Goal: Information Seeking & Learning: Learn about a topic

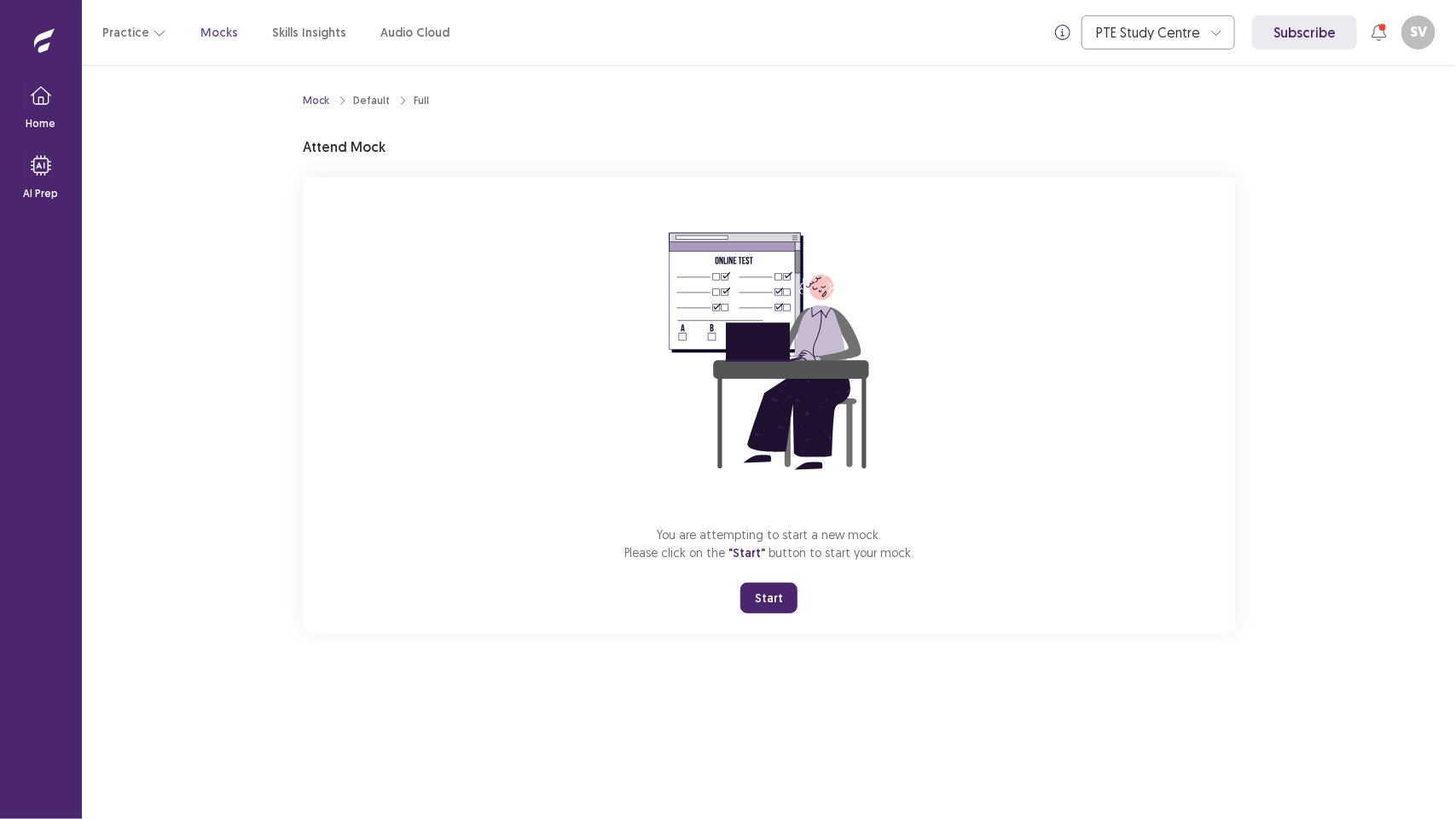
click at [766, 597] on button "Start" at bounding box center [769, 598] width 57 height 31
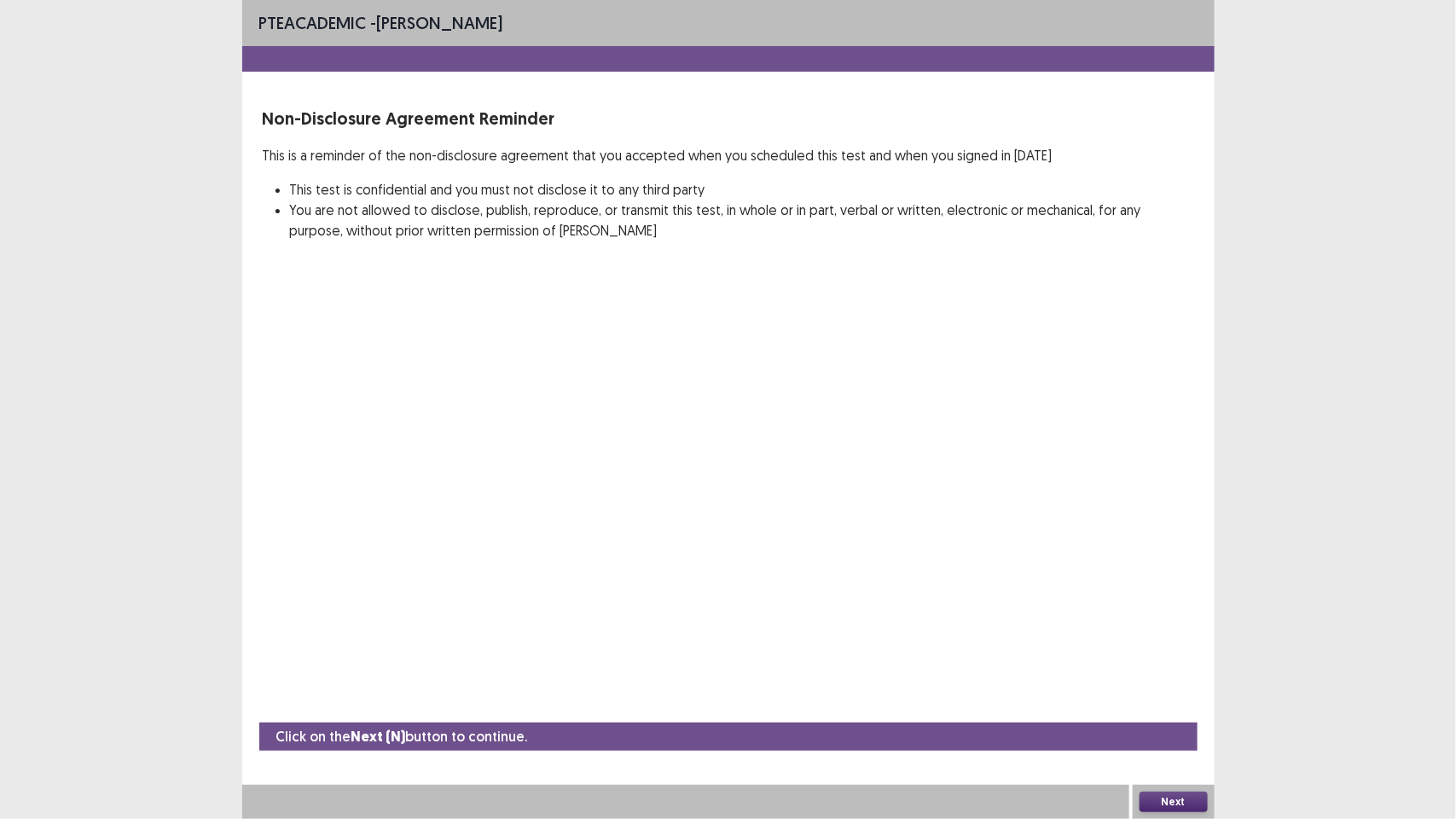
click at [1186, 796] on button "Next" at bounding box center [1173, 801] width 68 height 20
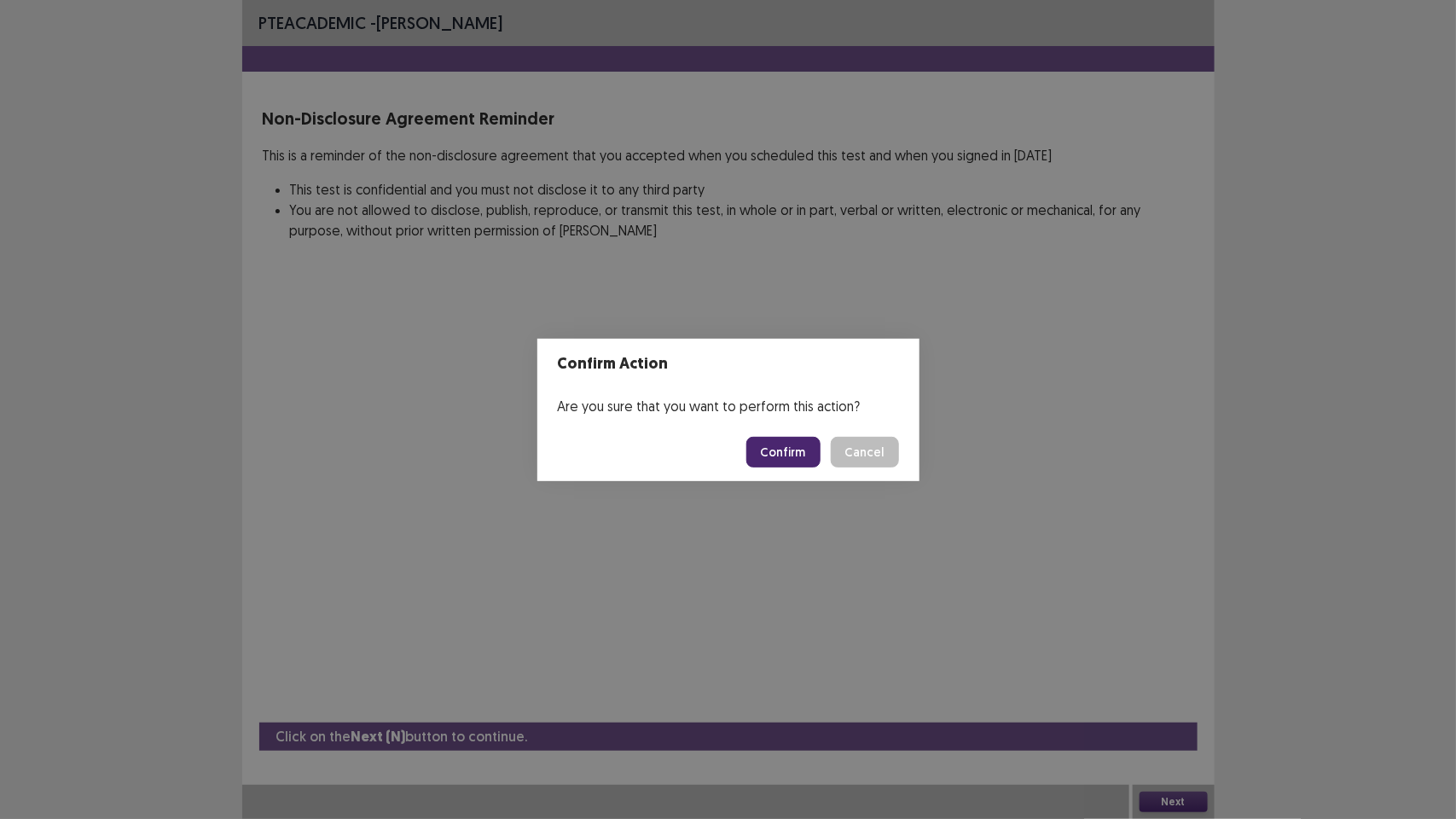
click at [799, 450] on button "Confirm" at bounding box center [784, 452] width 74 height 31
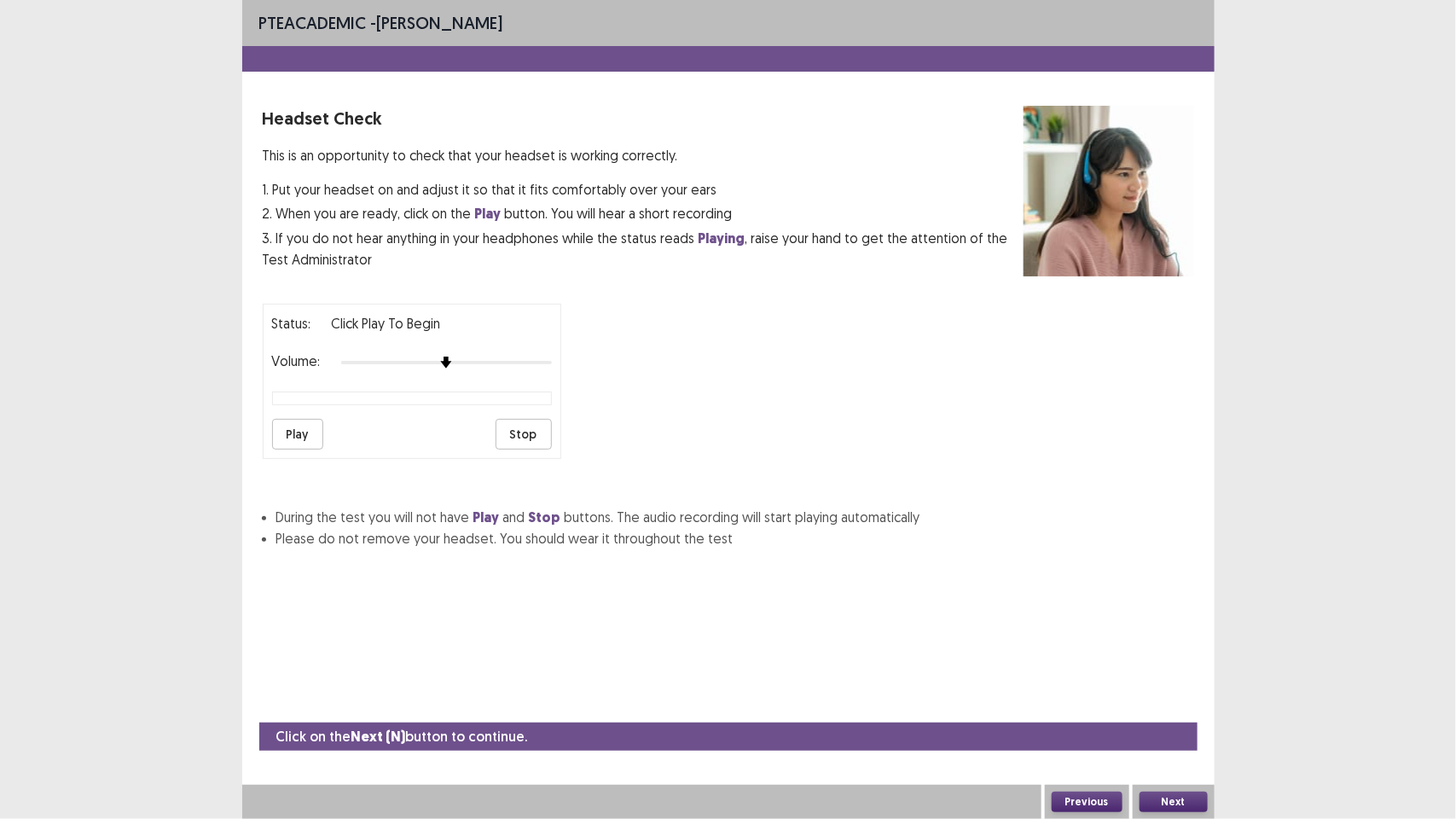
click at [1171, 802] on button "Next" at bounding box center [1173, 801] width 68 height 20
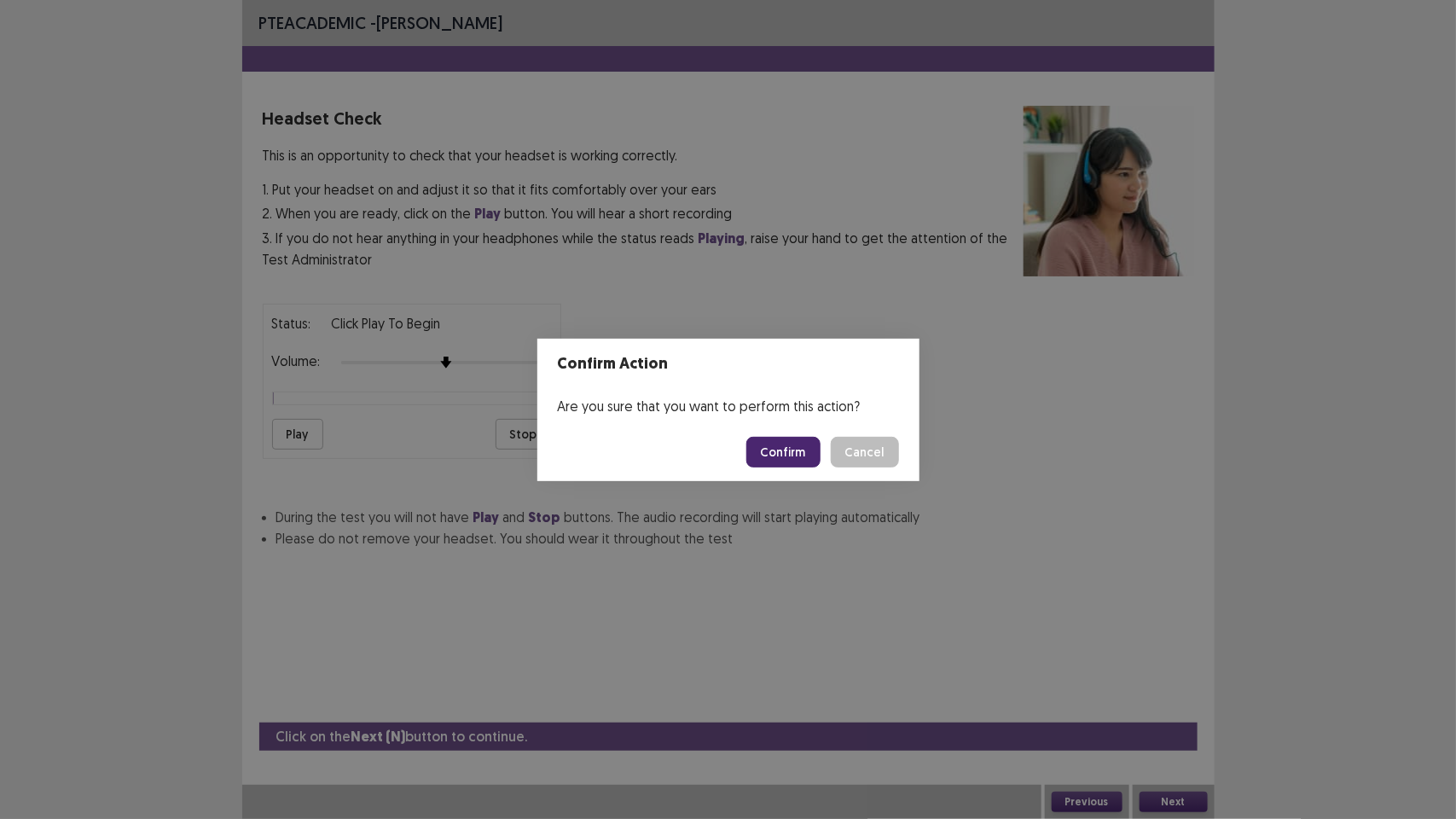
click at [781, 448] on button "Confirm" at bounding box center [784, 452] width 74 height 31
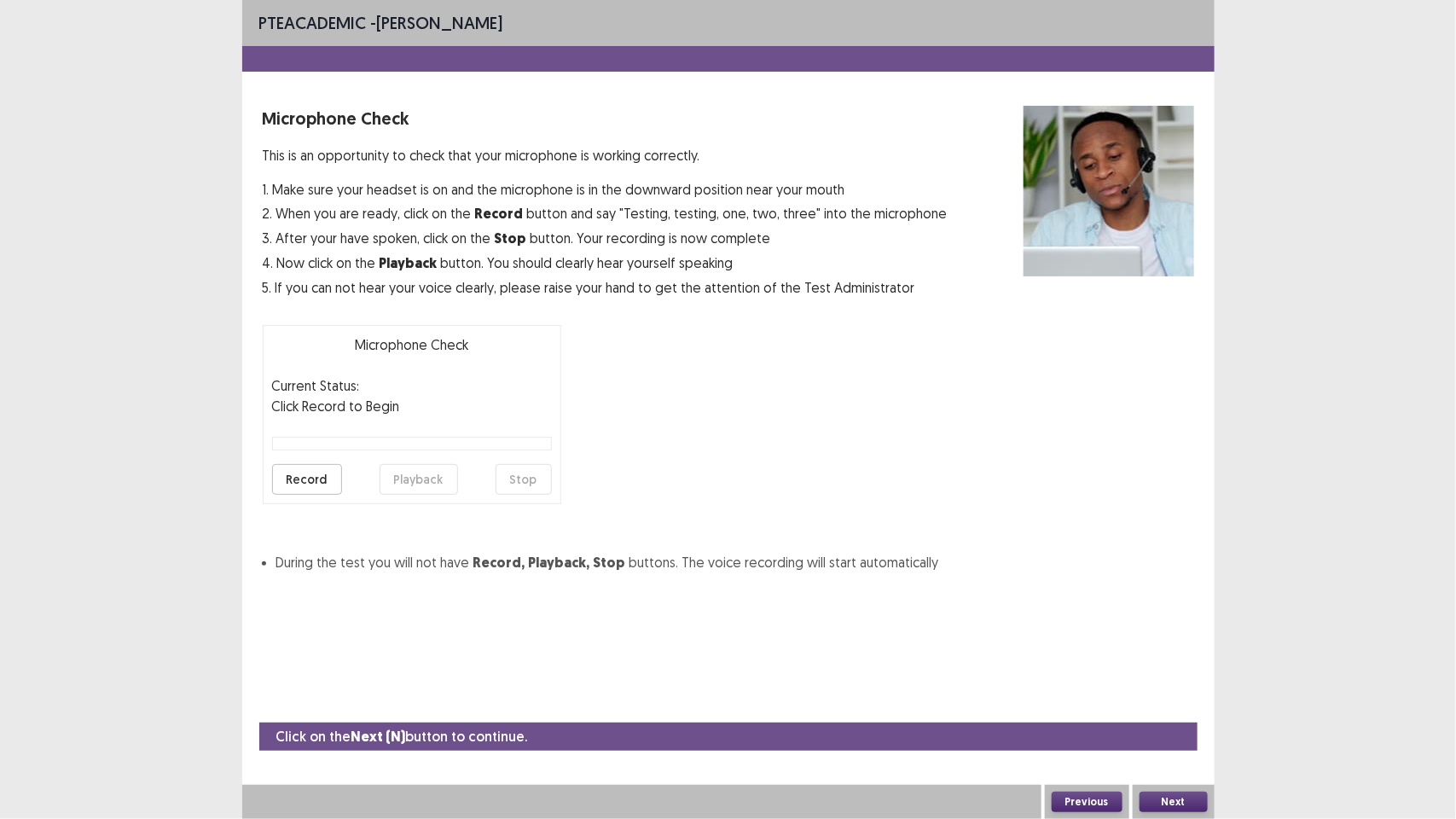
click at [300, 473] on button "Record" at bounding box center [307, 479] width 70 height 31
click at [515, 478] on button "Stop" at bounding box center [524, 479] width 57 height 31
click at [419, 479] on button "Playback" at bounding box center [418, 479] width 79 height 31
click at [311, 469] on button "Record" at bounding box center [307, 479] width 70 height 31
click at [520, 473] on button "Stop" at bounding box center [524, 479] width 57 height 31
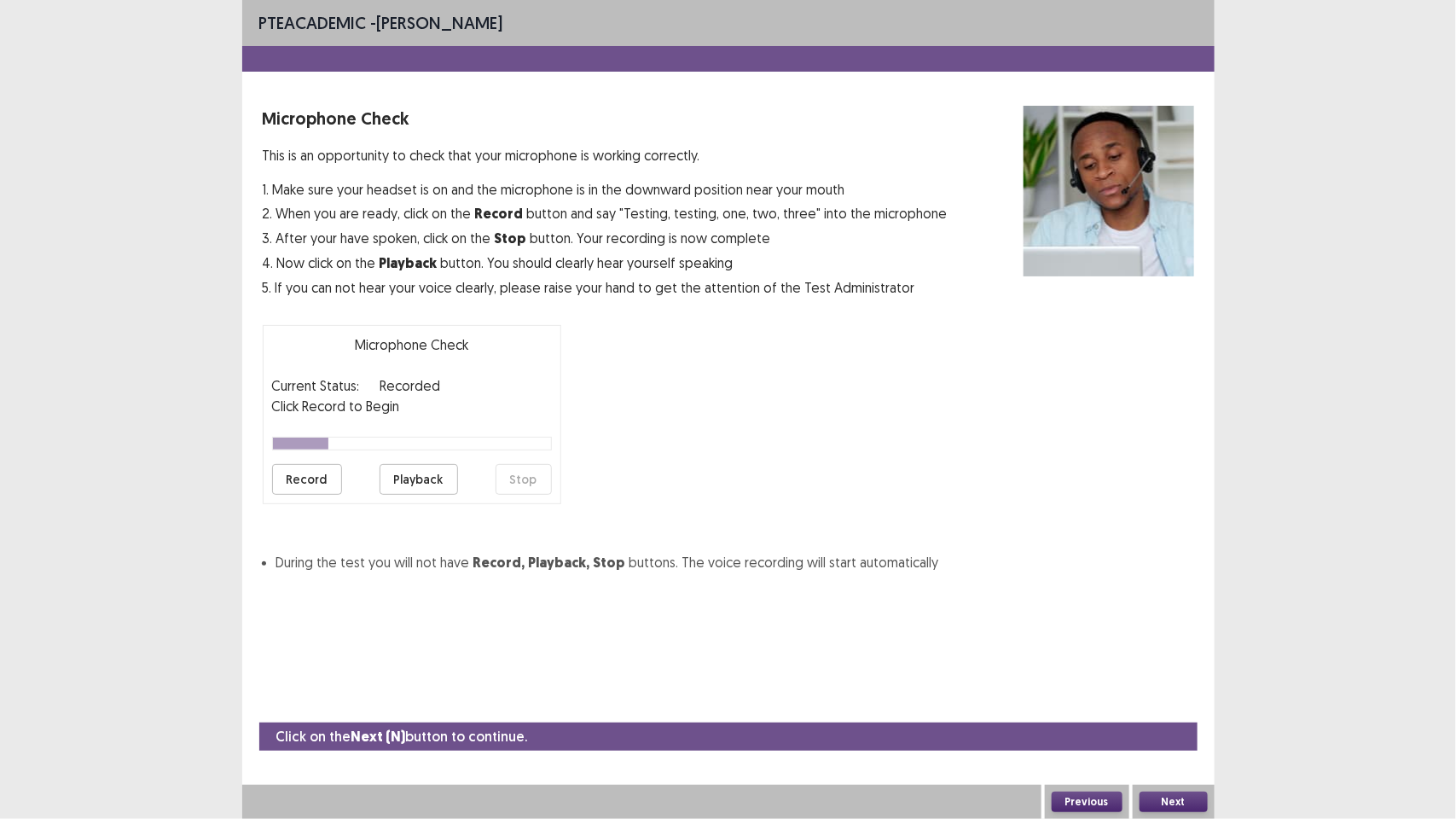
click at [411, 475] on button "Playback" at bounding box center [418, 479] width 79 height 31
click at [308, 470] on button "Record" at bounding box center [307, 479] width 70 height 31
click at [523, 474] on button "Stop" at bounding box center [524, 479] width 57 height 31
click at [424, 475] on button "Playback" at bounding box center [418, 479] width 79 height 31
click at [307, 475] on button "Record" at bounding box center [307, 479] width 70 height 31
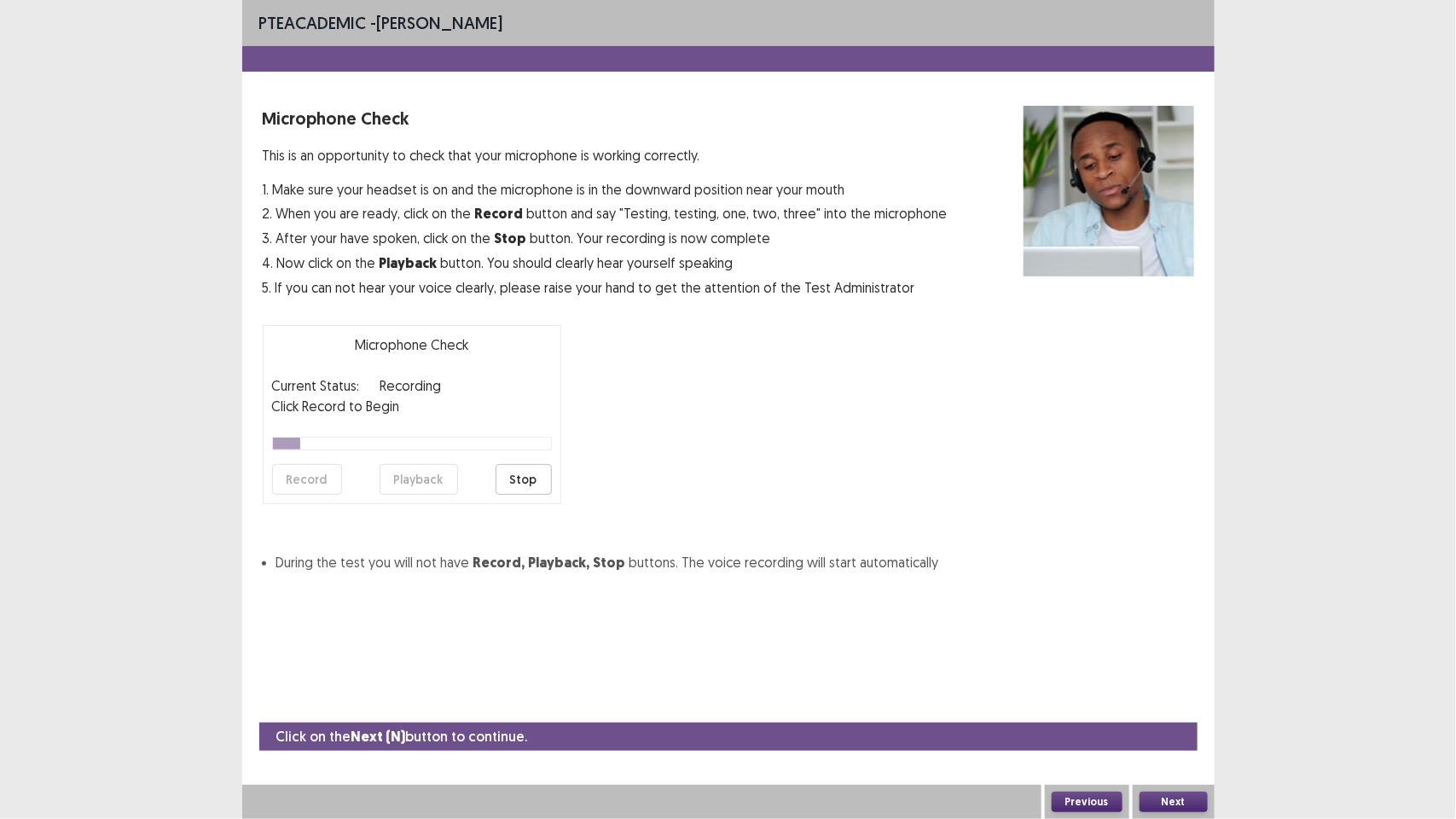
click at [527, 482] on button "Stop" at bounding box center [524, 479] width 57 height 31
click at [410, 476] on button "Playback" at bounding box center [418, 479] width 79 height 31
click at [1177, 795] on button "Next" at bounding box center [1173, 801] width 68 height 20
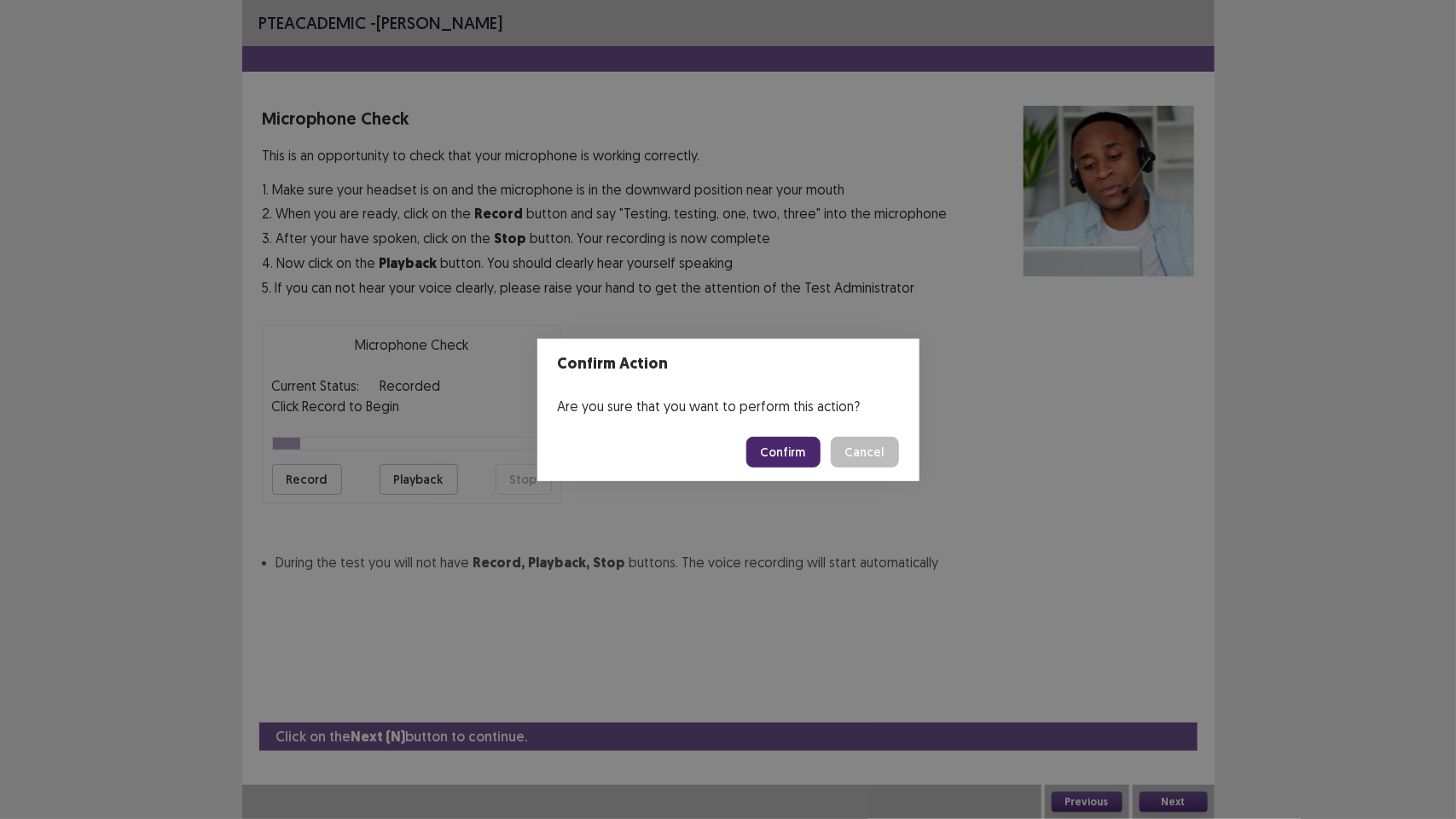
click at [800, 458] on button "Confirm" at bounding box center [784, 452] width 74 height 31
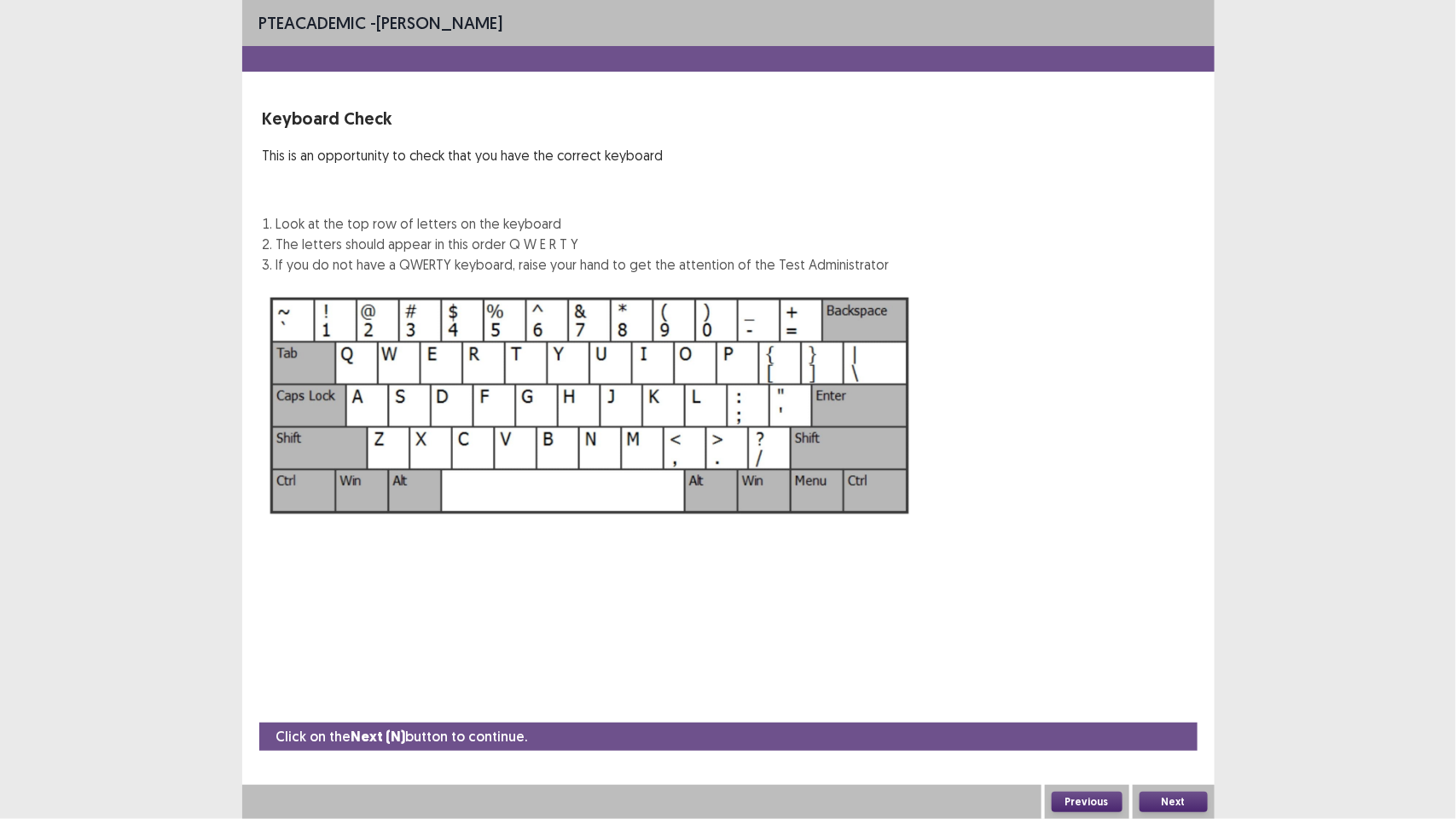
click at [355, 188] on div "Keyboard Check This is an opportunity to check that you have the correct keyboa…" at bounding box center [576, 190] width 627 height 169
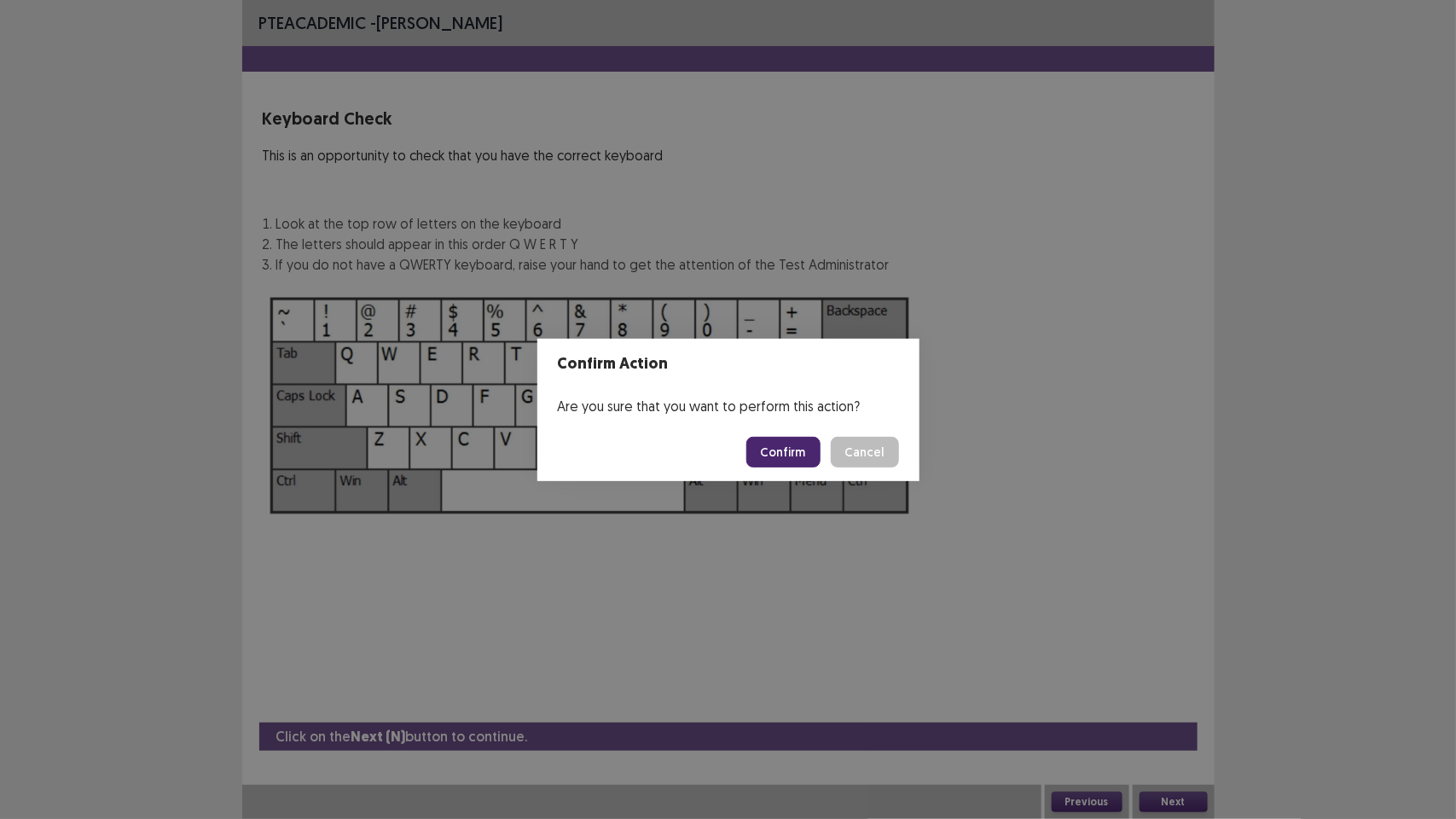
click at [793, 444] on button "Confirm" at bounding box center [784, 452] width 74 height 31
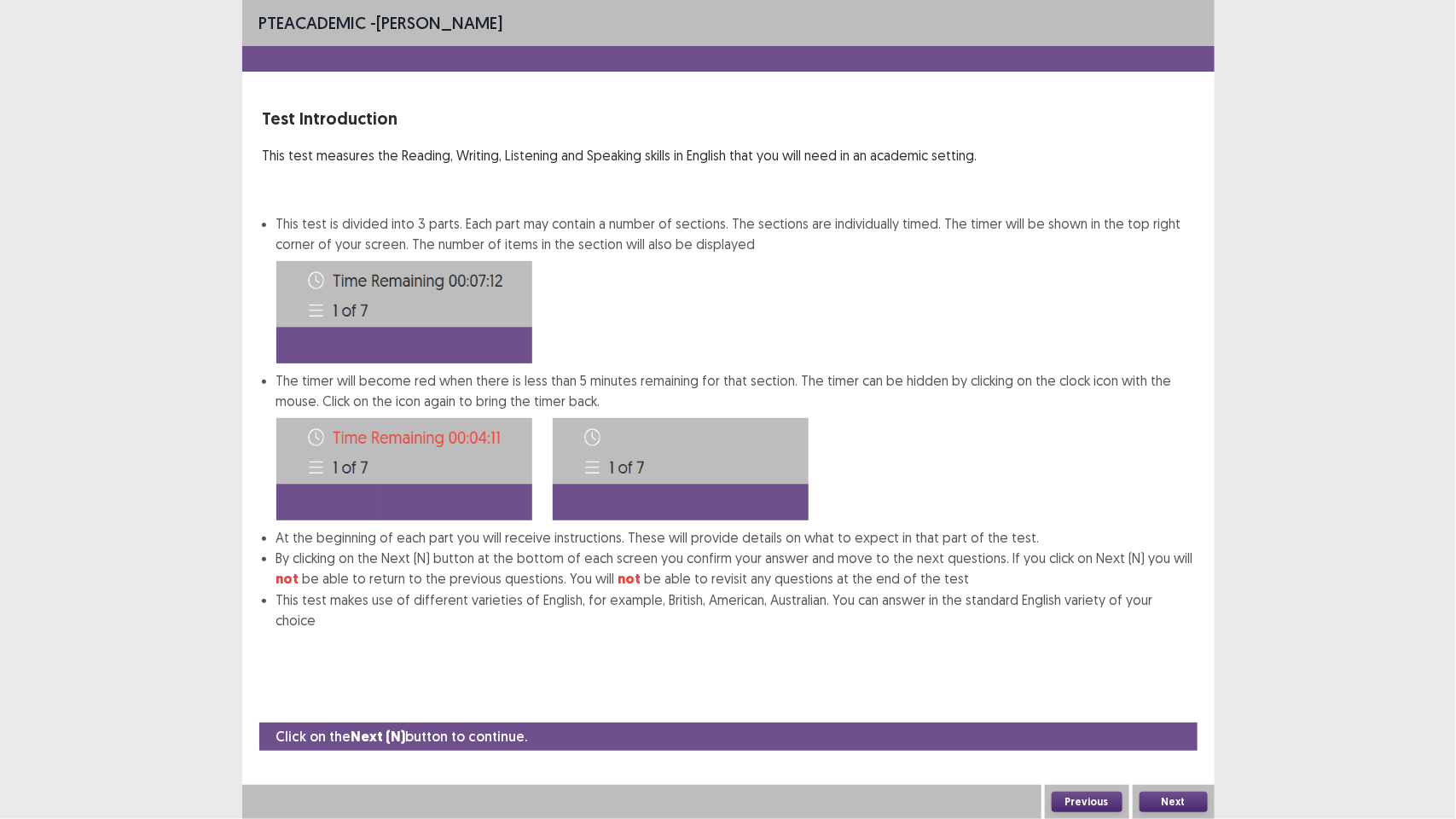
click at [1176, 800] on button "Next" at bounding box center [1173, 801] width 68 height 20
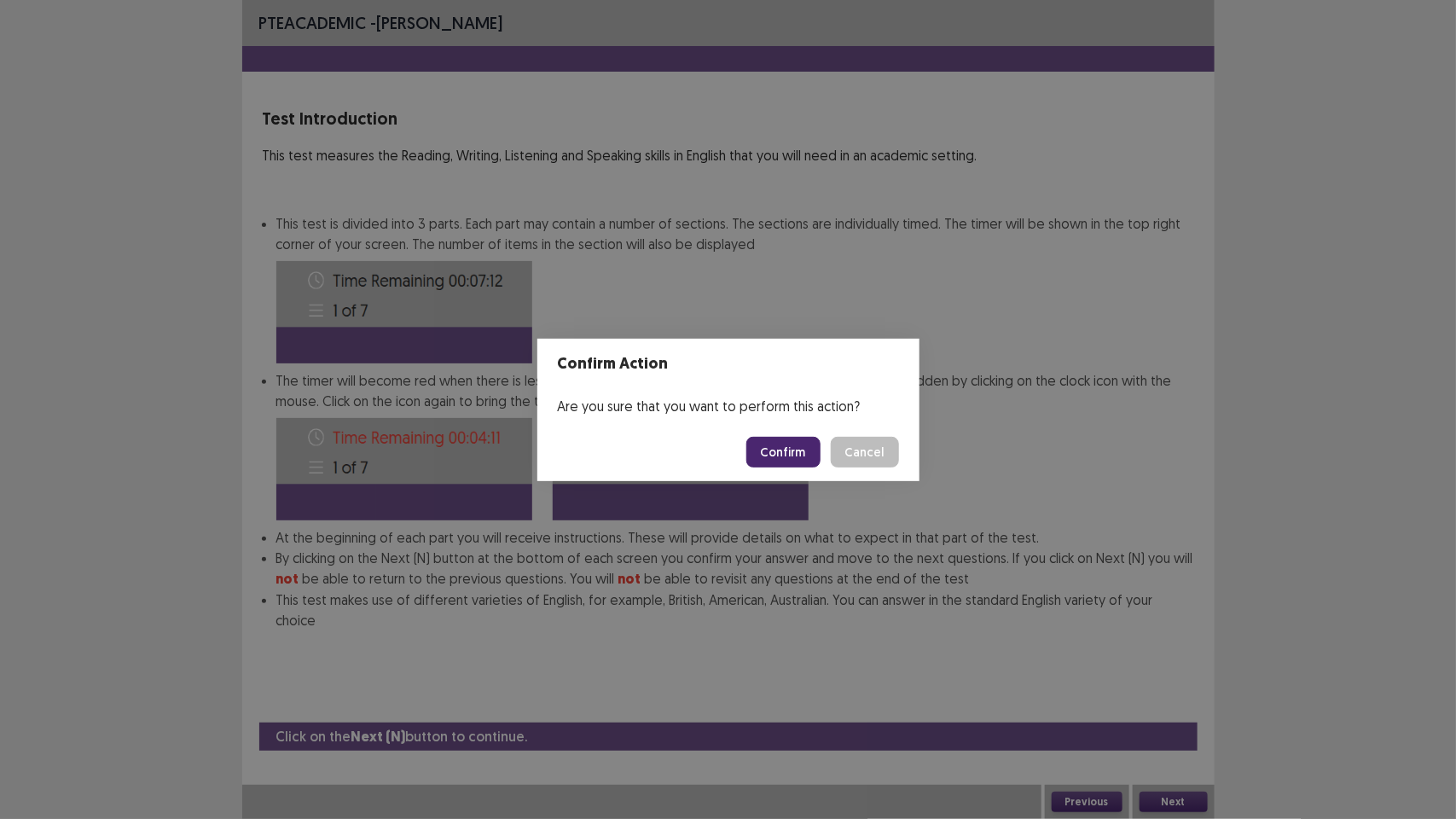
click at [793, 446] on button "Confirm" at bounding box center [784, 452] width 74 height 31
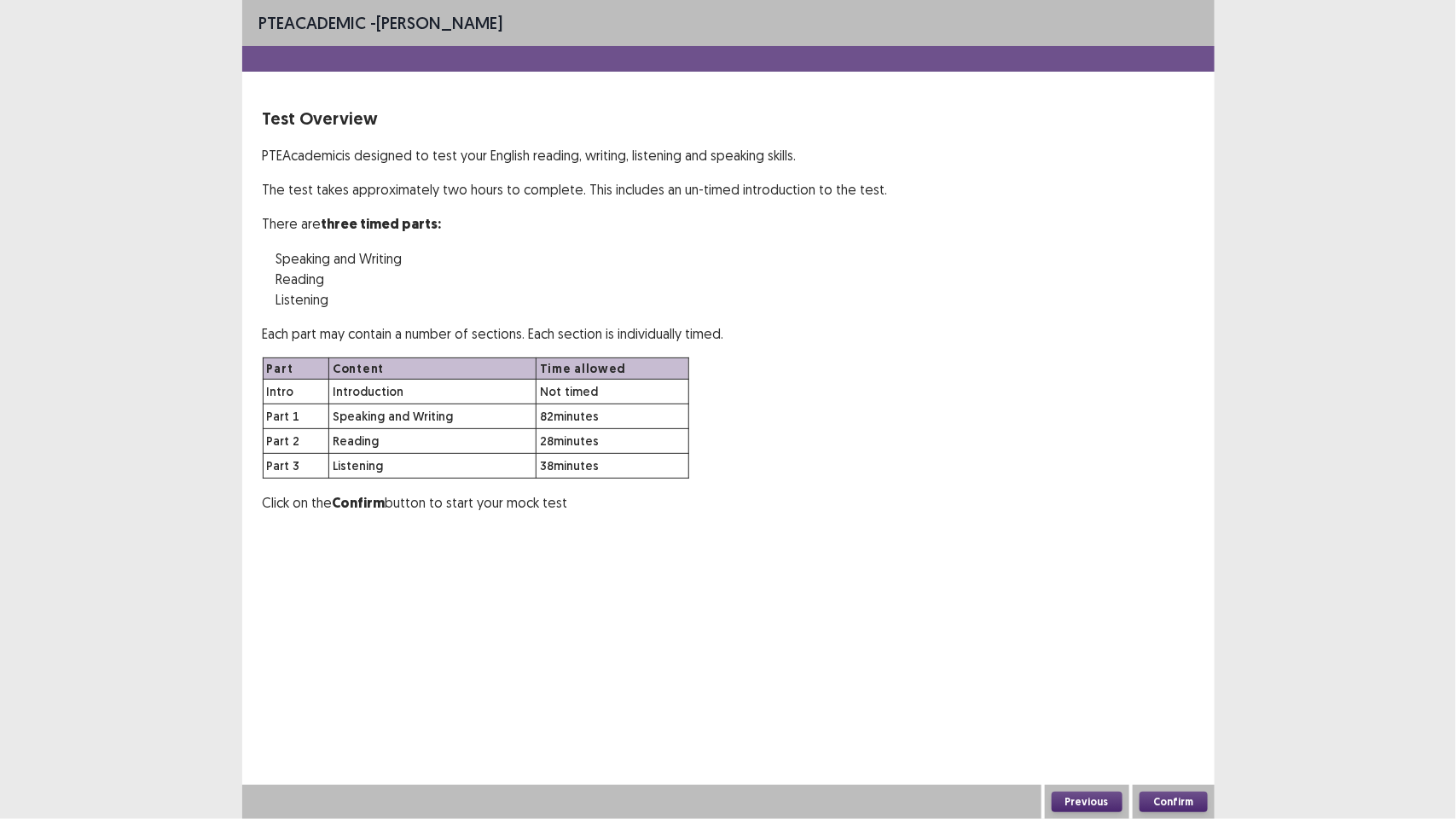
click at [1175, 796] on button "Confirm" at bounding box center [1173, 801] width 68 height 20
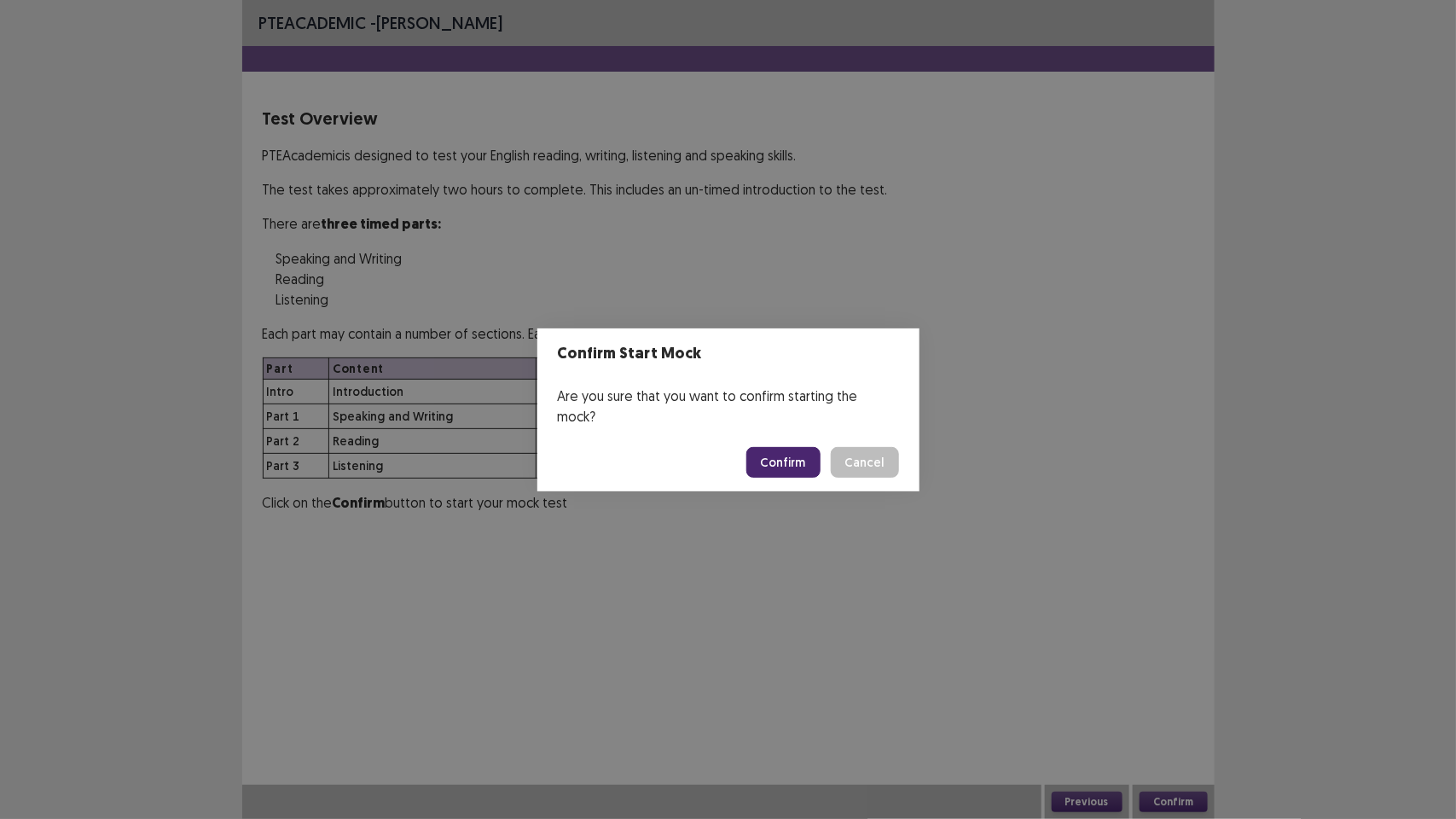
click at [798, 453] on button "Confirm" at bounding box center [784, 462] width 74 height 31
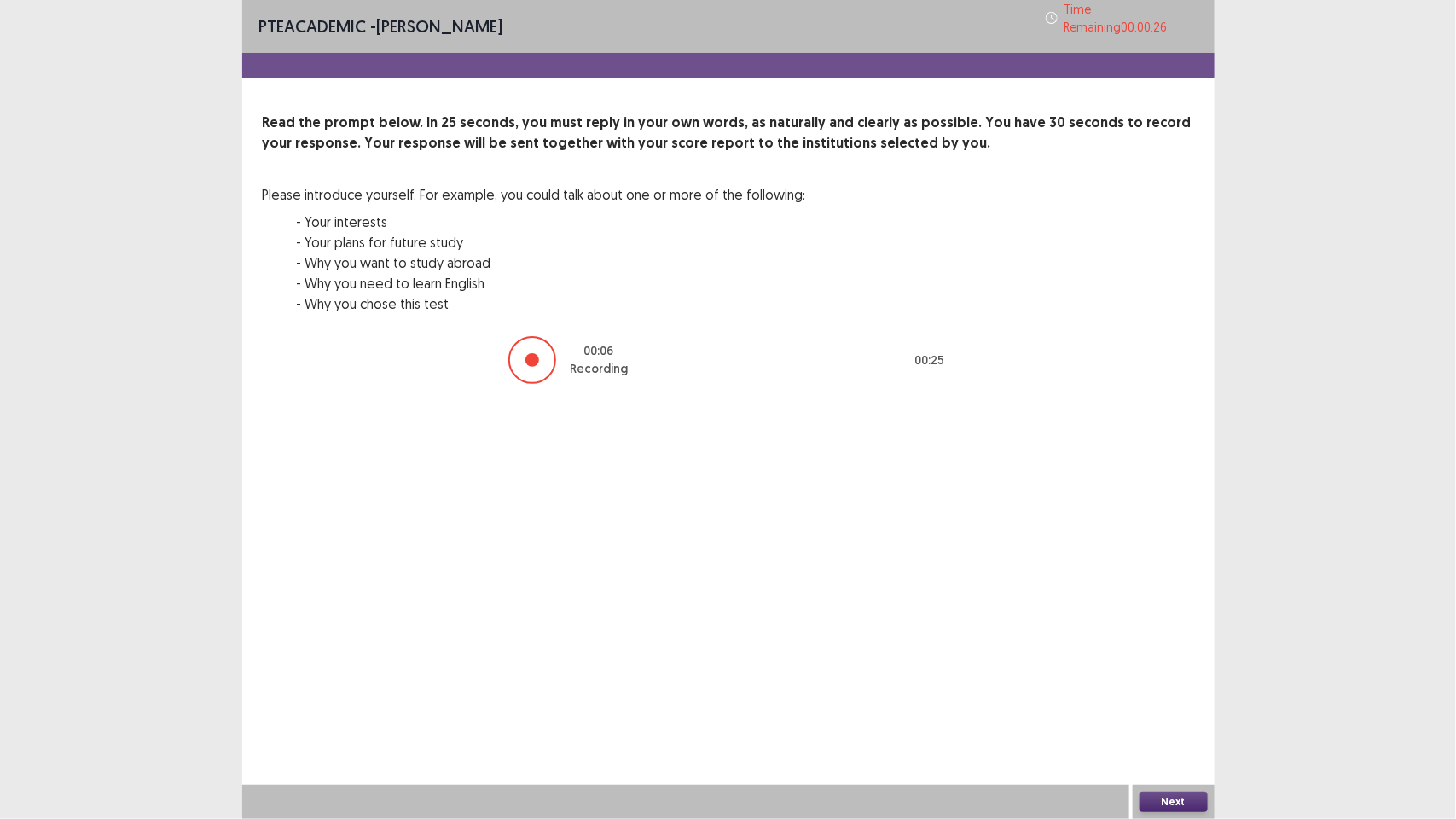
click at [1171, 800] on button "Next" at bounding box center [1173, 801] width 68 height 20
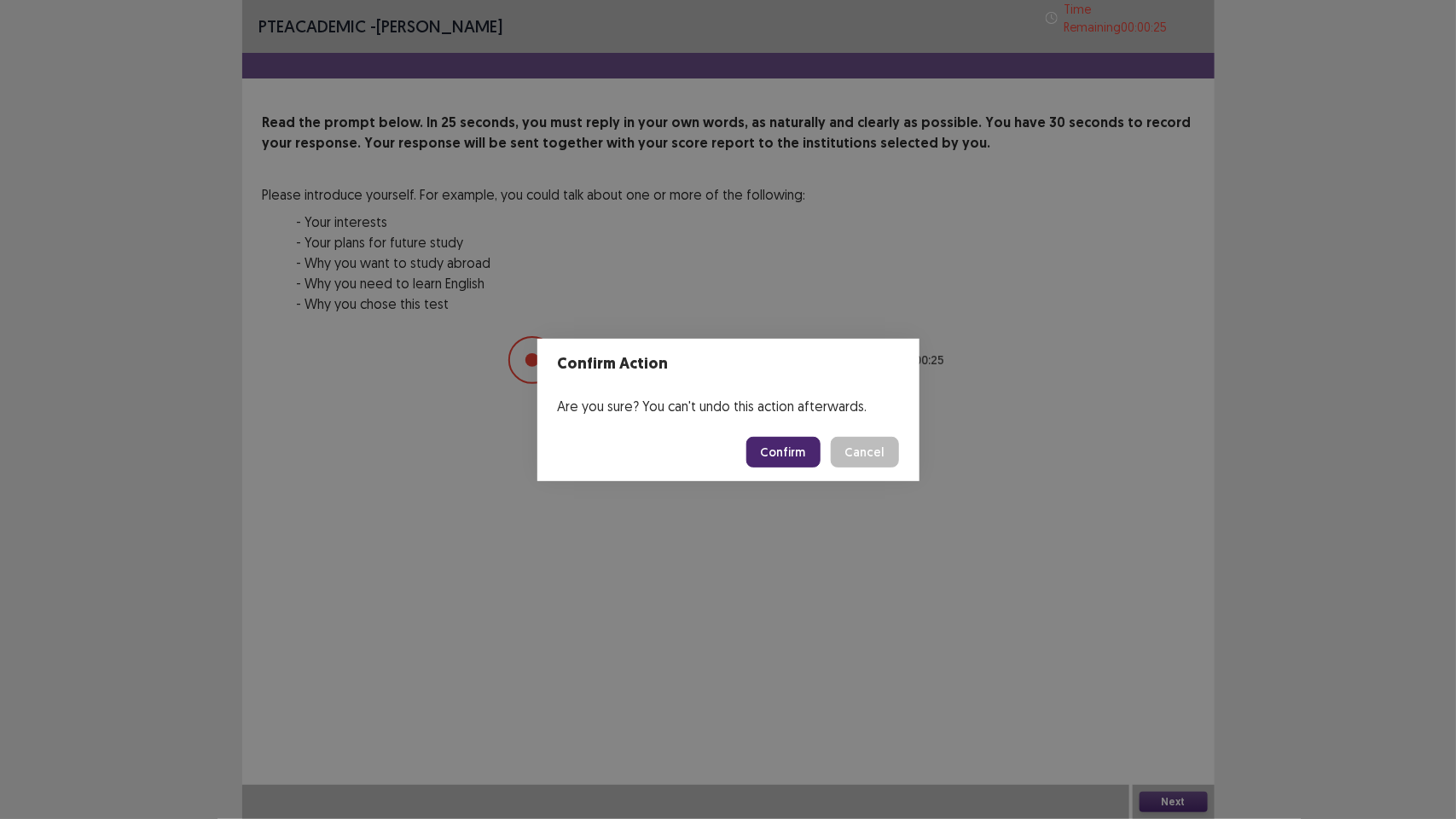
click at [800, 453] on button "Confirm" at bounding box center [784, 452] width 74 height 31
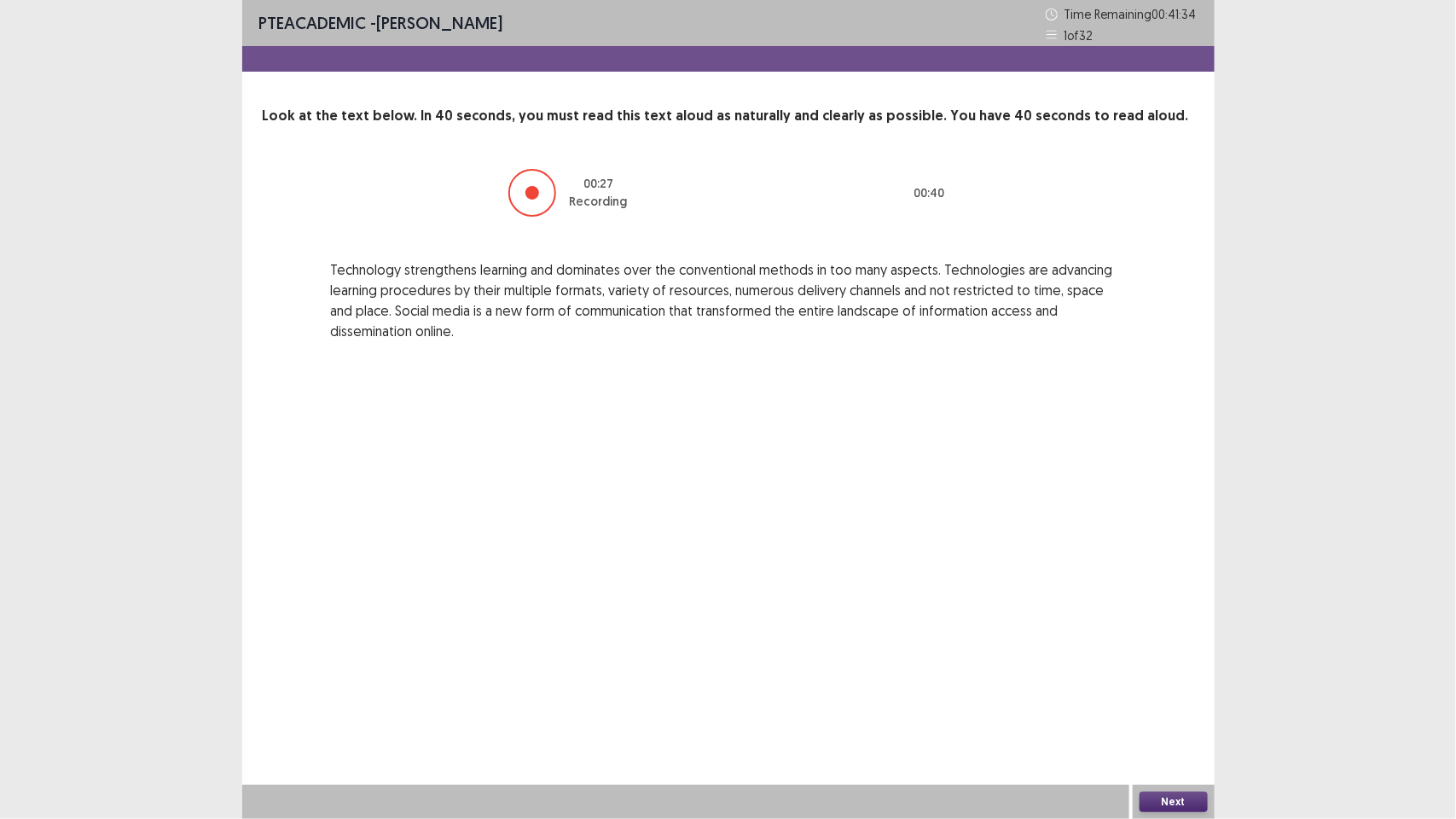
click at [1176, 804] on button "Next" at bounding box center [1173, 801] width 68 height 20
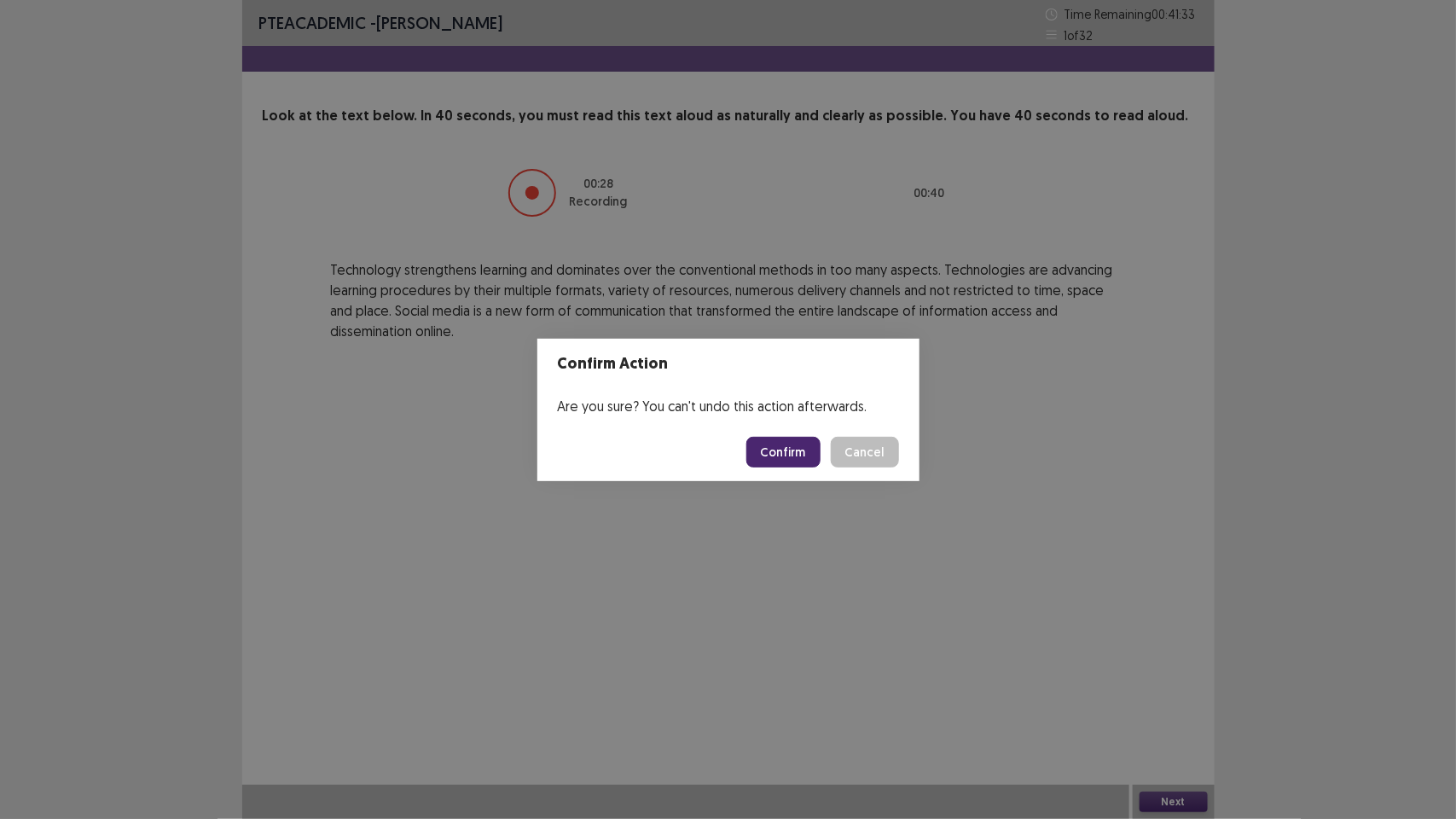
click at [799, 456] on button "Confirm" at bounding box center [784, 452] width 74 height 31
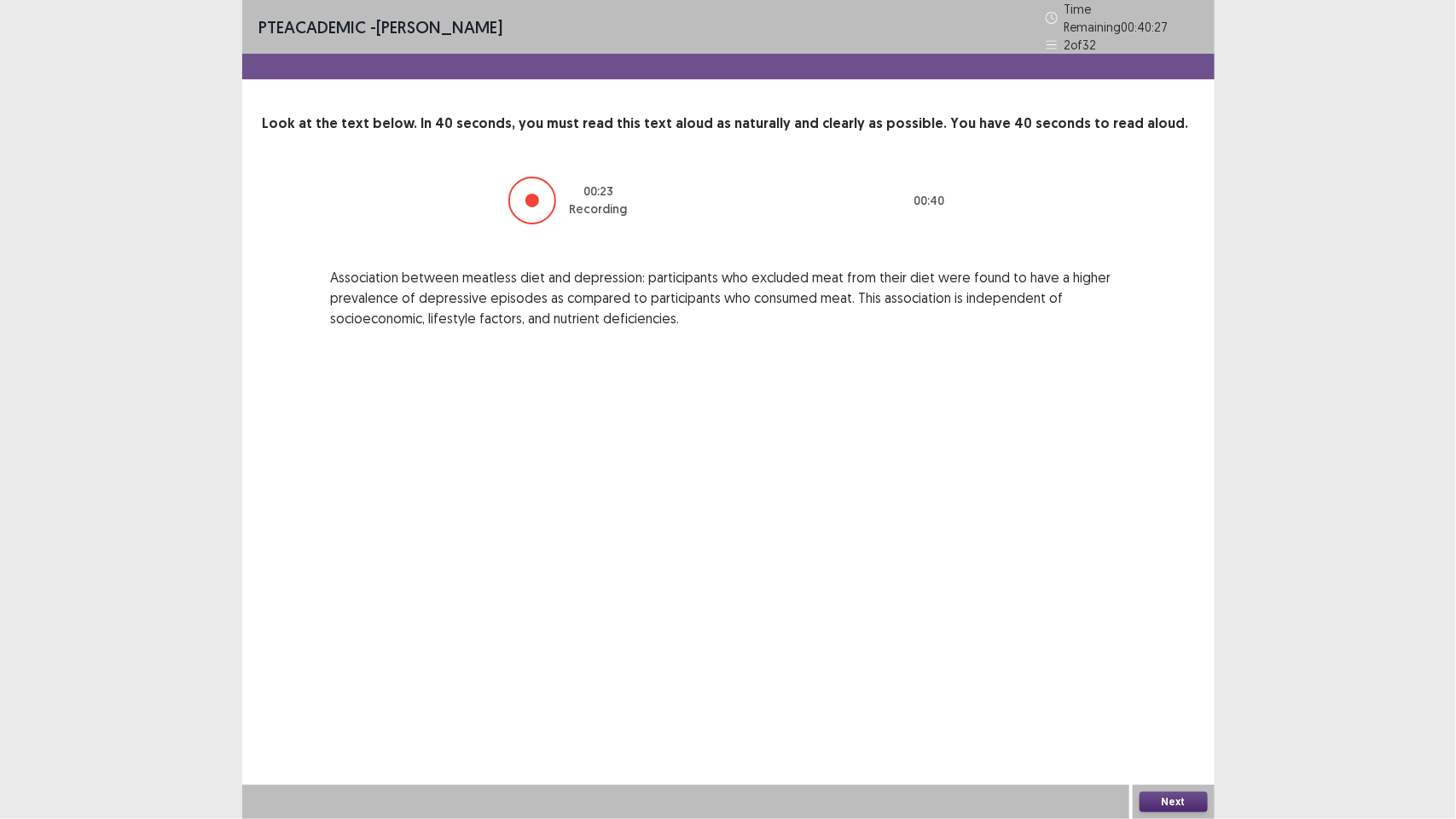
click at [1159, 800] on button "Next" at bounding box center [1173, 801] width 68 height 20
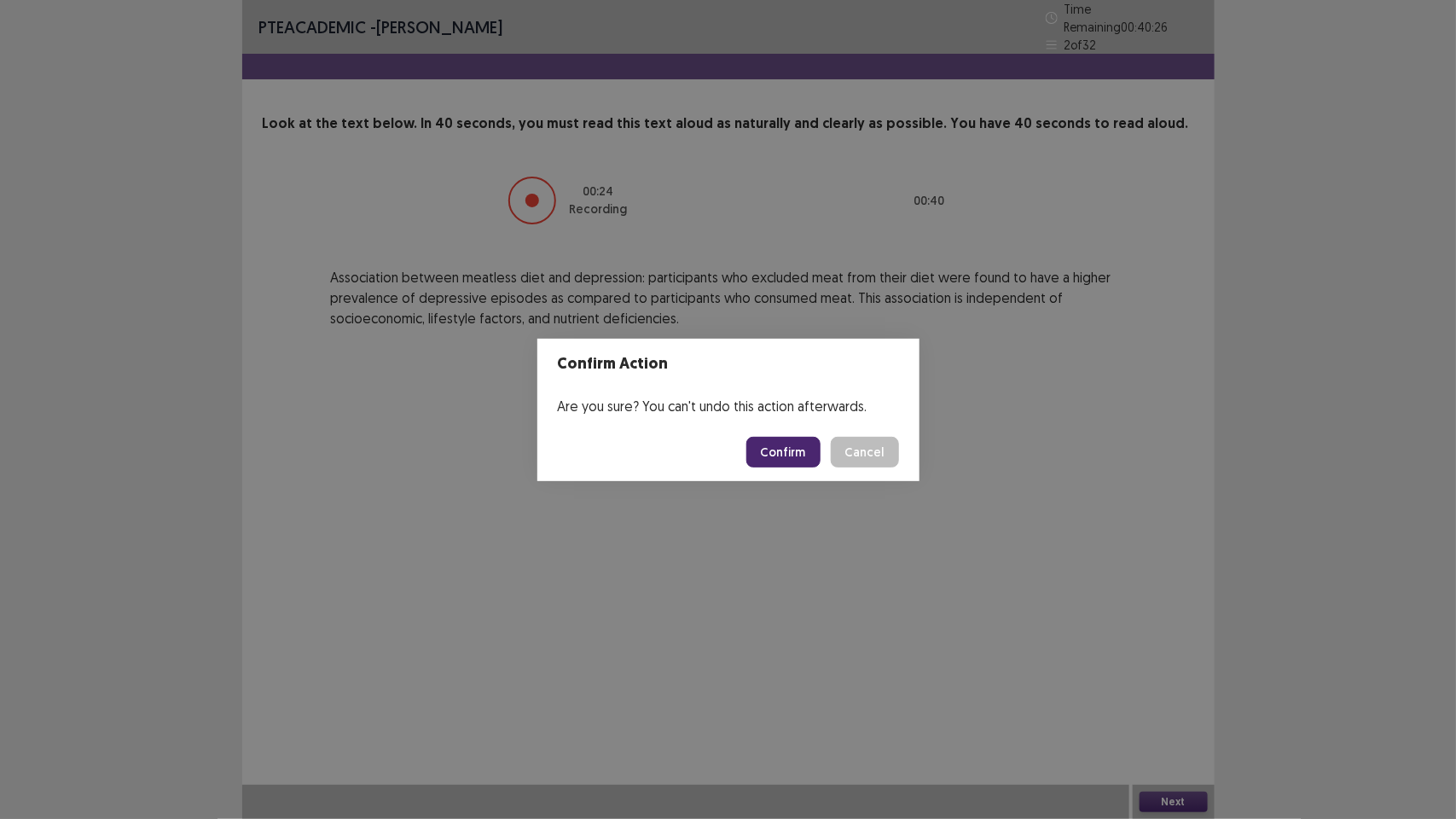
click at [787, 448] on button "Confirm" at bounding box center [784, 452] width 74 height 31
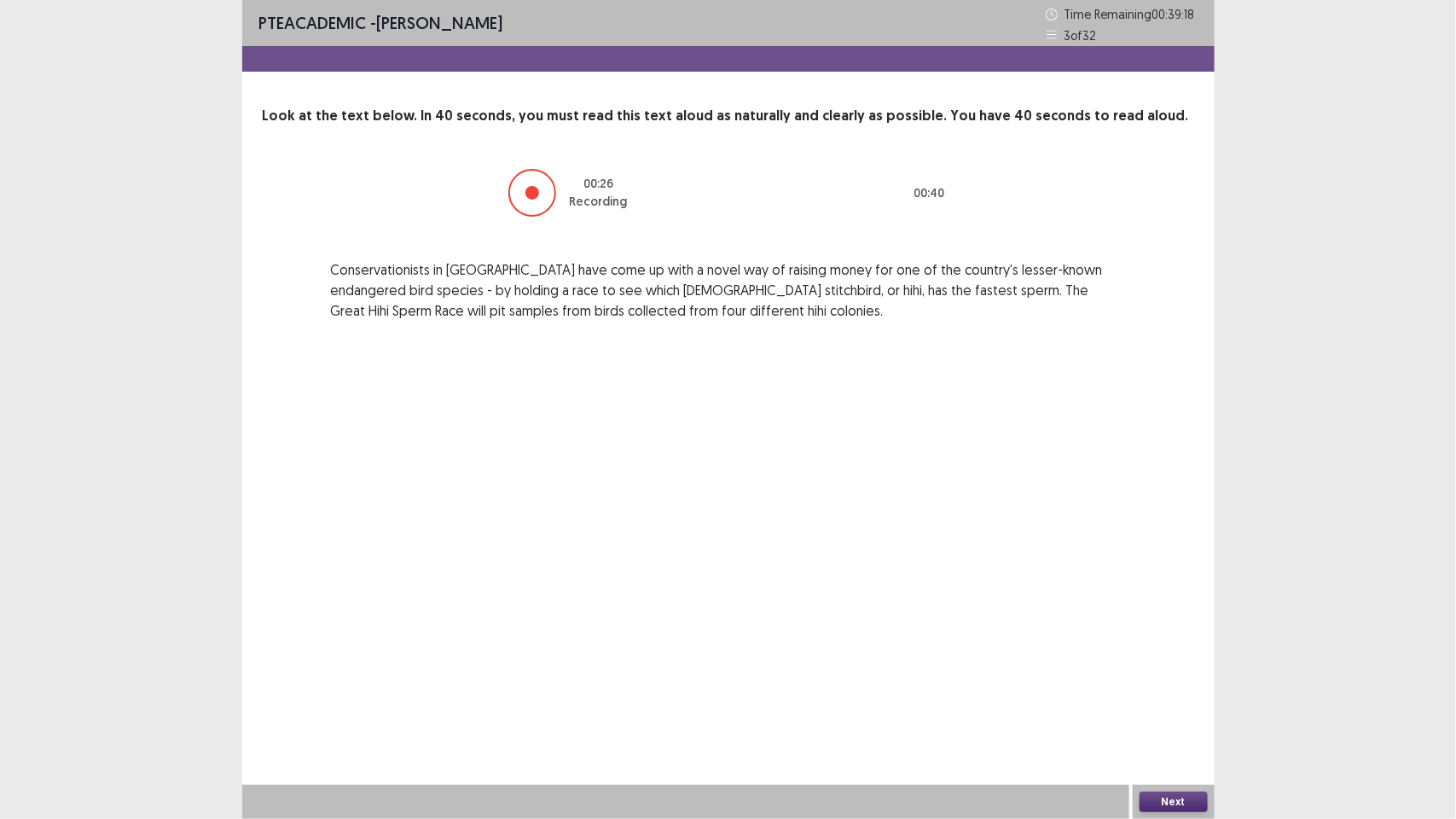
click at [1178, 800] on button "Next" at bounding box center [1173, 801] width 68 height 20
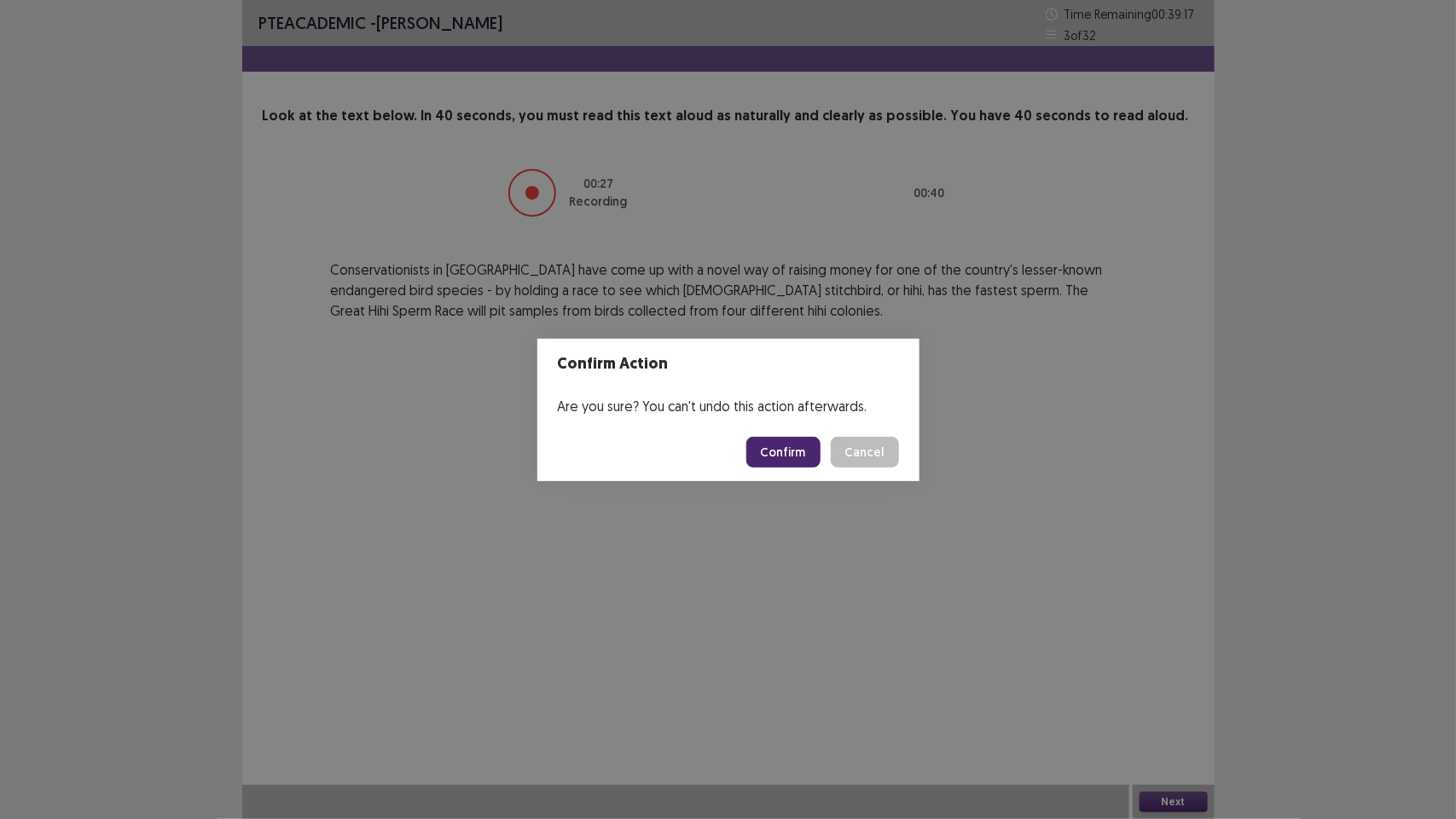
click at [777, 428] on footer "Confirm Cancel" at bounding box center [729, 452] width 382 height 58
click at [789, 448] on button "Confirm" at bounding box center [784, 452] width 74 height 31
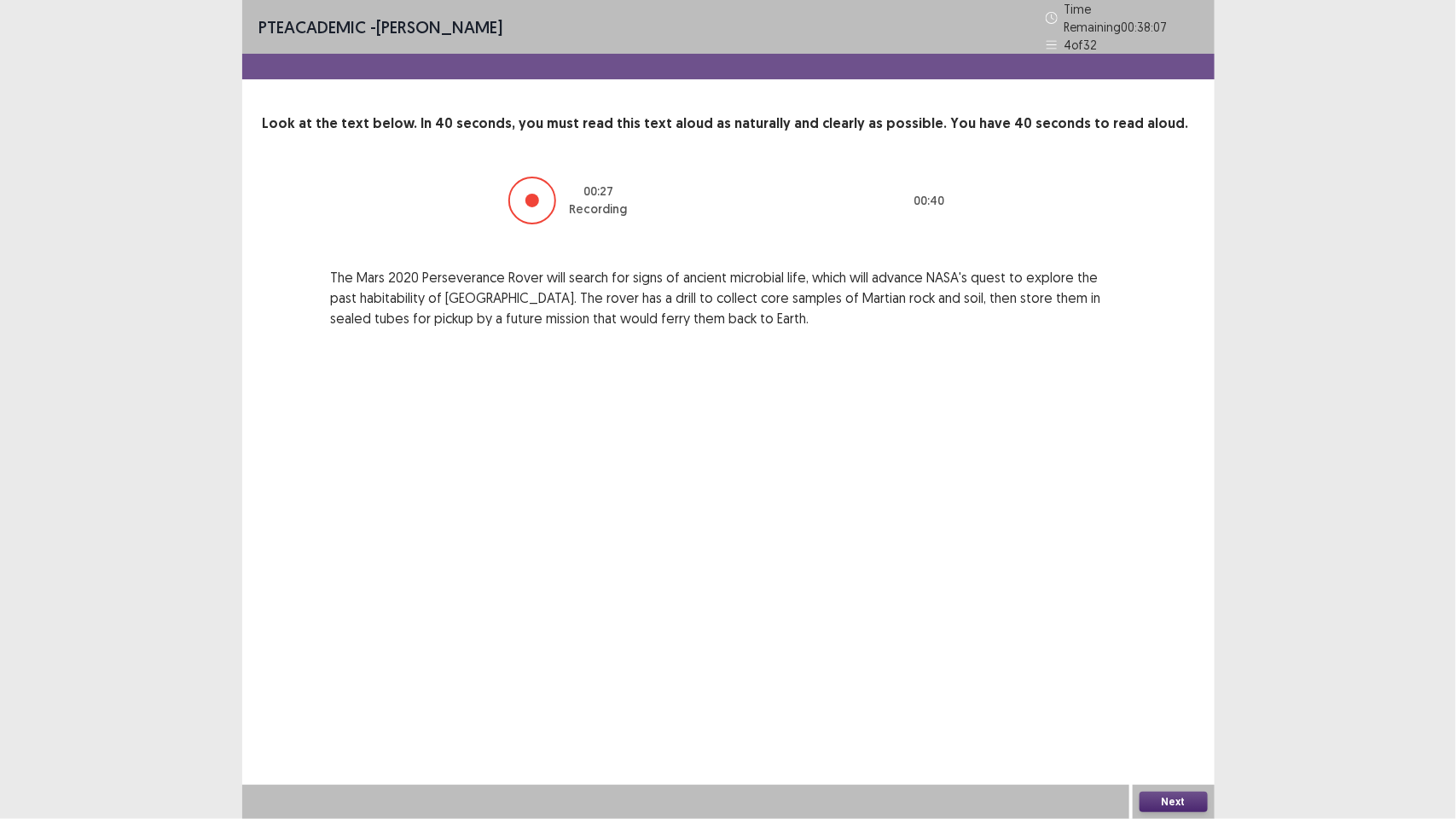
click at [1171, 800] on button "Next" at bounding box center [1173, 801] width 68 height 20
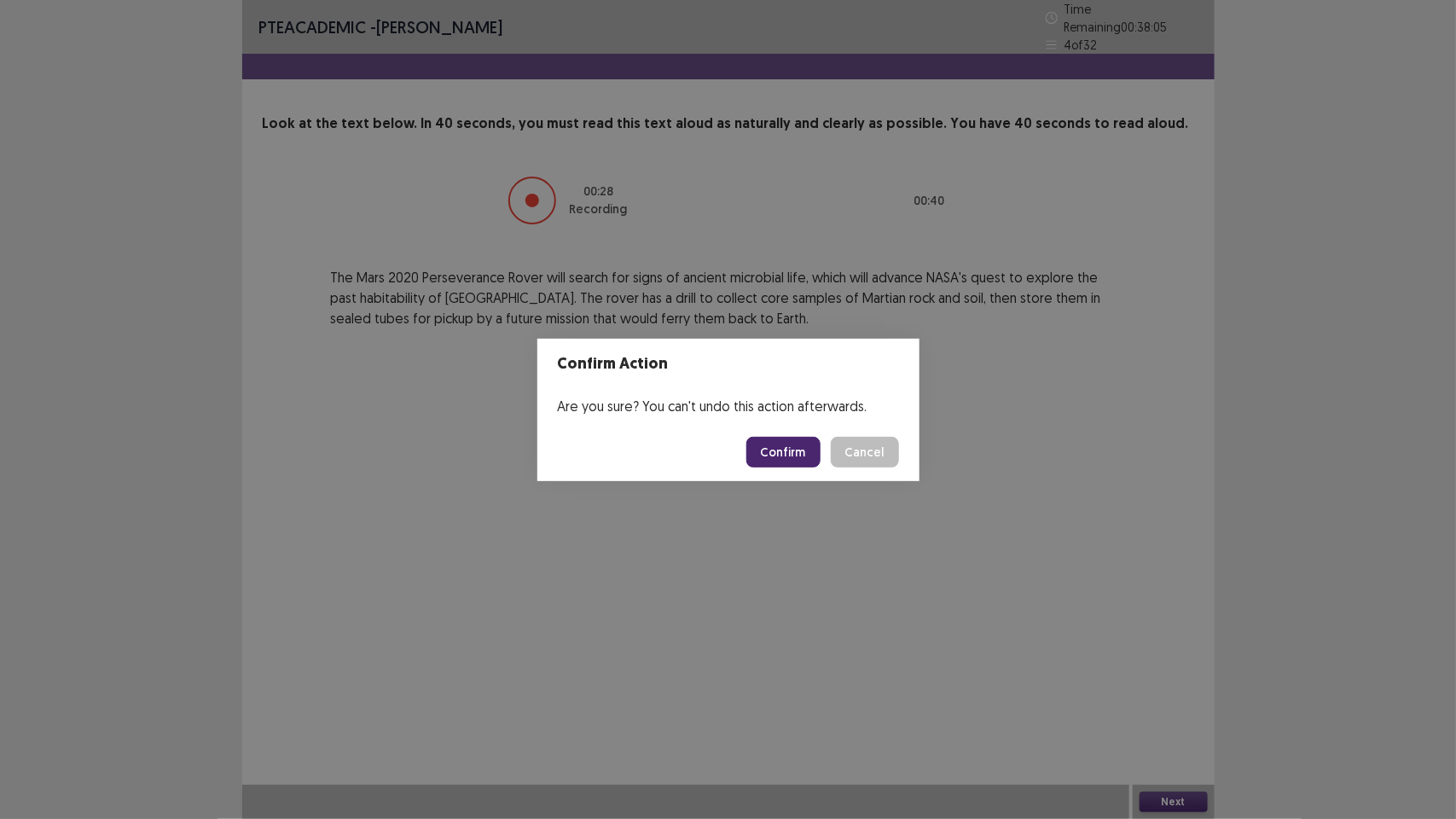
click at [796, 445] on button "Confirm" at bounding box center [784, 452] width 74 height 31
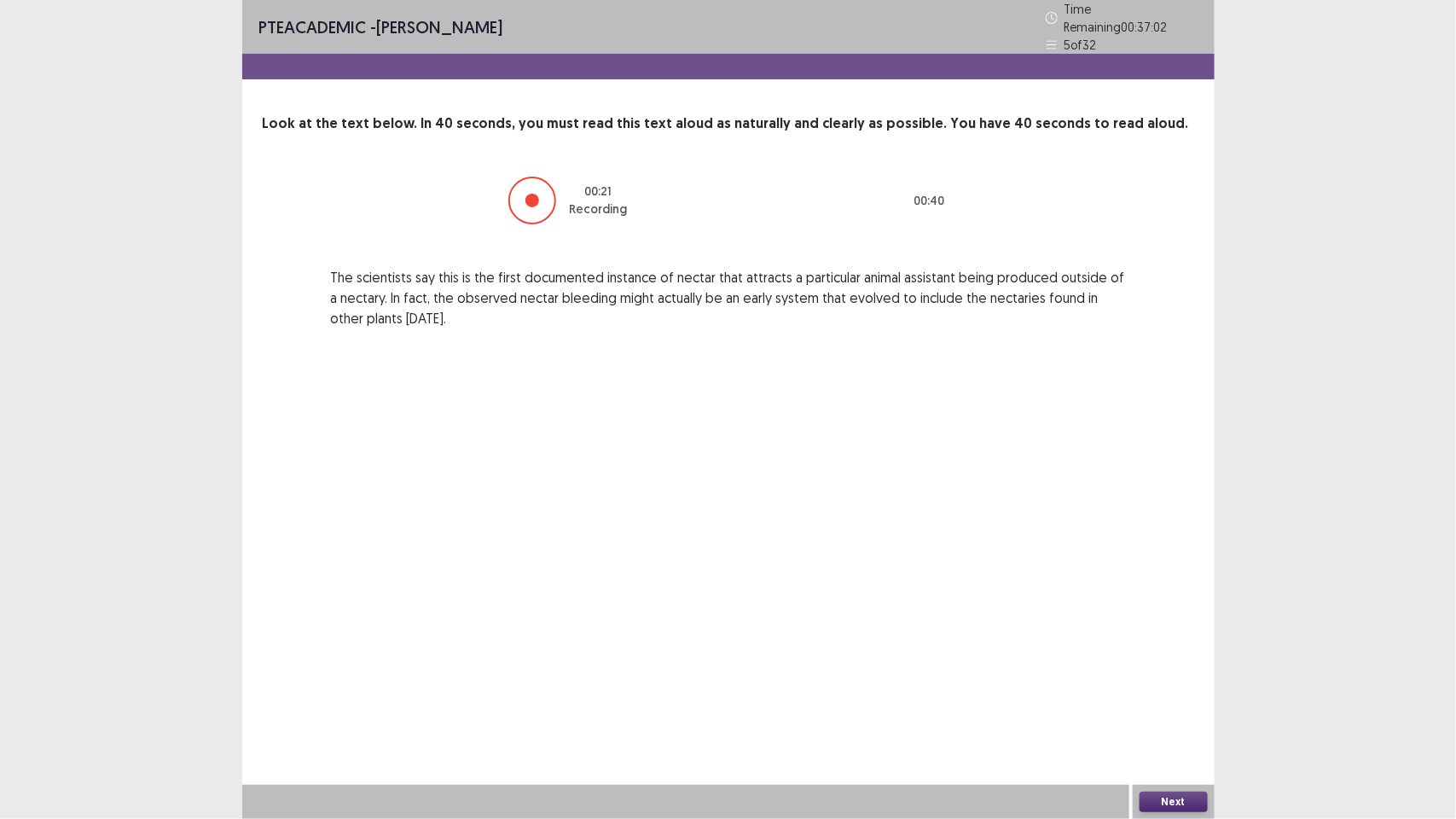
click at [1167, 799] on button "Next" at bounding box center [1173, 801] width 68 height 20
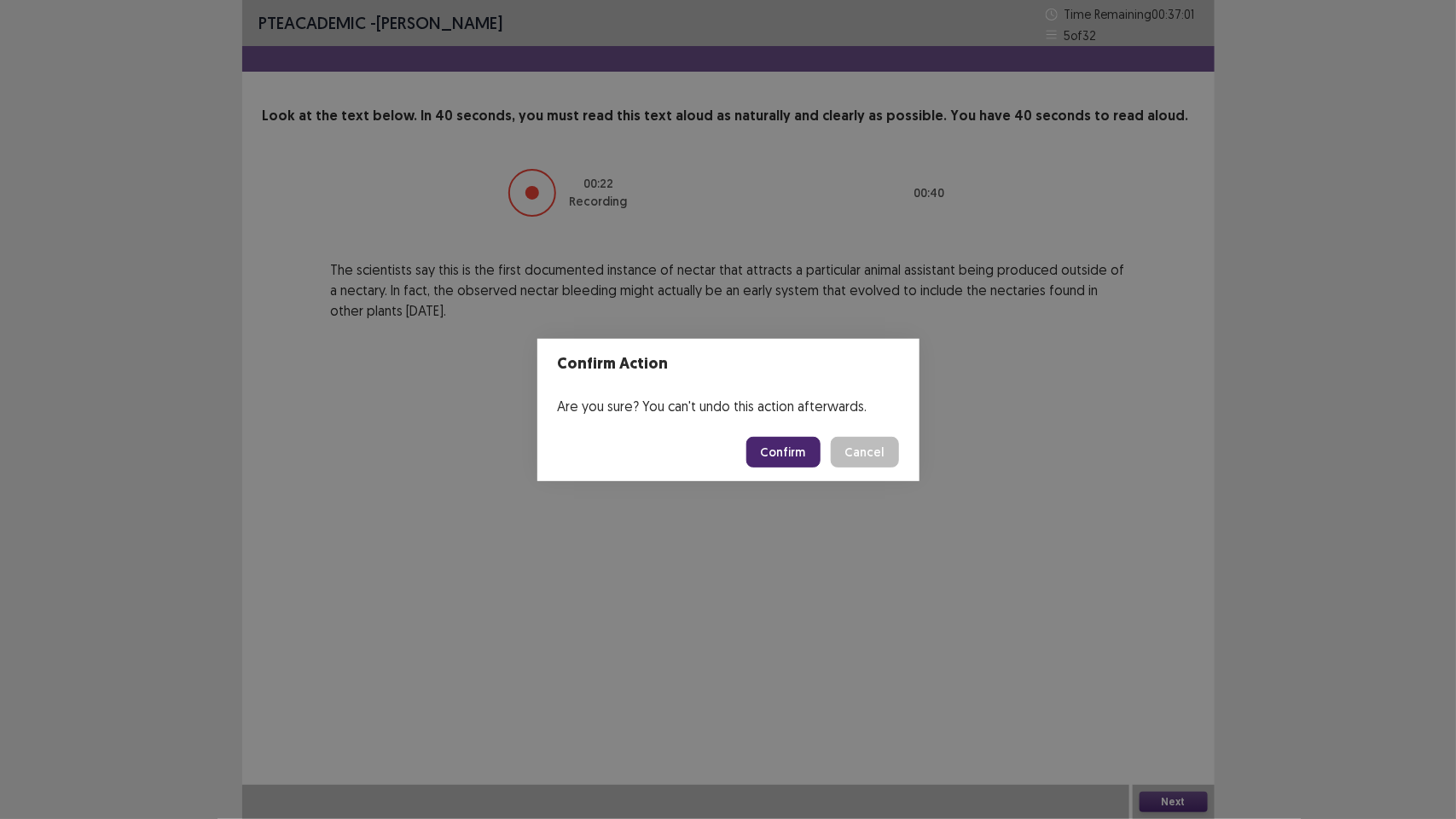
click at [785, 444] on button "Confirm" at bounding box center [784, 452] width 74 height 31
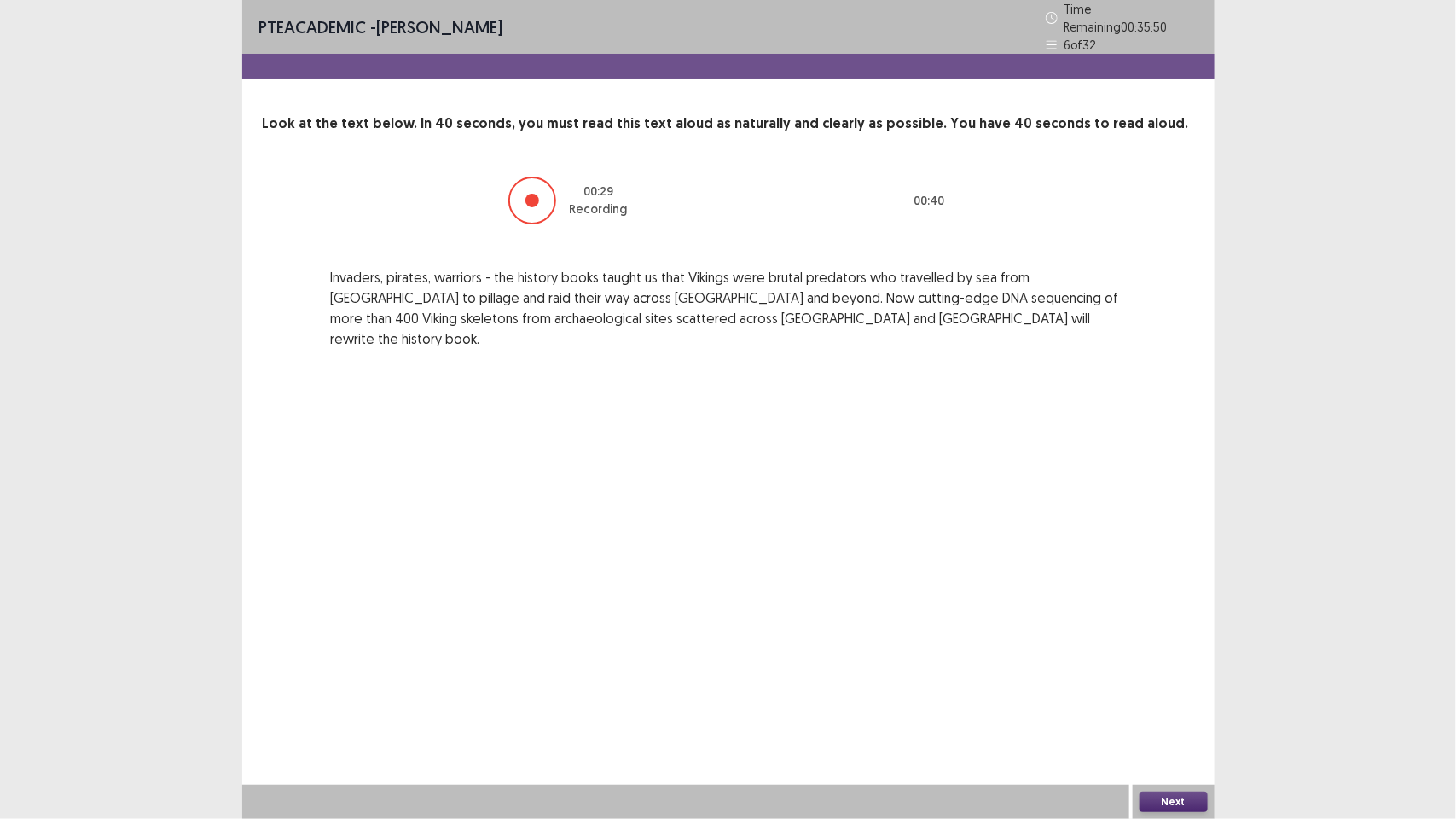
click at [1173, 803] on button "Next" at bounding box center [1173, 801] width 68 height 20
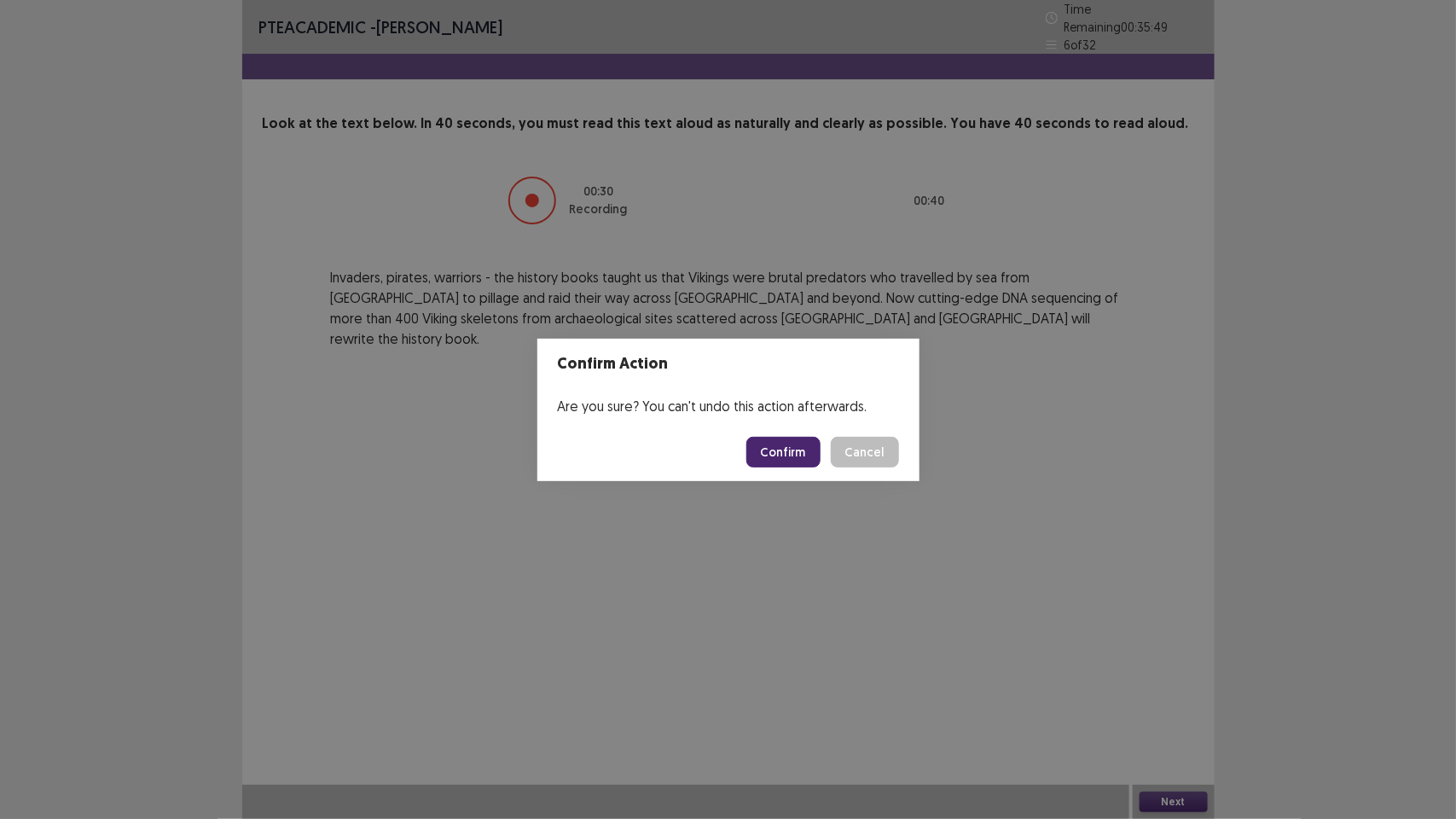
click at [790, 442] on button "Confirm" at bounding box center [784, 452] width 74 height 31
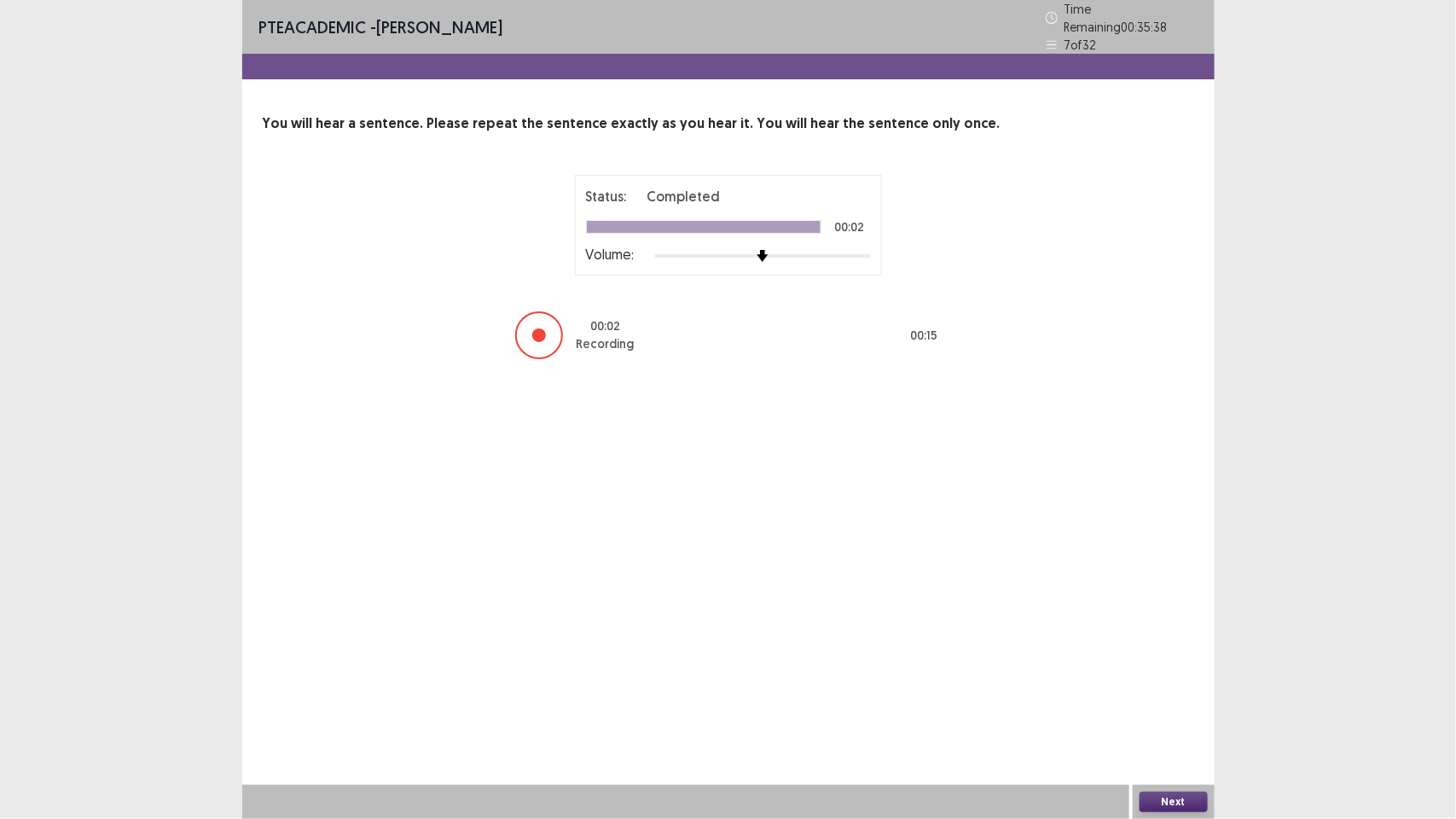
click at [1176, 803] on button "Next" at bounding box center [1173, 801] width 68 height 20
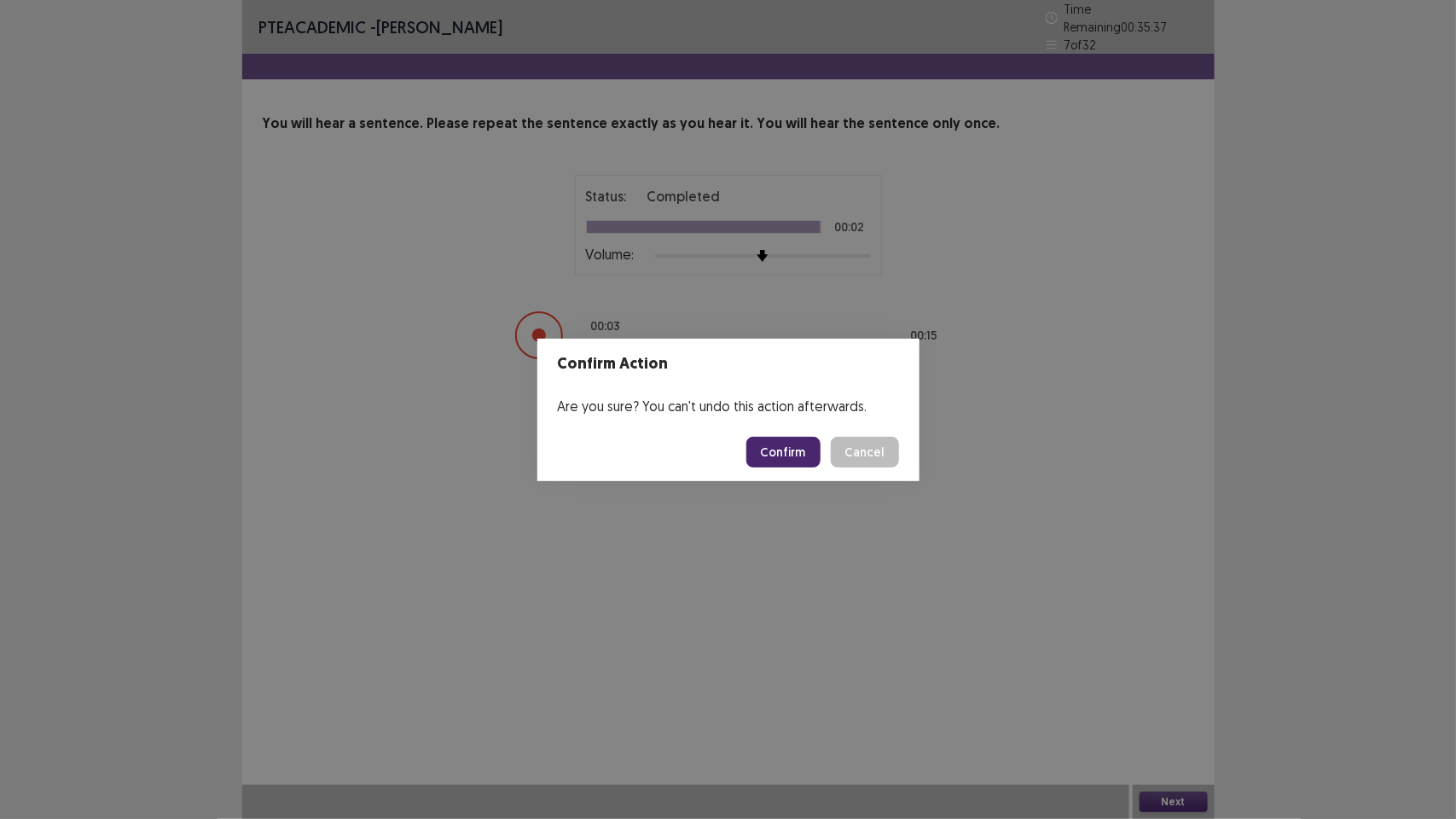
click at [801, 457] on button "Confirm" at bounding box center [784, 452] width 74 height 31
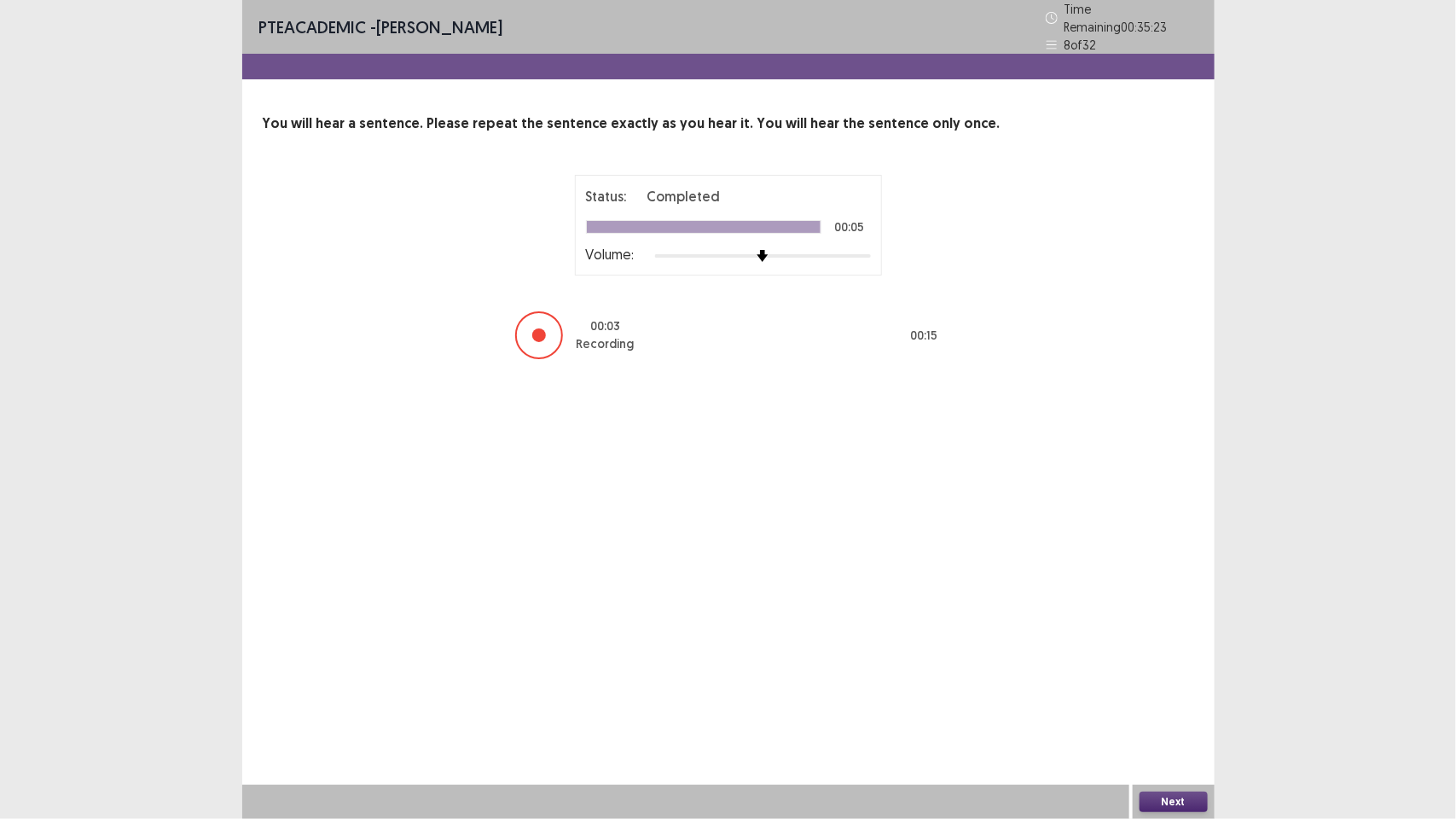
click at [1173, 798] on button "Next" at bounding box center [1173, 801] width 68 height 20
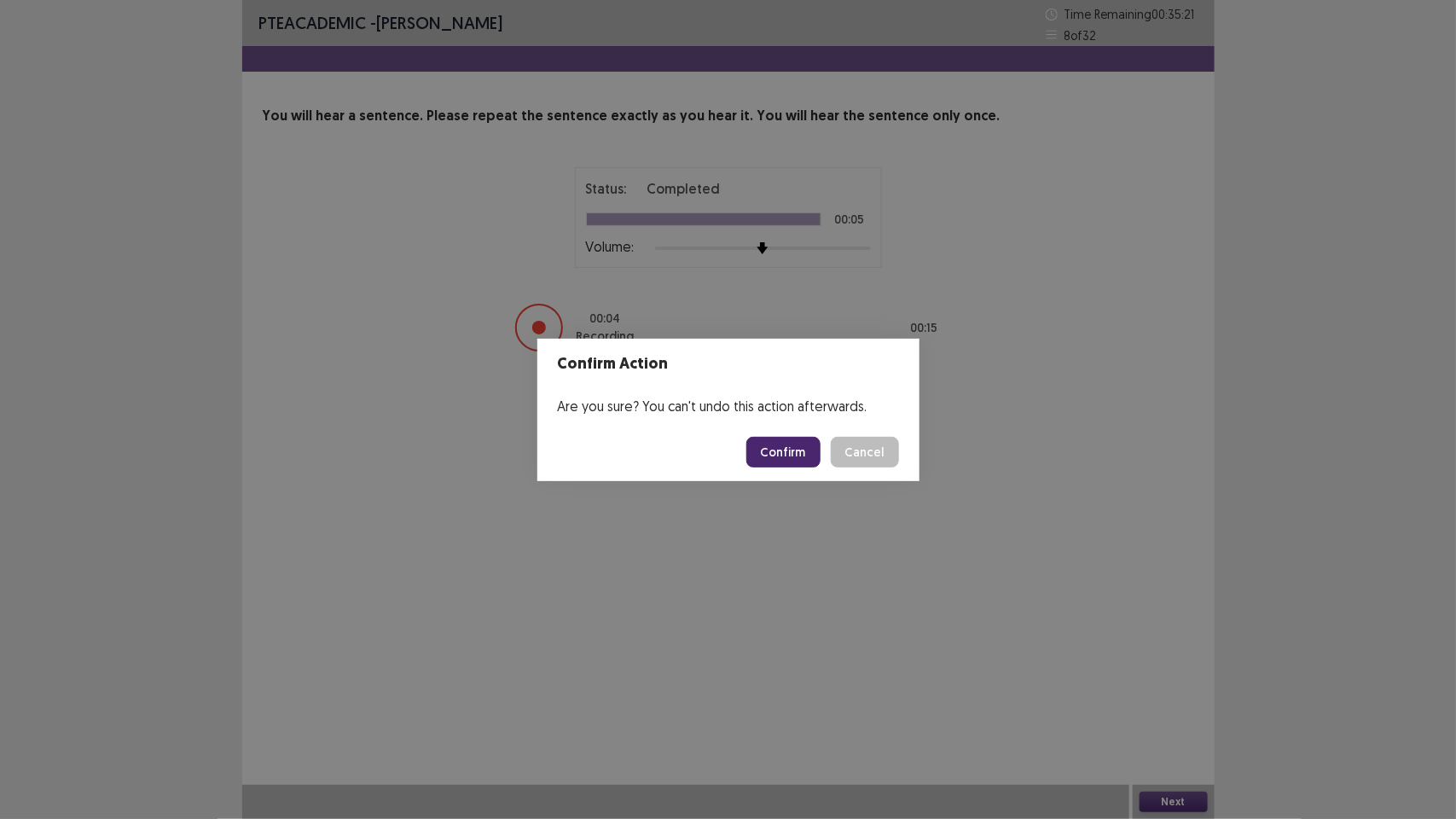
click at [785, 453] on button "Confirm" at bounding box center [784, 452] width 74 height 31
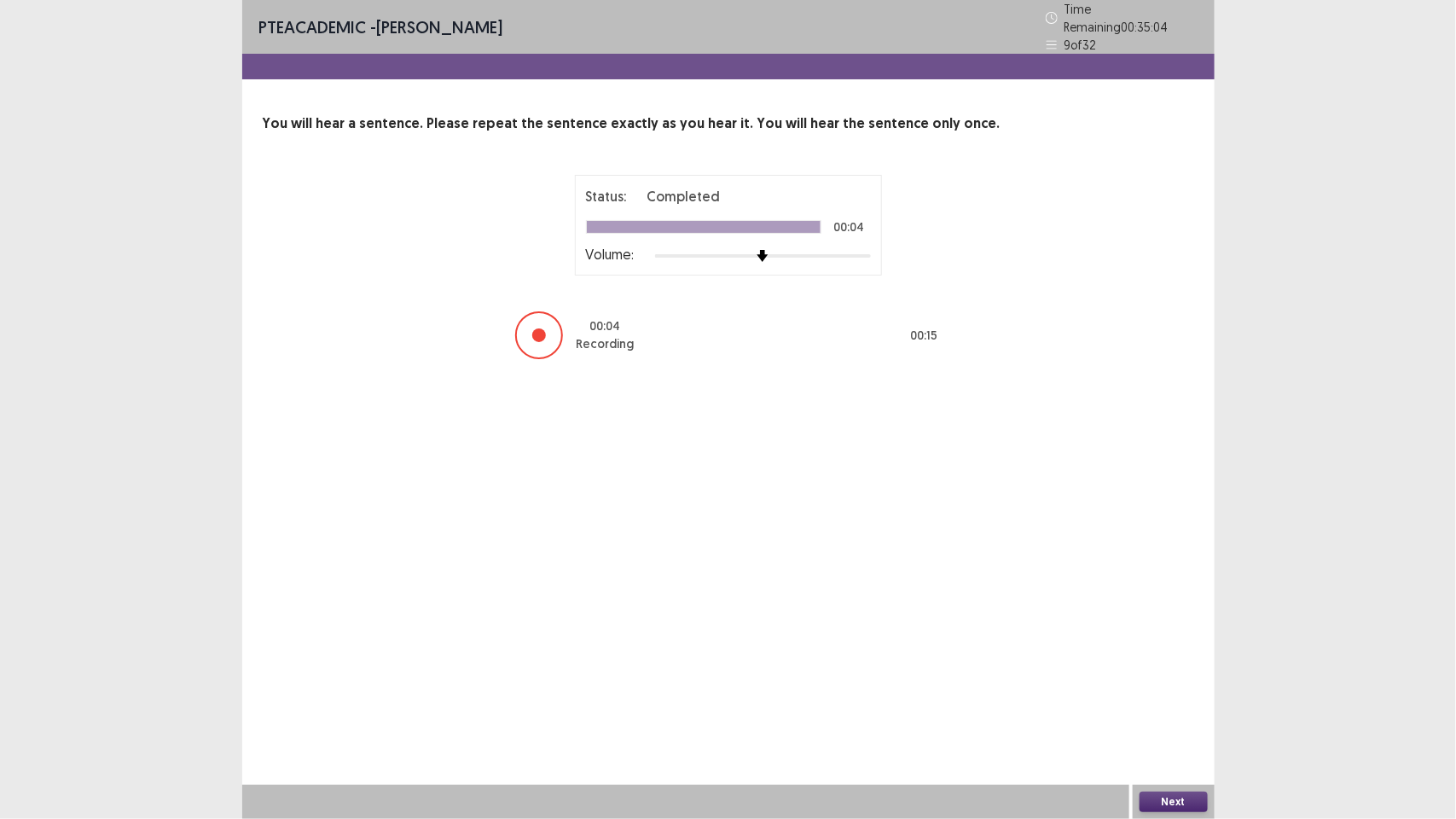
click at [1182, 796] on button "Next" at bounding box center [1173, 801] width 68 height 20
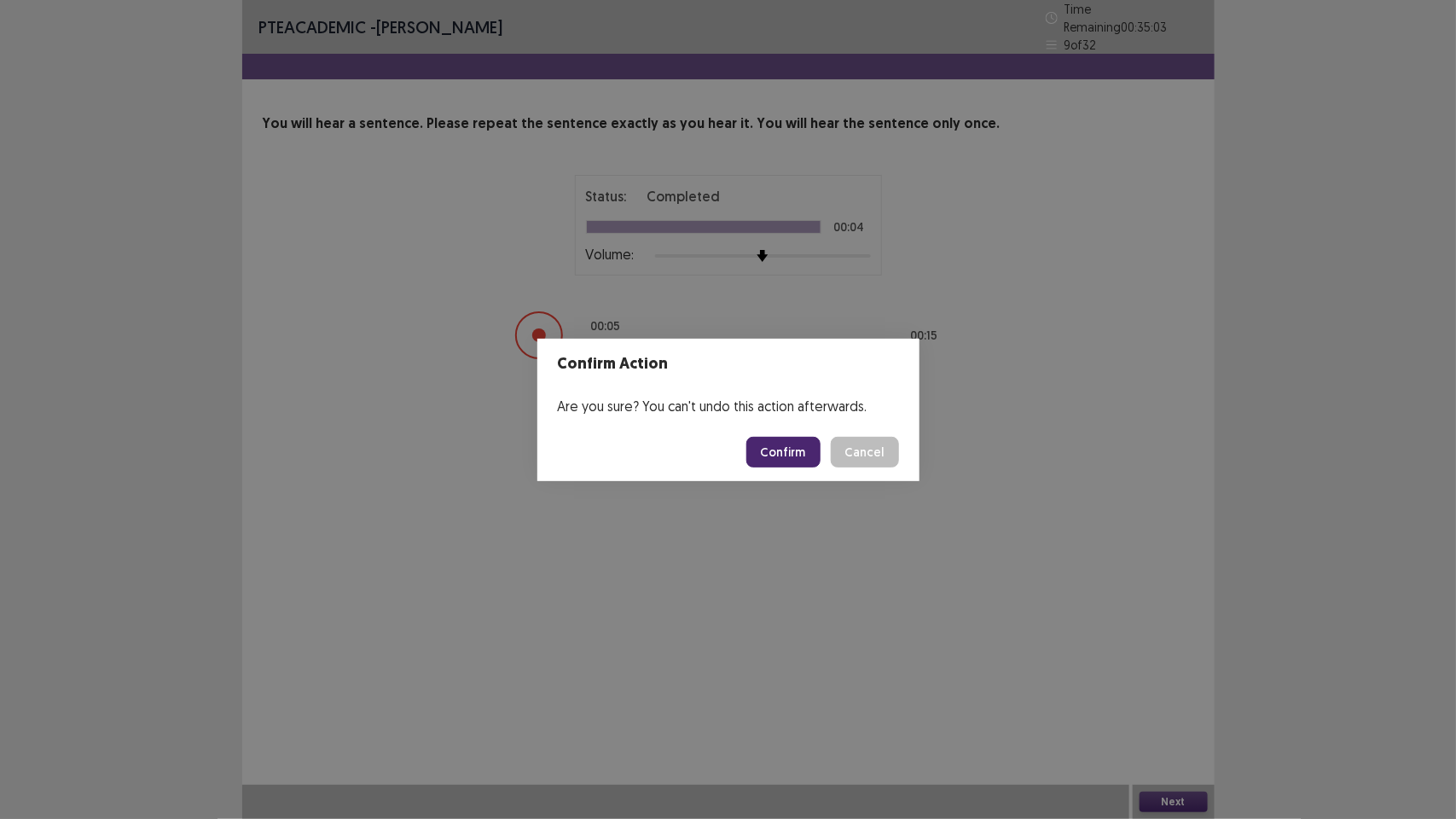
click at [795, 444] on button "Confirm" at bounding box center [784, 452] width 74 height 31
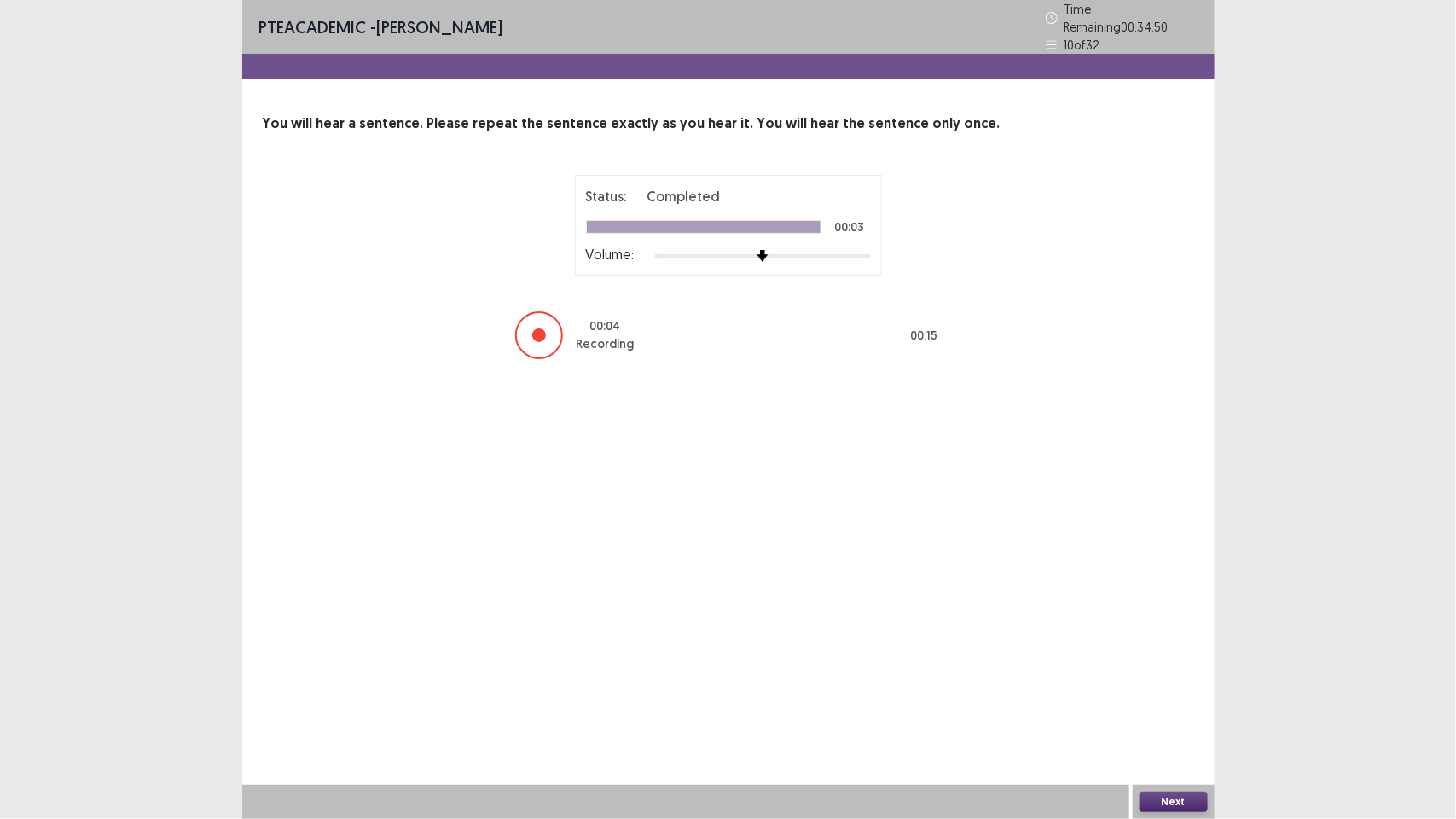
click at [1164, 799] on button "Next" at bounding box center [1173, 801] width 68 height 20
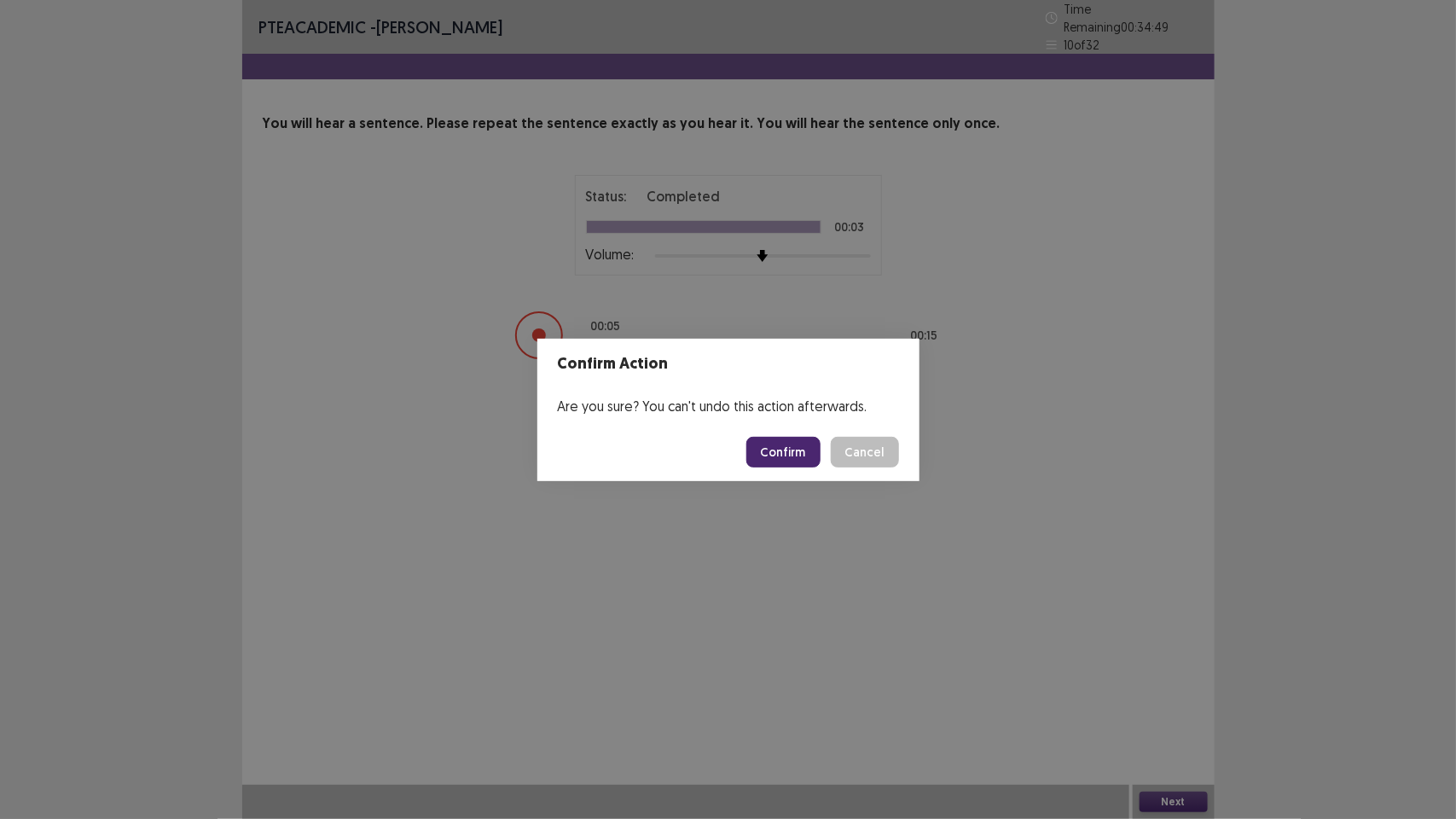
click at [774, 453] on button "Confirm" at bounding box center [784, 452] width 74 height 31
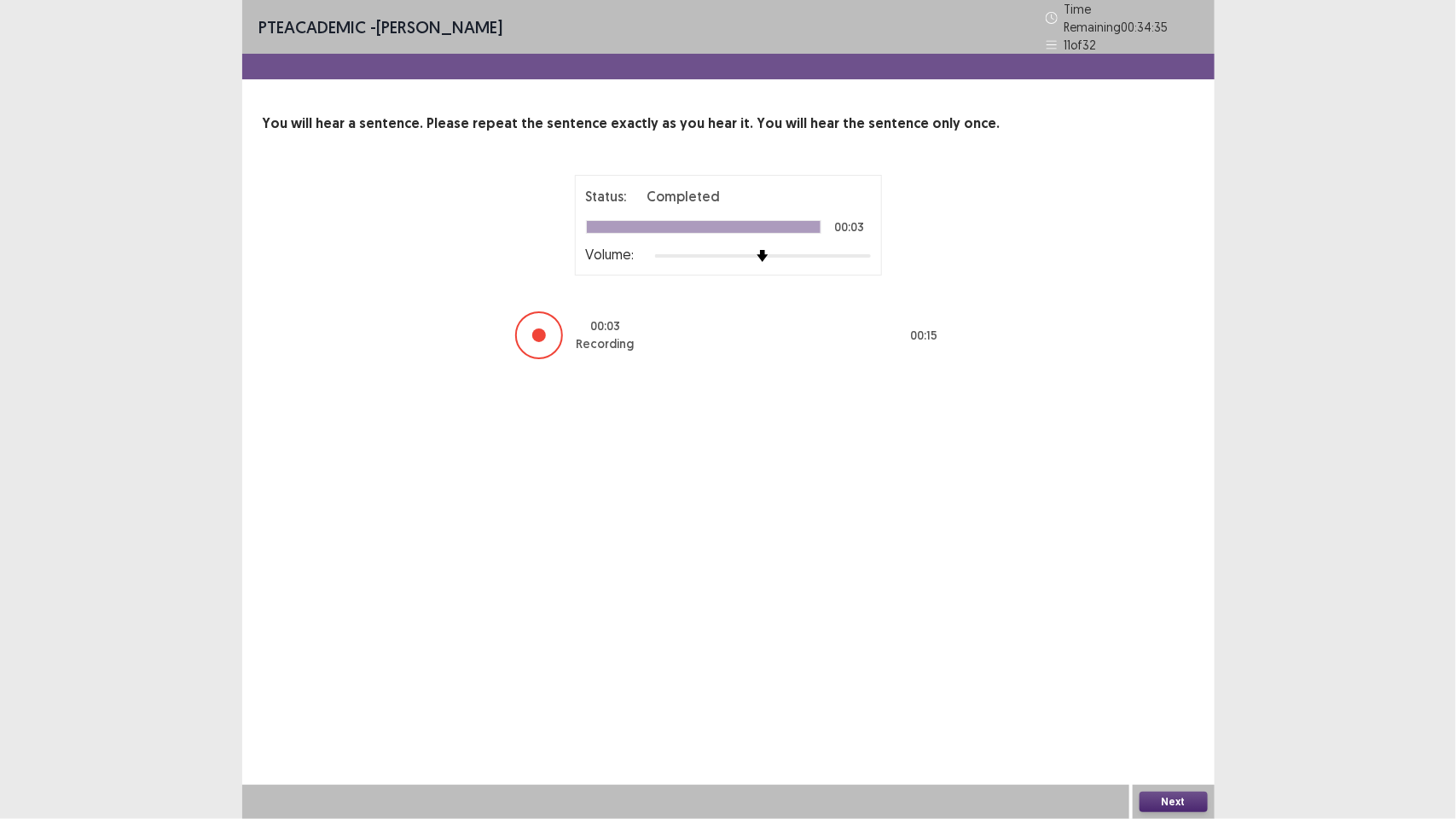
click at [1180, 799] on button "Next" at bounding box center [1173, 801] width 68 height 20
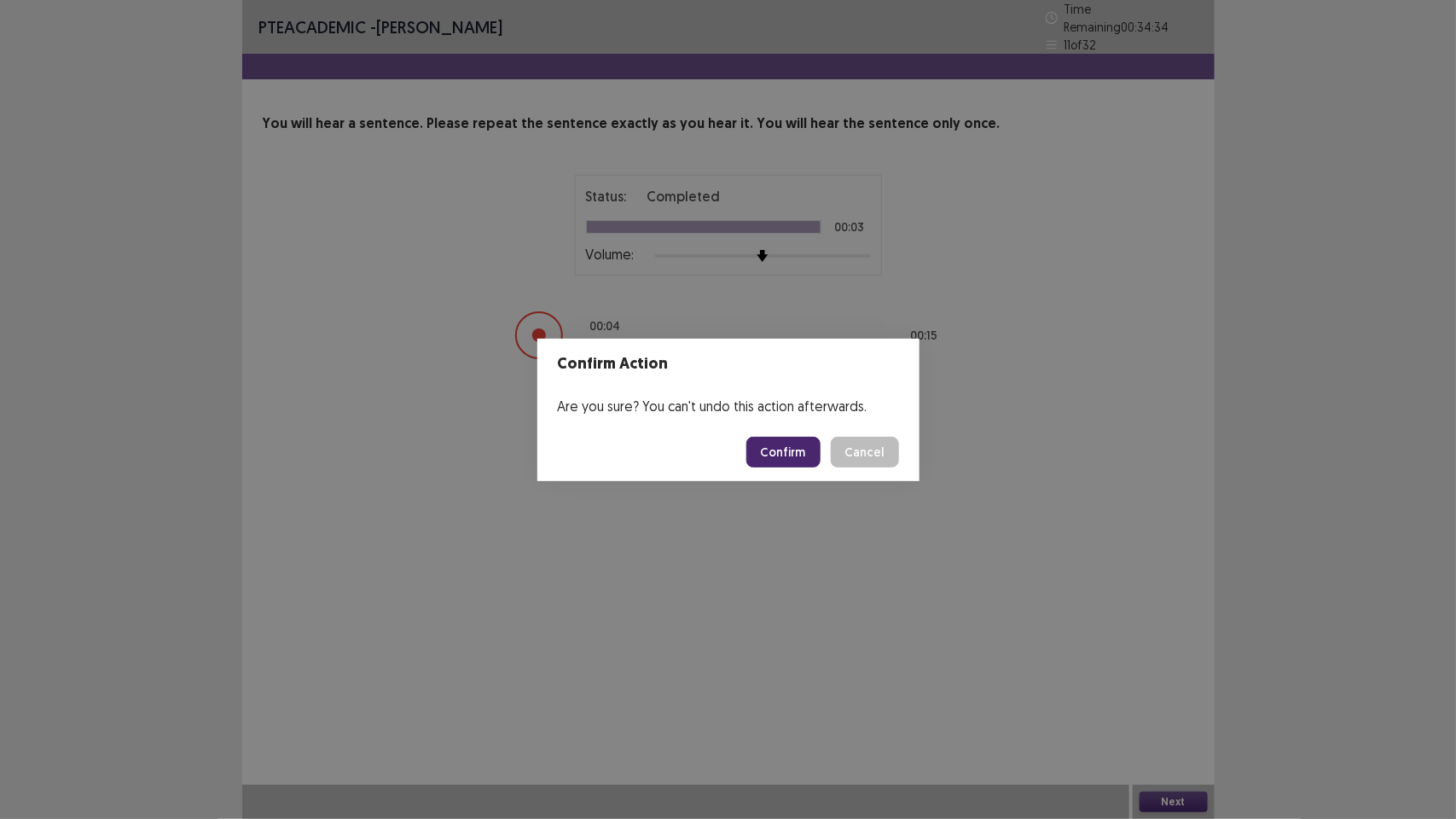
click at [796, 457] on button "Confirm" at bounding box center [784, 452] width 74 height 31
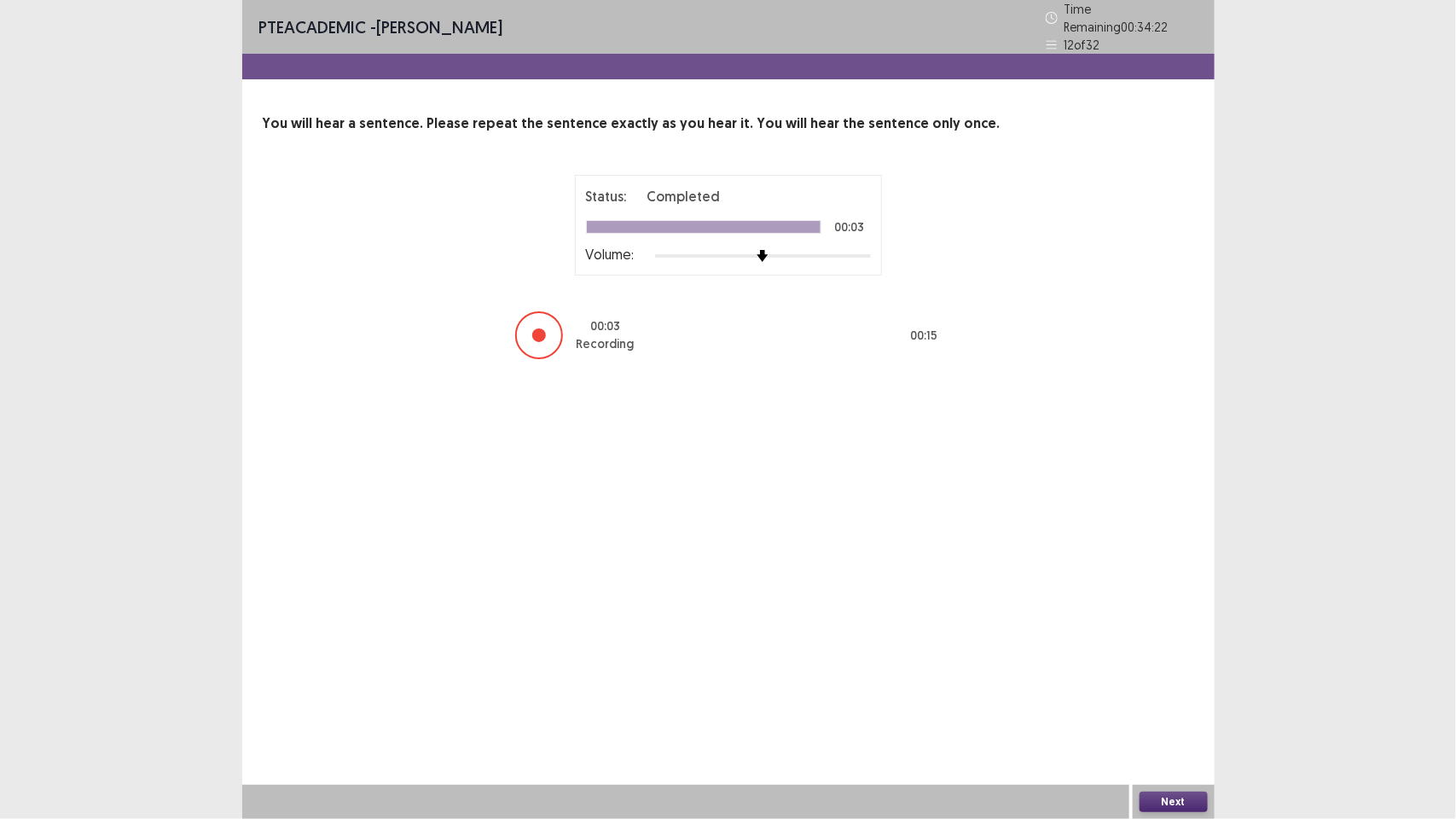
click at [1184, 796] on button "Next" at bounding box center [1173, 801] width 68 height 20
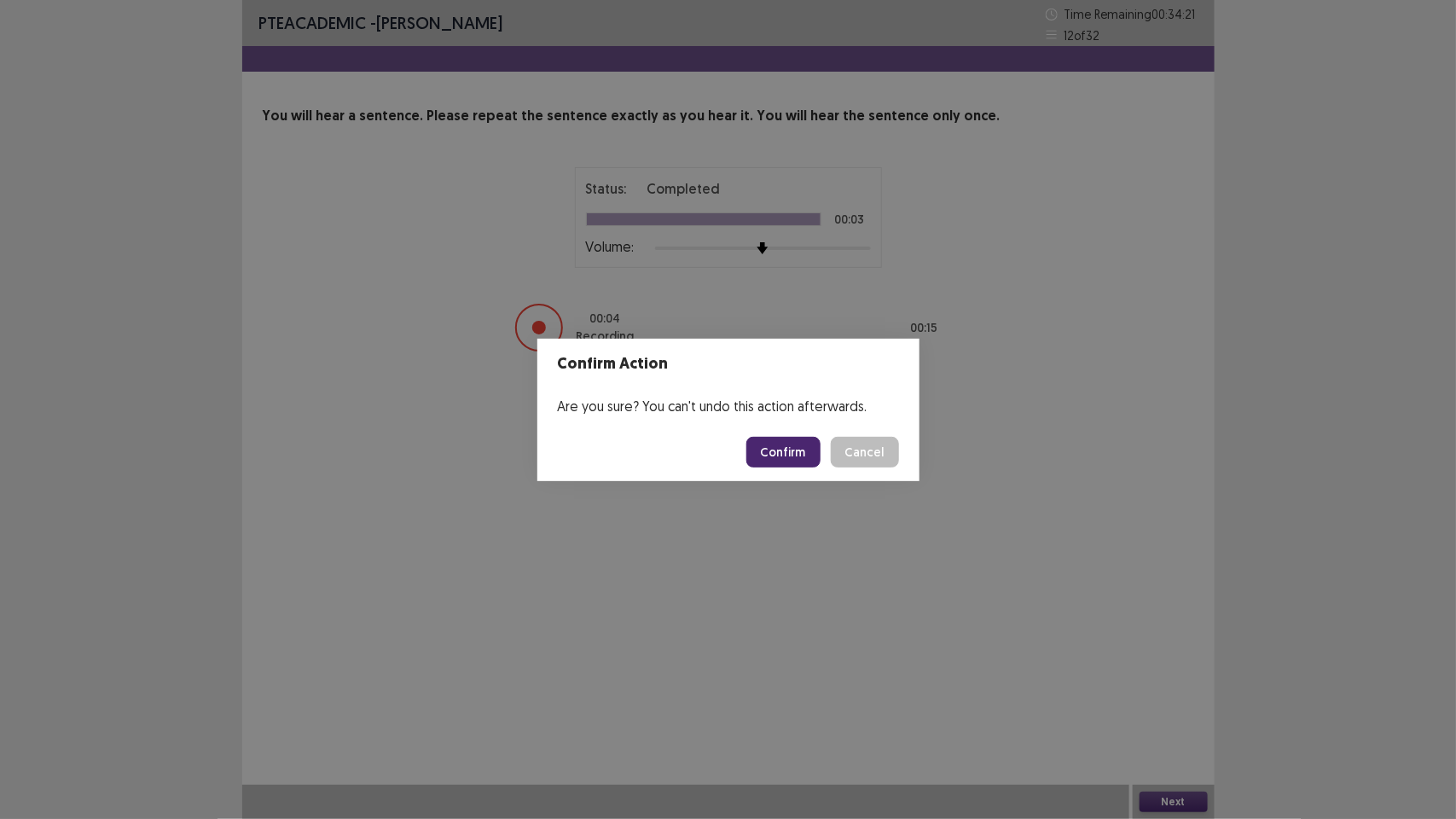
click at [783, 437] on button "Confirm" at bounding box center [784, 452] width 74 height 31
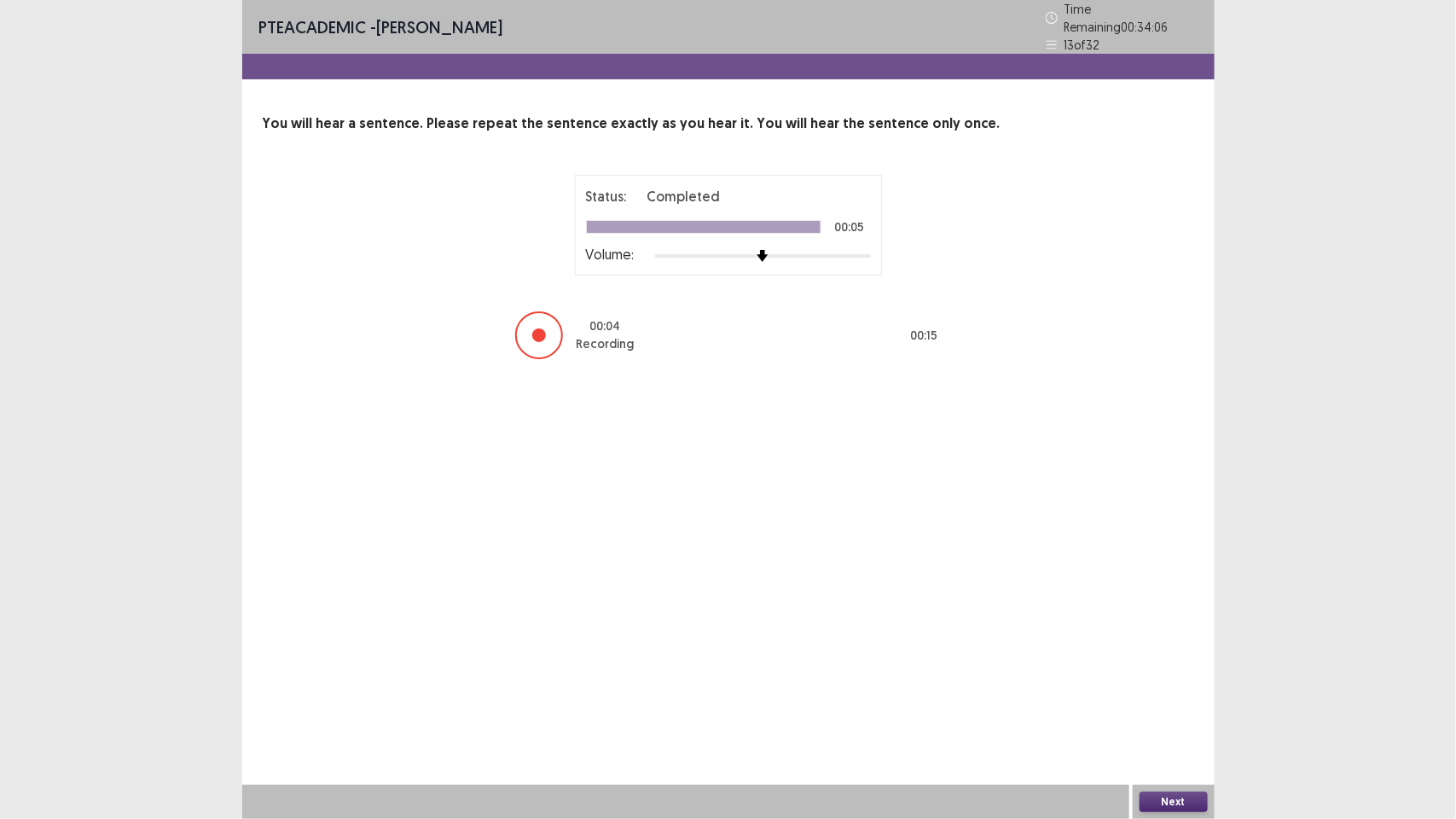
click at [1179, 800] on button "Next" at bounding box center [1173, 801] width 68 height 20
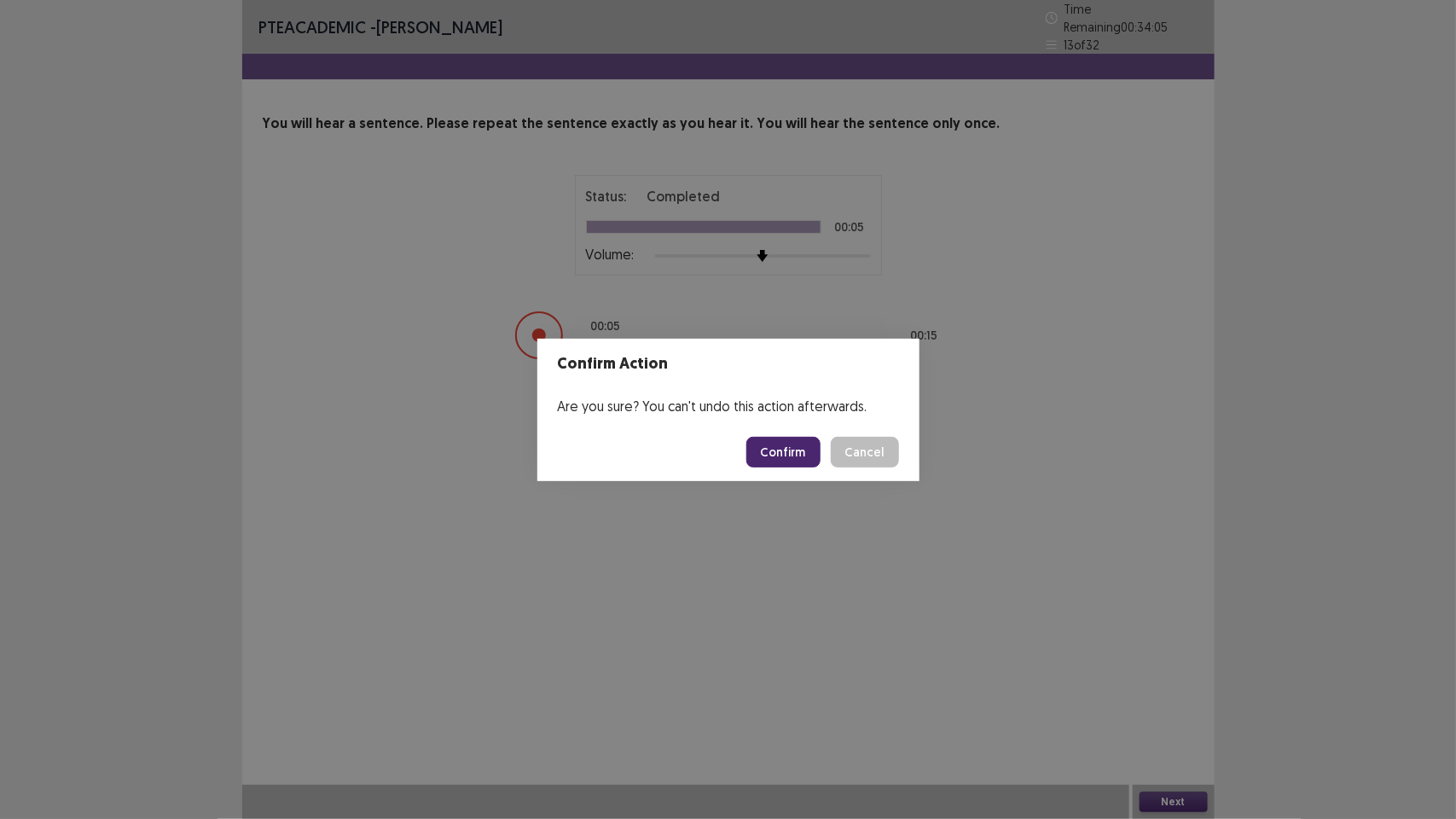
click at [792, 444] on button "Confirm" at bounding box center [784, 452] width 74 height 31
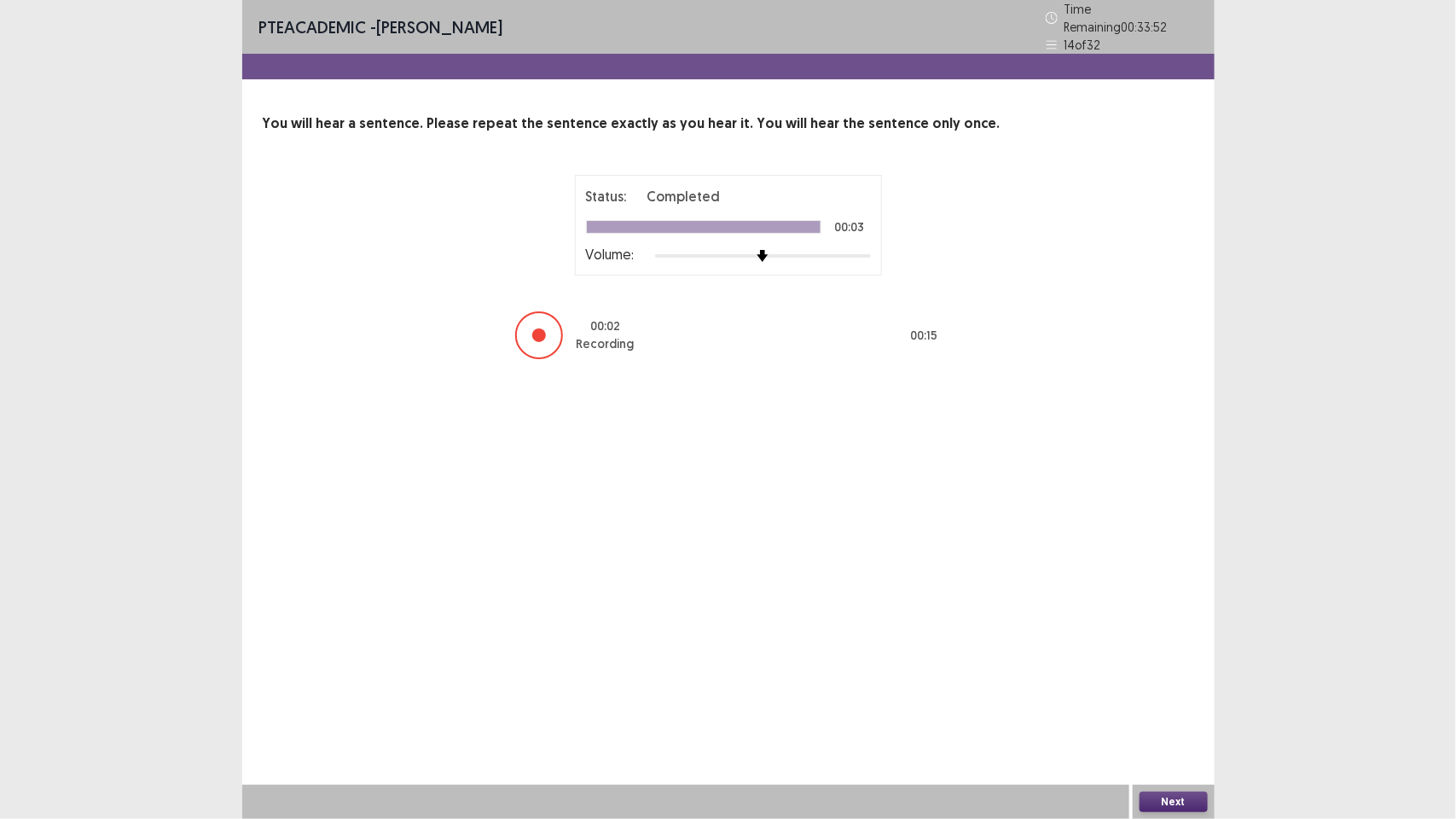
click at [1178, 802] on button "Next" at bounding box center [1173, 801] width 68 height 20
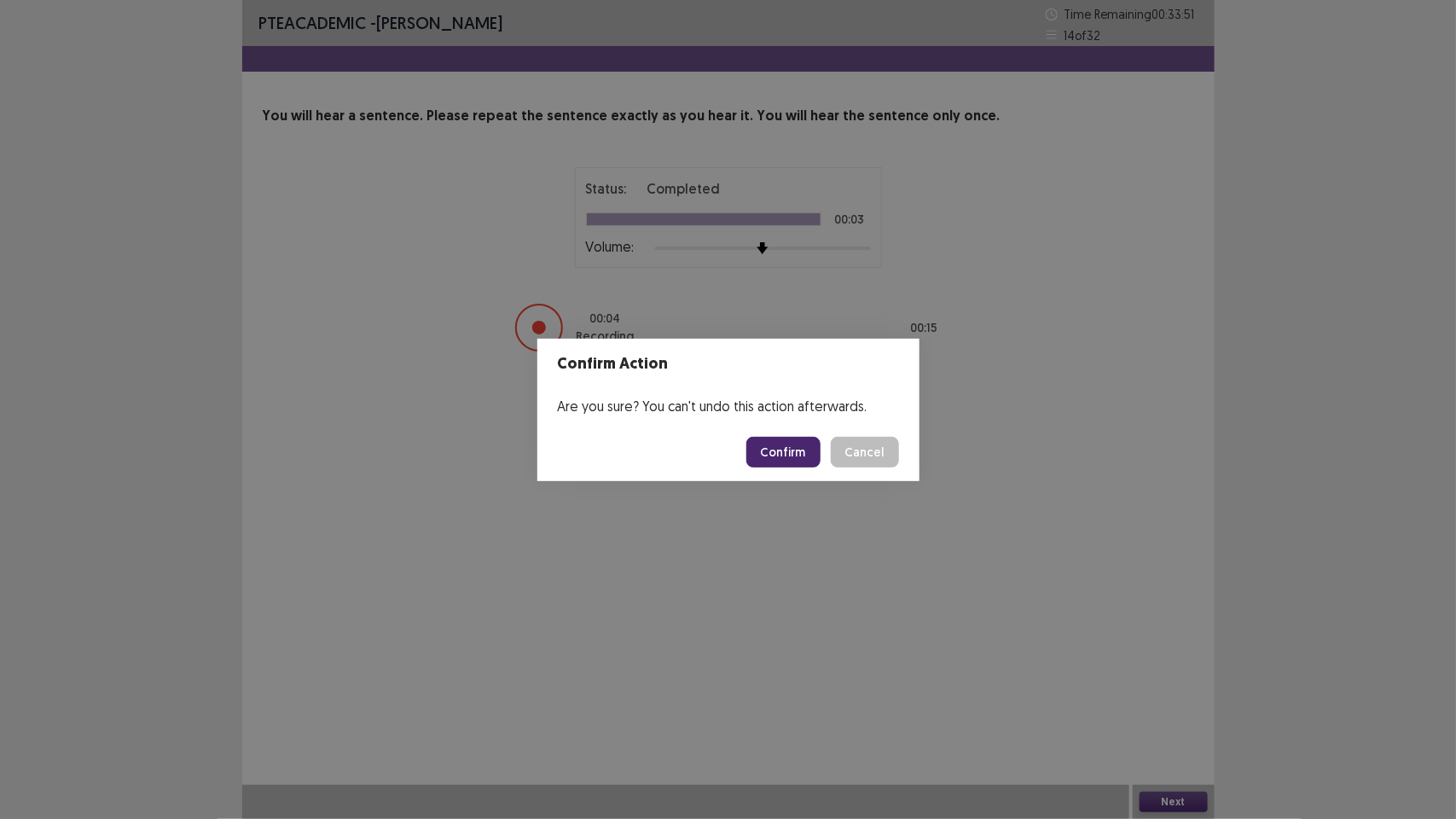
click at [791, 446] on button "Confirm" at bounding box center [784, 452] width 74 height 31
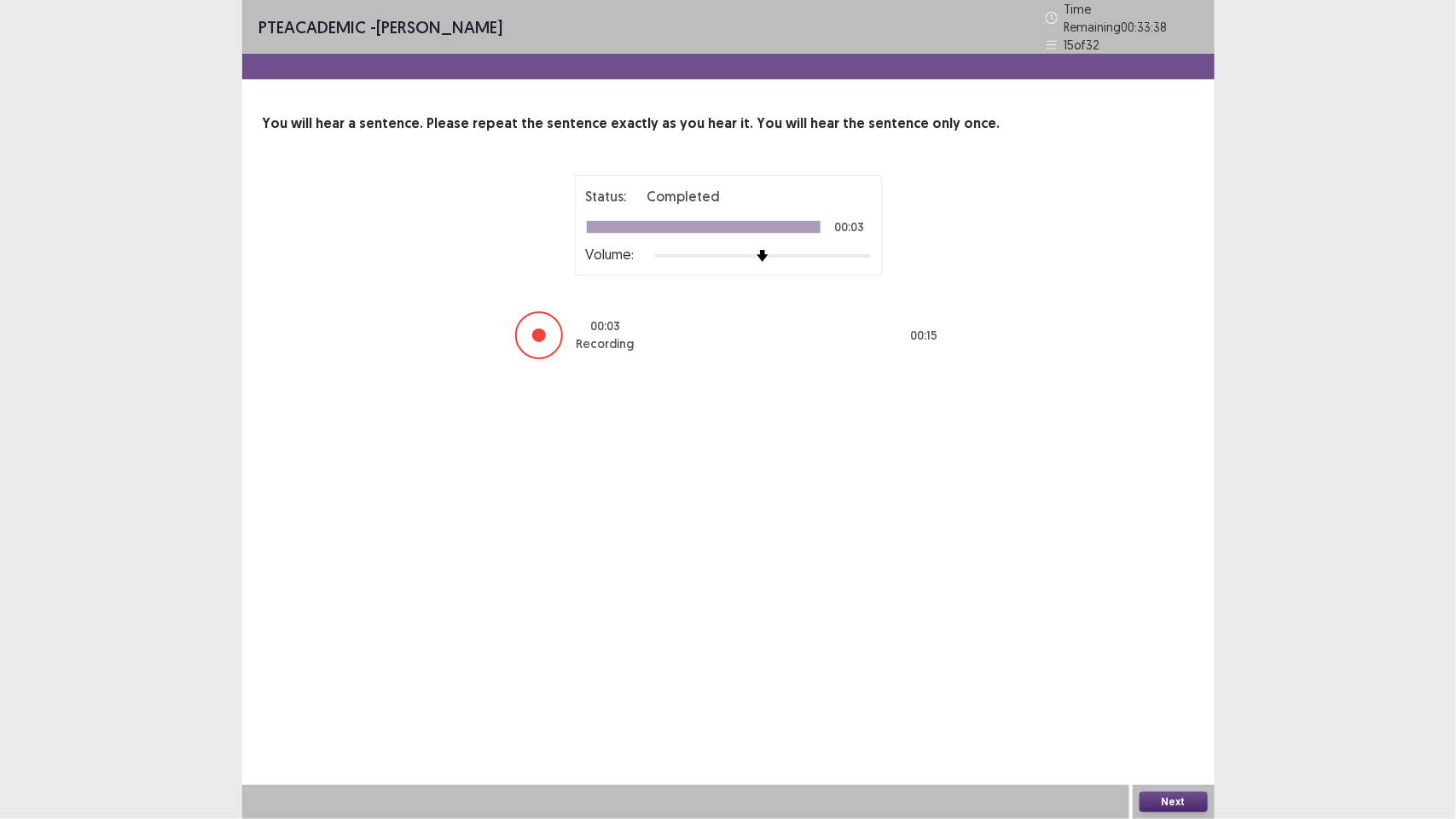
drag, startPoint x: 1179, startPoint y: 803, endPoint x: 1183, endPoint y: 792, distance: 11.7
click at [1183, 792] on button "Next" at bounding box center [1173, 801] width 68 height 20
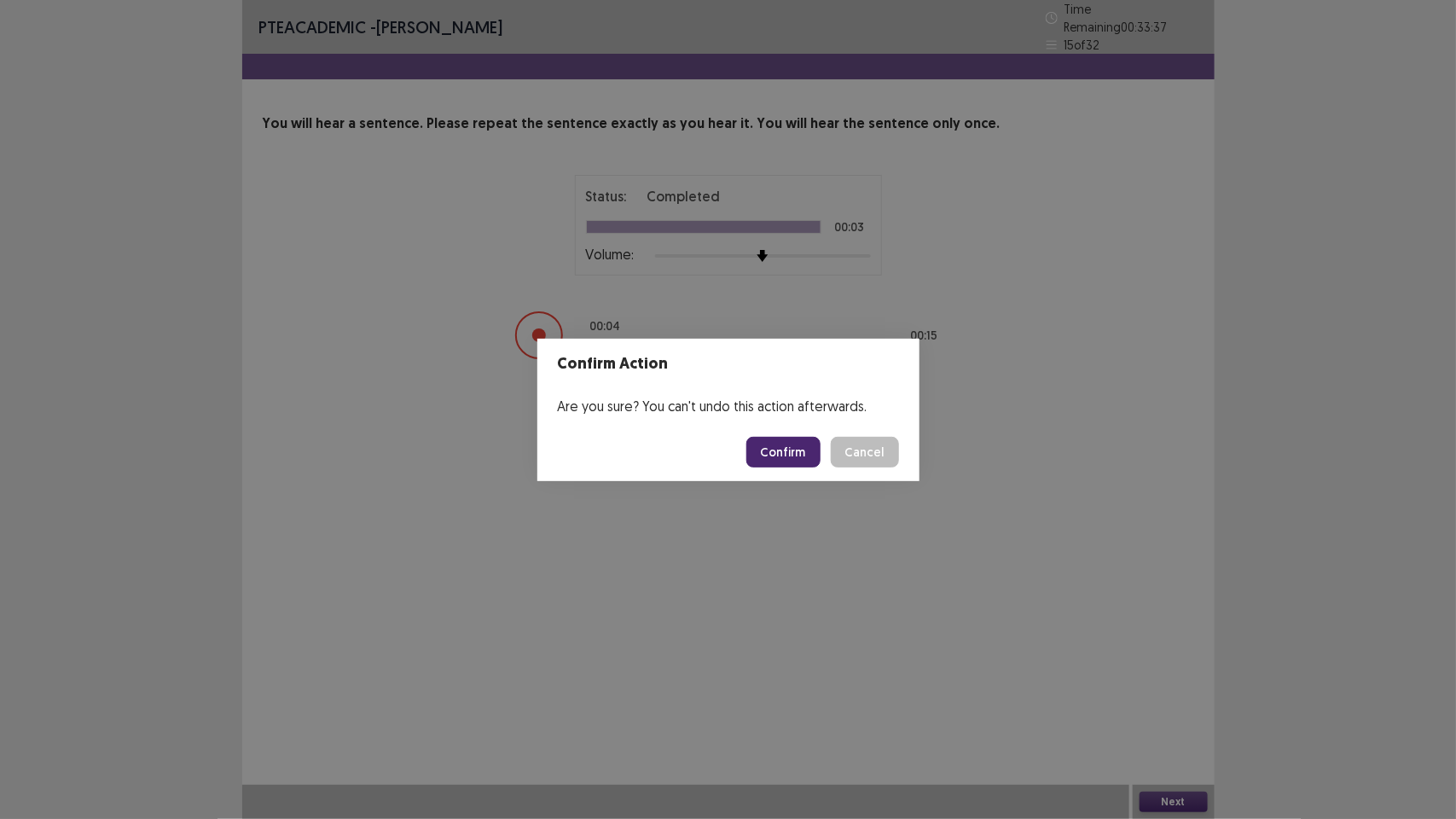
click at [793, 448] on button "Confirm" at bounding box center [784, 452] width 74 height 31
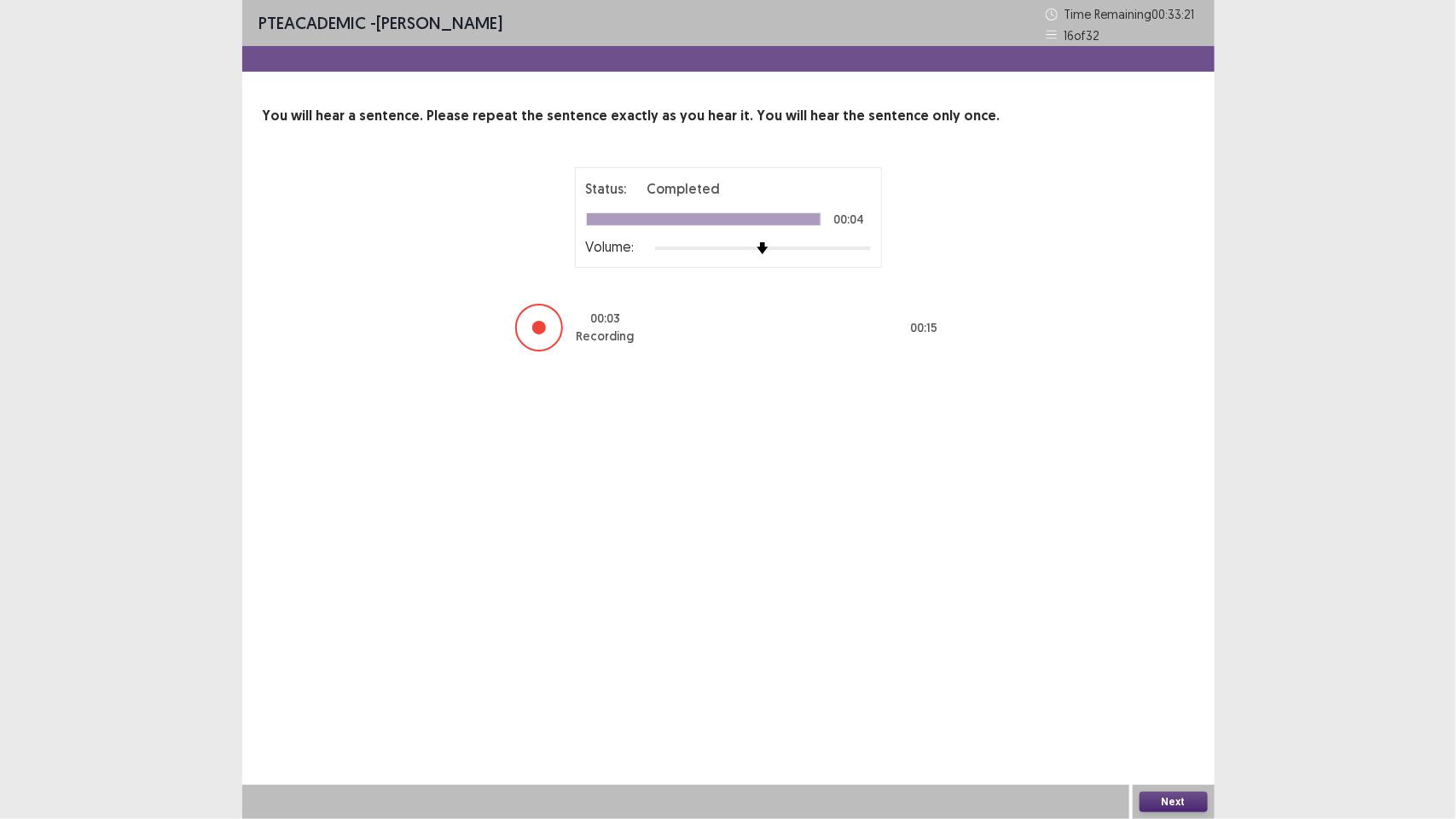
click at [1175, 798] on button "Next" at bounding box center [1173, 801] width 68 height 20
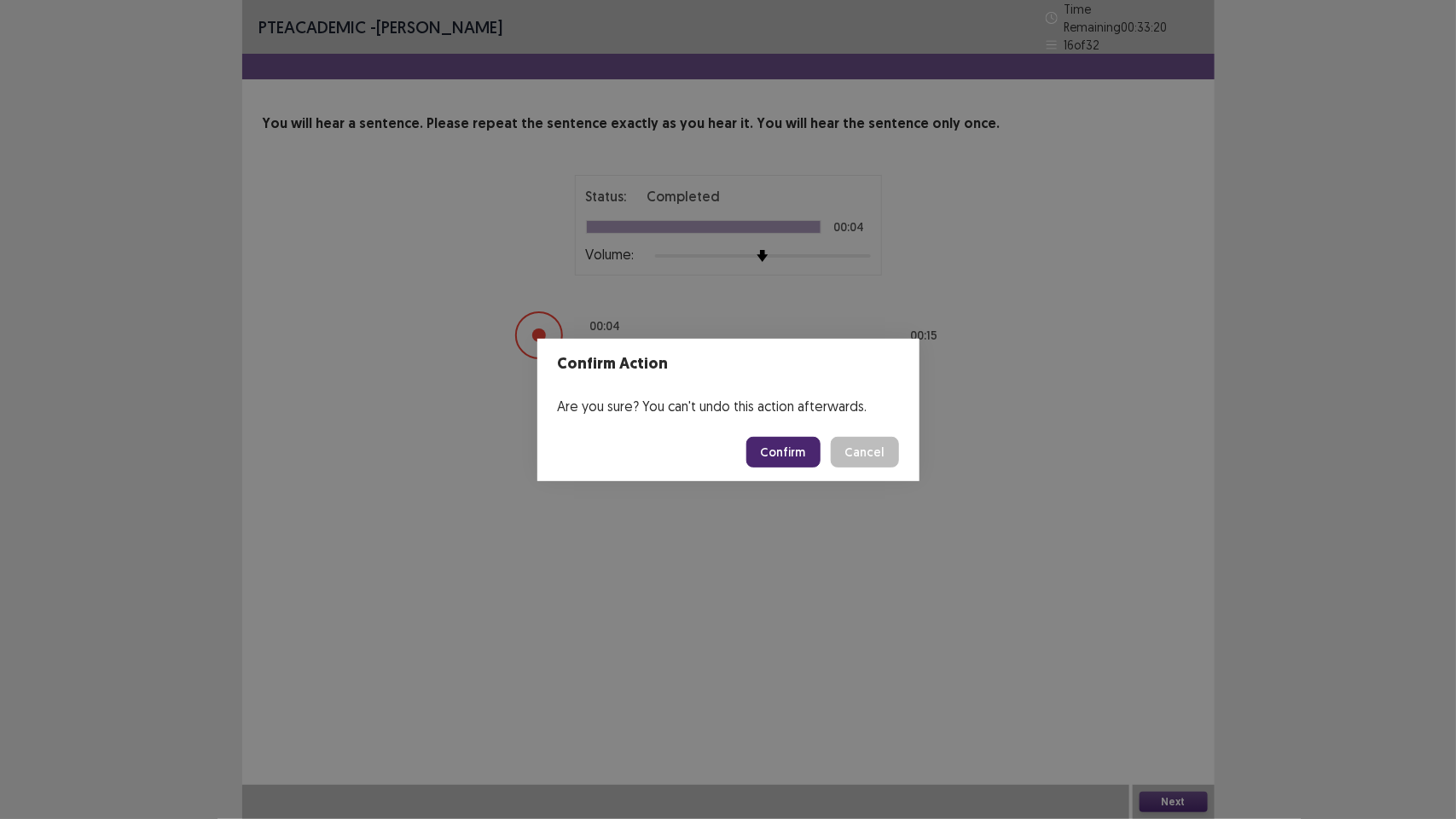
click at [801, 448] on button "Confirm" at bounding box center [784, 452] width 74 height 31
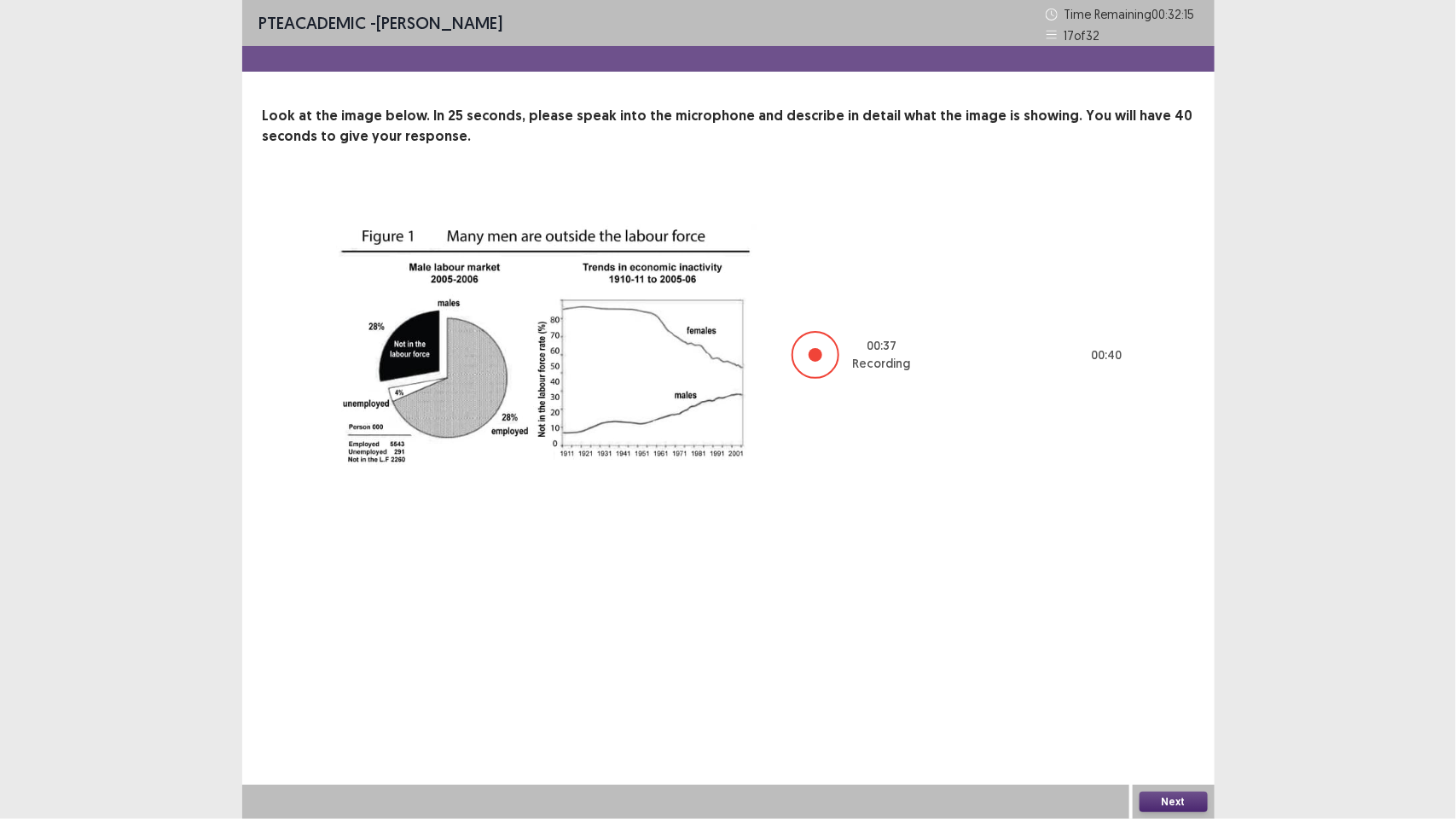
click at [1154, 802] on button "Next" at bounding box center [1173, 801] width 68 height 20
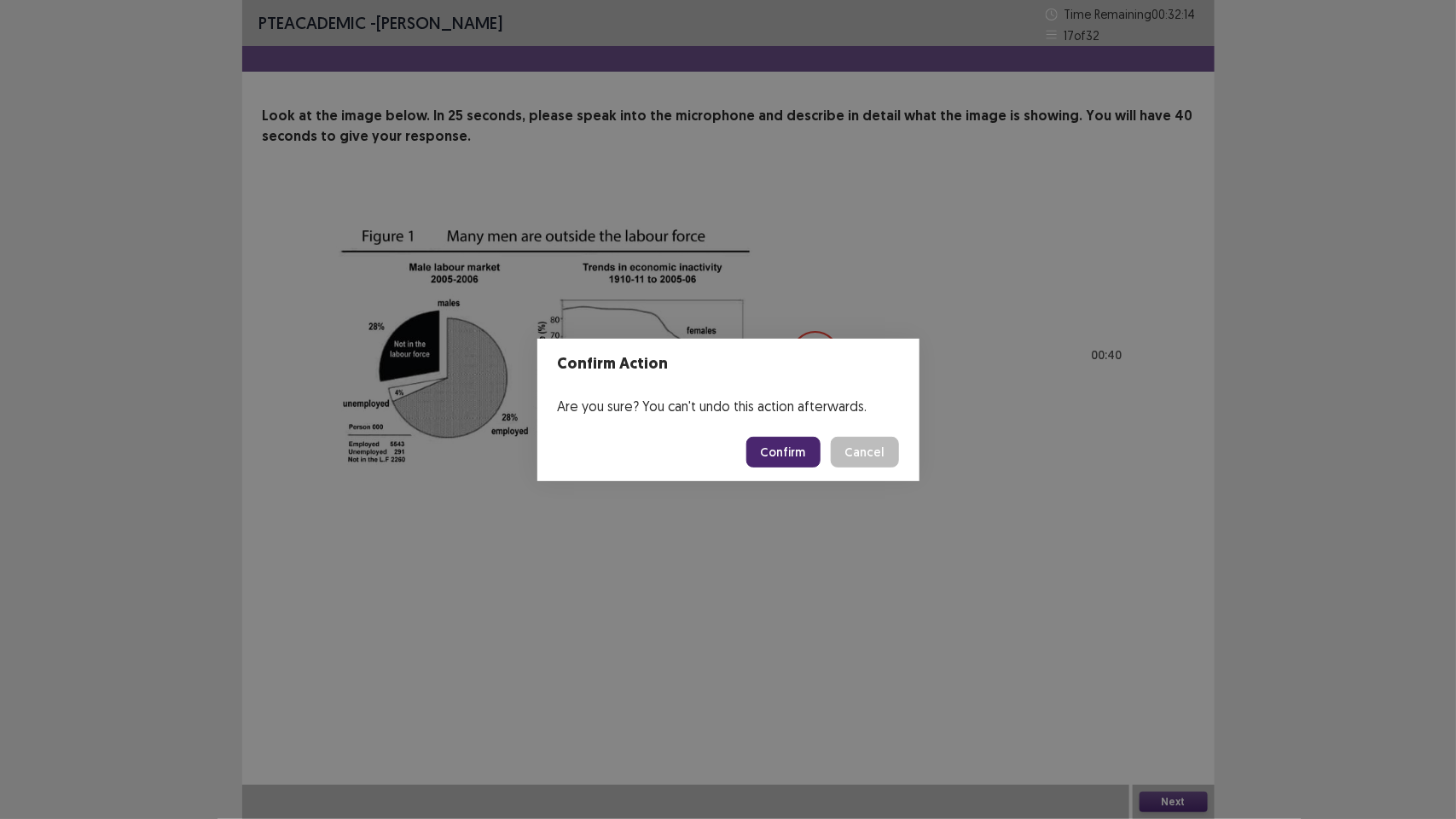
click at [782, 449] on button "Confirm" at bounding box center [784, 452] width 74 height 31
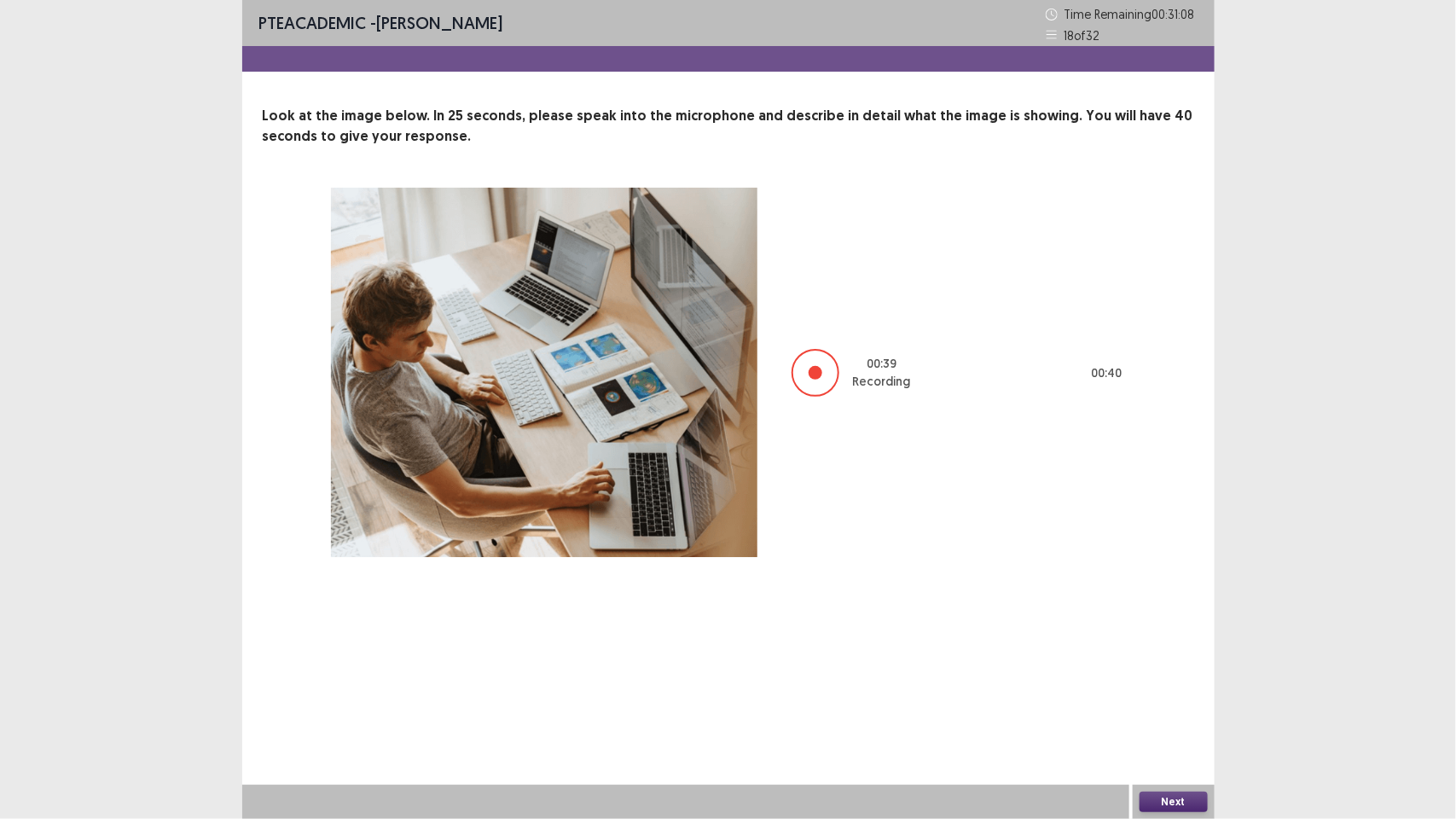
click at [1173, 795] on button "Next" at bounding box center [1173, 801] width 68 height 20
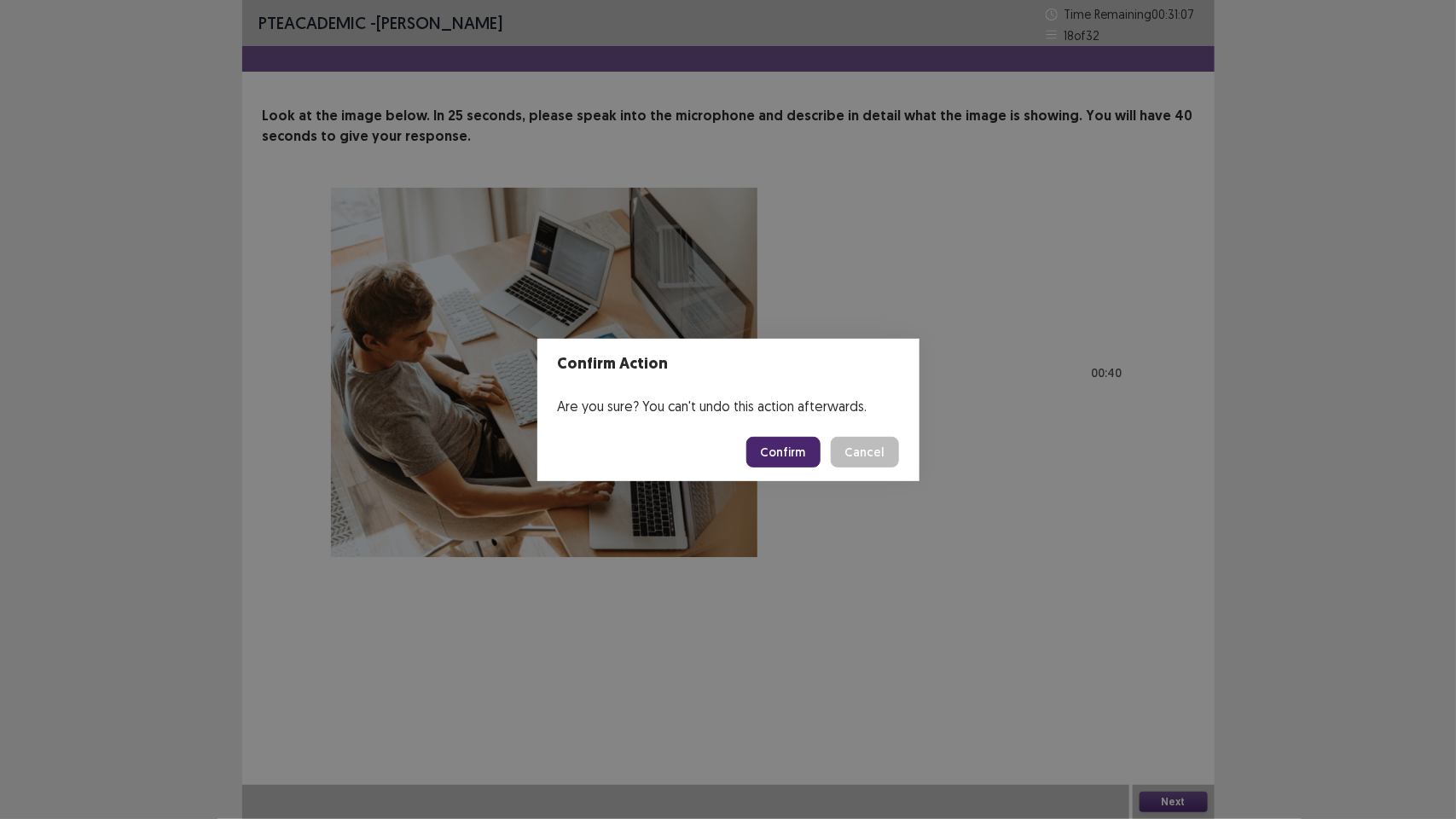
click at [778, 432] on footer "Confirm Cancel" at bounding box center [729, 452] width 382 height 58
click at [785, 444] on button "Confirm" at bounding box center [784, 452] width 74 height 31
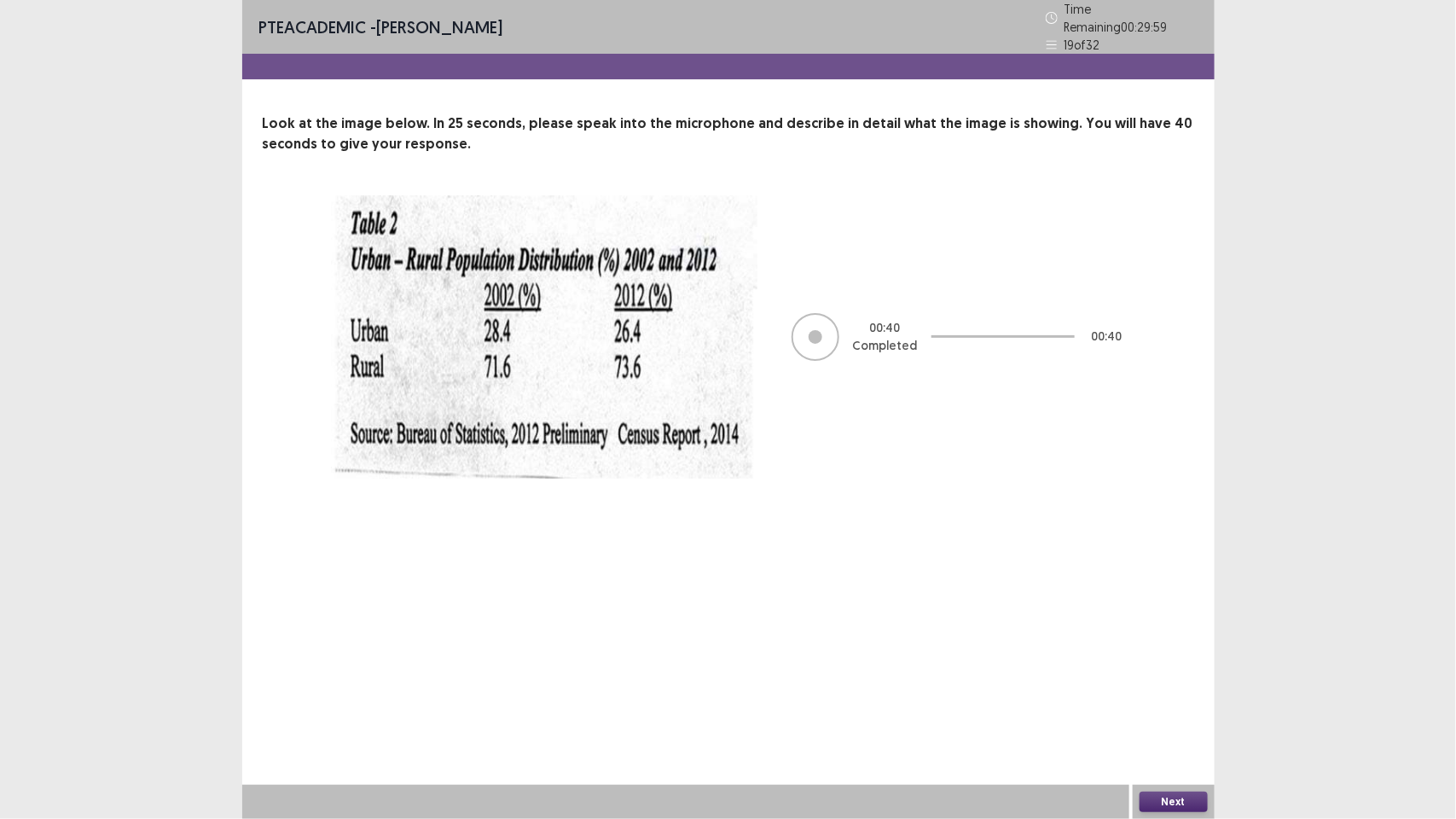
click at [1184, 796] on button "Next" at bounding box center [1173, 801] width 68 height 20
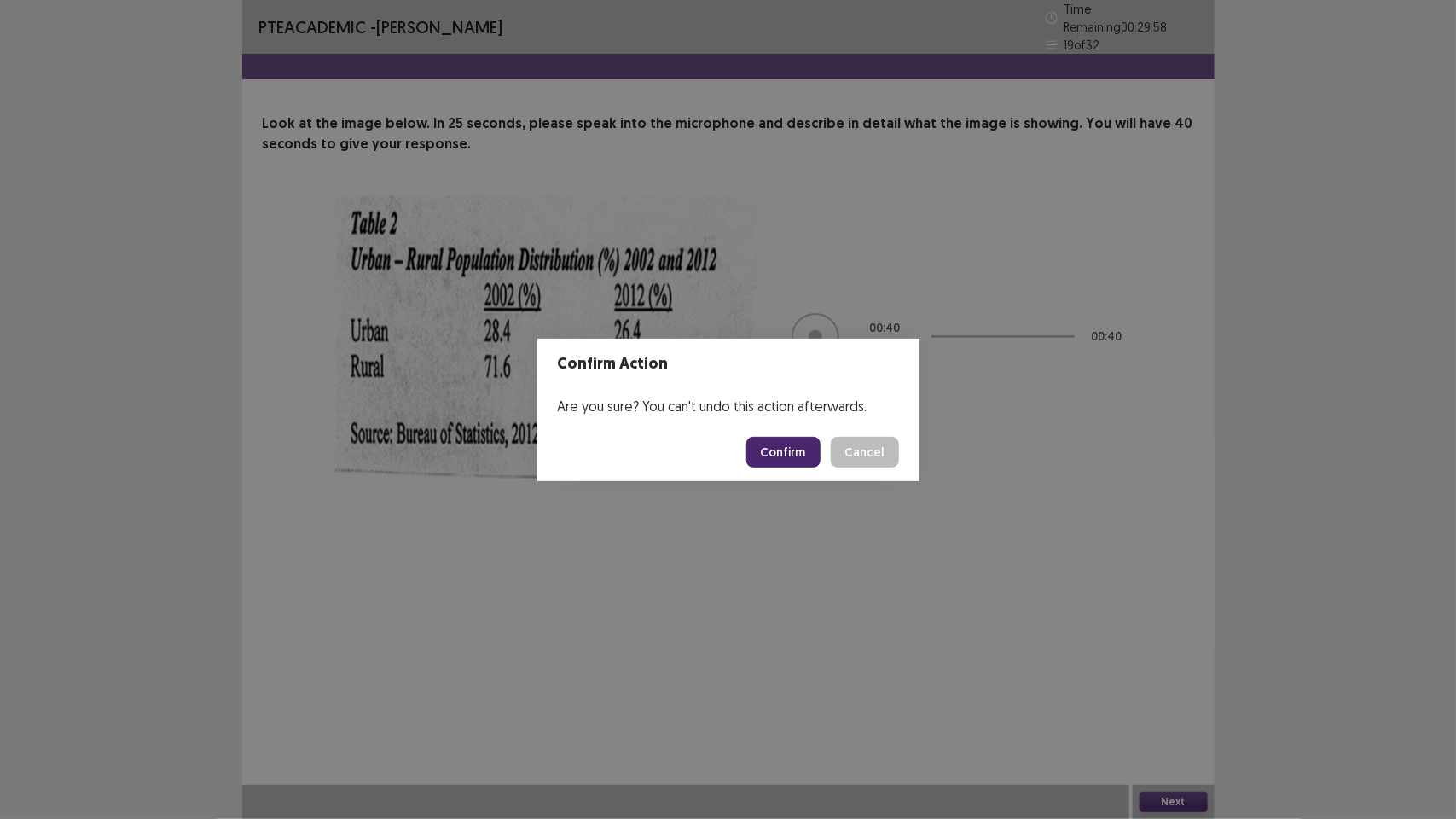
click at [790, 444] on button "Confirm" at bounding box center [784, 452] width 74 height 31
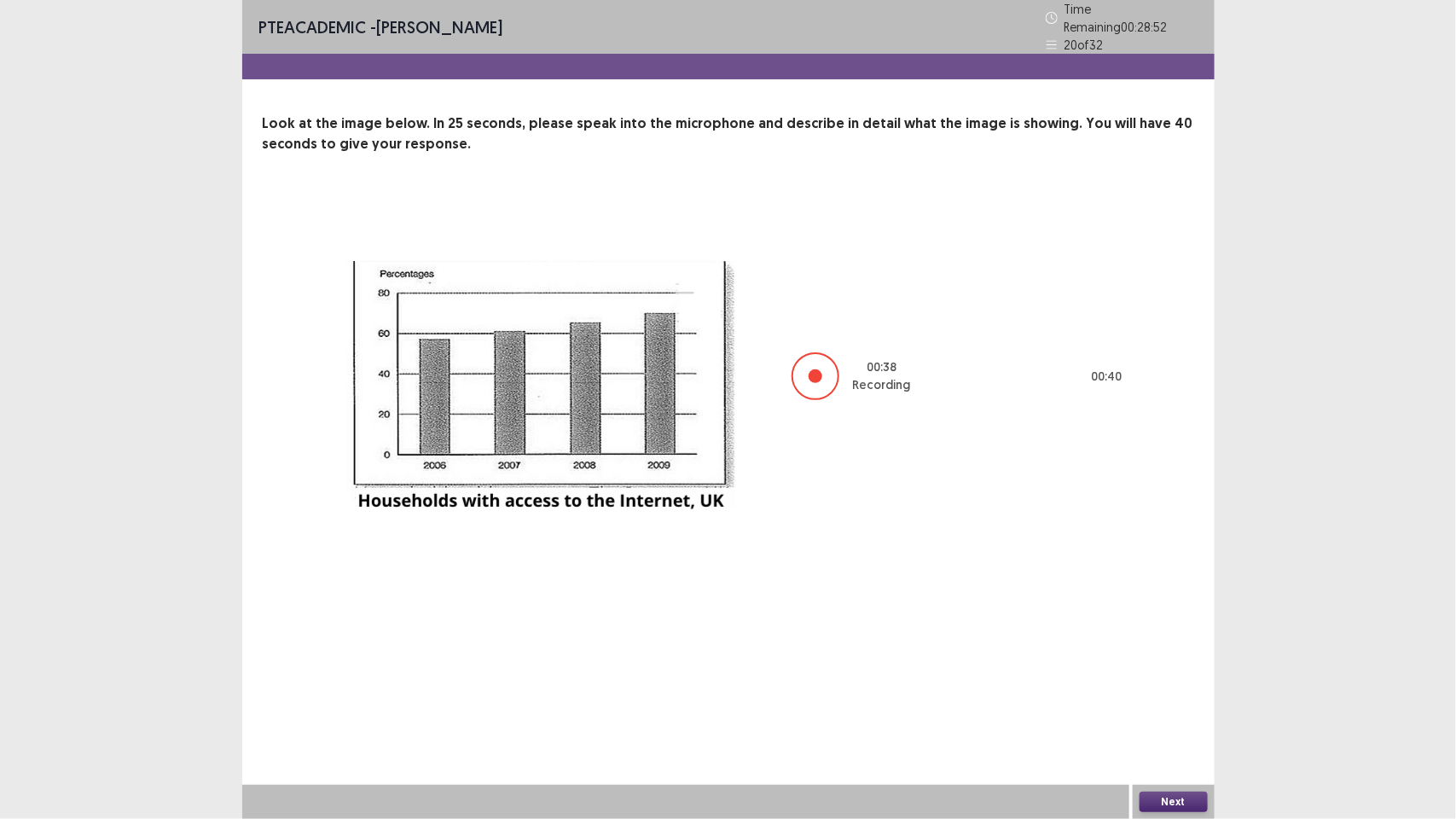
click at [1187, 798] on button "Next" at bounding box center [1173, 801] width 68 height 20
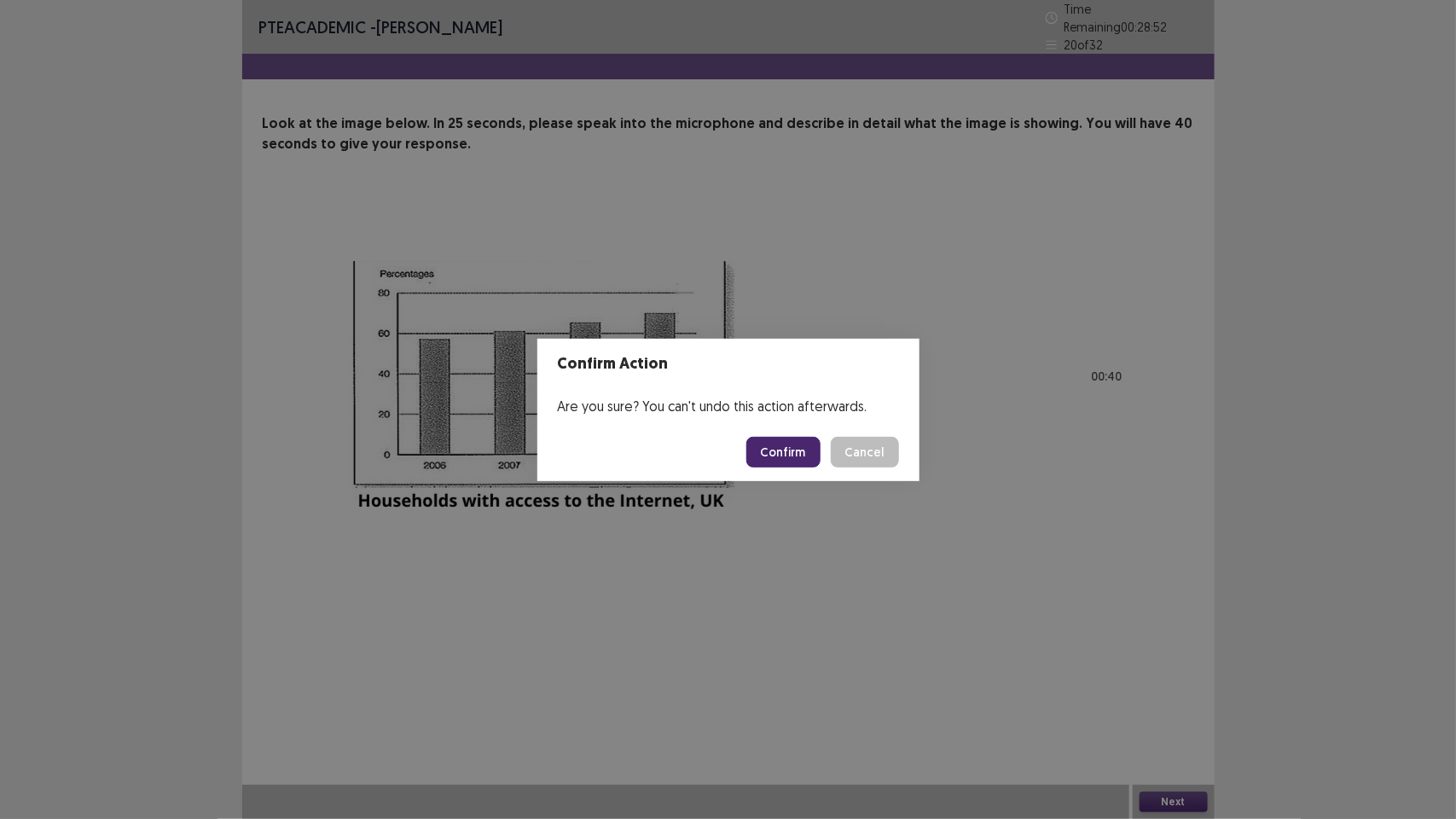
click at [804, 452] on button "Confirm" at bounding box center [784, 452] width 74 height 31
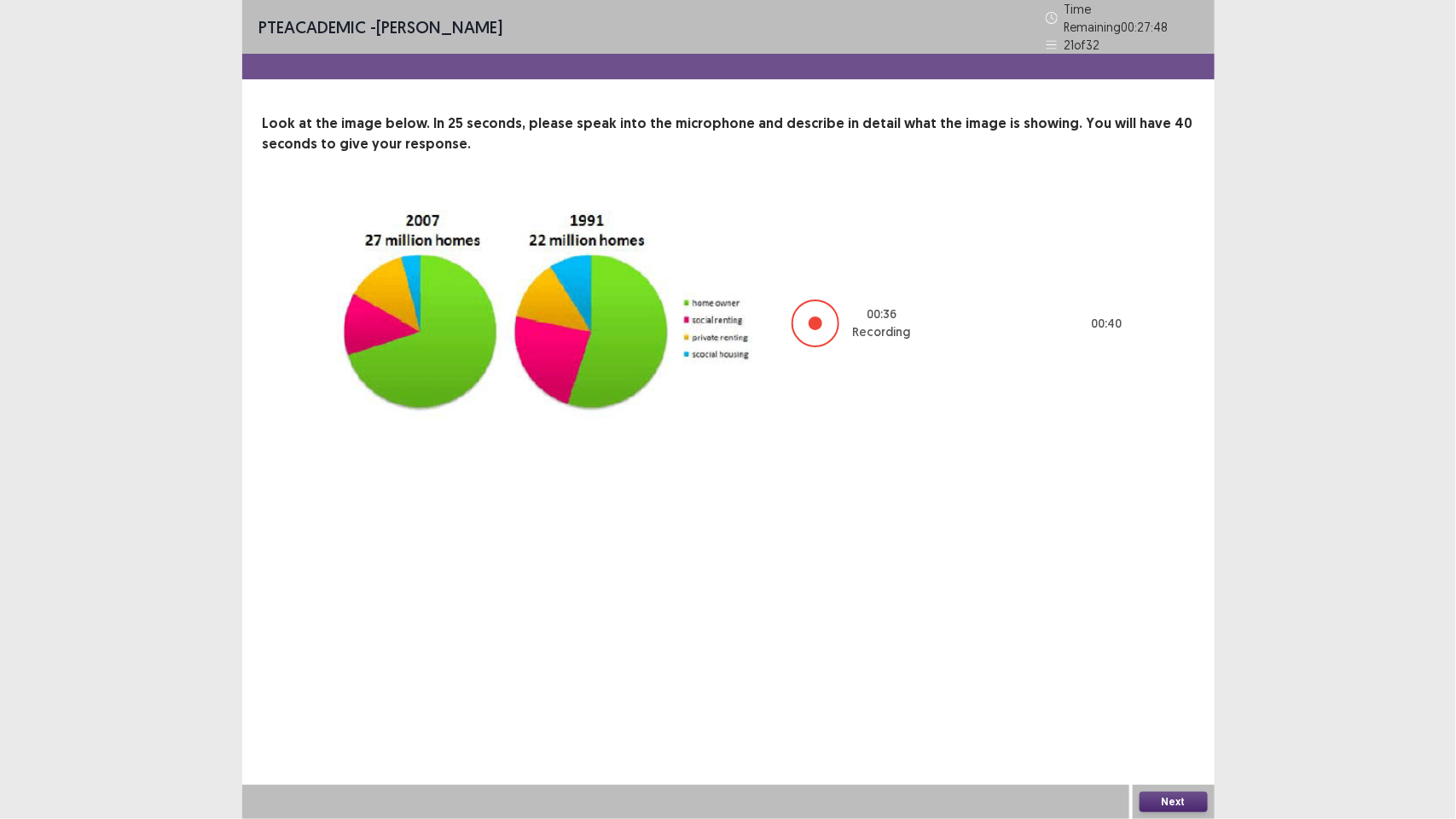
click at [1171, 803] on button "Next" at bounding box center [1173, 801] width 68 height 20
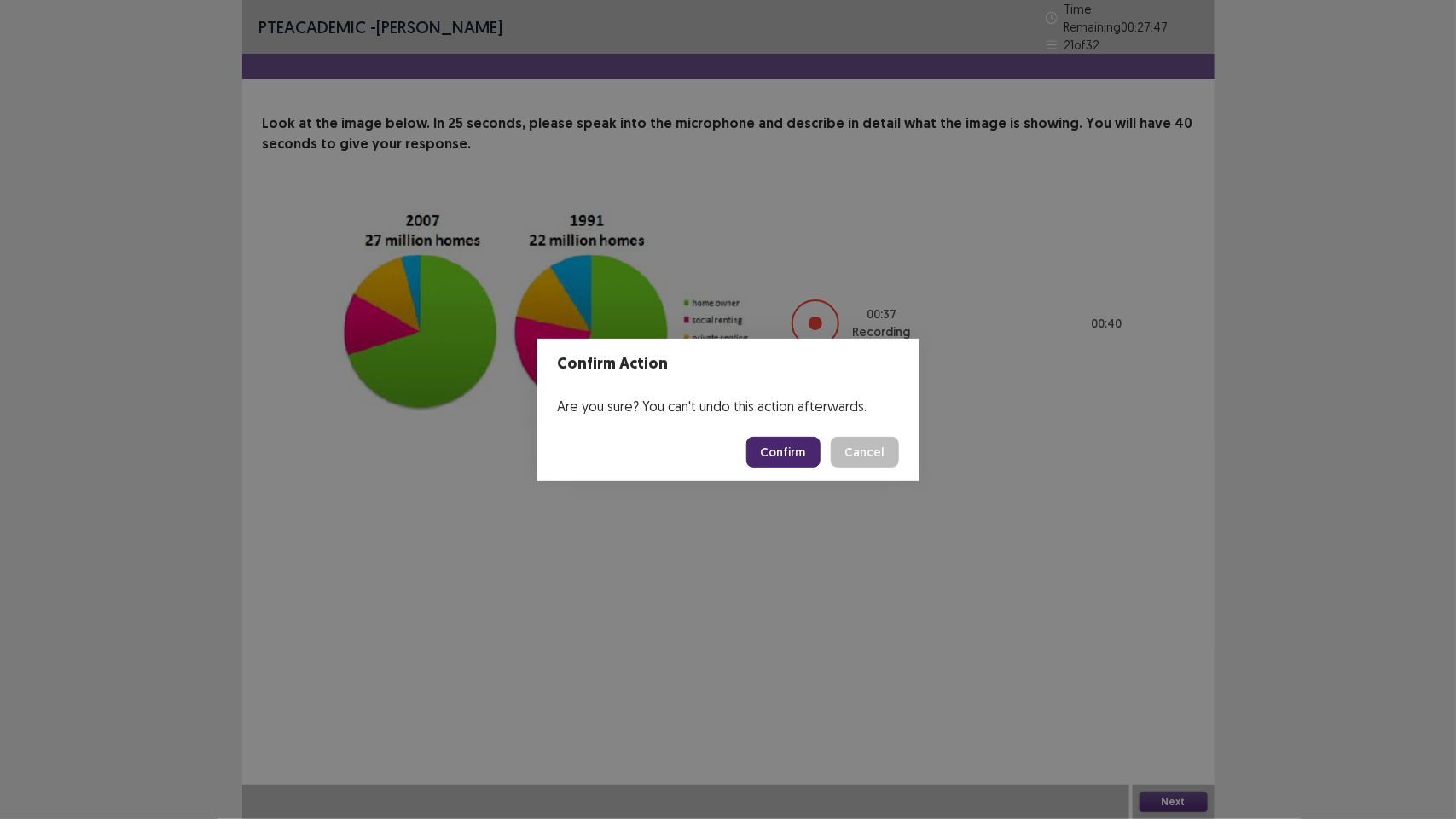
click at [782, 446] on button "Confirm" at bounding box center [784, 452] width 74 height 31
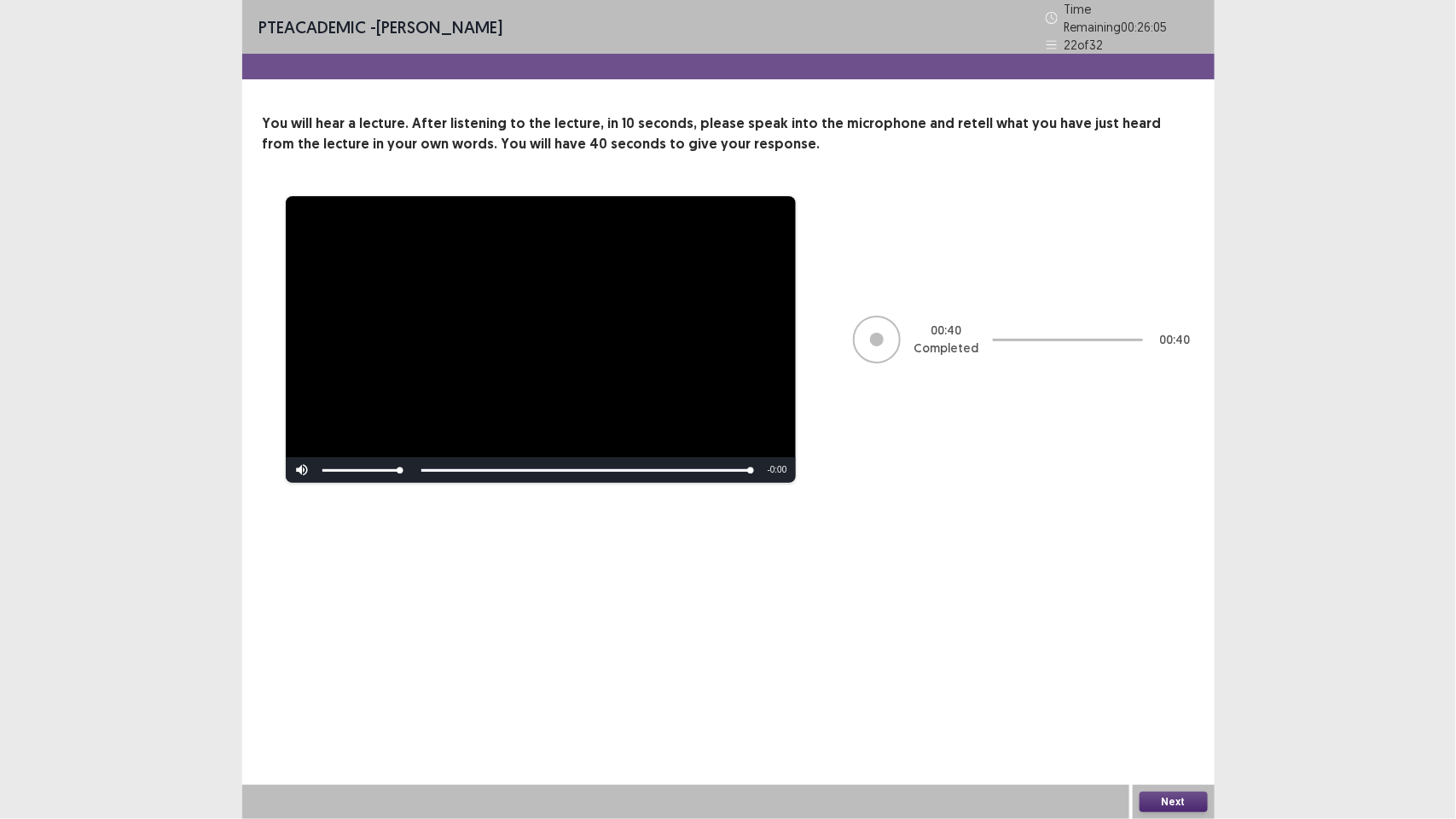
click at [1179, 804] on button "Next" at bounding box center [1173, 801] width 68 height 20
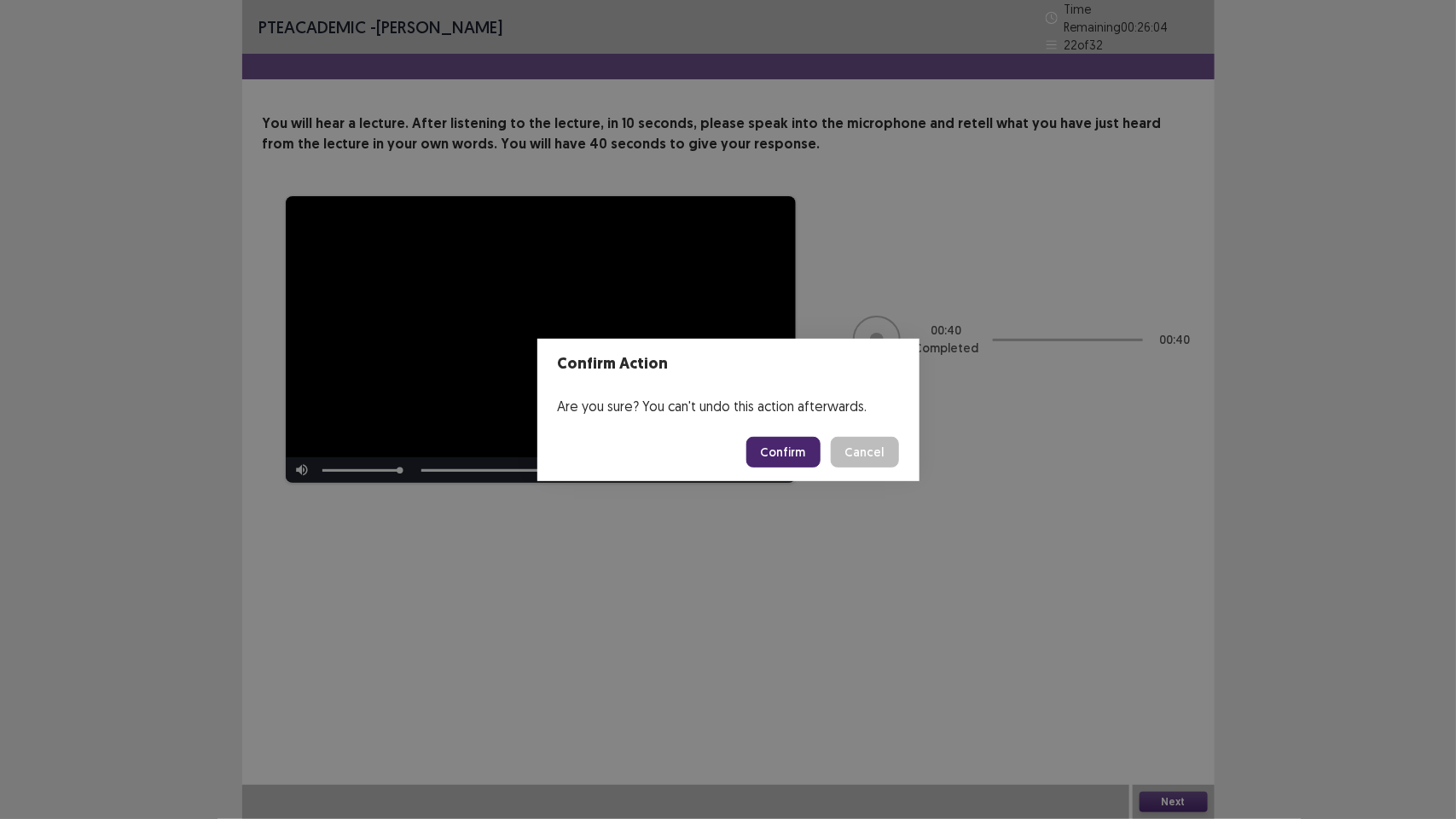
click at [772, 452] on button "Confirm" at bounding box center [784, 452] width 74 height 31
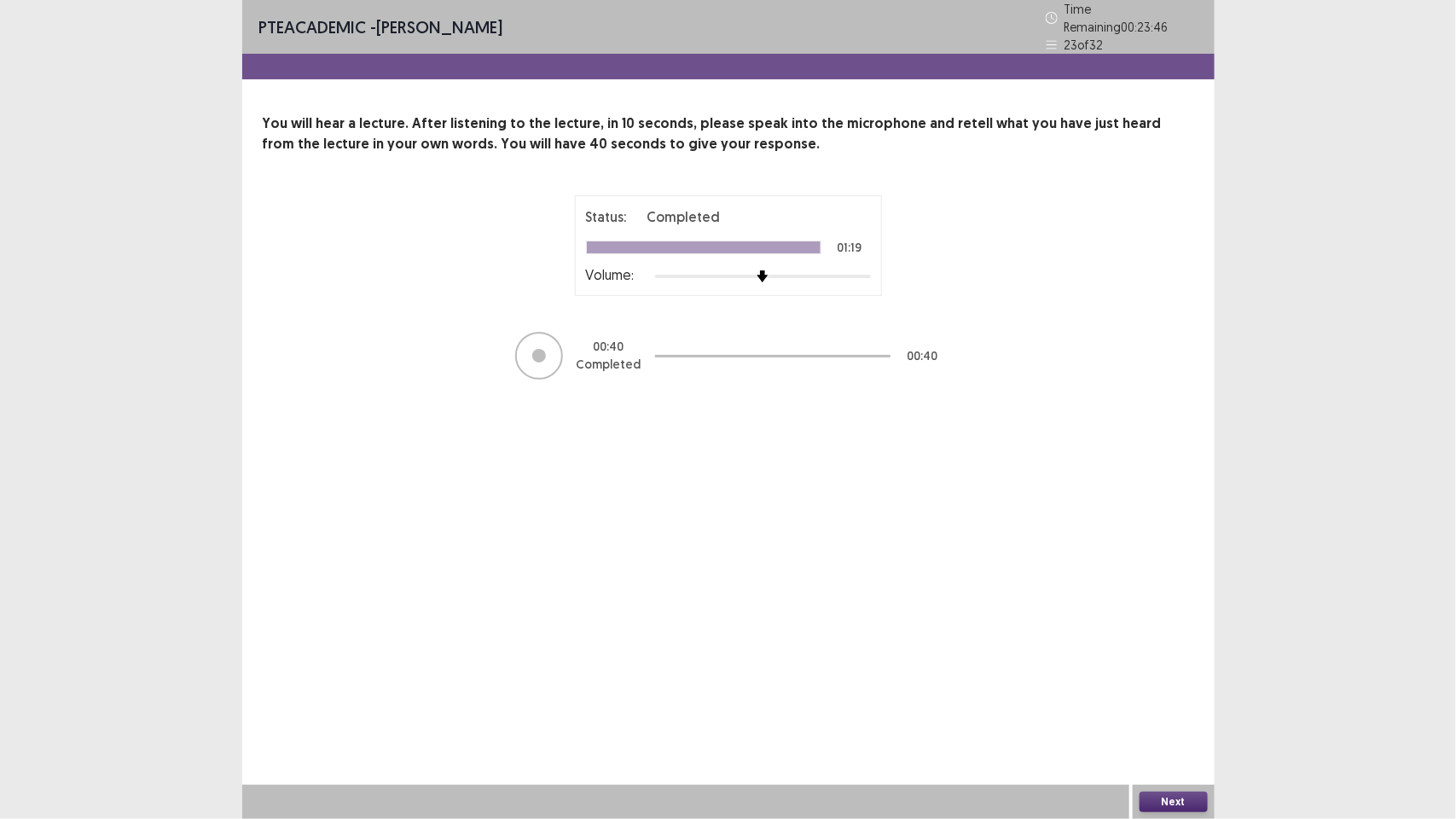
click at [1176, 802] on button "Next" at bounding box center [1173, 801] width 68 height 20
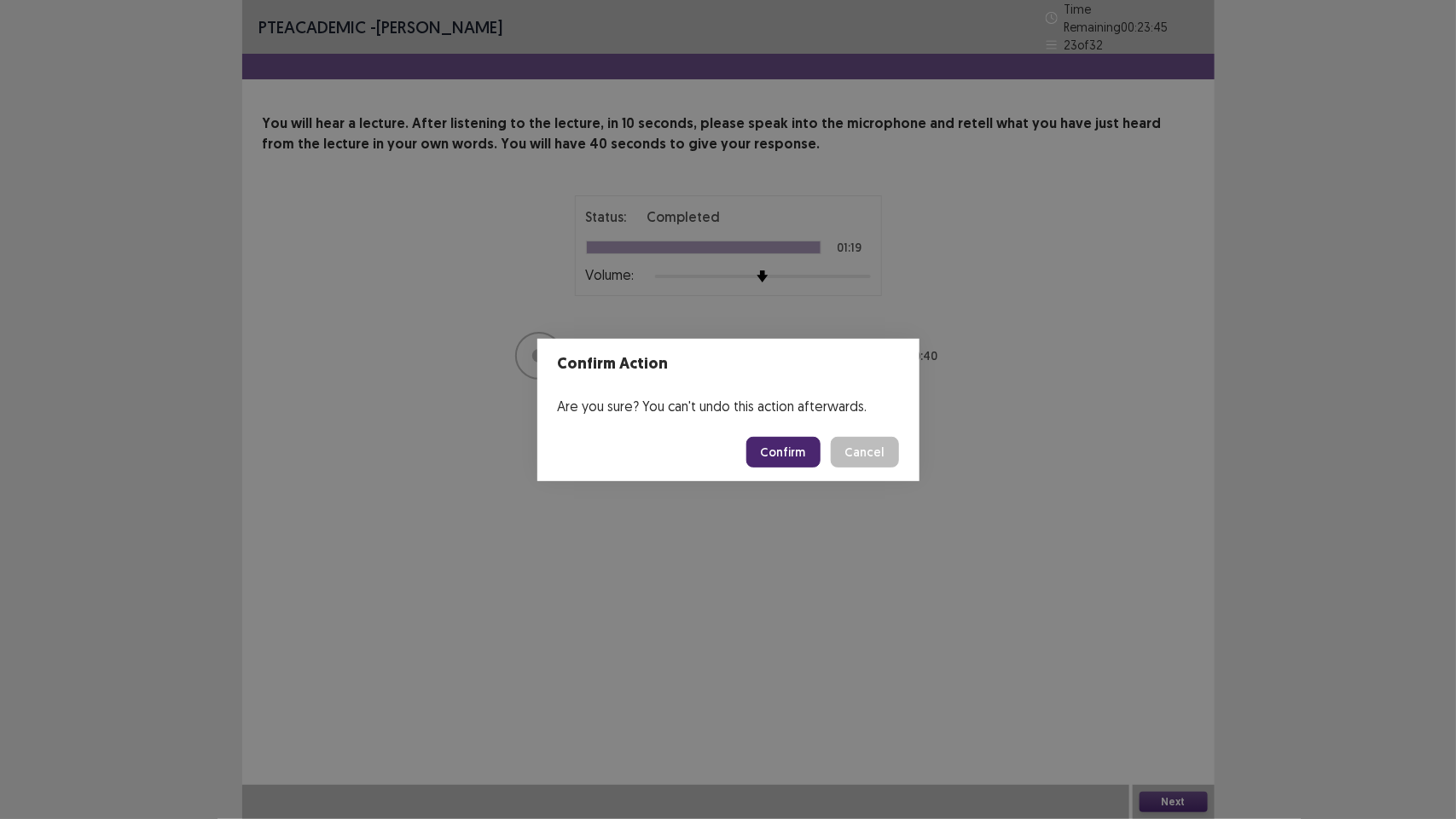
click at [782, 442] on button "Confirm" at bounding box center [784, 452] width 74 height 31
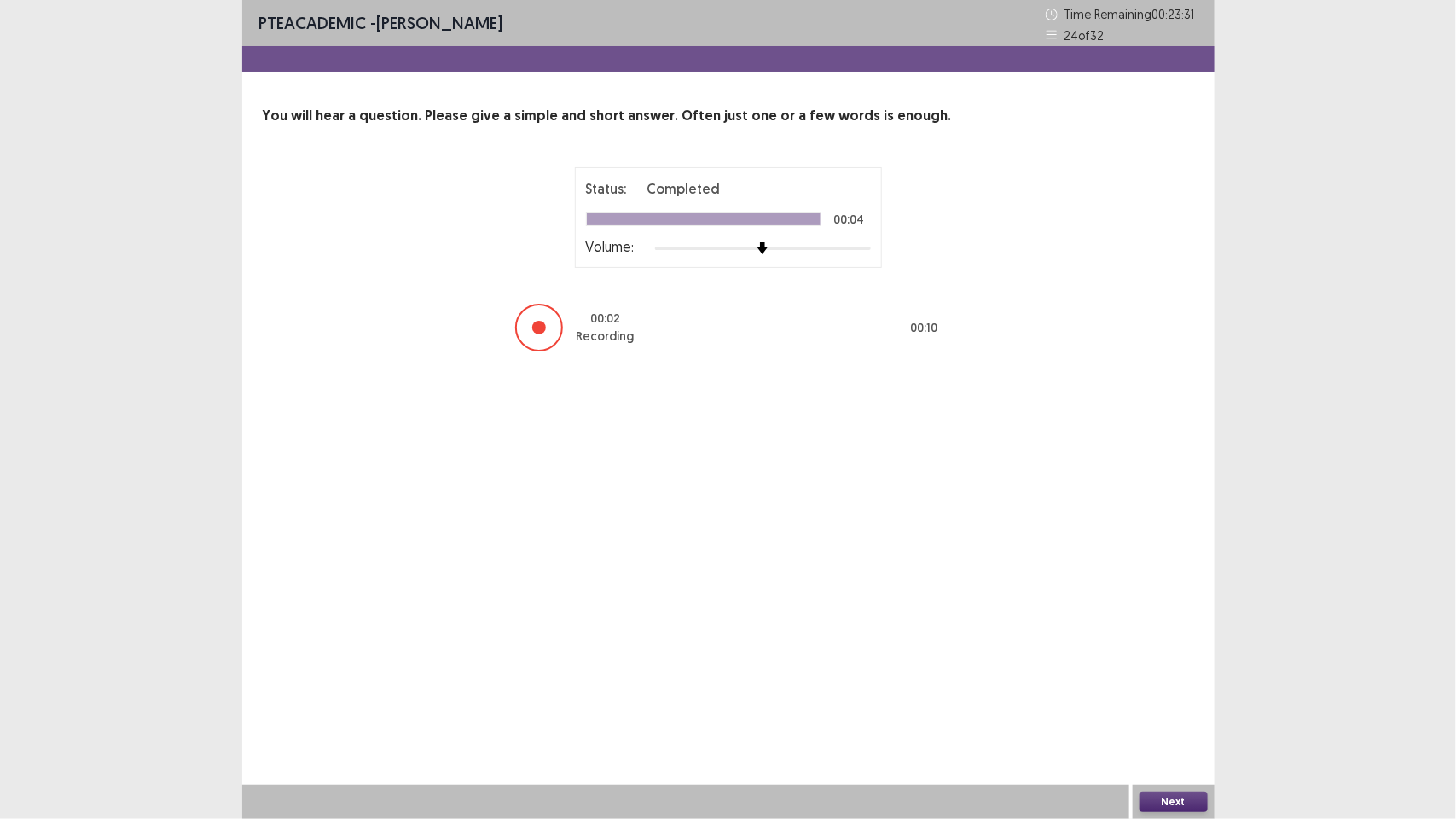
click at [1175, 796] on button "Next" at bounding box center [1173, 801] width 68 height 20
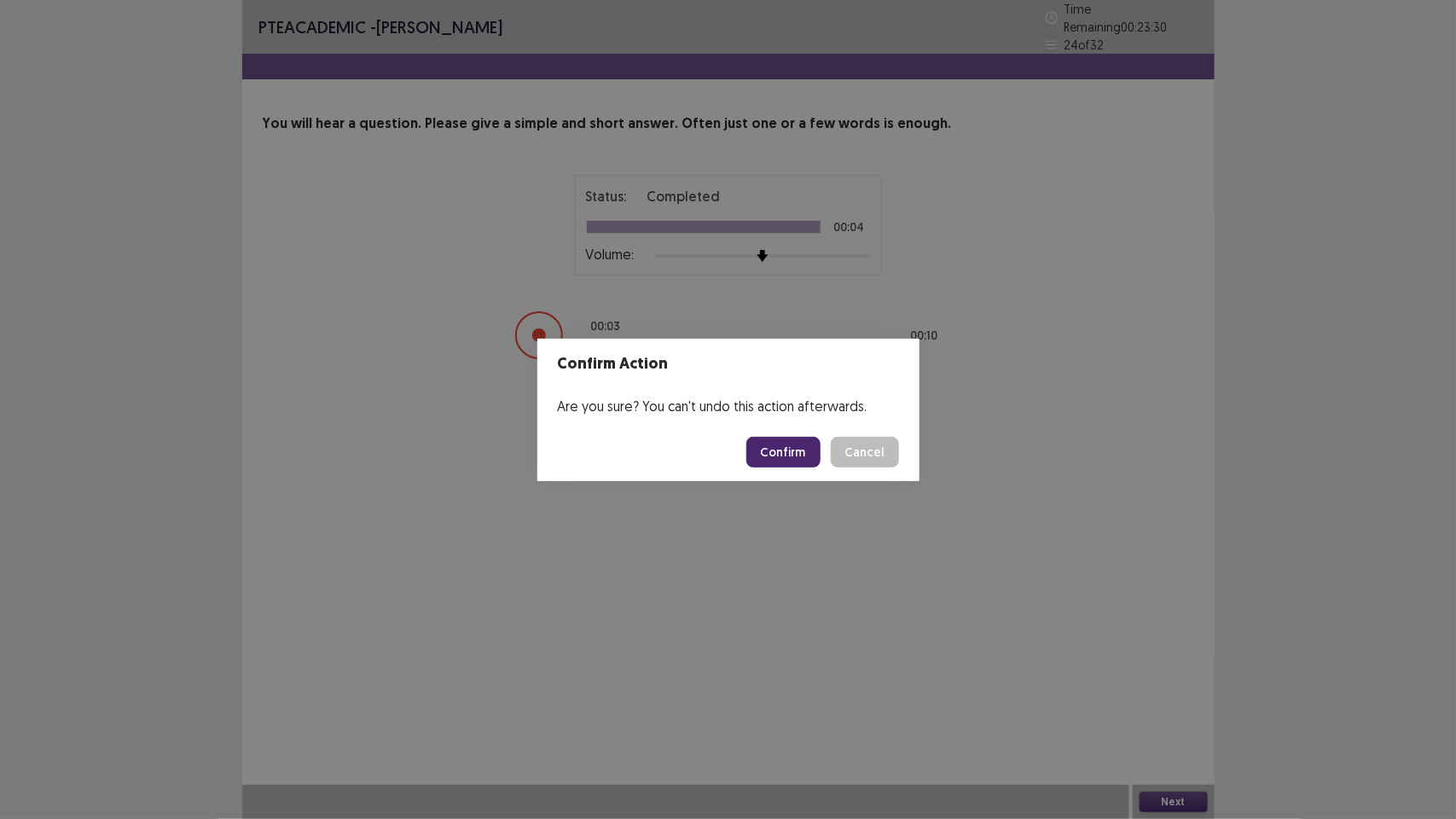
click at [785, 461] on button "Confirm" at bounding box center [784, 452] width 74 height 31
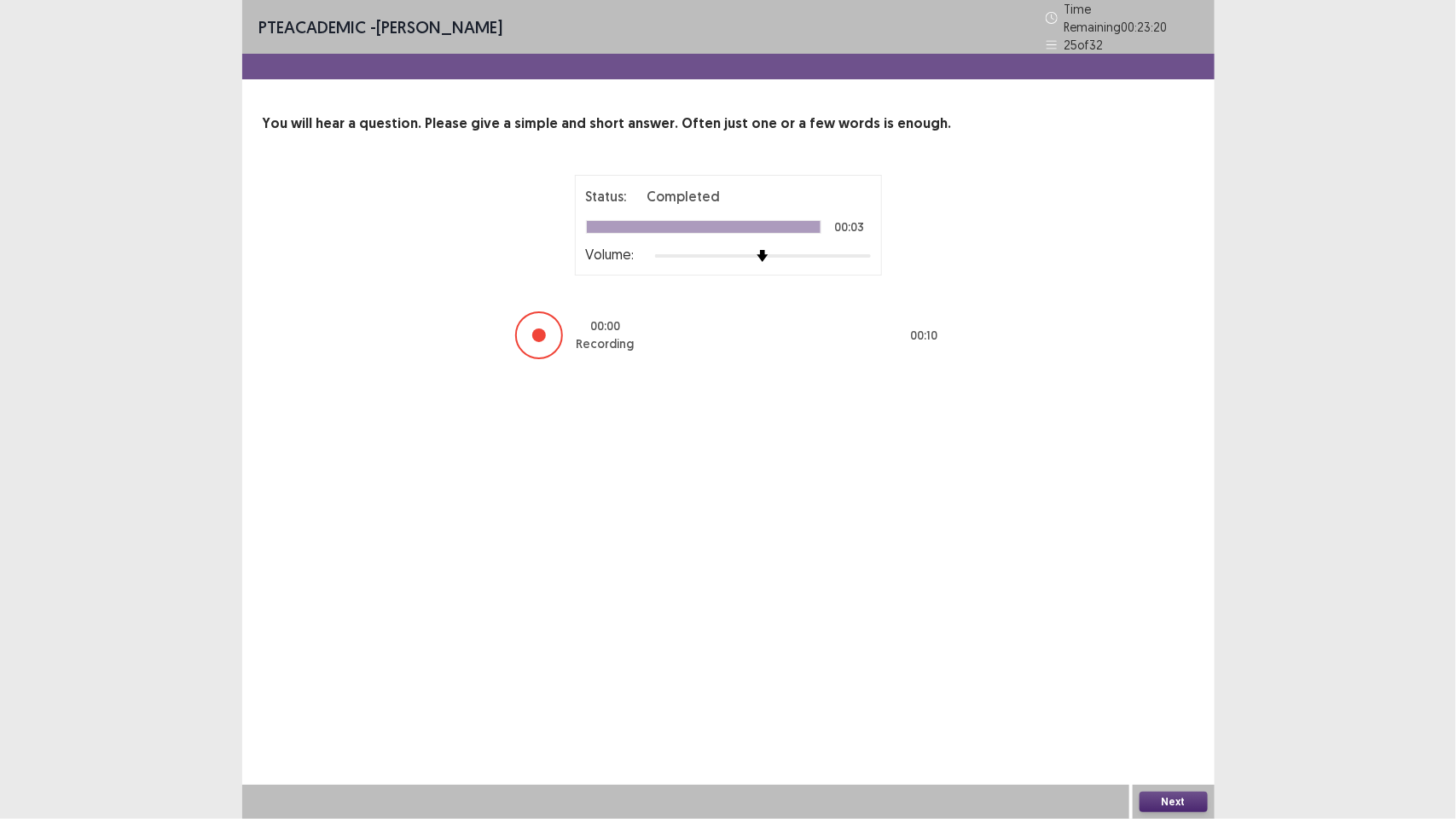
click at [1186, 803] on button "Next" at bounding box center [1173, 801] width 68 height 20
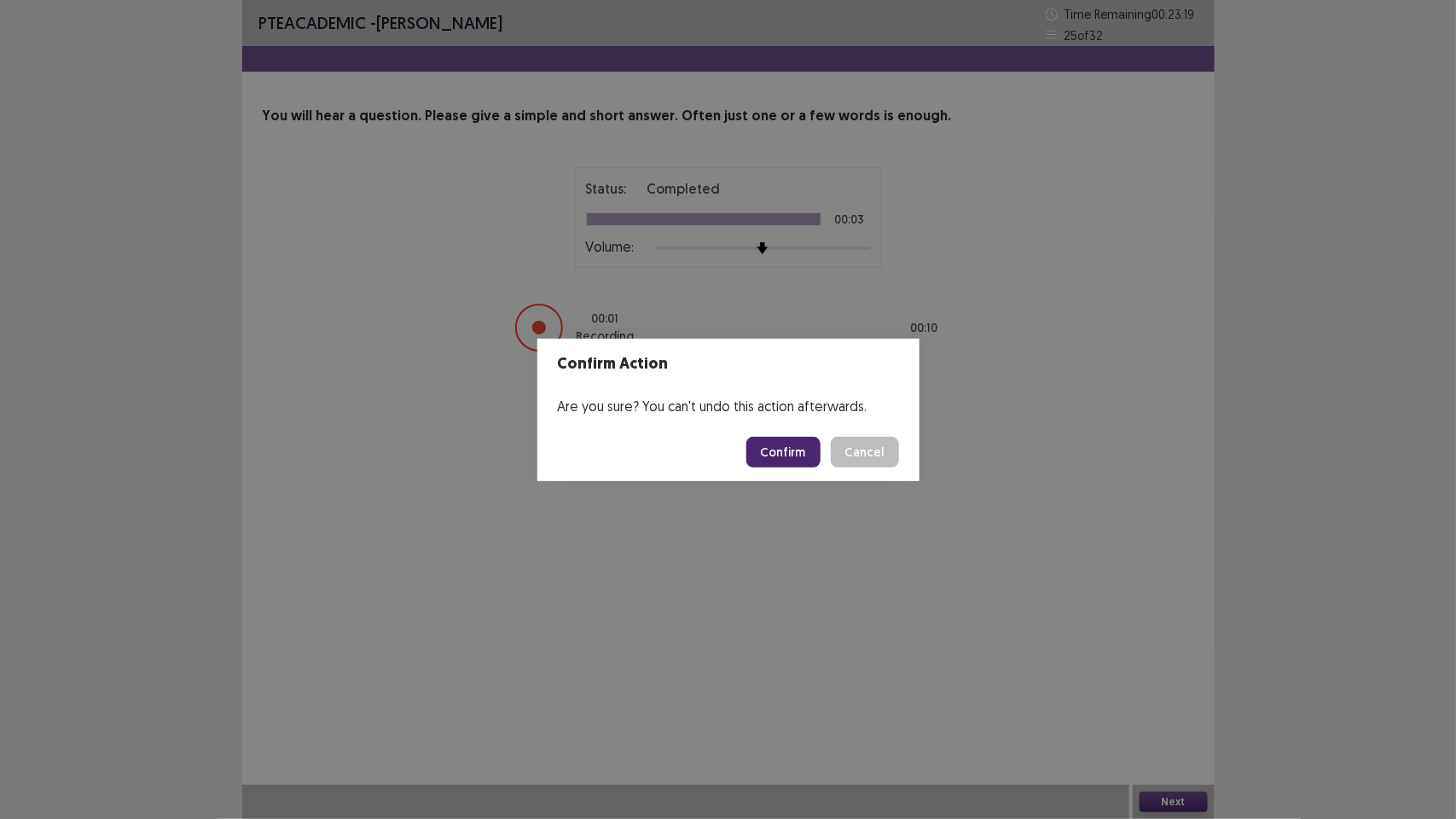
click at [794, 456] on button "Confirm" at bounding box center [784, 452] width 74 height 31
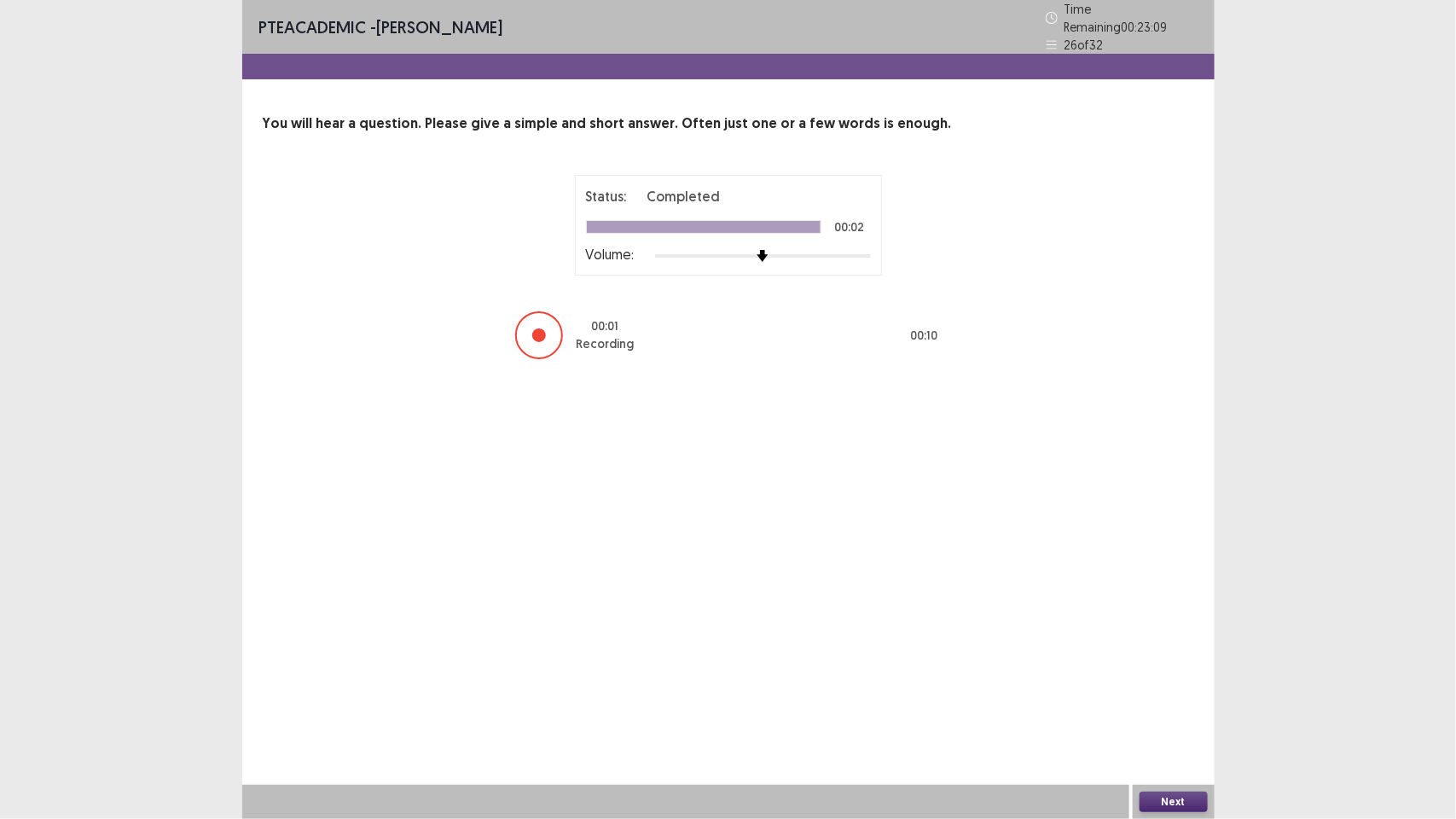
click at [1184, 806] on button "Next" at bounding box center [1173, 801] width 68 height 20
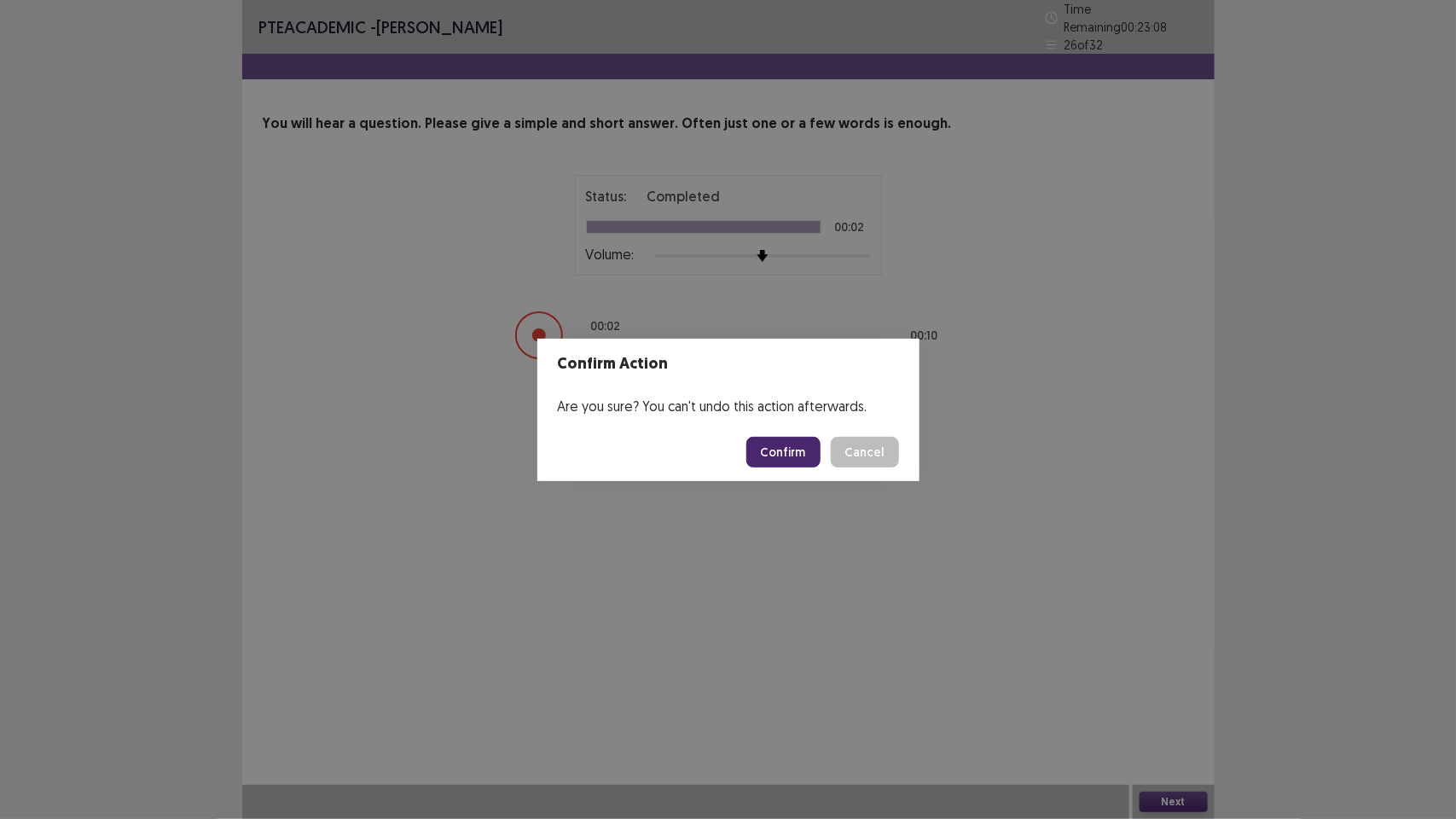
click at [796, 444] on button "Confirm" at bounding box center [784, 452] width 74 height 31
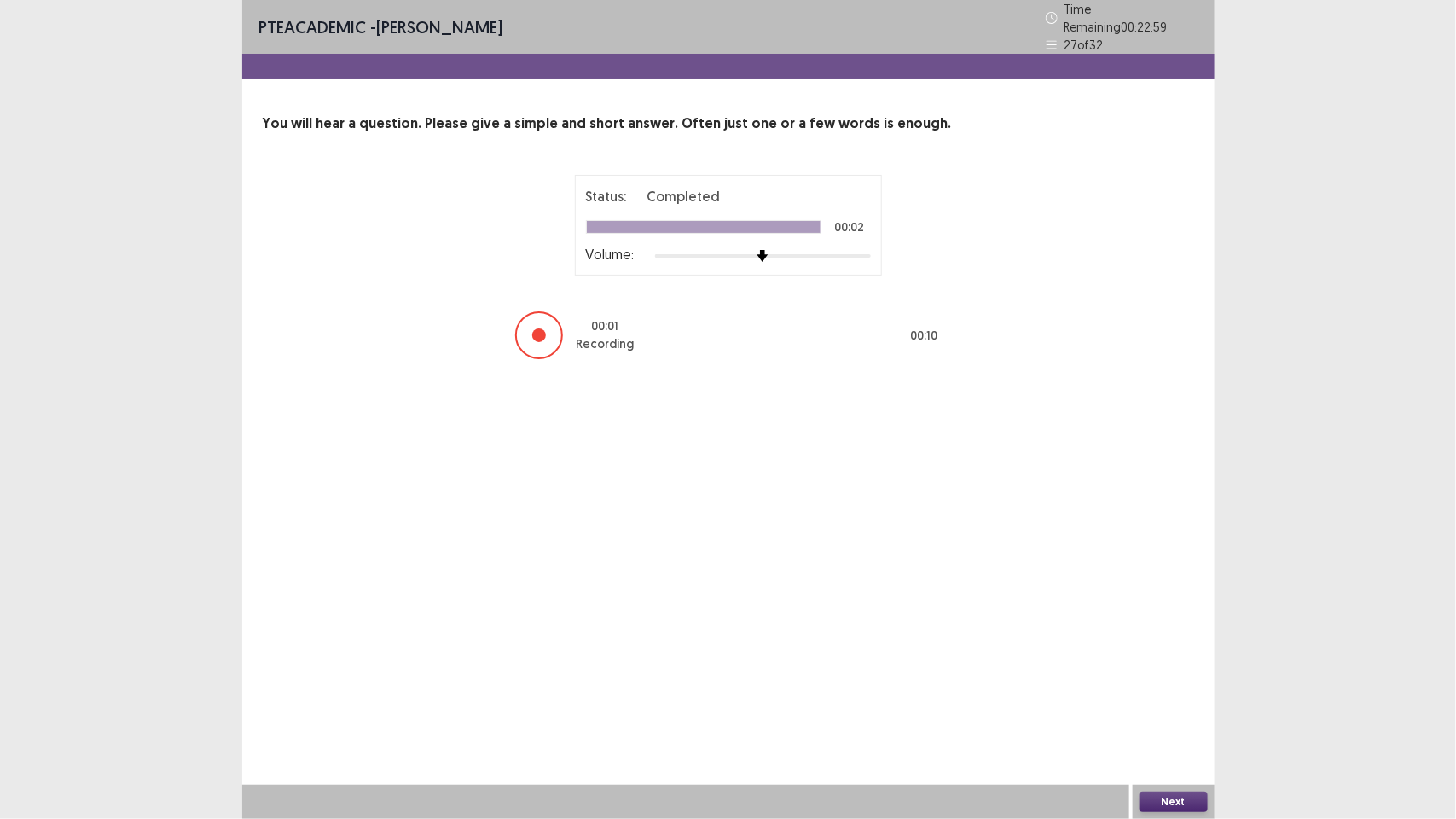
click at [1167, 796] on button "Next" at bounding box center [1173, 801] width 68 height 20
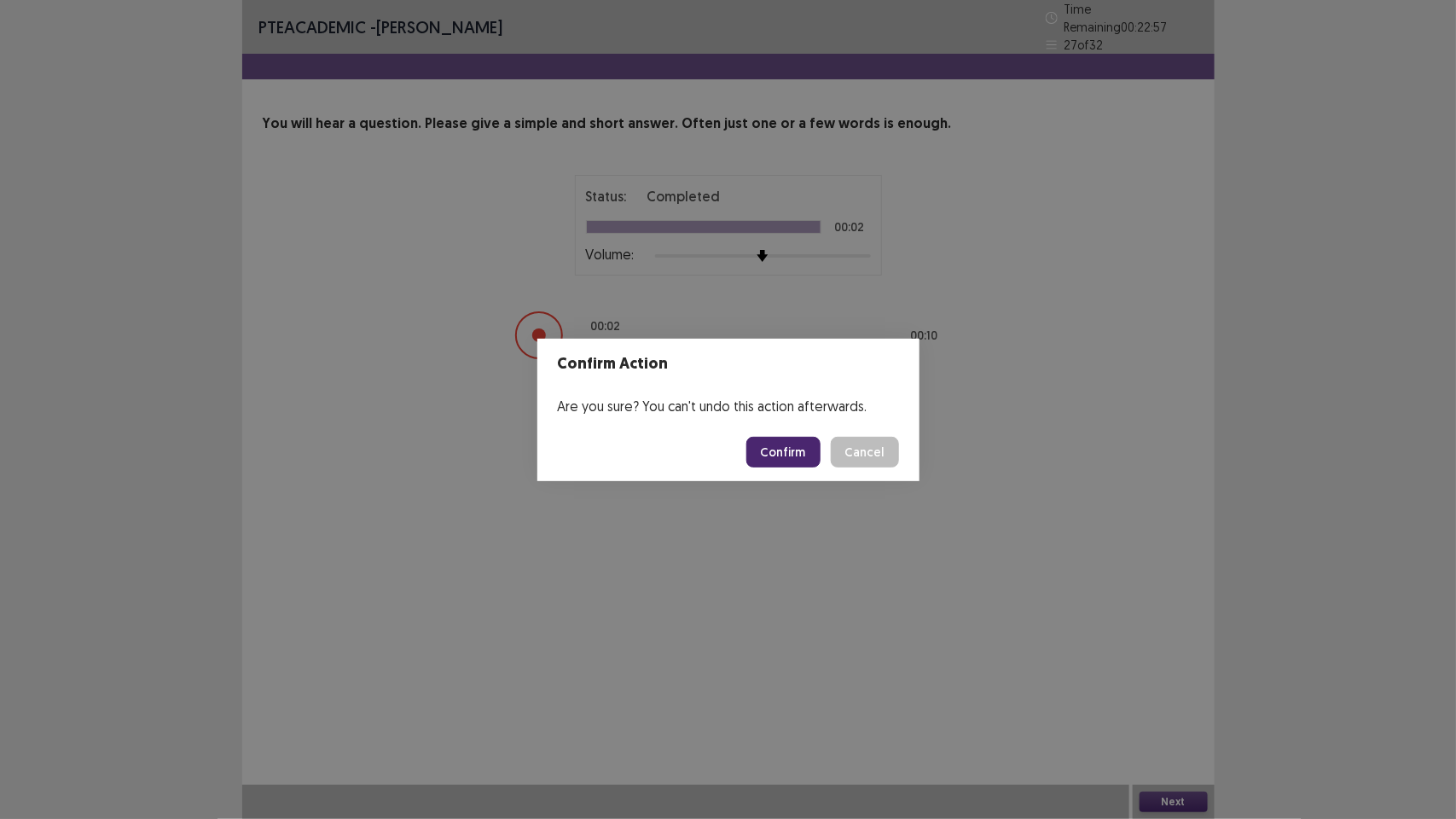
click at [796, 466] on button "Confirm" at bounding box center [784, 452] width 74 height 31
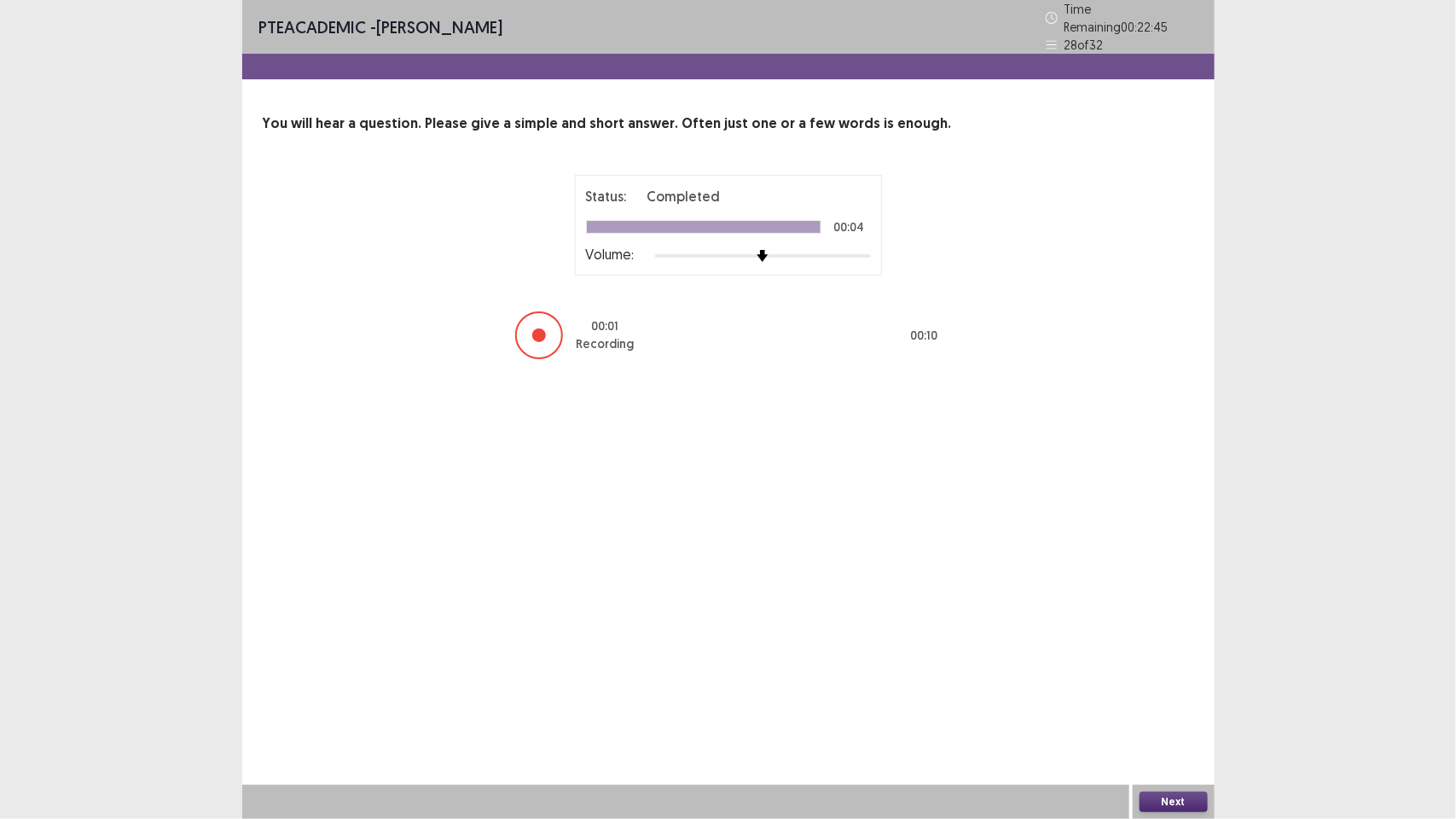
click at [1170, 800] on button "Next" at bounding box center [1173, 801] width 68 height 20
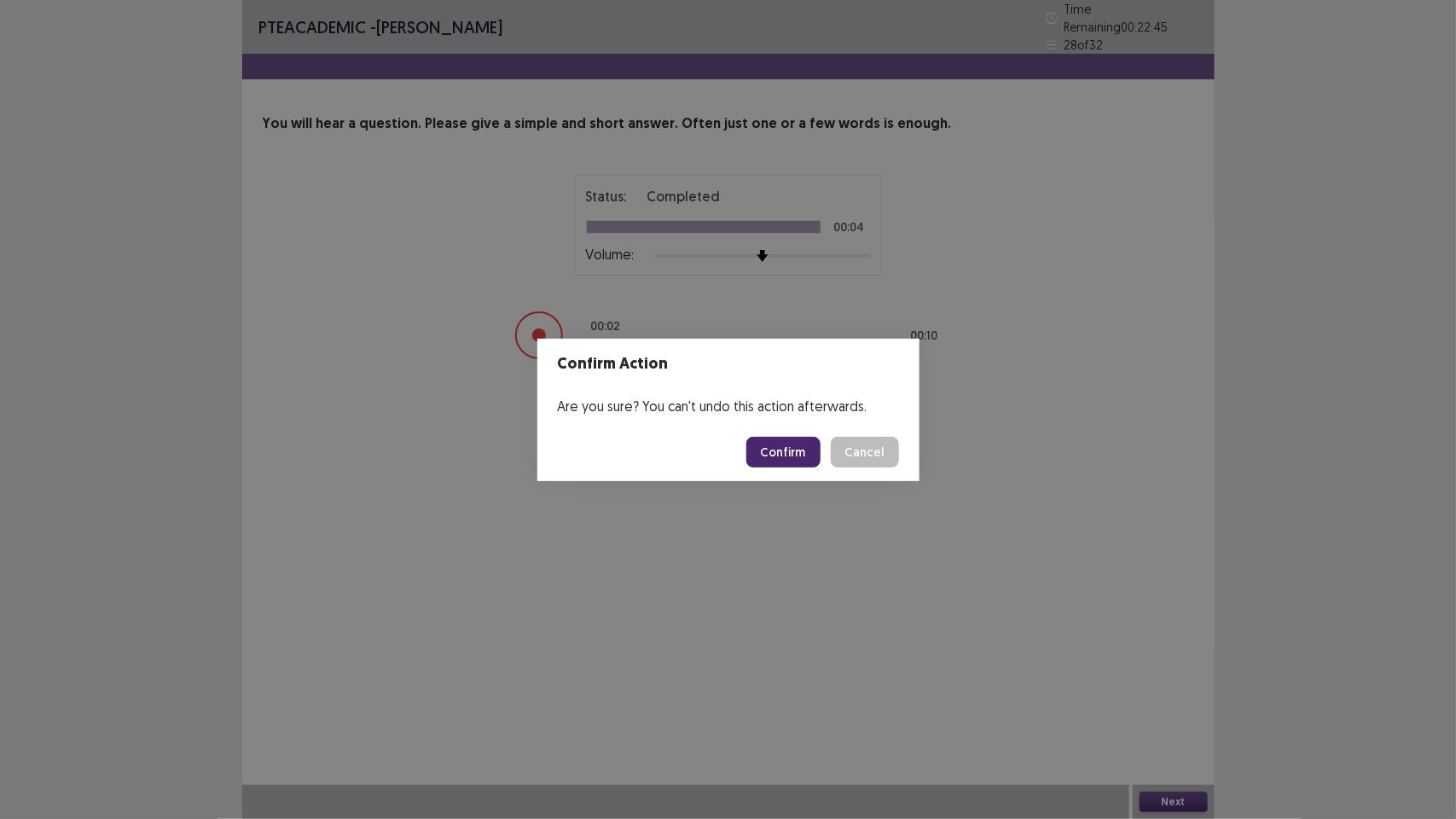
click at [798, 450] on button "Confirm" at bounding box center [784, 452] width 74 height 31
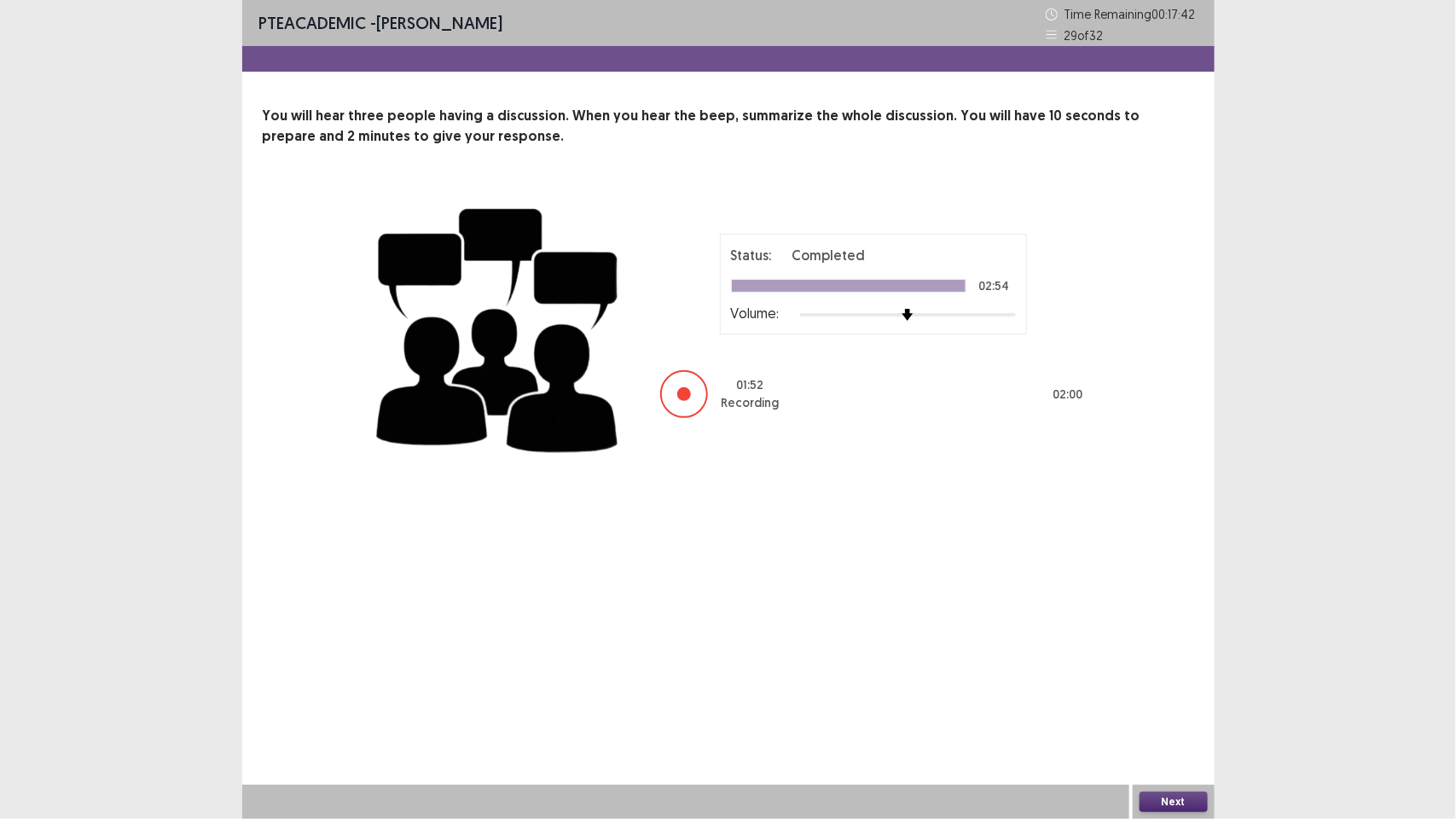
click at [1162, 804] on button "Next" at bounding box center [1173, 801] width 68 height 20
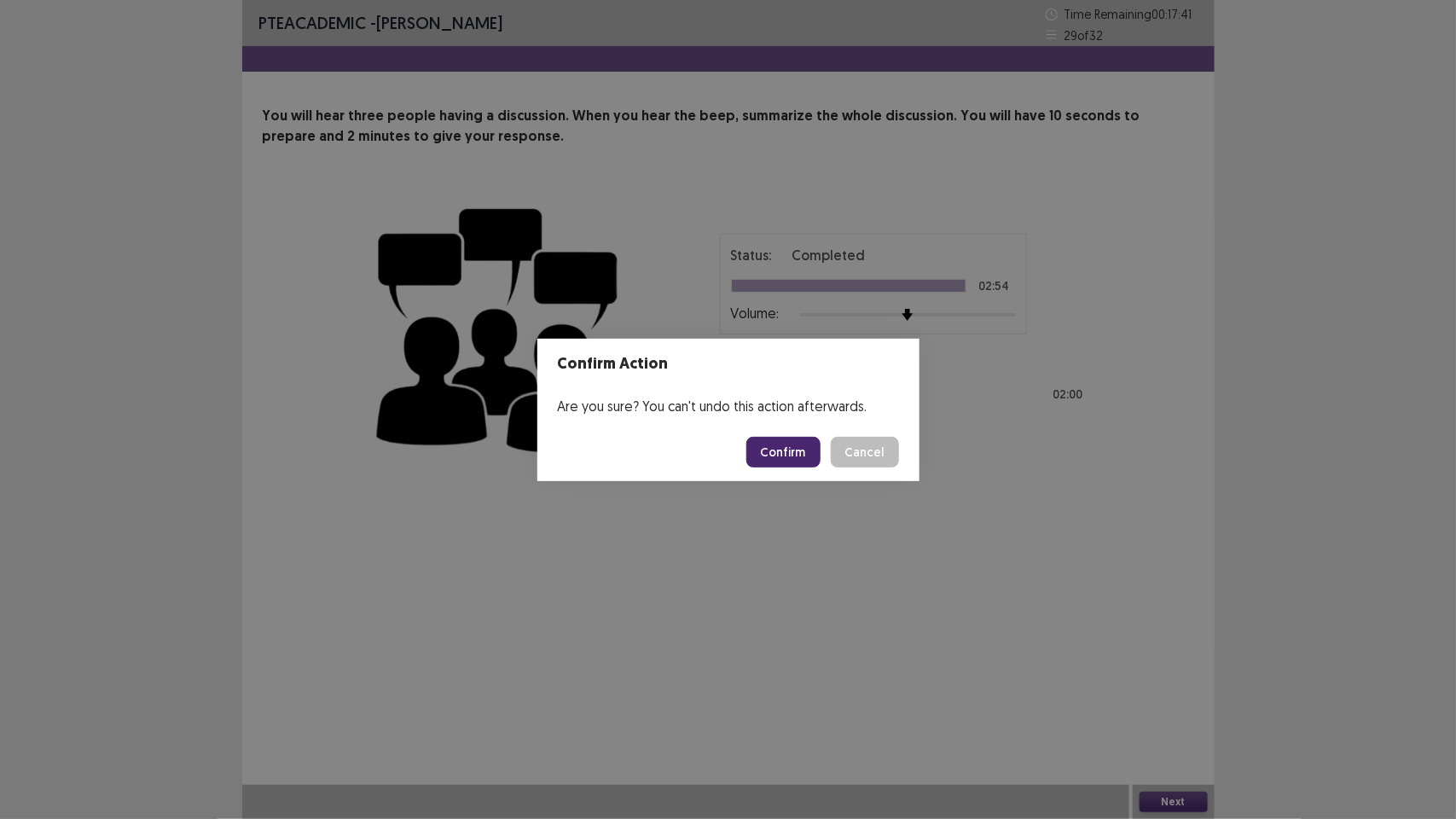
click at [793, 453] on button "Confirm" at bounding box center [784, 452] width 74 height 31
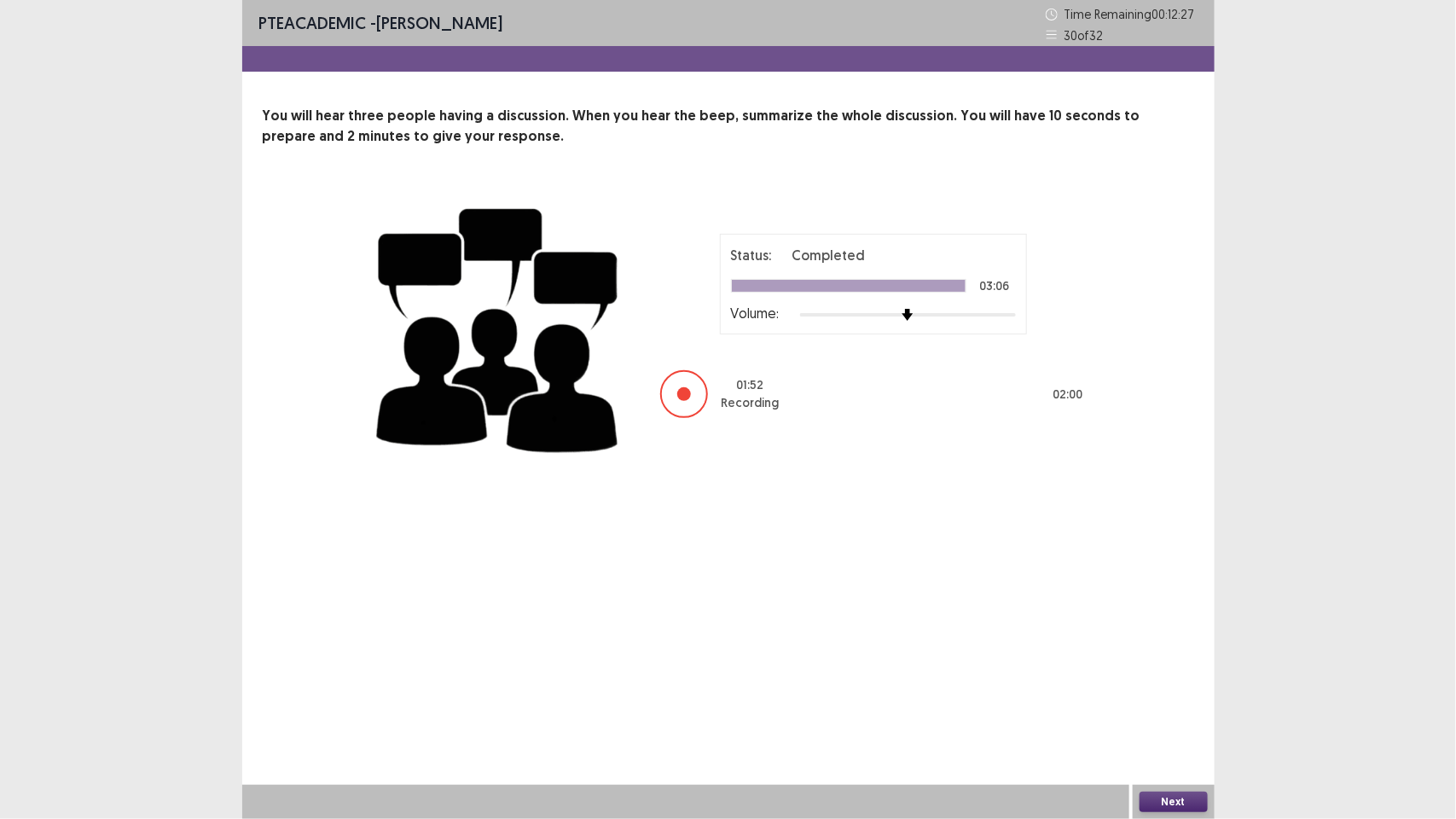
click at [1167, 802] on button "Next" at bounding box center [1173, 801] width 68 height 20
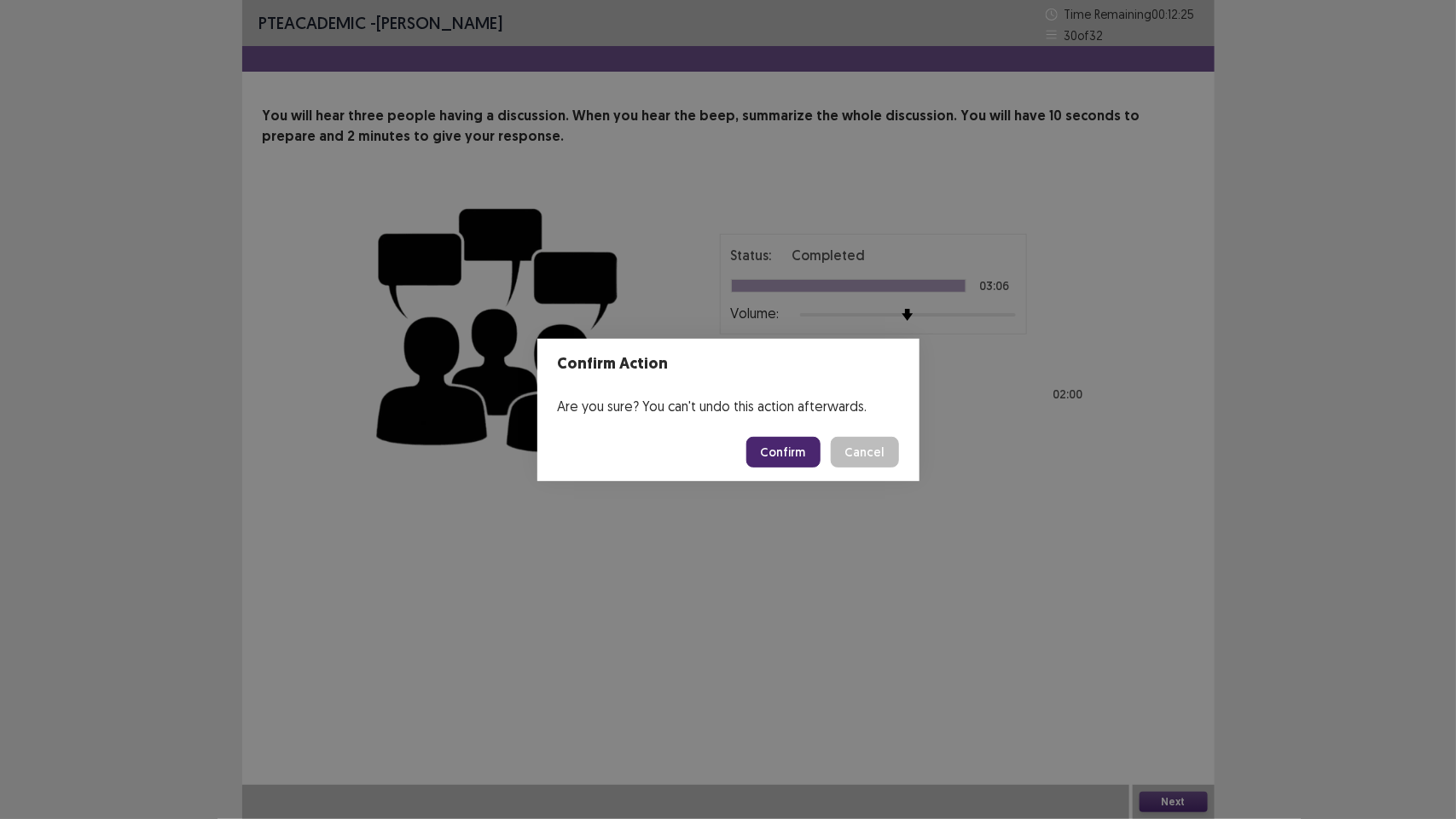
click at [794, 446] on button "Confirm" at bounding box center [784, 452] width 74 height 31
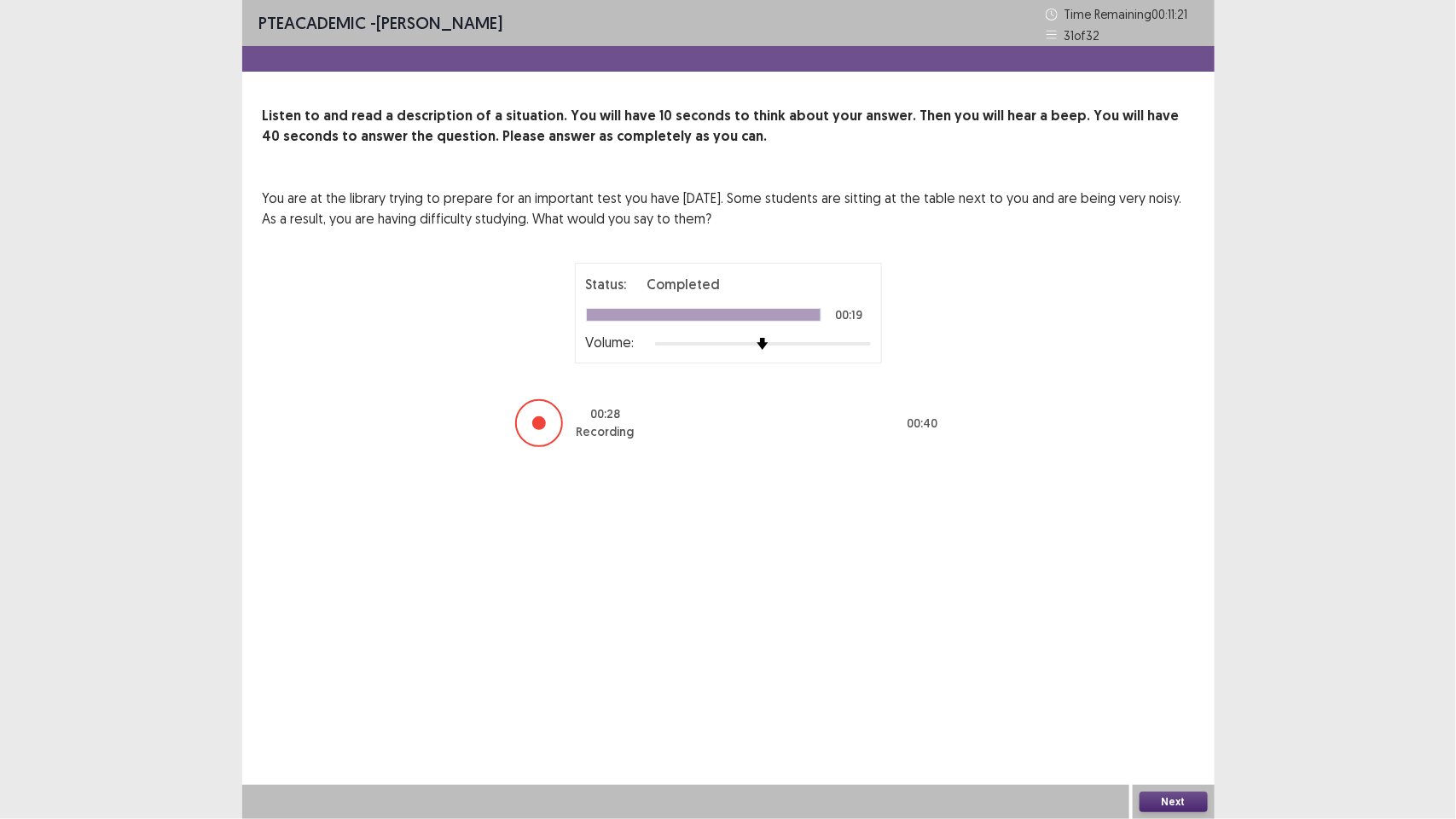
click at [1158, 787] on div "Next" at bounding box center [1174, 801] width 82 height 34
click at [1163, 800] on button "Next" at bounding box center [1173, 801] width 68 height 20
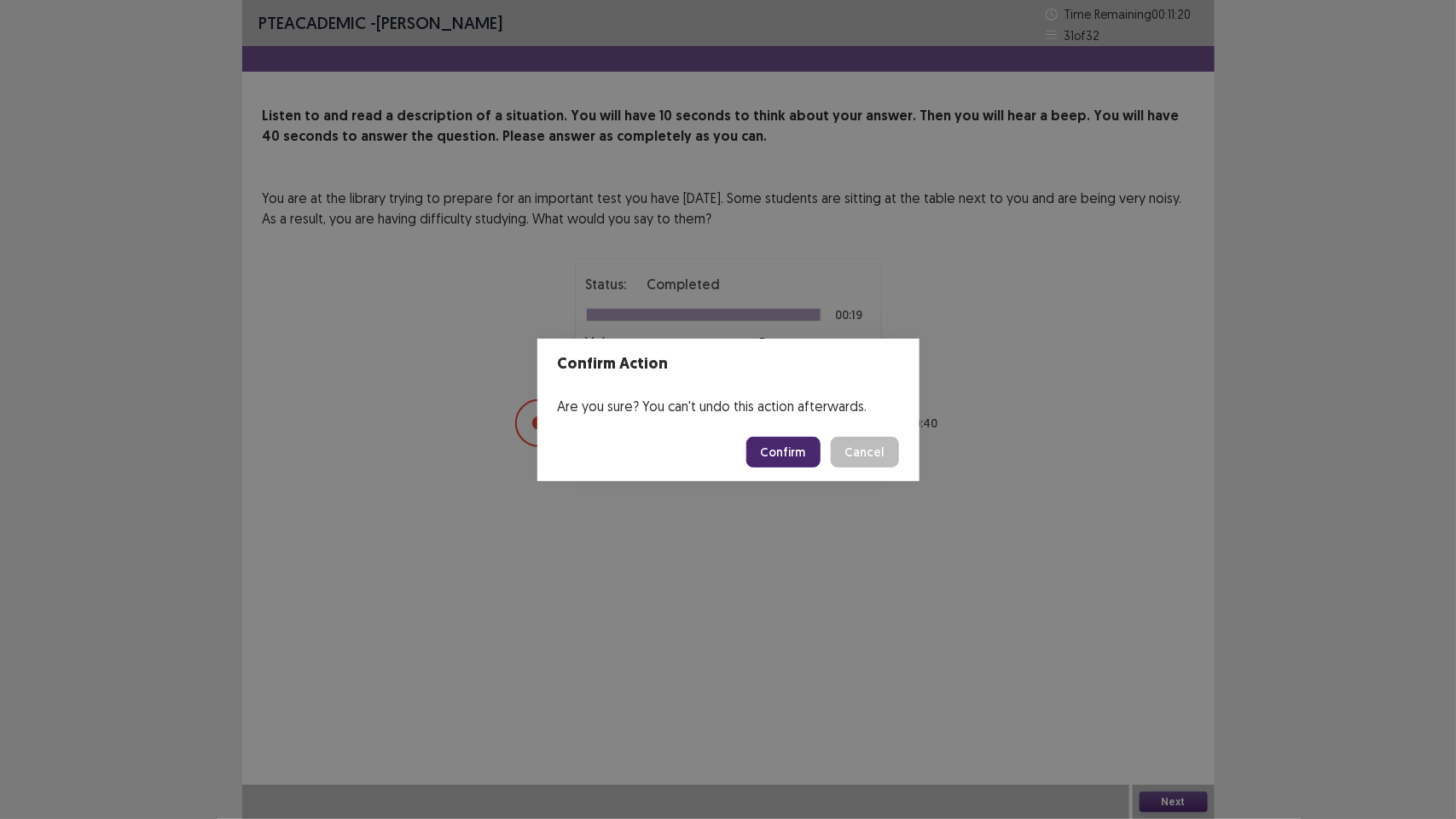
click at [792, 448] on button "Confirm" at bounding box center [784, 452] width 74 height 31
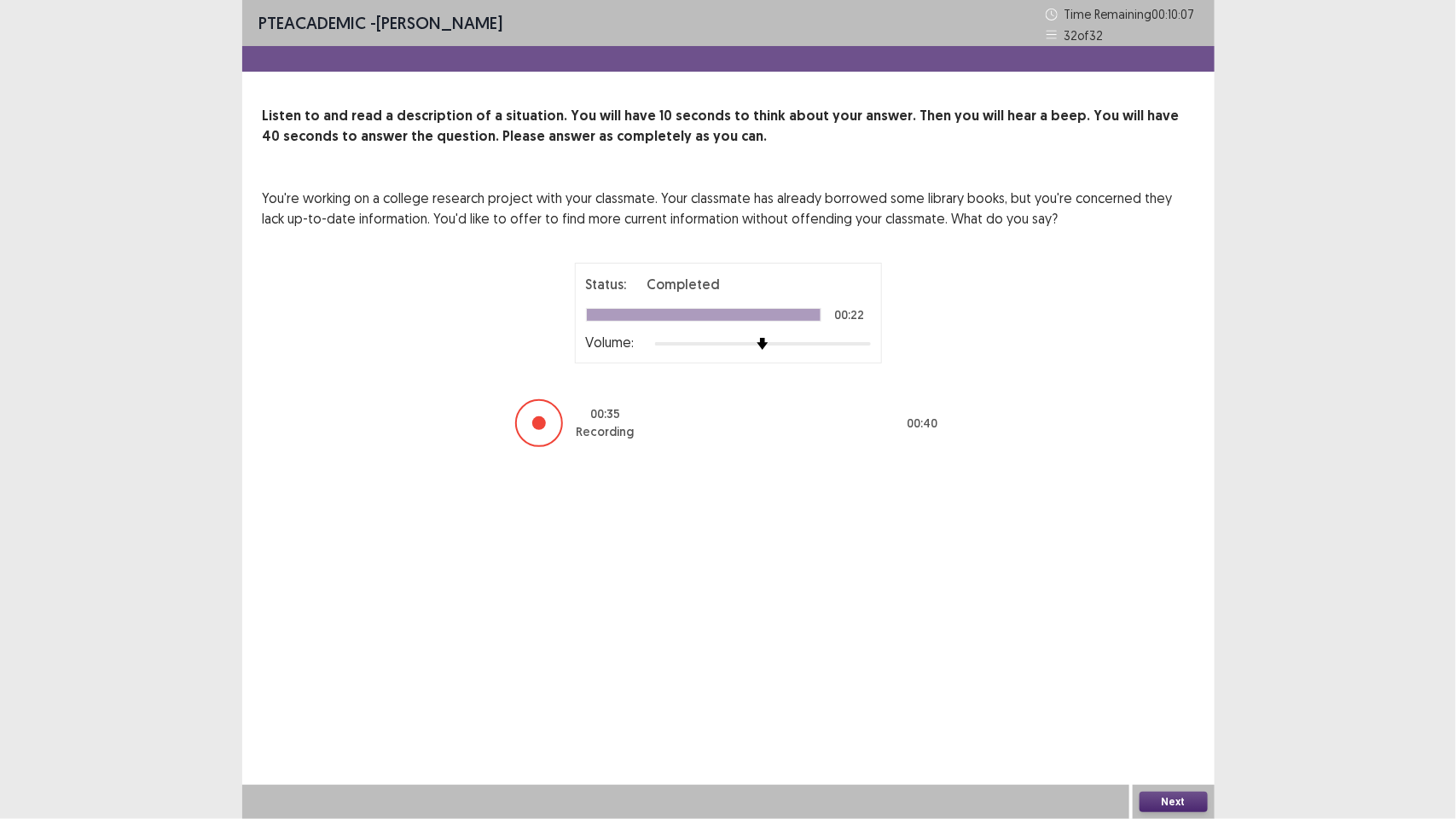
click at [1175, 796] on button "Next" at bounding box center [1173, 801] width 68 height 20
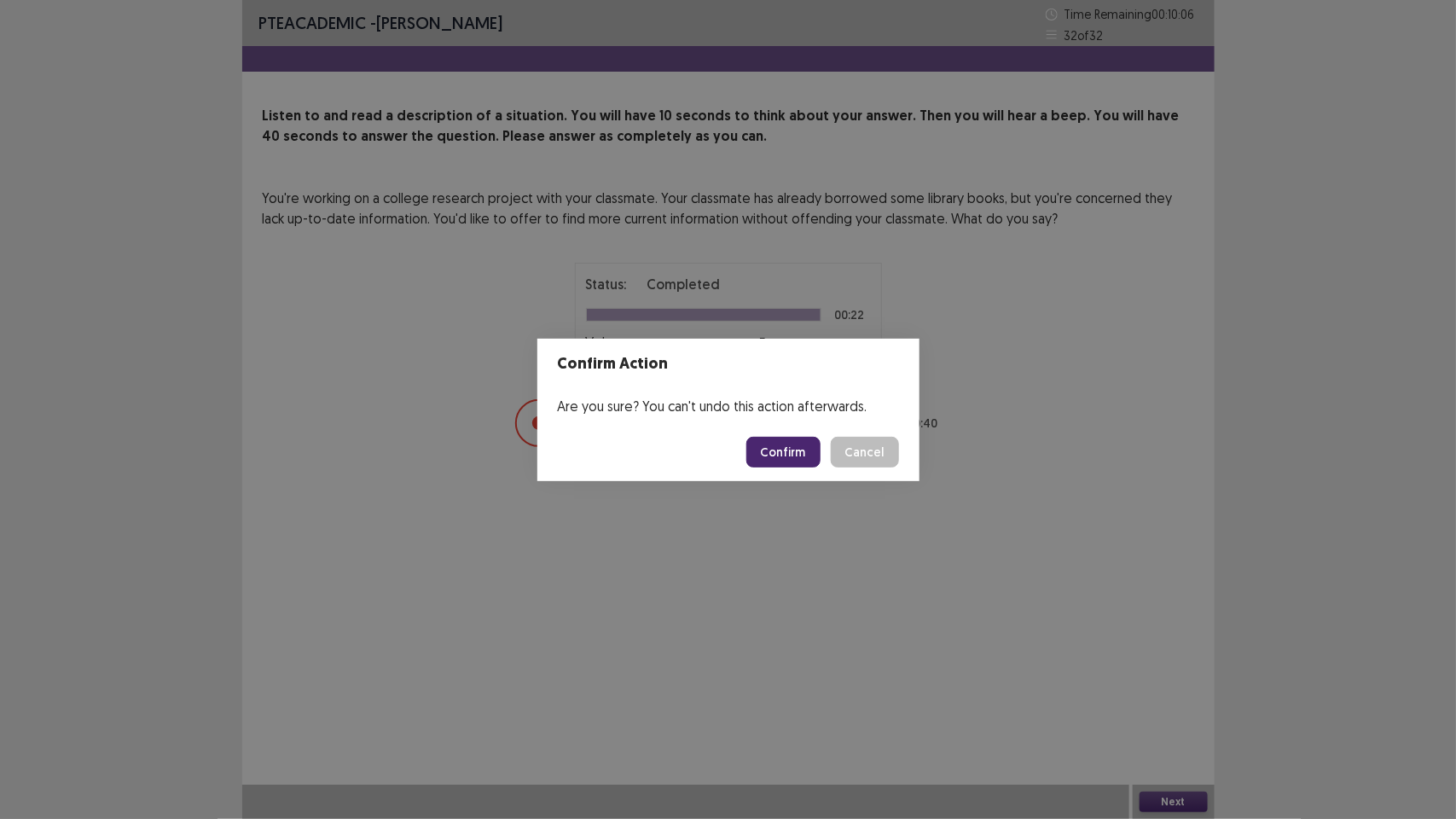
click at [802, 456] on button "Confirm" at bounding box center [784, 452] width 74 height 31
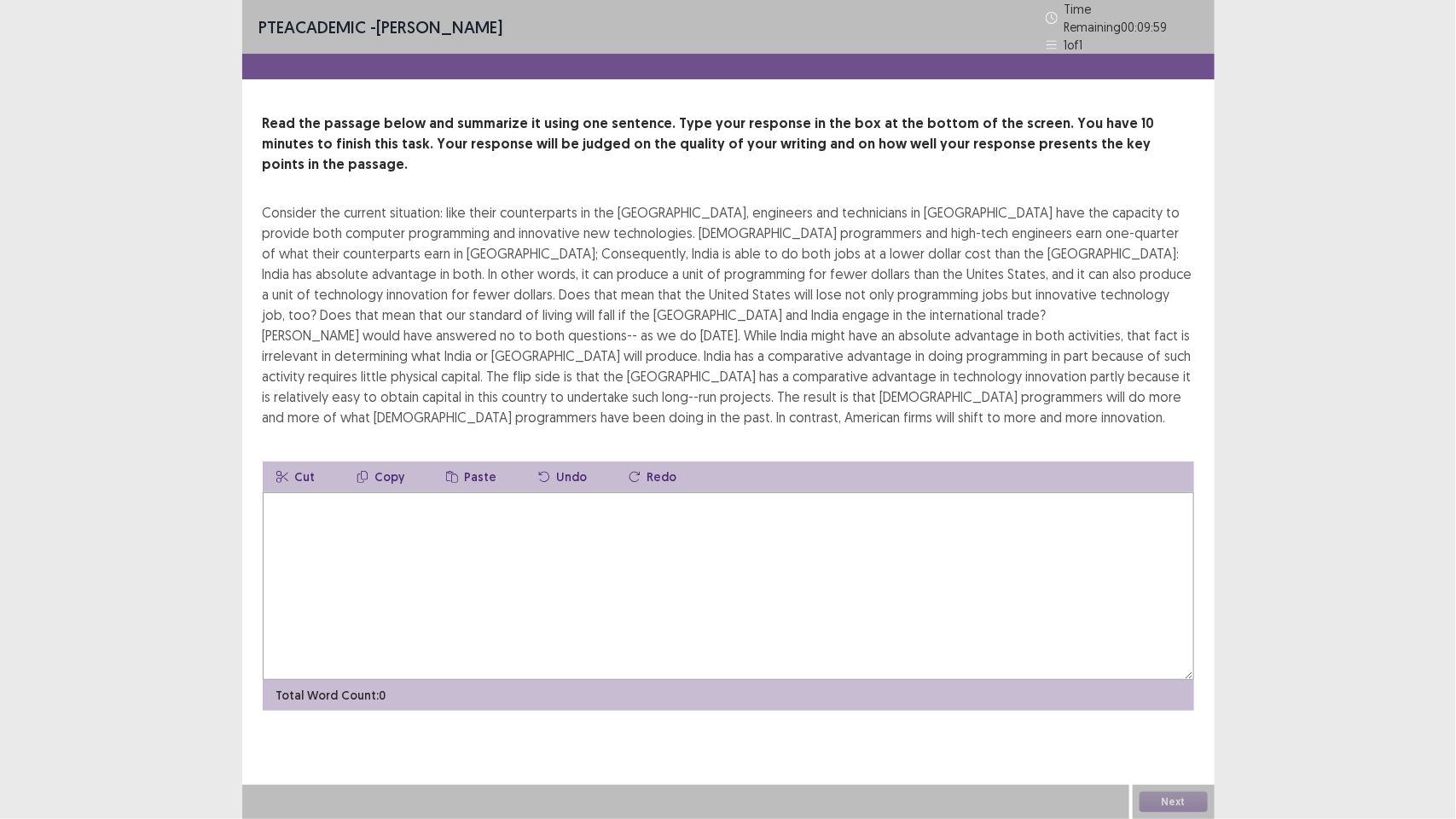
click at [892, 535] on textarea at bounding box center [728, 586] width 931 height 188
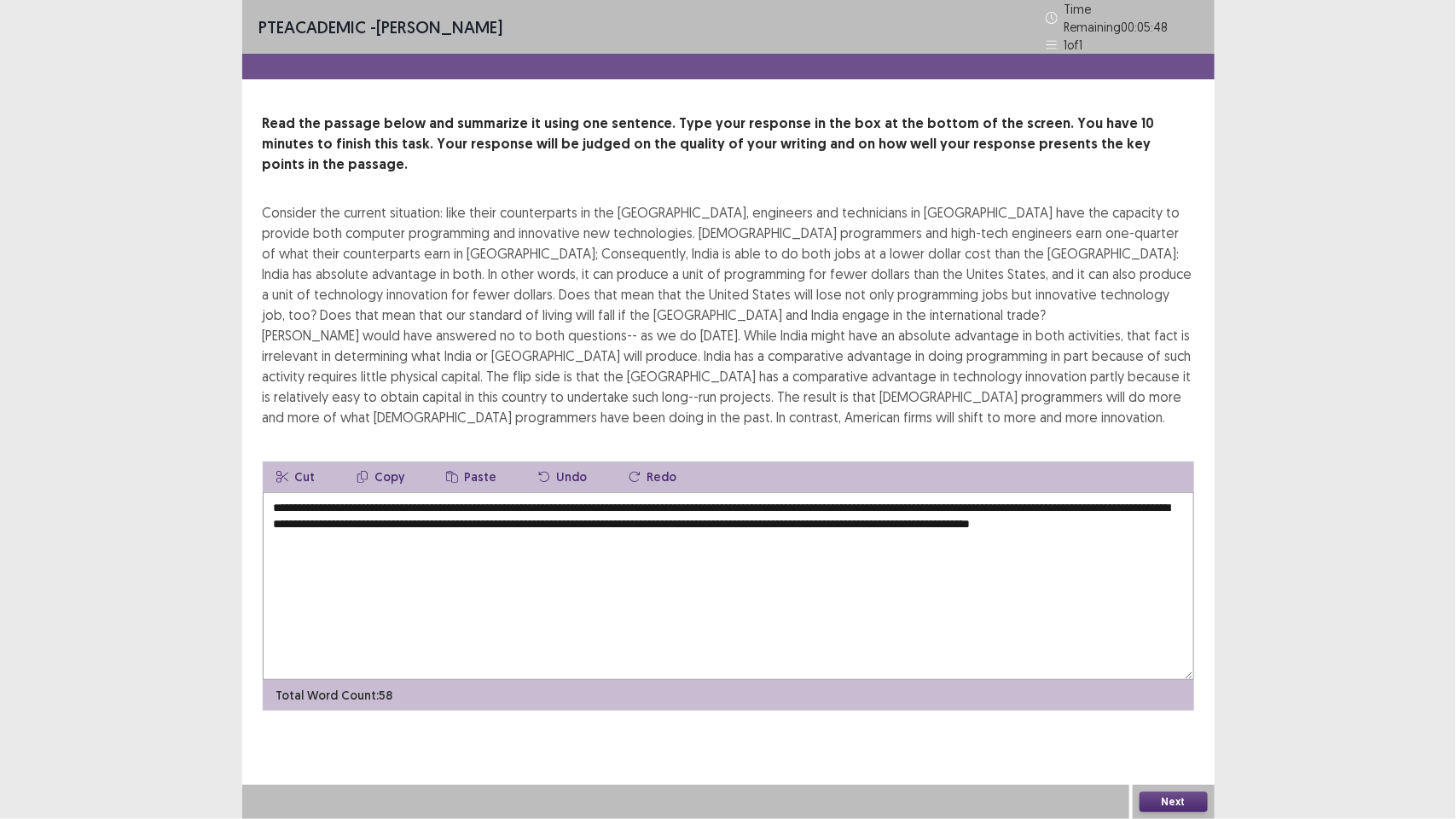
click at [297, 492] on textarea "**********" at bounding box center [728, 586] width 931 height 188
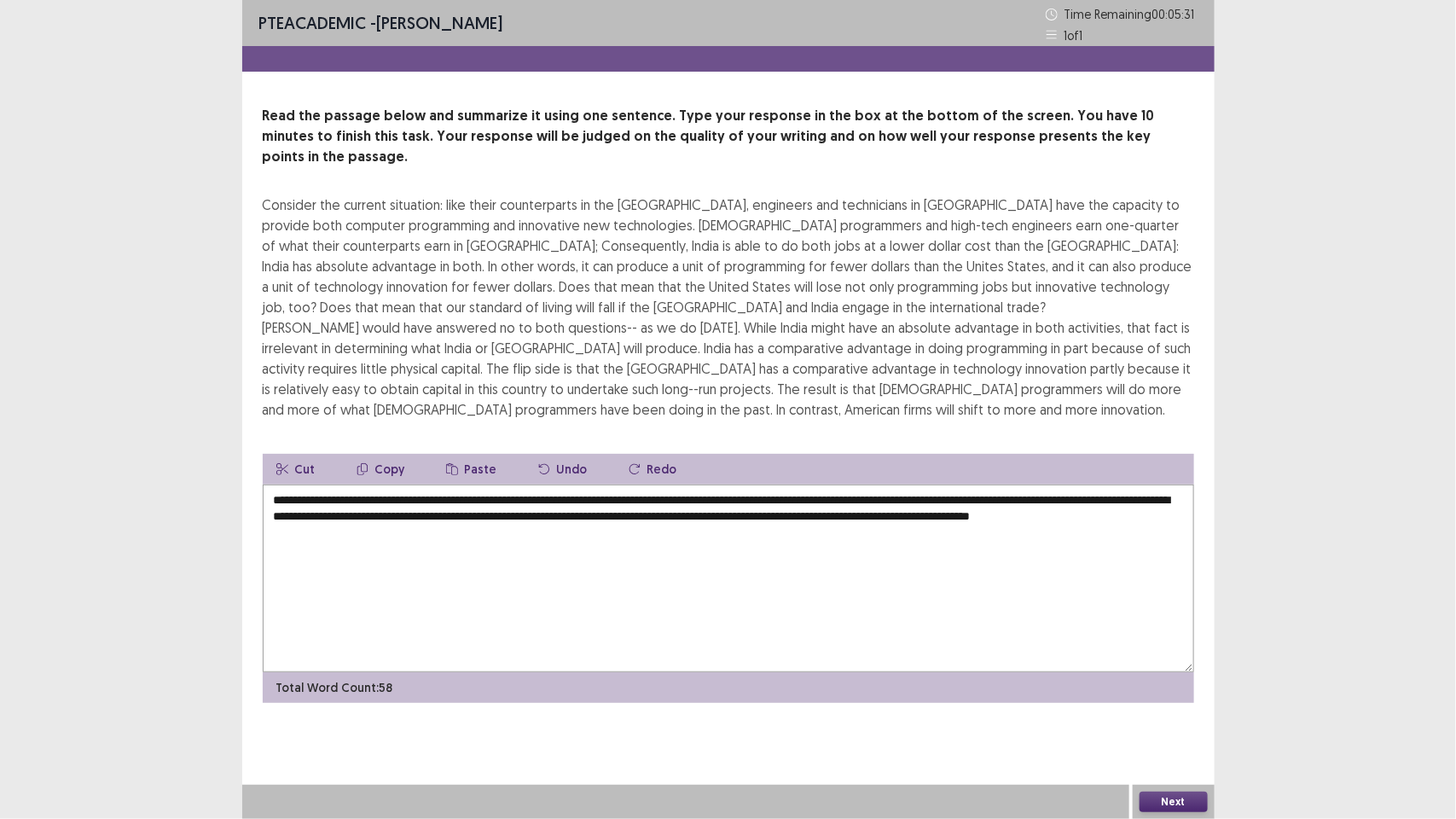
click at [614, 485] on textarea "**********" at bounding box center [728, 578] width 931 height 188
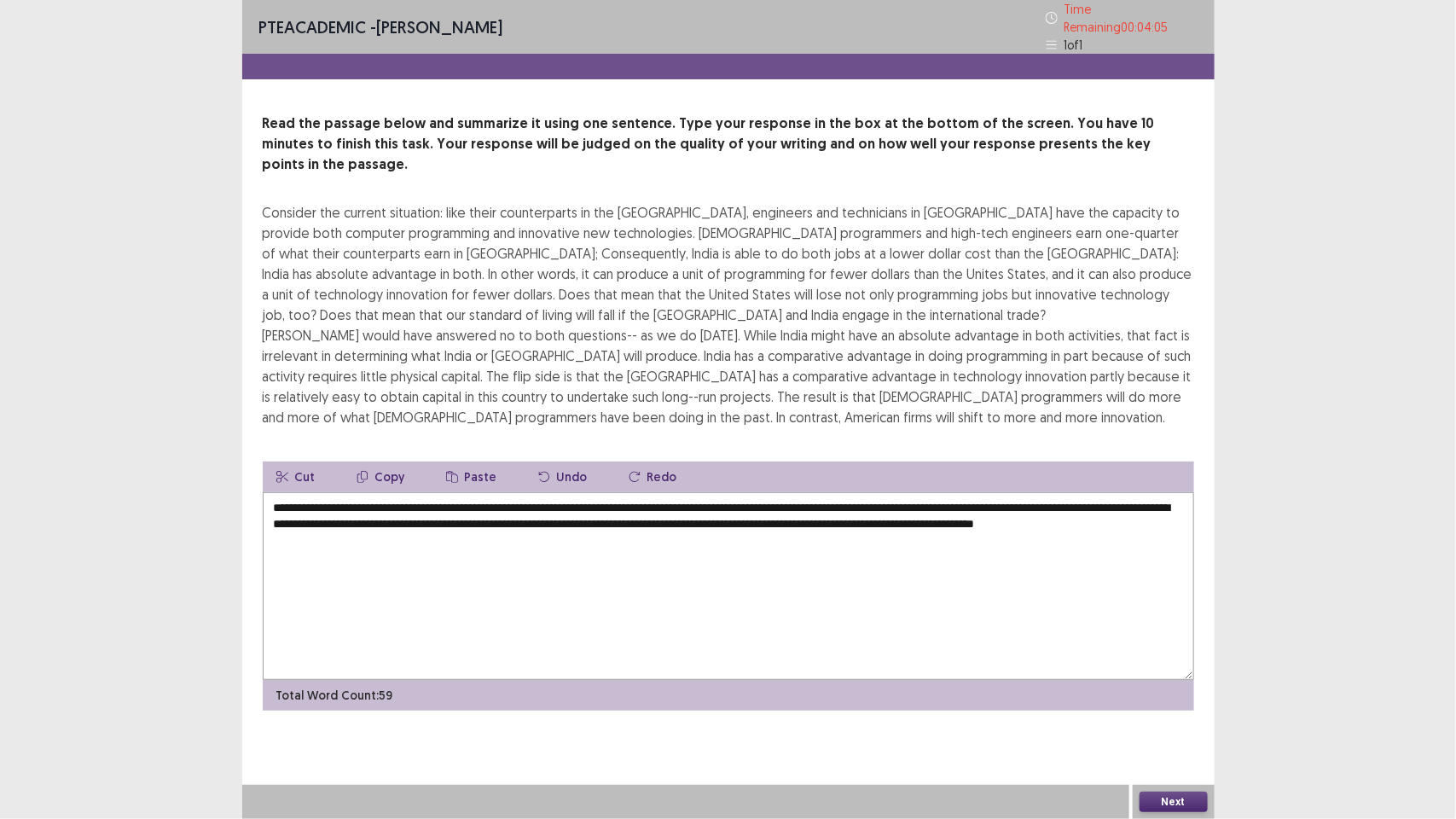
type textarea "**********"
click at [1176, 803] on button "Next" at bounding box center [1173, 801] width 68 height 20
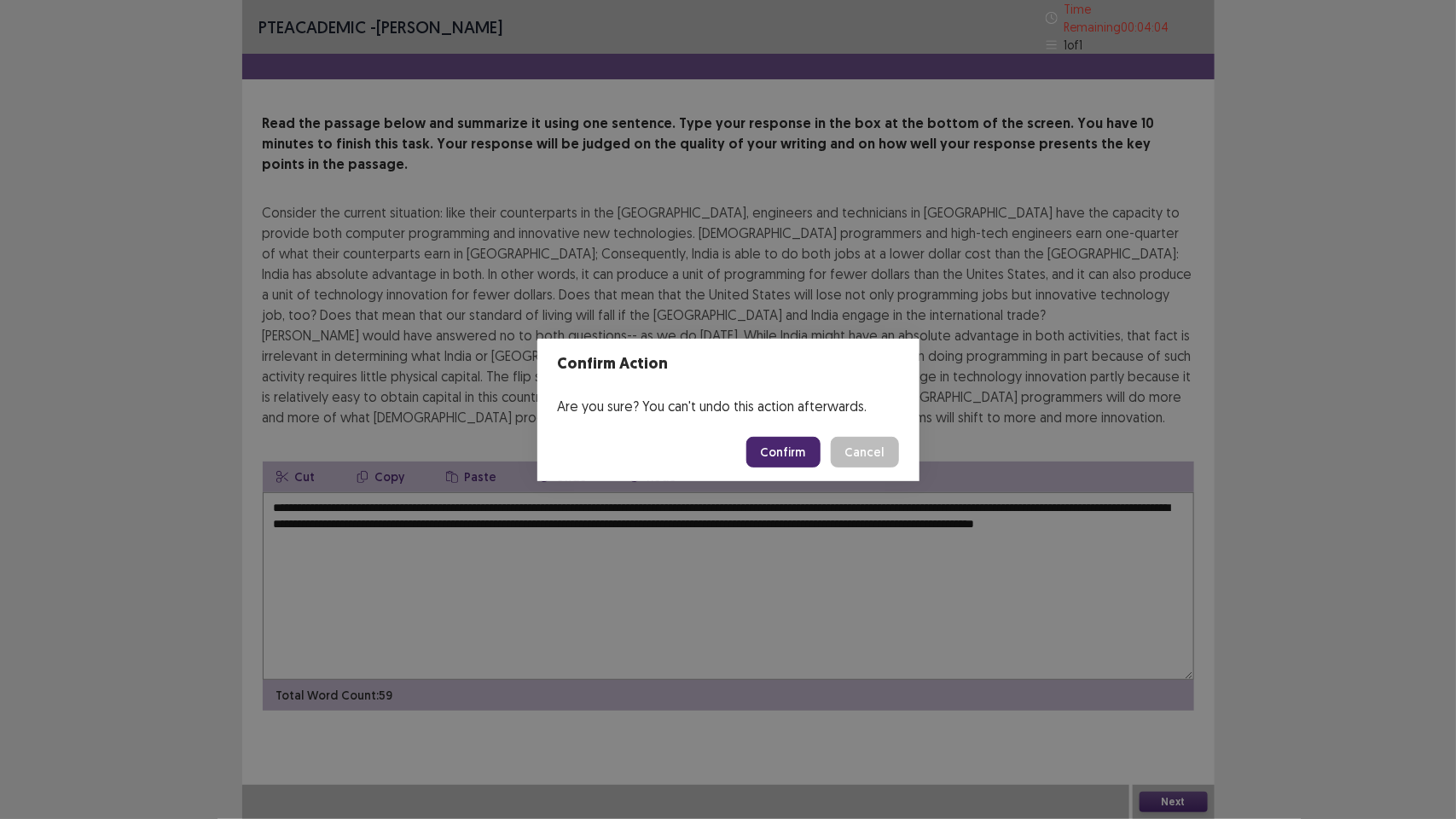
click at [785, 446] on button "Confirm" at bounding box center [784, 452] width 74 height 31
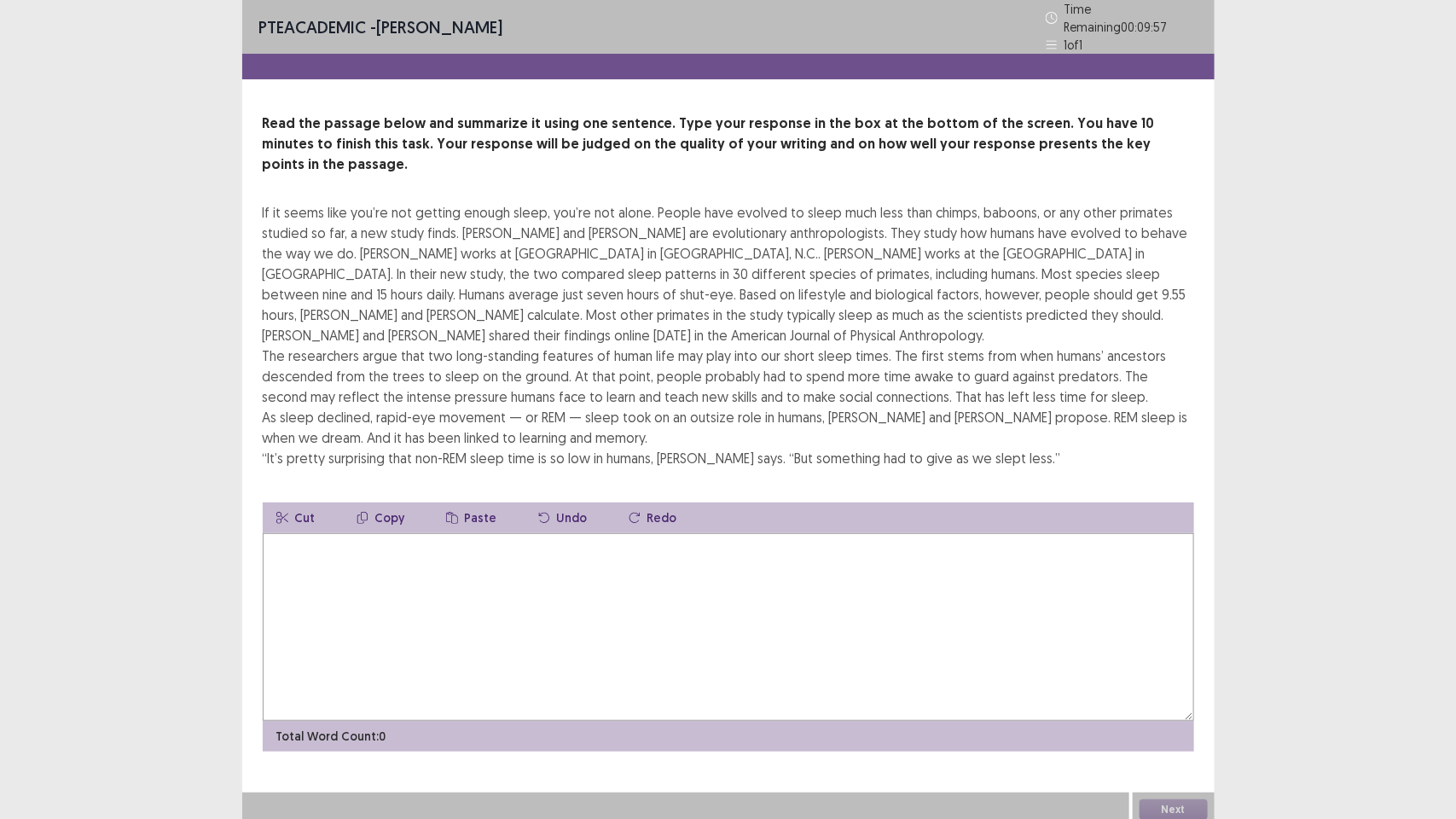
click at [701, 557] on textarea at bounding box center [728, 627] width 931 height 188
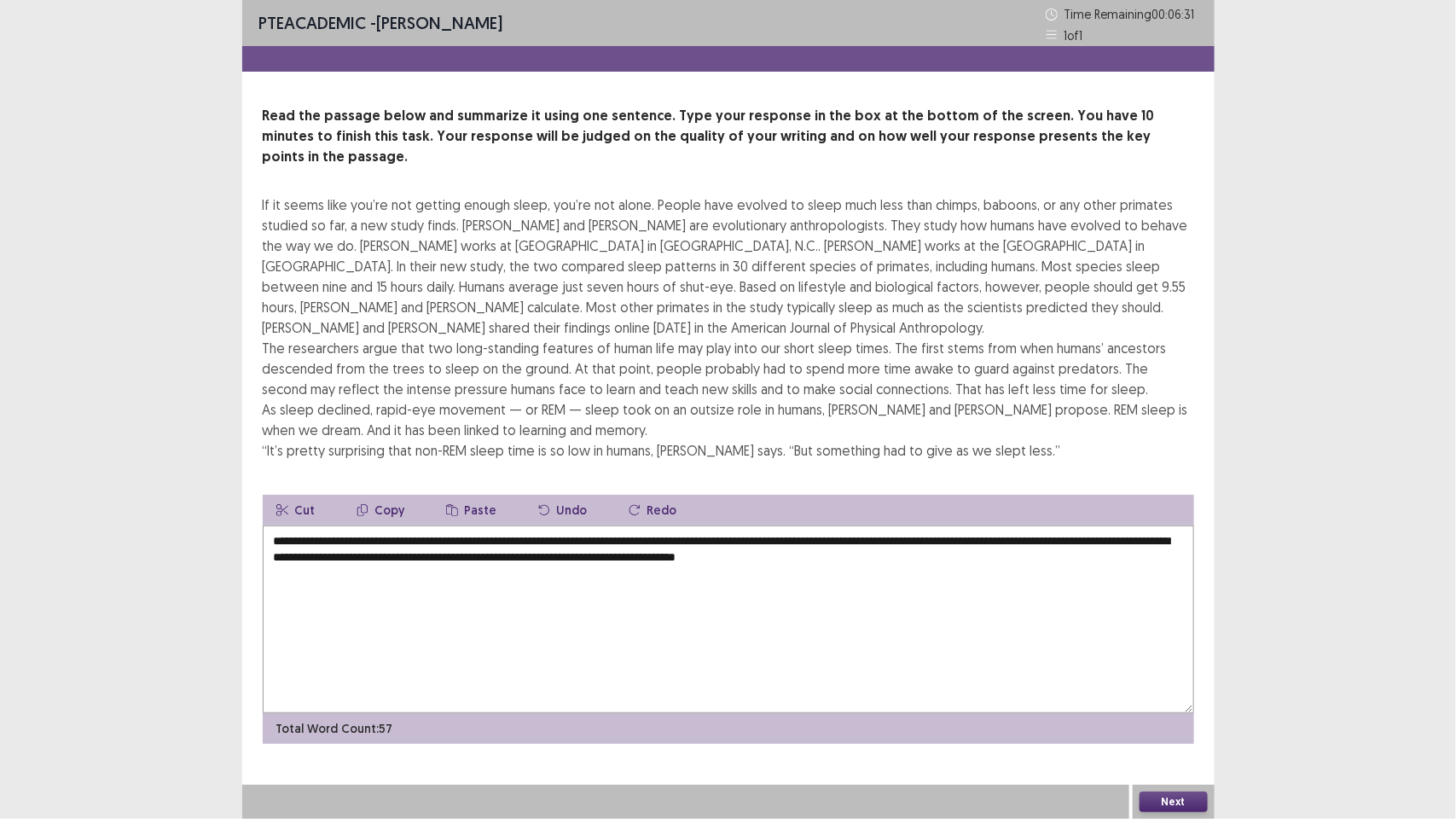
click at [331, 540] on textarea "**********" at bounding box center [728, 619] width 931 height 188
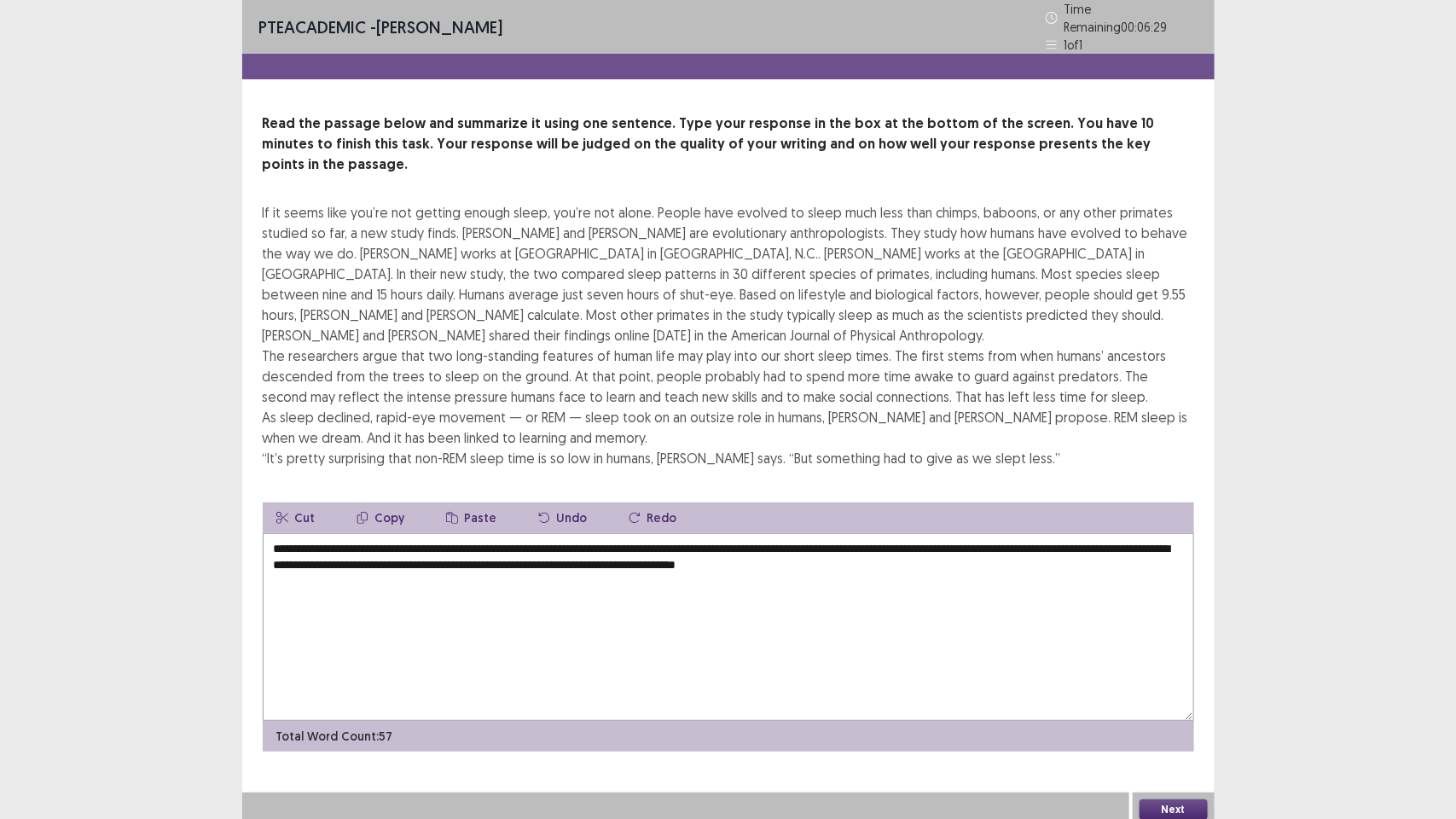
click at [338, 540] on textarea "**********" at bounding box center [728, 627] width 931 height 188
click at [331, 535] on textarea "**********" at bounding box center [728, 627] width 931 height 188
click at [395, 581] on textarea "**********" at bounding box center [728, 627] width 931 height 188
click at [978, 539] on textarea "**********" at bounding box center [728, 627] width 931 height 188
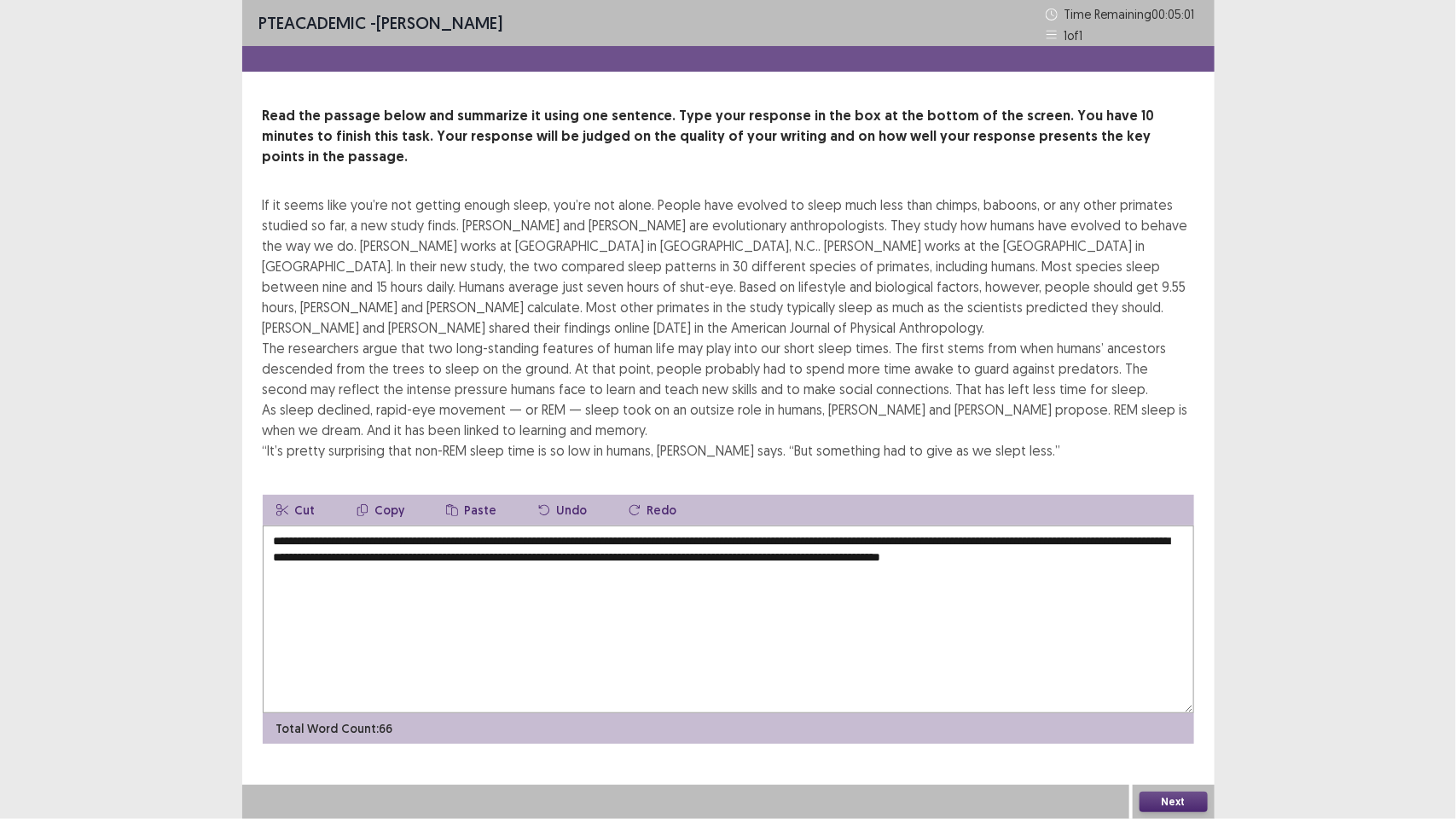
click at [542, 538] on textarea "**********" at bounding box center [728, 619] width 931 height 188
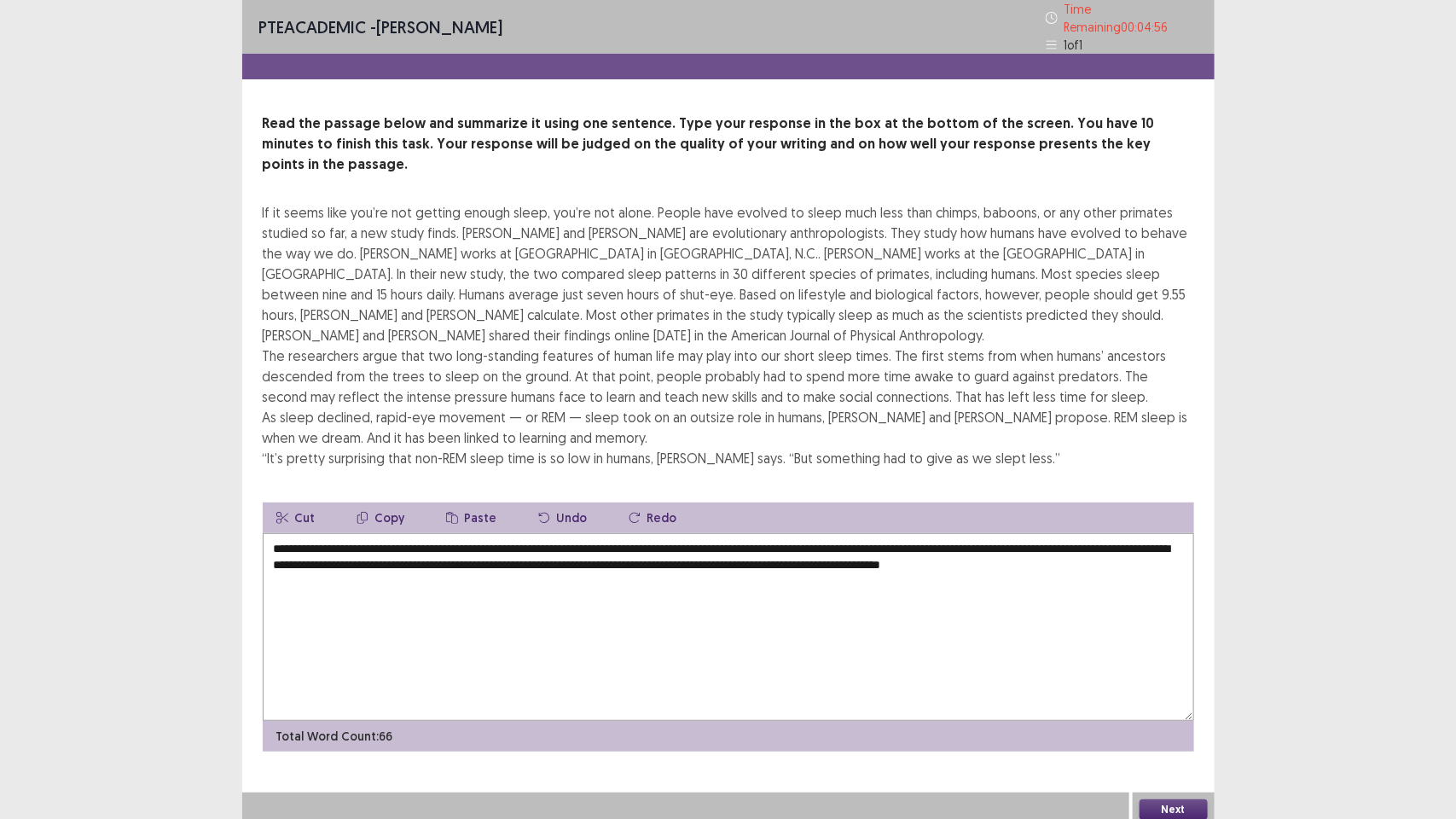
click at [565, 539] on textarea "**********" at bounding box center [728, 627] width 931 height 188
click at [423, 535] on textarea "**********" at bounding box center [728, 627] width 931 height 188
click at [425, 577] on textarea "**********" at bounding box center [728, 627] width 931 height 188
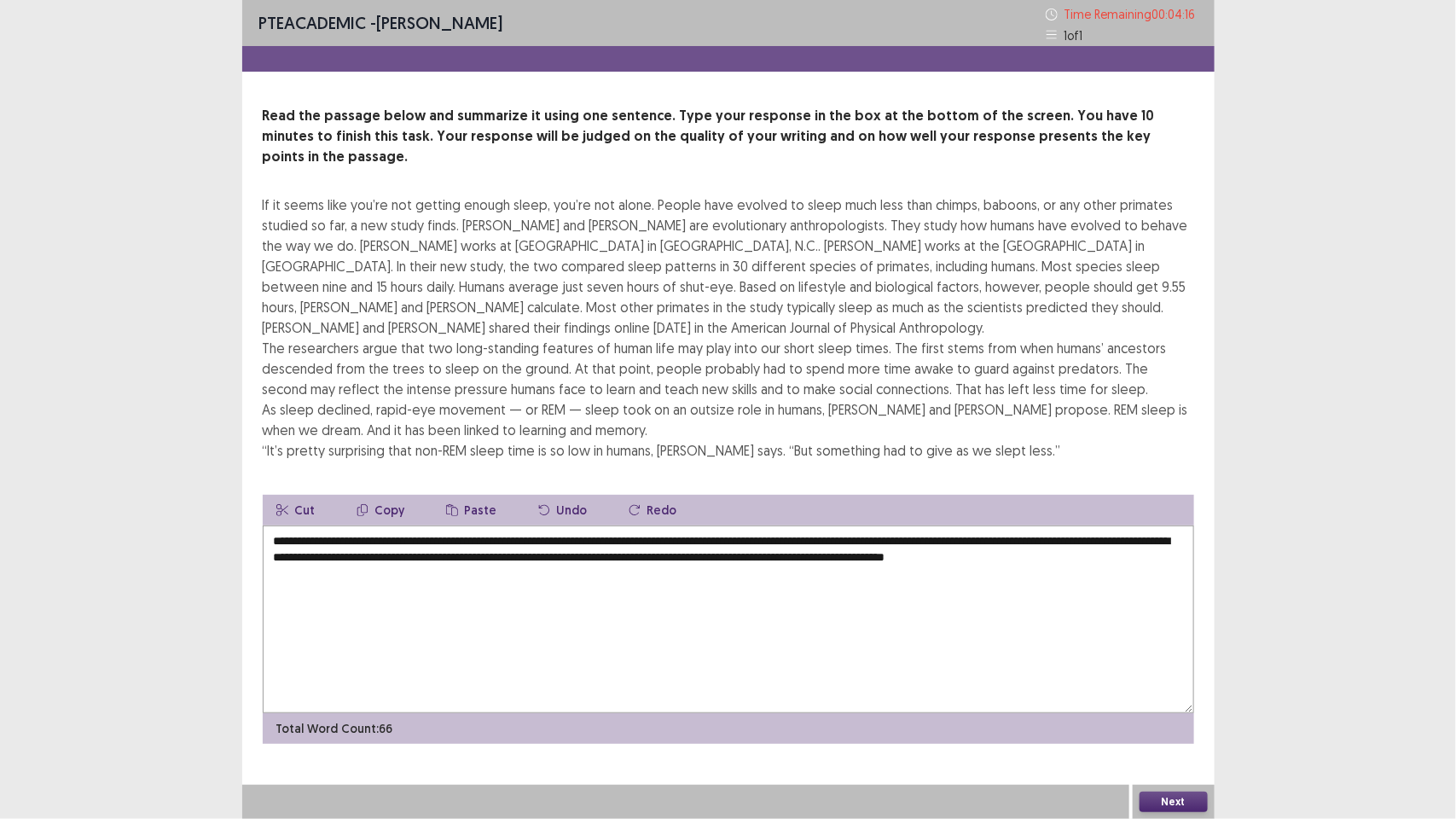
click at [1114, 525] on textarea "**********" at bounding box center [728, 619] width 931 height 188
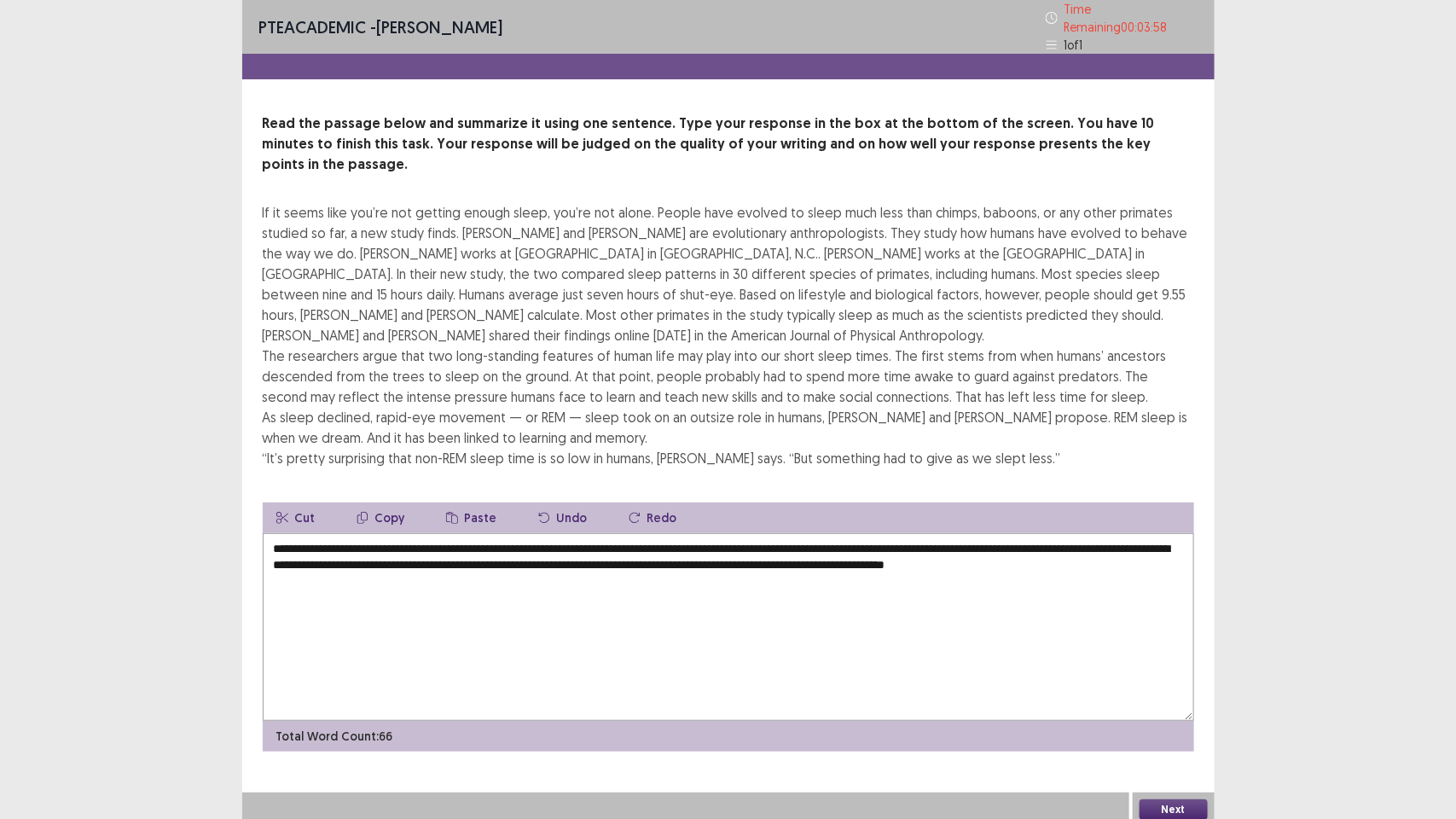
click at [932, 533] on textarea "**********" at bounding box center [728, 627] width 931 height 188
click at [936, 533] on textarea "**********" at bounding box center [728, 627] width 931 height 188
click at [372, 533] on textarea "**********" at bounding box center [728, 627] width 931 height 188
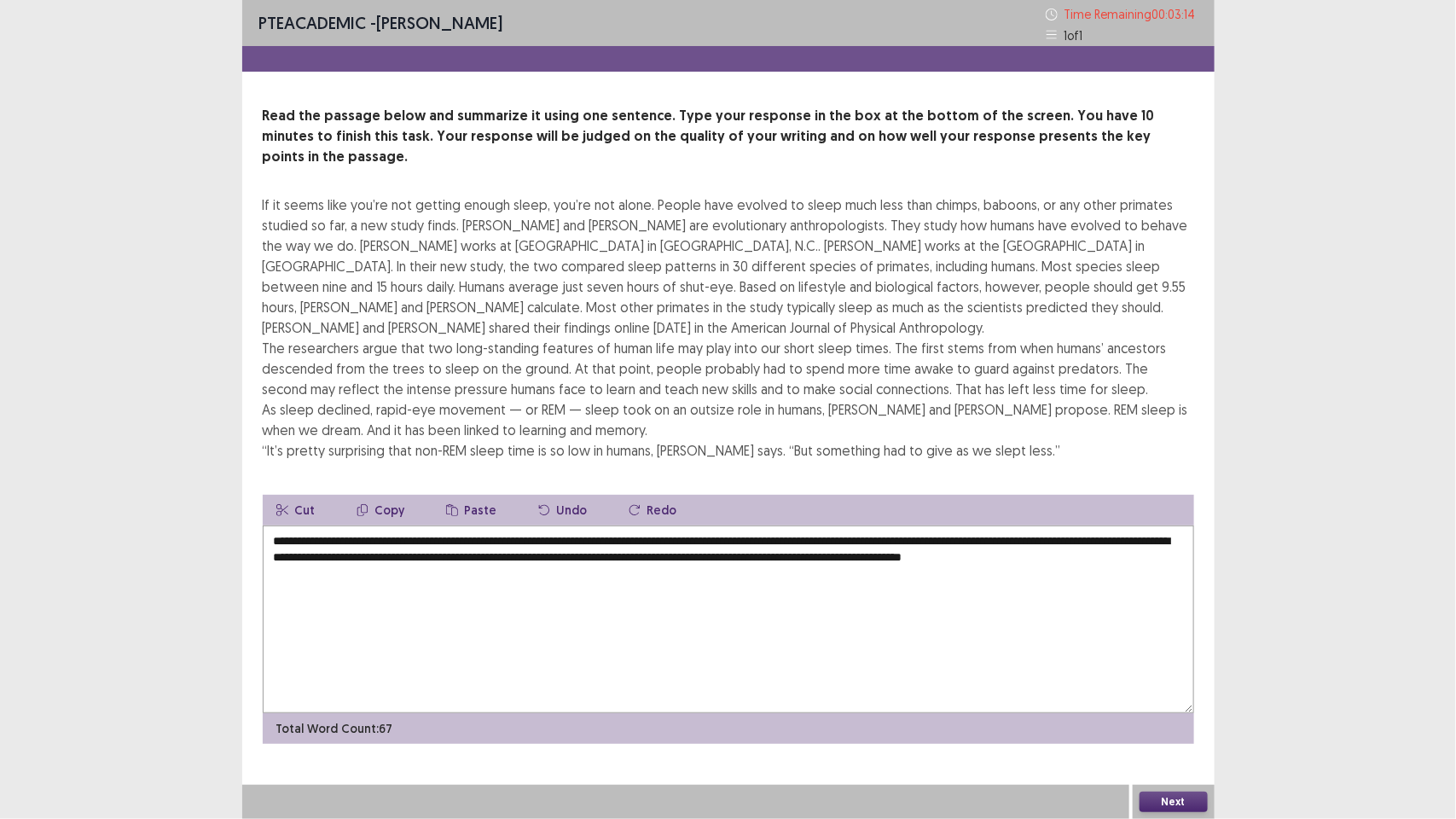
type textarea "**********"
click at [1176, 799] on button "Next" at bounding box center [1173, 801] width 68 height 20
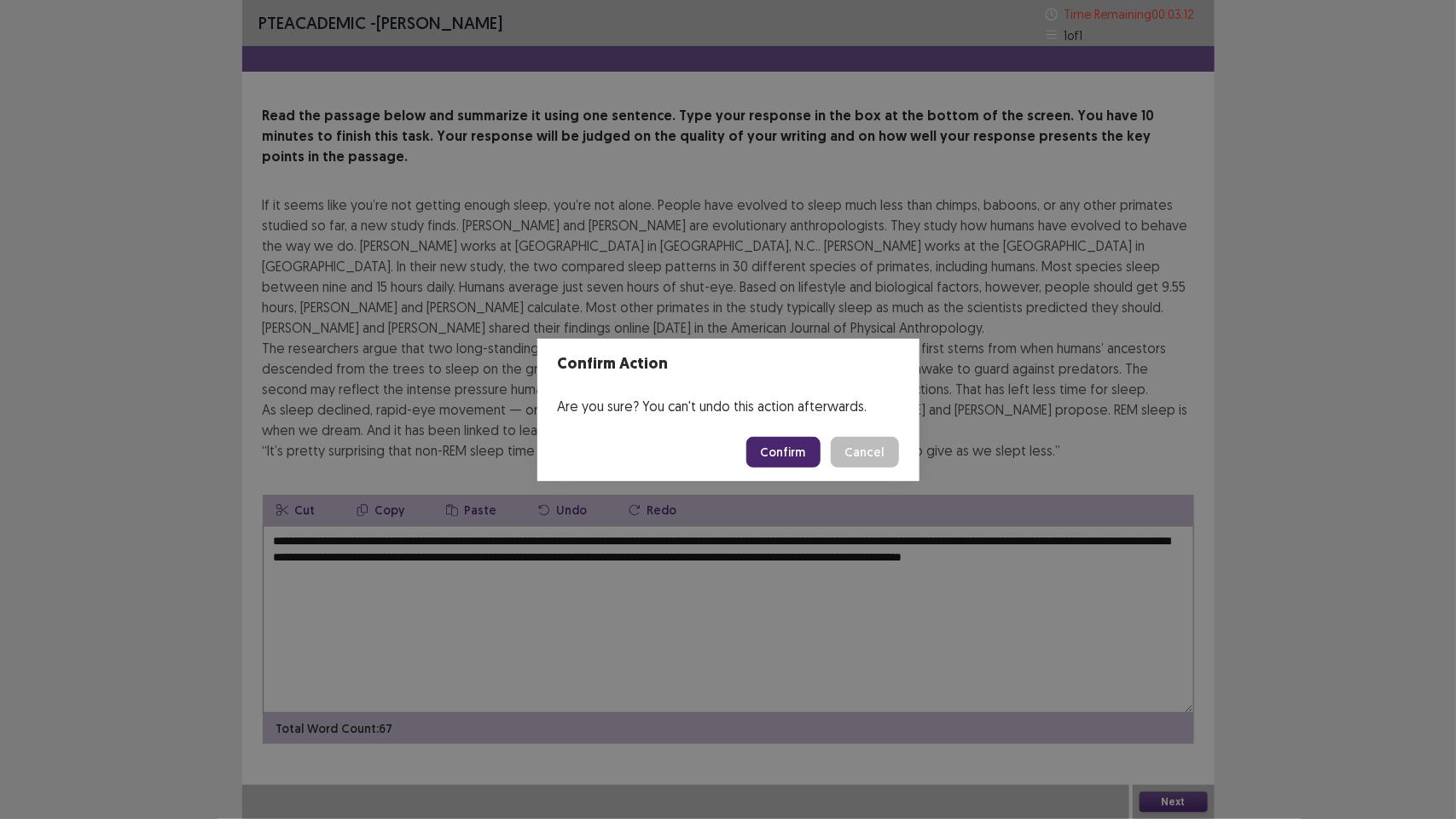
click at [785, 449] on button "Confirm" at bounding box center [784, 452] width 74 height 31
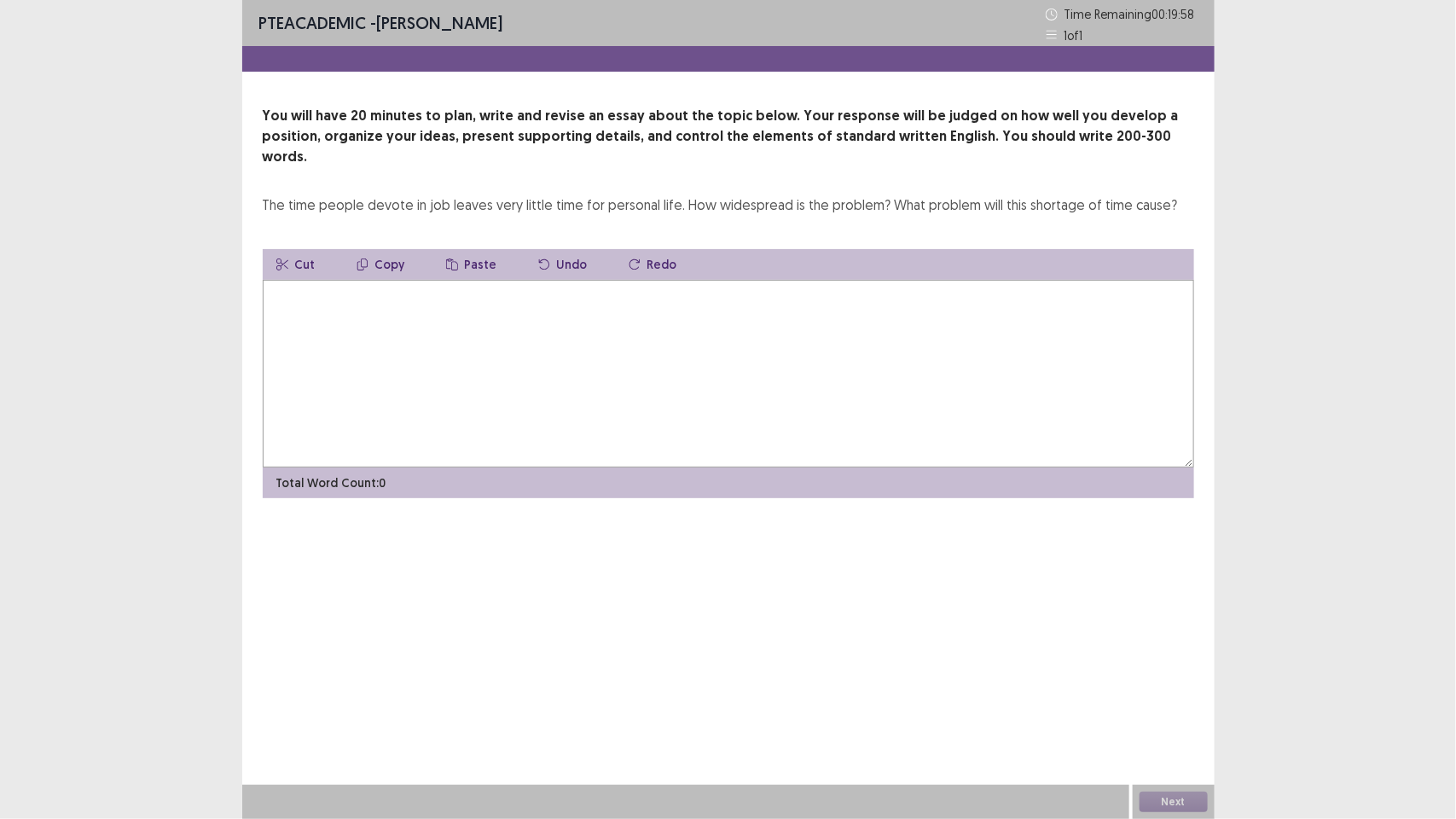
click at [538, 350] on textarea at bounding box center [728, 373] width 931 height 188
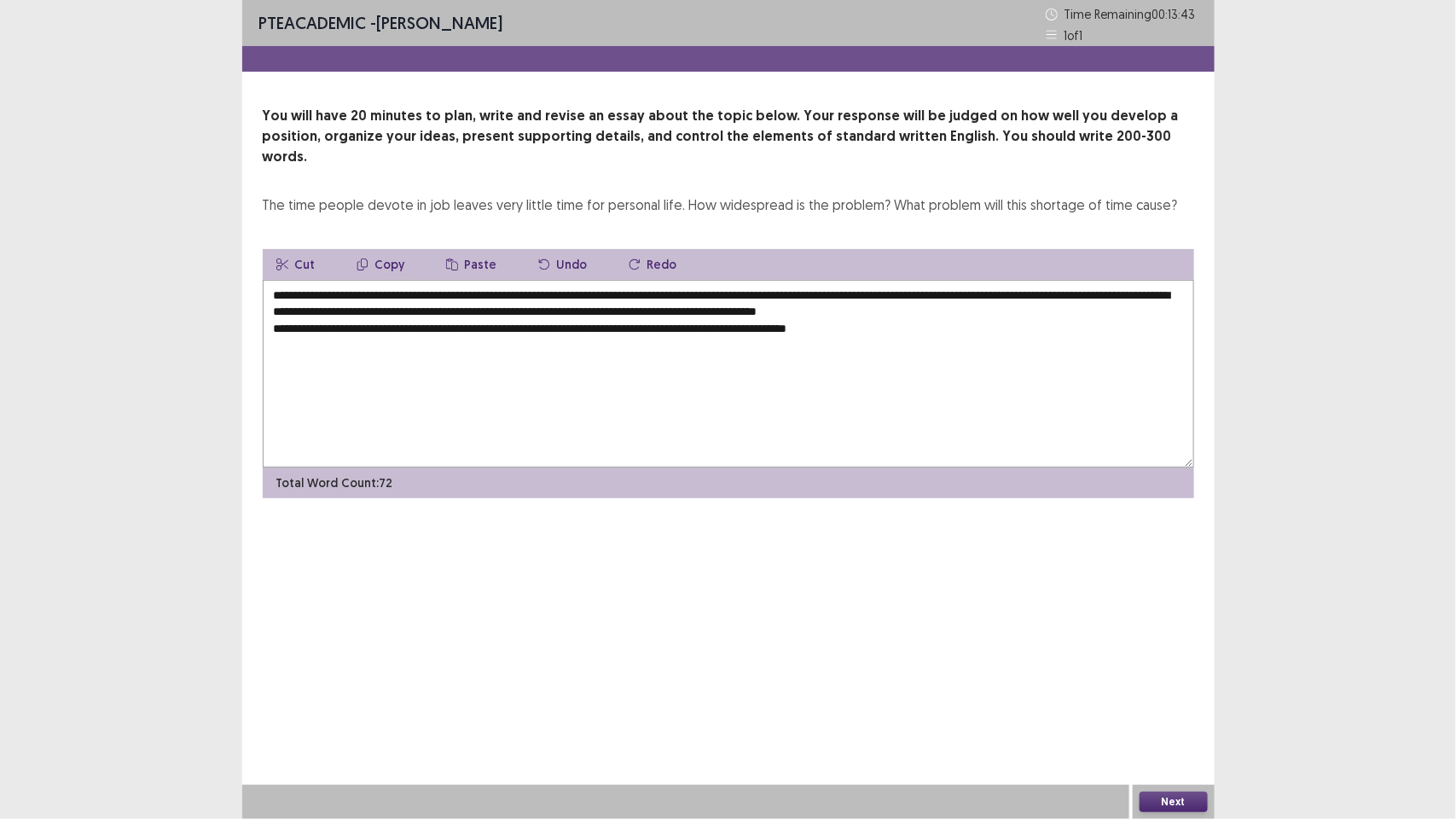
click at [764, 308] on textarea "**********" at bounding box center [728, 373] width 931 height 188
click at [854, 308] on textarea "**********" at bounding box center [728, 373] width 931 height 188
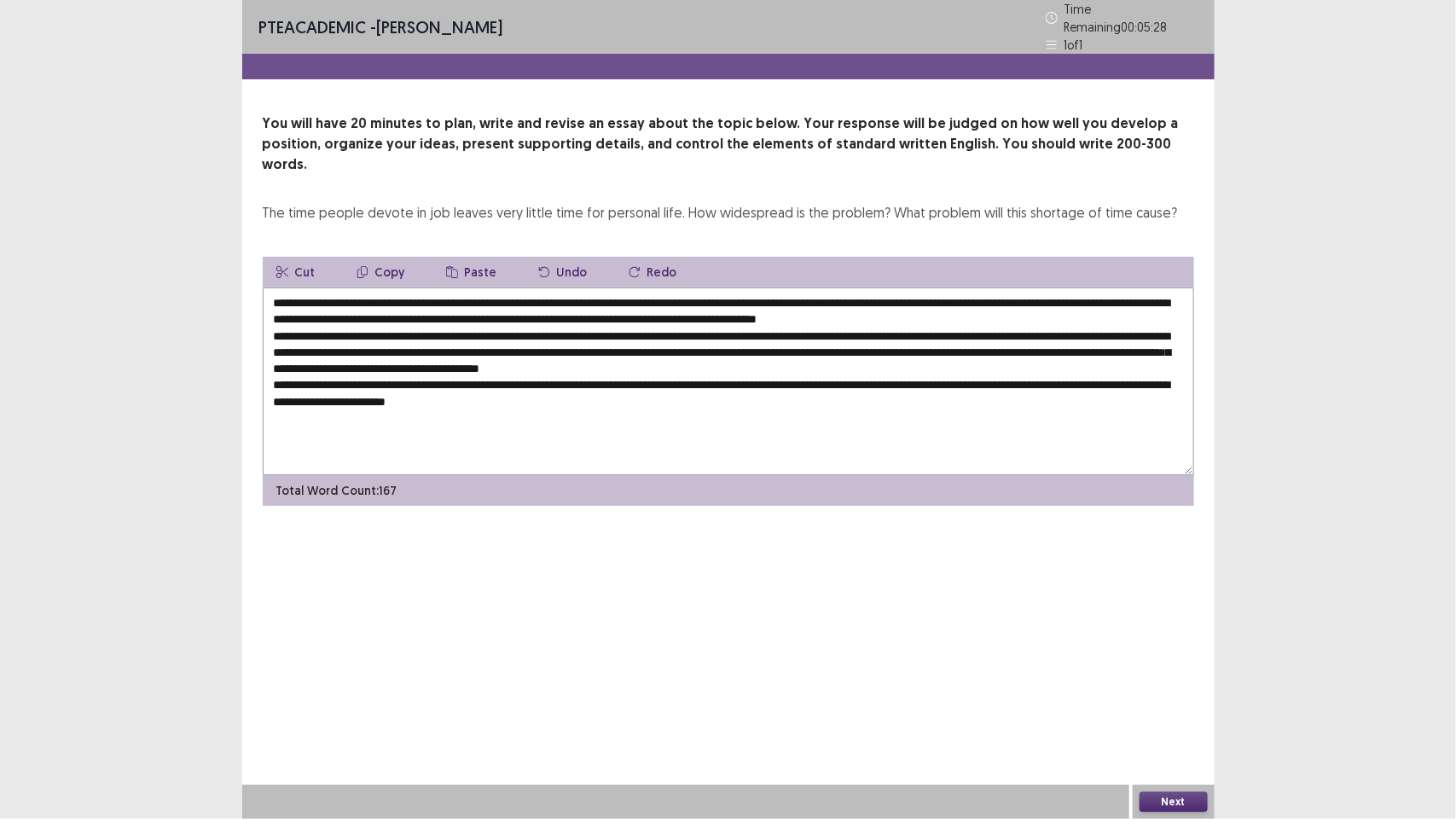
click at [433, 375] on textarea at bounding box center [728, 381] width 931 height 188
click at [714, 371] on textarea at bounding box center [728, 381] width 931 height 188
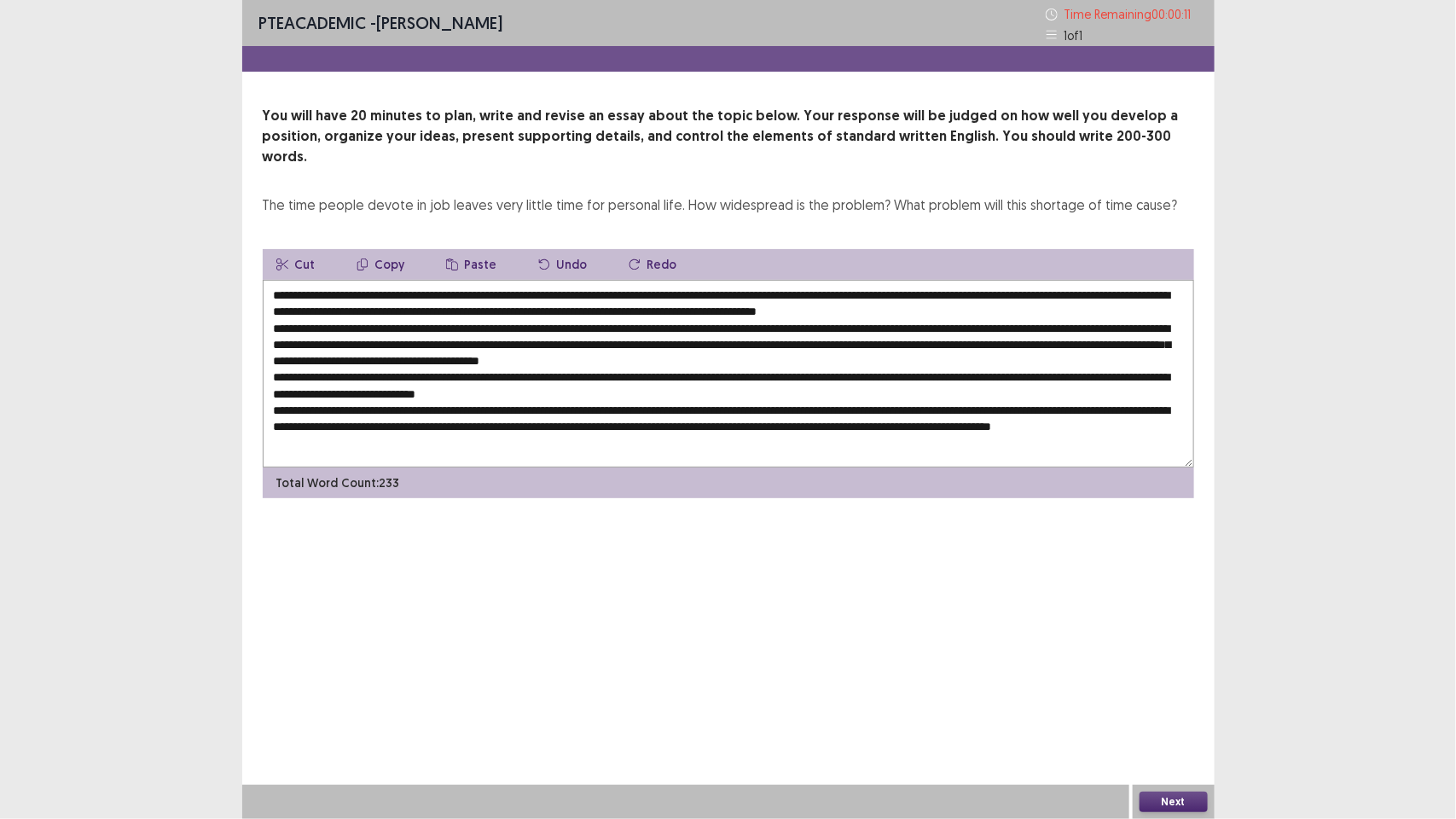
click at [321, 425] on textarea at bounding box center [728, 373] width 931 height 188
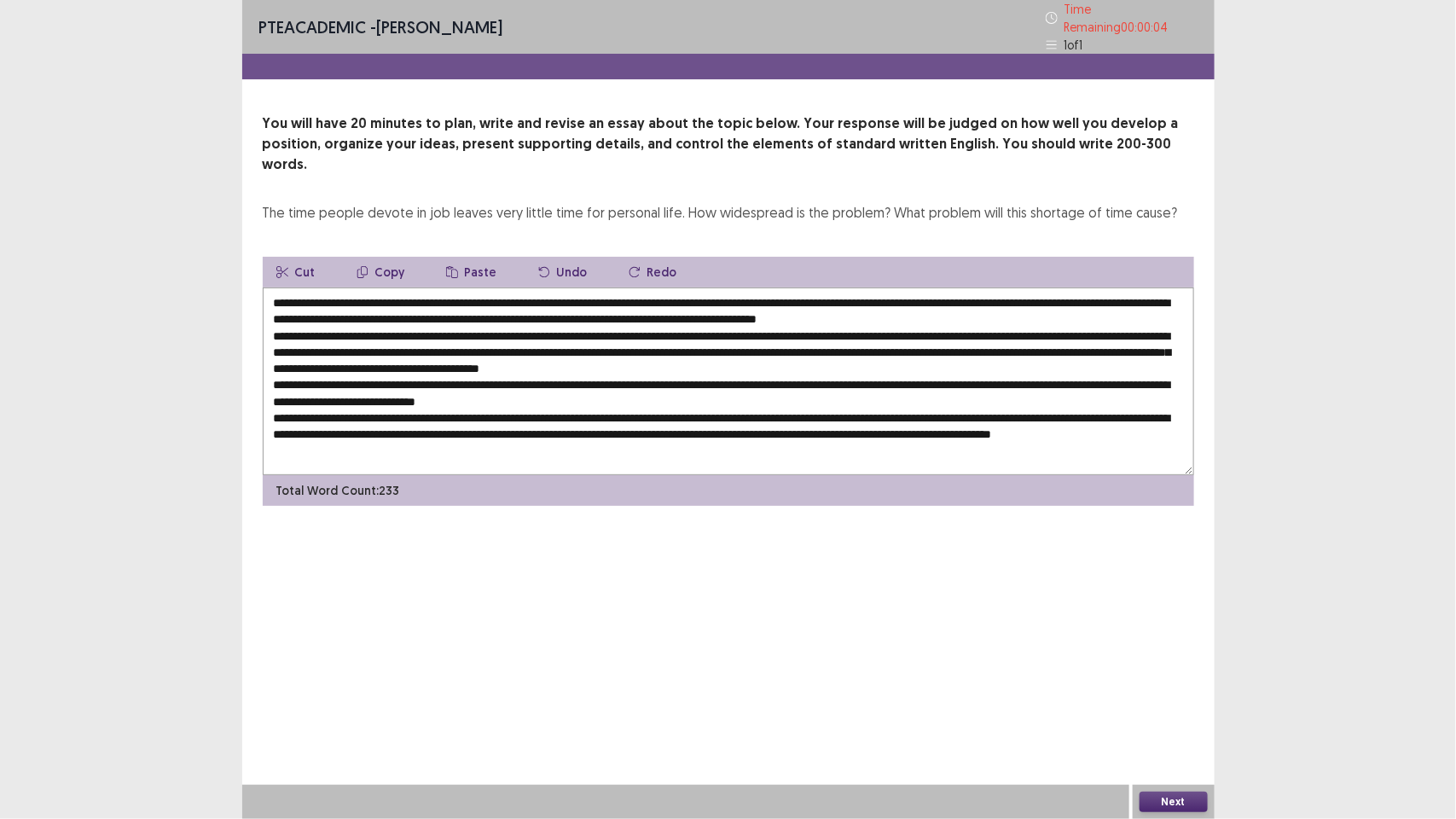
type textarea "**********"
click at [1159, 795] on button "Next" at bounding box center [1173, 801] width 68 height 20
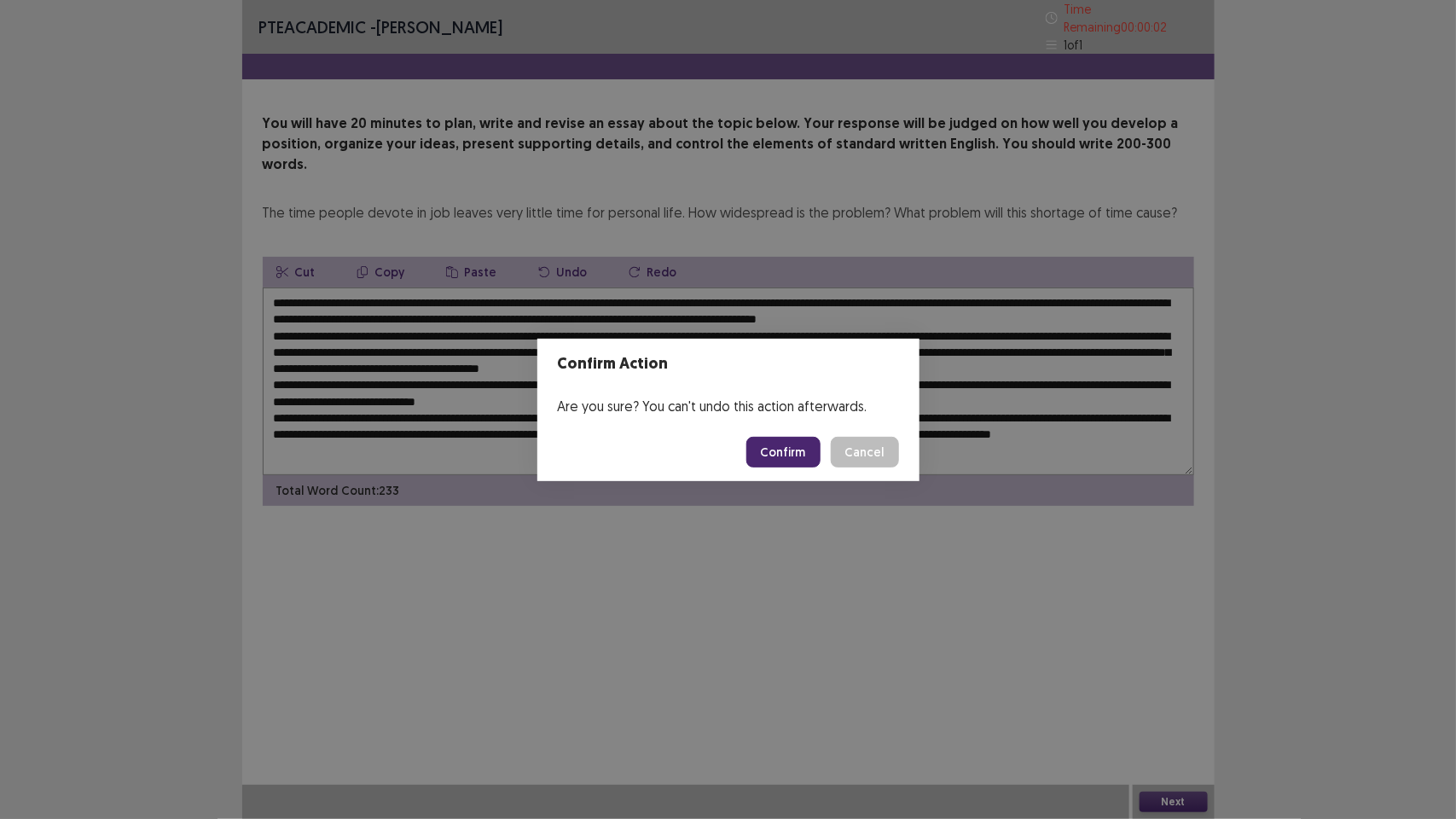
click at [793, 454] on button "Confirm" at bounding box center [784, 452] width 74 height 31
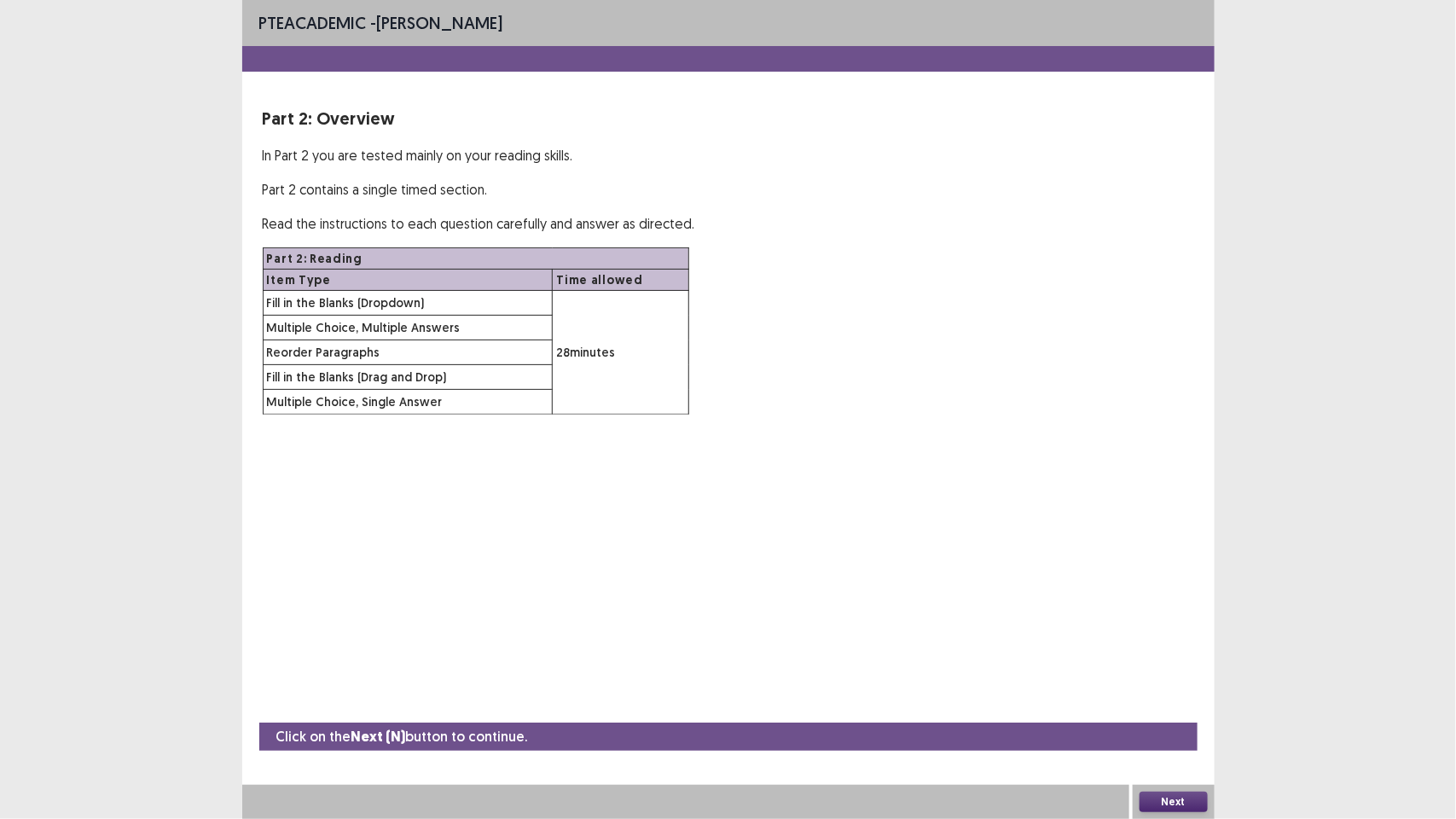
click at [1178, 796] on button "Next" at bounding box center [1173, 801] width 68 height 20
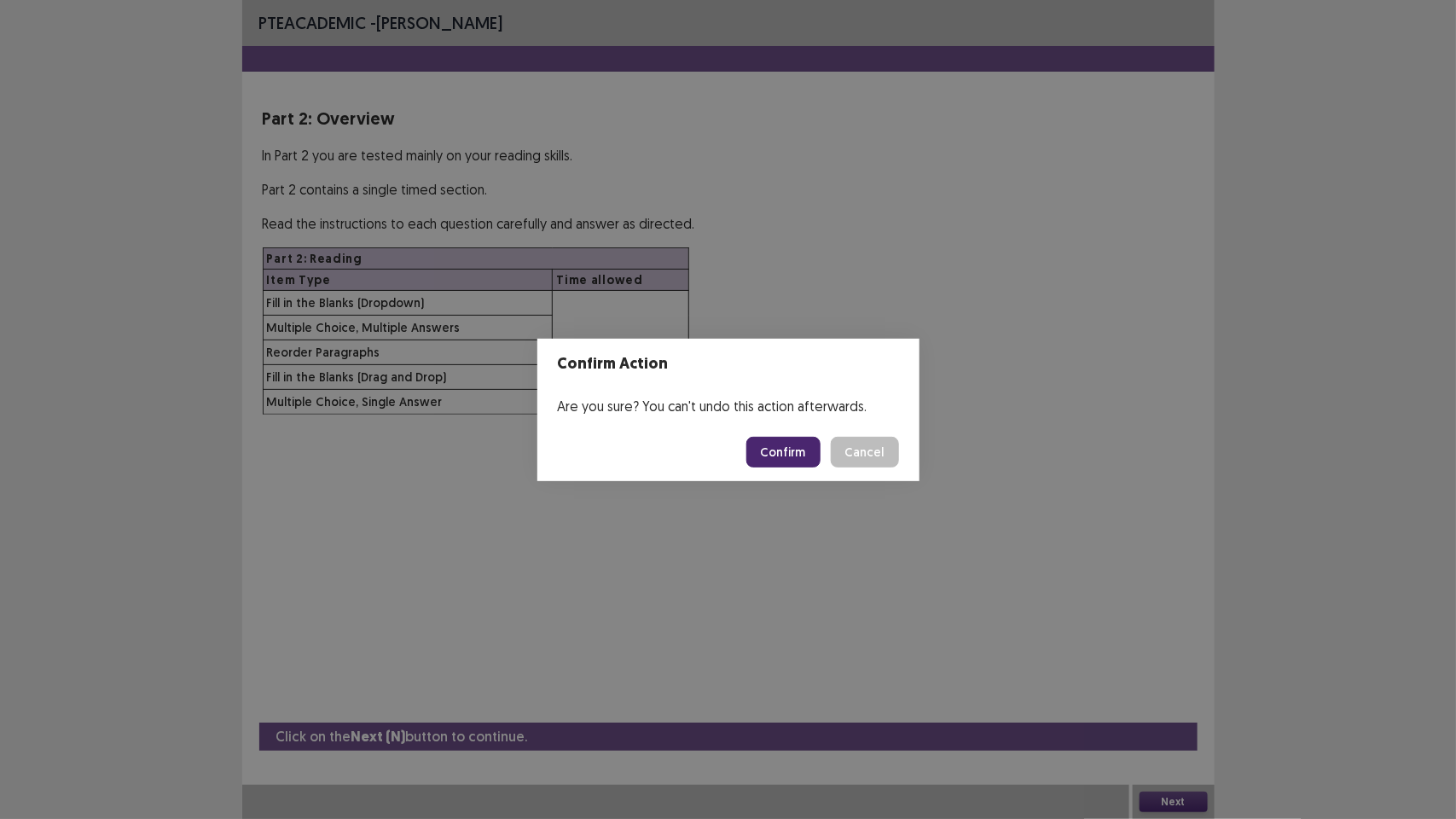
click at [789, 452] on button "Confirm" at bounding box center [784, 452] width 74 height 31
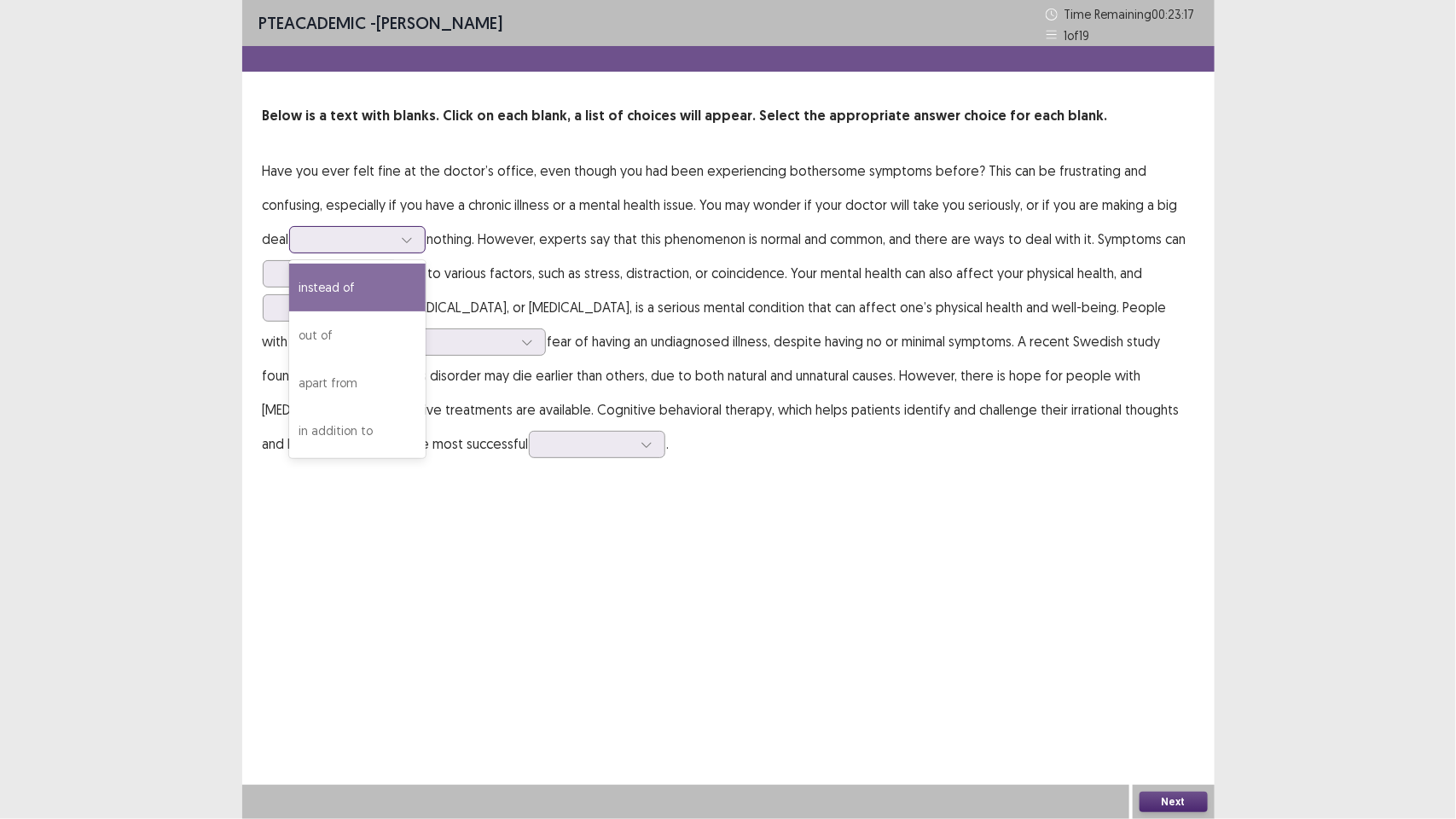
click at [395, 241] on div at bounding box center [407, 240] width 26 height 26
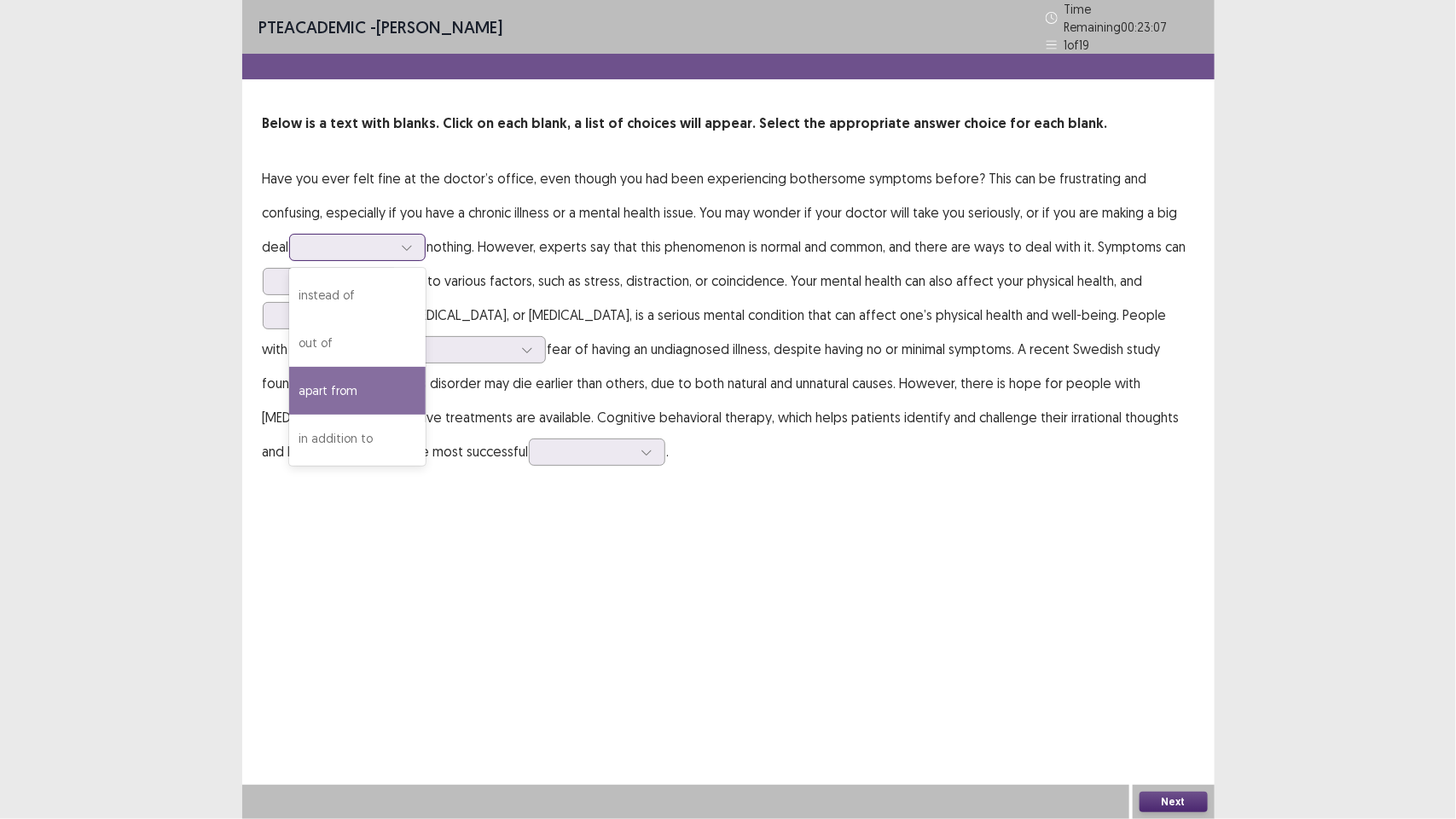
click at [372, 378] on div "apart from" at bounding box center [357, 391] width 136 height 48
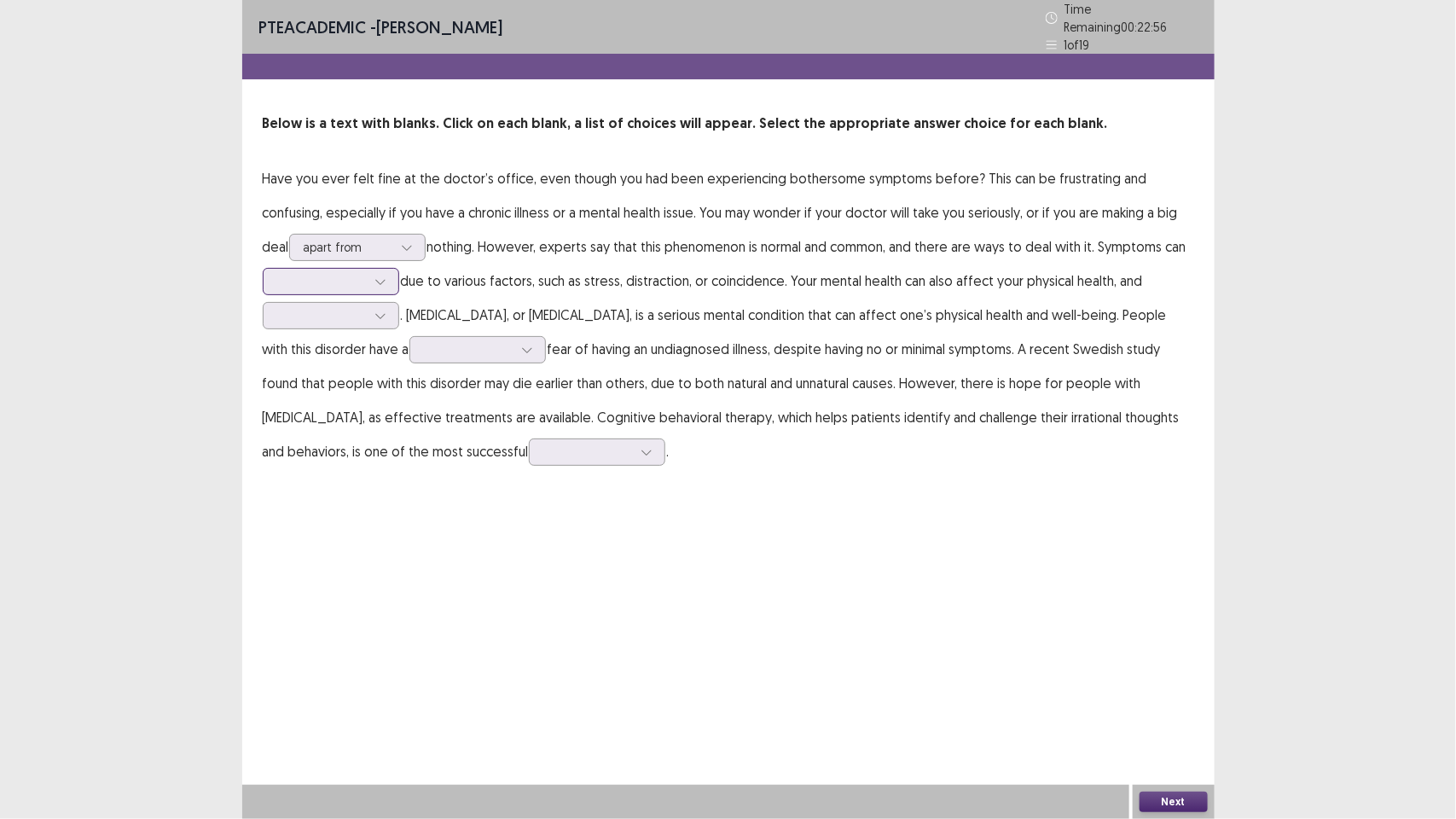
click at [376, 276] on icon at bounding box center [380, 282] width 12 height 12
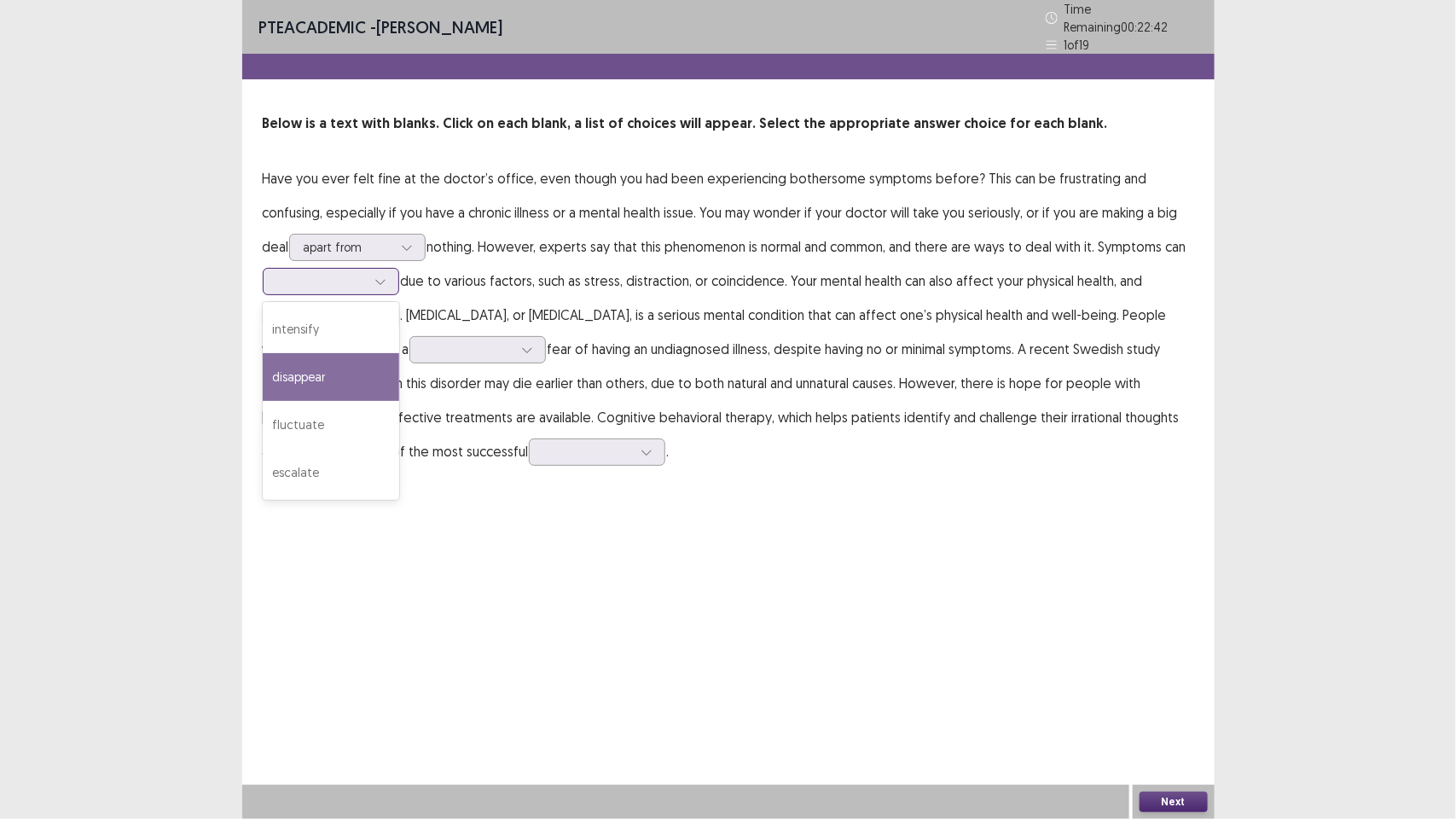
click at [333, 367] on div "disappear" at bounding box center [331, 377] width 136 height 48
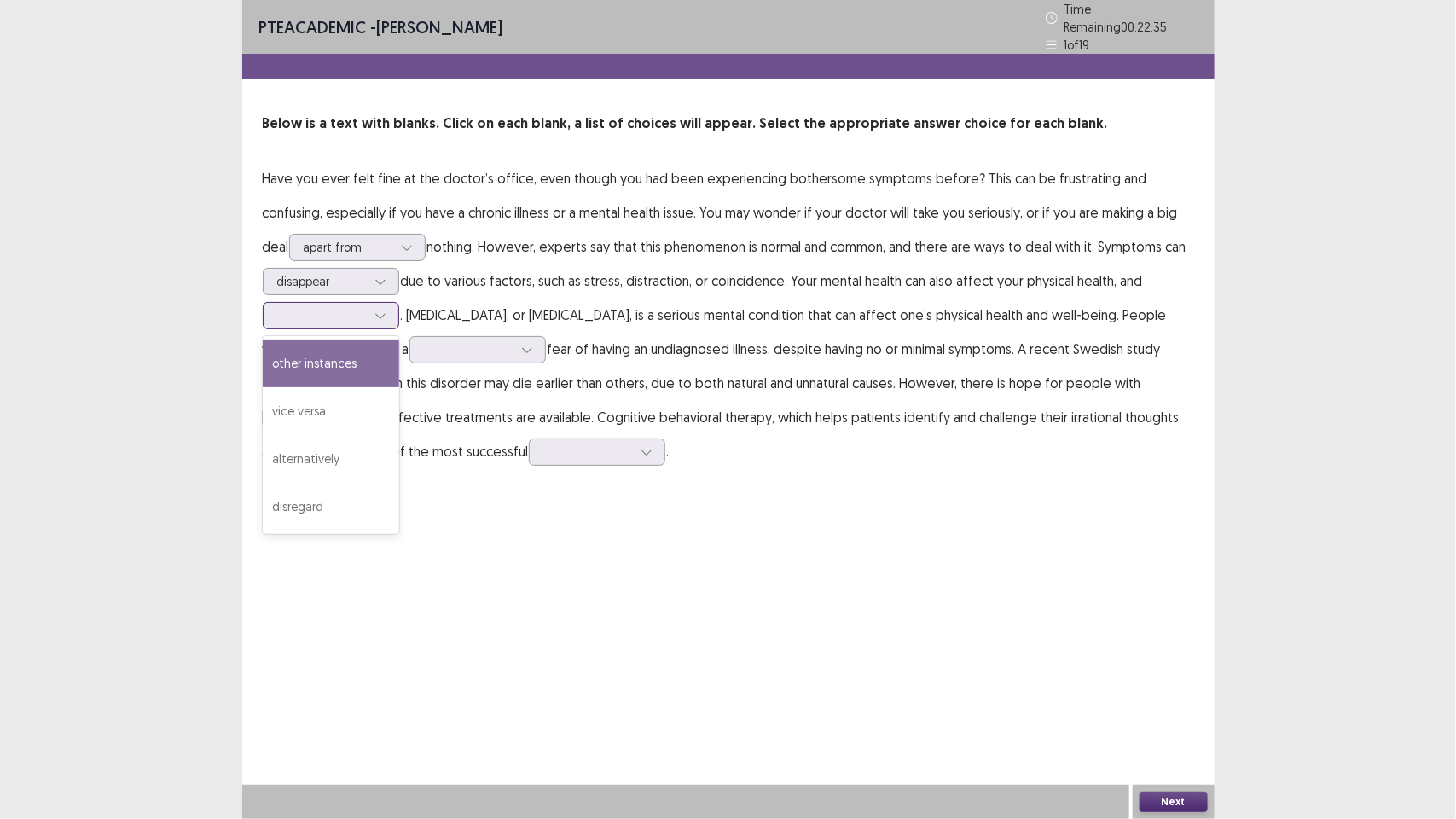
click at [380, 311] on icon at bounding box center [380, 316] width 12 height 12
click at [352, 359] on div "other instances" at bounding box center [331, 364] width 136 height 48
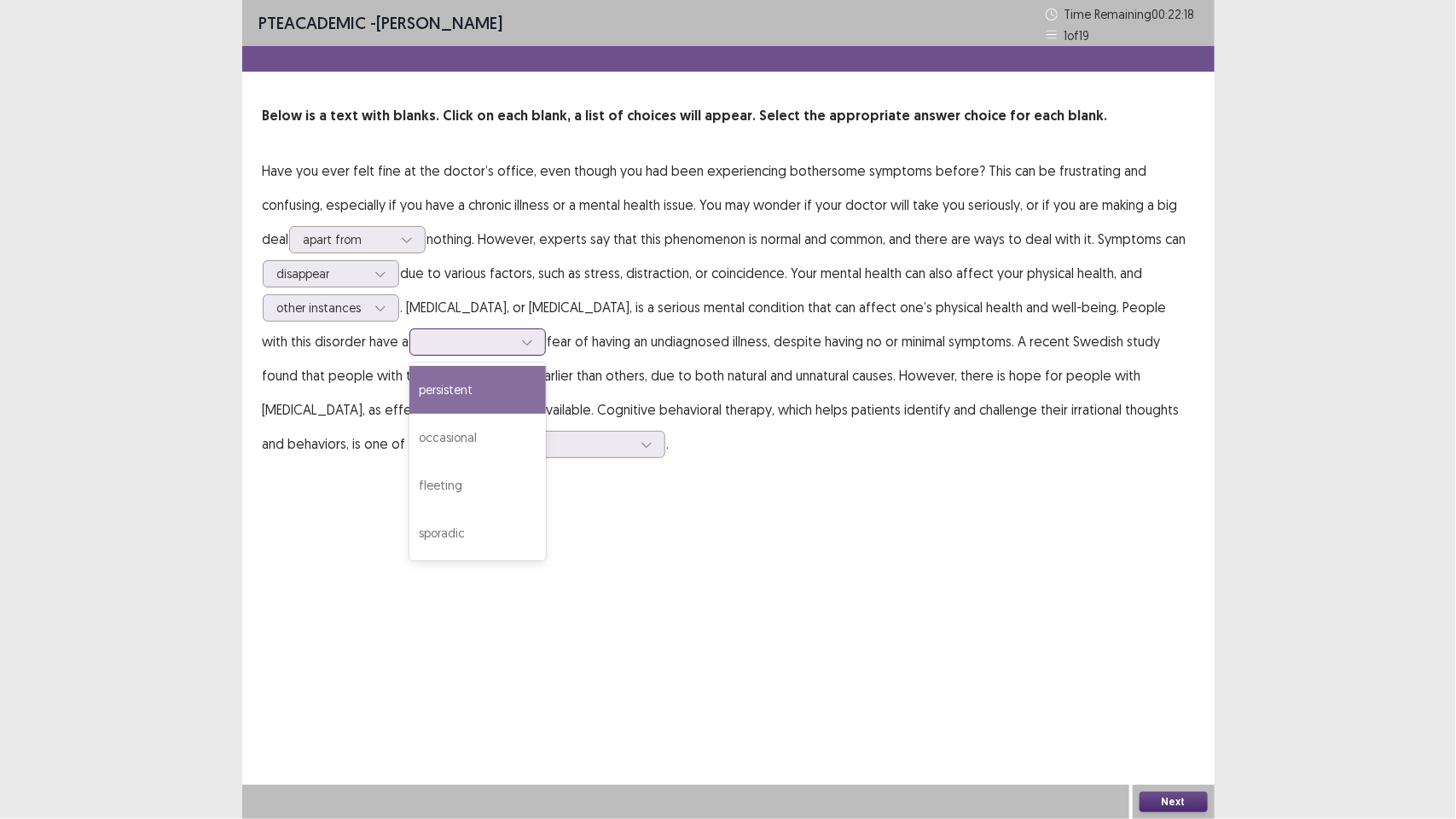
click at [525, 342] on icon at bounding box center [526, 343] width 10 height 5
click at [484, 395] on div "persistent" at bounding box center [478, 390] width 136 height 48
click at [634, 446] on div at bounding box center [647, 444] width 26 height 26
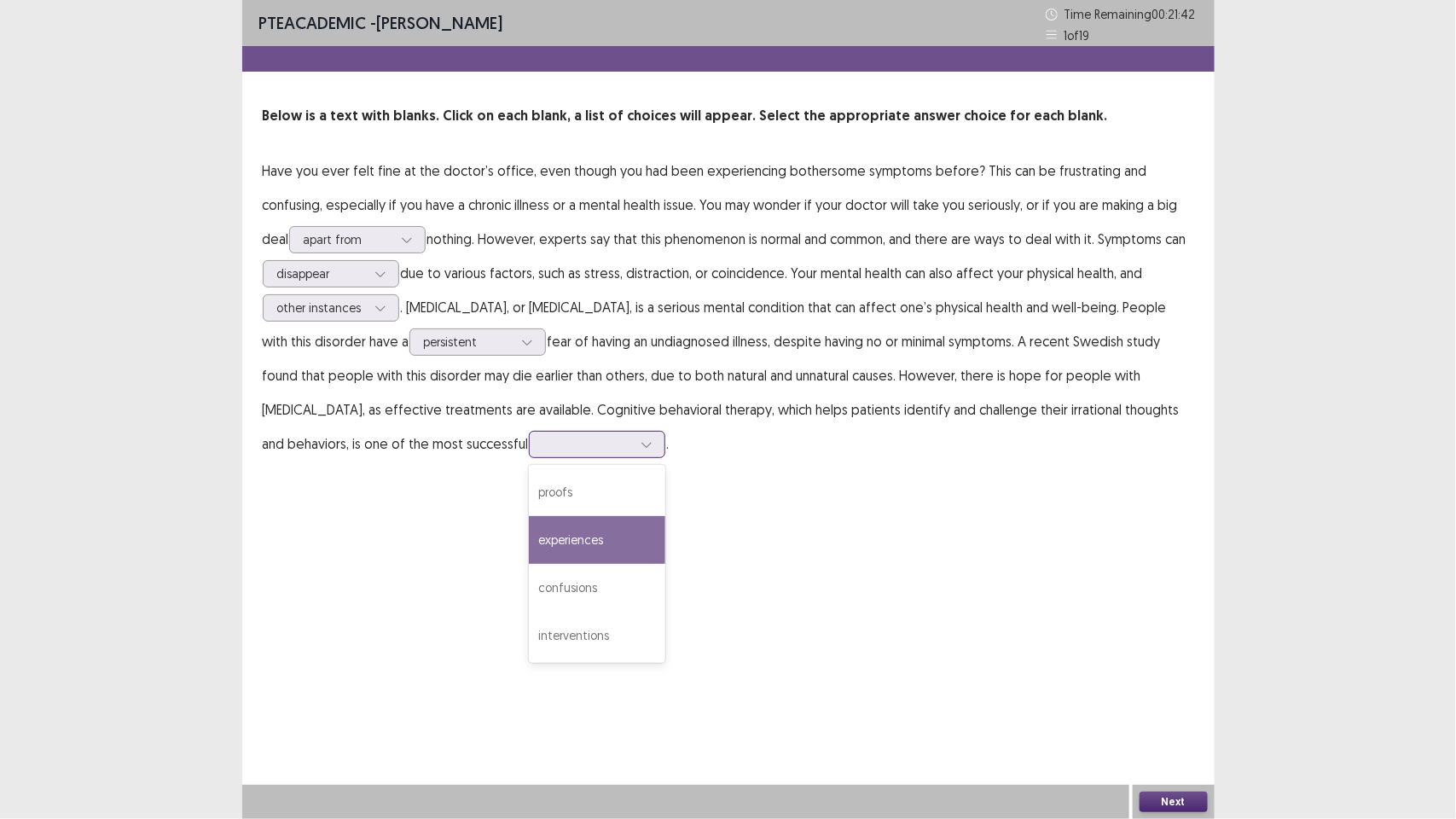
click at [590, 540] on div "experiences" at bounding box center [597, 540] width 136 height 48
click at [1163, 802] on button "Next" at bounding box center [1173, 801] width 68 height 20
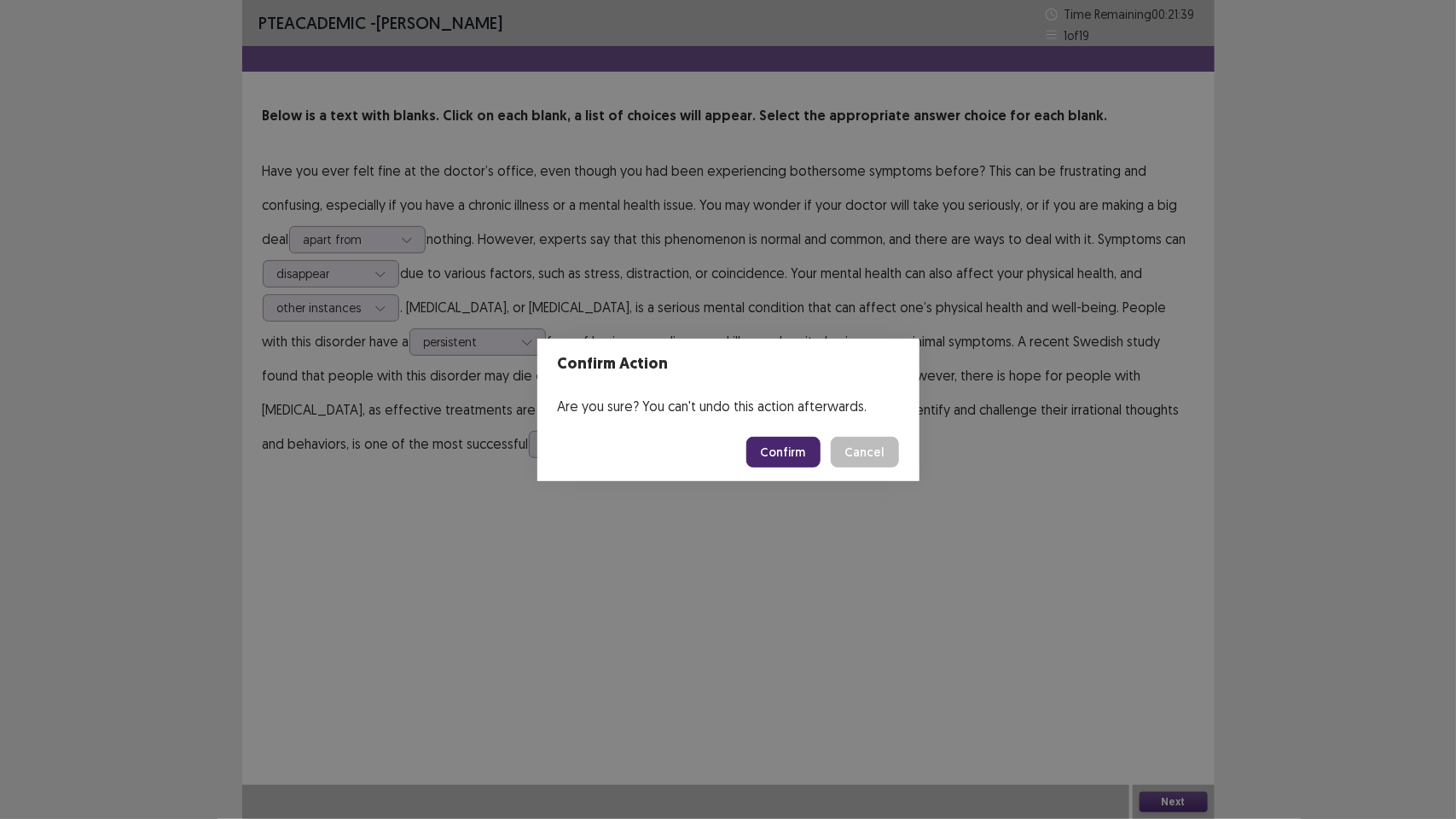
click at [798, 446] on button "Confirm" at bounding box center [784, 452] width 74 height 31
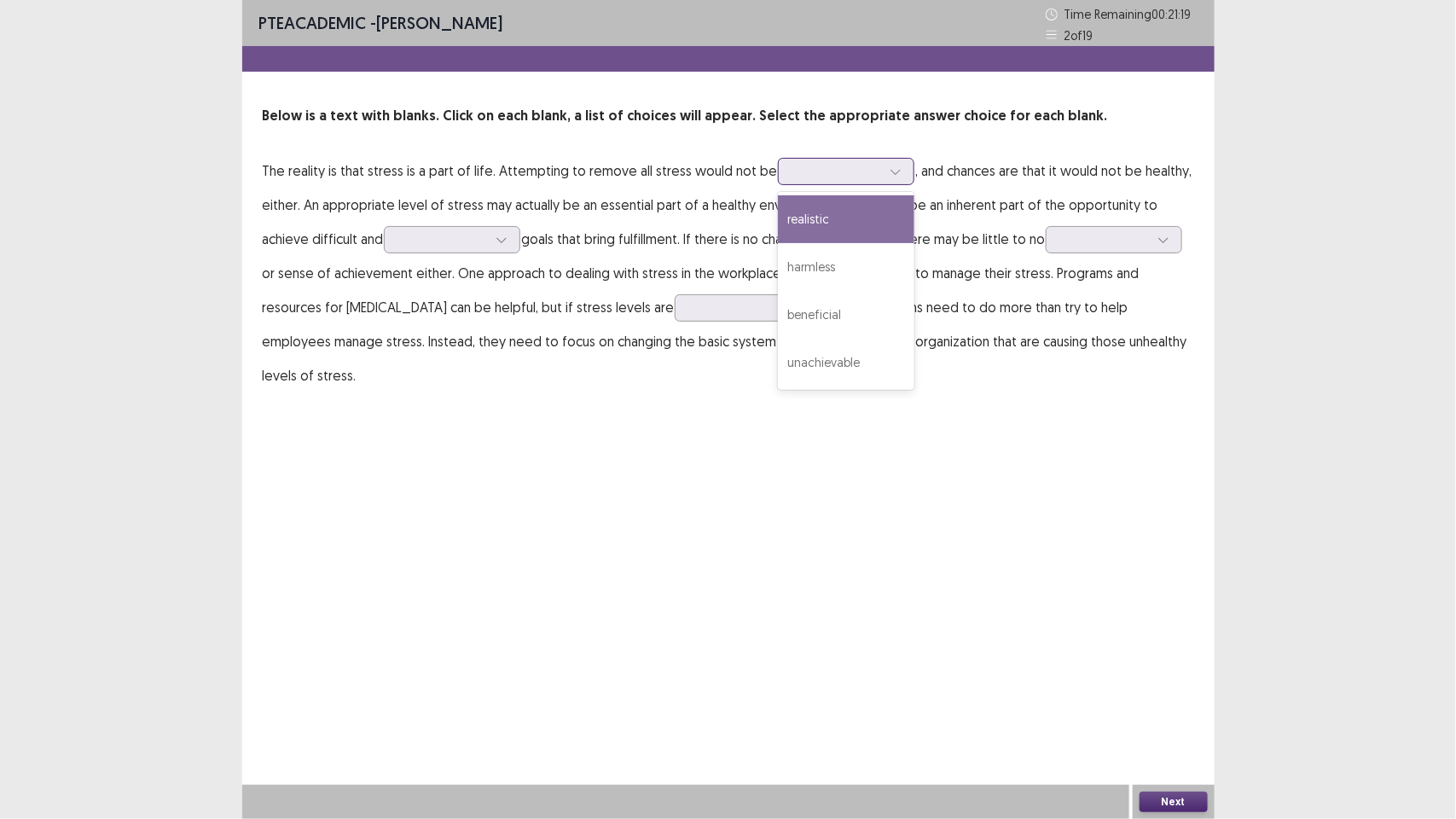
click at [864, 176] on div at bounding box center [837, 171] width 88 height 16
click at [842, 228] on div "realistic" at bounding box center [847, 219] width 136 height 48
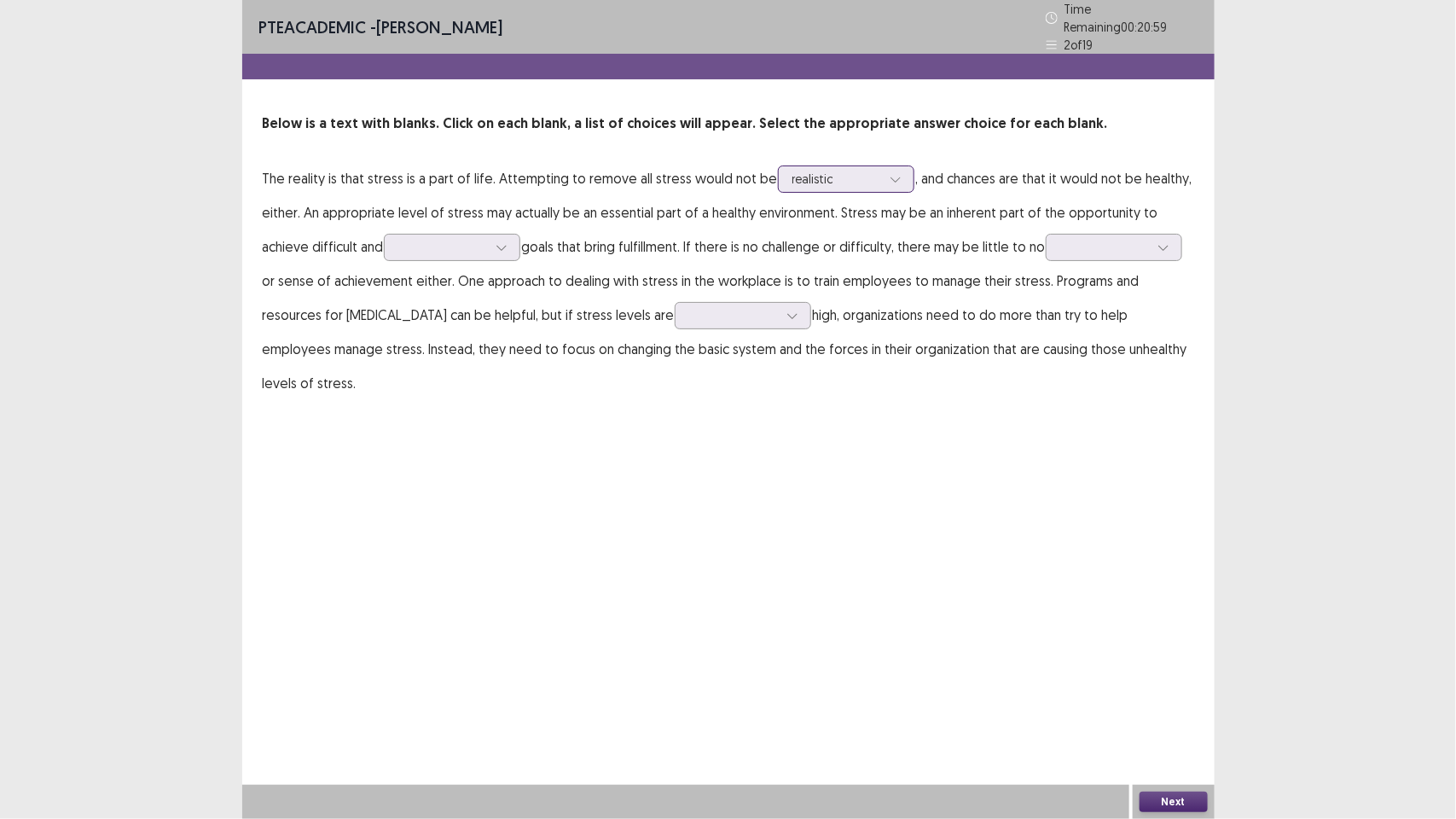
click at [889, 172] on div at bounding box center [895, 179] width 26 height 26
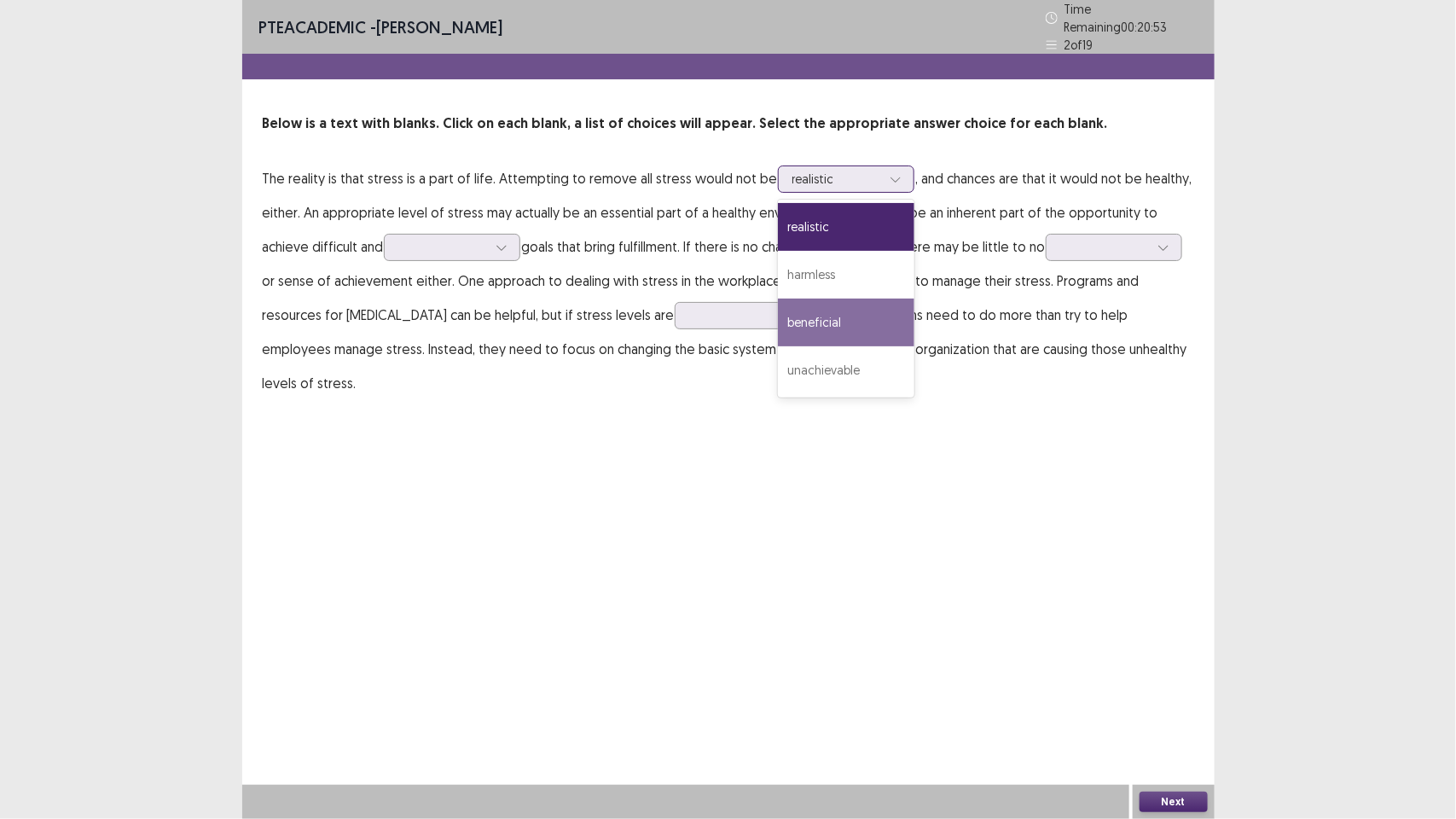
click at [854, 309] on div "beneficial" at bounding box center [847, 323] width 136 height 48
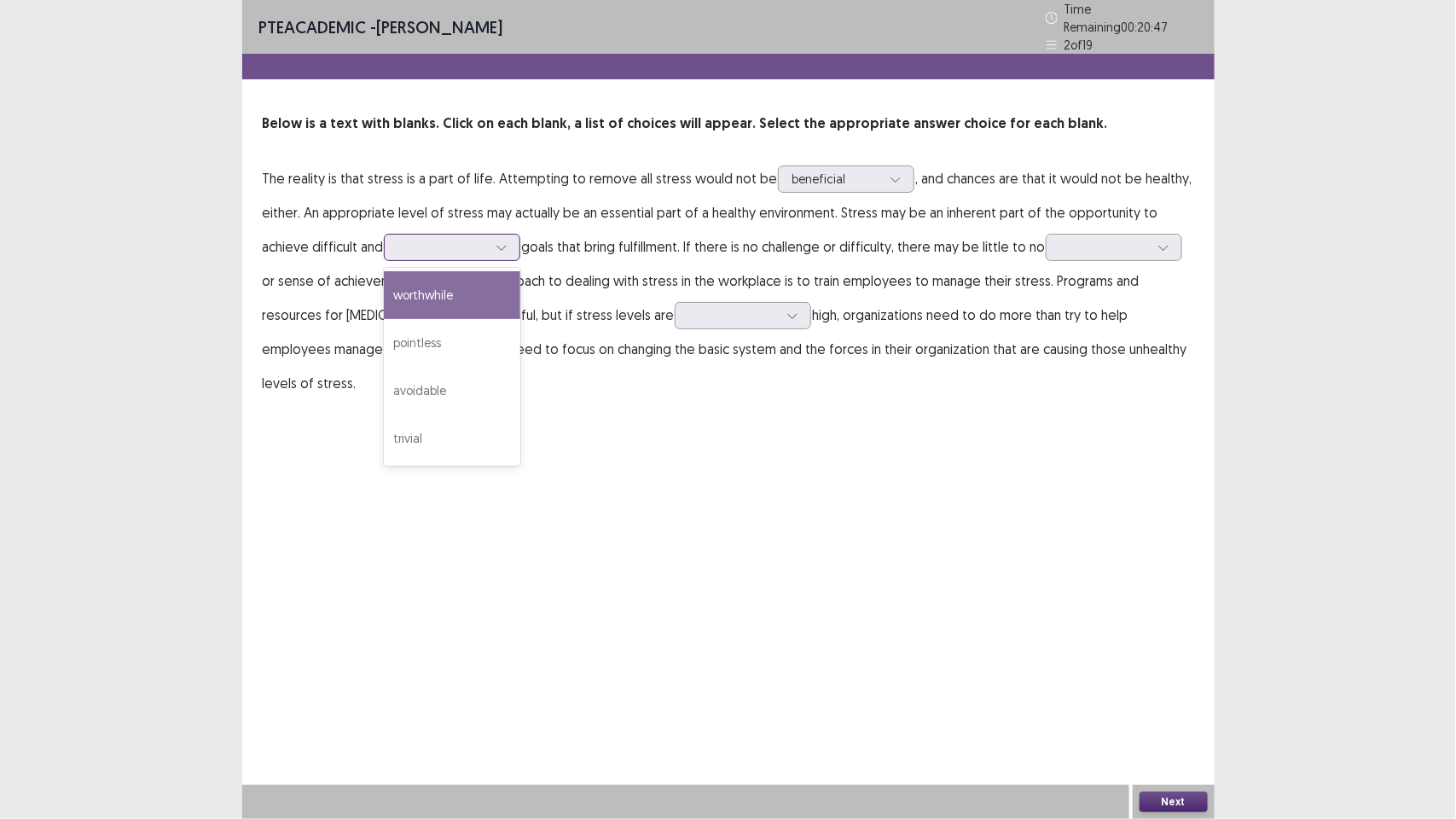
click at [489, 246] on div at bounding box center [502, 247] width 26 height 26
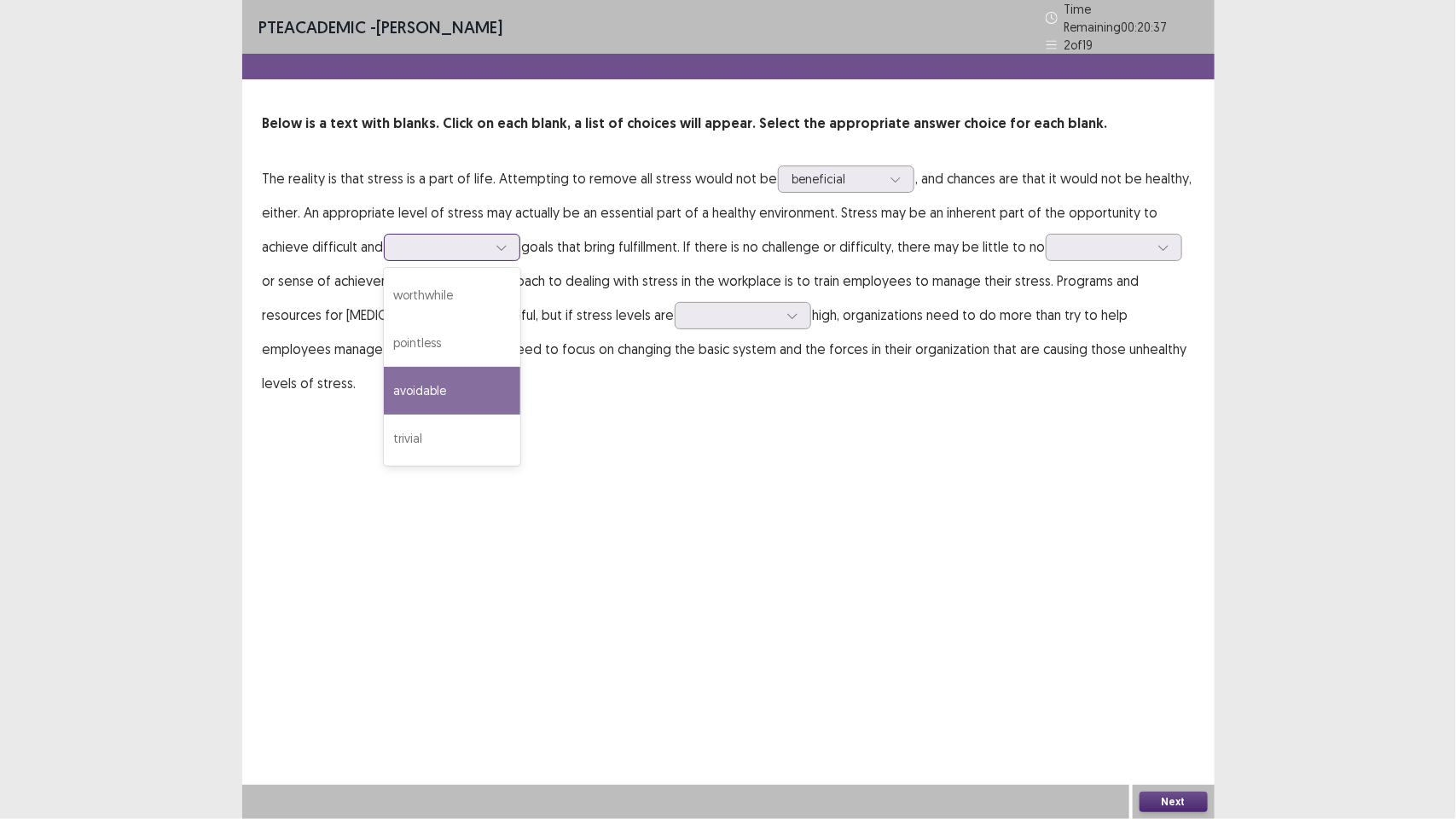
click at [414, 377] on div "avoidable" at bounding box center [452, 391] width 136 height 48
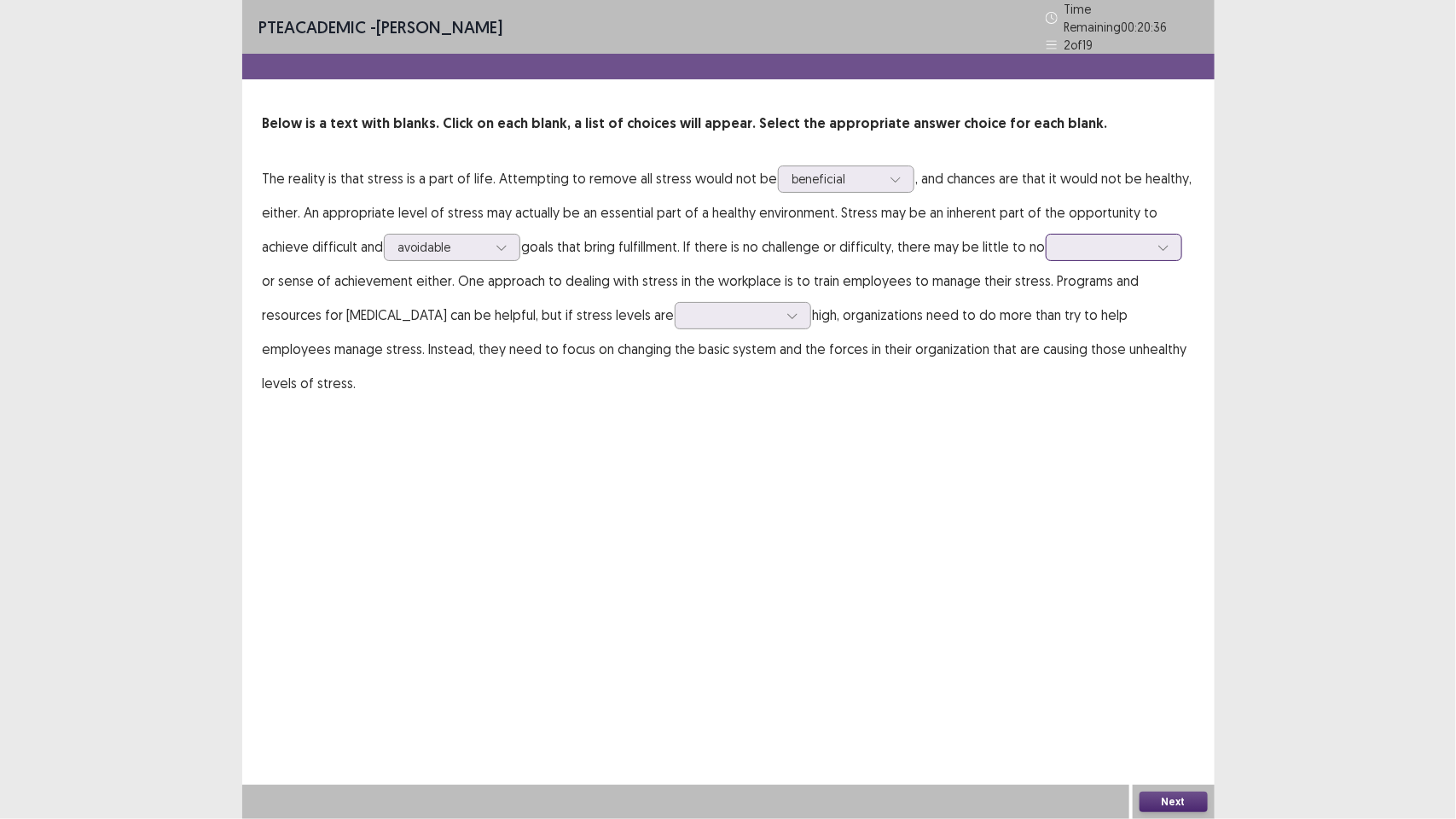
click at [1092, 239] on div at bounding box center [1105, 247] width 88 height 16
click at [1090, 325] on div "satisfaction" at bounding box center [1114, 343] width 136 height 48
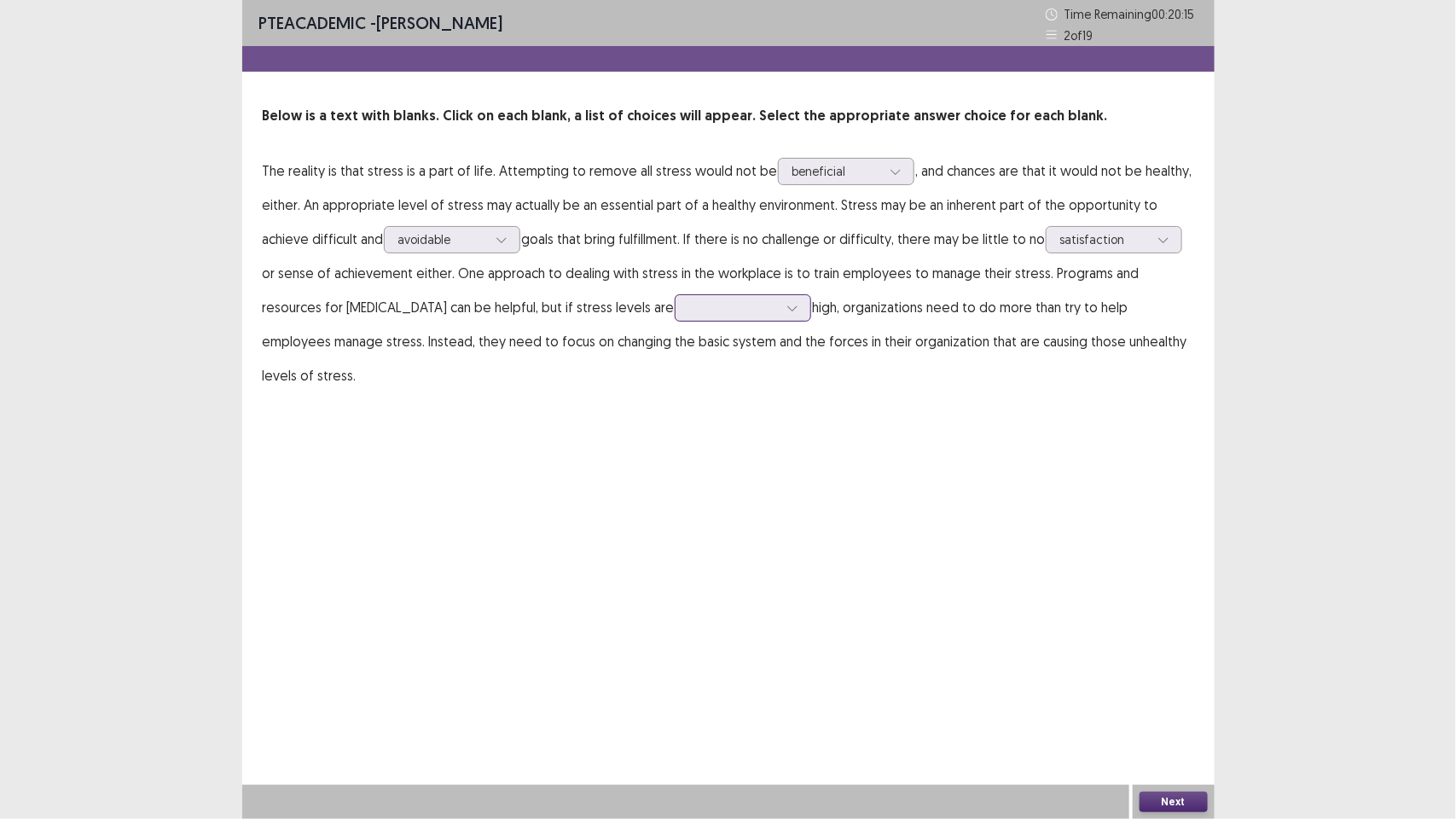
click at [786, 304] on icon at bounding box center [793, 308] width 12 height 12
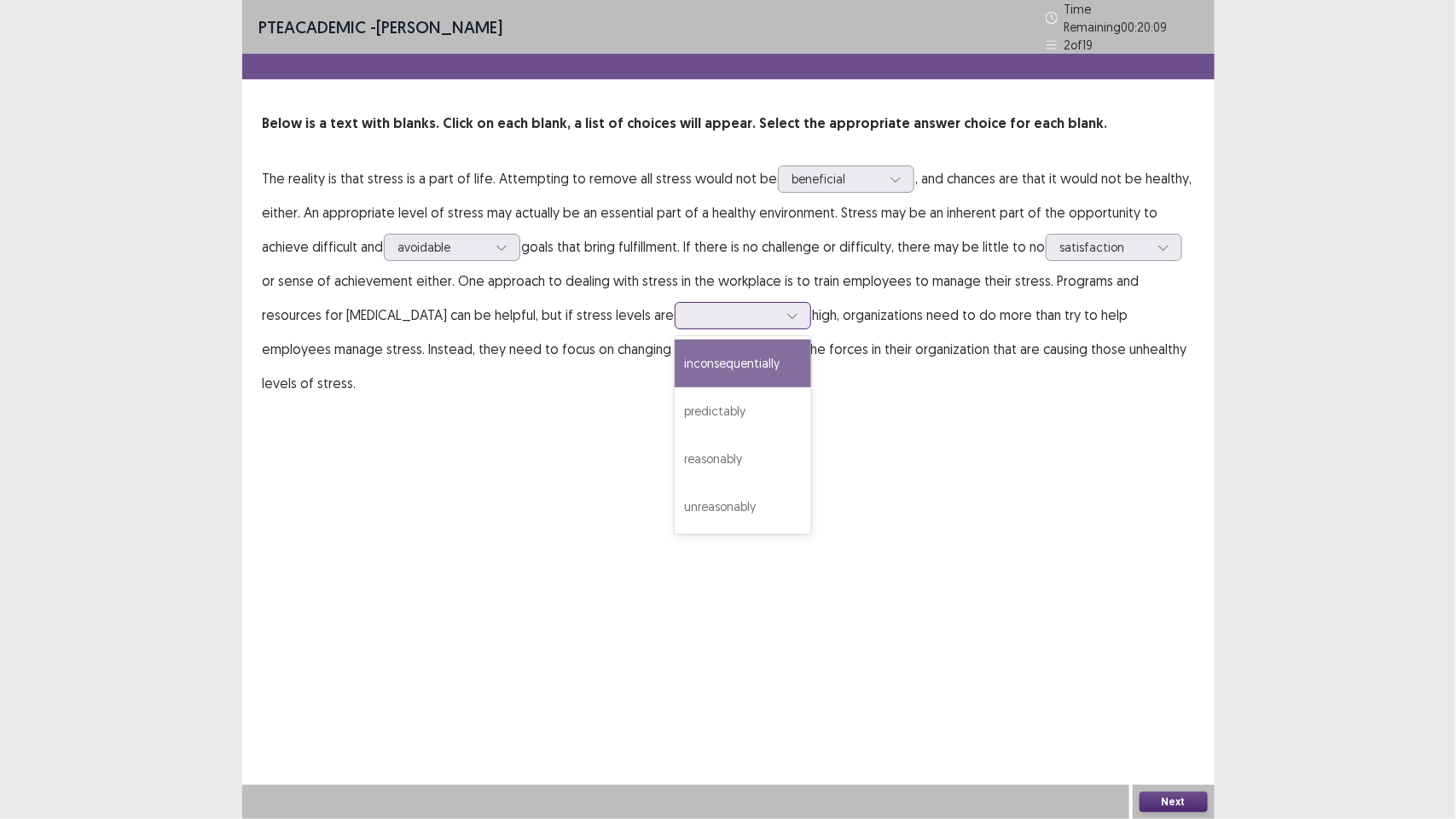
click at [680, 342] on div "inconsequentially" at bounding box center [743, 364] width 136 height 48
click at [1162, 800] on button "Next" at bounding box center [1173, 801] width 68 height 20
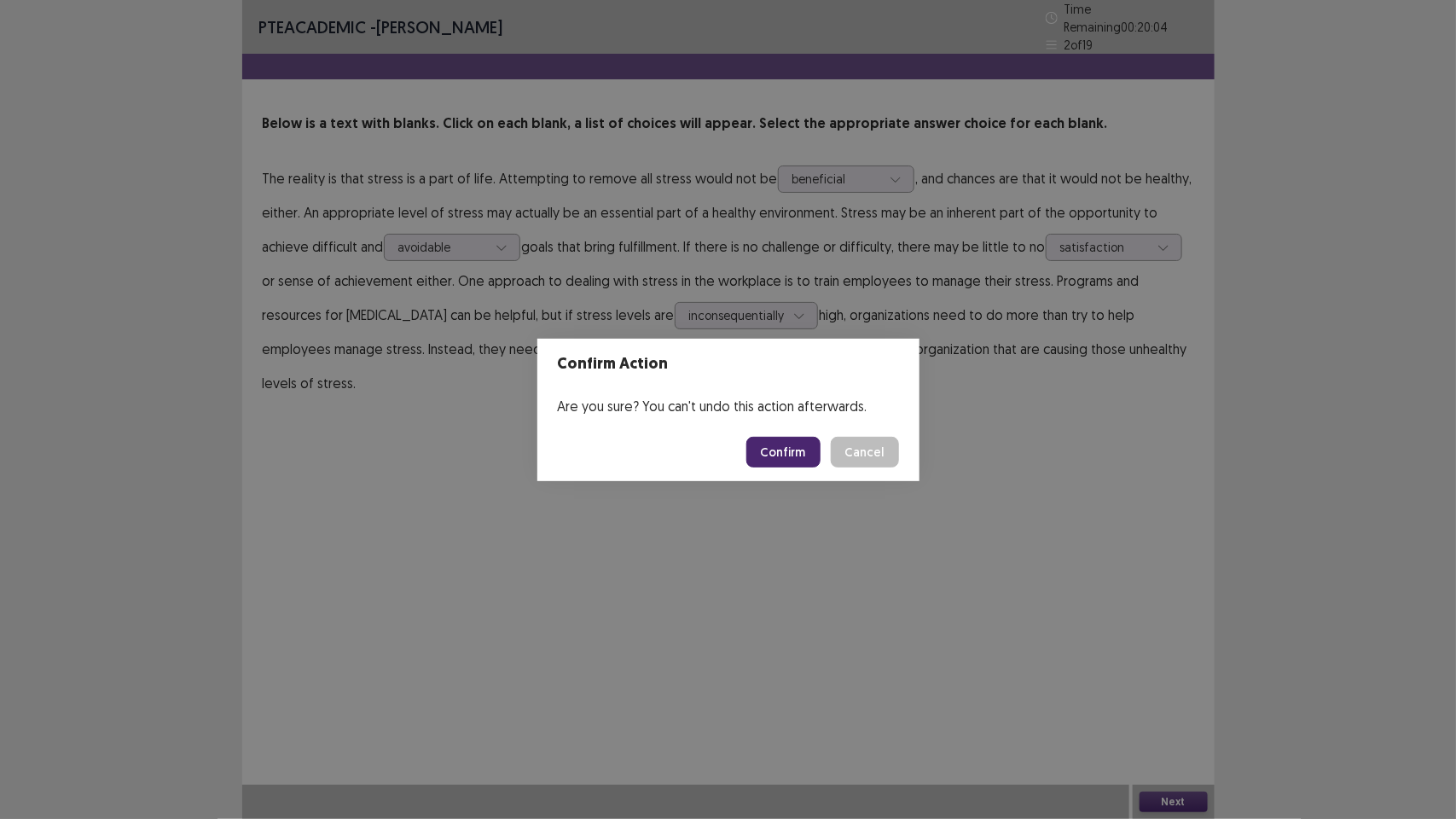
click at [799, 450] on button "Confirm" at bounding box center [784, 452] width 74 height 31
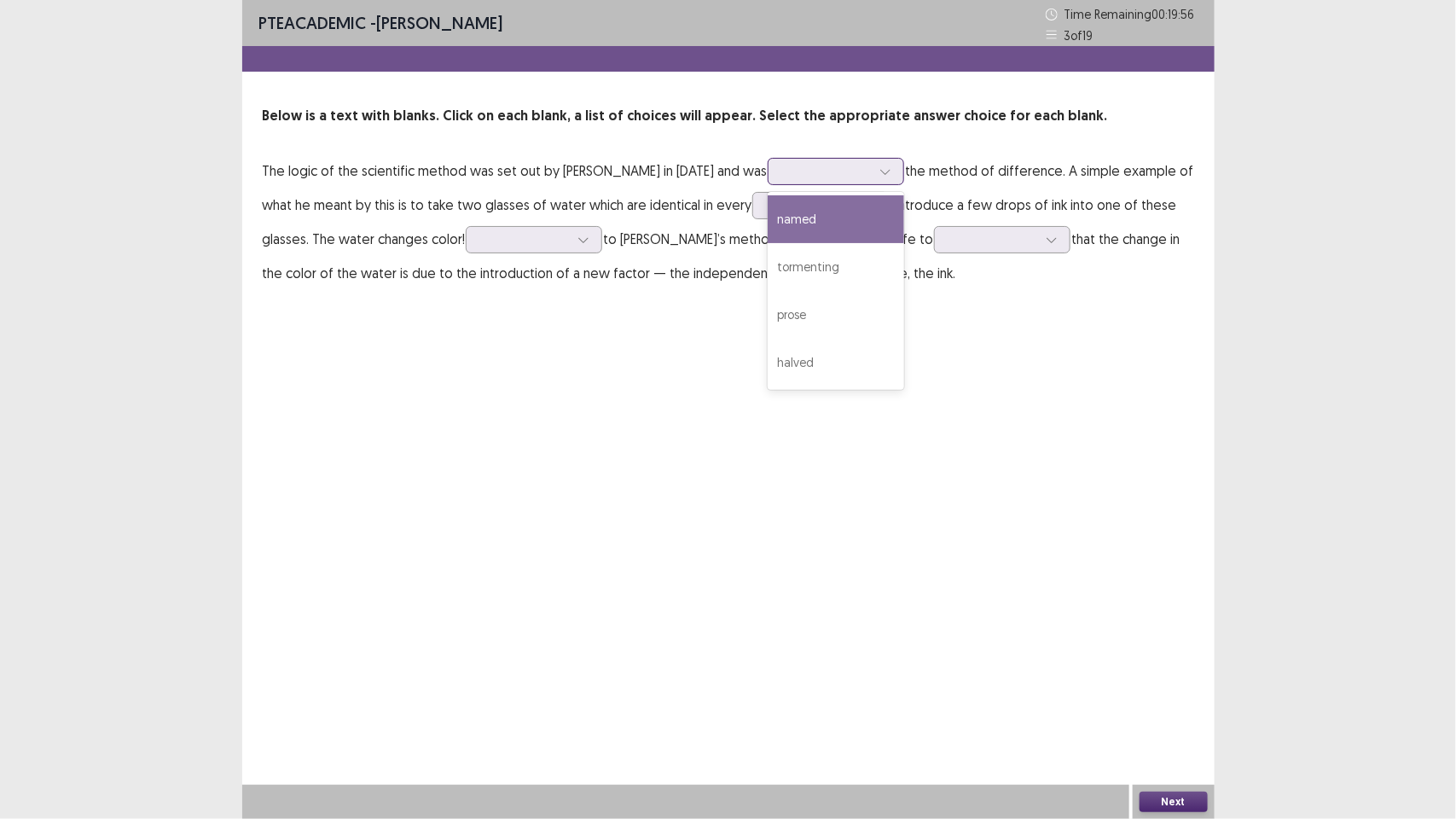
click at [804, 173] on div at bounding box center [826, 171] width 88 height 16
click at [824, 230] on div "named" at bounding box center [836, 219] width 136 height 48
click at [840, 168] on div at bounding box center [826, 171] width 88 height 16
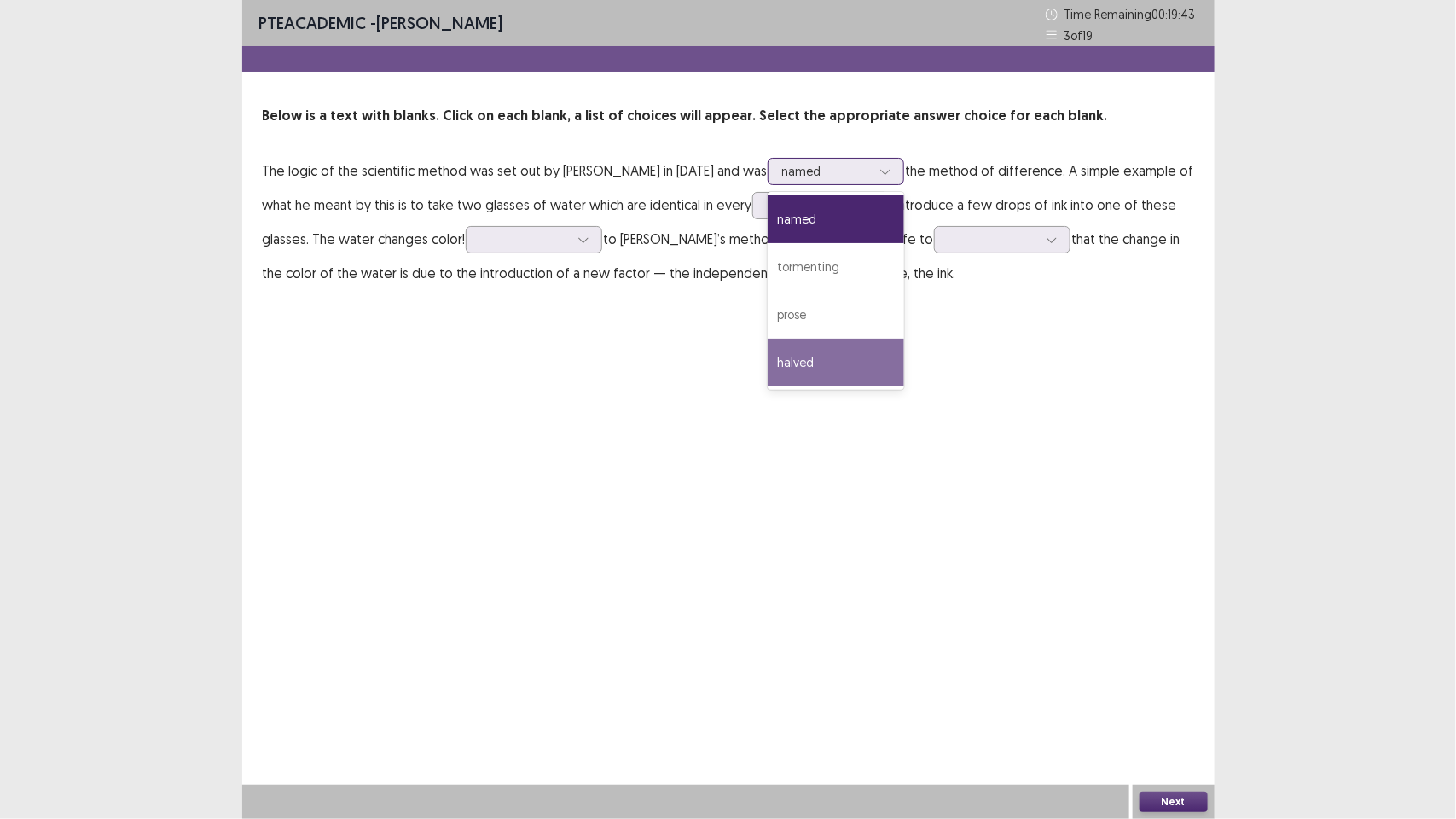
click at [822, 359] on div "halved" at bounding box center [836, 363] width 136 height 48
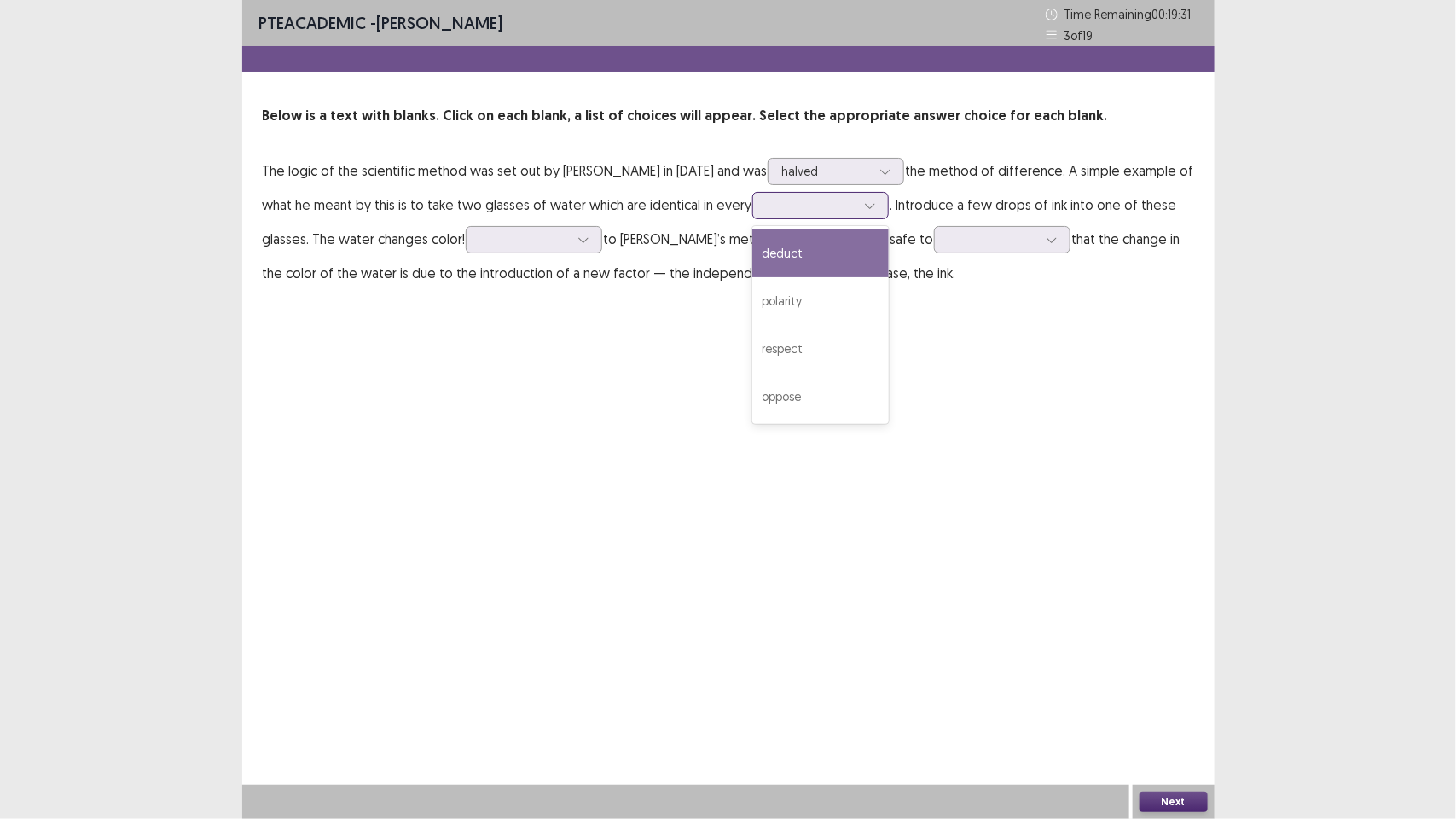
click at [864, 203] on icon at bounding box center [870, 206] width 12 height 12
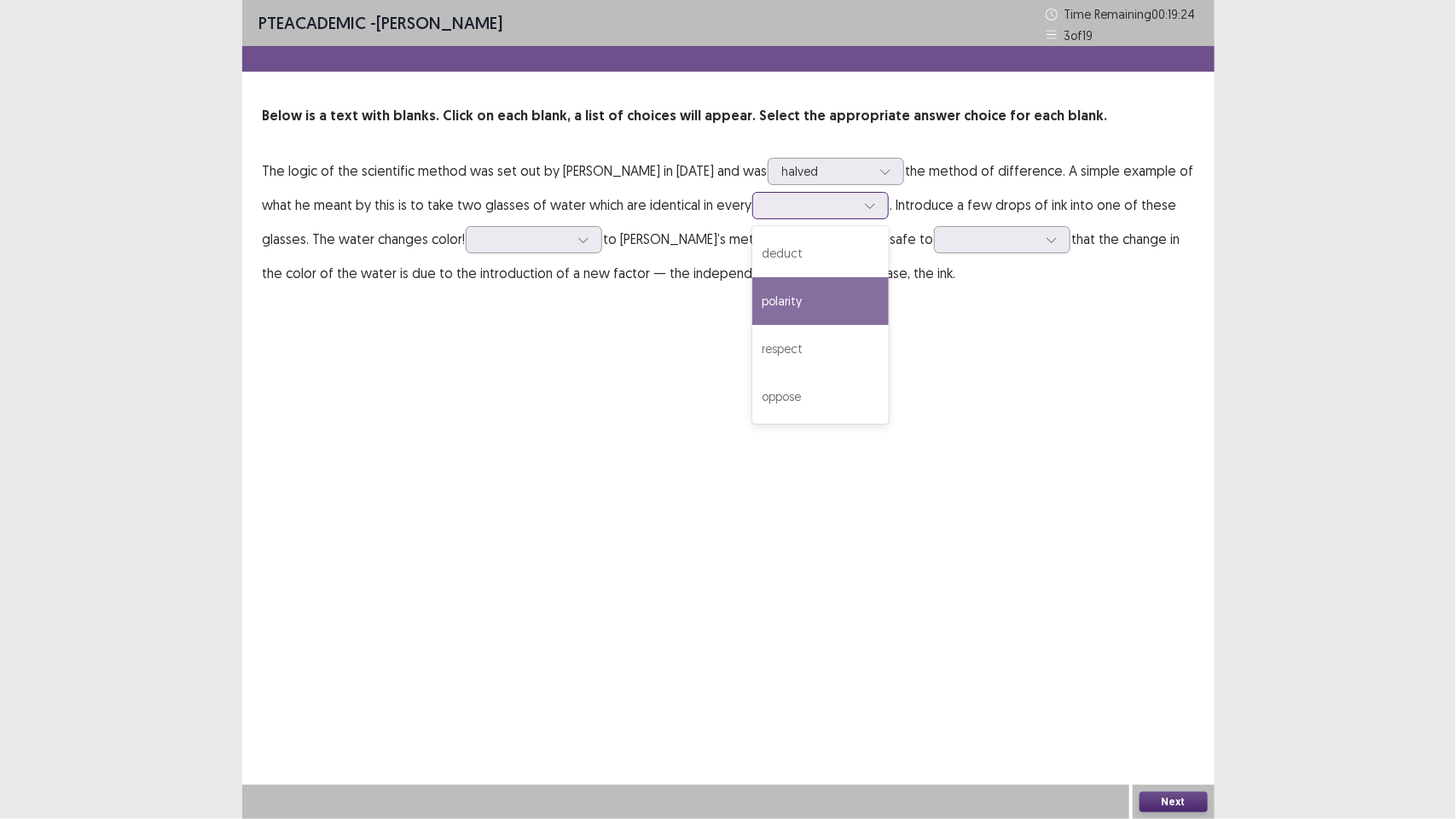
click at [837, 303] on div "polarity" at bounding box center [821, 301] width 136 height 48
click at [556, 245] on div at bounding box center [525, 239] width 88 height 16
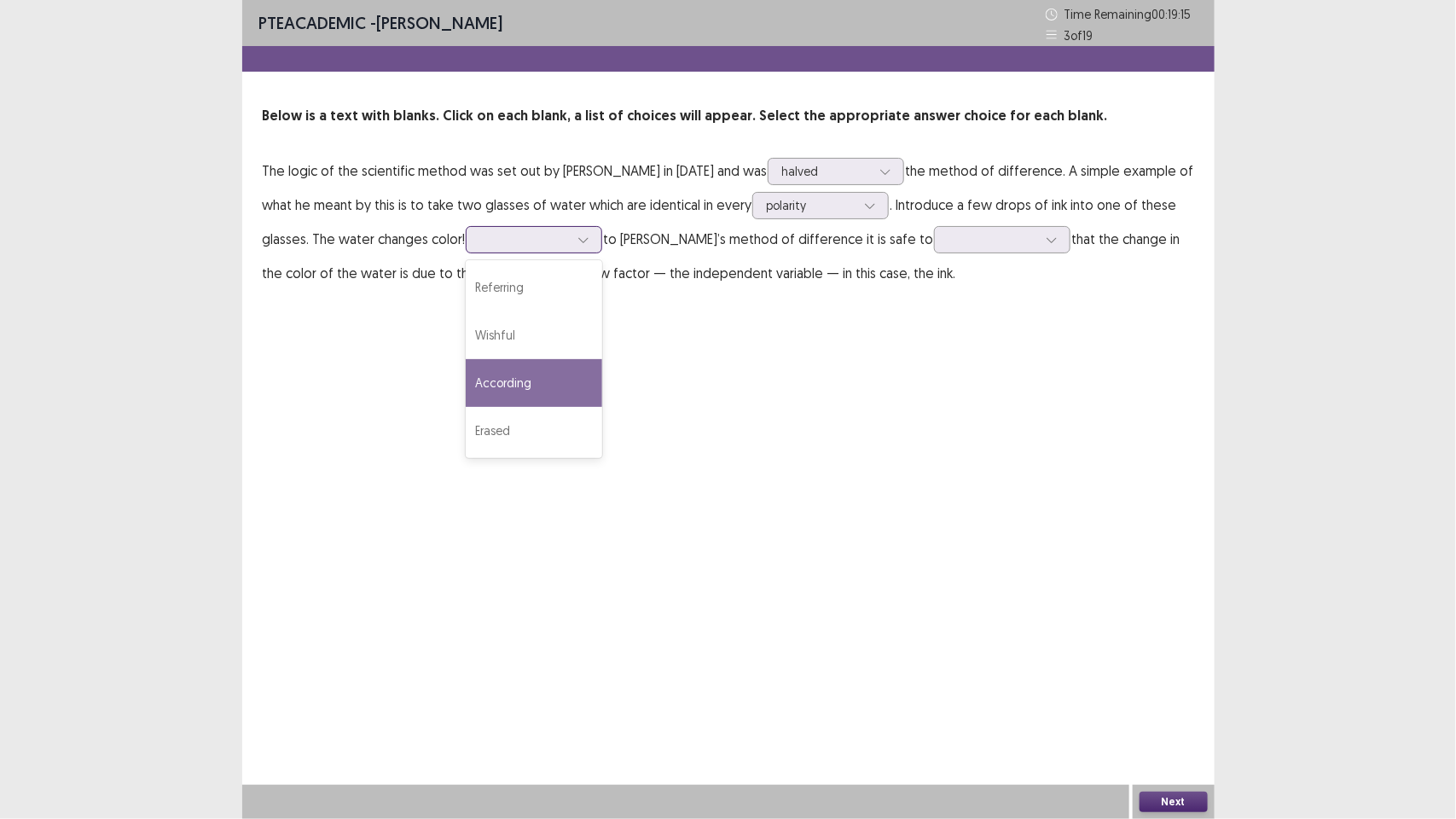
click at [560, 377] on div "According" at bounding box center [534, 383] width 136 height 48
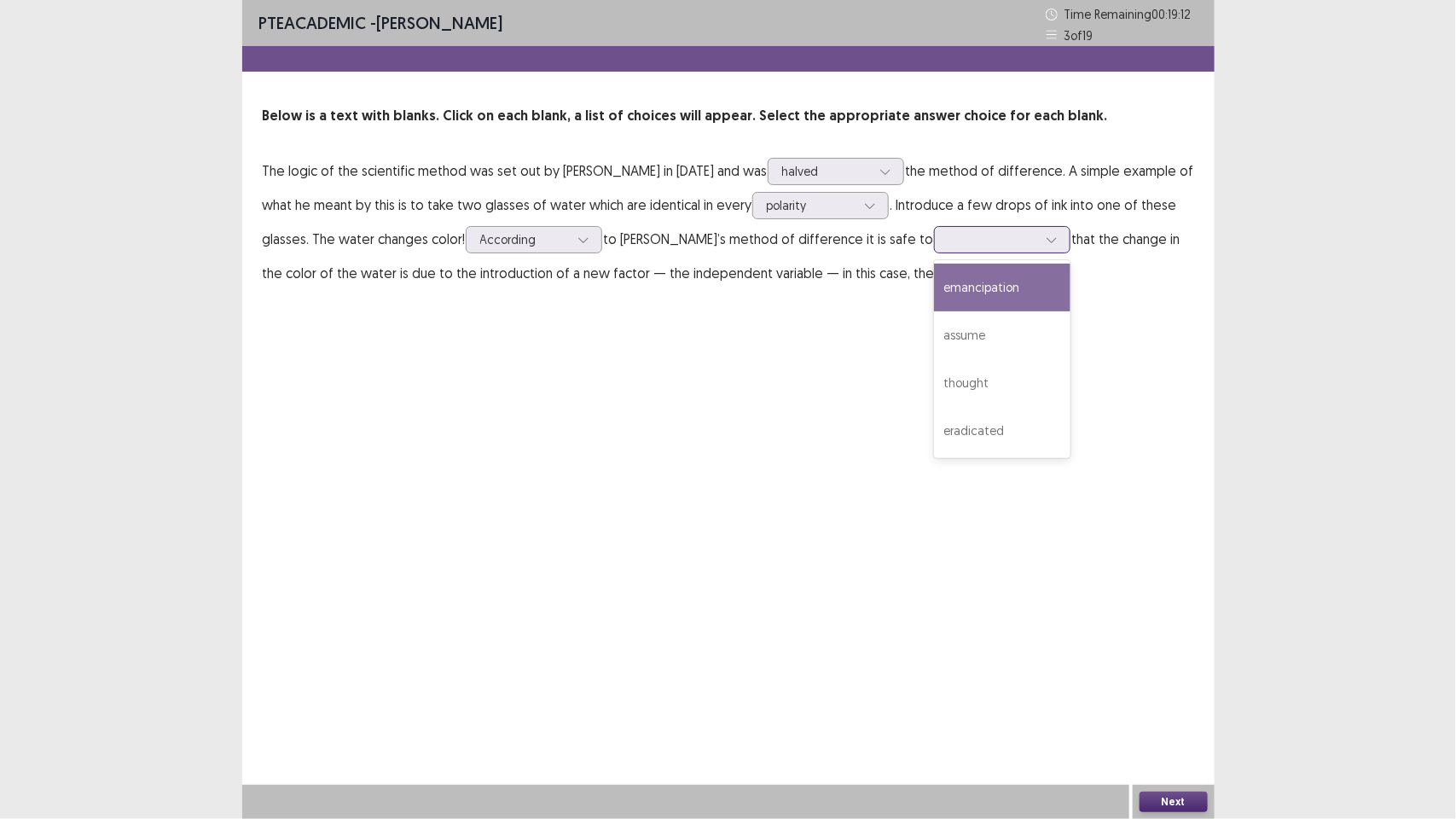
click at [1046, 240] on icon at bounding box center [1052, 240] width 12 height 12
click at [954, 329] on div "assume" at bounding box center [1002, 335] width 136 height 48
click at [1169, 799] on button "Next" at bounding box center [1173, 801] width 68 height 20
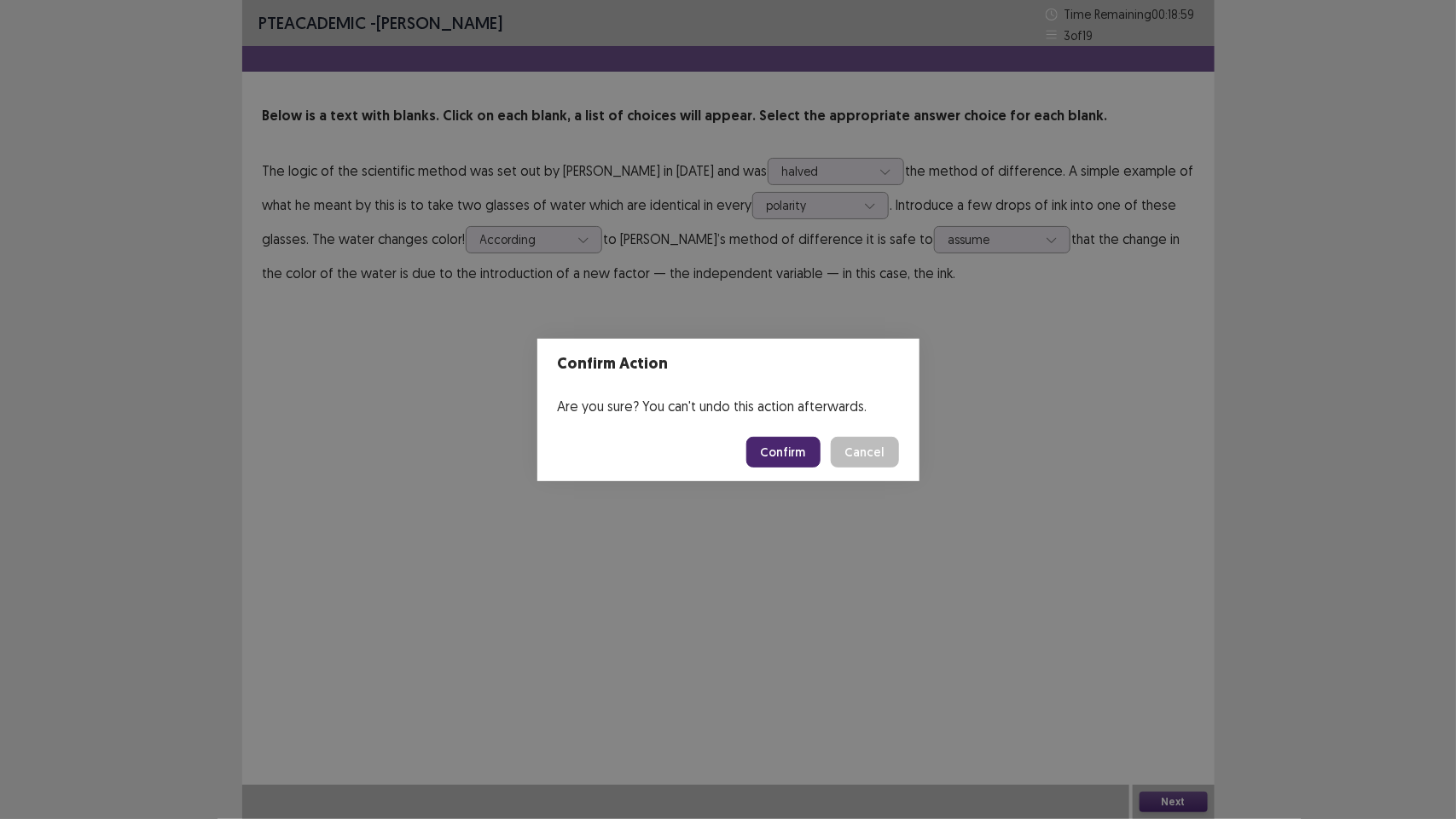
click at [795, 441] on button "Confirm" at bounding box center [784, 452] width 74 height 31
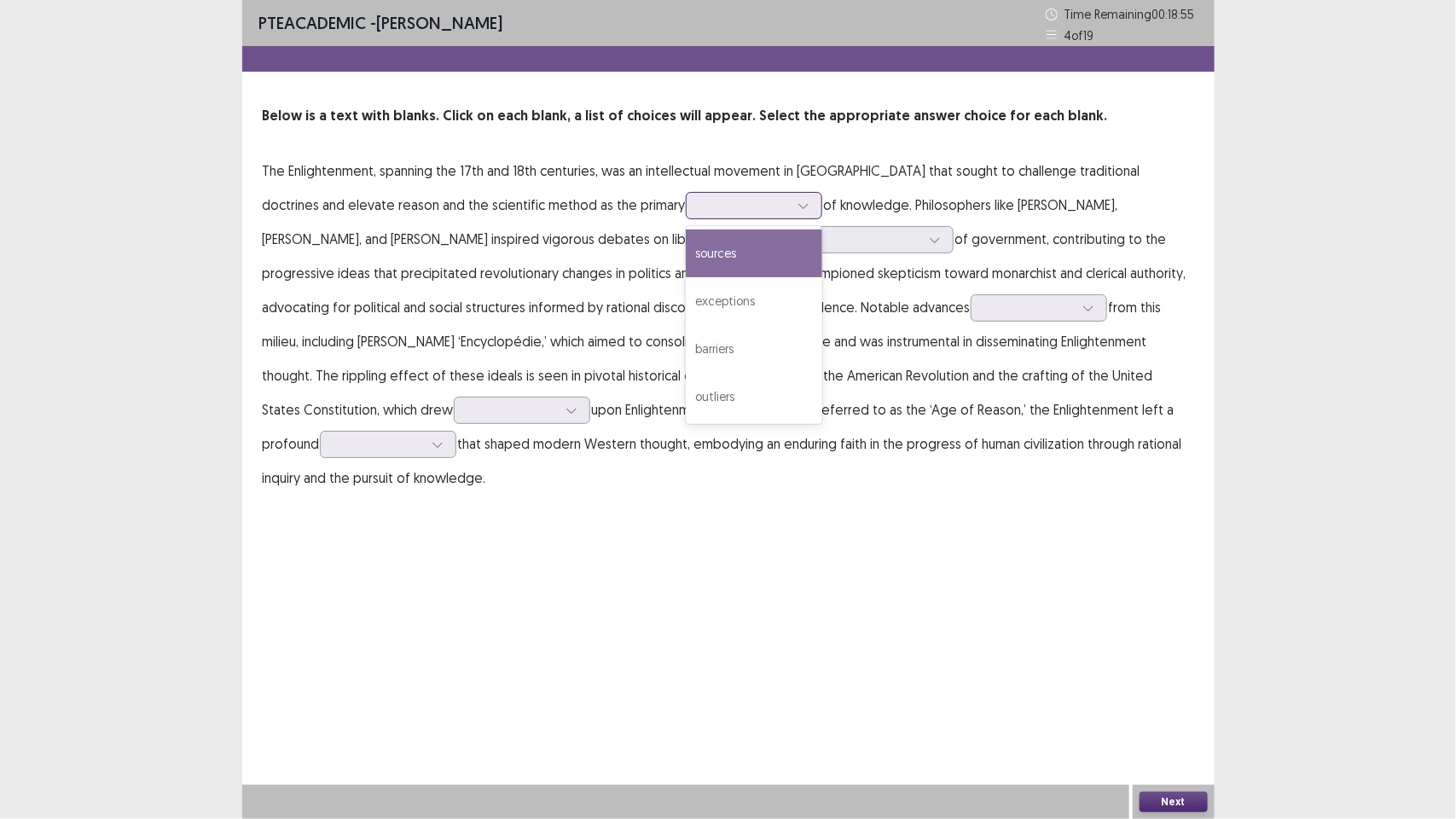
click at [699, 205] on div at bounding box center [745, 205] width 92 height 19
click at [686, 252] on div "sources" at bounding box center [754, 253] width 136 height 48
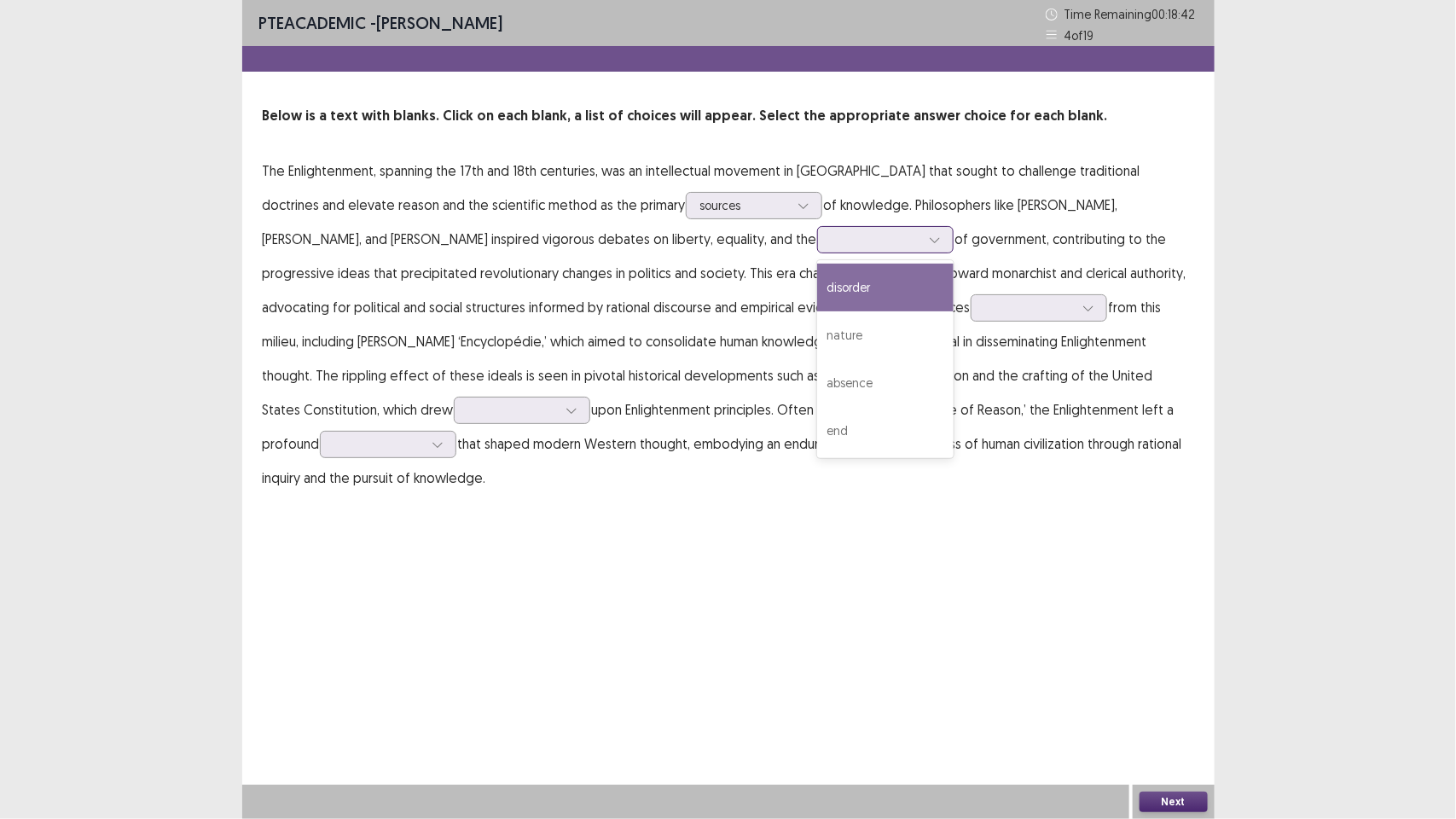
click at [831, 241] on div at bounding box center [876, 239] width 88 height 16
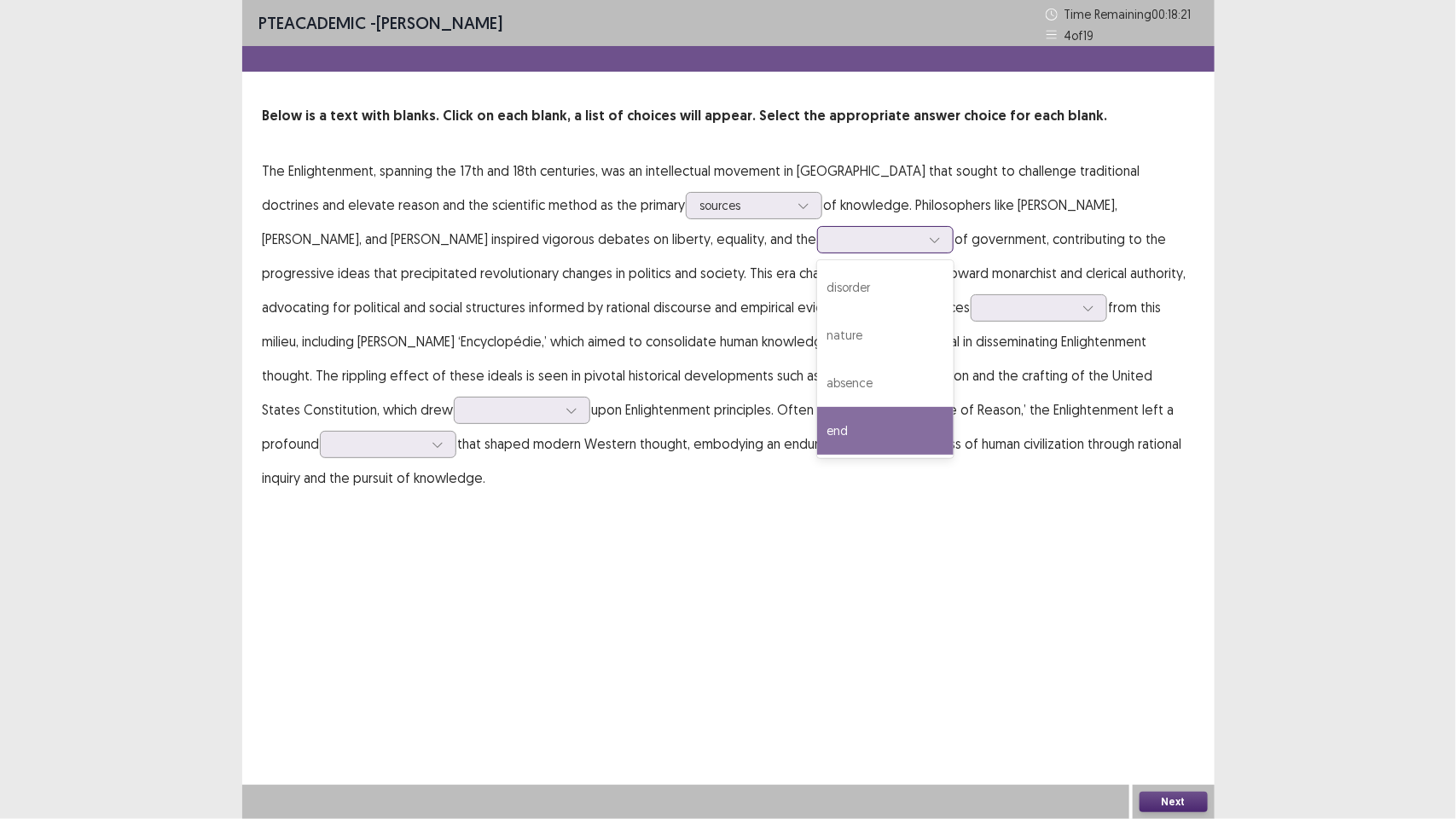
click at [817, 420] on div "end" at bounding box center [885, 431] width 136 height 48
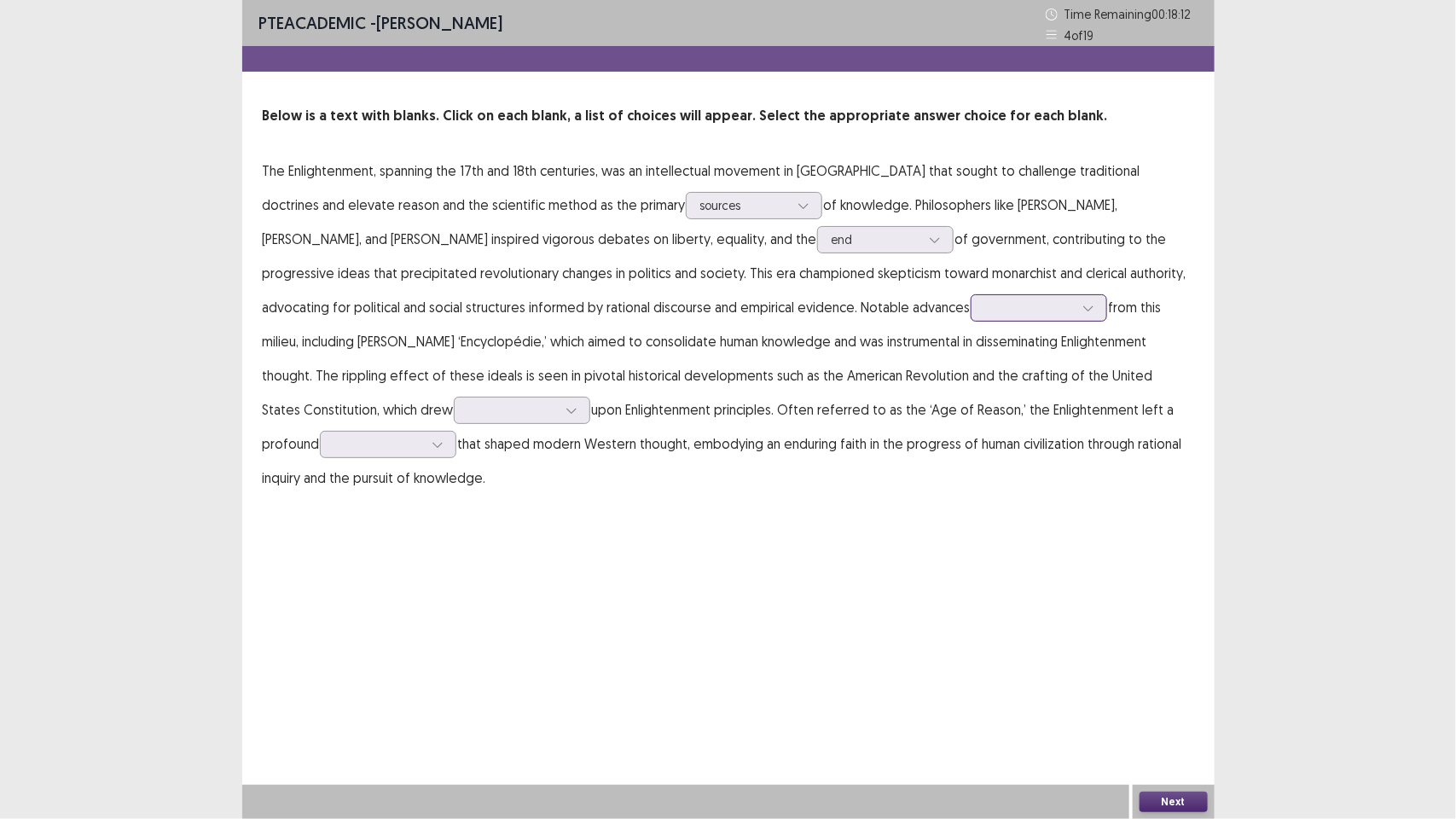
click at [985, 305] on div at bounding box center [1030, 308] width 88 height 16
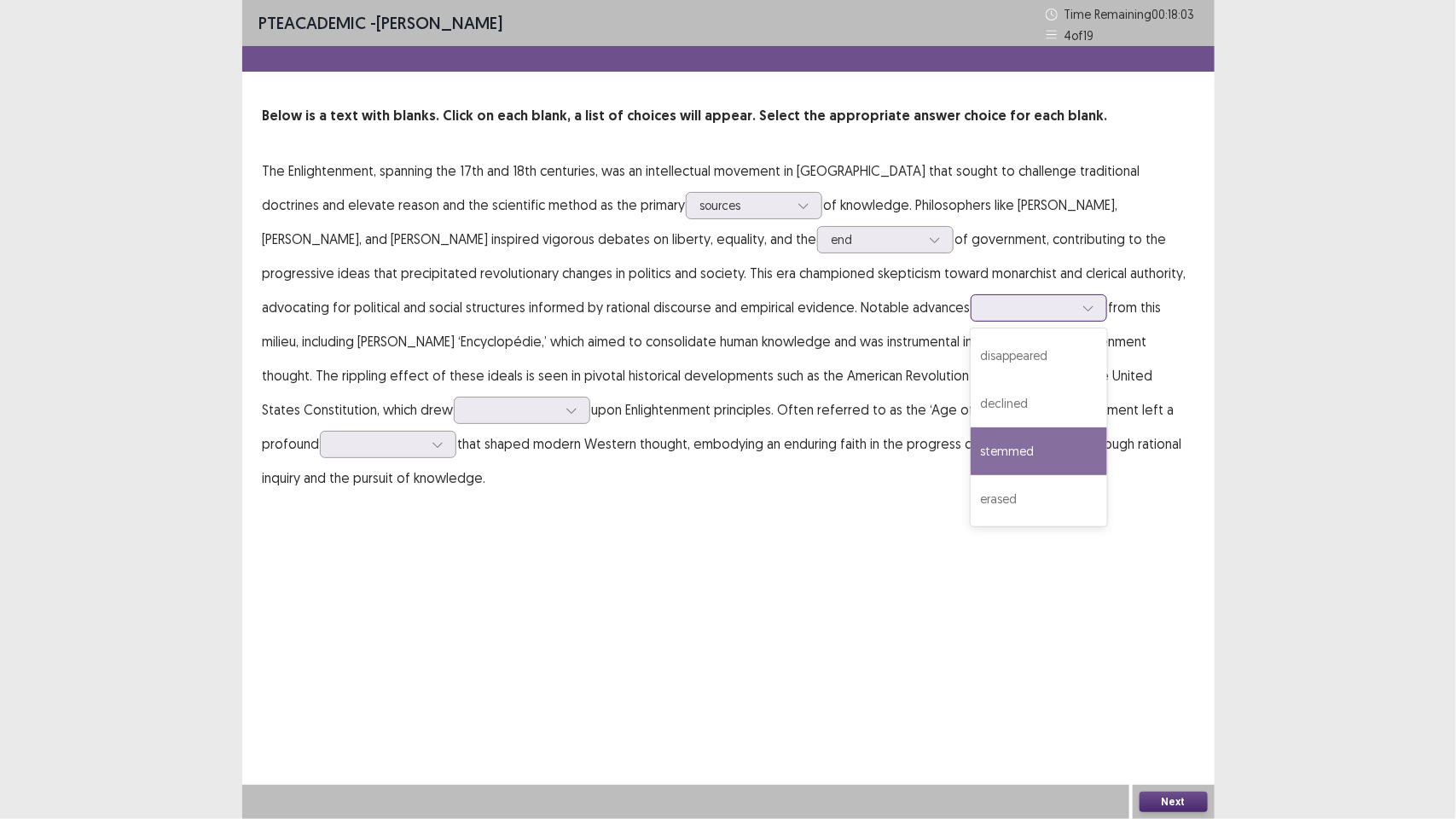
click at [971, 449] on div "stemmed" at bounding box center [1039, 451] width 136 height 48
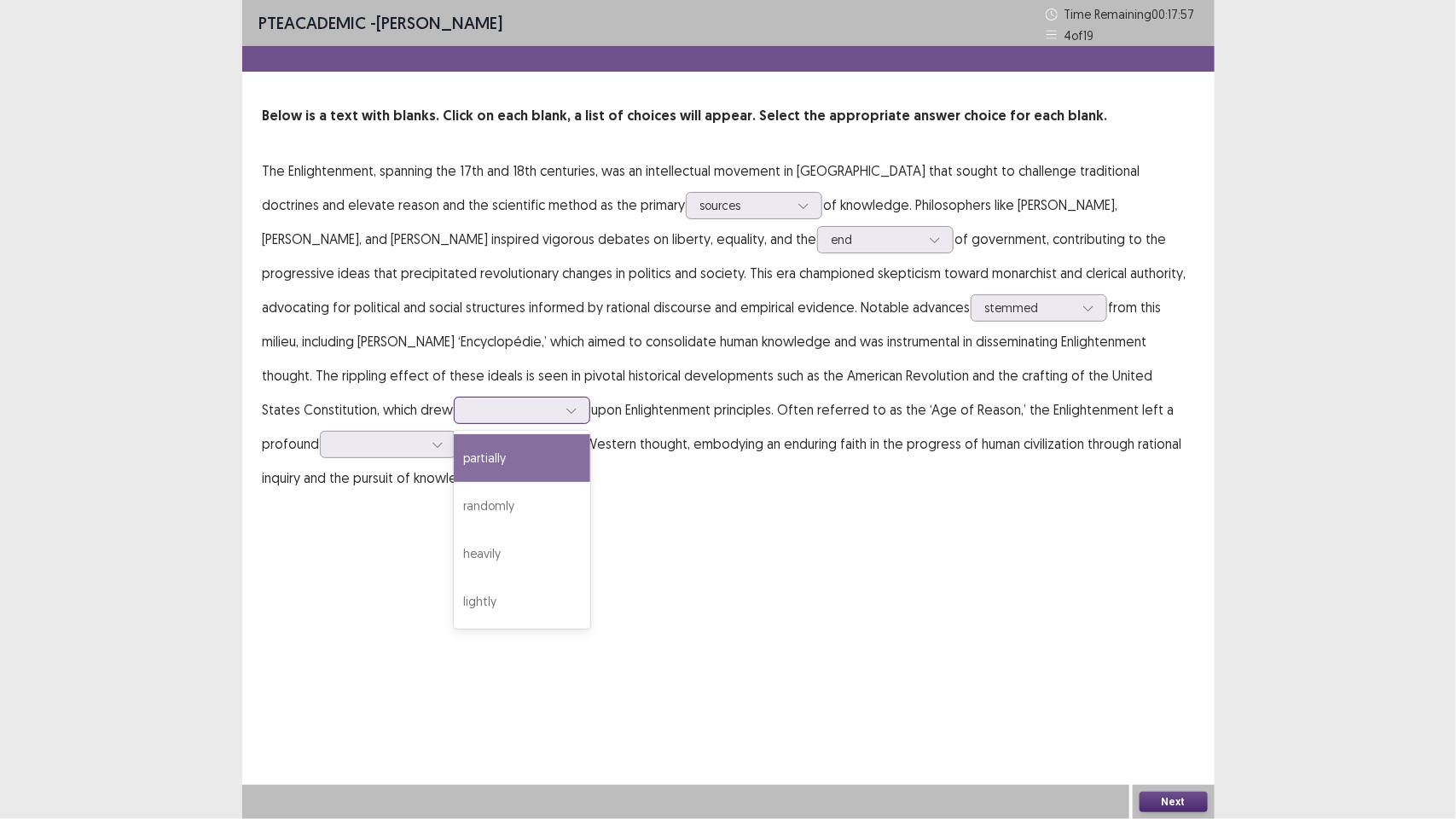
click at [557, 402] on div at bounding box center [512, 410] width 88 height 16
click at [590, 435] on div "partially" at bounding box center [522, 458] width 136 height 48
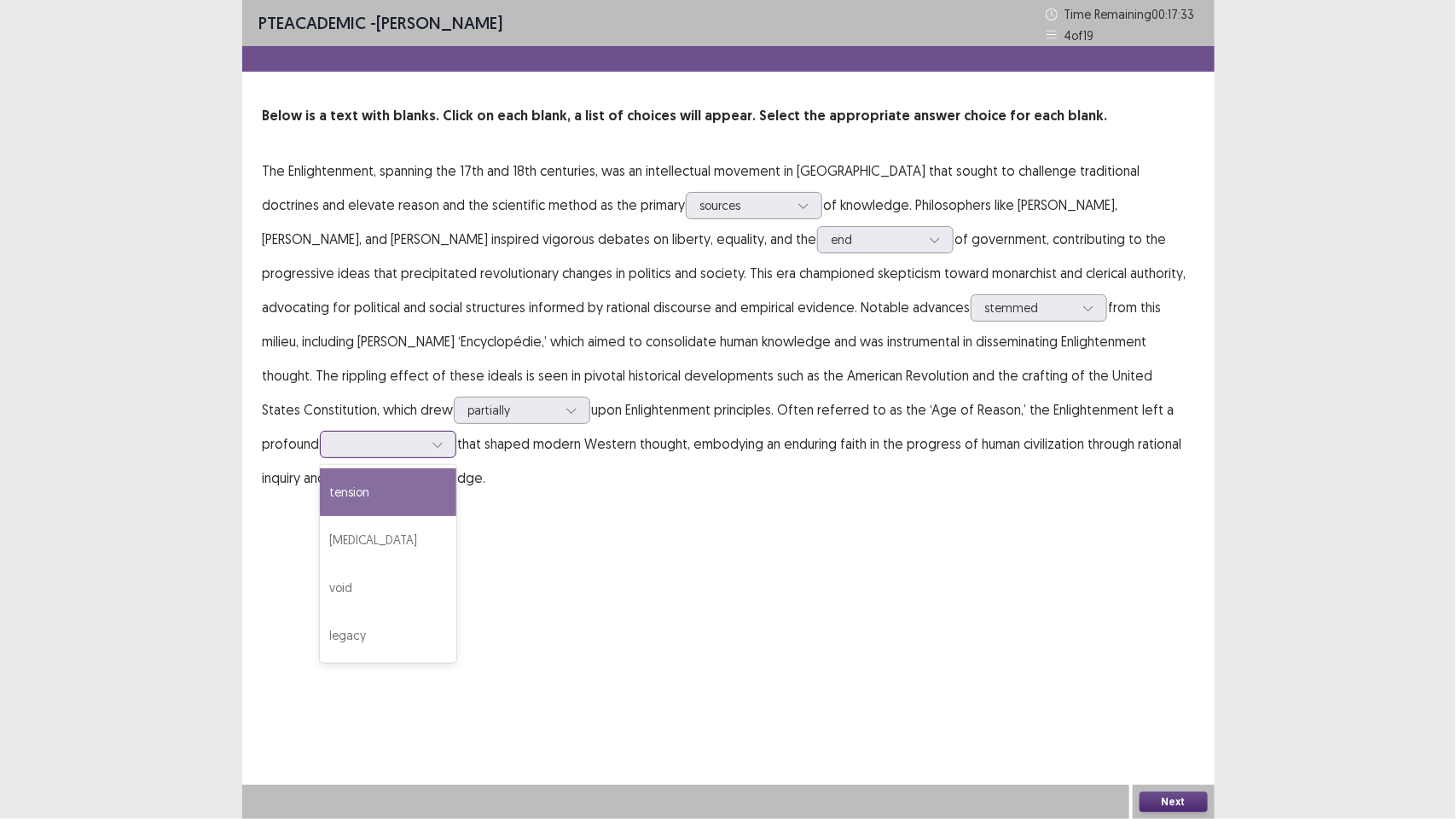
click at [423, 436] on div at bounding box center [379, 444] width 88 height 16
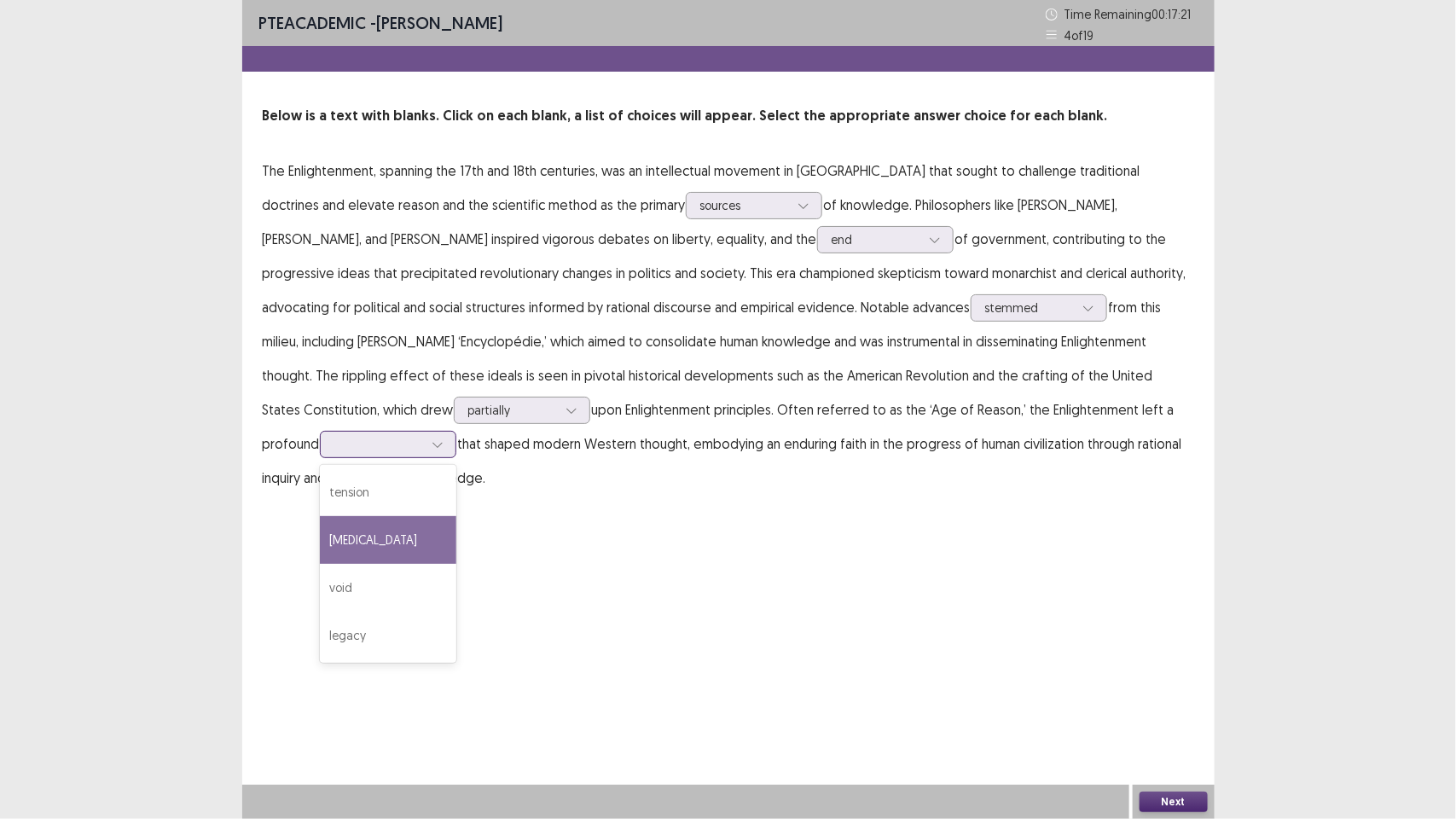
click at [456, 516] on div "[MEDICAL_DATA]" at bounding box center [388, 540] width 136 height 48
click at [1182, 804] on button "Next" at bounding box center [1173, 801] width 68 height 20
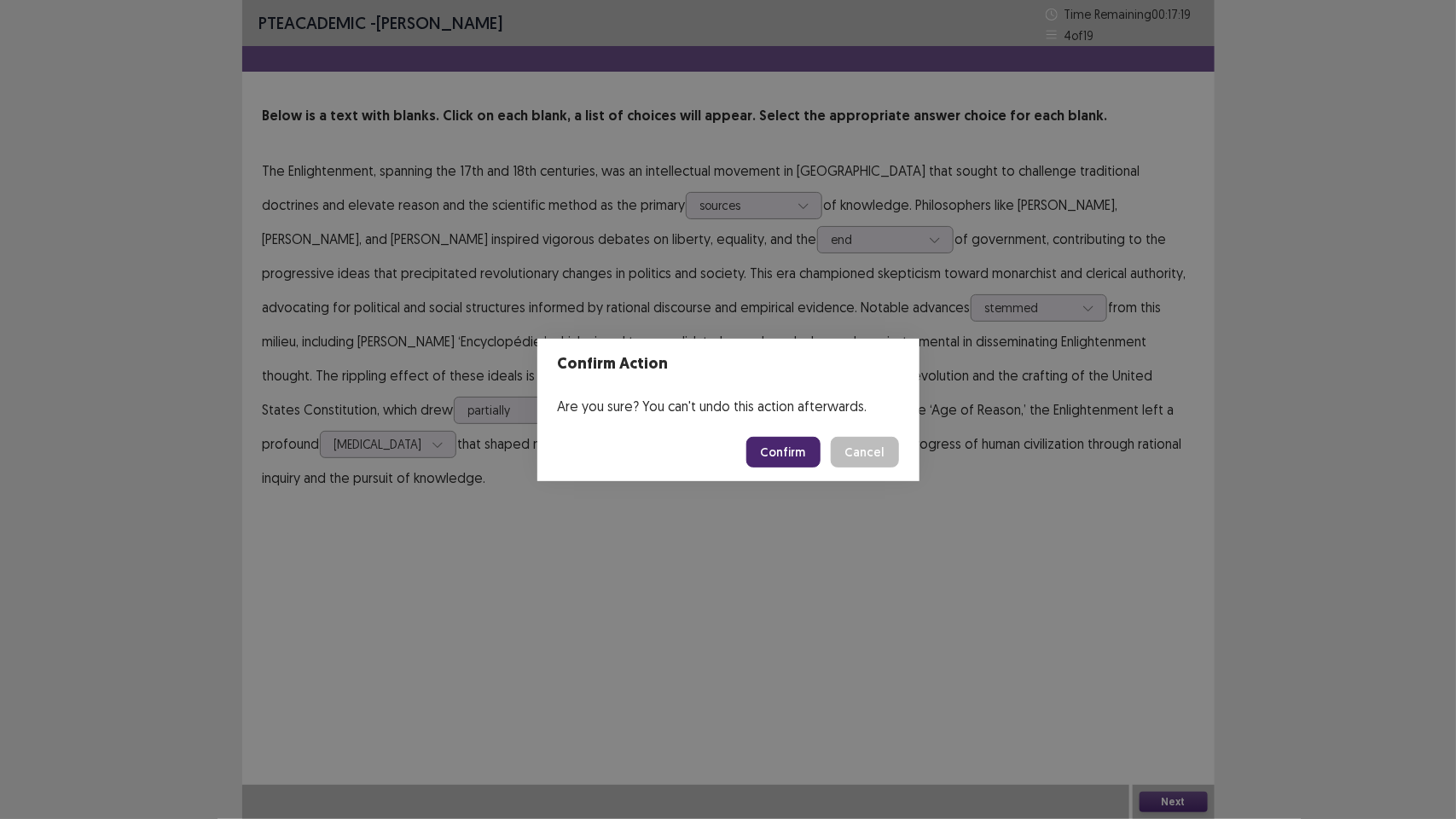
click at [790, 456] on button "Confirm" at bounding box center [784, 452] width 74 height 31
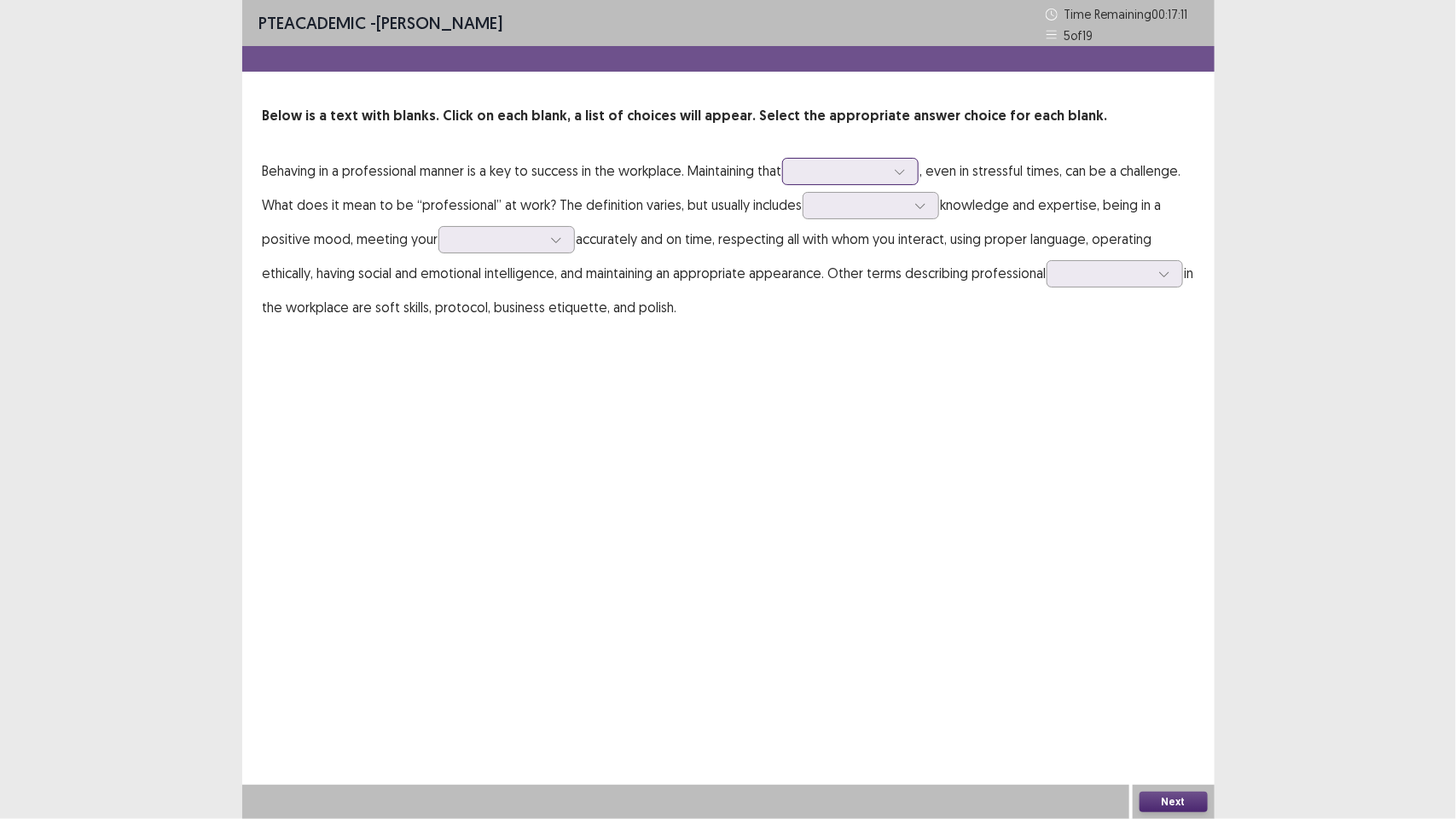
click at [853, 172] on div at bounding box center [841, 171] width 88 height 16
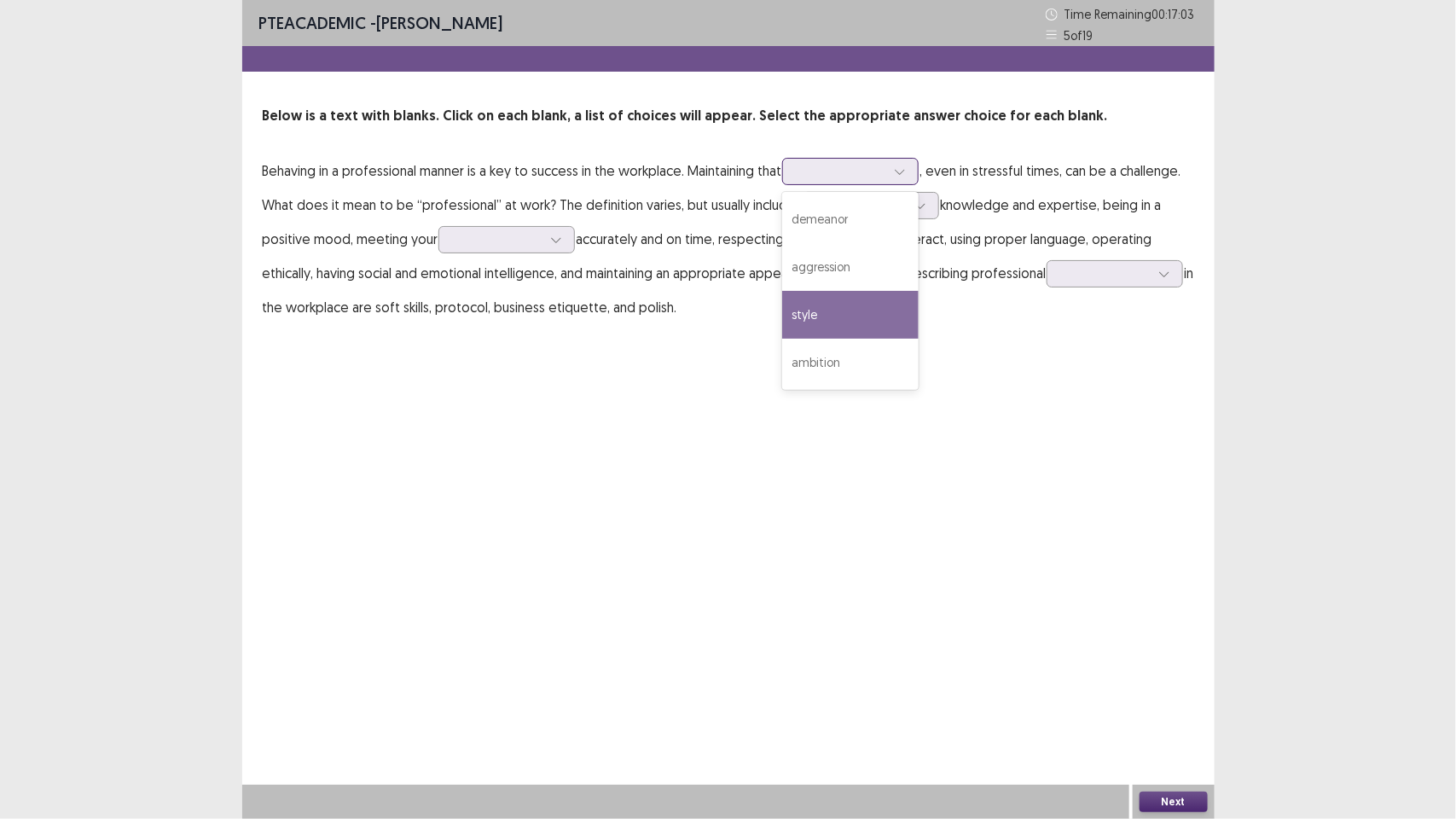
click at [838, 321] on div "style" at bounding box center [850, 315] width 136 height 48
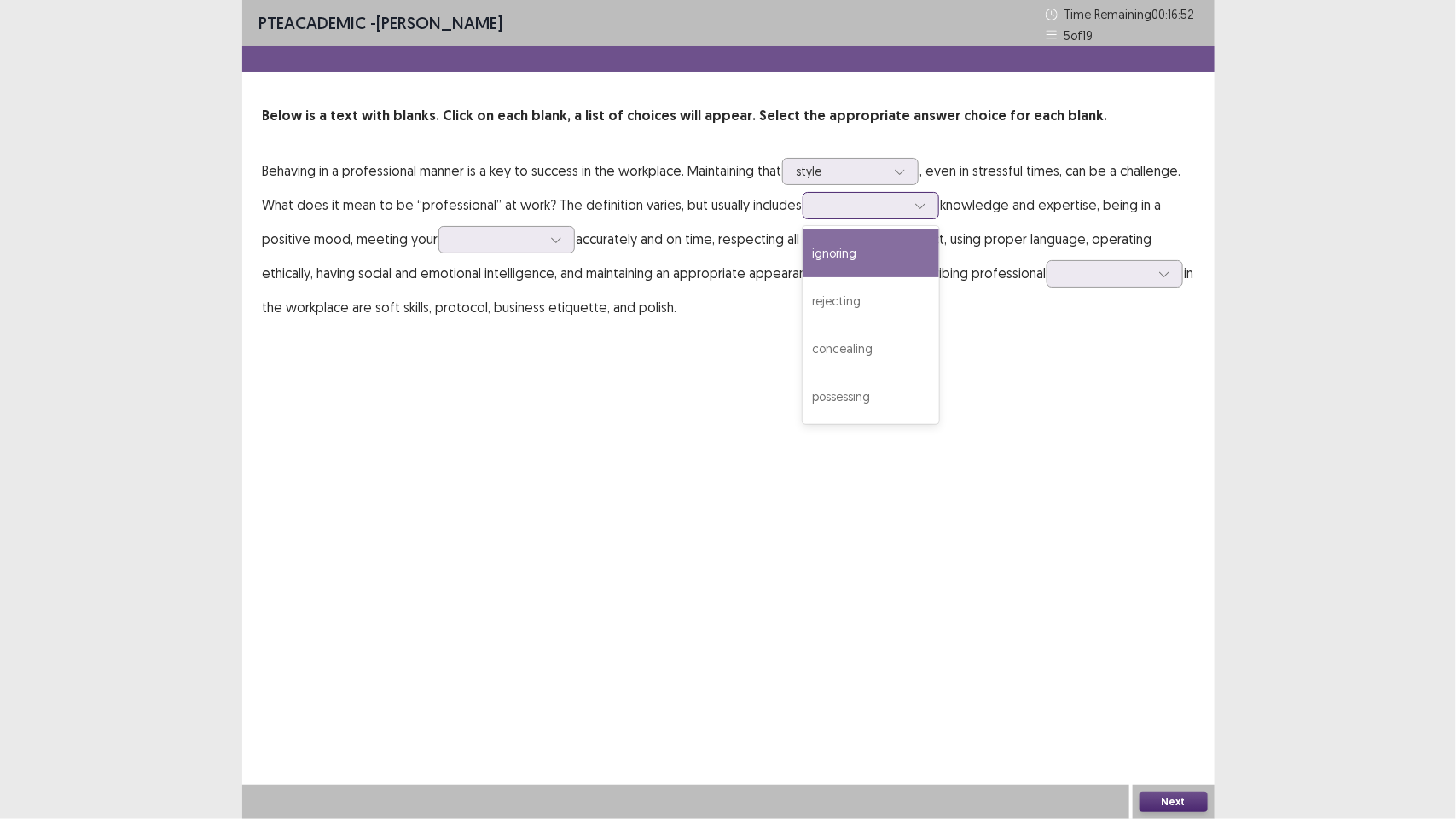
click at [860, 210] on div at bounding box center [862, 205] width 88 height 16
click at [862, 258] on div "ignoring" at bounding box center [871, 253] width 136 height 48
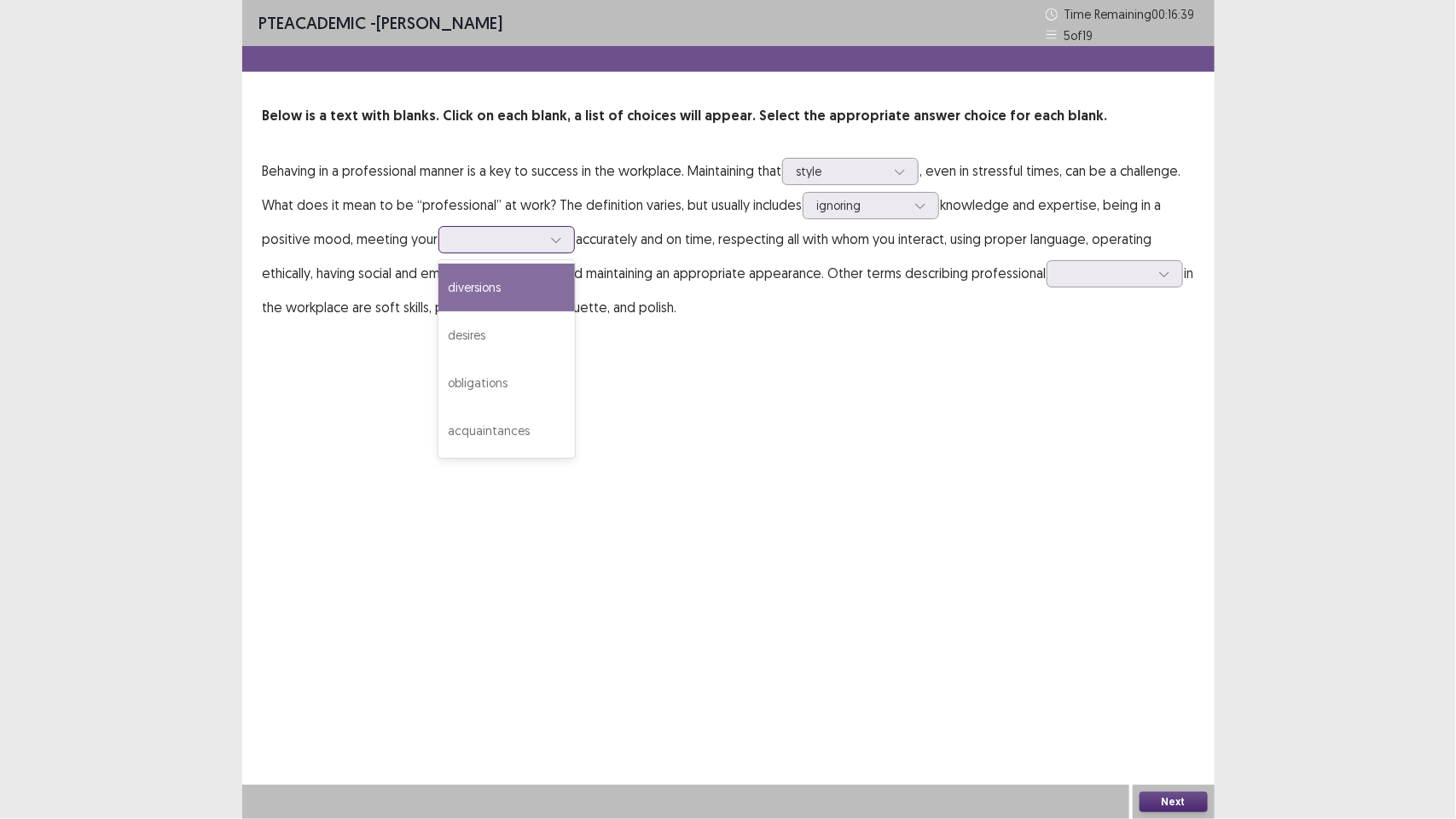
click at [561, 241] on icon at bounding box center [556, 240] width 12 height 12
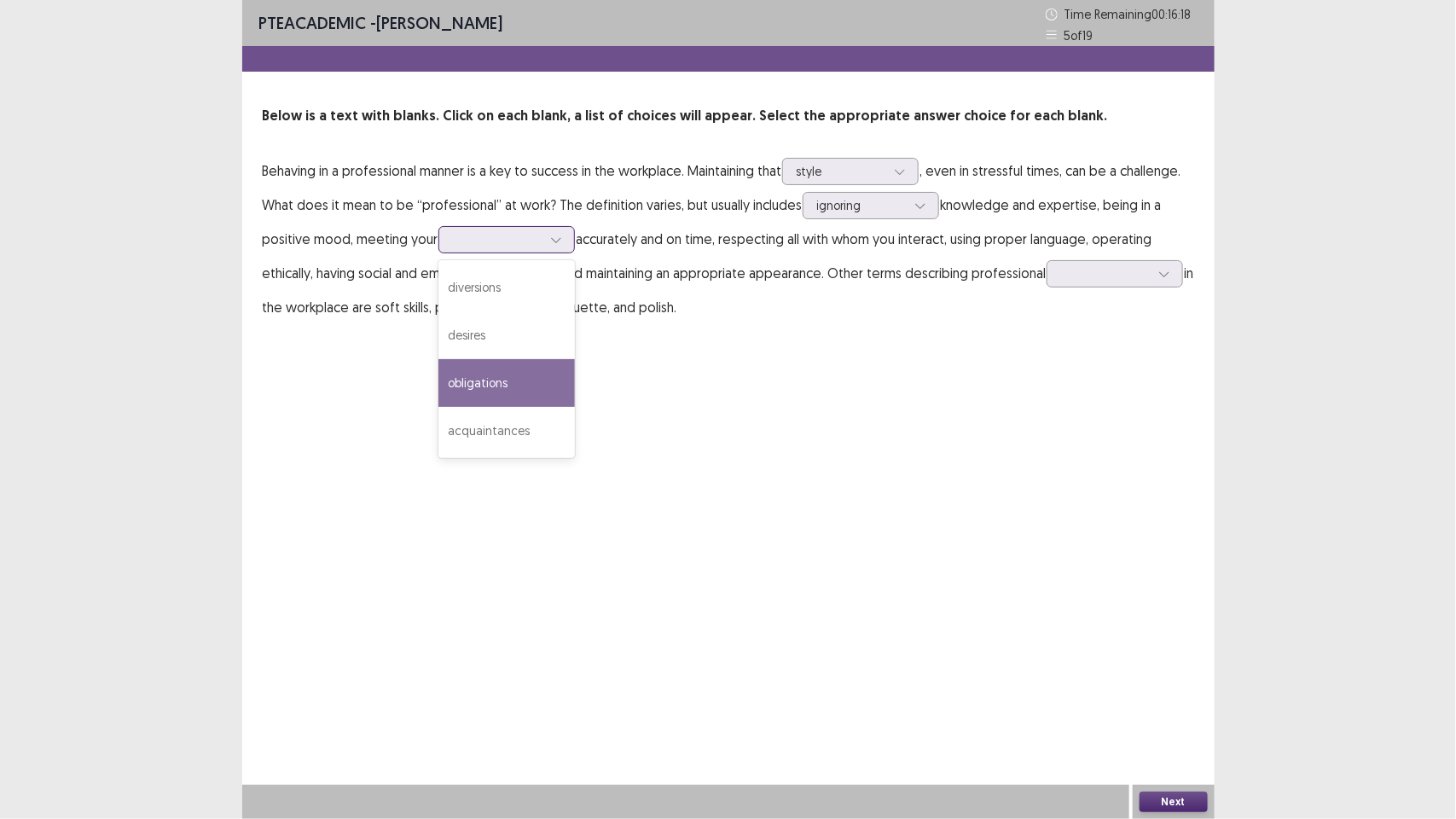
click at [530, 380] on div "obligations" at bounding box center [507, 383] width 136 height 48
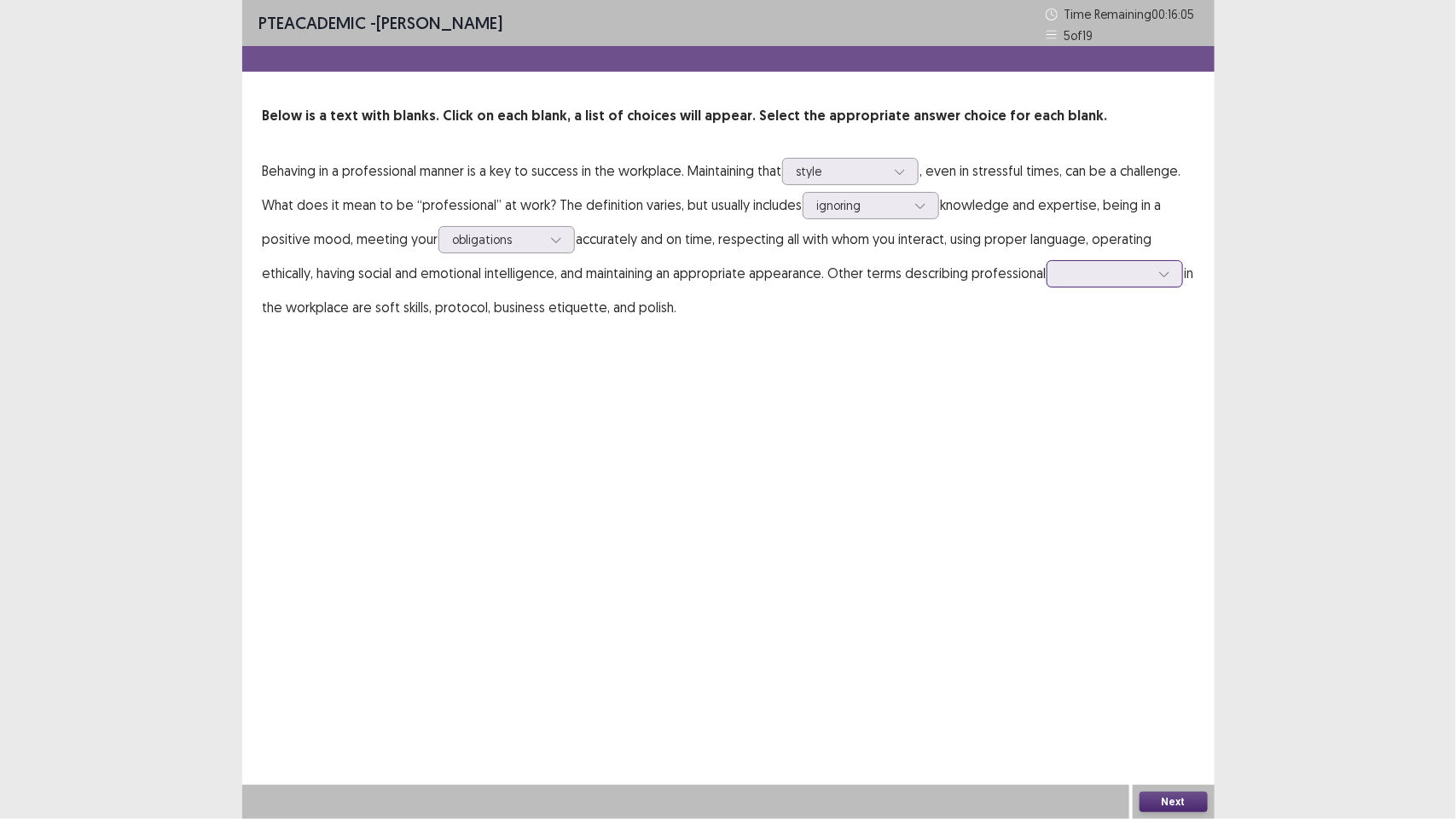
click at [1139, 281] on div at bounding box center [1106, 273] width 88 height 16
click at [1115, 453] on div "habits" at bounding box center [1115, 465] width 136 height 48
click at [1184, 800] on button "Next" at bounding box center [1173, 801] width 68 height 20
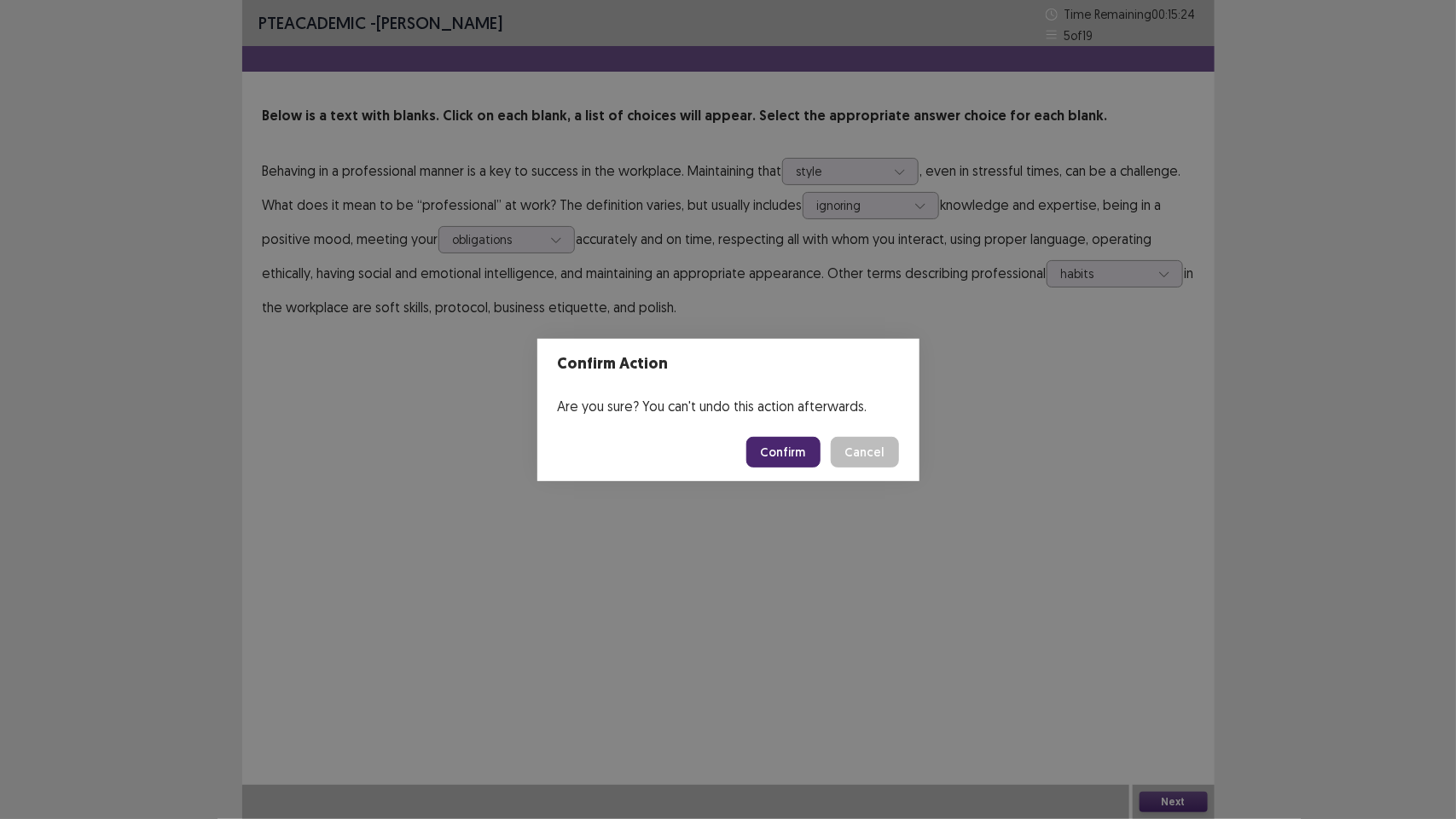
click at [789, 449] on button "Confirm" at bounding box center [784, 452] width 74 height 31
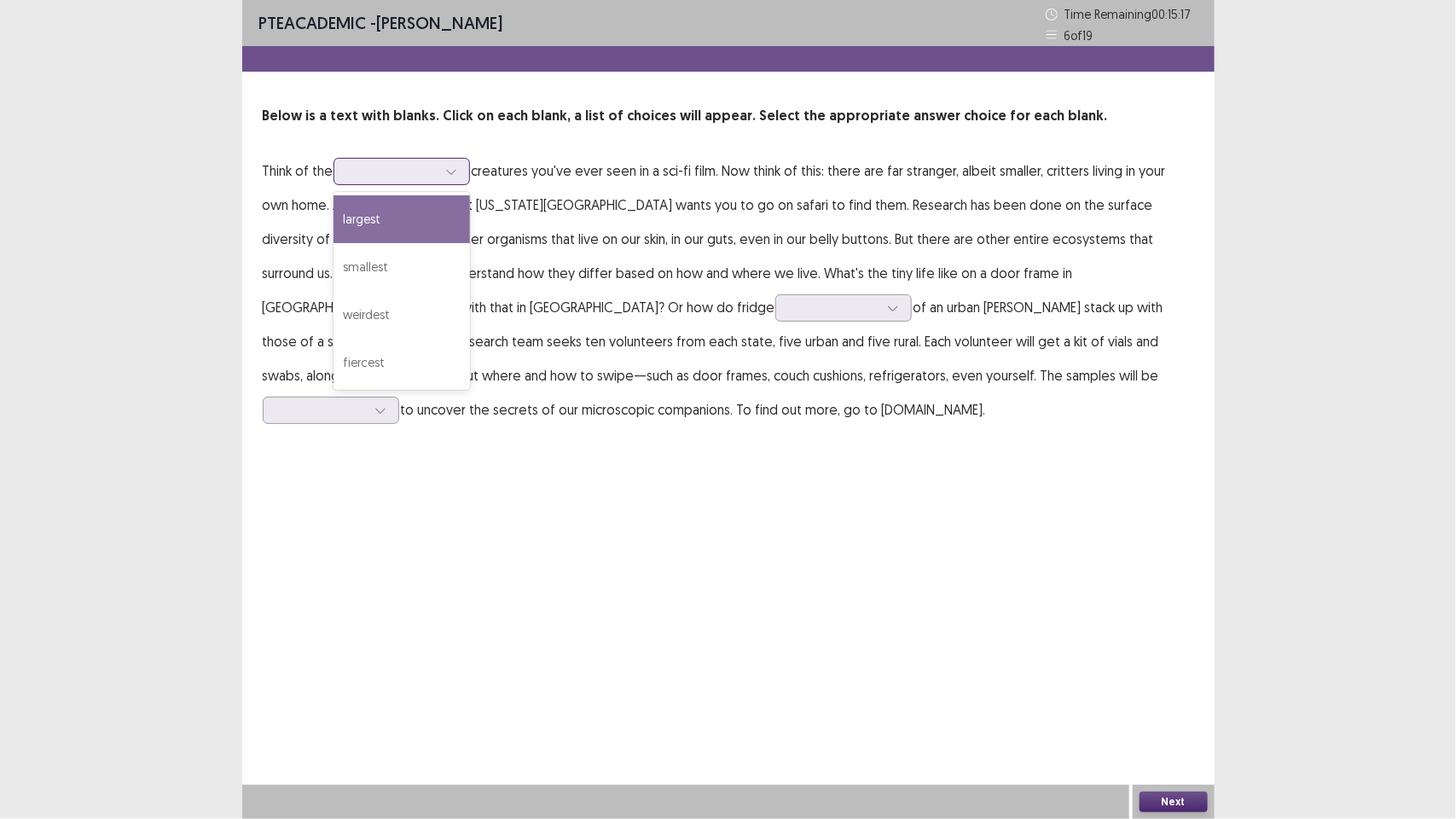
click at [442, 173] on div at bounding box center [451, 171] width 26 height 26
click at [396, 219] on div "largest" at bounding box center [402, 219] width 136 height 48
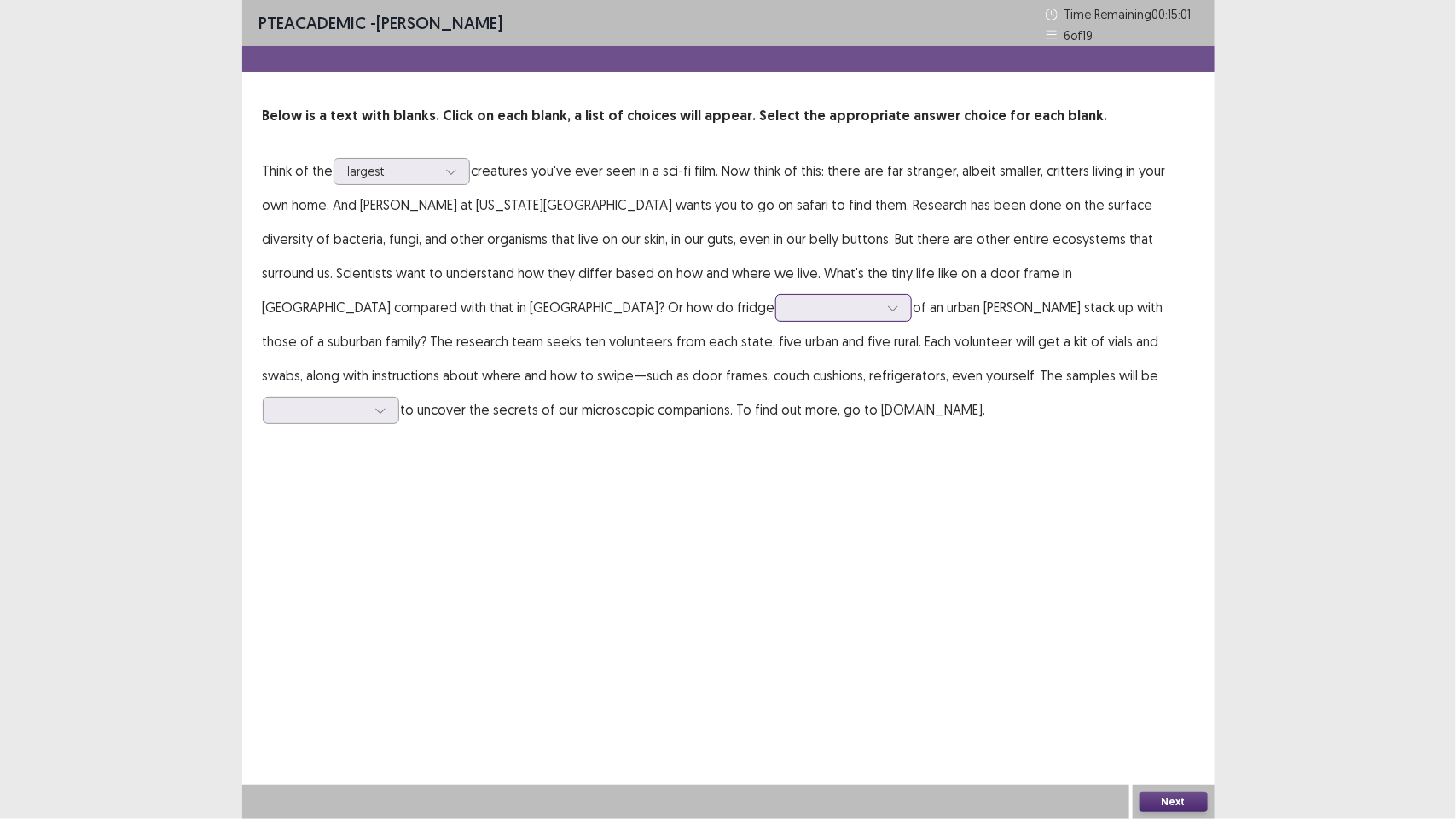
click at [790, 305] on div at bounding box center [834, 308] width 88 height 16
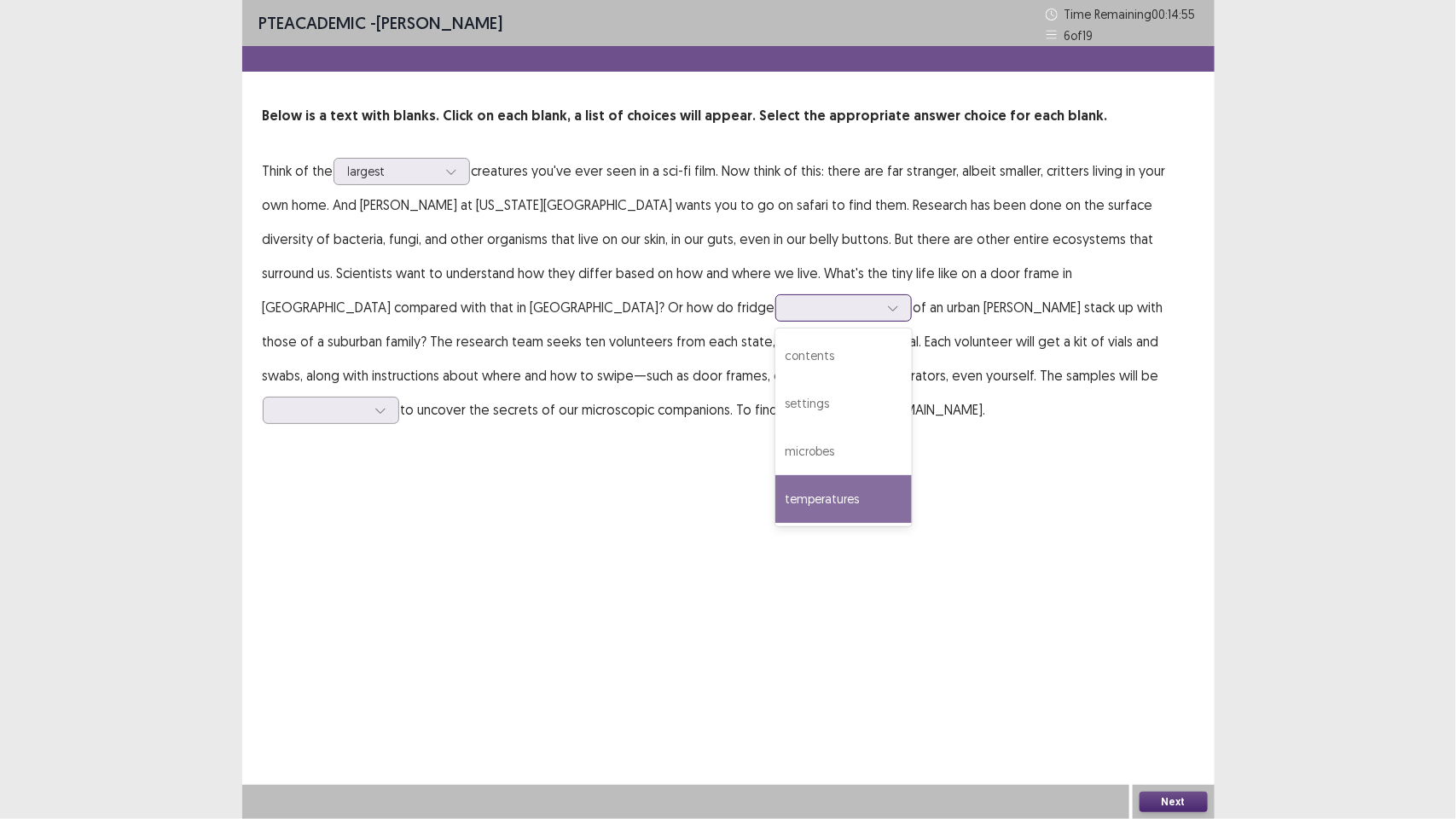
click at [776, 484] on div "temperatures" at bounding box center [844, 499] width 136 height 48
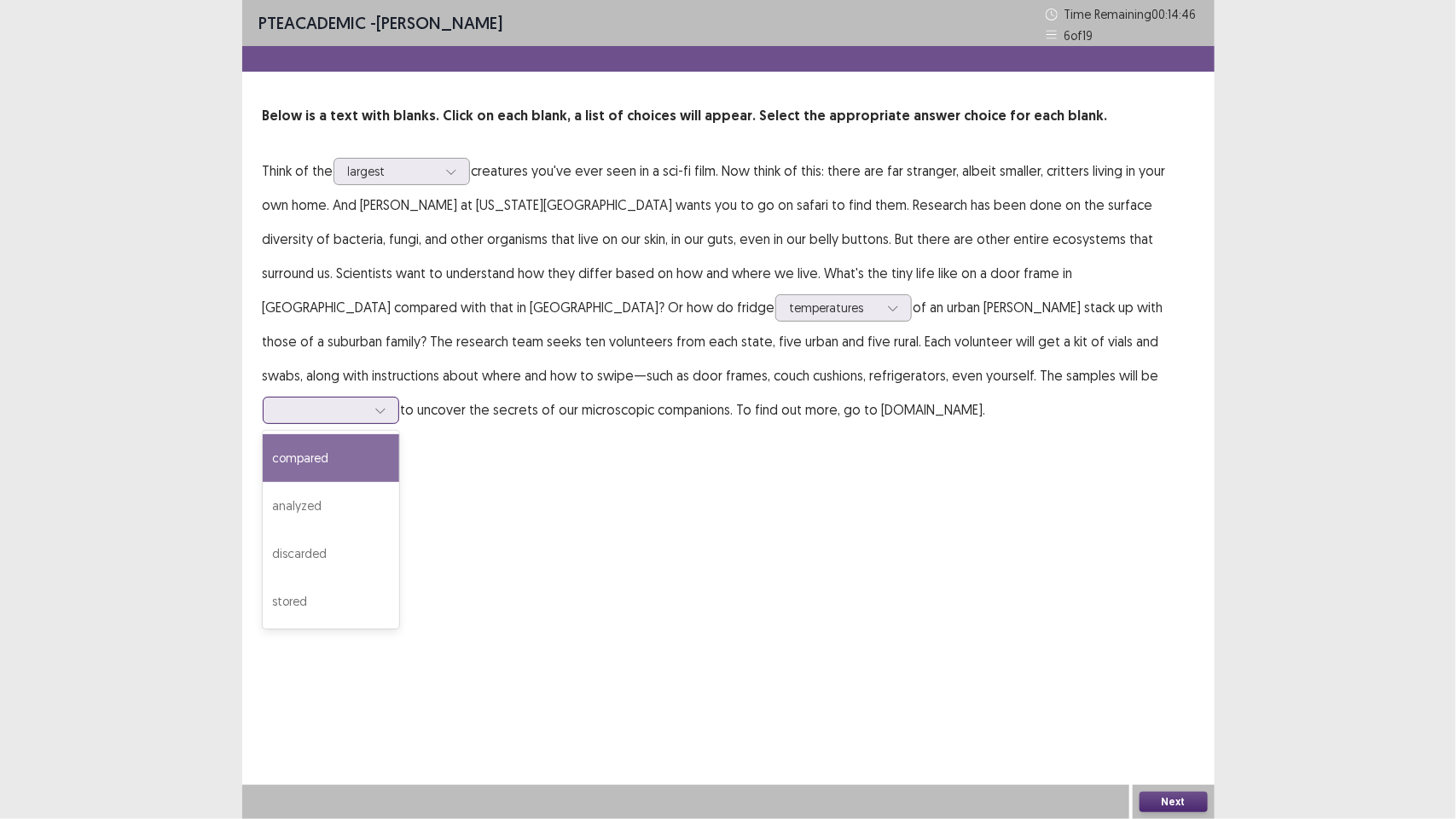
click at [368, 400] on div at bounding box center [322, 410] width 92 height 19
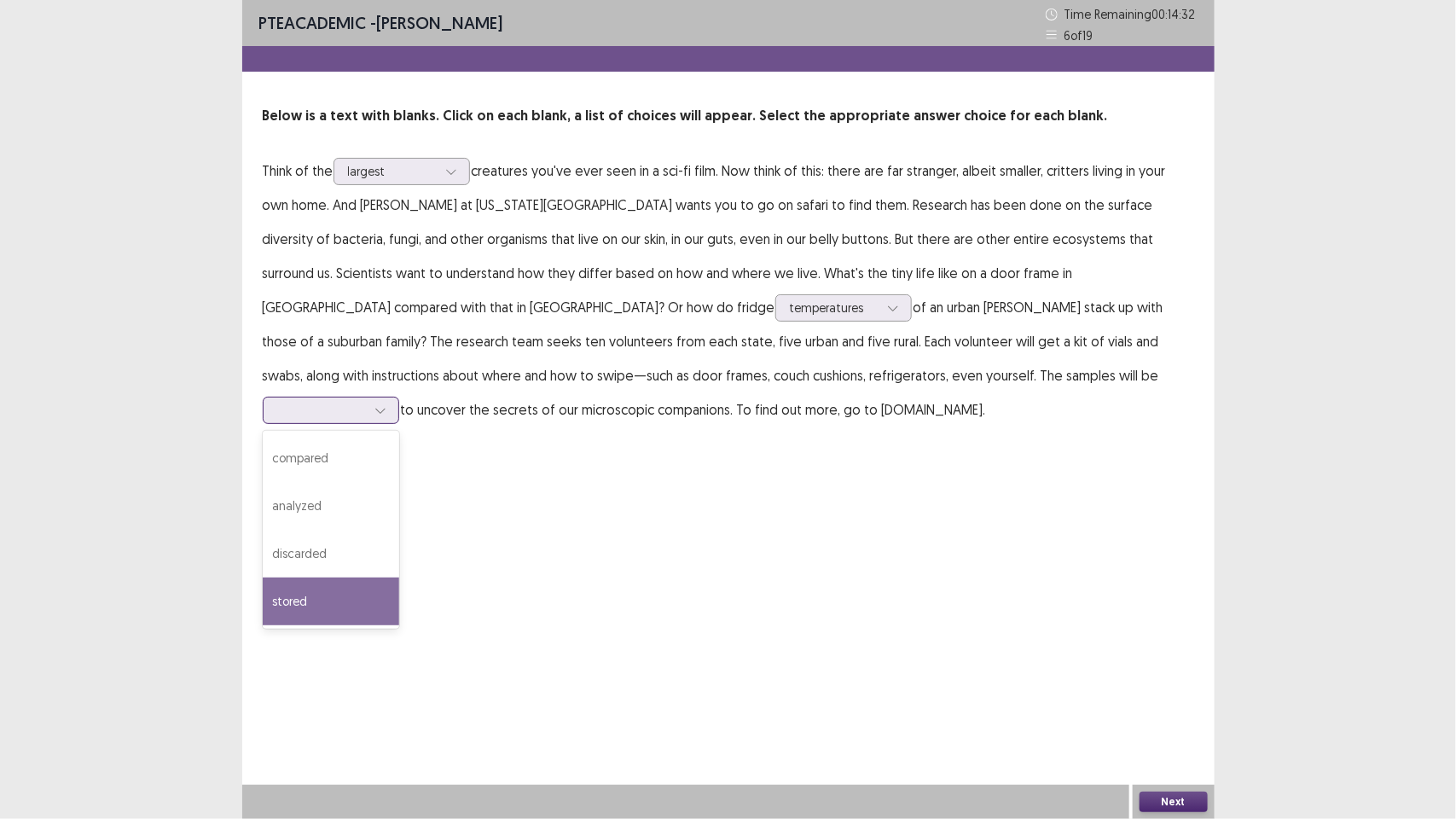
click at [399, 578] on div "stored" at bounding box center [331, 601] width 136 height 48
click at [394, 397] on div at bounding box center [380, 410] width 26 height 26
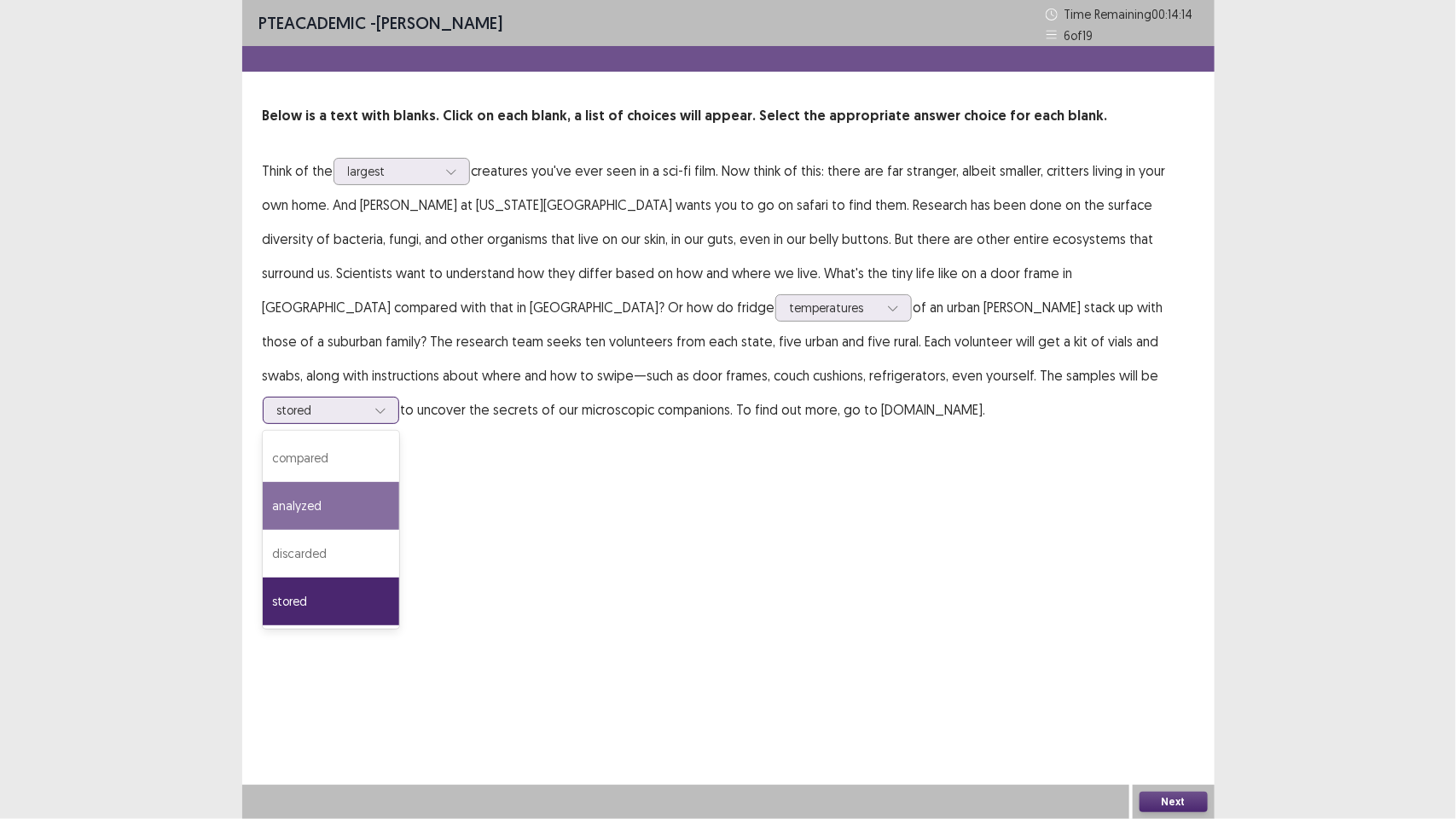
click at [399, 482] on div "analyzed" at bounding box center [331, 506] width 136 height 48
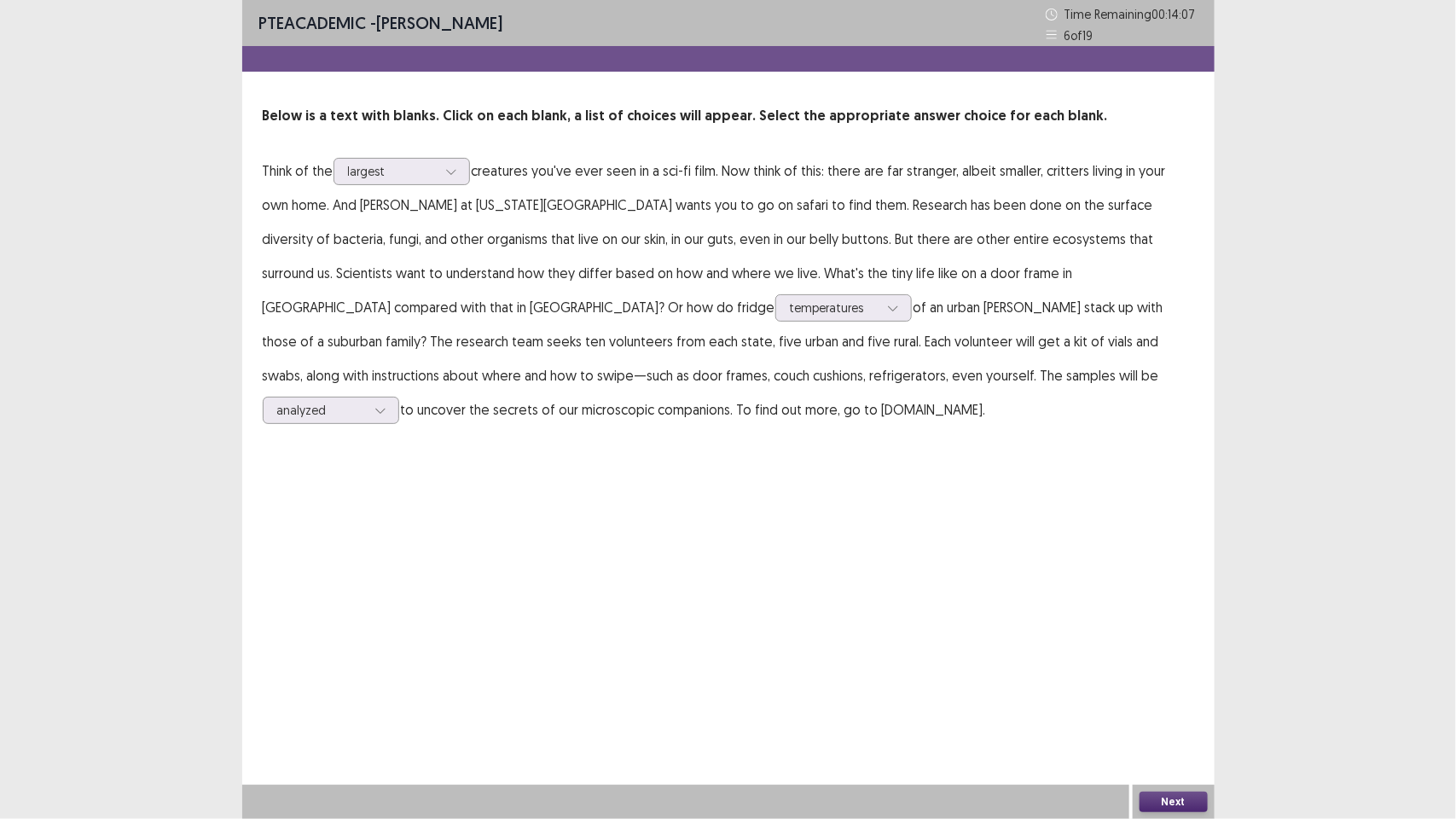
click at [1162, 796] on button "Next" at bounding box center [1173, 801] width 68 height 20
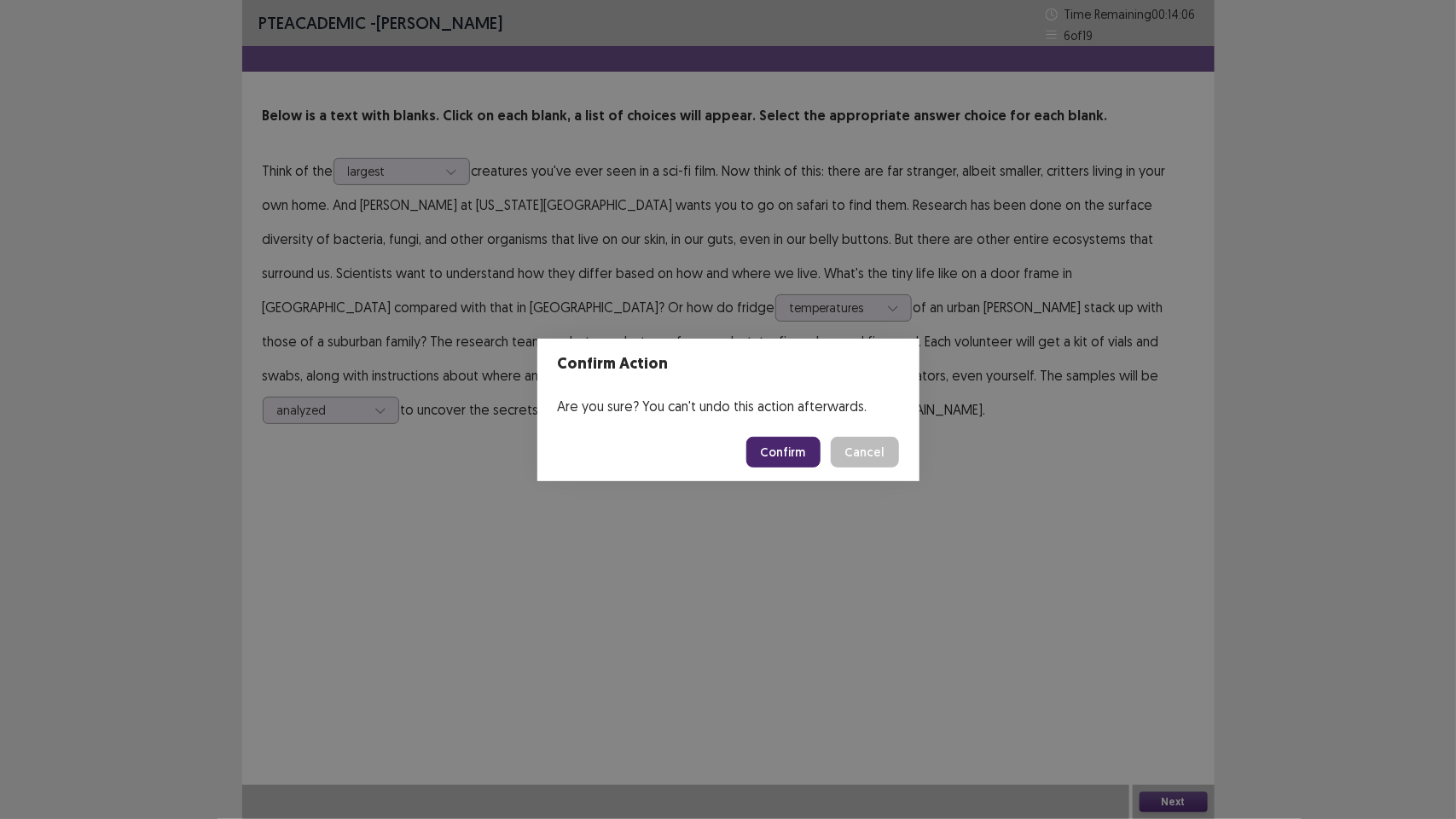
click at [781, 454] on button "Confirm" at bounding box center [784, 452] width 74 height 31
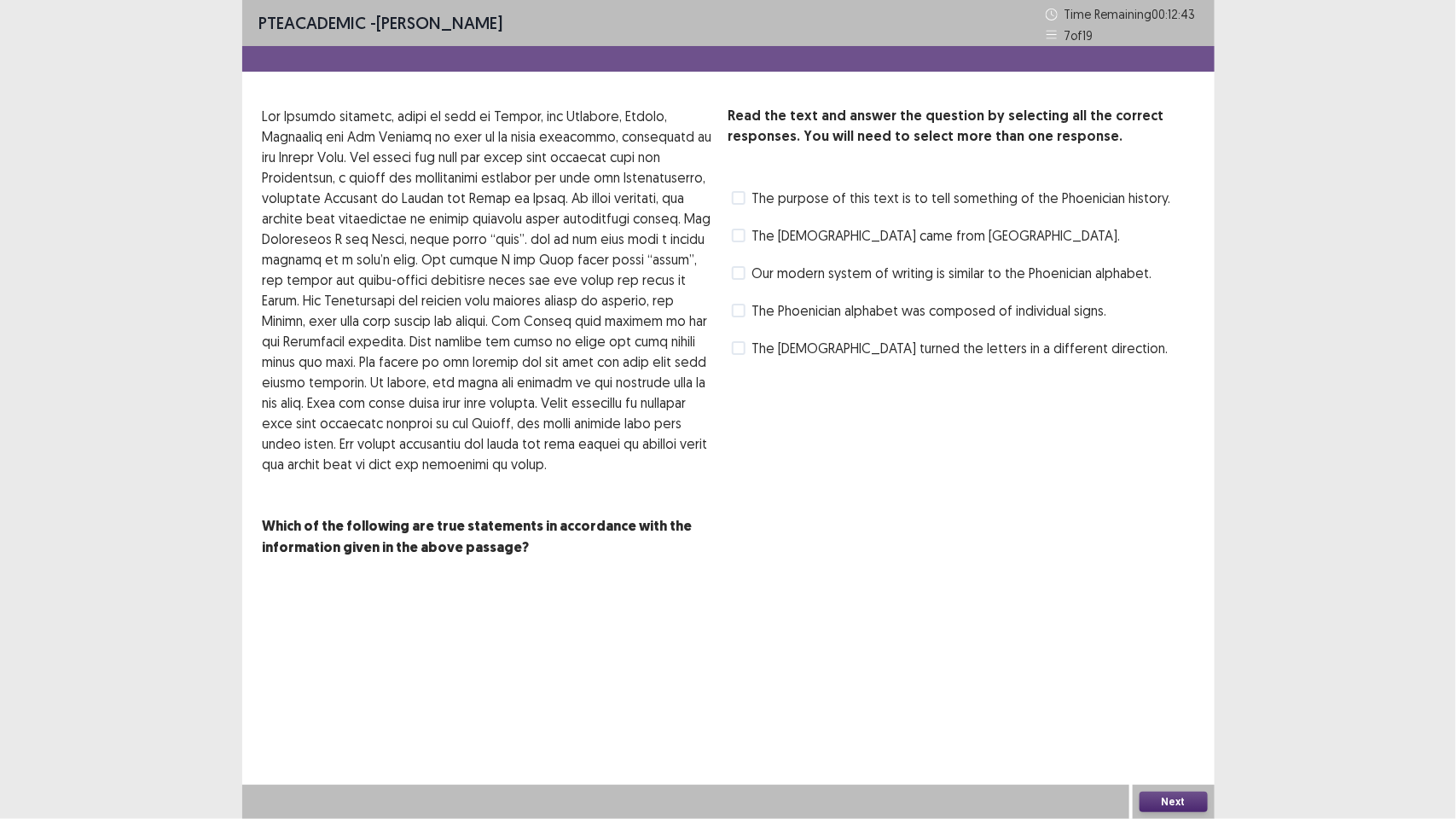
click at [736, 267] on span at bounding box center [738, 272] width 13 height 13
click at [731, 194] on div "The purpose of this text is to tell something of the Phoenician history." at bounding box center [950, 197] width 443 height 27
click at [731, 199] on div "The purpose of this text is to tell something of the Phoenician history." at bounding box center [950, 197] width 443 height 27
click at [736, 199] on span at bounding box center [738, 197] width 13 height 13
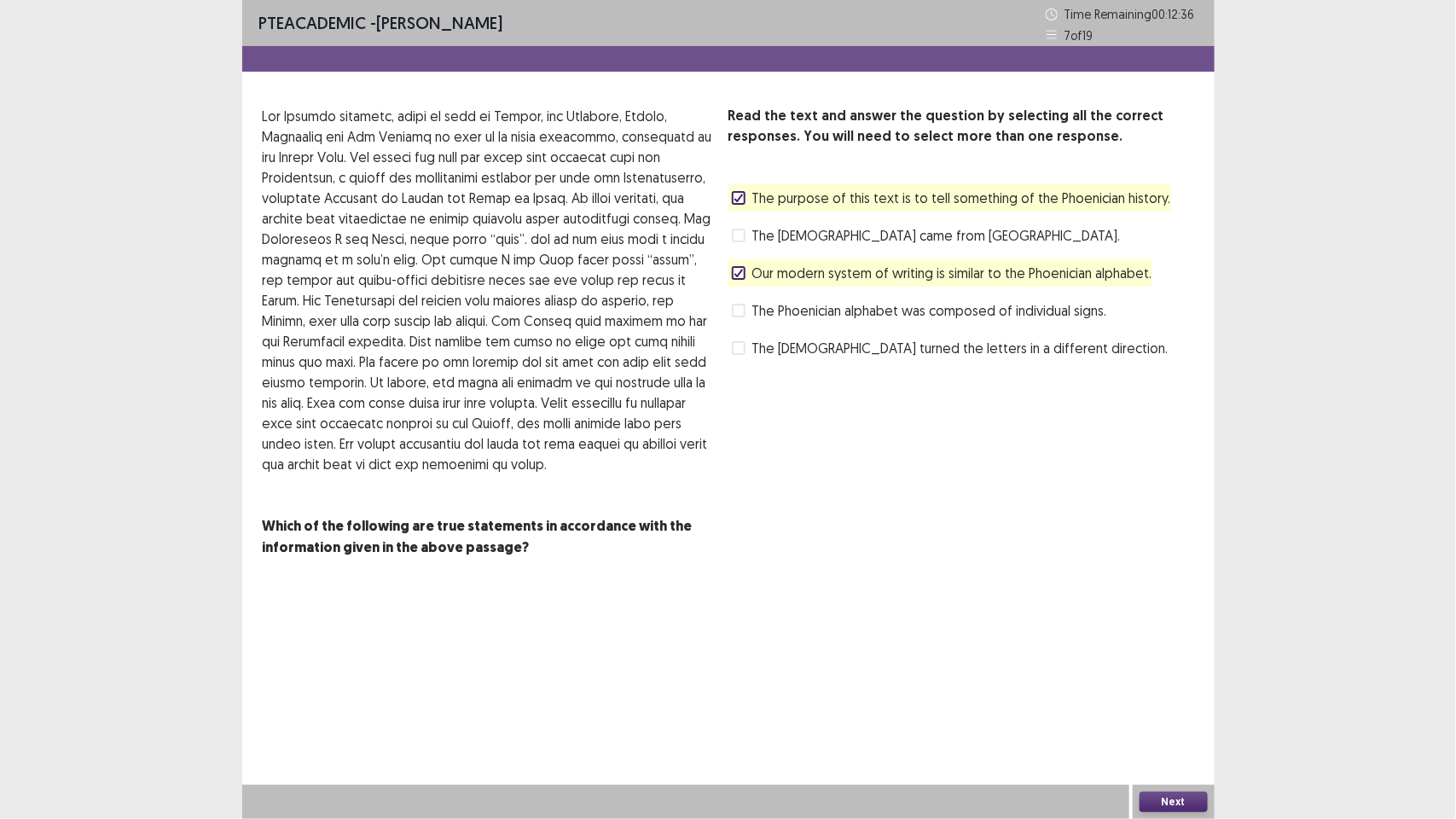
click at [739, 237] on span at bounding box center [738, 234] width 13 height 13
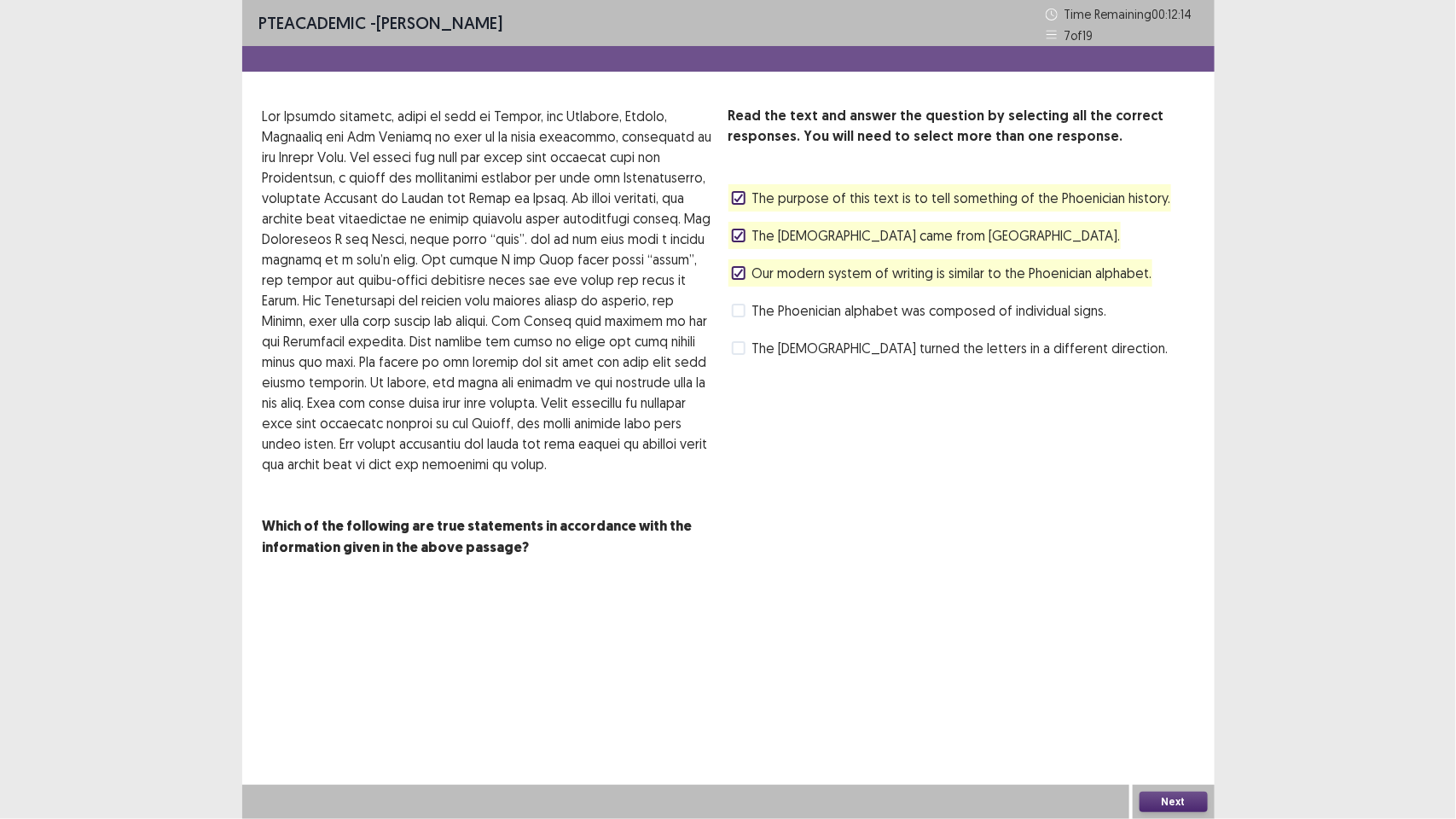
click at [738, 310] on span at bounding box center [738, 310] width 13 height 13
click at [738, 310] on icon at bounding box center [739, 310] width 11 height 9
click at [738, 350] on span at bounding box center [738, 348] width 13 height 13
click at [1165, 803] on button "Next" at bounding box center [1173, 801] width 68 height 20
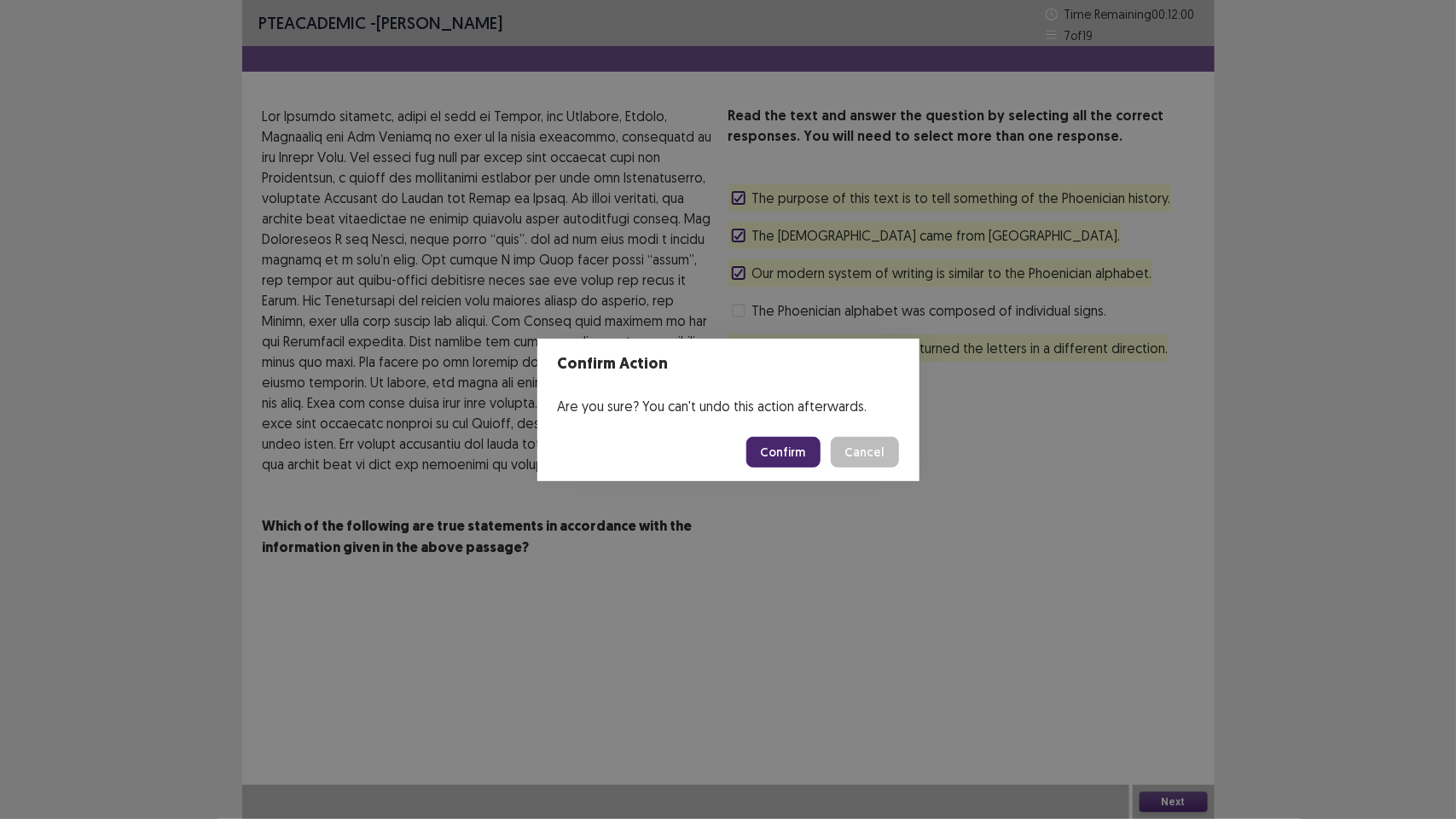
click at [783, 449] on button "Confirm" at bounding box center [784, 452] width 74 height 31
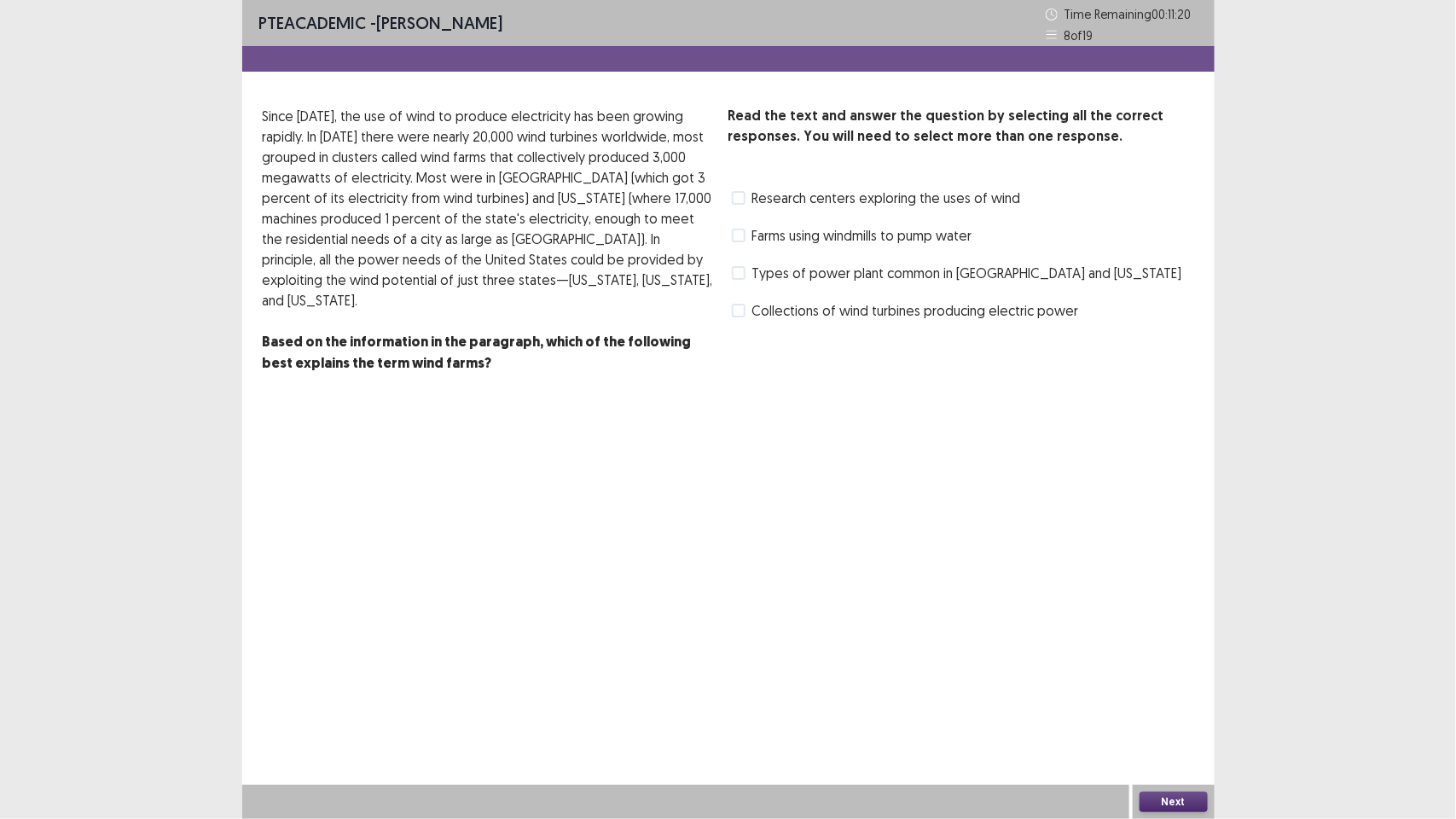
click at [753, 309] on span "Collections of wind turbines producing electric power" at bounding box center [916, 310] width 326 height 20
click at [738, 198] on span at bounding box center [738, 197] width 13 height 13
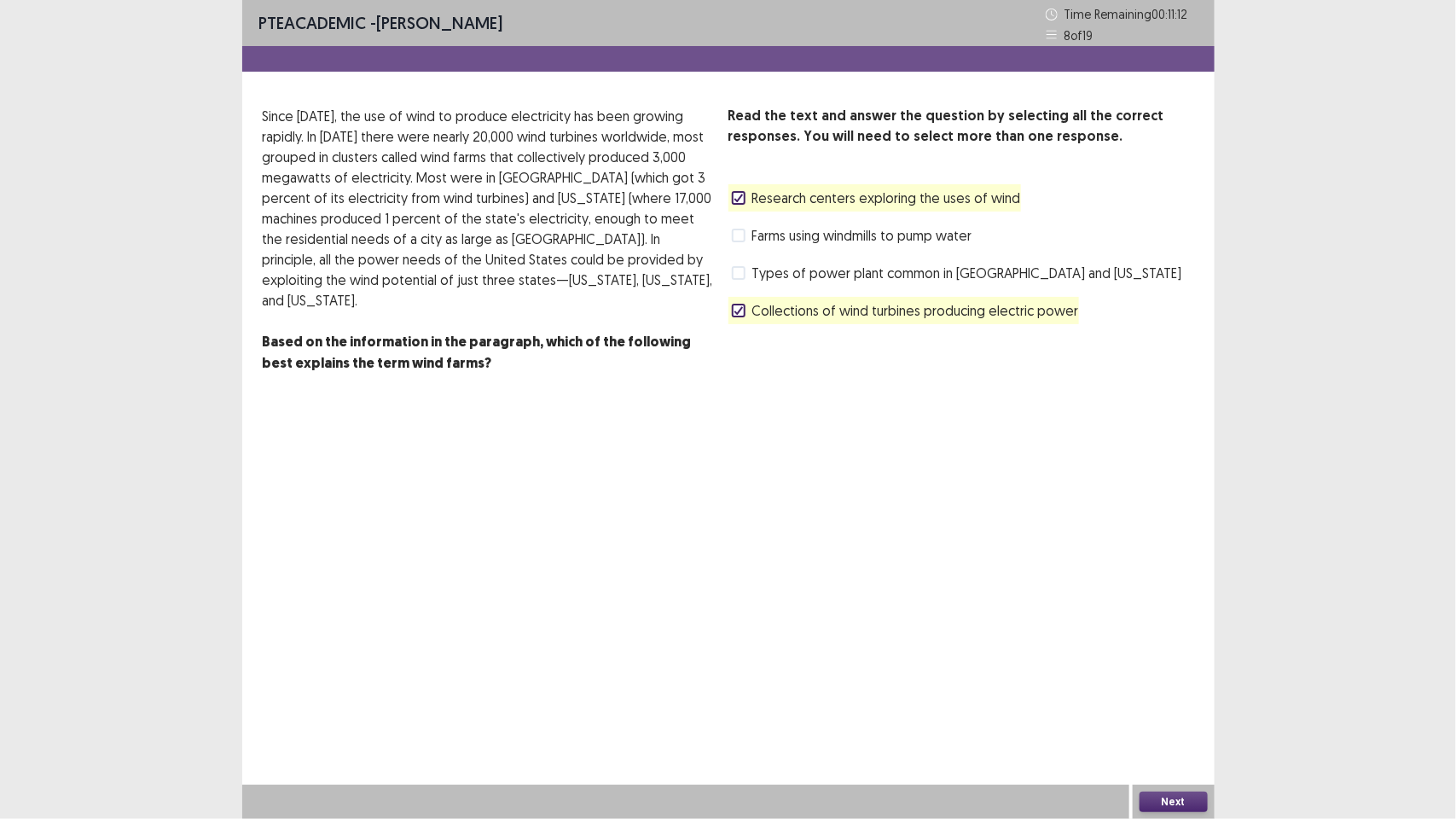
click at [1191, 799] on button "Next" at bounding box center [1173, 801] width 68 height 20
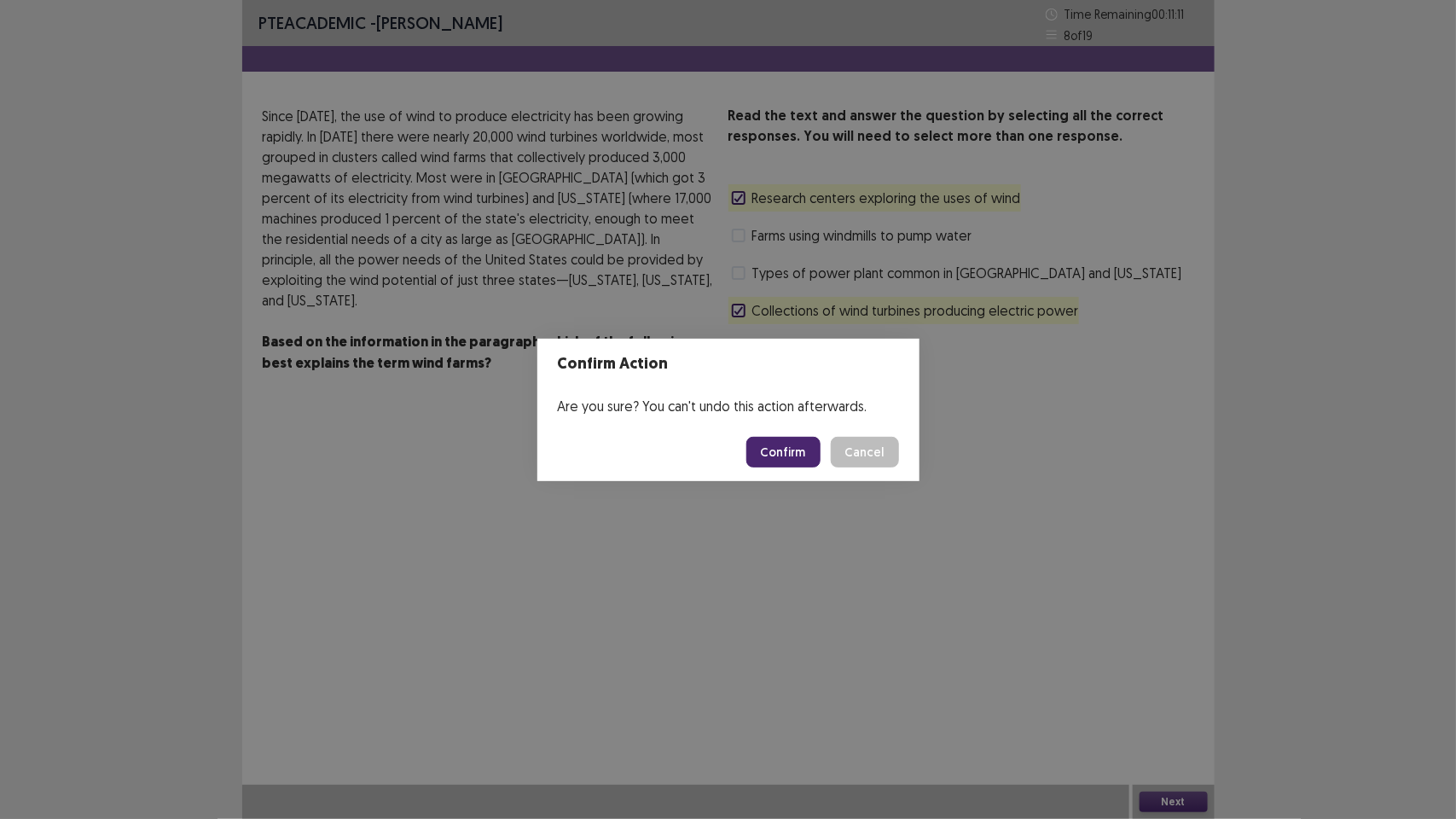
click at [790, 467] on footer "Confirm Cancel" at bounding box center [729, 452] width 382 height 58
click at [883, 448] on button "Cancel" at bounding box center [864, 452] width 68 height 31
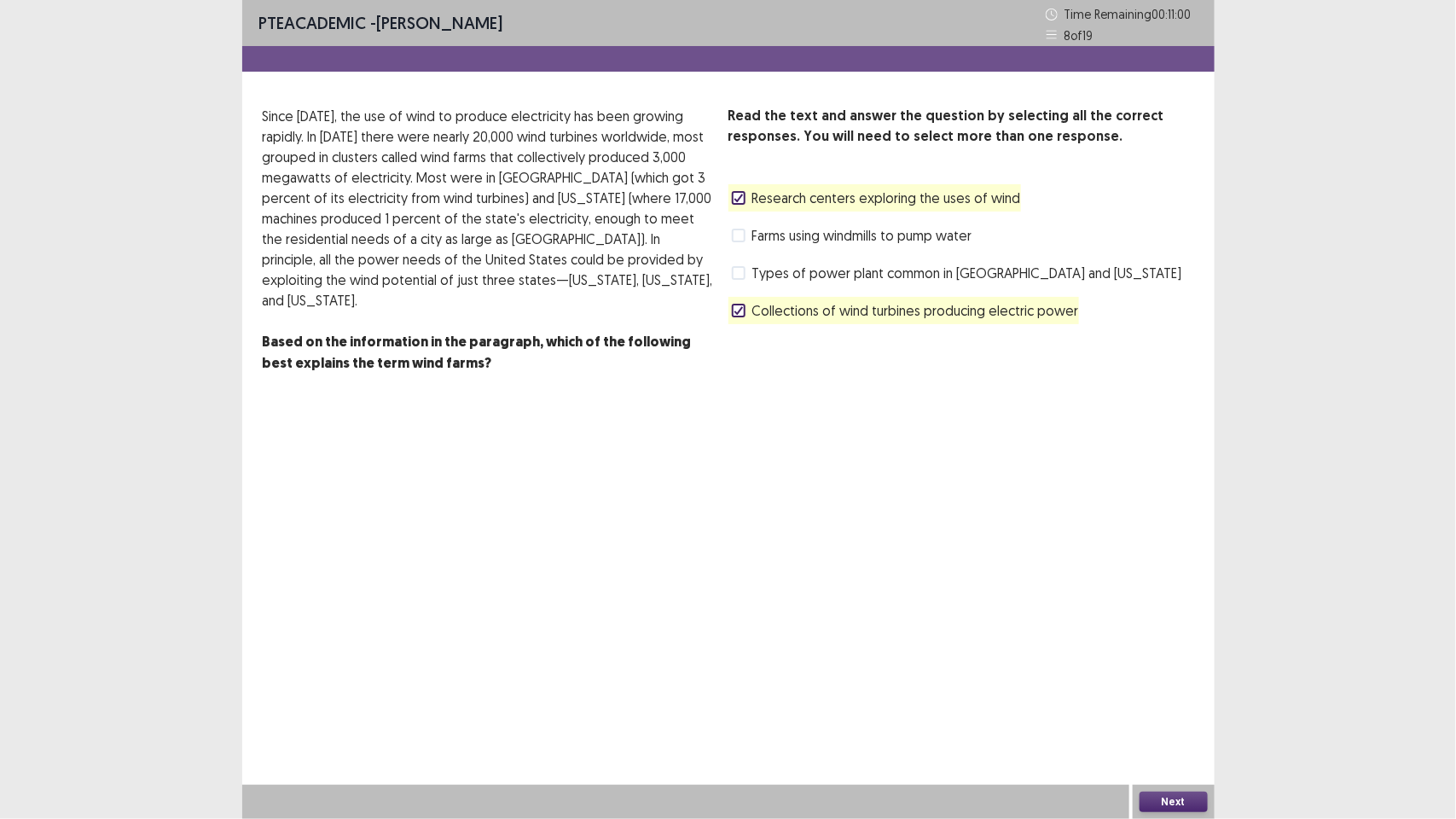
click at [732, 272] on span at bounding box center [738, 272] width 13 height 13
click at [1170, 800] on button "Next" at bounding box center [1173, 801] width 68 height 20
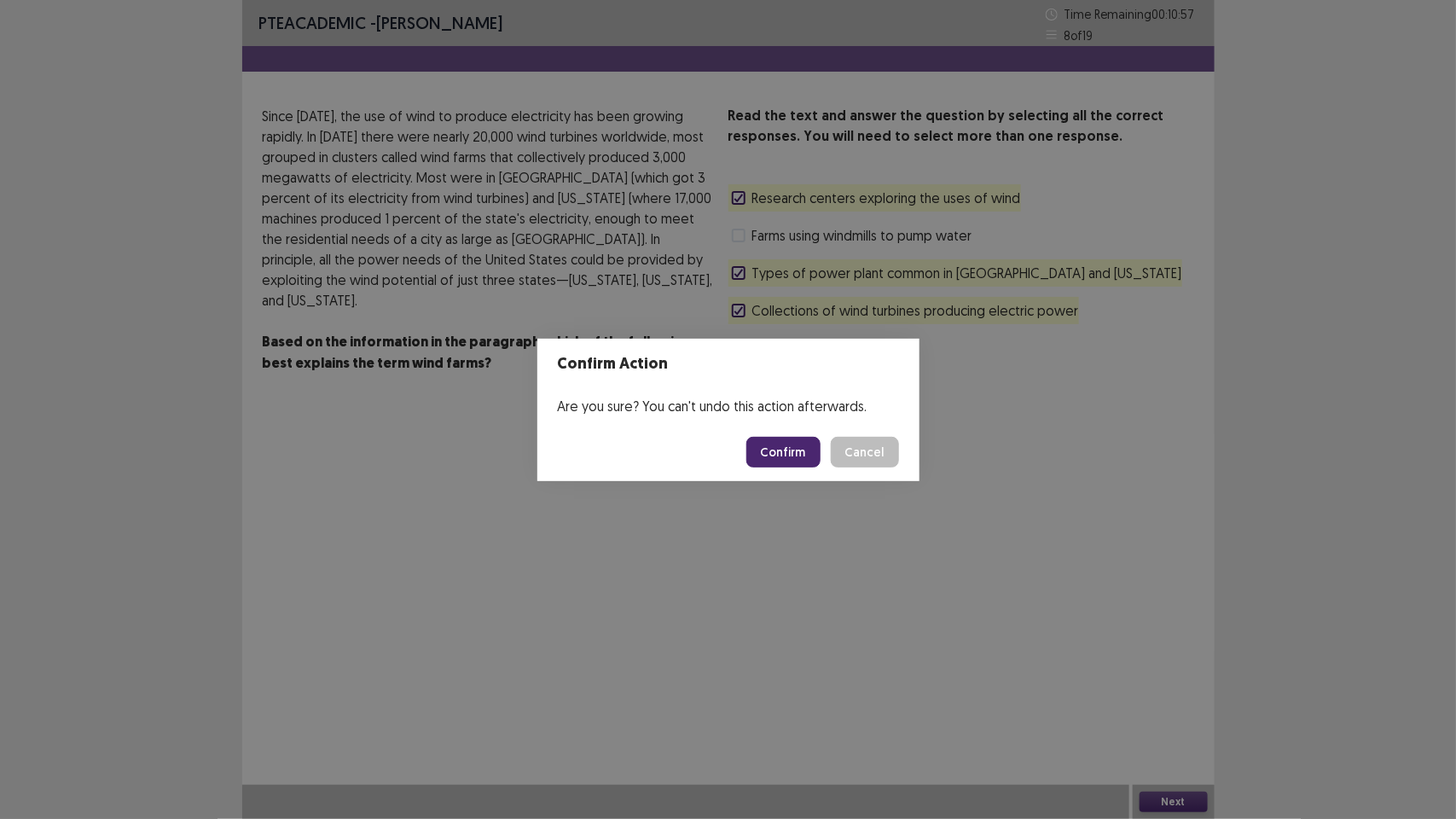
click at [775, 448] on button "Confirm" at bounding box center [784, 452] width 74 height 31
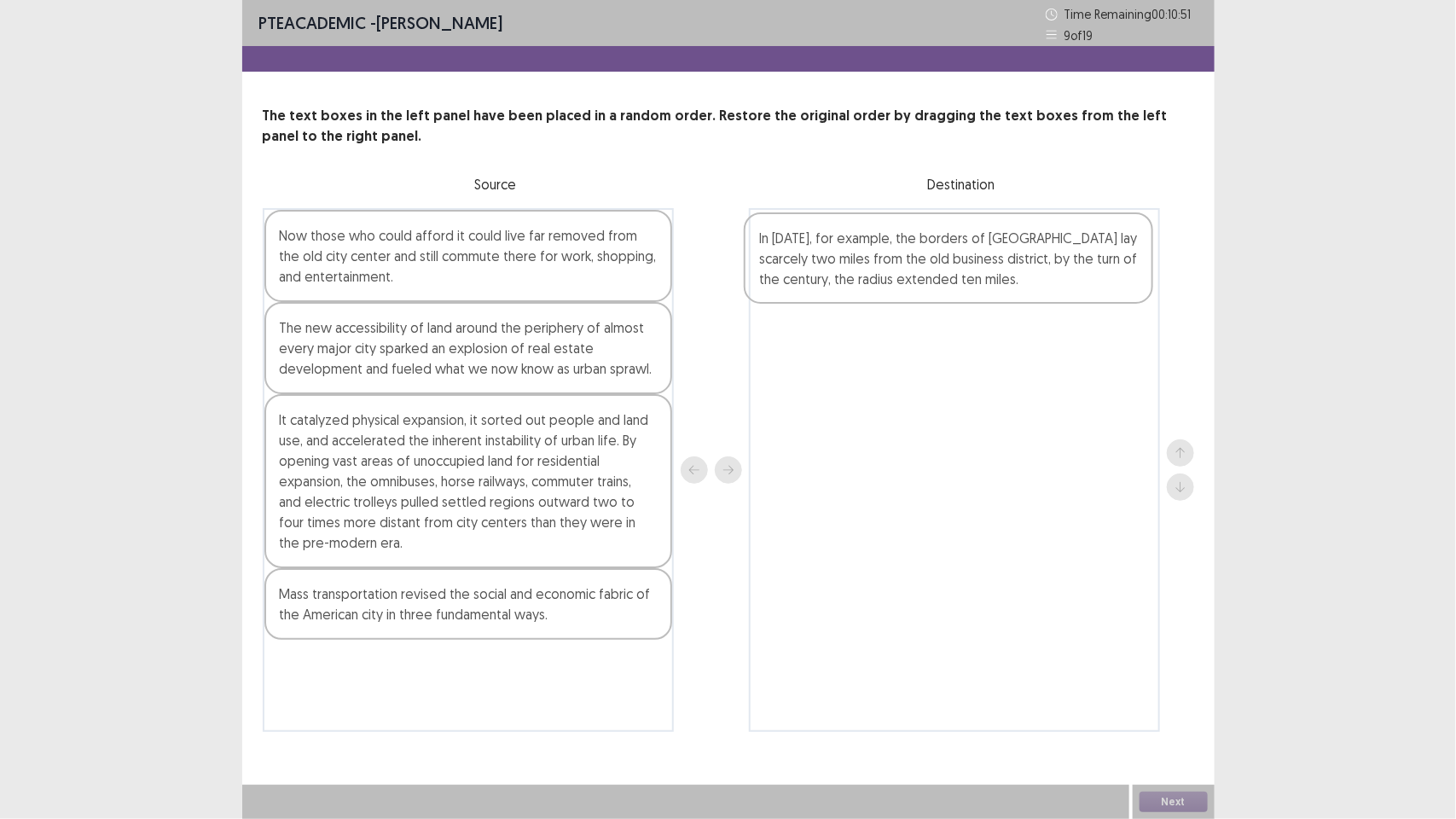
drag, startPoint x: 364, startPoint y: 257, endPoint x: 854, endPoint y: 258, distance: 490.0
click at [854, 258] on div "In [DATE], for example, the borders of [GEOGRAPHIC_DATA] lay scarcely two miles…" at bounding box center [728, 470] width 931 height 524
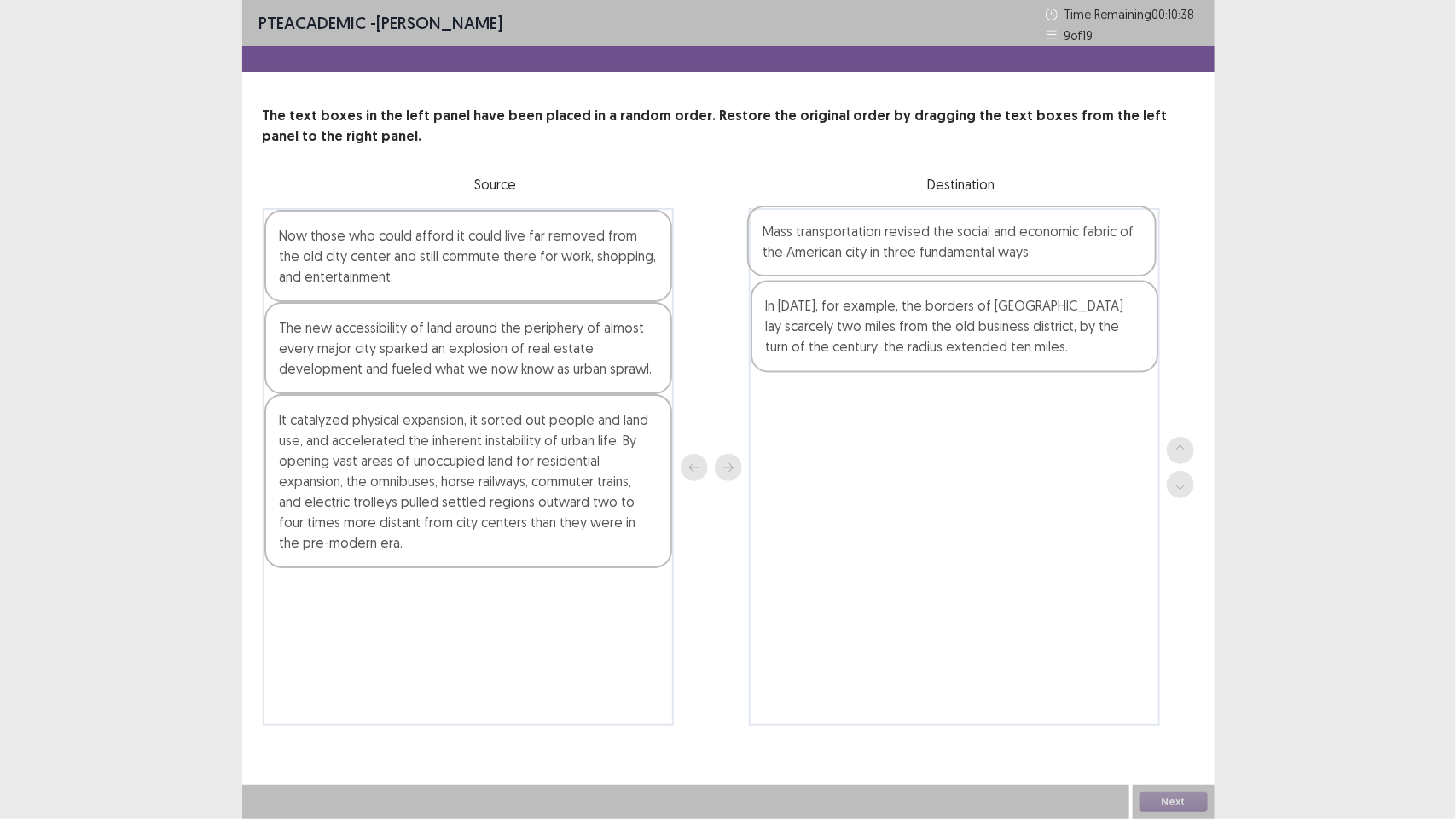
drag, startPoint x: 461, startPoint y: 619, endPoint x: 948, endPoint y: 257, distance: 606.8
click at [948, 257] on div "Now those who could afford it could live far removed from the old city center a…" at bounding box center [728, 466] width 931 height 517
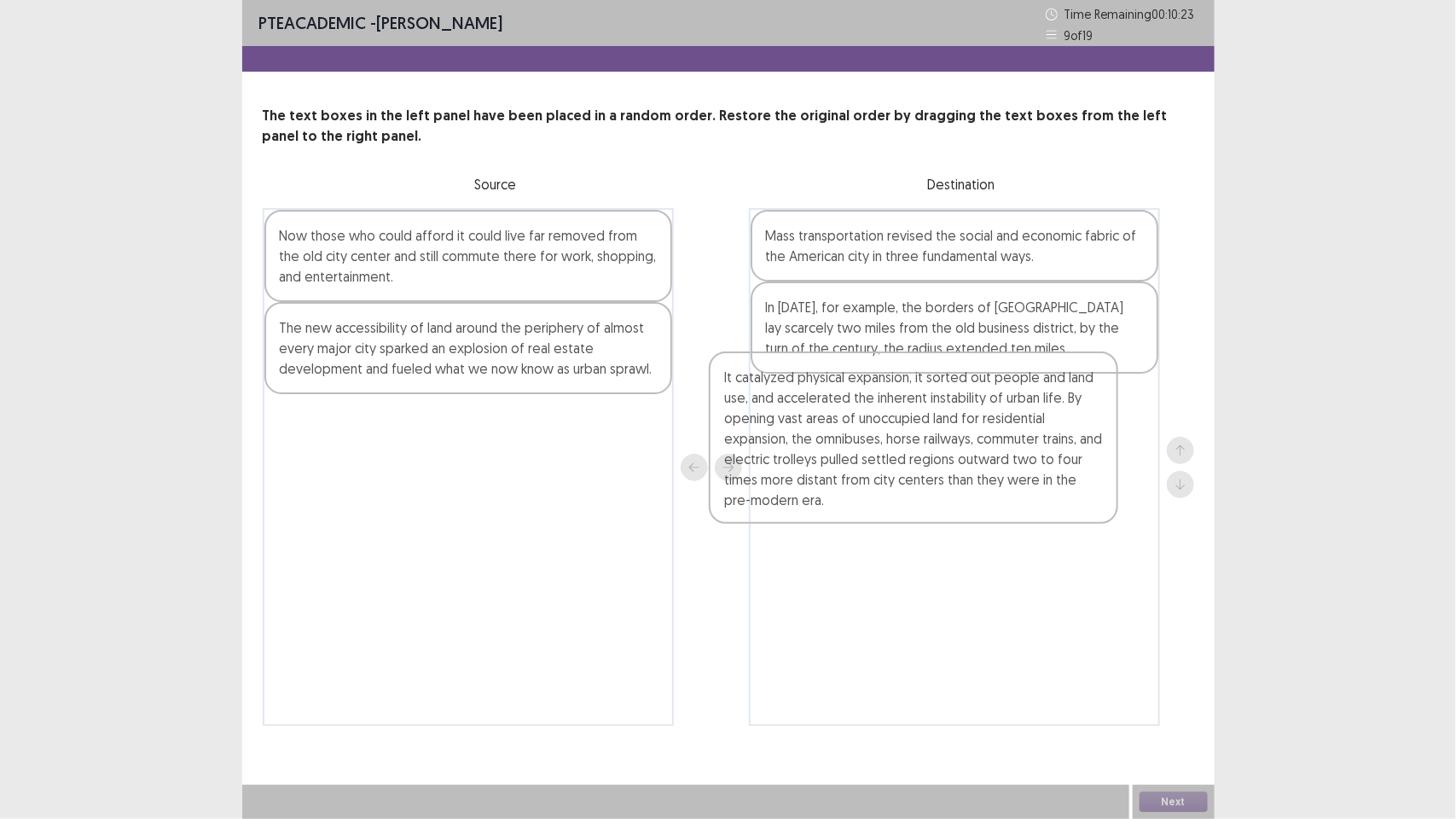
drag, startPoint x: 445, startPoint y: 482, endPoint x: 913, endPoint y: 444, distance: 469.5
click at [913, 444] on div "Now those who could afford it could live far removed from the old city center a…" at bounding box center [728, 466] width 931 height 517
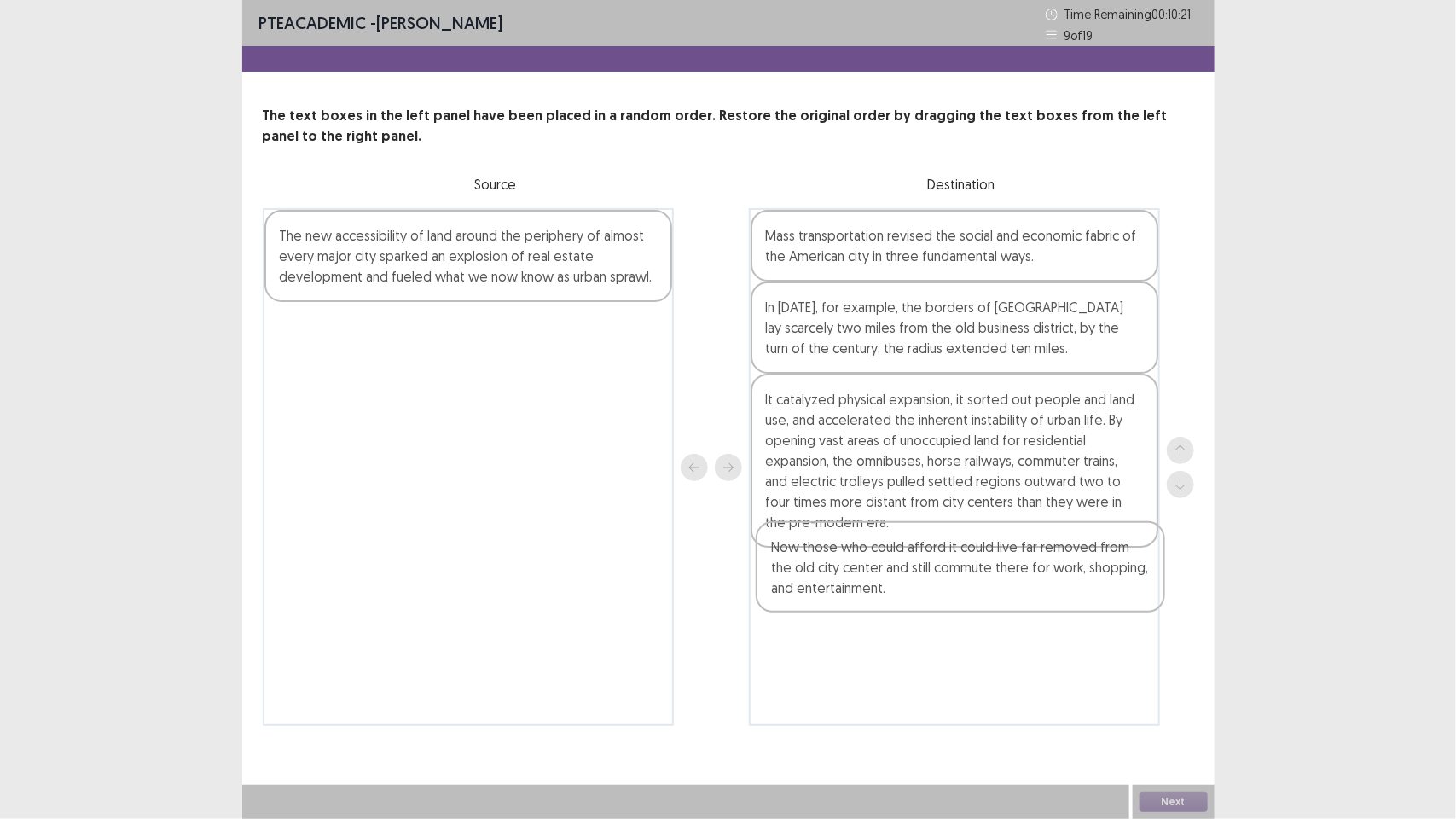
drag, startPoint x: 508, startPoint y: 252, endPoint x: 1004, endPoint y: 572, distance: 590.3
click at [1004, 572] on div "Now those who could afford it could live far removed from the old city center a…" at bounding box center [728, 466] width 931 height 517
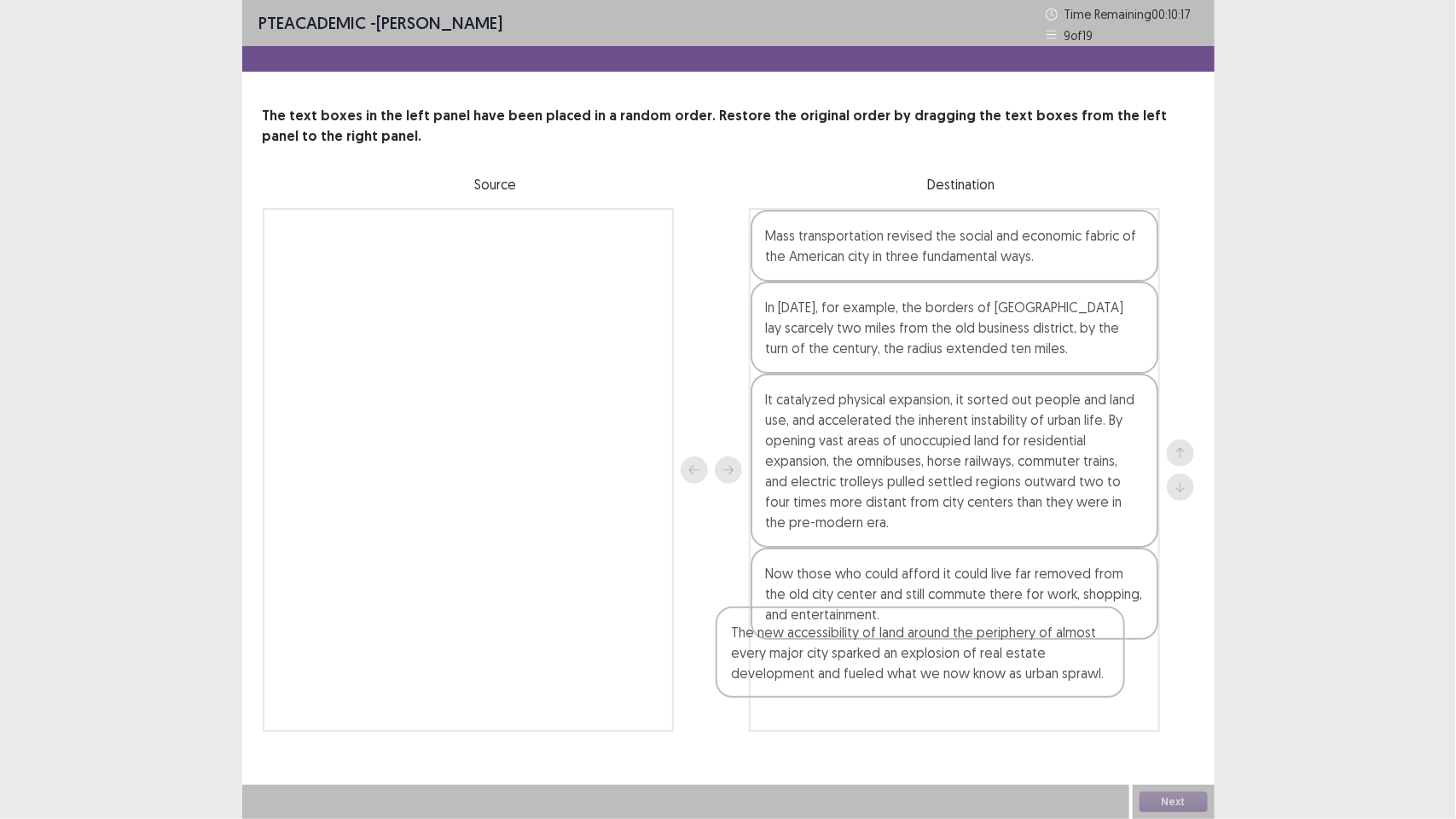
drag, startPoint x: 410, startPoint y: 241, endPoint x: 863, endPoint y: 646, distance: 607.6
click at [863, 646] on div "The new accessibility of land around the periphery of almost every major city s…" at bounding box center [728, 470] width 931 height 524
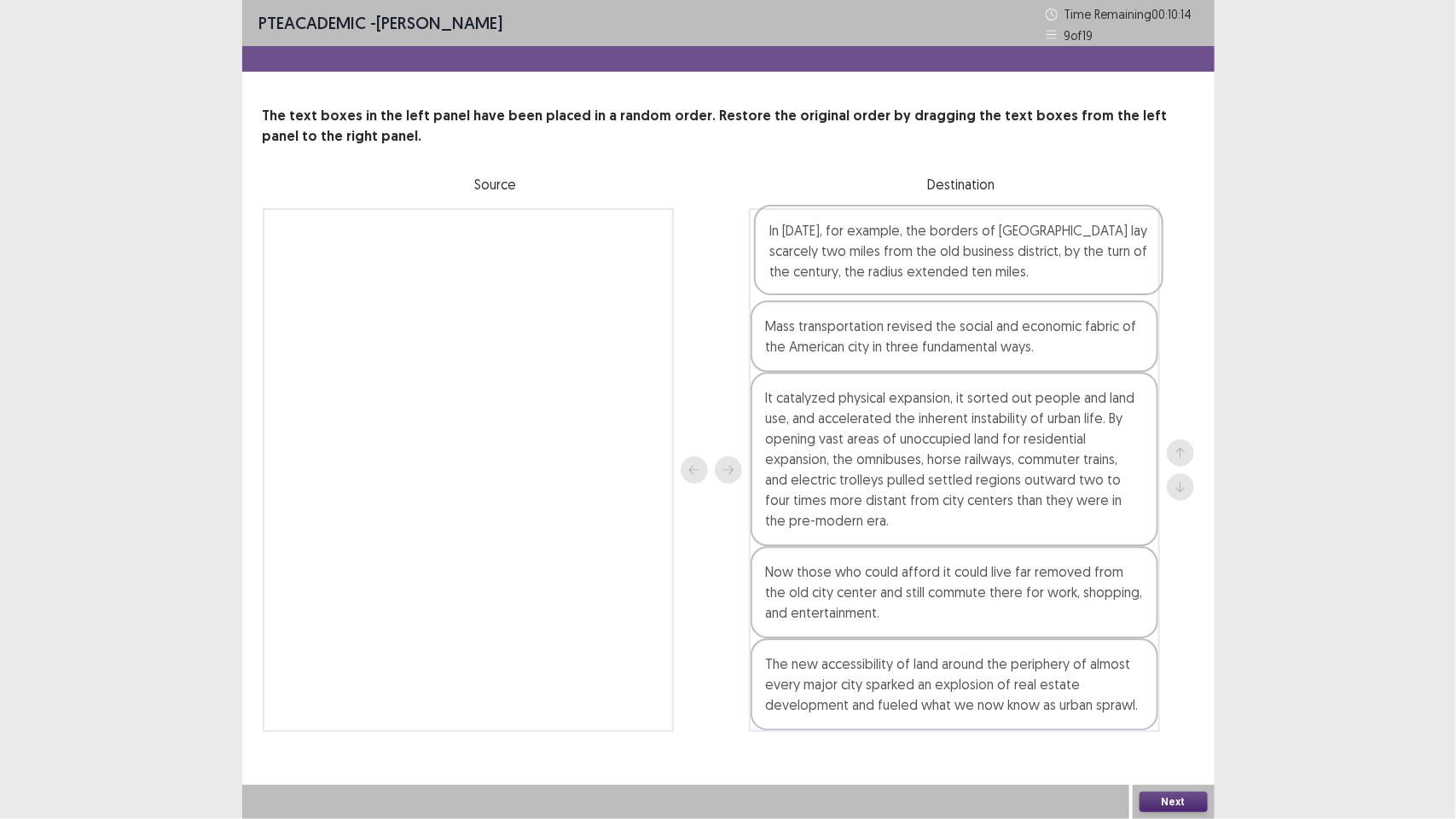
drag, startPoint x: 881, startPoint y: 337, endPoint x: 880, endPoint y: 258, distance: 79.0
click at [880, 258] on div "Mass transportation revised the social and economic fabric of the American city…" at bounding box center [954, 470] width 411 height 524
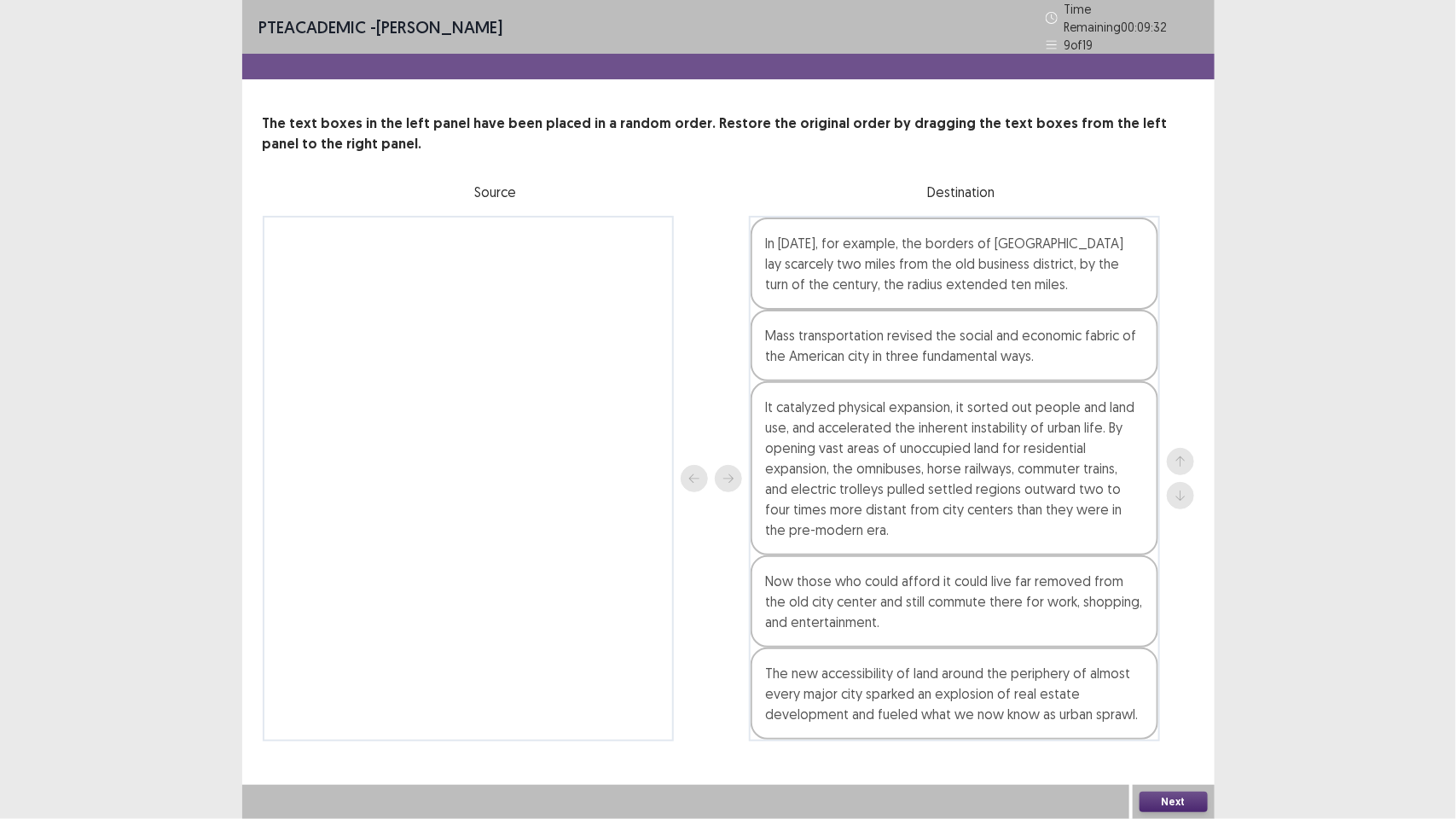
click at [1187, 799] on button "Next" at bounding box center [1173, 801] width 68 height 20
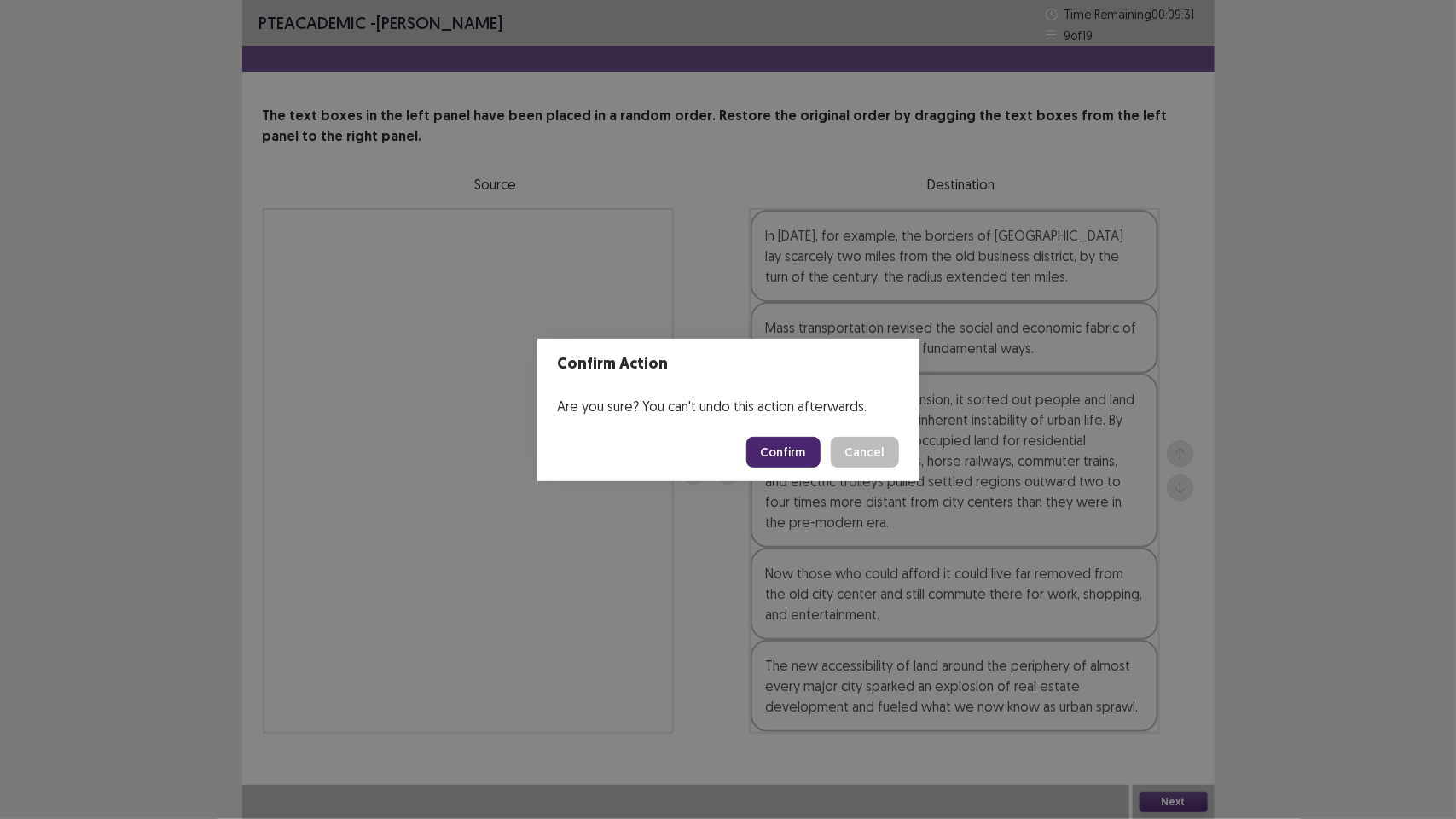
click at [804, 457] on button "Confirm" at bounding box center [784, 452] width 74 height 31
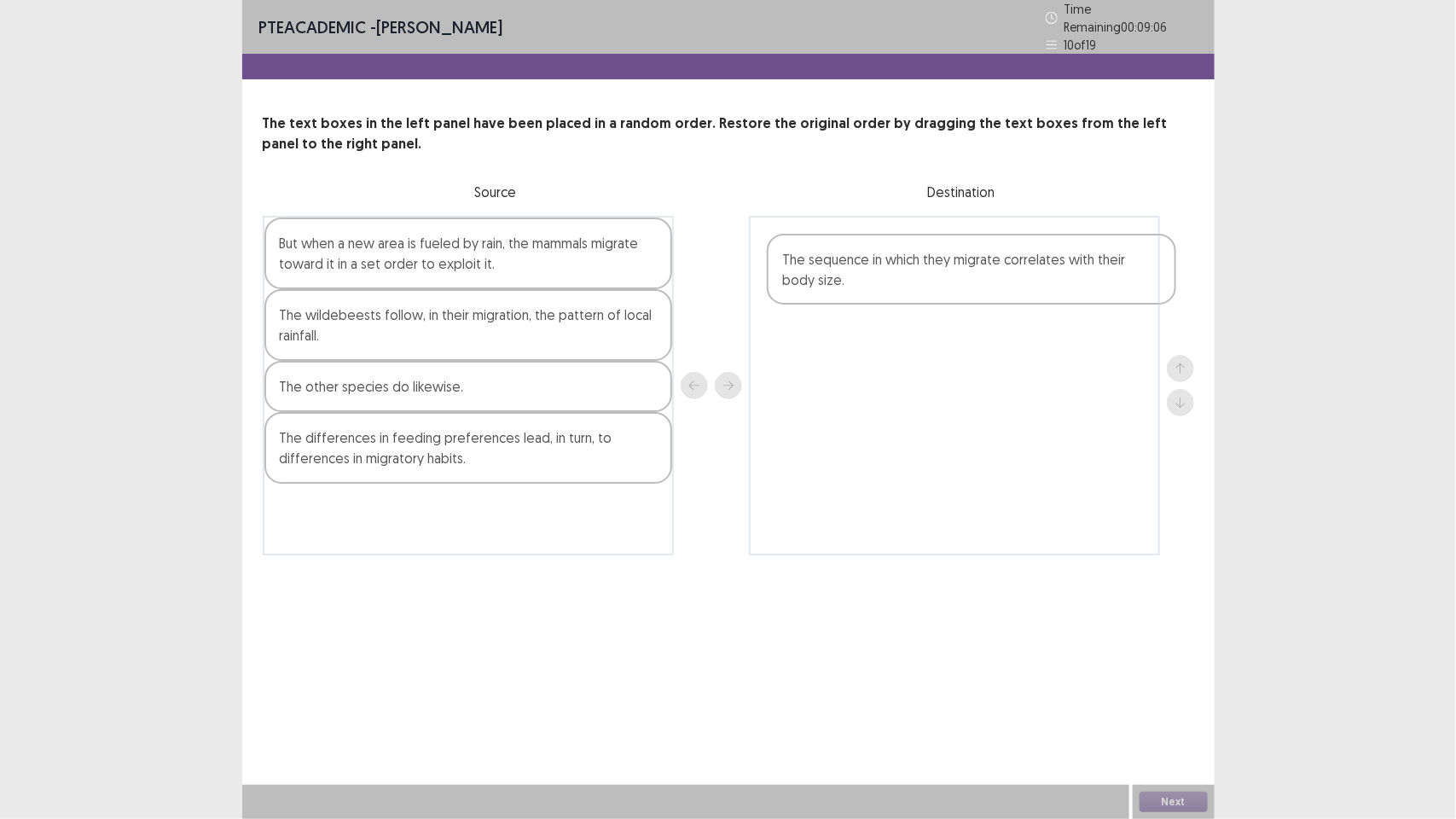
drag, startPoint x: 420, startPoint y: 256, endPoint x: 931, endPoint y: 275, distance: 511.4
click at [931, 279] on div "The sequence in which they migrate correlates with their body size. But when a …" at bounding box center [728, 386] width 931 height 340
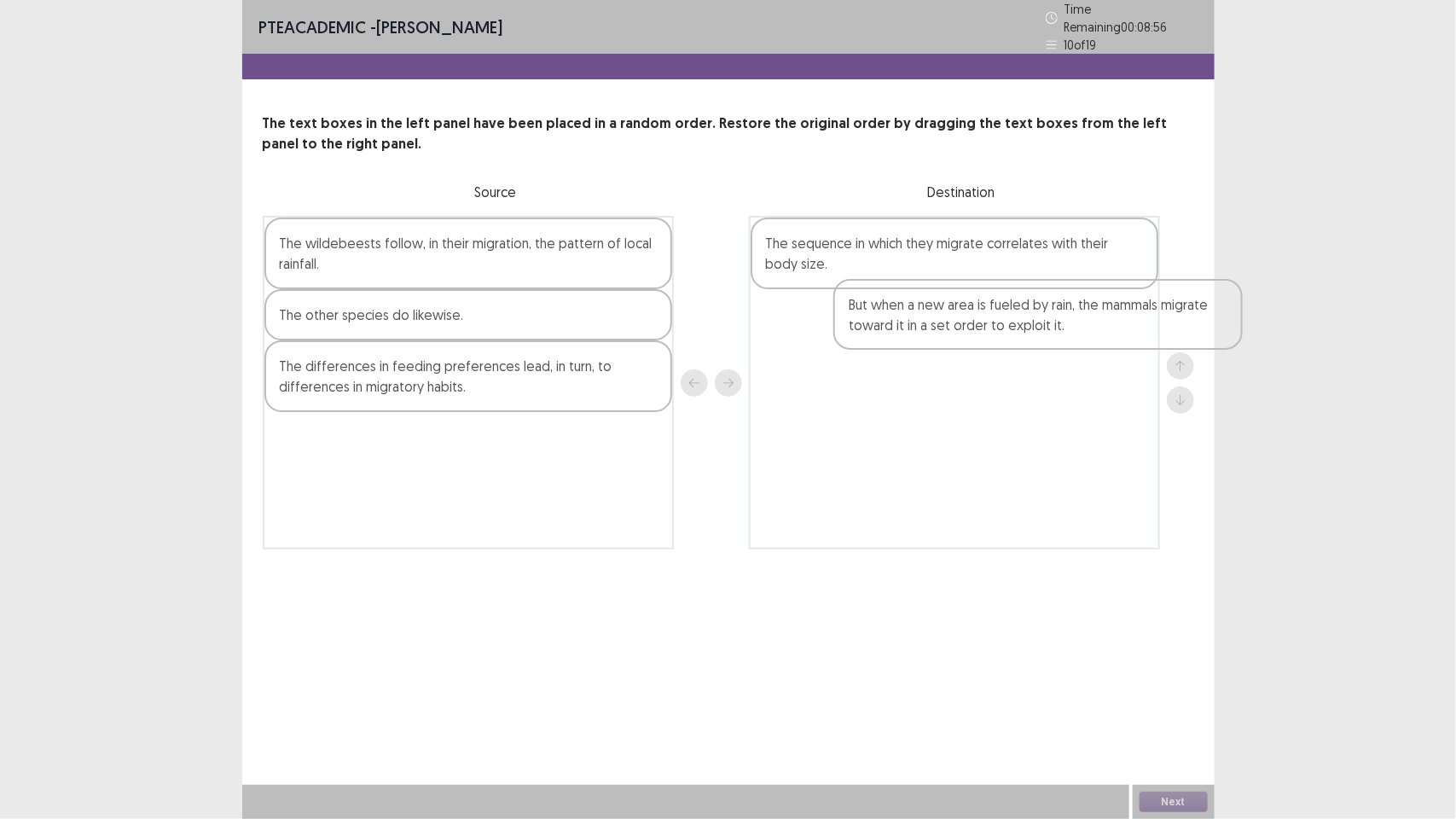
drag, startPoint x: 394, startPoint y: 261, endPoint x: 960, endPoint y: 325, distance: 569.6
click at [961, 325] on div "But when a new area is fueled by rain, the mammals migrate toward it in a set o…" at bounding box center [728, 382] width 931 height 333
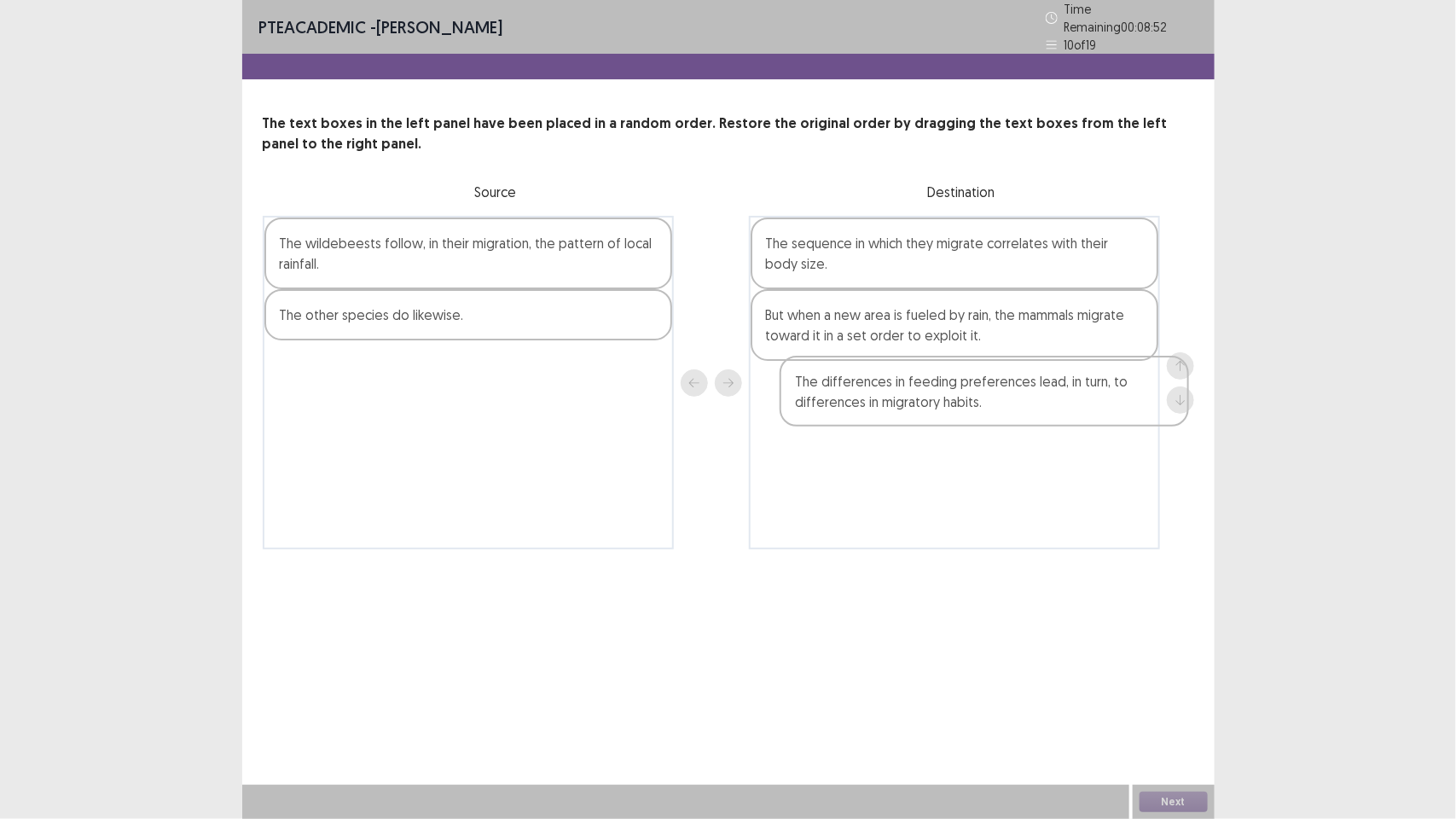
drag, startPoint x: 429, startPoint y: 372, endPoint x: 969, endPoint y: 395, distance: 540.5
click at [969, 395] on div "The wildebeests follow, in their migration, the pattern of local rainfall. The …" at bounding box center [728, 382] width 931 height 333
drag, startPoint x: 433, startPoint y: 309, endPoint x: 941, endPoint y: 449, distance: 526.9
click at [941, 449] on div "The wildebeests follow, in their migration, the pattern of local rainfall. The …" at bounding box center [728, 382] width 931 height 333
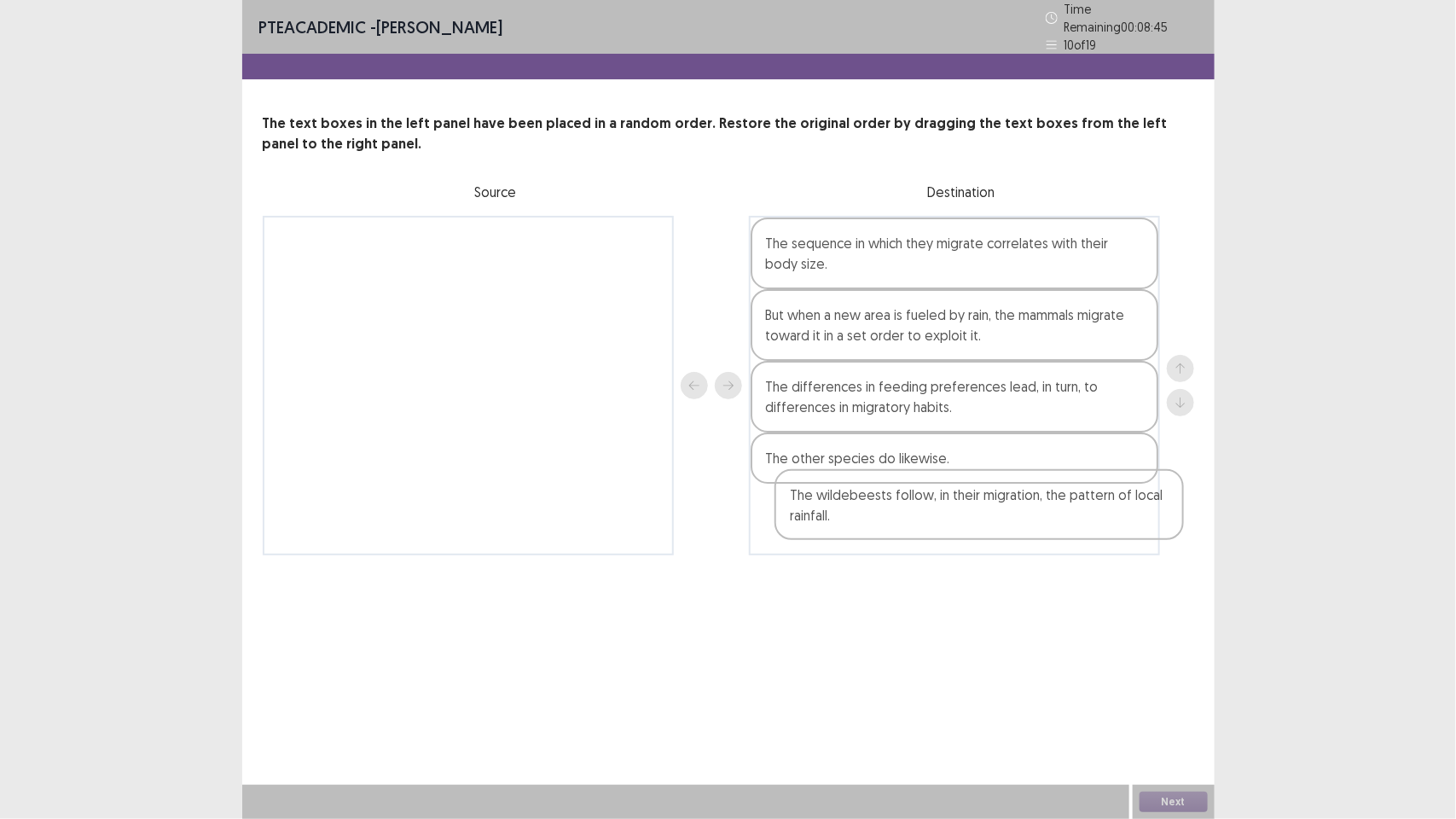
drag, startPoint x: 492, startPoint y: 252, endPoint x: 1003, endPoint y: 517, distance: 575.6
click at [1003, 517] on div "The wildebeests follow, in their migration, the pattern of local rainfall. The …" at bounding box center [728, 386] width 931 height 340
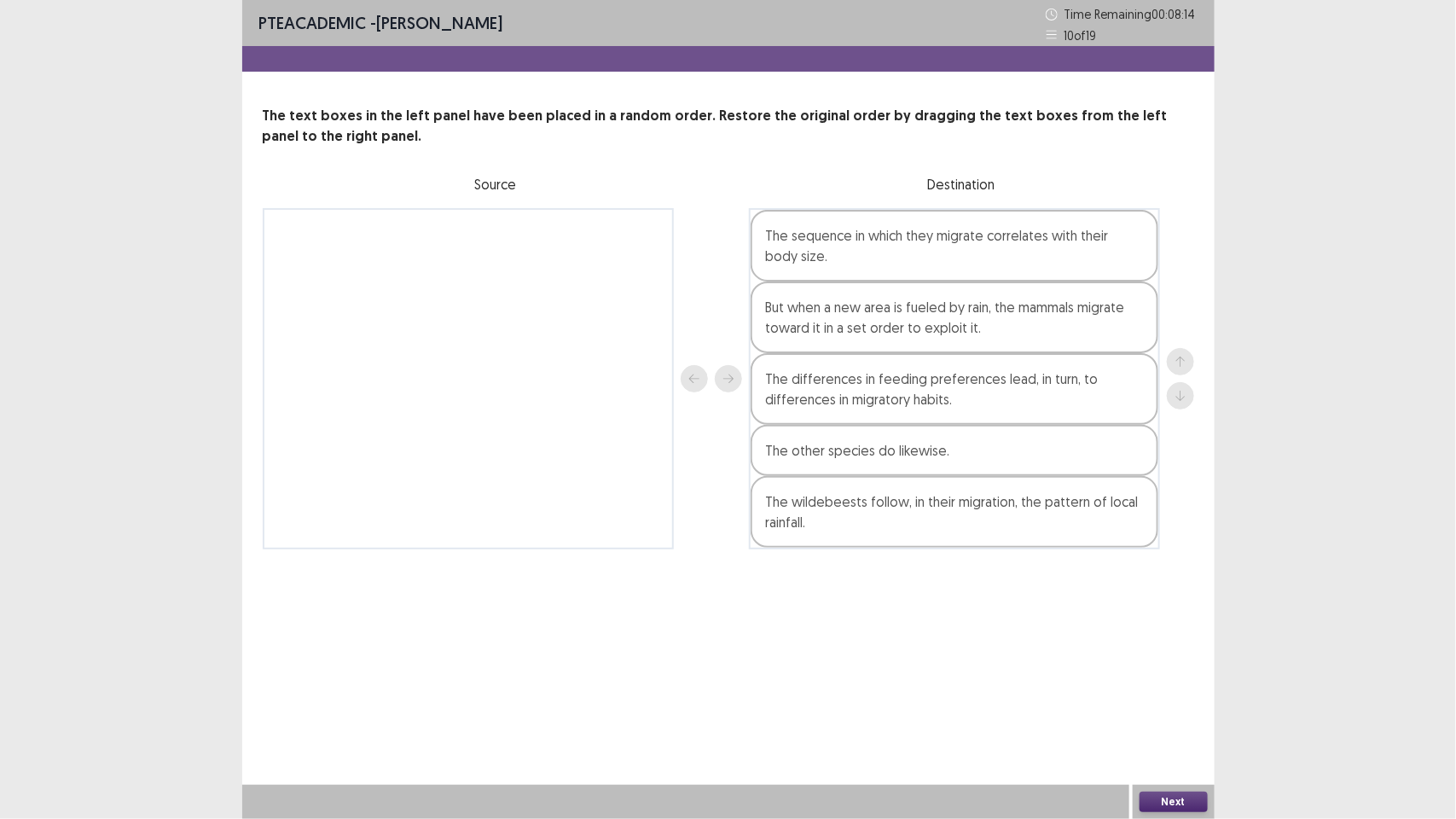
click at [1182, 802] on button "Next" at bounding box center [1173, 801] width 68 height 20
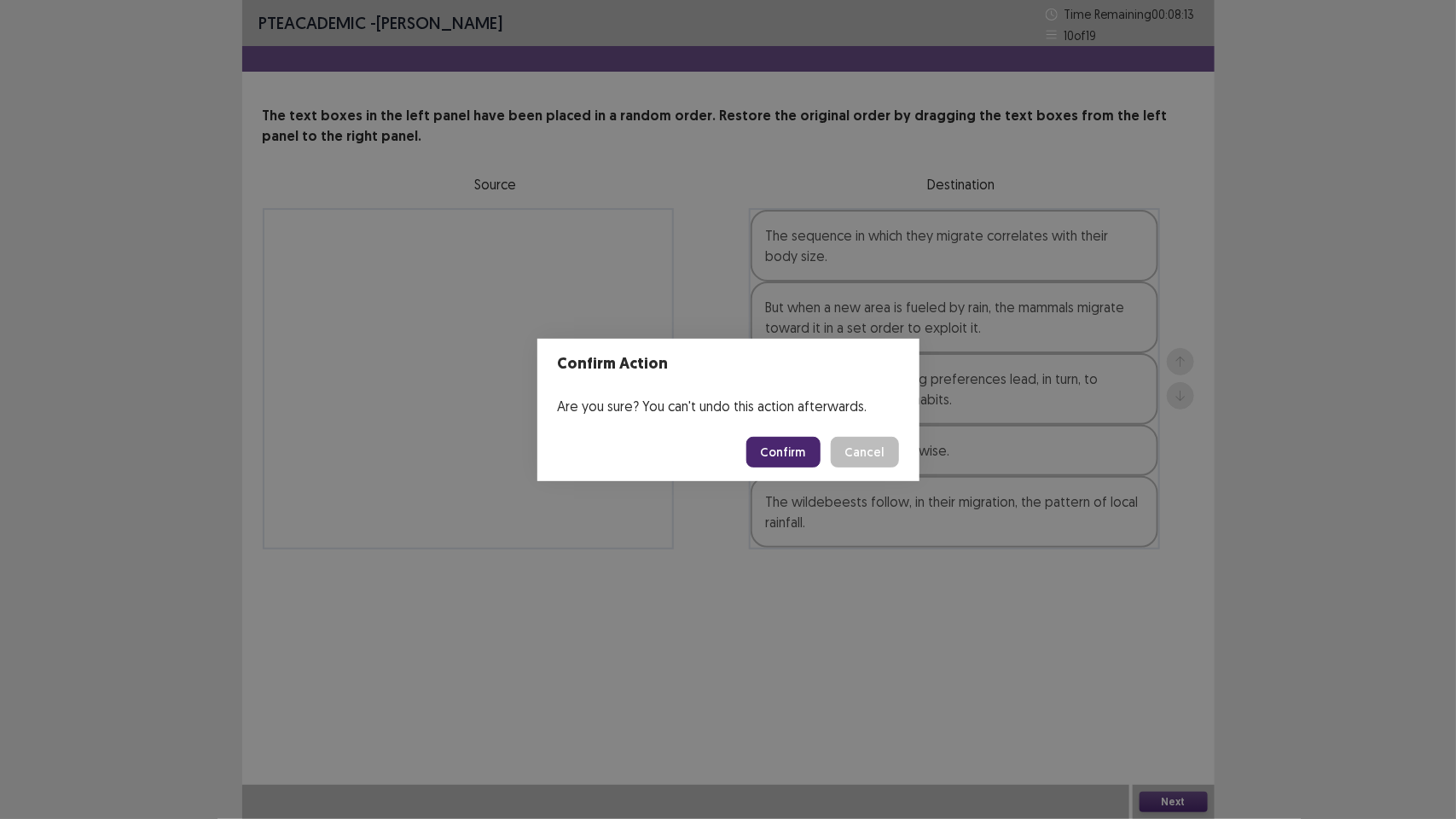
drag, startPoint x: 790, startPoint y: 440, endPoint x: 728, endPoint y: 420, distance: 65.1
click at [786, 437] on button "Confirm" at bounding box center [784, 452] width 74 height 31
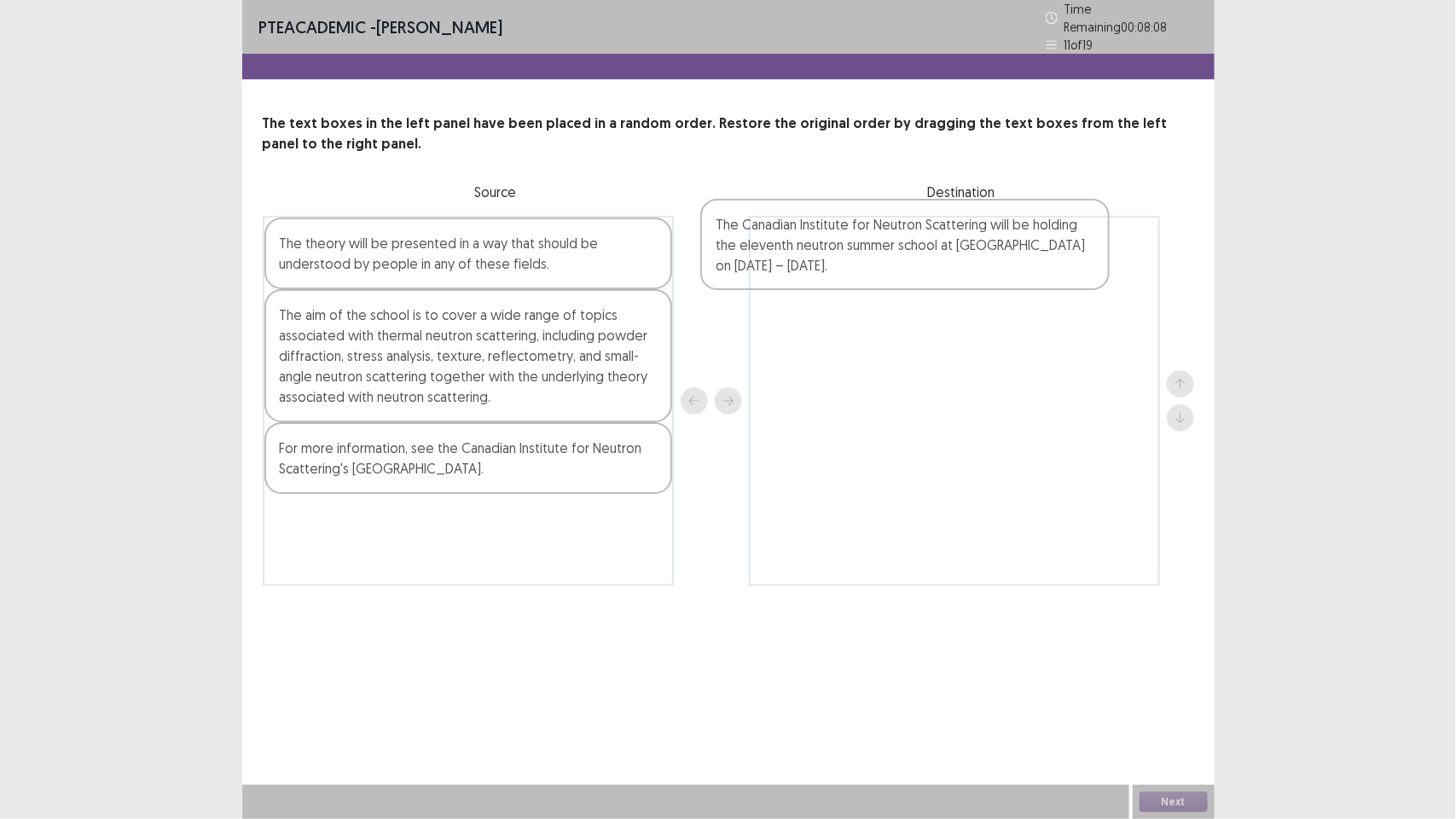
drag, startPoint x: 399, startPoint y: 256, endPoint x: 842, endPoint y: 246, distance: 443.1
click at [842, 246] on div "The Canadian Institute for Neutron Scattering will be holding the eleventh neut…" at bounding box center [728, 401] width 931 height 371
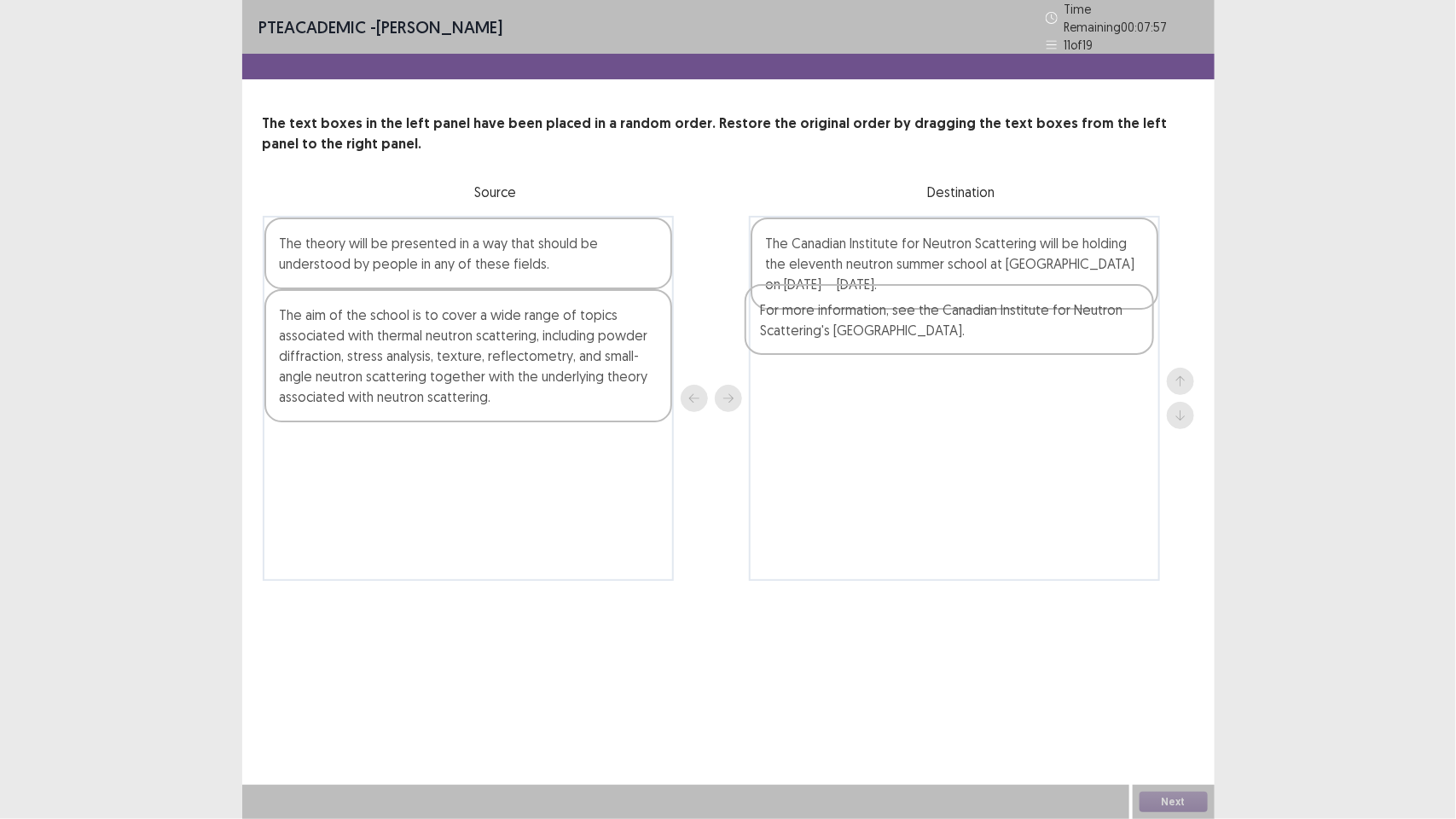
drag, startPoint x: 431, startPoint y: 459, endPoint x: 919, endPoint y: 331, distance: 504.5
click at [919, 331] on div "The theory will be presented in a way that should be understood by people in an…" at bounding box center [728, 398] width 931 height 365
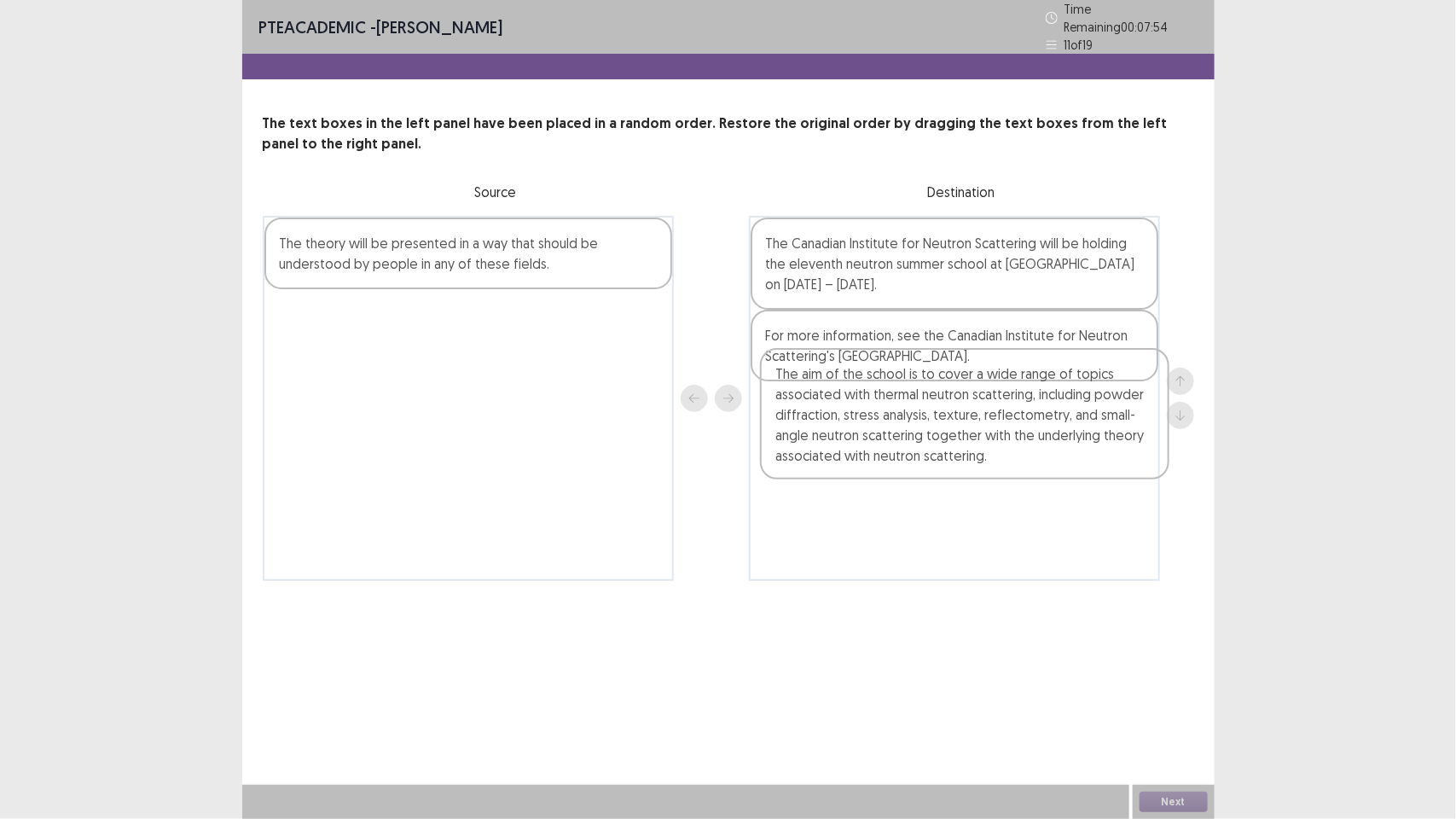
drag, startPoint x: 444, startPoint y: 317, endPoint x: 964, endPoint y: 394, distance: 525.7
click at [964, 394] on div "The theory will be presented in a way that should be understood by people in an…" at bounding box center [728, 398] width 931 height 365
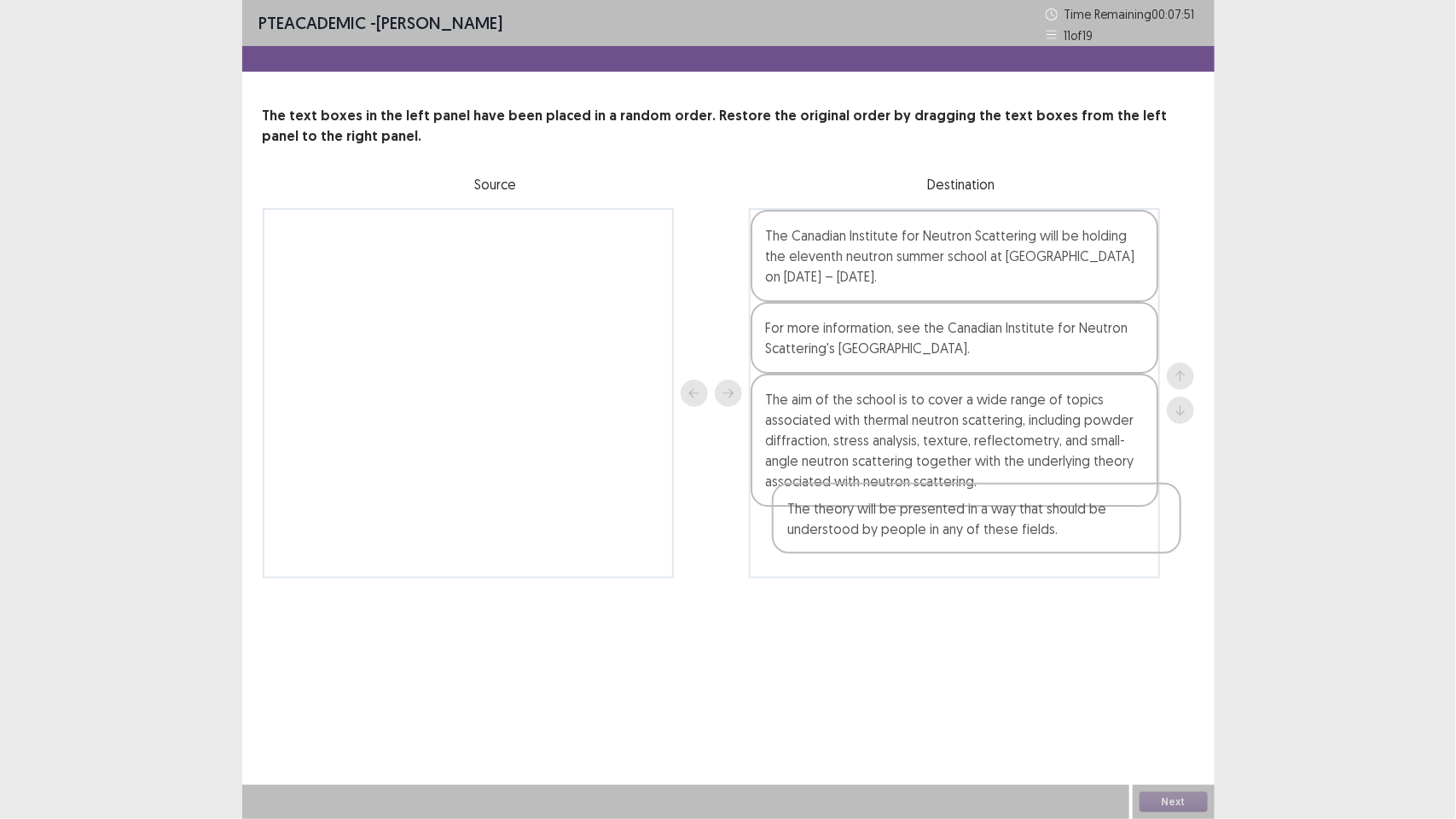
drag, startPoint x: 473, startPoint y: 248, endPoint x: 984, endPoint y: 527, distance: 582.2
click at [984, 527] on div "The theory will be presented in a way that should be understood by people in an…" at bounding box center [728, 393] width 931 height 371
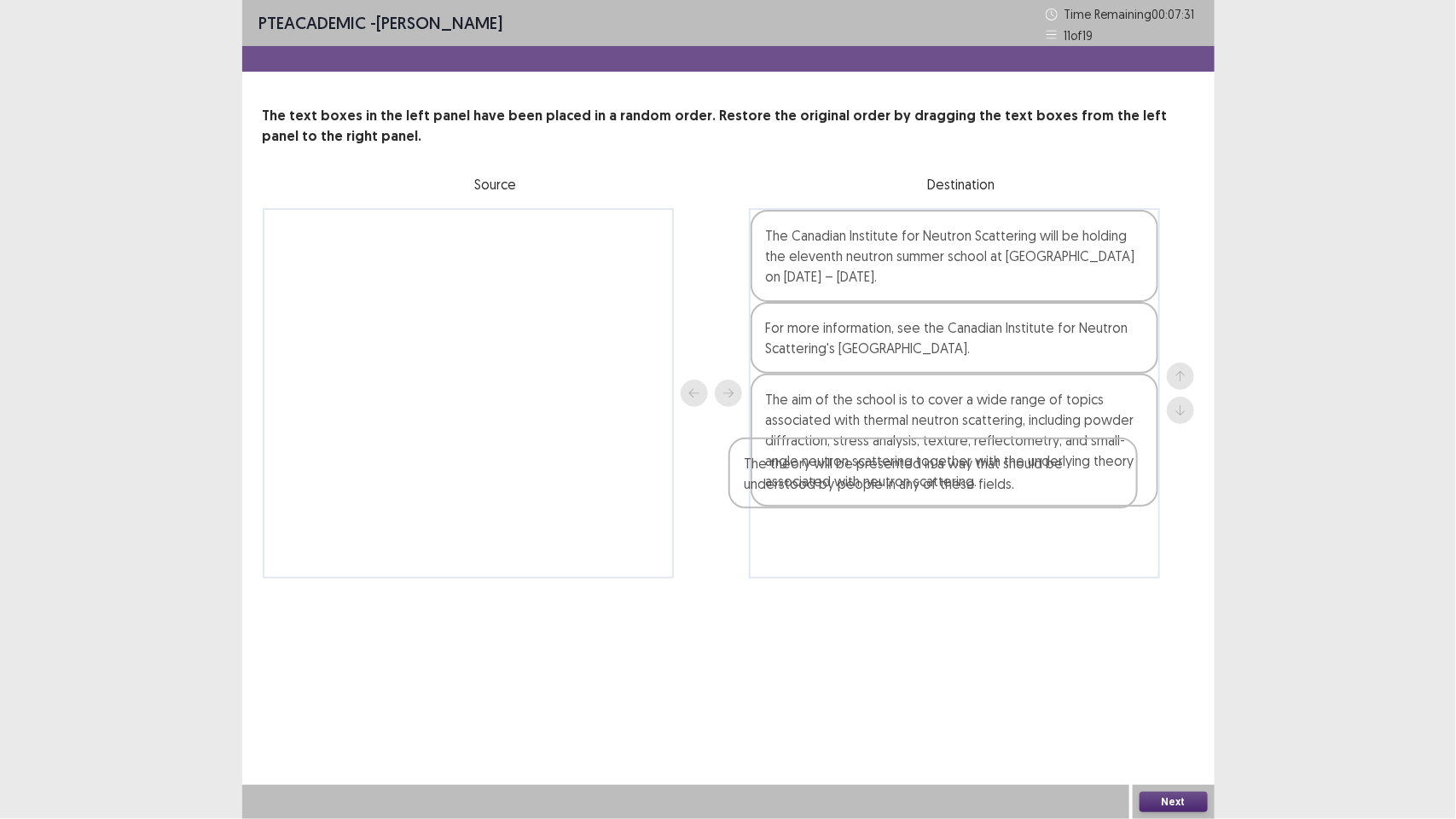
drag, startPoint x: 956, startPoint y: 540, endPoint x: 943, endPoint y: 422, distance: 118.7
click at [937, 433] on div "The Canadian Institute for Neutron Scattering will be holding the eleventh neut…" at bounding box center [954, 393] width 411 height 371
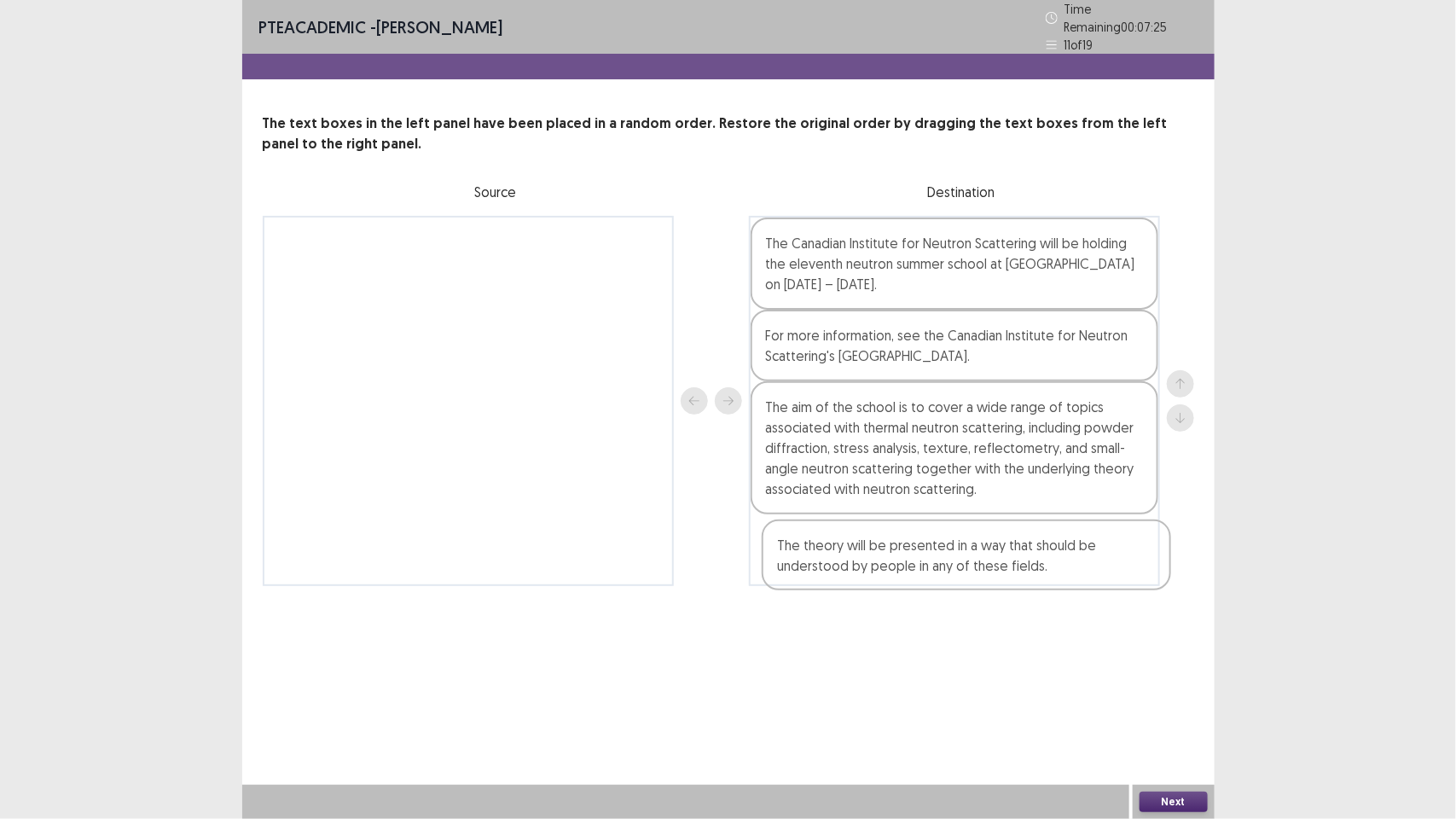
drag, startPoint x: 984, startPoint y: 405, endPoint x: 994, endPoint y: 552, distance: 147.3
click at [986, 555] on div "The Canadian Institute for Neutron Scattering will be holding the eleventh neut…" at bounding box center [954, 401] width 411 height 371
click at [1175, 793] on button "Next" at bounding box center [1173, 801] width 68 height 20
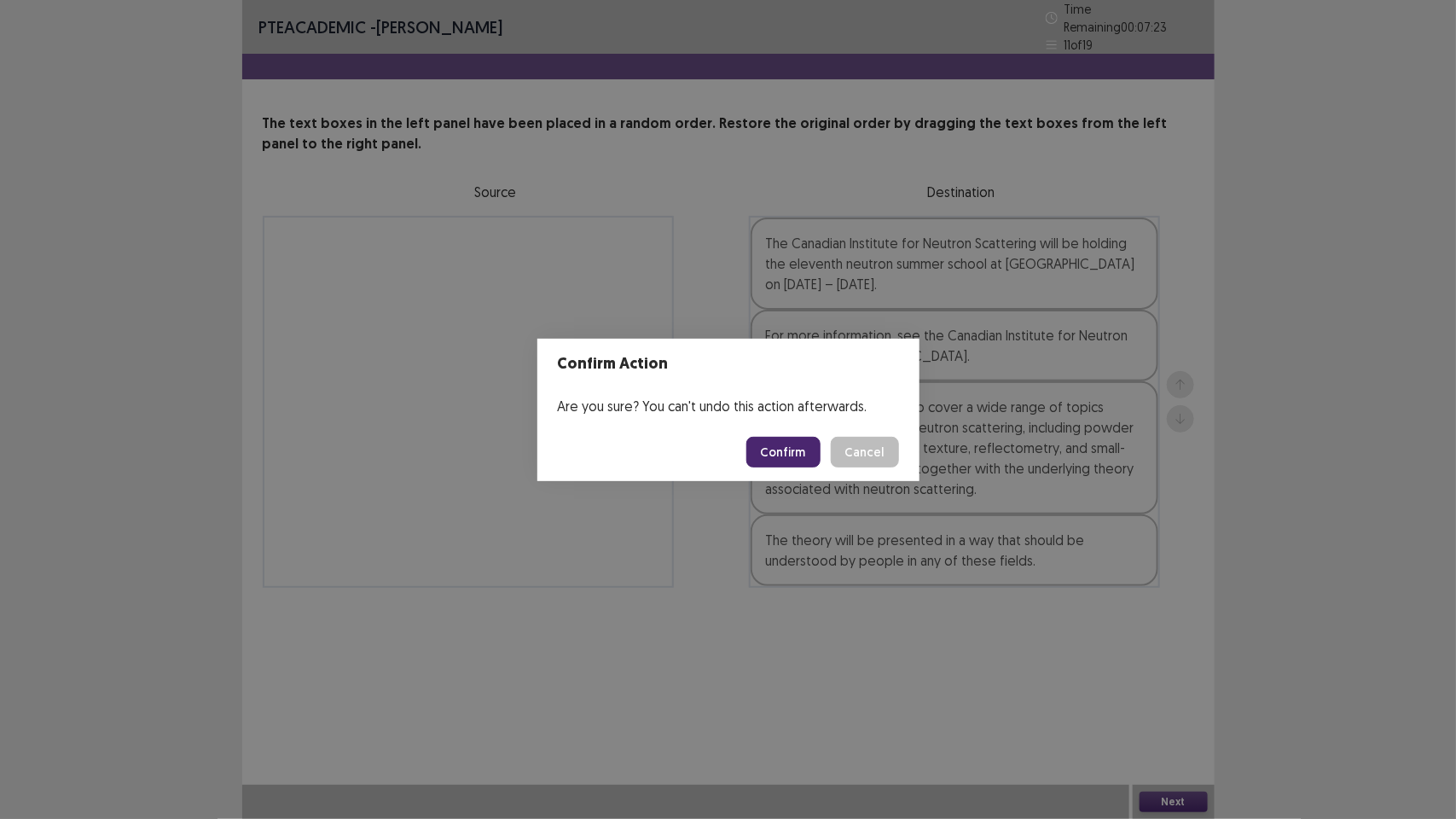
click at [800, 444] on button "Confirm" at bounding box center [784, 452] width 74 height 31
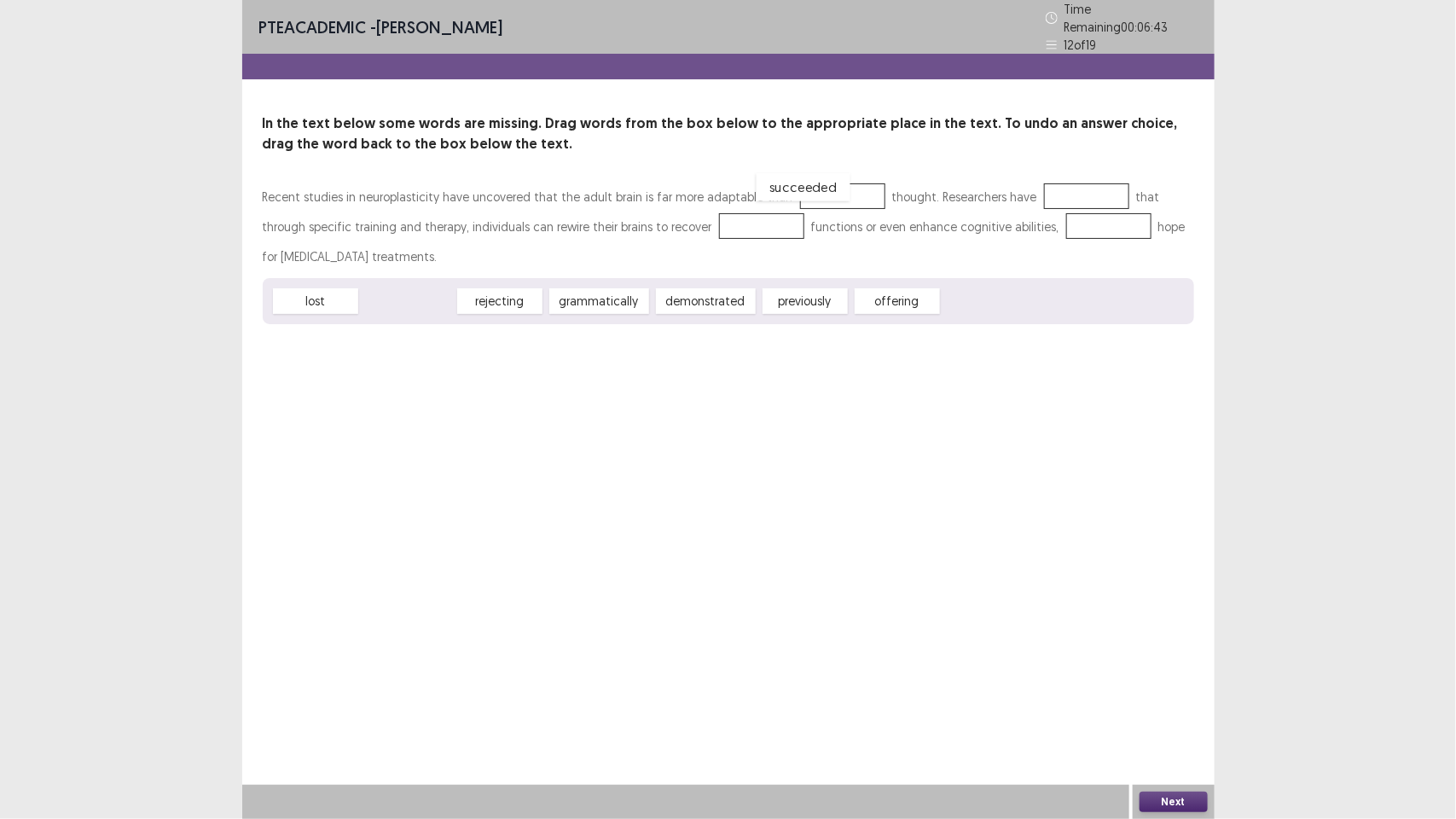
drag, startPoint x: 417, startPoint y: 290, endPoint x: 812, endPoint y: 176, distance: 411.1
drag, startPoint x: 701, startPoint y: 286, endPoint x: 1059, endPoint y: 180, distance: 373.4
drag, startPoint x: 328, startPoint y: 293, endPoint x: 695, endPoint y: 209, distance: 376.5
drag, startPoint x: 427, startPoint y: 295, endPoint x: 1038, endPoint y: 215, distance: 616.2
drag, startPoint x: 1045, startPoint y: 214, endPoint x: 745, endPoint y: 323, distance: 319.2
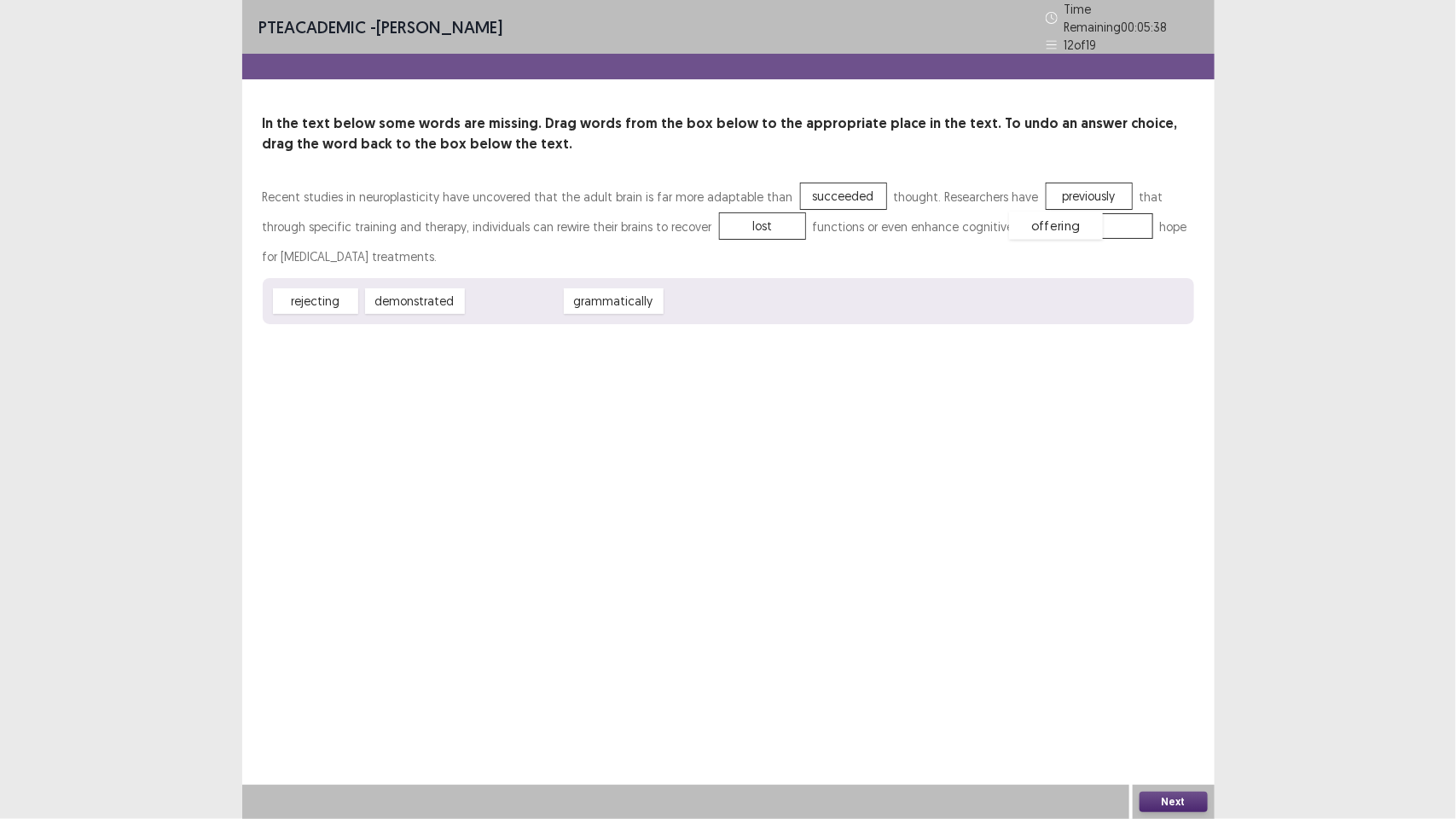
drag, startPoint x: 502, startPoint y: 295, endPoint x: 1046, endPoint y: 216, distance: 549.7
click at [1175, 793] on button "Next" at bounding box center [1173, 801] width 68 height 20
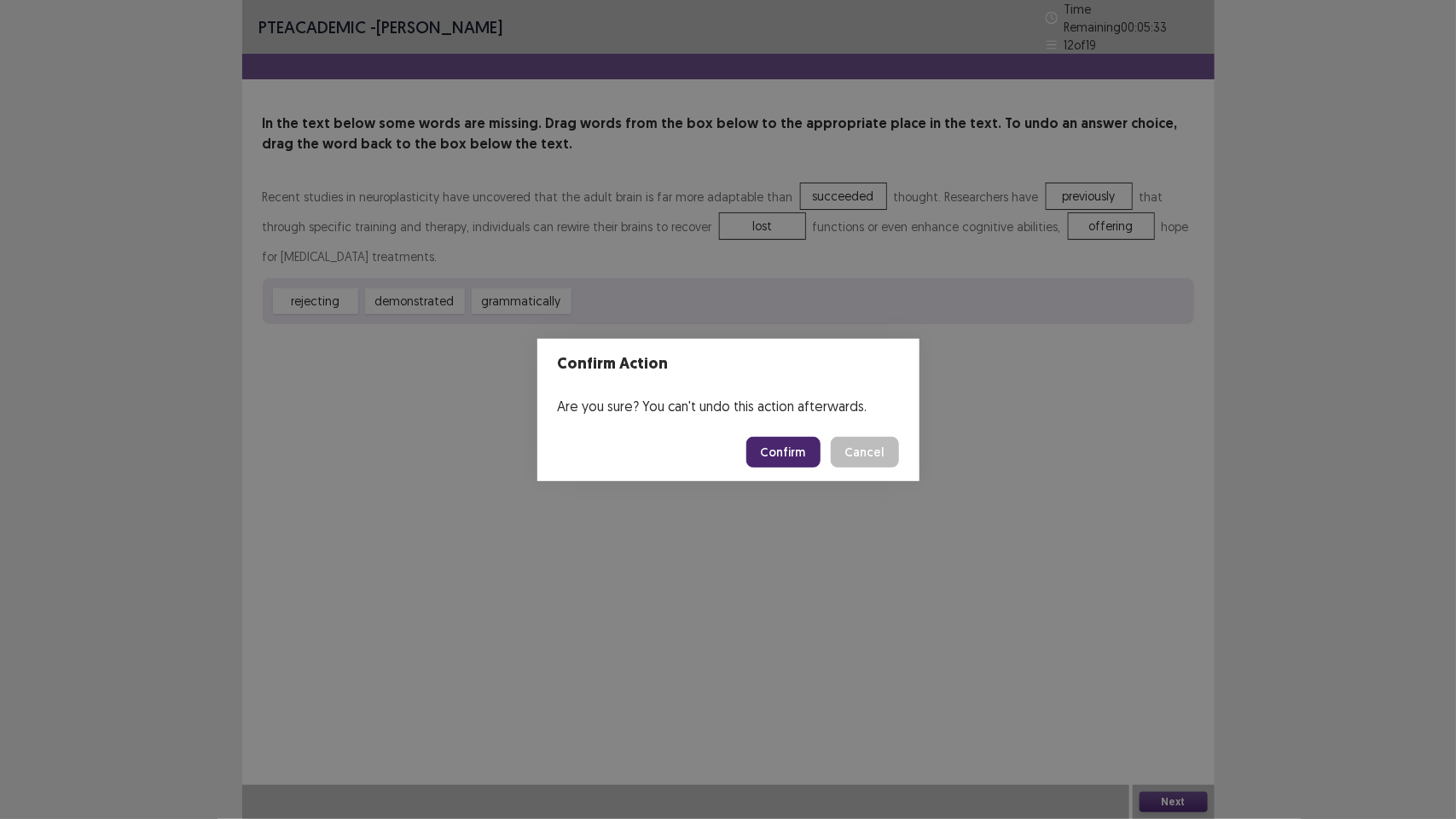
click at [791, 441] on button "Confirm" at bounding box center [784, 452] width 74 height 31
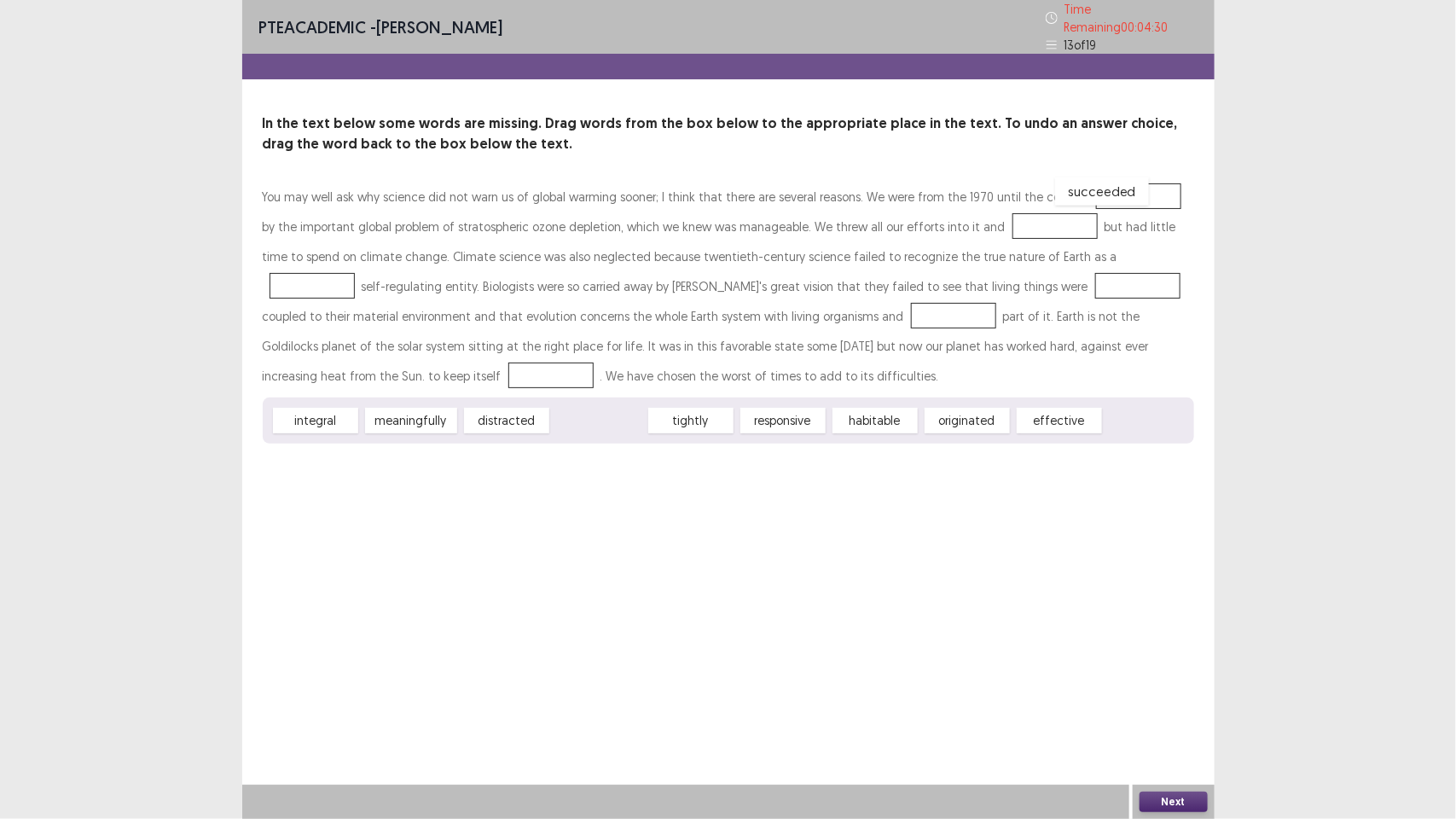
drag, startPoint x: 609, startPoint y: 406, endPoint x: 1112, endPoint y: 177, distance: 552.7
drag, startPoint x: 688, startPoint y: 412, endPoint x: 986, endPoint y: 213, distance: 358.3
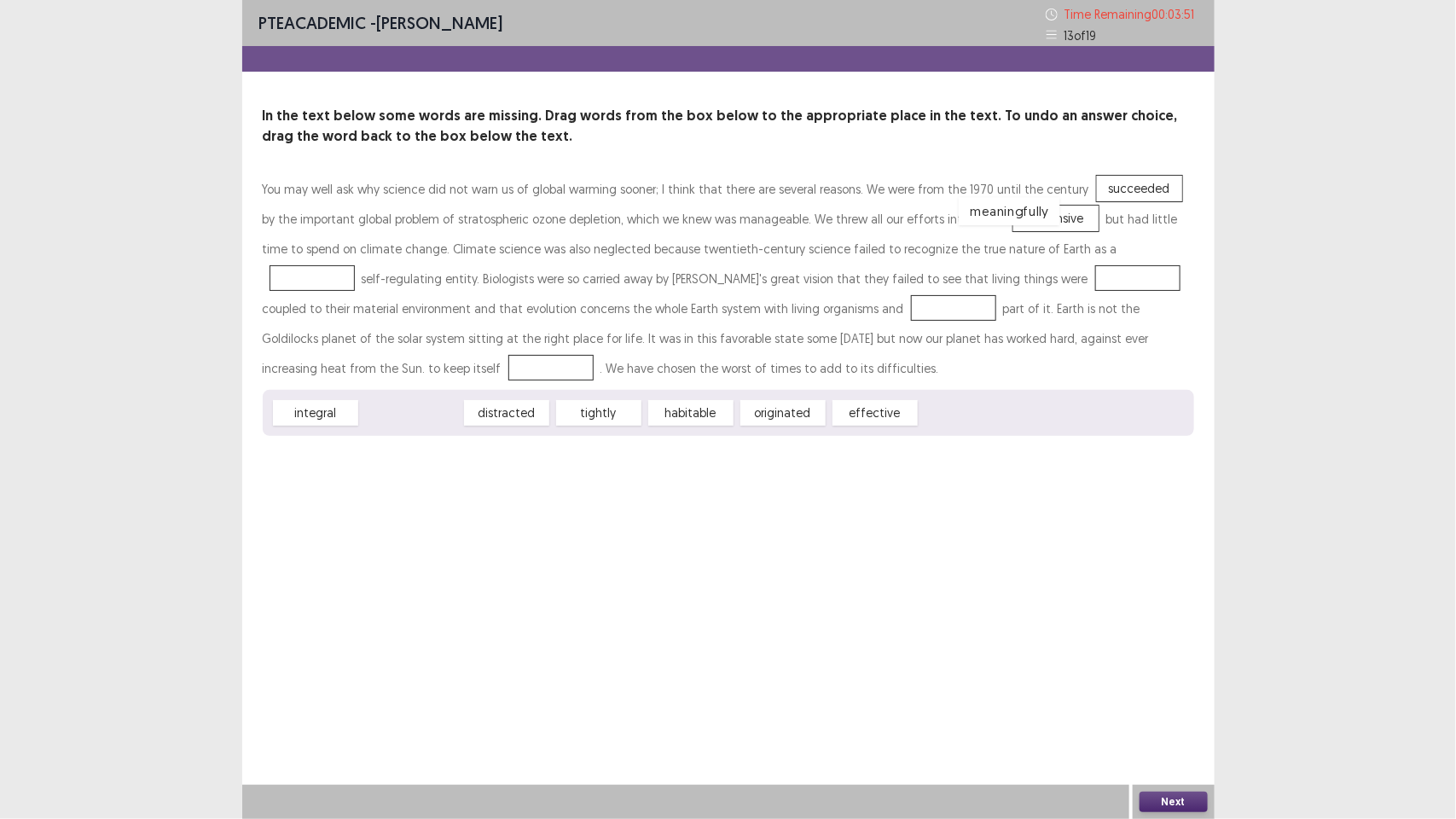
drag, startPoint x: 420, startPoint y: 416, endPoint x: 1018, endPoint y: 214, distance: 631.2
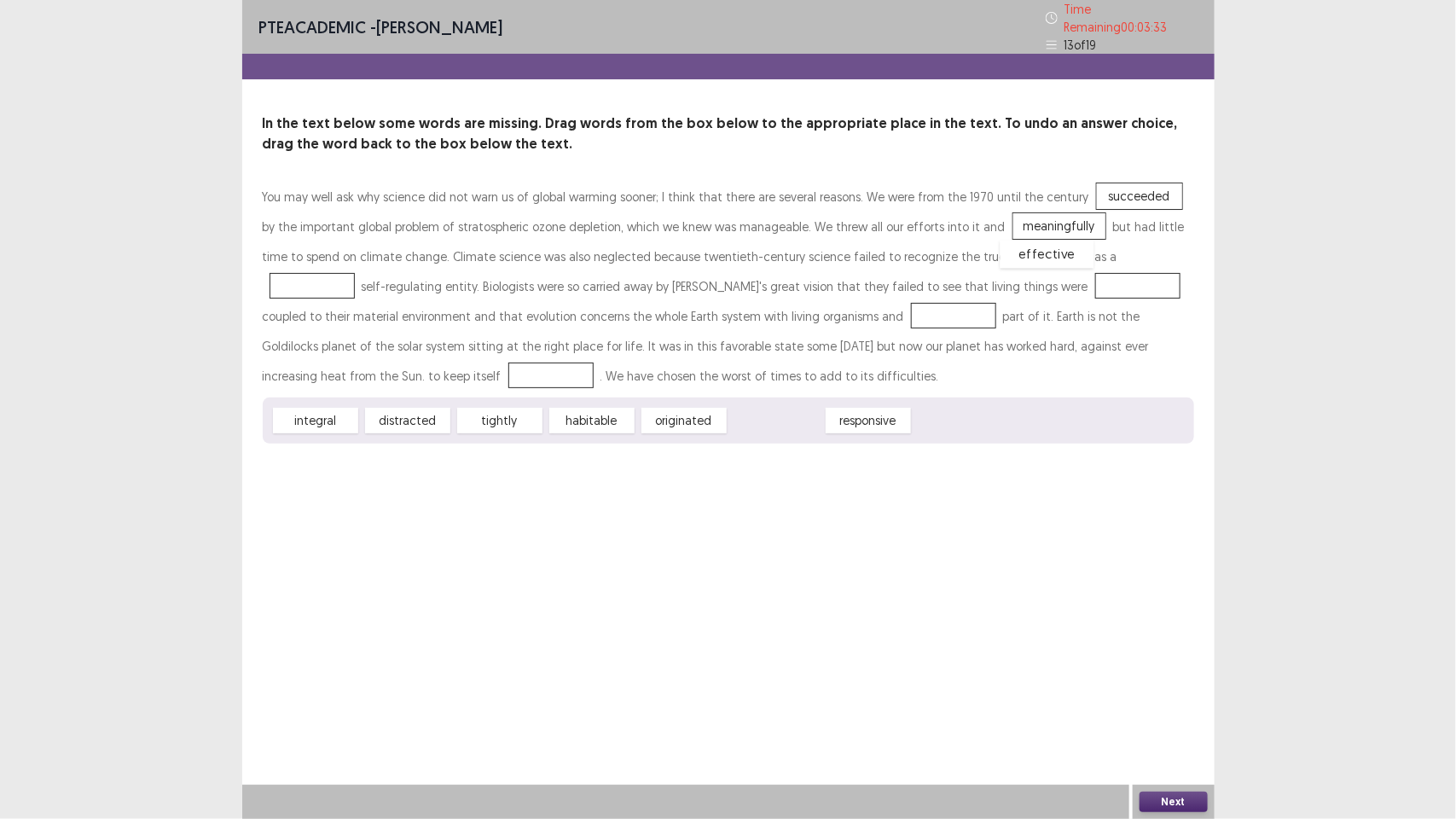
drag, startPoint x: 791, startPoint y: 412, endPoint x: 1062, endPoint y: 246, distance: 317.8
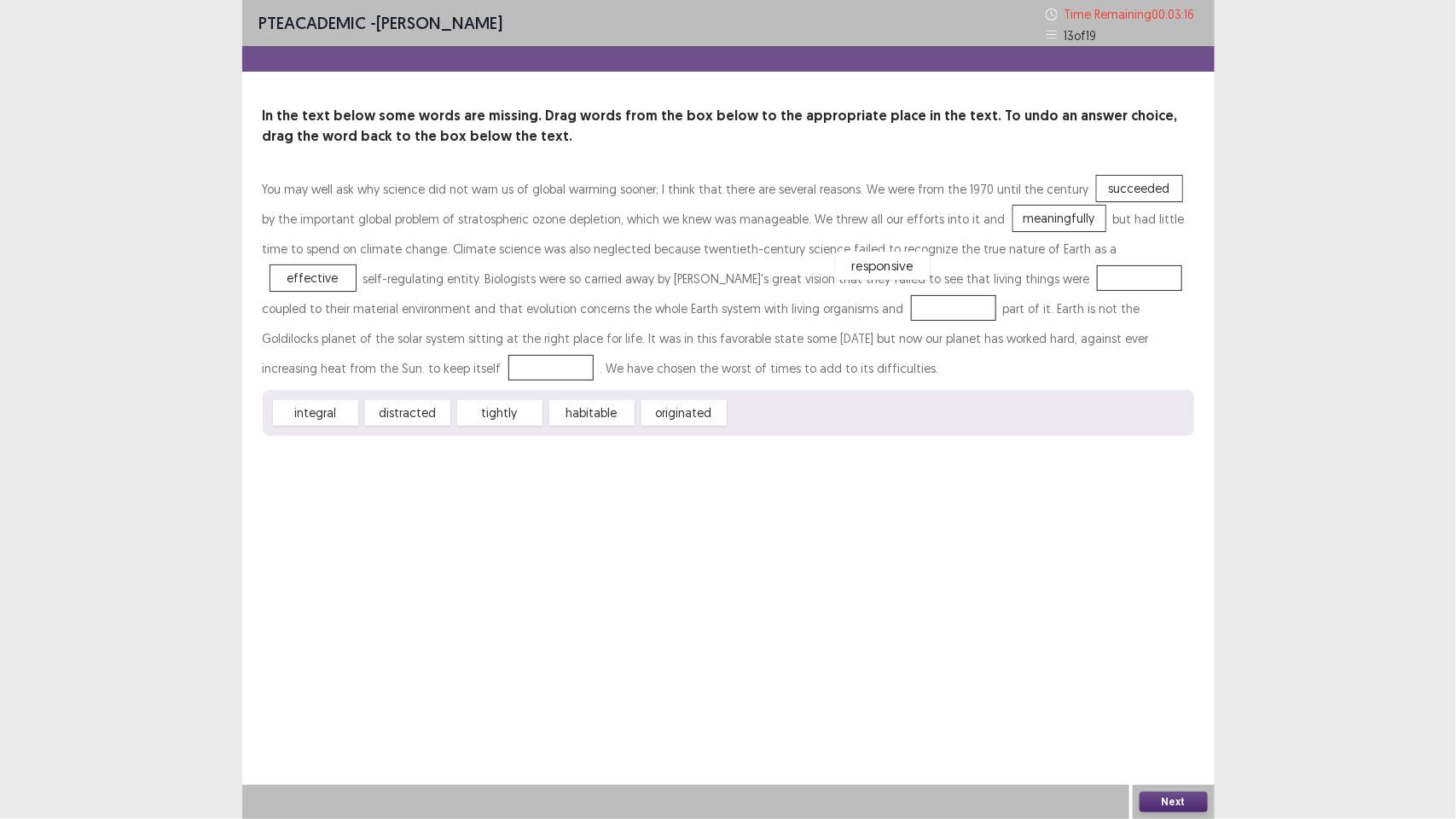
drag, startPoint x: 785, startPoint y: 410, endPoint x: 892, endPoint y: 262, distance: 182.6
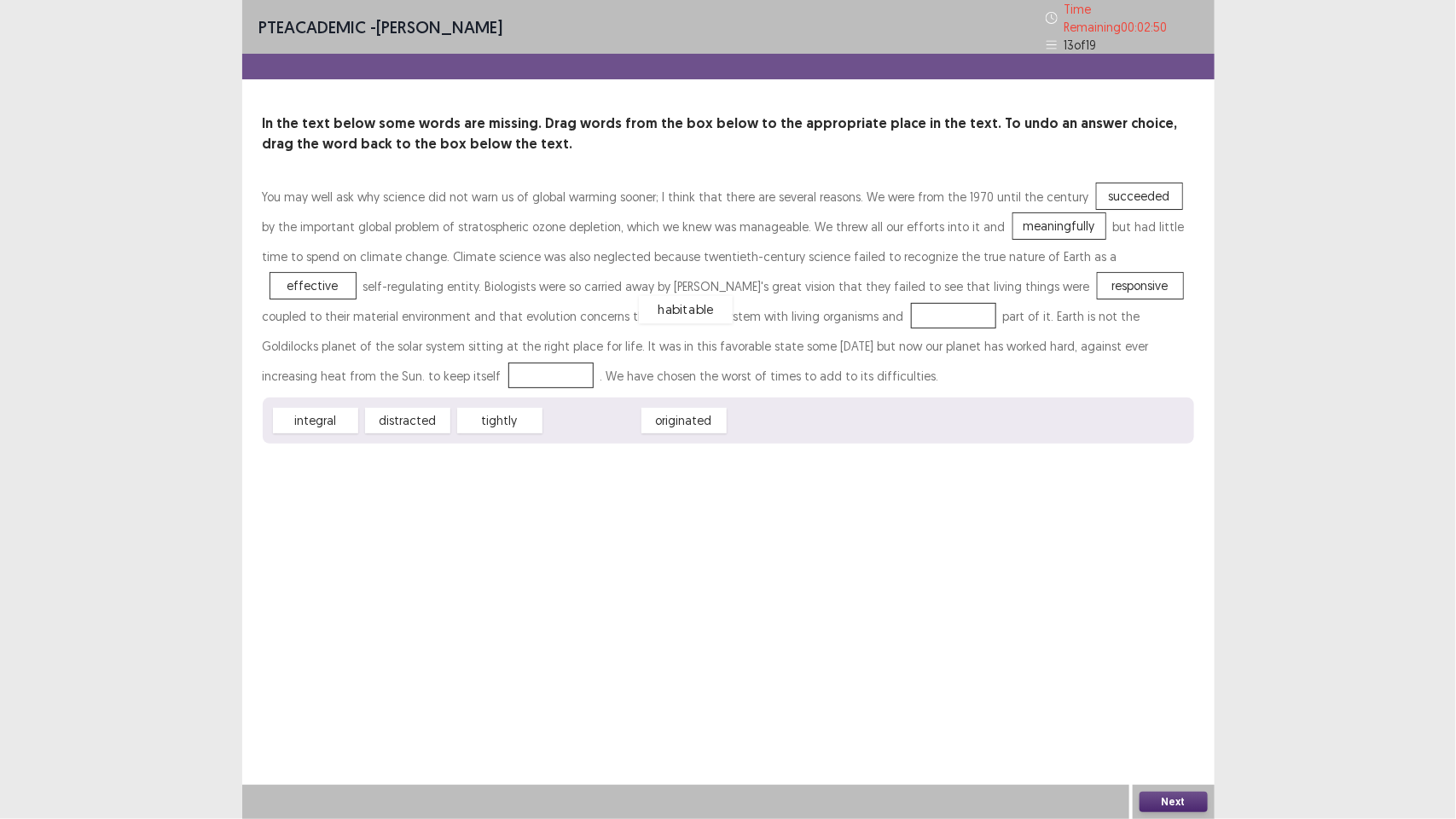
drag, startPoint x: 593, startPoint y: 420, endPoint x: 686, endPoint y: 309, distance: 144.8
drag, startPoint x: 588, startPoint y: 415, endPoint x: 1107, endPoint y: 334, distance: 525.3
click at [1107, 334] on div "You may well ask why science did not warn us of global warming sooner; I think …" at bounding box center [728, 312] width 931 height 262
drag, startPoint x: 610, startPoint y: 417, endPoint x: 1117, endPoint y: 340, distance: 512.8
click at [1188, 804] on button "Next" at bounding box center [1173, 801] width 68 height 20
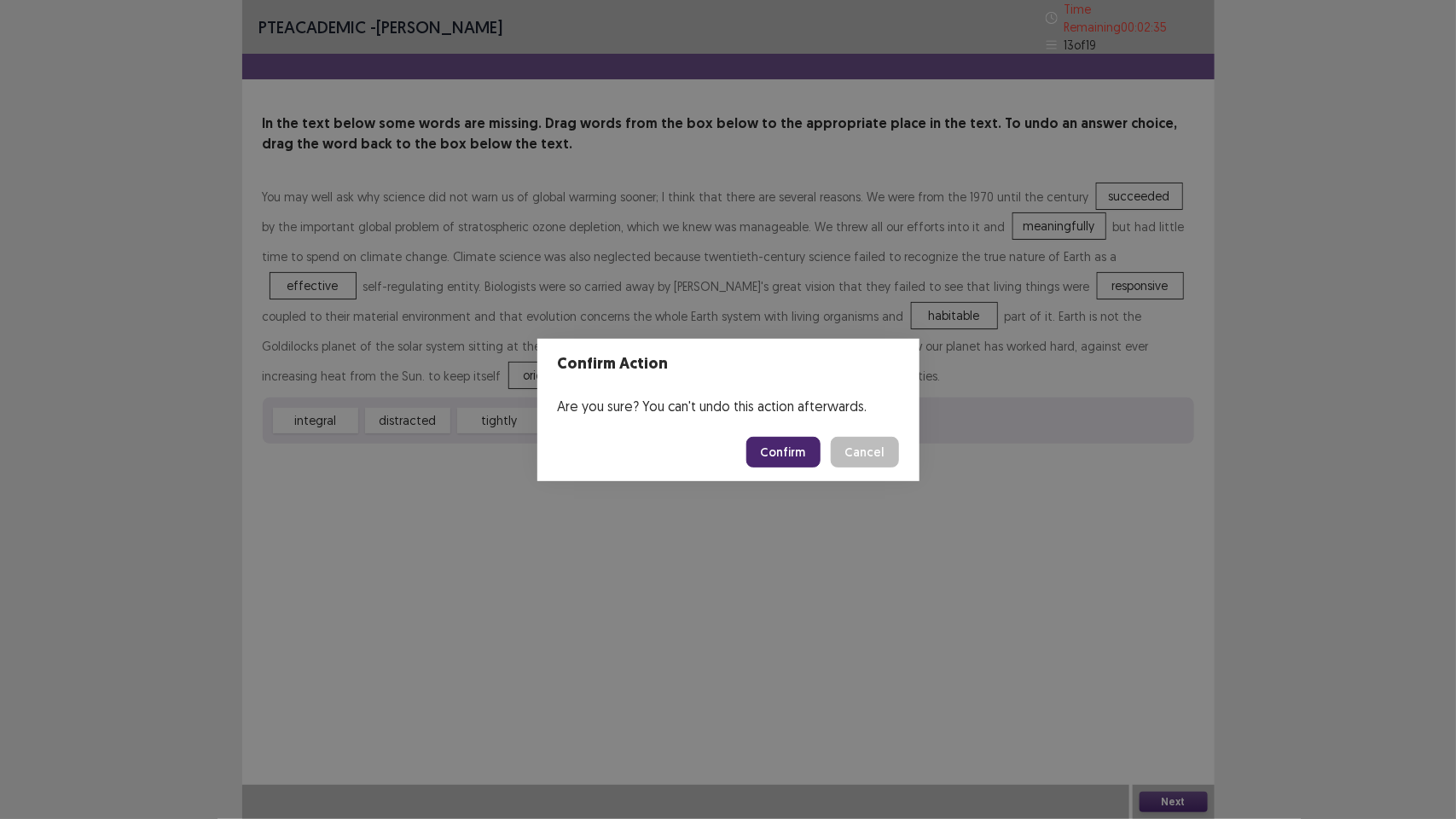
click at [800, 445] on button "Confirm" at bounding box center [784, 452] width 74 height 31
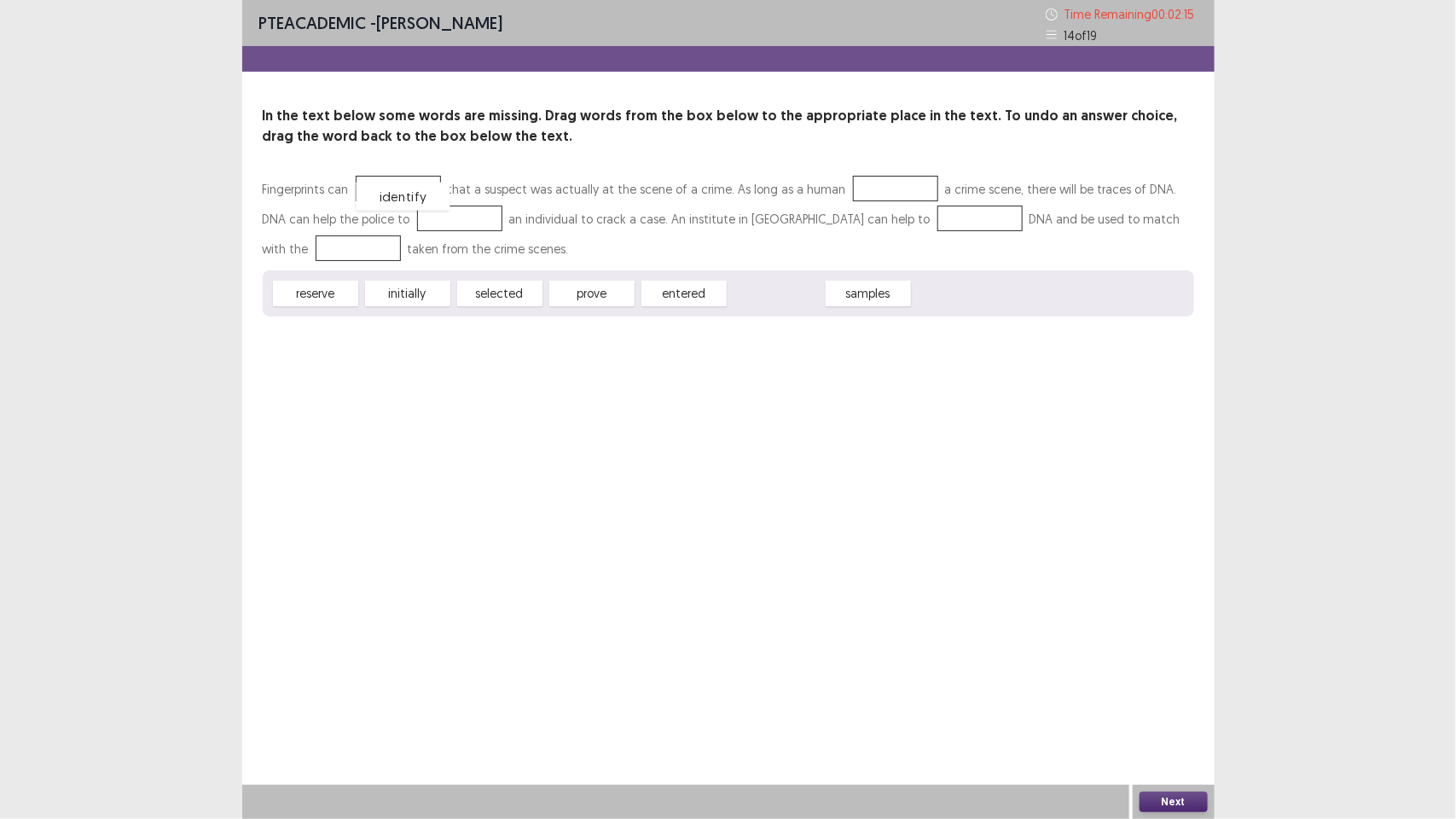
drag, startPoint x: 780, startPoint y: 295, endPoint x: 407, endPoint y: 198, distance: 385.4
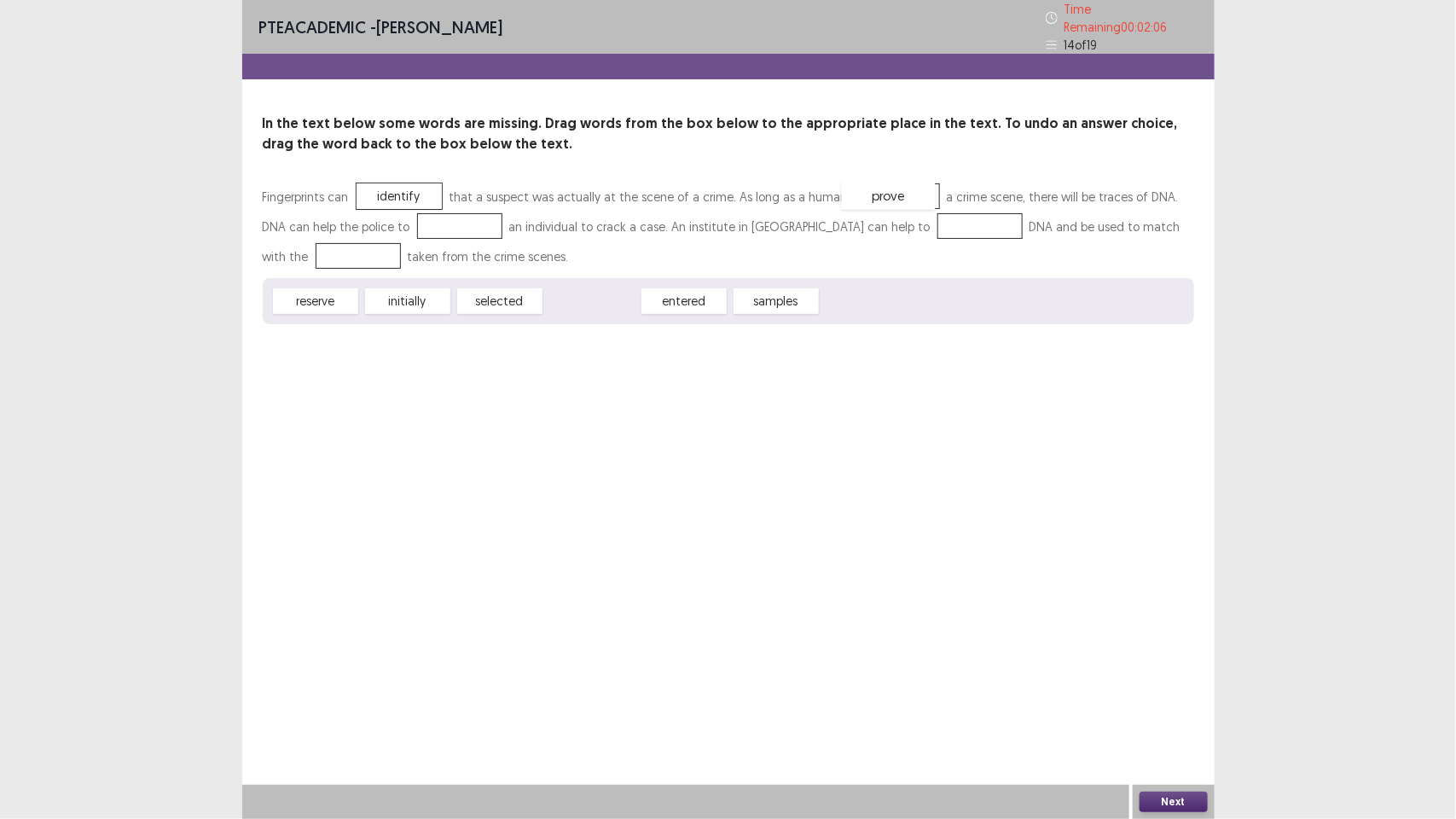
drag, startPoint x: 588, startPoint y: 295, endPoint x: 885, endPoint y: 188, distance: 315.7
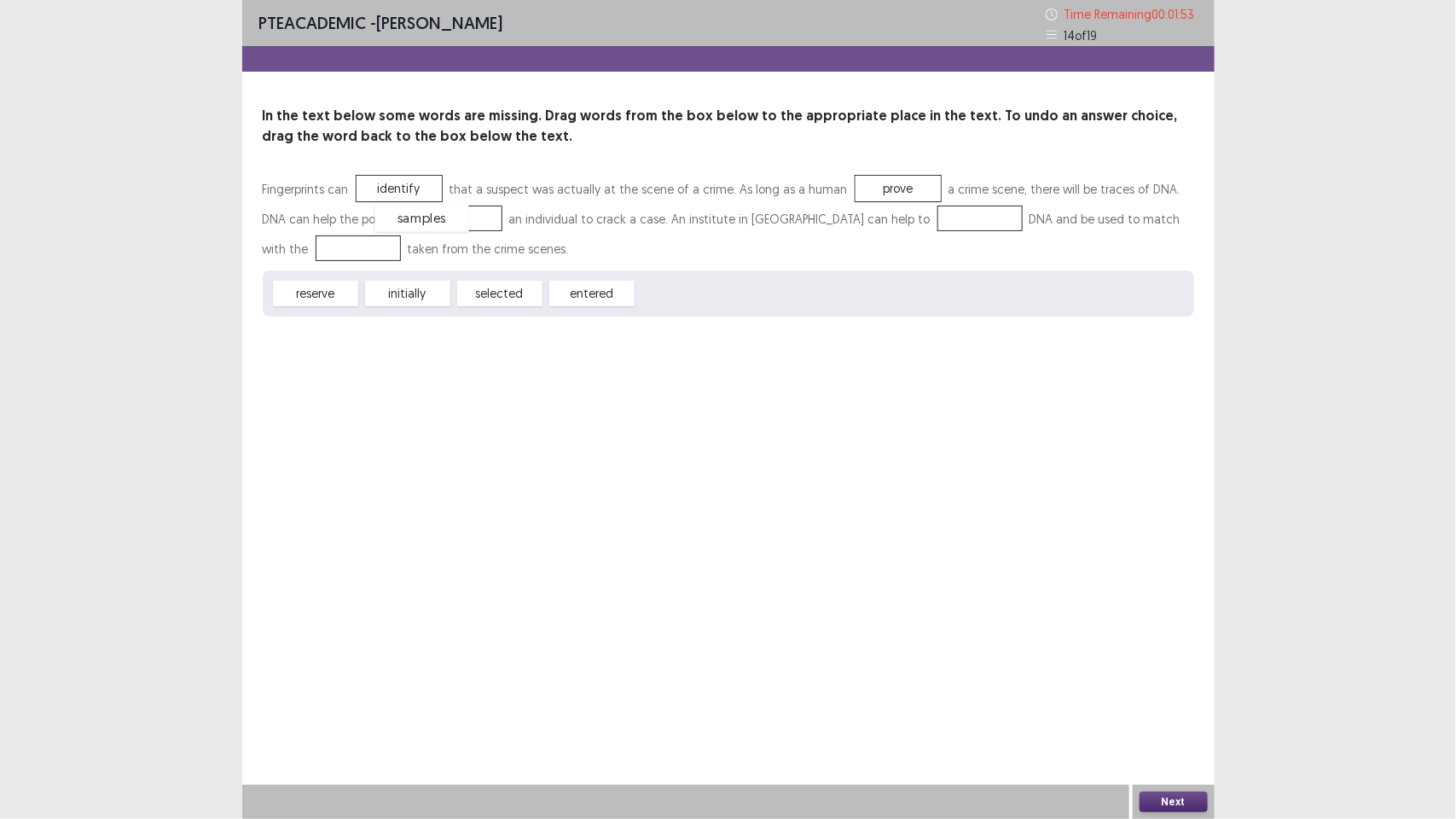
drag, startPoint x: 684, startPoint y: 299, endPoint x: 422, endPoint y: 223, distance: 272.8
drag, startPoint x: 595, startPoint y: 295, endPoint x: 496, endPoint y: 243, distance: 111.8
click at [442, 222] on div "Fingerprints can identify that a suspect was actually at the scene of a crime. …" at bounding box center [728, 245] width 931 height 142
drag, startPoint x: 571, startPoint y: 290, endPoint x: 429, endPoint y: 220, distance: 158.3
click at [428, 220] on div "Fingerprints can identify that a suspect was actually at the scene of a crime. …" at bounding box center [728, 245] width 931 height 142
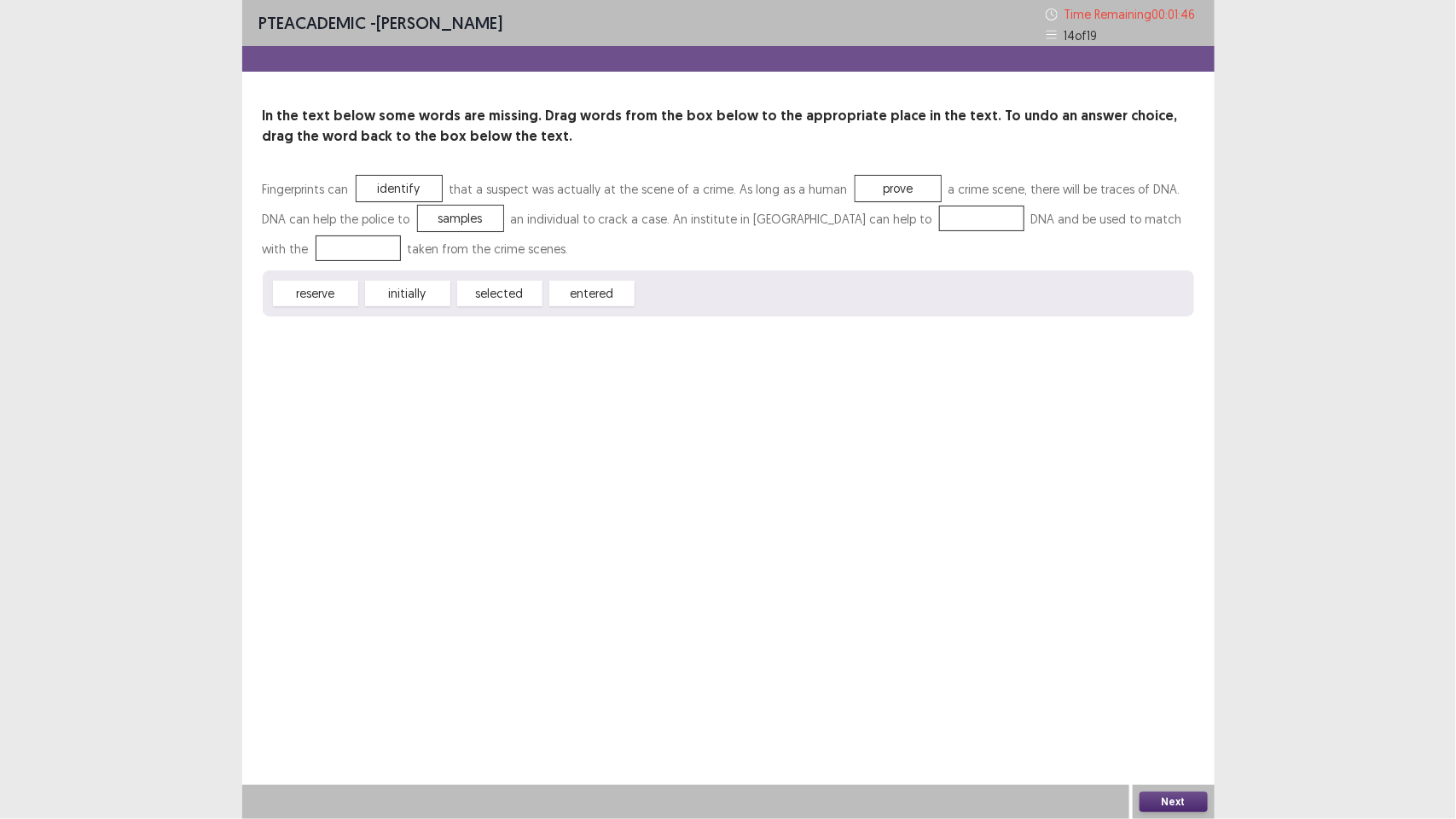
drag, startPoint x: 431, startPoint y: 218, endPoint x: 619, endPoint y: 300, distance: 205.1
click at [697, 276] on div "Fingerprints can identify that a suspect was actually at the scene of a crime. …" at bounding box center [728, 245] width 931 height 142
drag, startPoint x: 593, startPoint y: 295, endPoint x: 440, endPoint y: 218, distance: 171.3
drag, startPoint x: 407, startPoint y: 296, endPoint x: 431, endPoint y: 224, distance: 75.9
drag, startPoint x: 515, startPoint y: 293, endPoint x: 863, endPoint y: 216, distance: 356.4
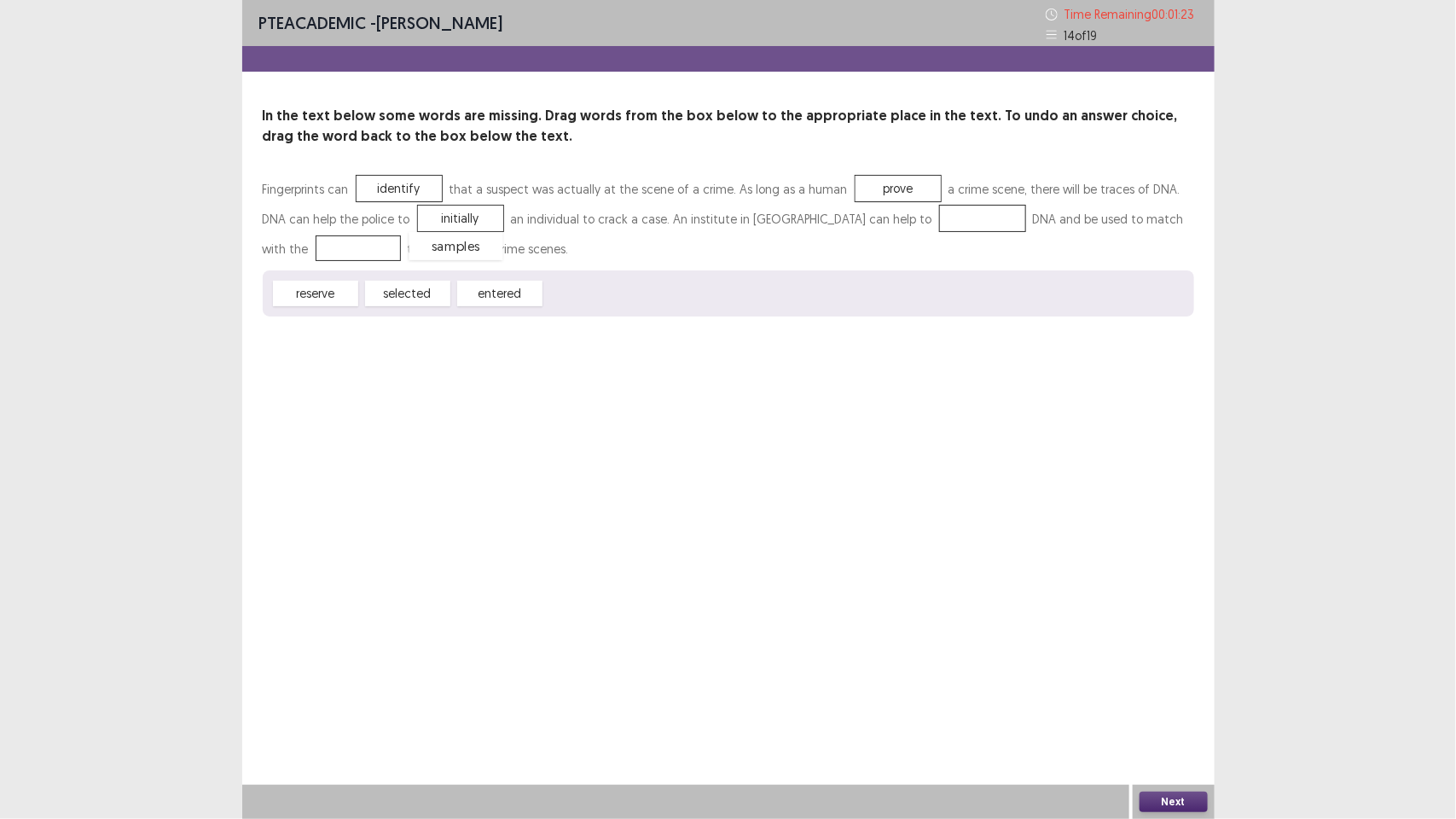
drag, startPoint x: 860, startPoint y: 222, endPoint x: 322, endPoint y: 246, distance: 538.5
drag, startPoint x: 509, startPoint y: 295, endPoint x: 866, endPoint y: 218, distance: 365.2
click at [866, 218] on div "Fingerprints can identify that a suspect was actually at the scene of a crime. …" at bounding box center [728, 245] width 931 height 142
drag, startPoint x: 510, startPoint y: 293, endPoint x: 870, endPoint y: 222, distance: 366.9
click at [1178, 798] on button "Next" at bounding box center [1173, 801] width 68 height 20
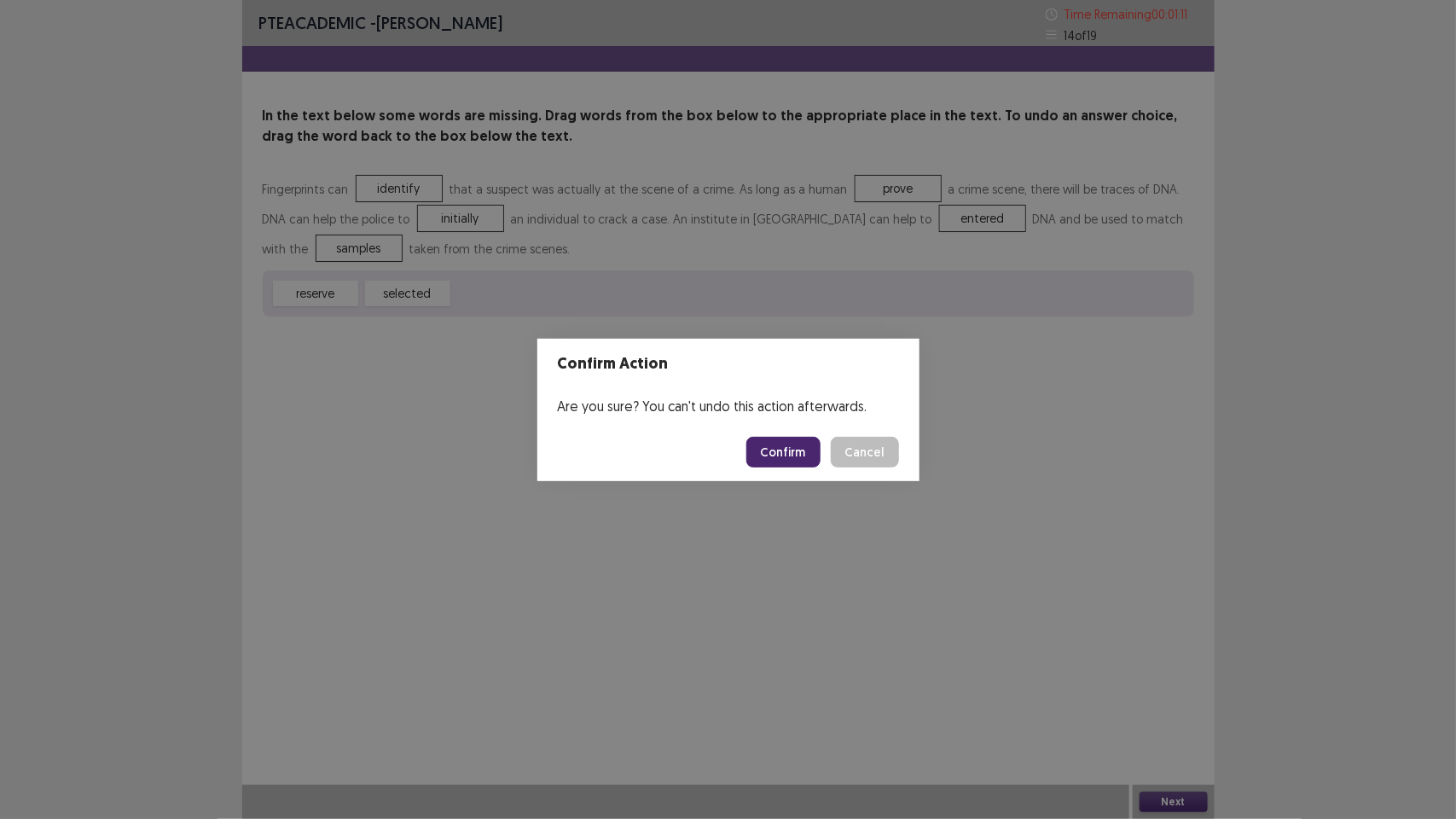
click at [789, 448] on button "Confirm" at bounding box center [784, 452] width 74 height 31
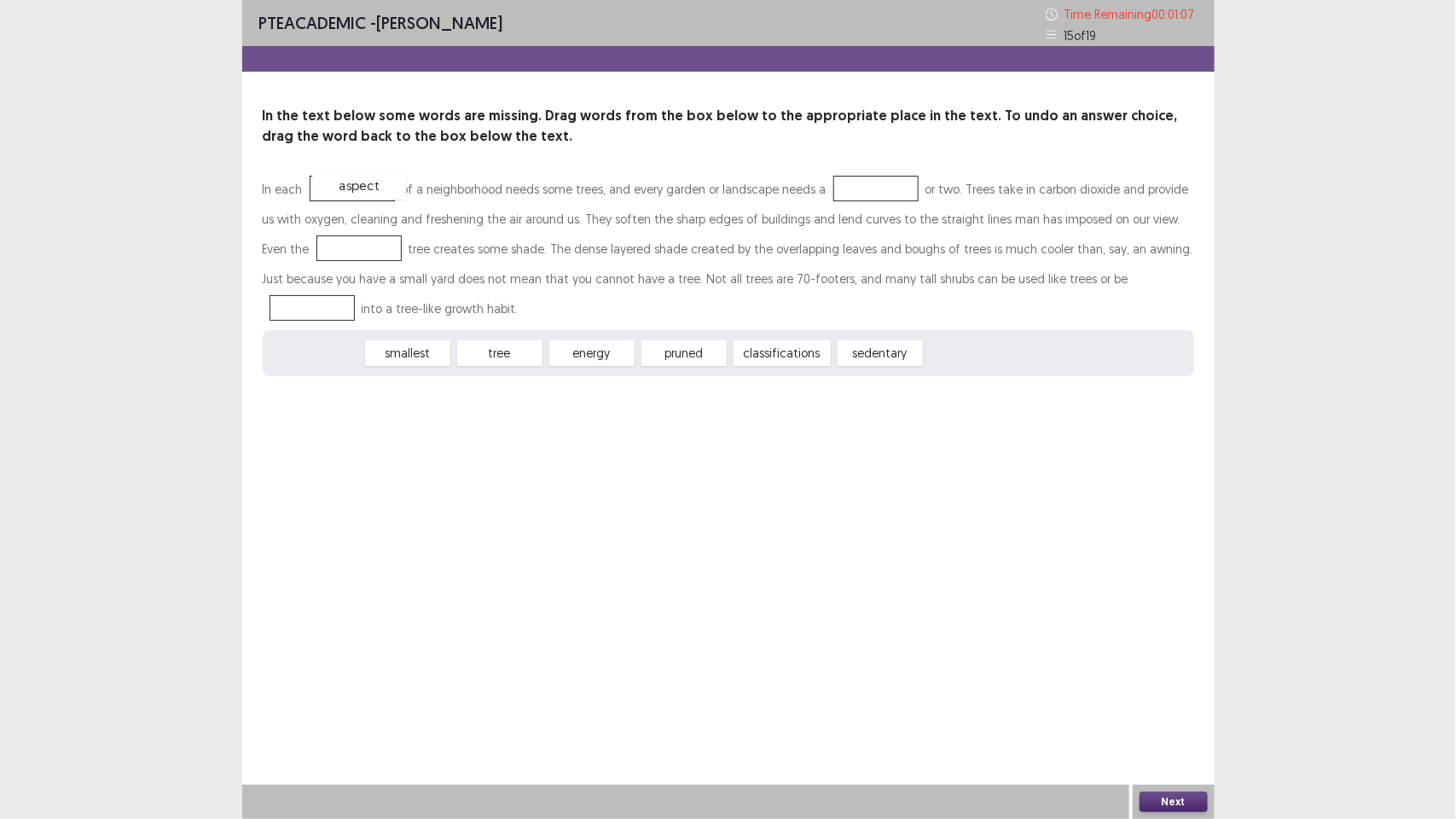
drag, startPoint x: 326, startPoint y: 346, endPoint x: 368, endPoint y: 188, distance: 163.5
drag, startPoint x: 680, startPoint y: 352, endPoint x: 872, endPoint y: 184, distance: 255.1
drag, startPoint x: 506, startPoint y: 351, endPoint x: 330, endPoint y: 246, distance: 204.9
drag, startPoint x: 585, startPoint y: 352, endPoint x: 1035, endPoint y: 288, distance: 454.5
click at [1035, 288] on div "In each aspect of a neighborhood needs some trees, and every garden or landscap…" at bounding box center [728, 275] width 931 height 203
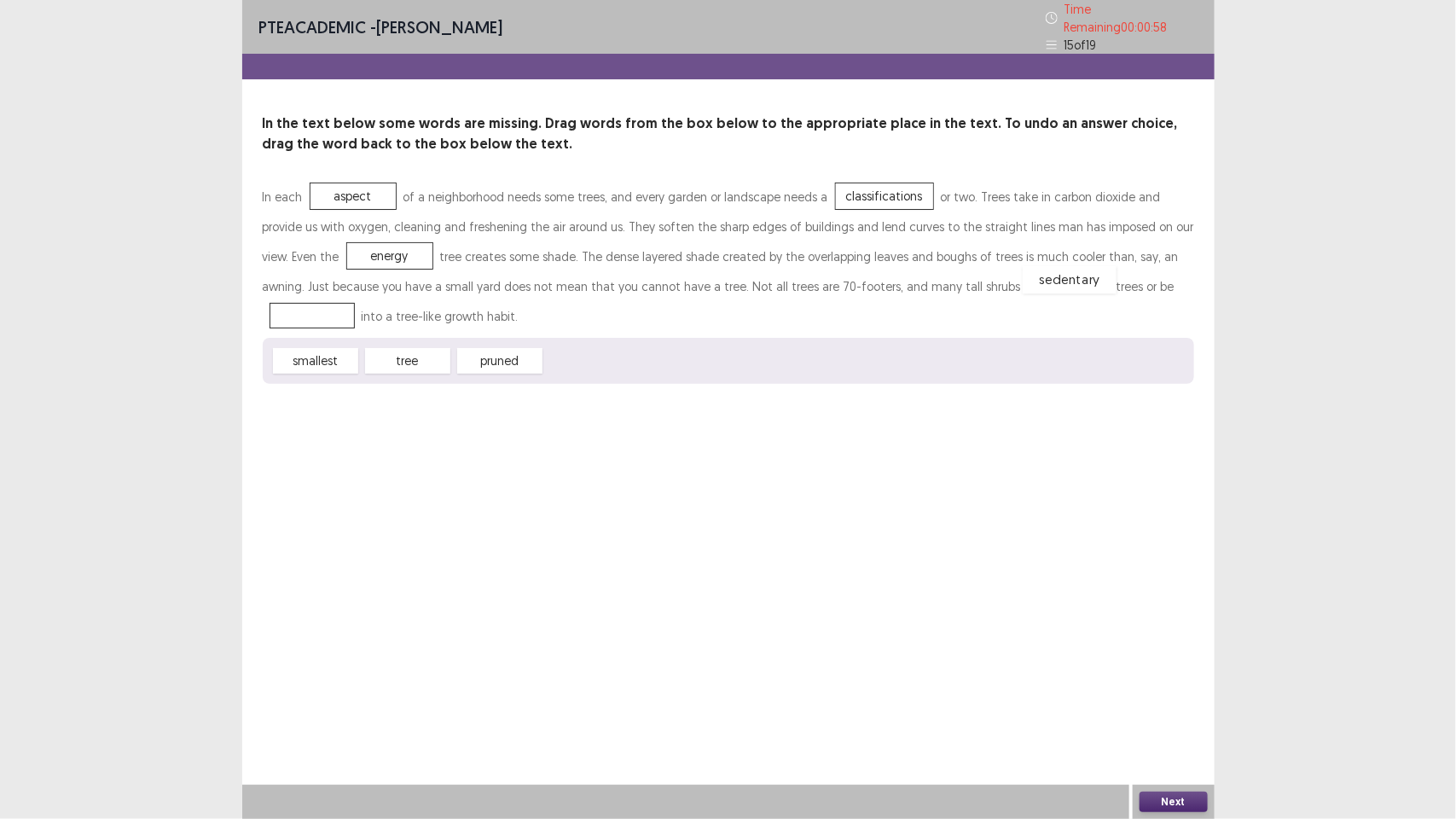
drag, startPoint x: 588, startPoint y: 350, endPoint x: 1067, endPoint y: 270, distance: 485.6
click at [1159, 795] on button "Next" at bounding box center [1173, 801] width 68 height 20
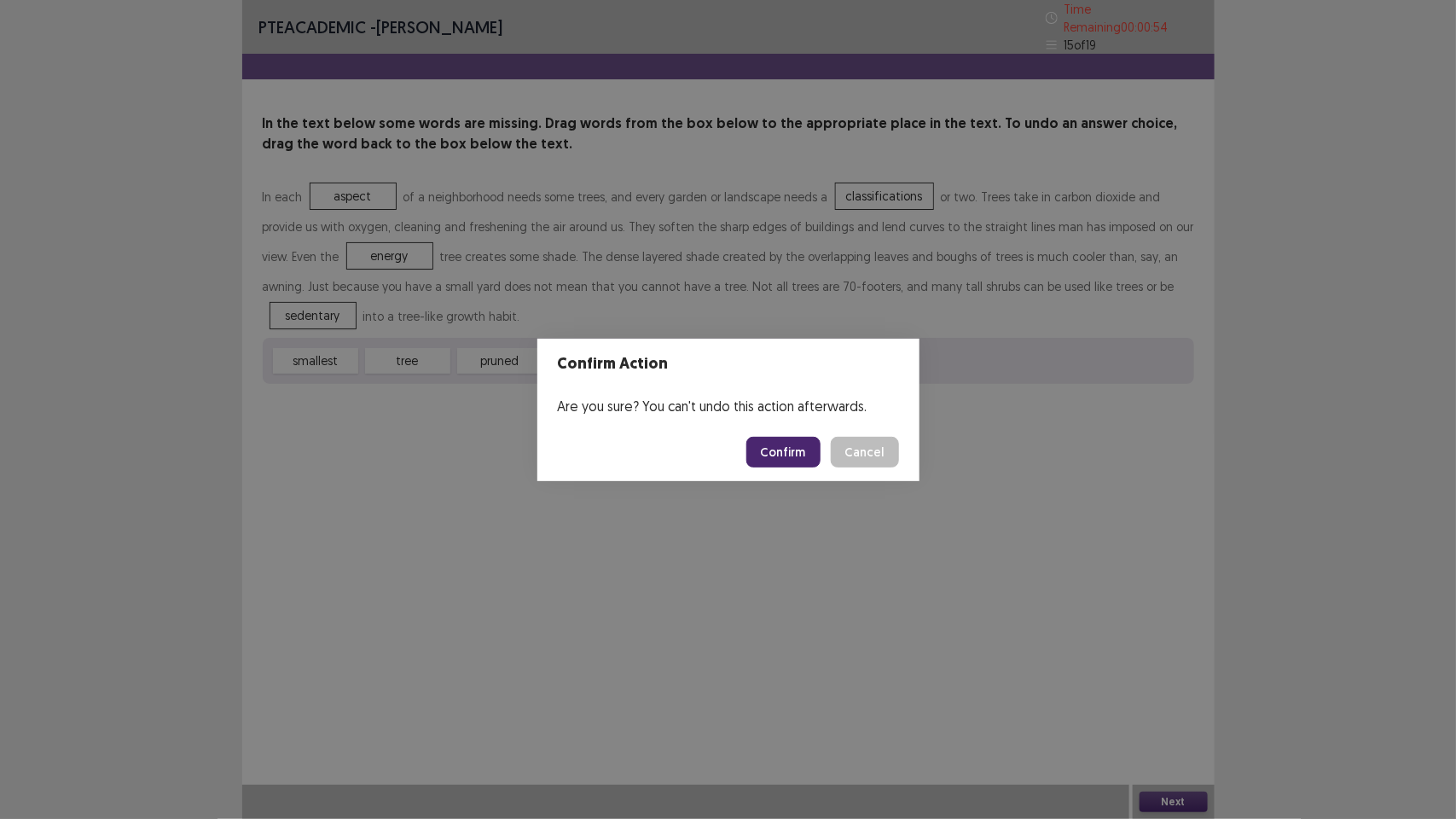
click at [802, 448] on button "Confirm" at bounding box center [784, 452] width 74 height 31
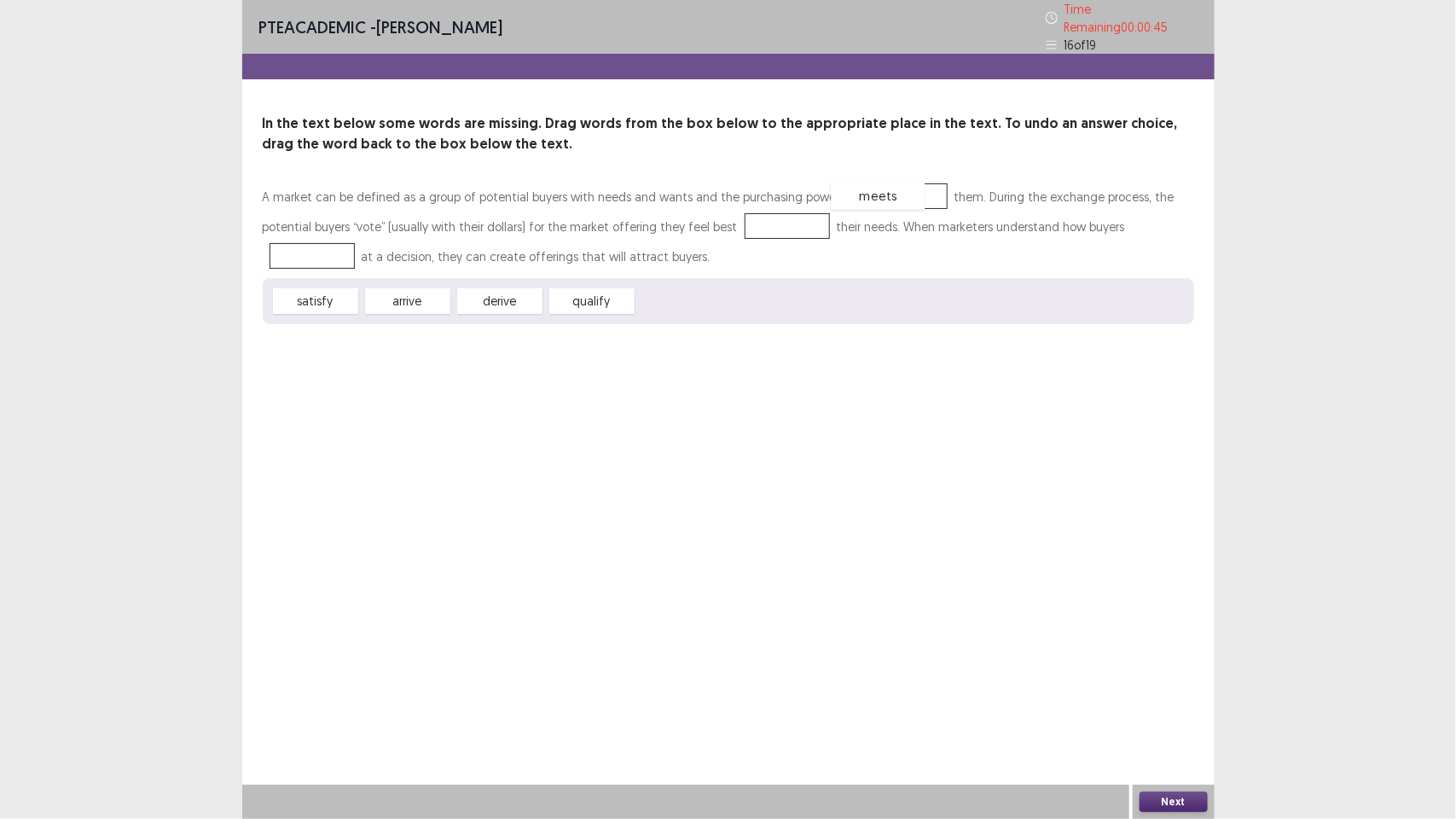
drag, startPoint x: 687, startPoint y: 295, endPoint x: 881, endPoint y: 188, distance: 221.6
drag, startPoint x: 577, startPoint y: 293, endPoint x: 708, endPoint y: 210, distance: 155.1
drag, startPoint x: 334, startPoint y: 288, endPoint x: 935, endPoint y: 250, distance: 602.2
click at [1069, 231] on div "A market can be defined as a group of potential buyers with needs and wants and…" at bounding box center [728, 252] width 931 height 142
drag, startPoint x: 305, startPoint y: 293, endPoint x: 1092, endPoint y: 219, distance: 790.5
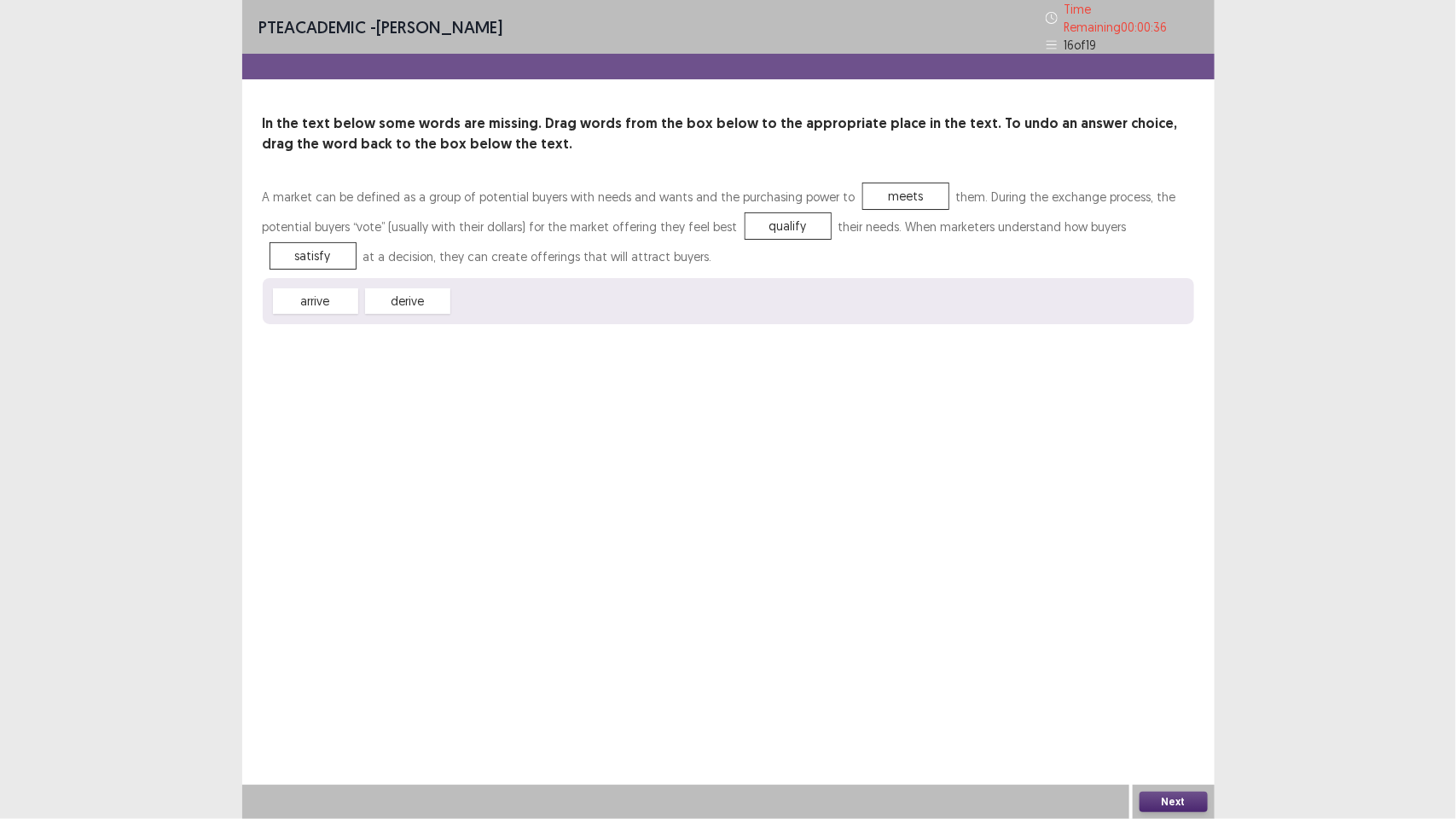
click at [1170, 800] on button "Next" at bounding box center [1173, 801] width 68 height 20
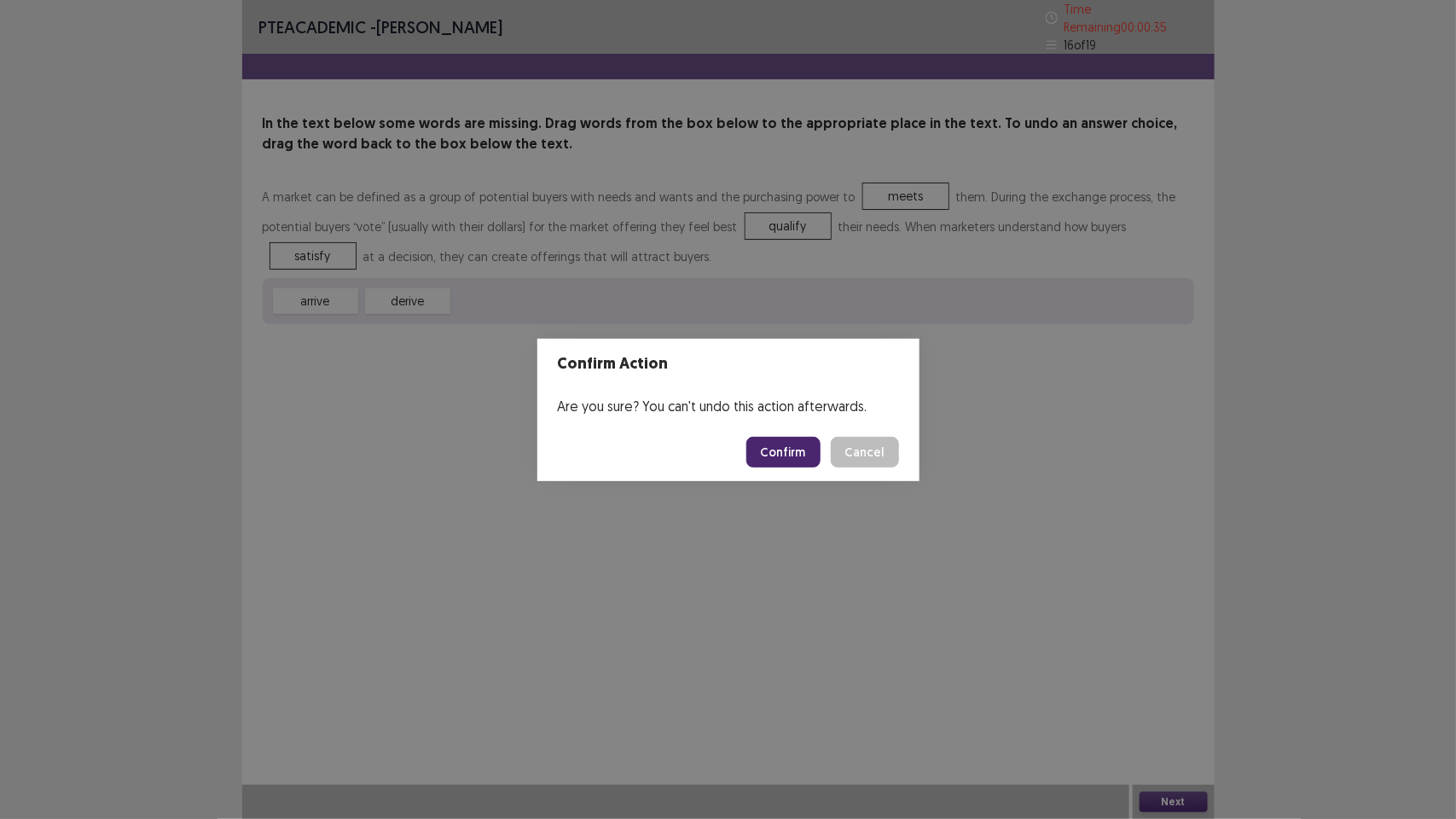
click at [794, 442] on button "Confirm" at bounding box center [784, 452] width 74 height 31
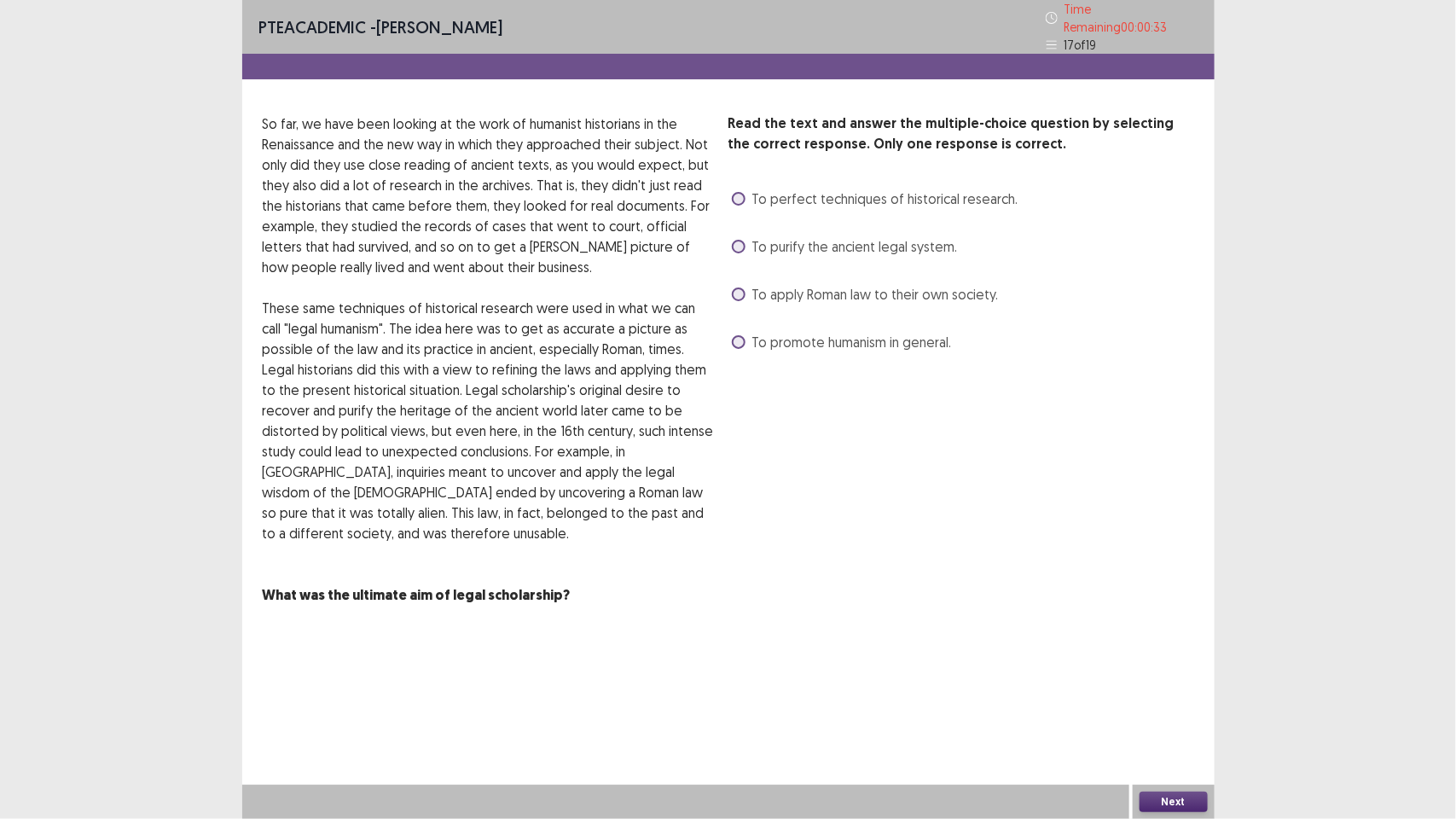
click at [739, 199] on label "To perfect techniques of historical research." at bounding box center [875, 198] width 287 height 20
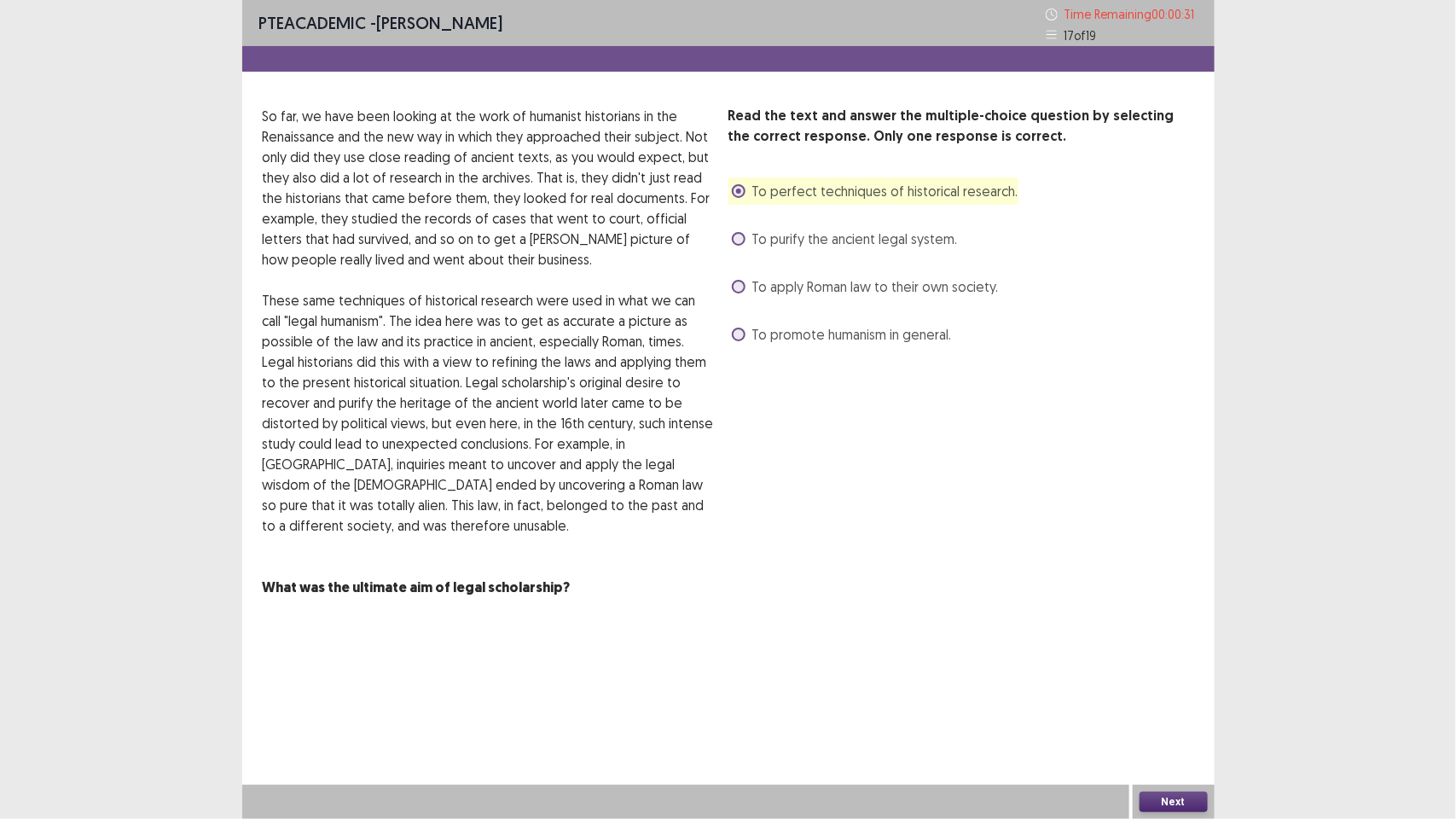
click at [733, 284] on span at bounding box center [738, 286] width 13 height 13
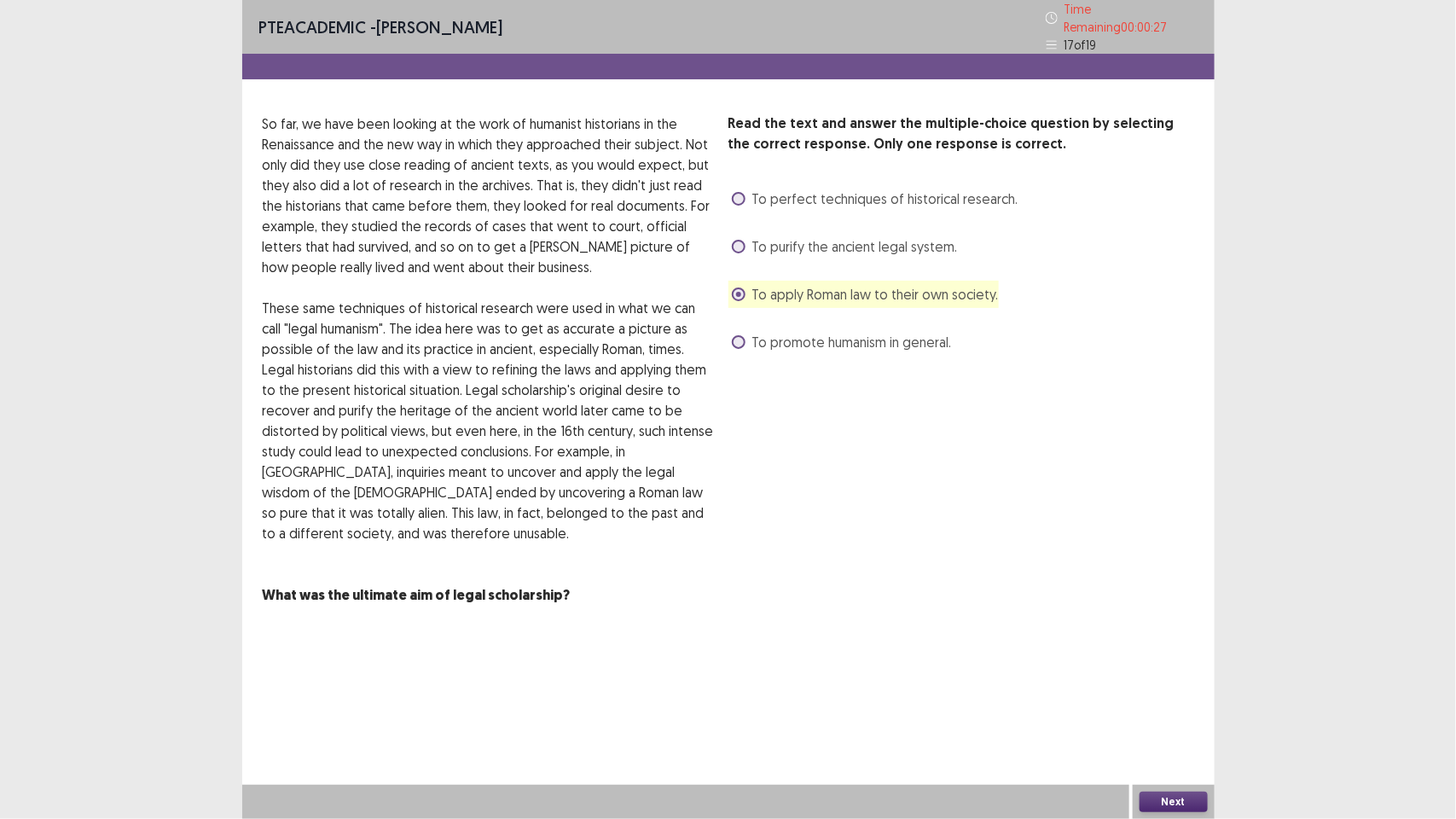
click at [1188, 799] on button "Next" at bounding box center [1173, 801] width 68 height 20
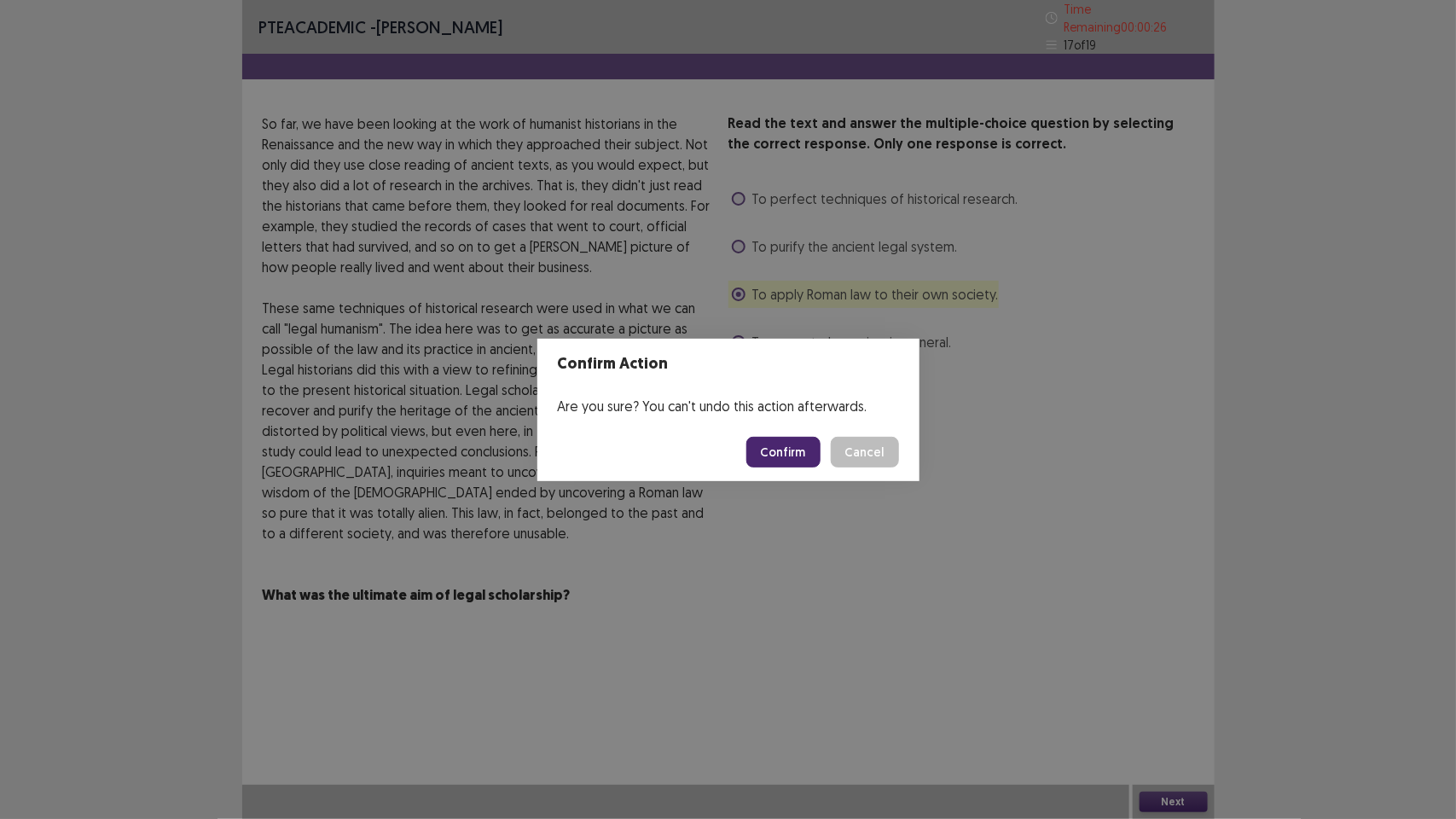
click at [790, 444] on button "Confirm" at bounding box center [784, 452] width 74 height 31
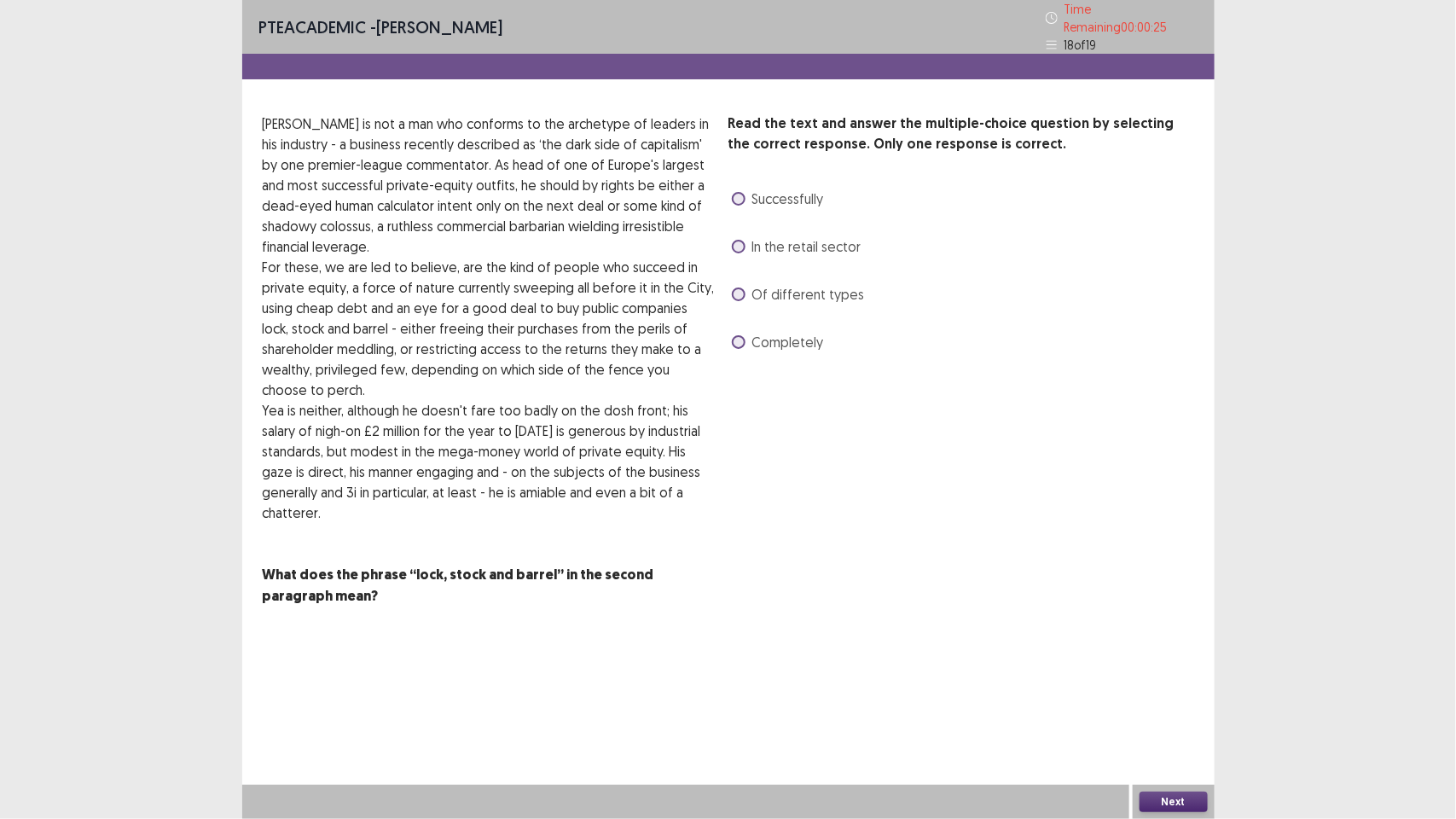
click at [735, 192] on span at bounding box center [738, 198] width 13 height 13
click at [1177, 792] on button "Next" at bounding box center [1173, 801] width 68 height 20
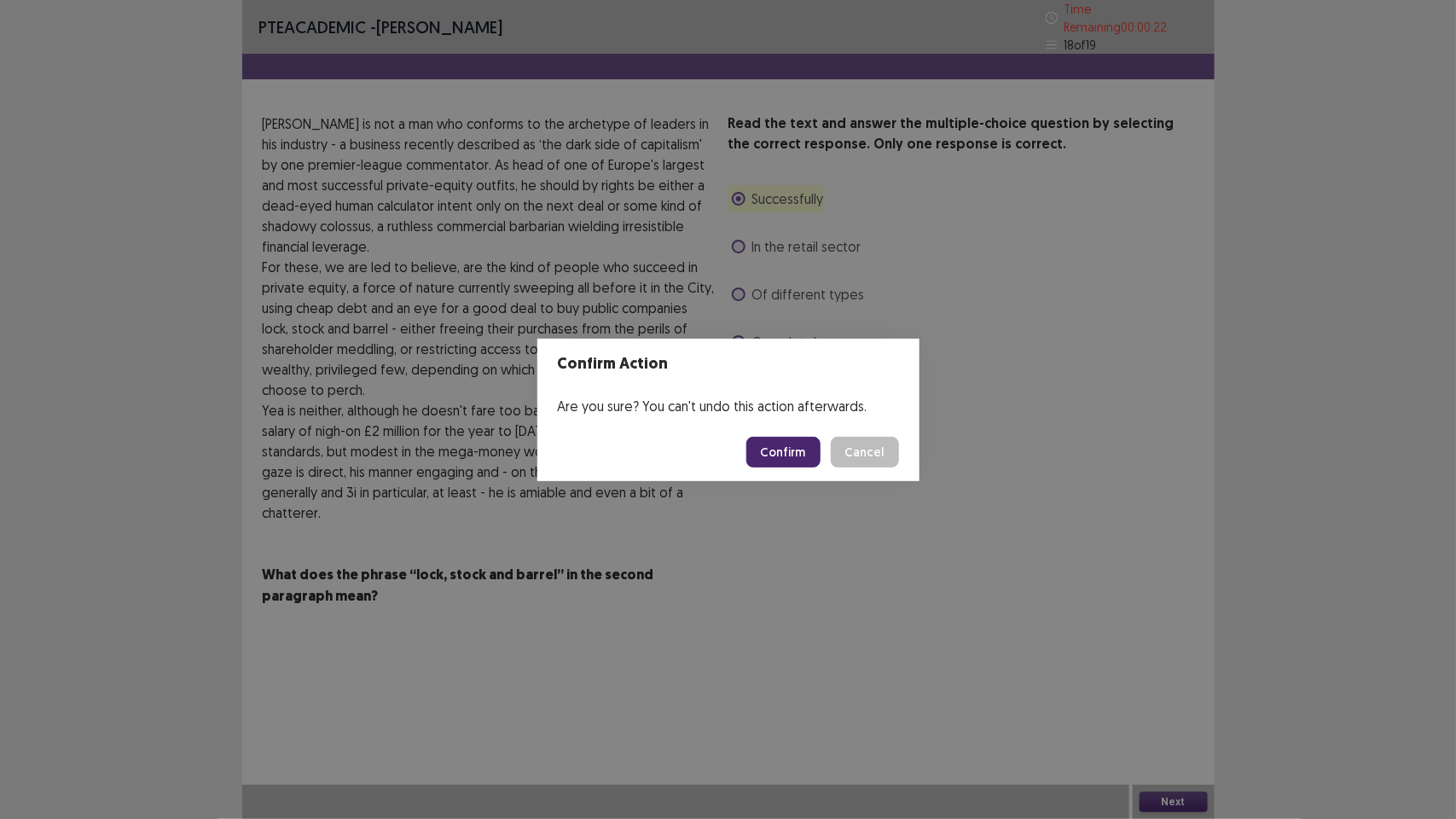
click at [789, 444] on button "Confirm" at bounding box center [784, 452] width 74 height 31
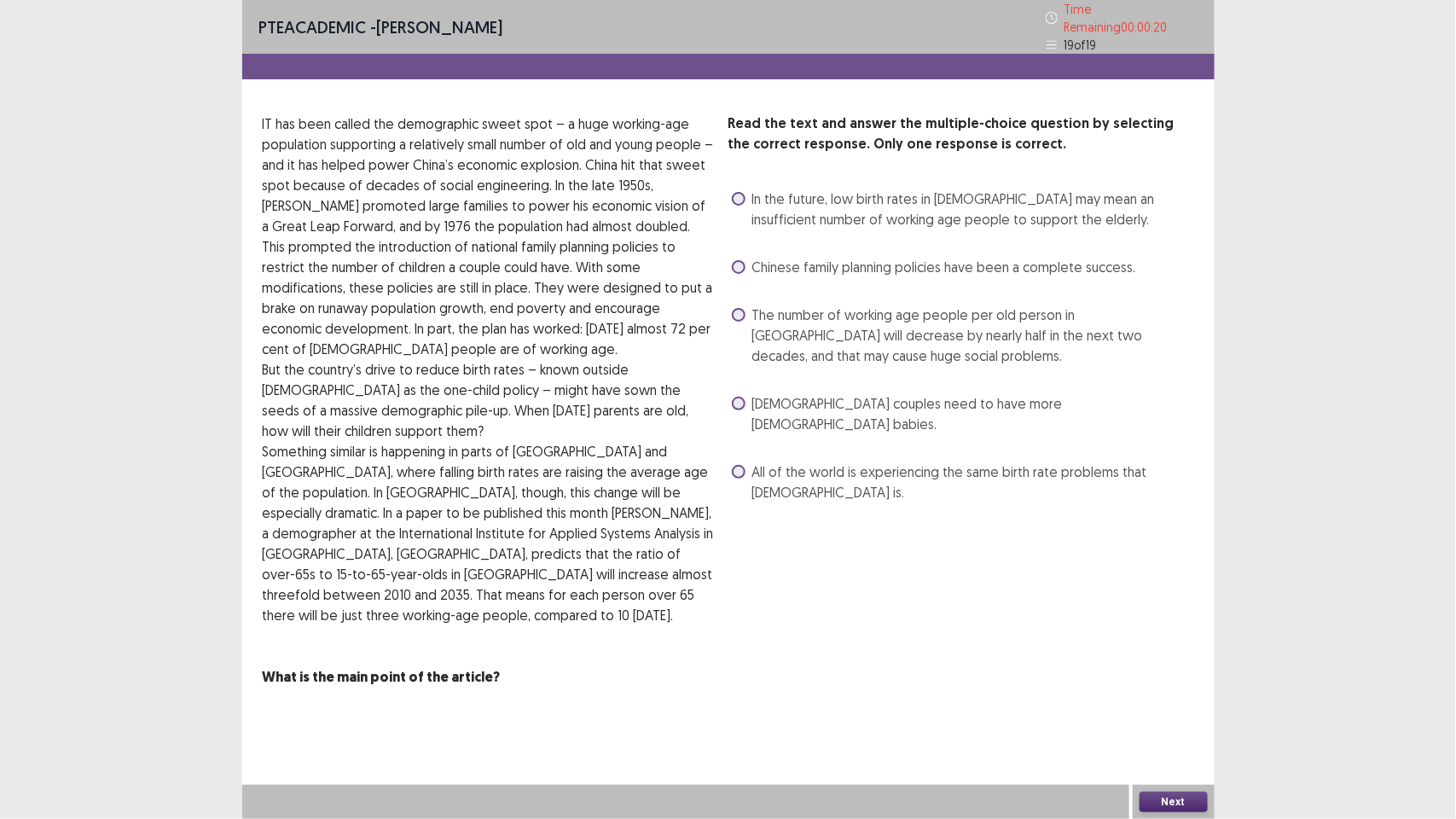
click at [734, 308] on span at bounding box center [738, 314] width 13 height 13
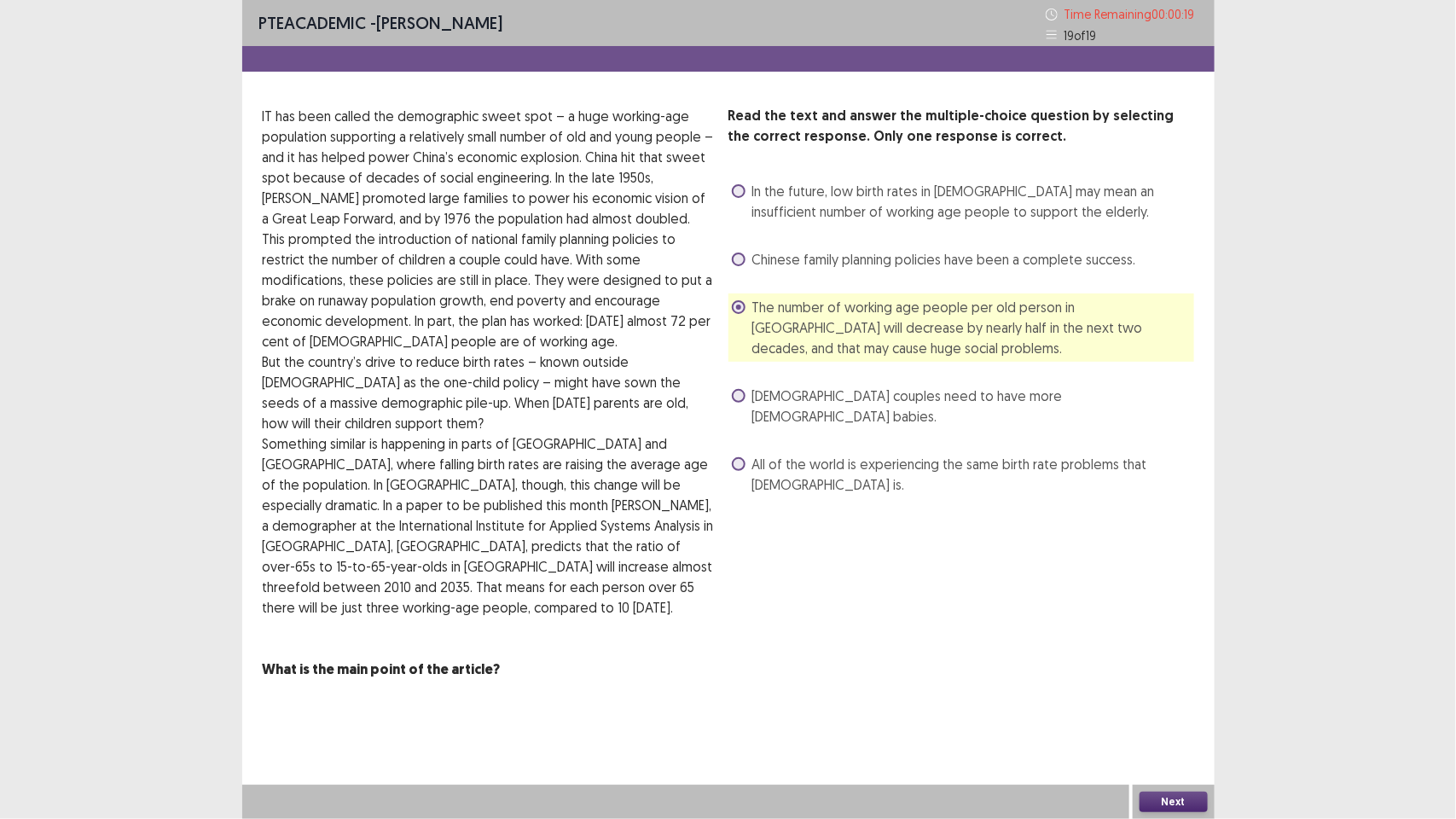
click at [1178, 798] on button "Next" at bounding box center [1173, 801] width 68 height 20
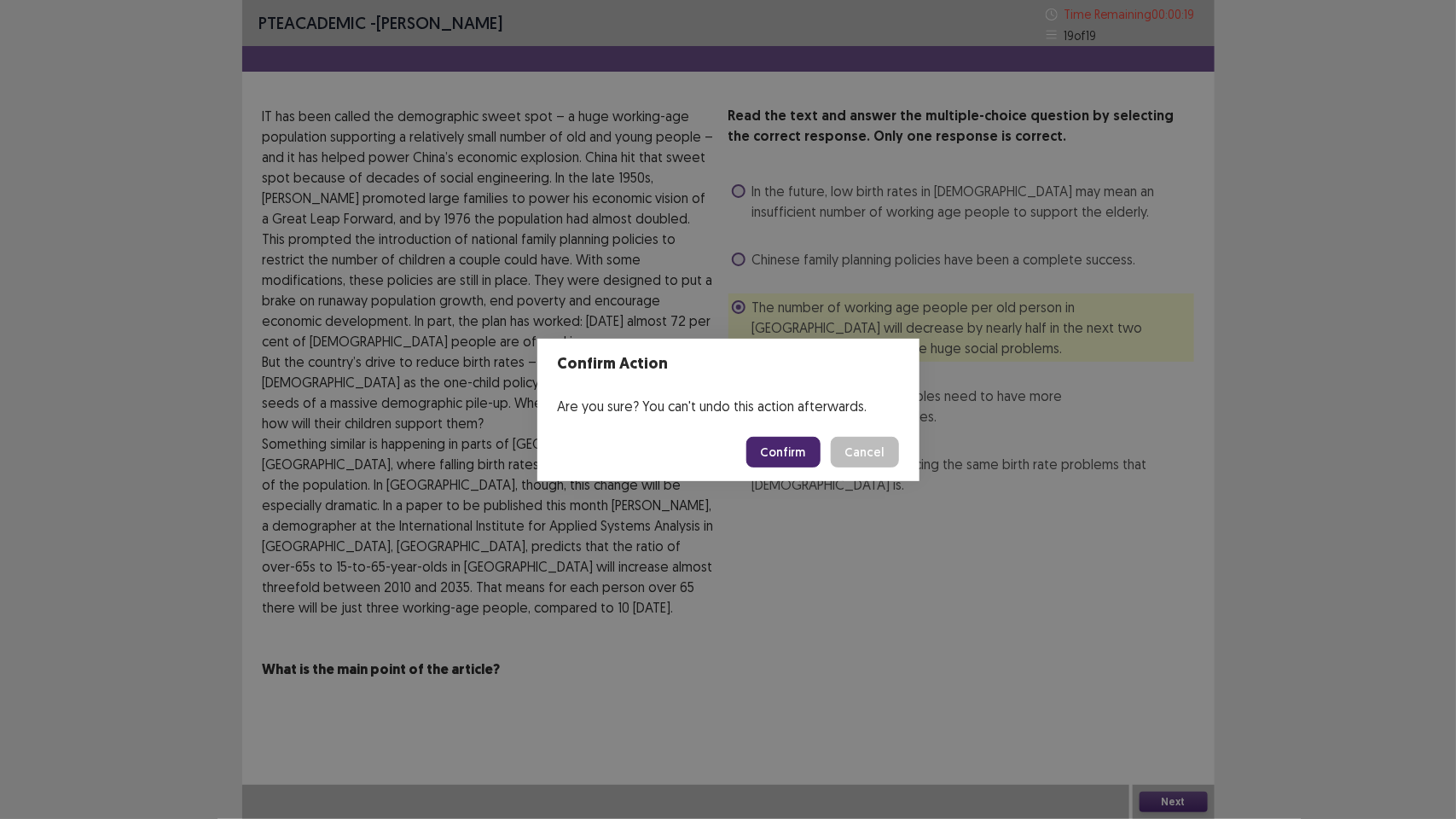
click at [791, 445] on button "Confirm" at bounding box center [784, 452] width 74 height 31
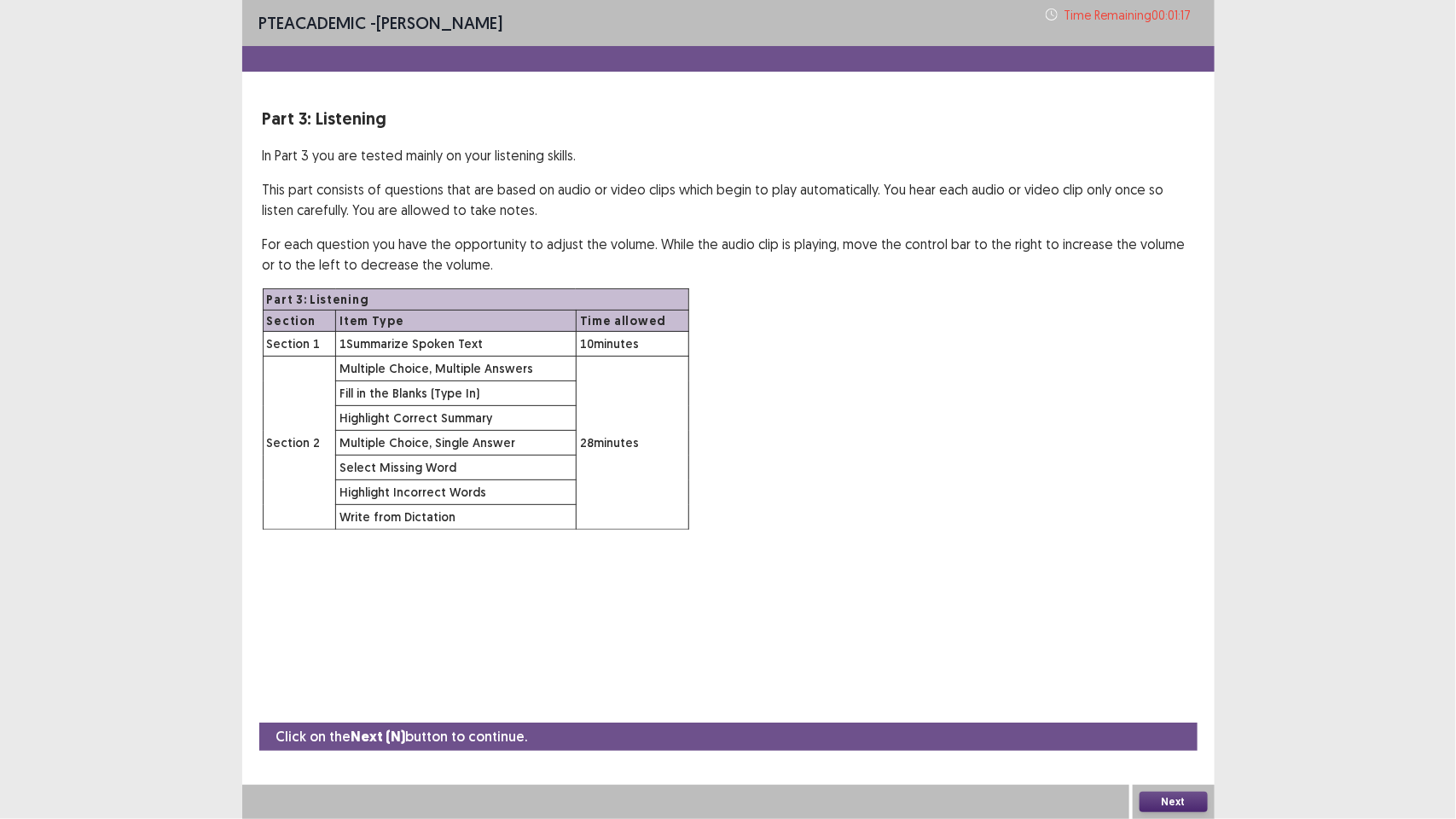
click at [1186, 799] on button "Next" at bounding box center [1173, 801] width 68 height 20
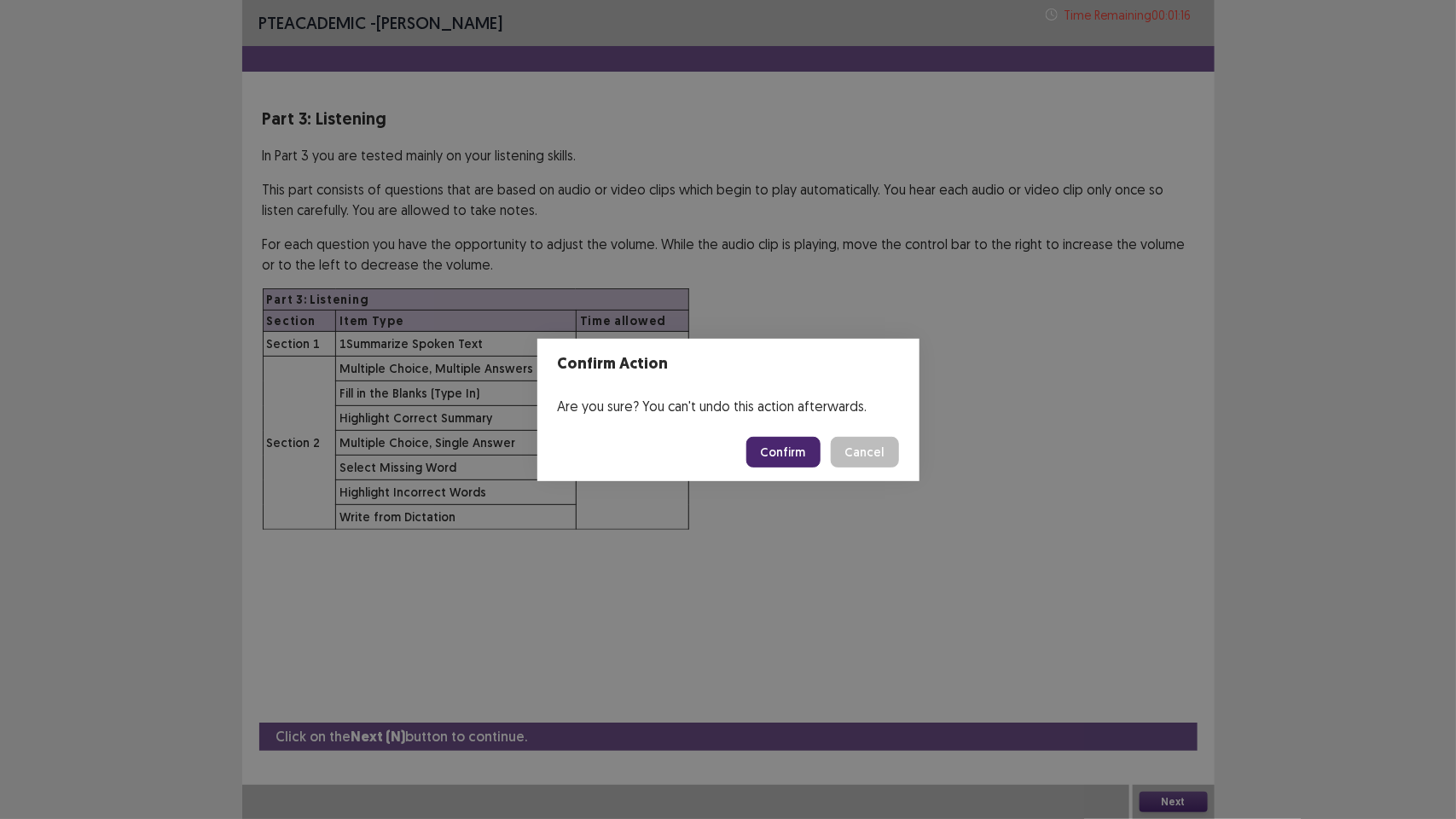
click at [785, 440] on button "Confirm" at bounding box center [784, 452] width 74 height 31
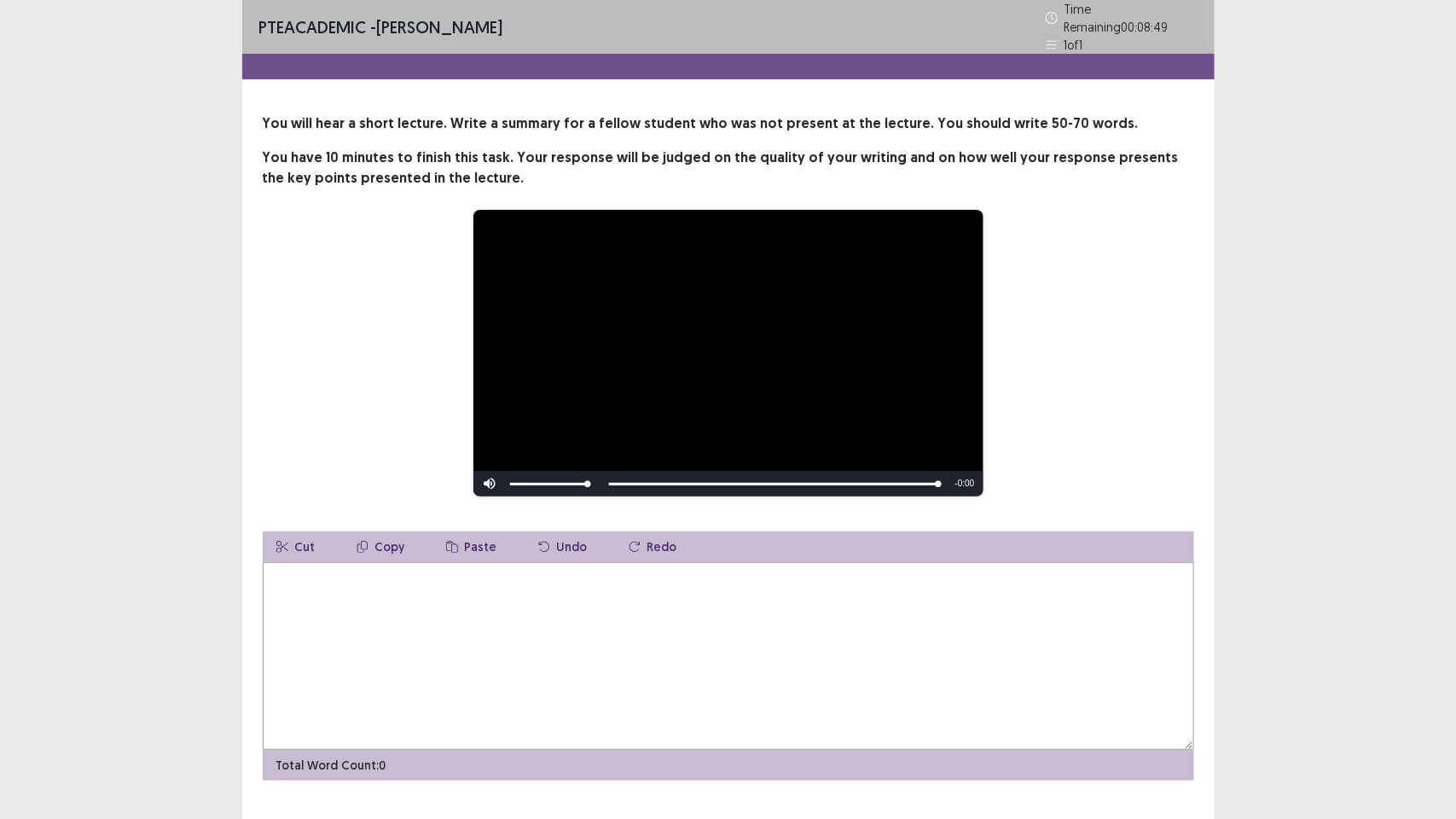
click at [590, 595] on textarea at bounding box center [728, 656] width 931 height 188
click at [640, 569] on textarea "**********" at bounding box center [728, 656] width 931 height 188
click at [747, 569] on textarea "**********" at bounding box center [728, 656] width 931 height 188
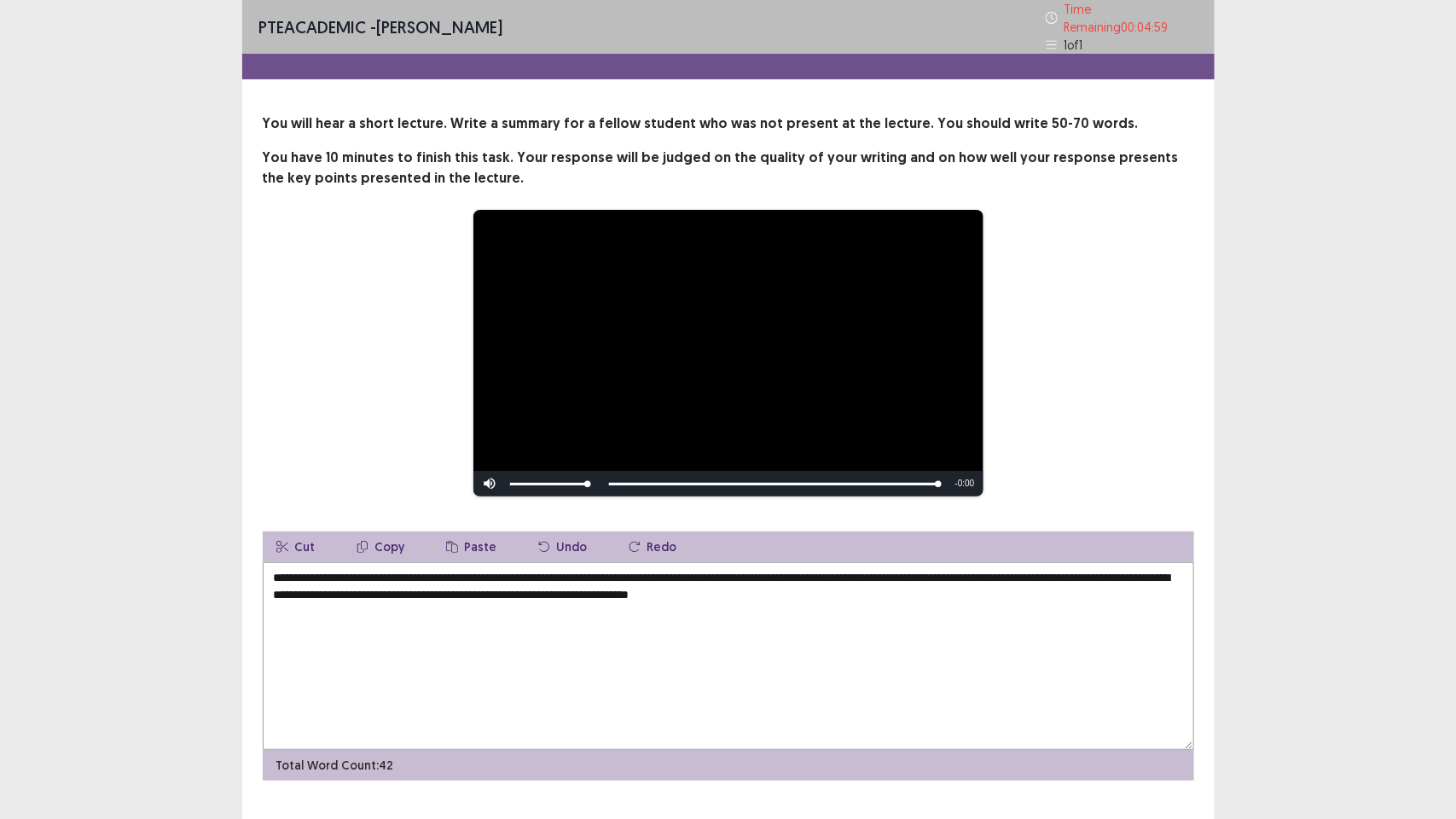
click at [791, 587] on textarea "**********" at bounding box center [728, 656] width 931 height 188
click at [915, 586] on textarea "**********" at bounding box center [728, 656] width 931 height 188
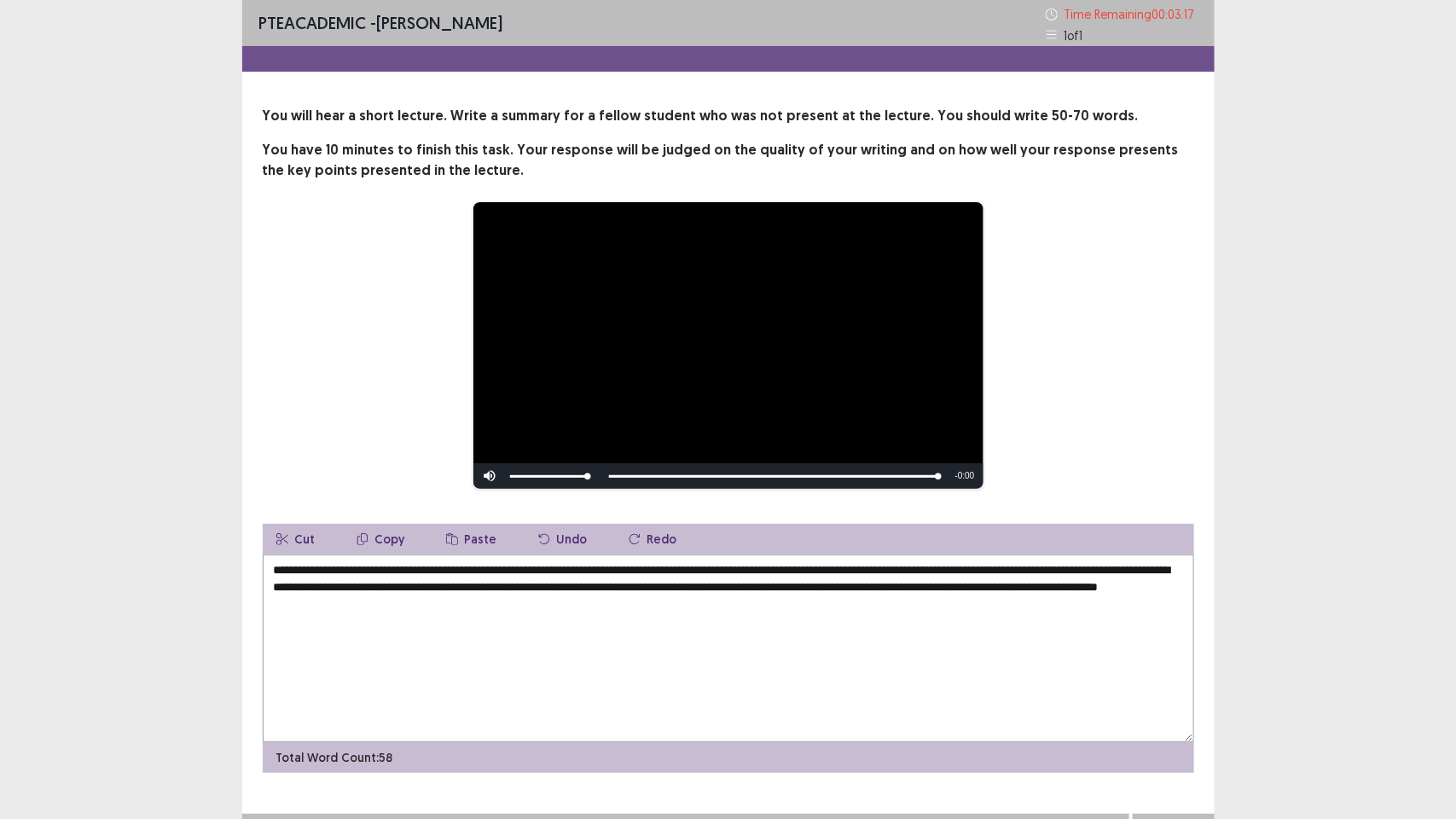
click at [756, 570] on textarea "**********" at bounding box center [728, 648] width 931 height 188
click at [774, 571] on textarea "**********" at bounding box center [728, 648] width 931 height 188
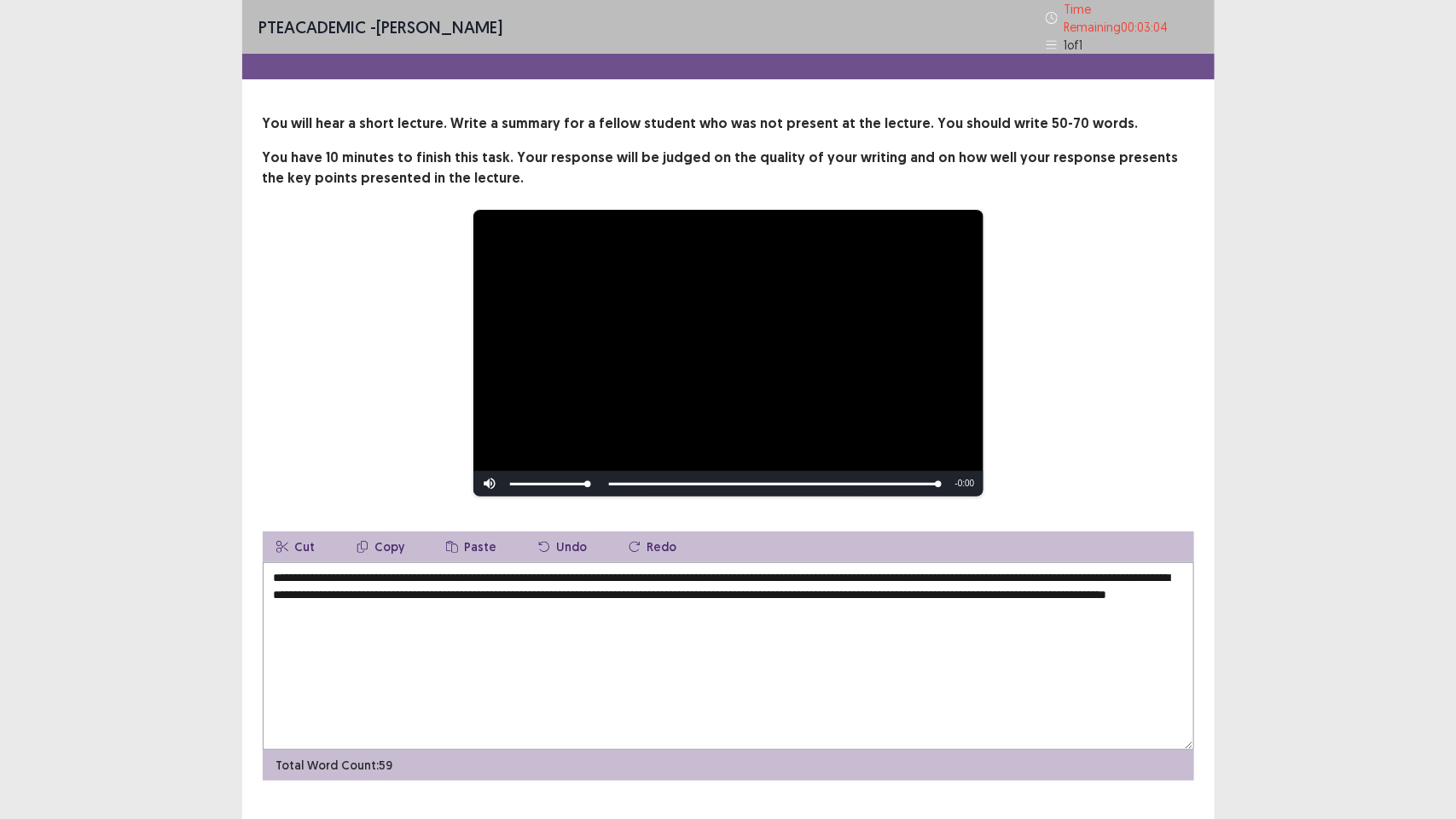
scroll to position [30, 0]
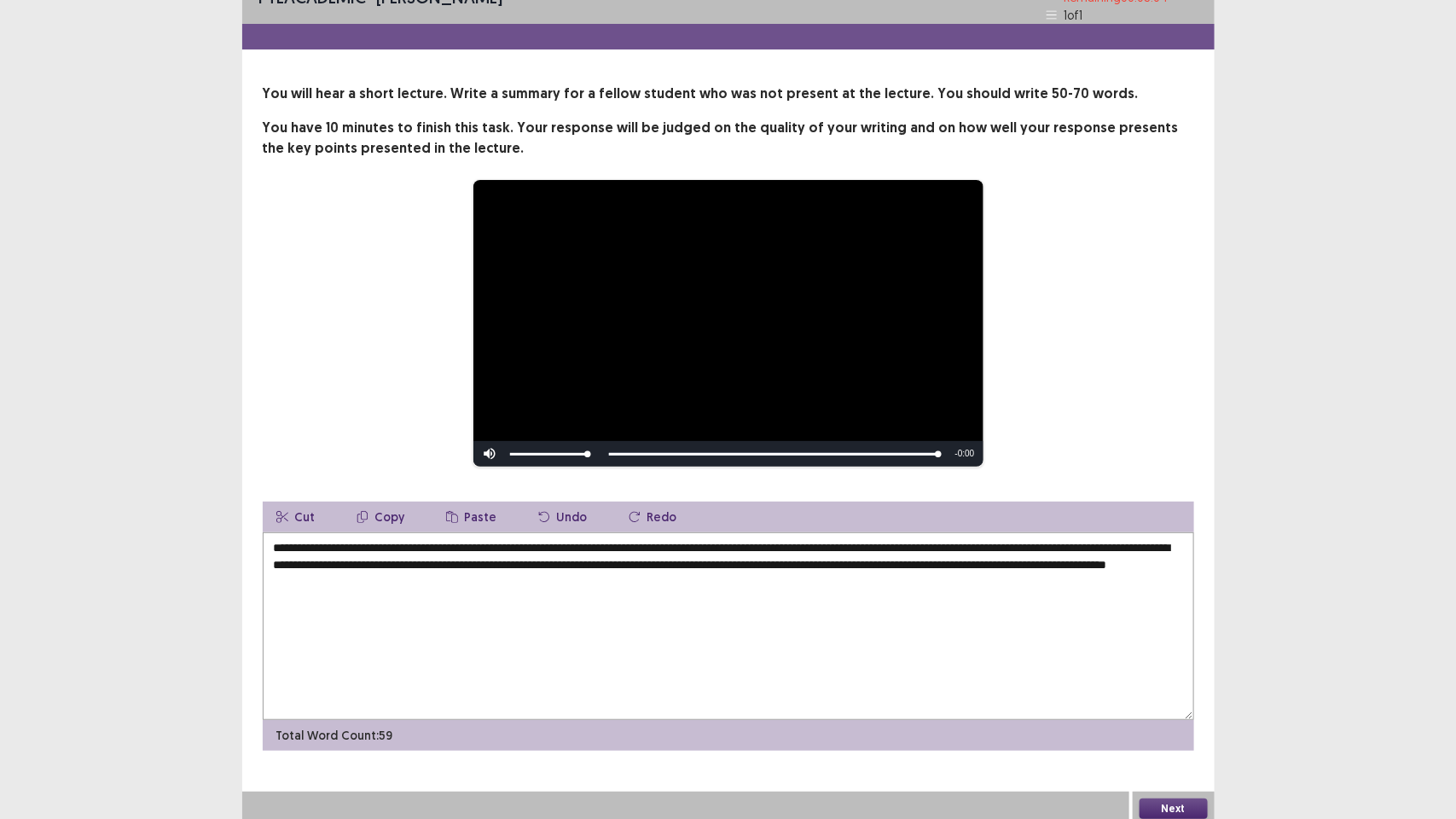
type textarea "**********"
click at [1178, 799] on button "Next" at bounding box center [1173, 808] width 68 height 20
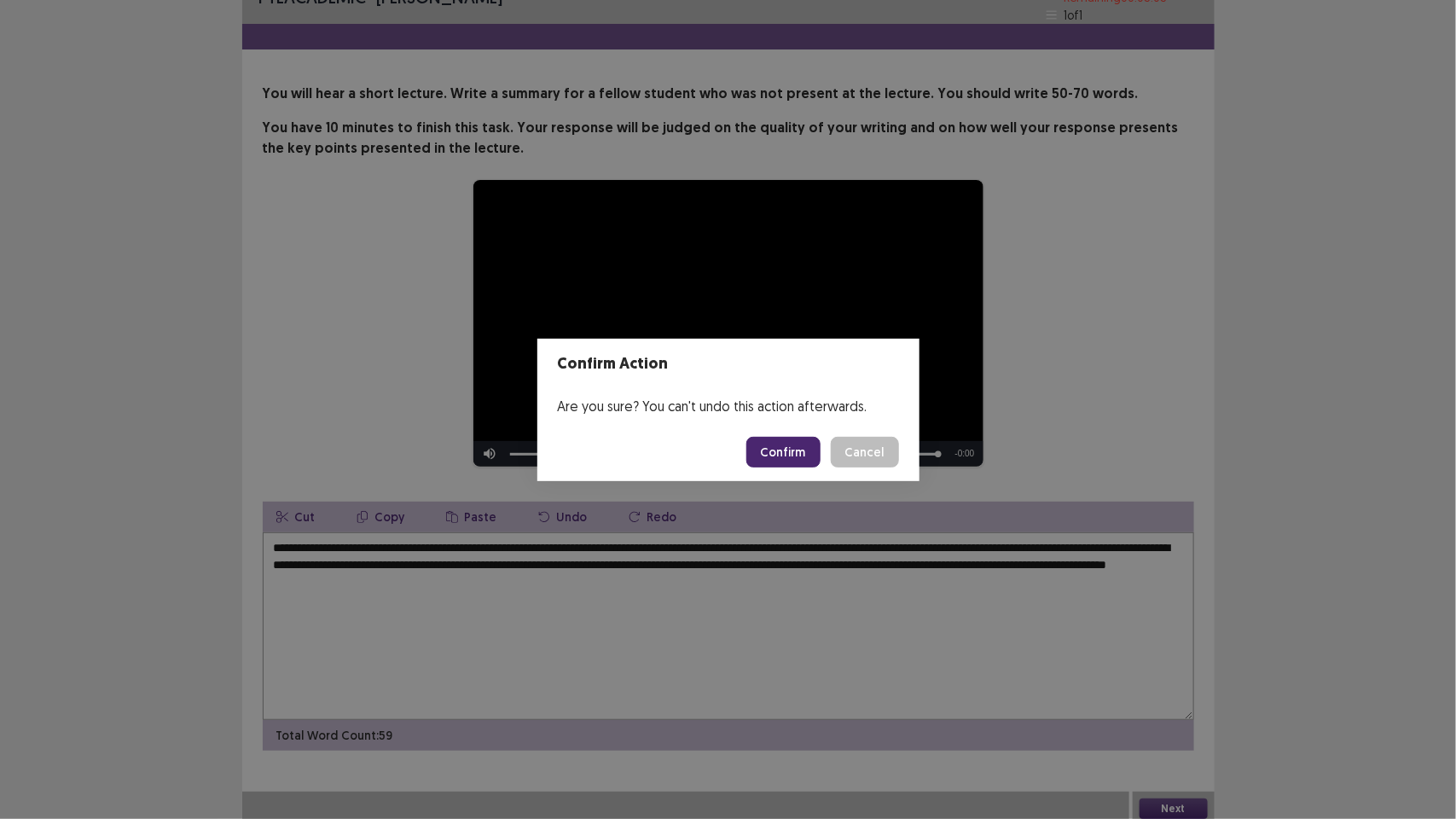
click at [801, 454] on button "Confirm" at bounding box center [784, 452] width 74 height 31
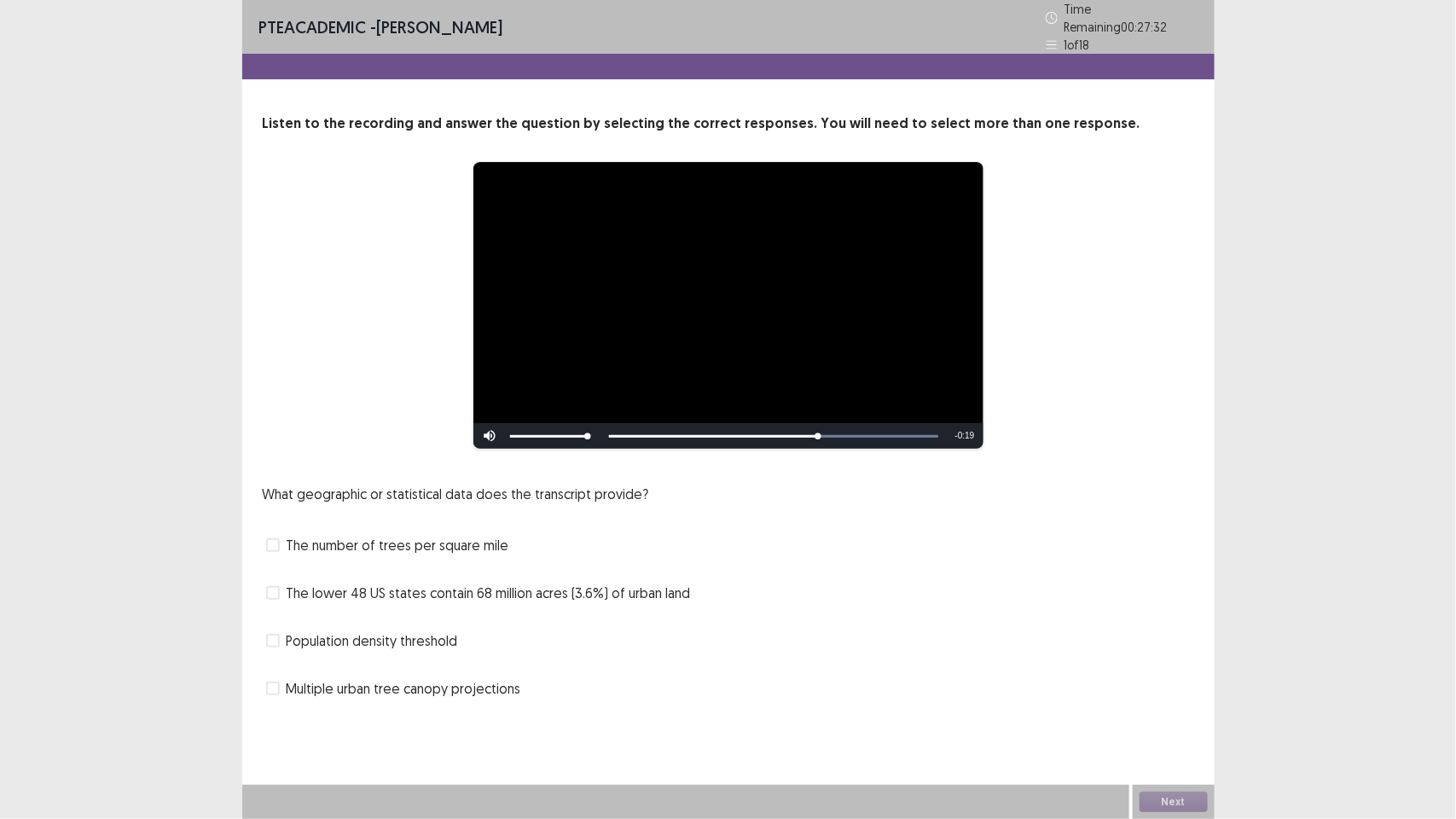
click at [271, 587] on span at bounding box center [272, 593] width 13 height 13
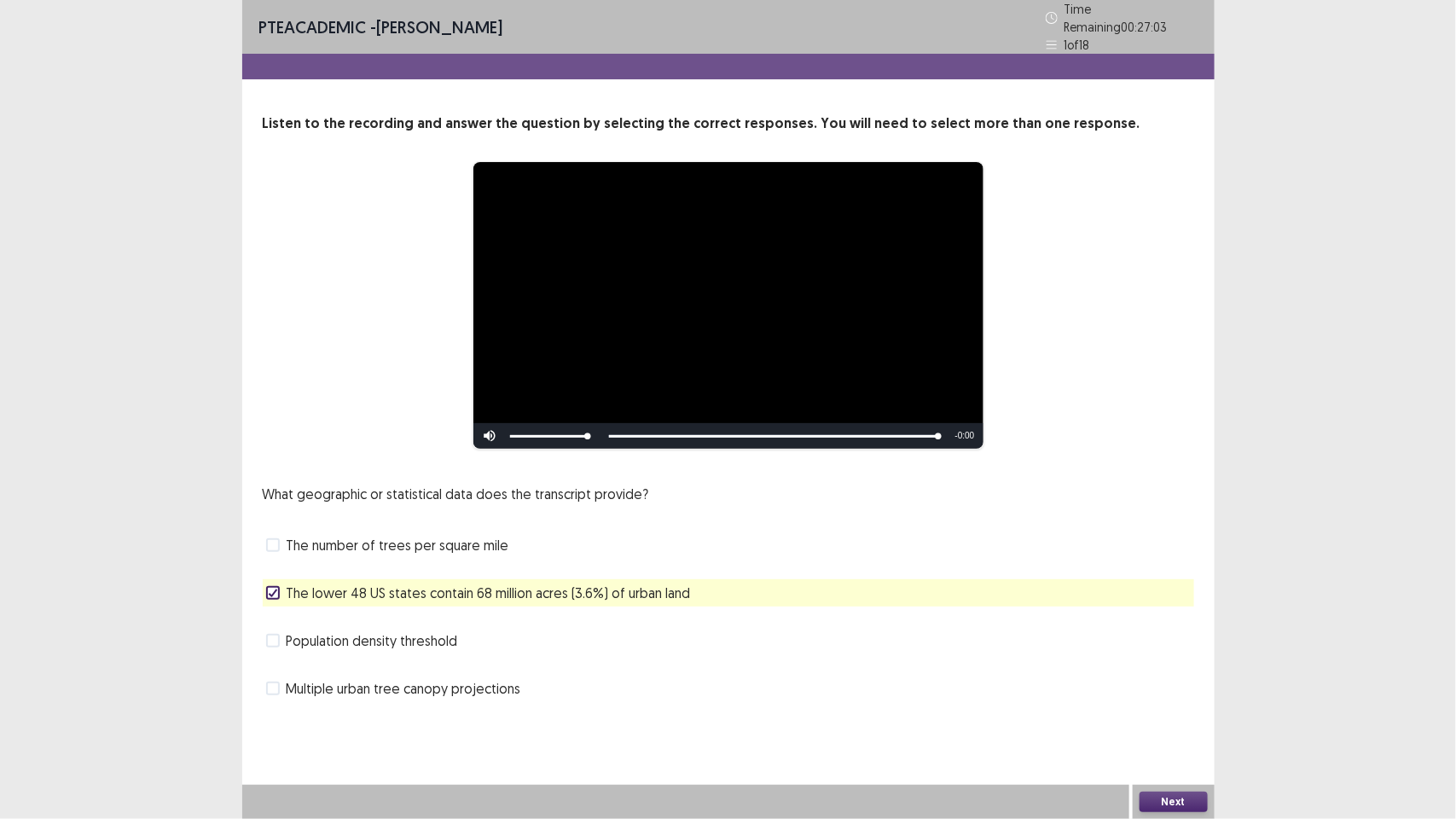
click at [275, 648] on div "What geographic or statistical data does the transcript provide? The number of …" at bounding box center [728, 593] width 931 height 218
click at [266, 634] on span at bounding box center [272, 640] width 13 height 13
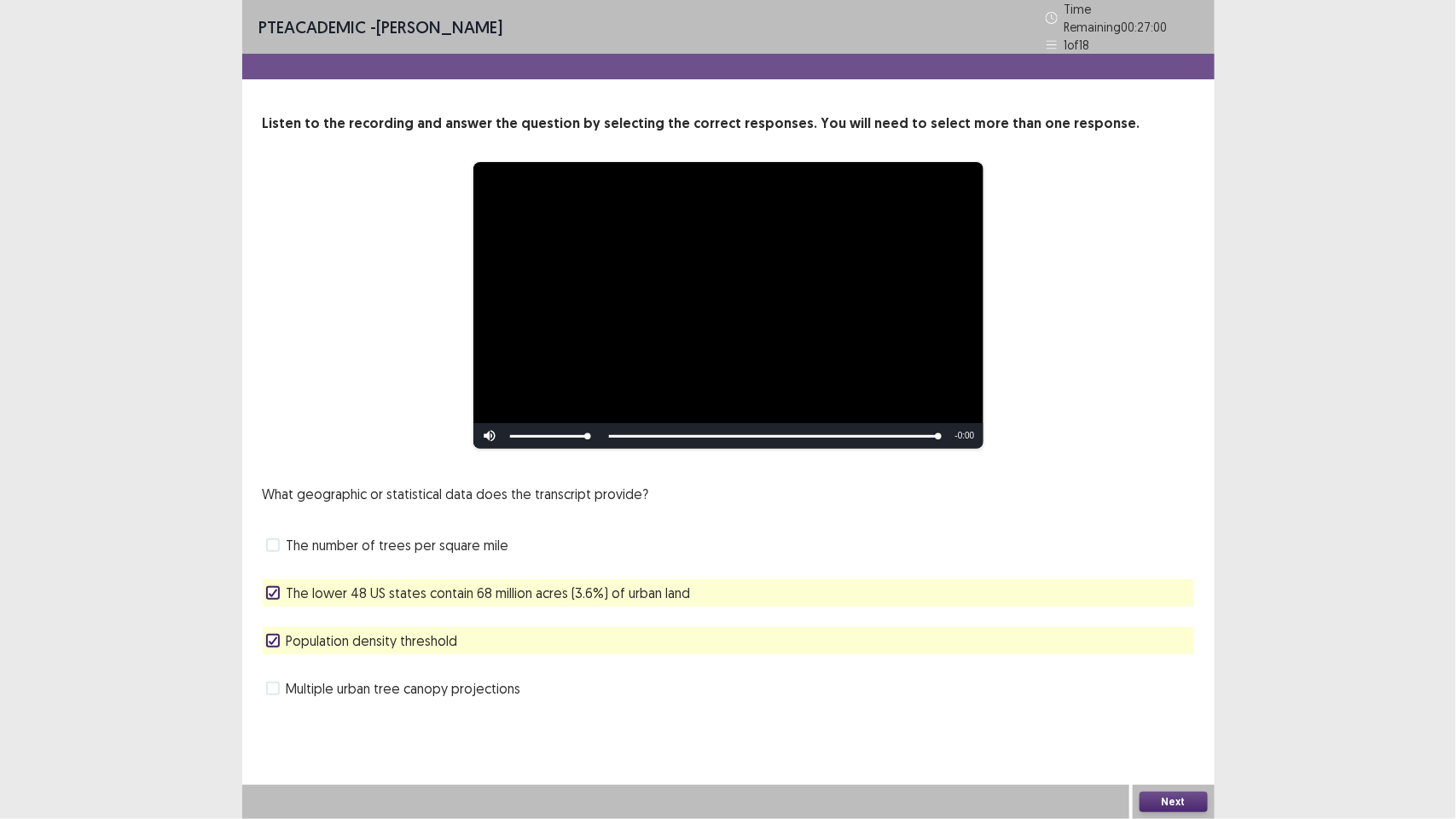
click at [1165, 800] on button "Next" at bounding box center [1173, 801] width 68 height 20
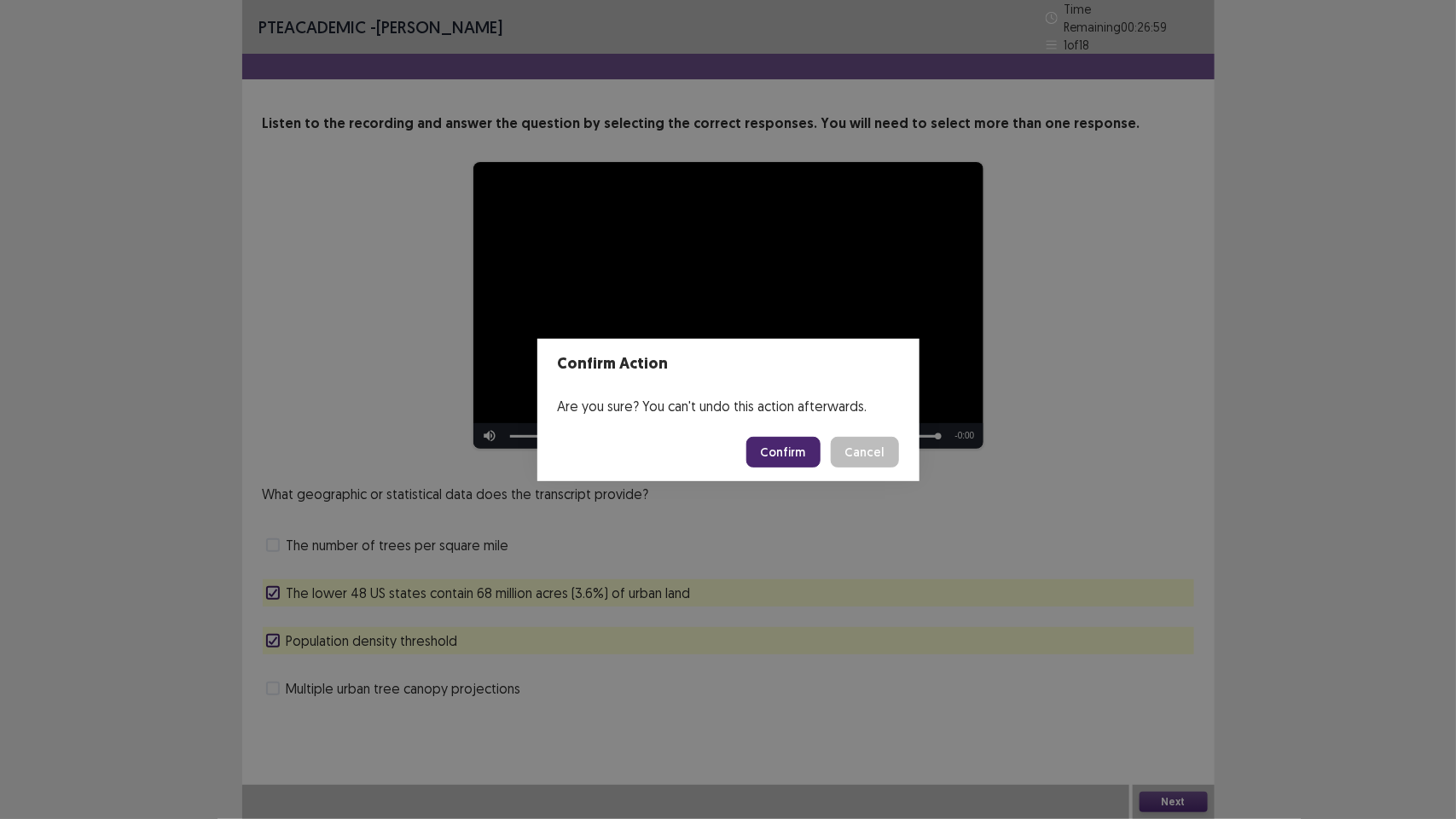
click at [783, 450] on button "Confirm" at bounding box center [784, 452] width 74 height 31
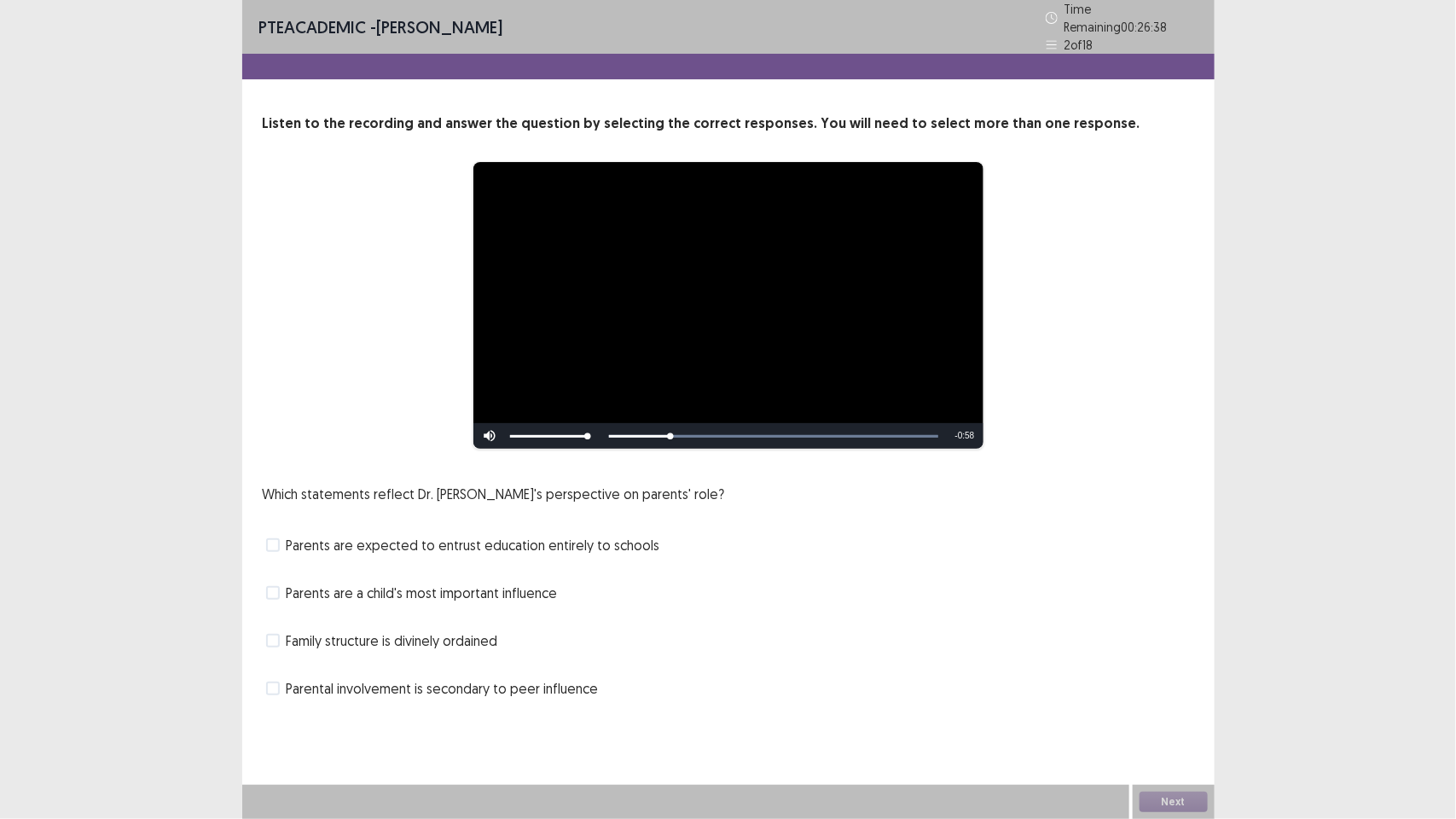
click at [275, 540] on span at bounding box center [272, 545] width 13 height 13
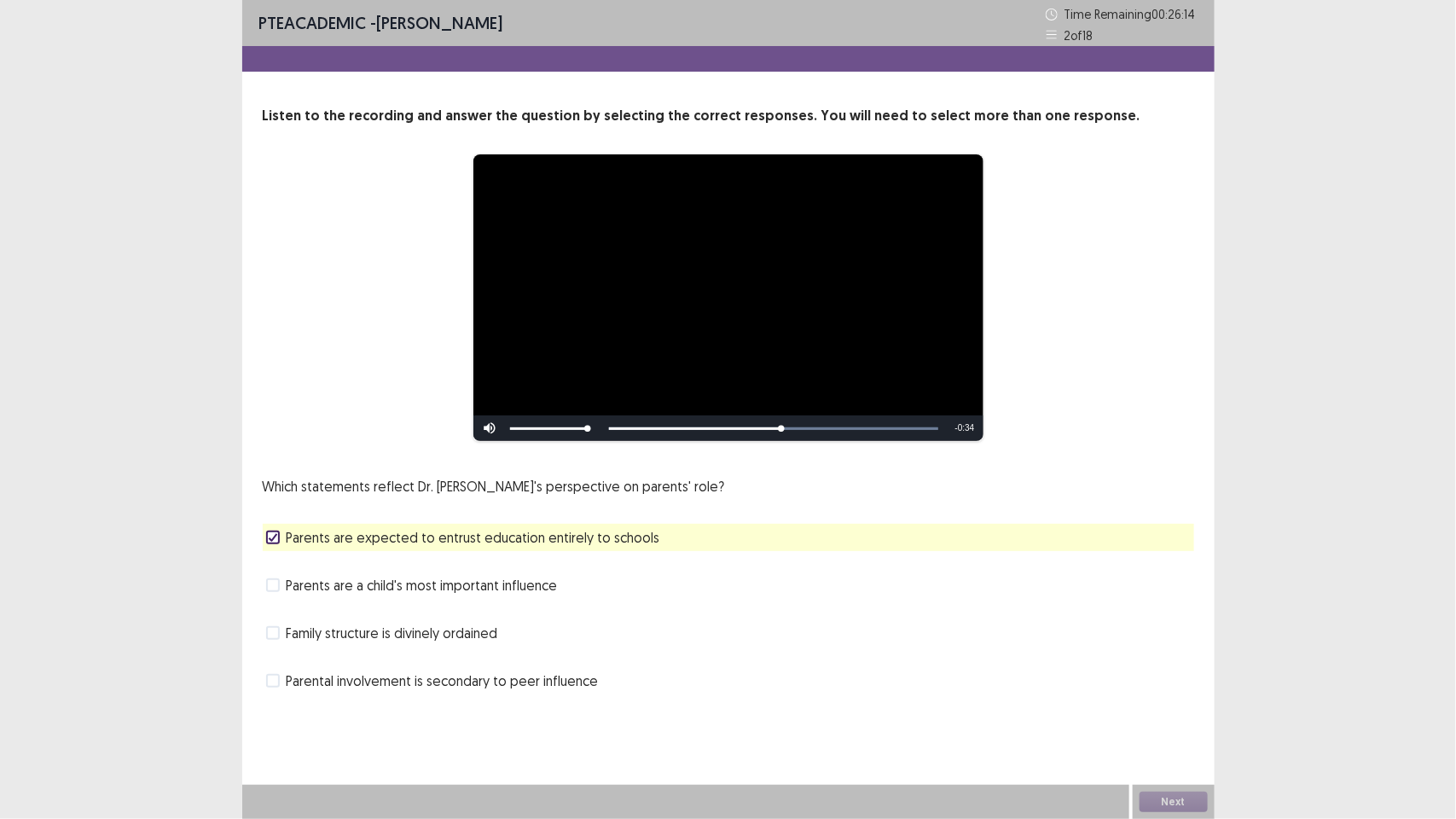
click at [272, 586] on span at bounding box center [272, 585] width 13 height 13
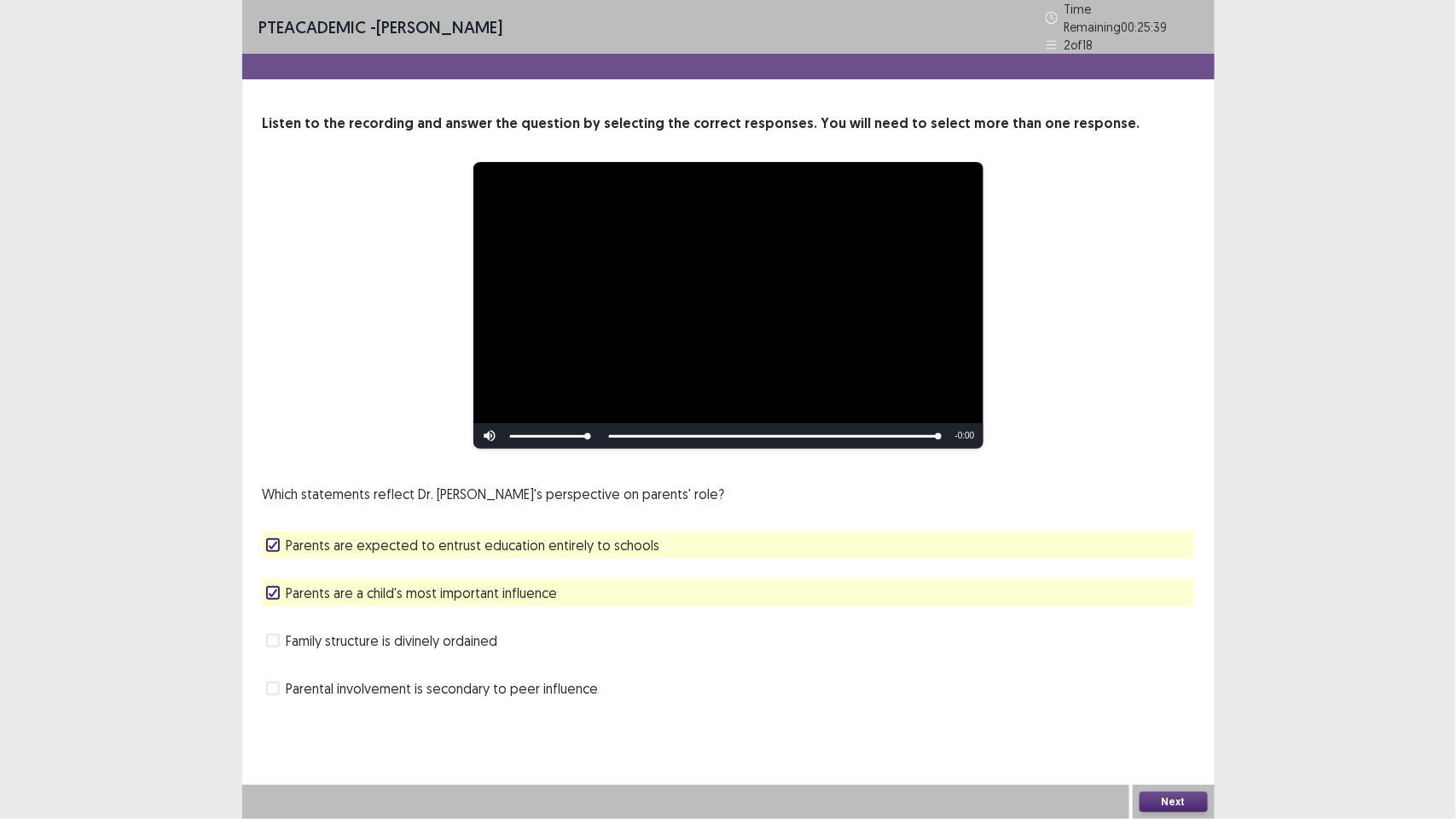
click at [275, 682] on span at bounding box center [272, 688] width 13 height 13
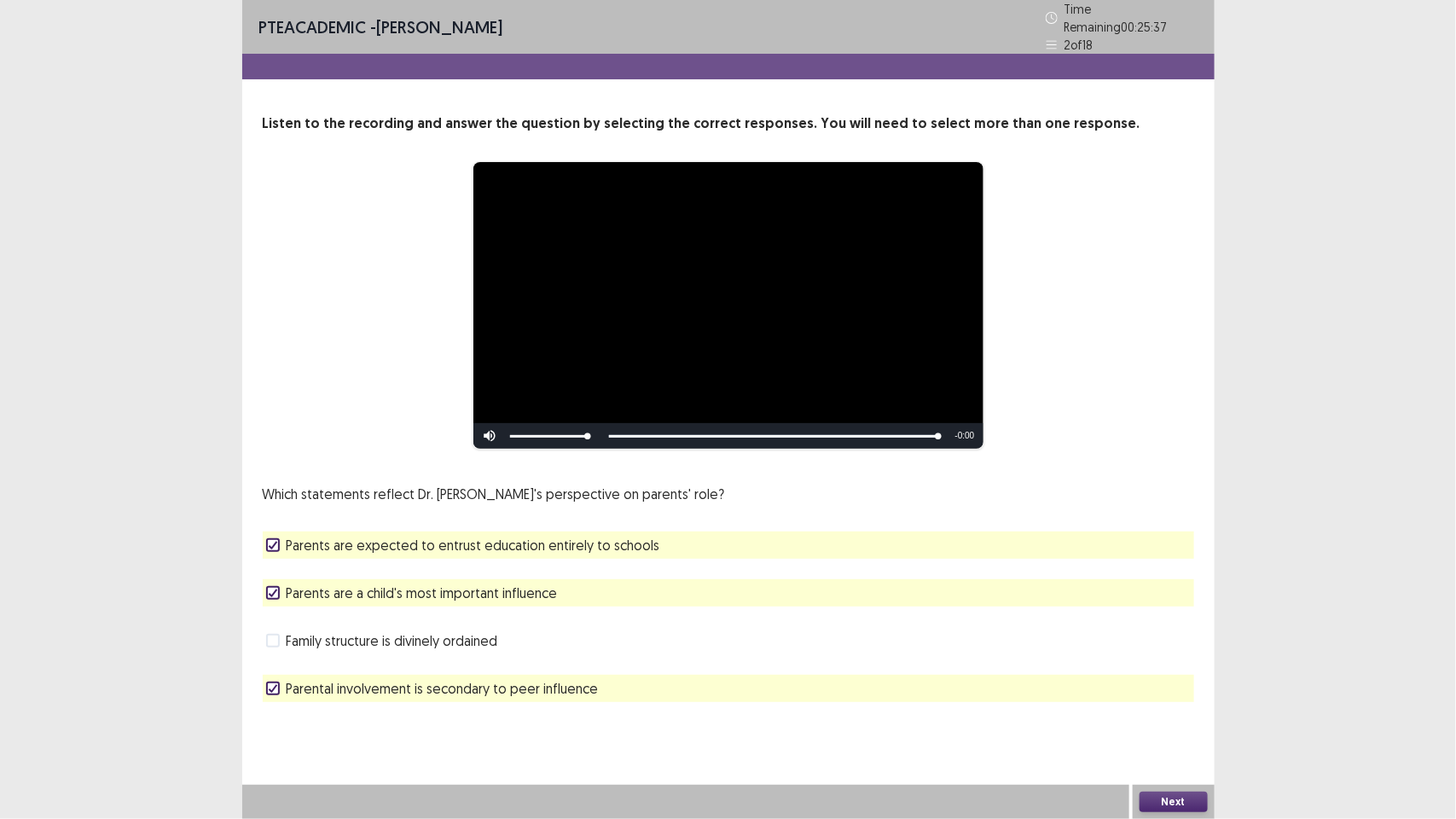
click at [1188, 800] on button "Next" at bounding box center [1173, 801] width 68 height 20
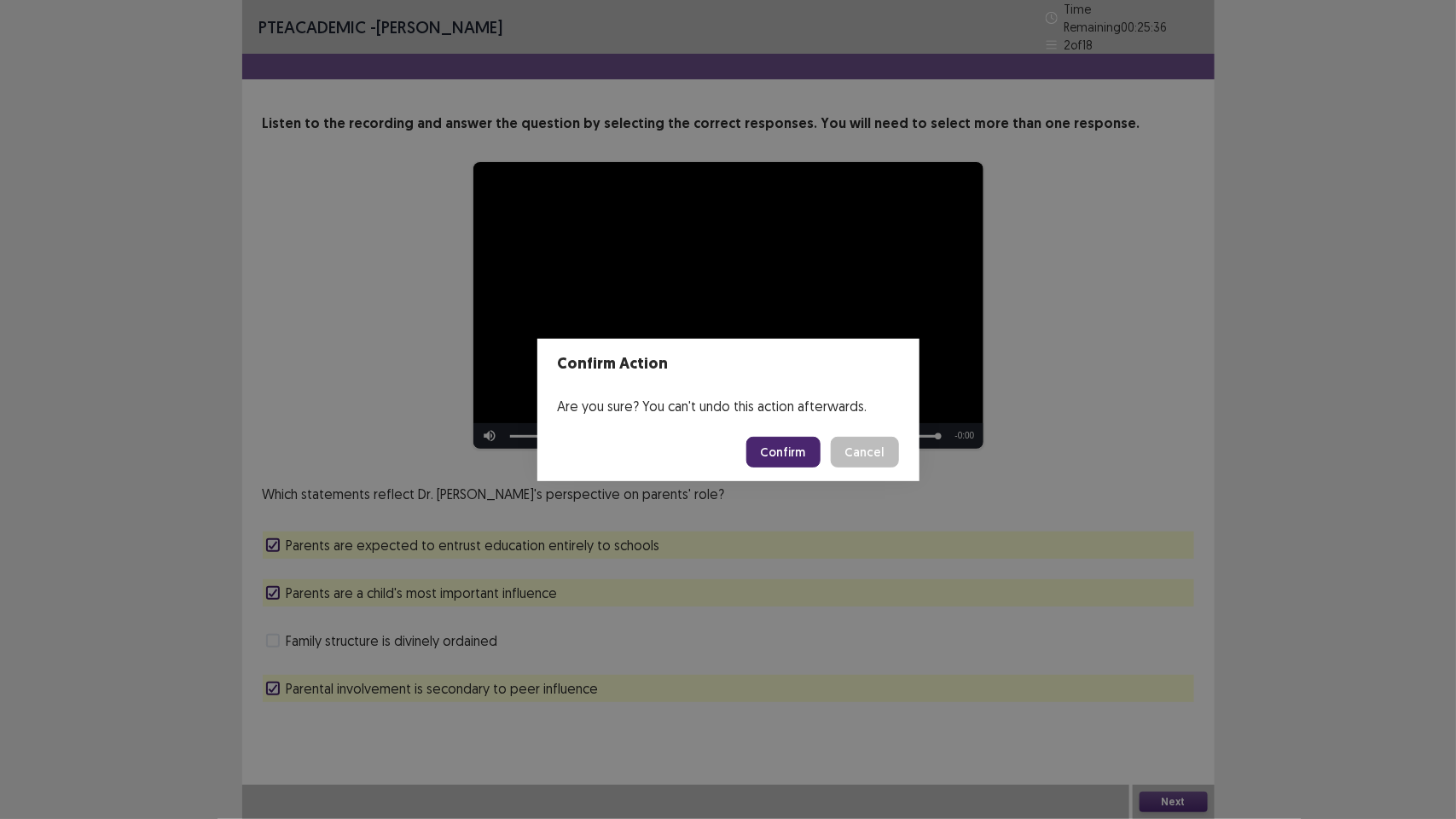
click at [774, 433] on footer "Confirm Cancel" at bounding box center [729, 452] width 382 height 58
click at [789, 448] on button "Confirm" at bounding box center [784, 452] width 74 height 31
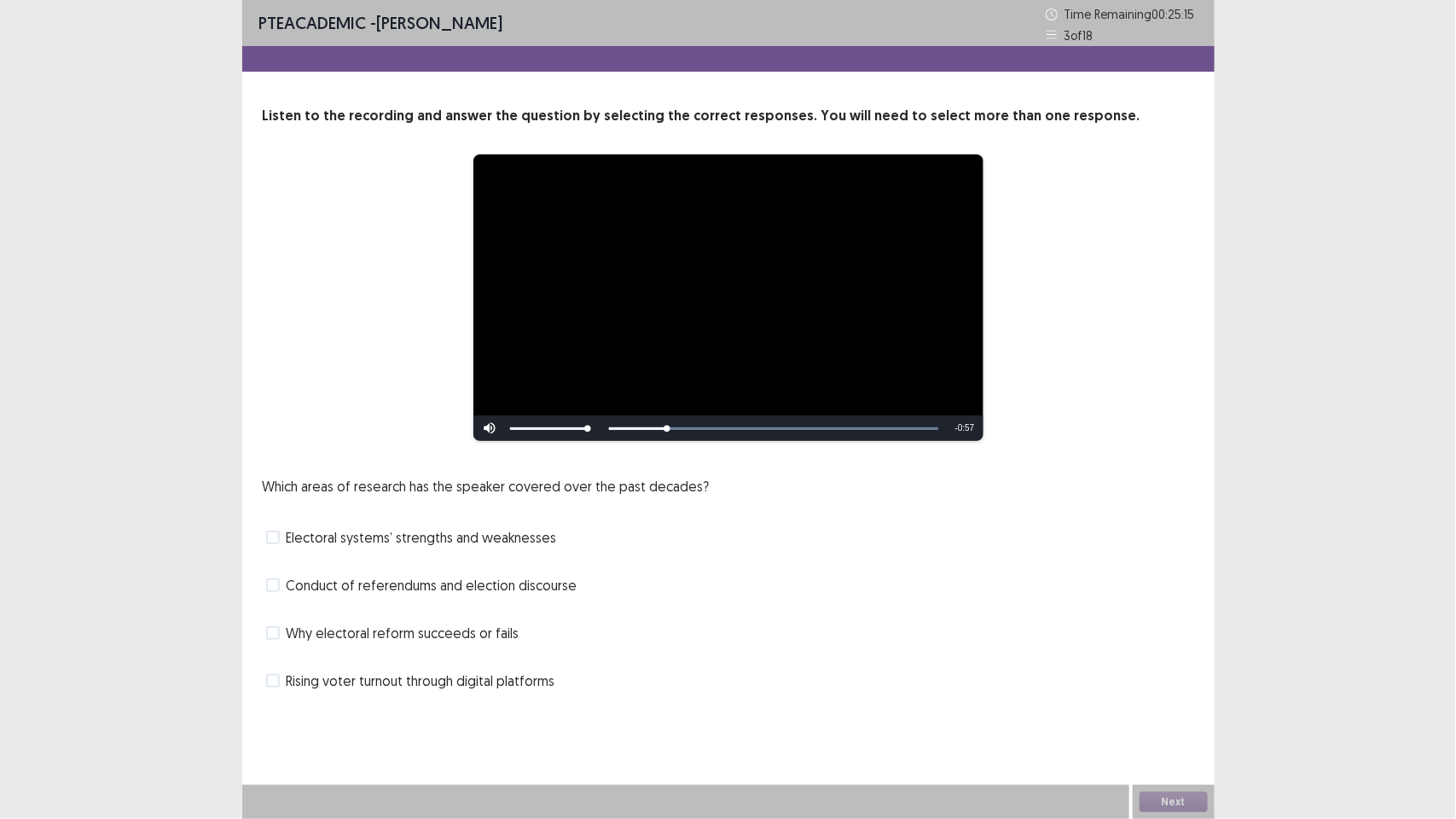
click at [269, 685] on span at bounding box center [272, 680] width 13 height 13
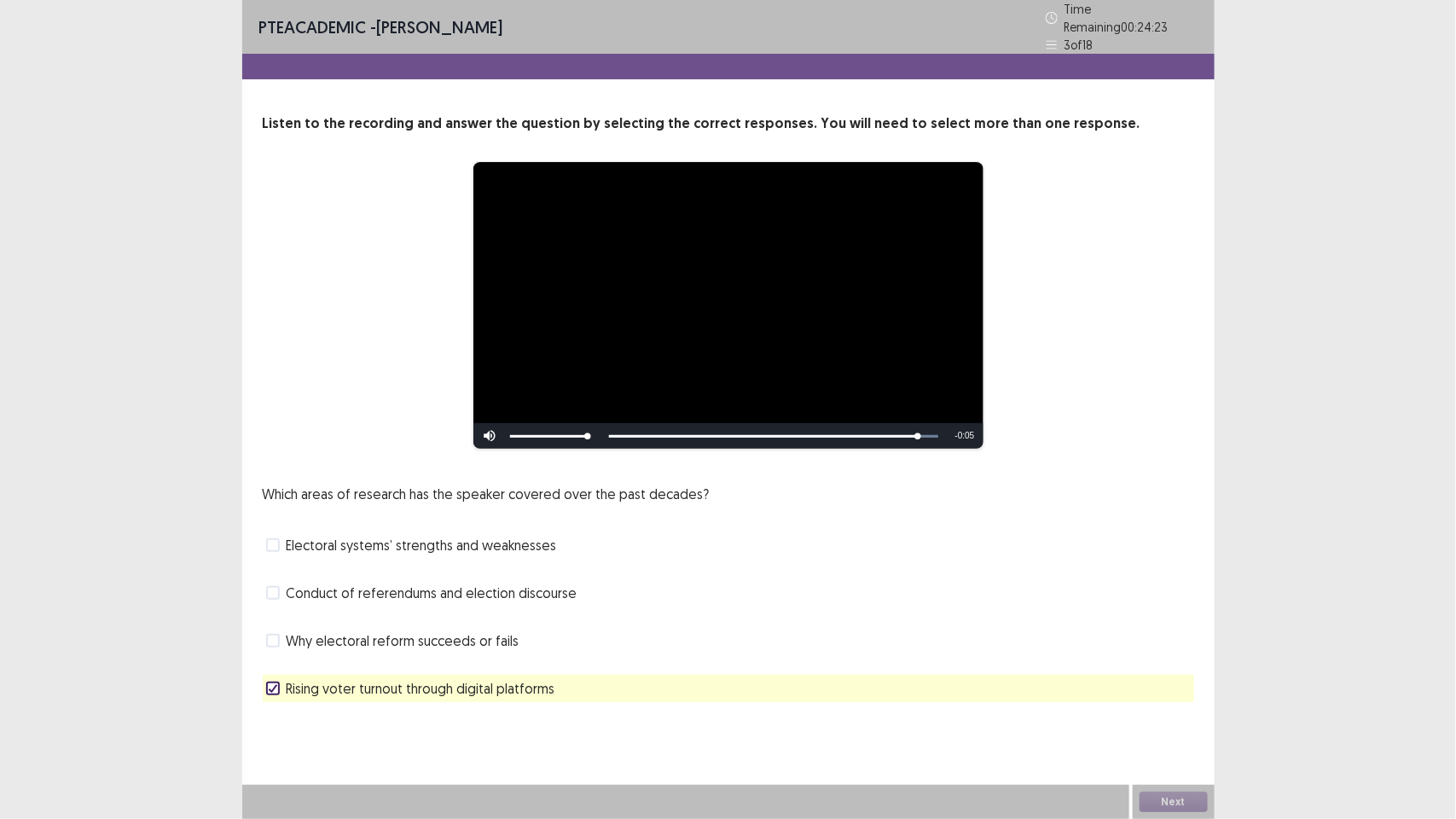
click at [273, 634] on span at bounding box center [272, 640] width 13 height 13
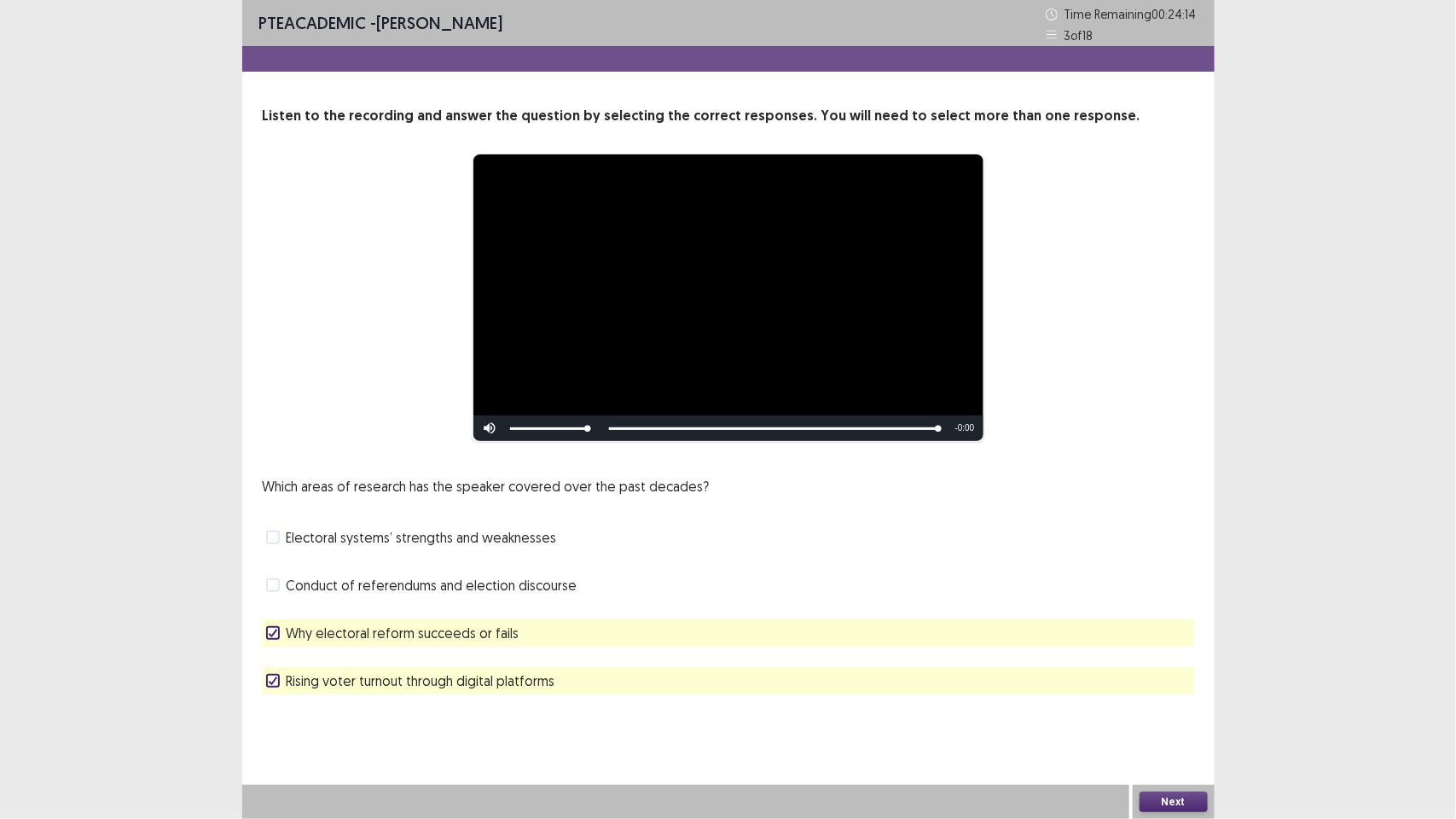
click at [266, 586] on span at bounding box center [272, 585] width 13 height 13
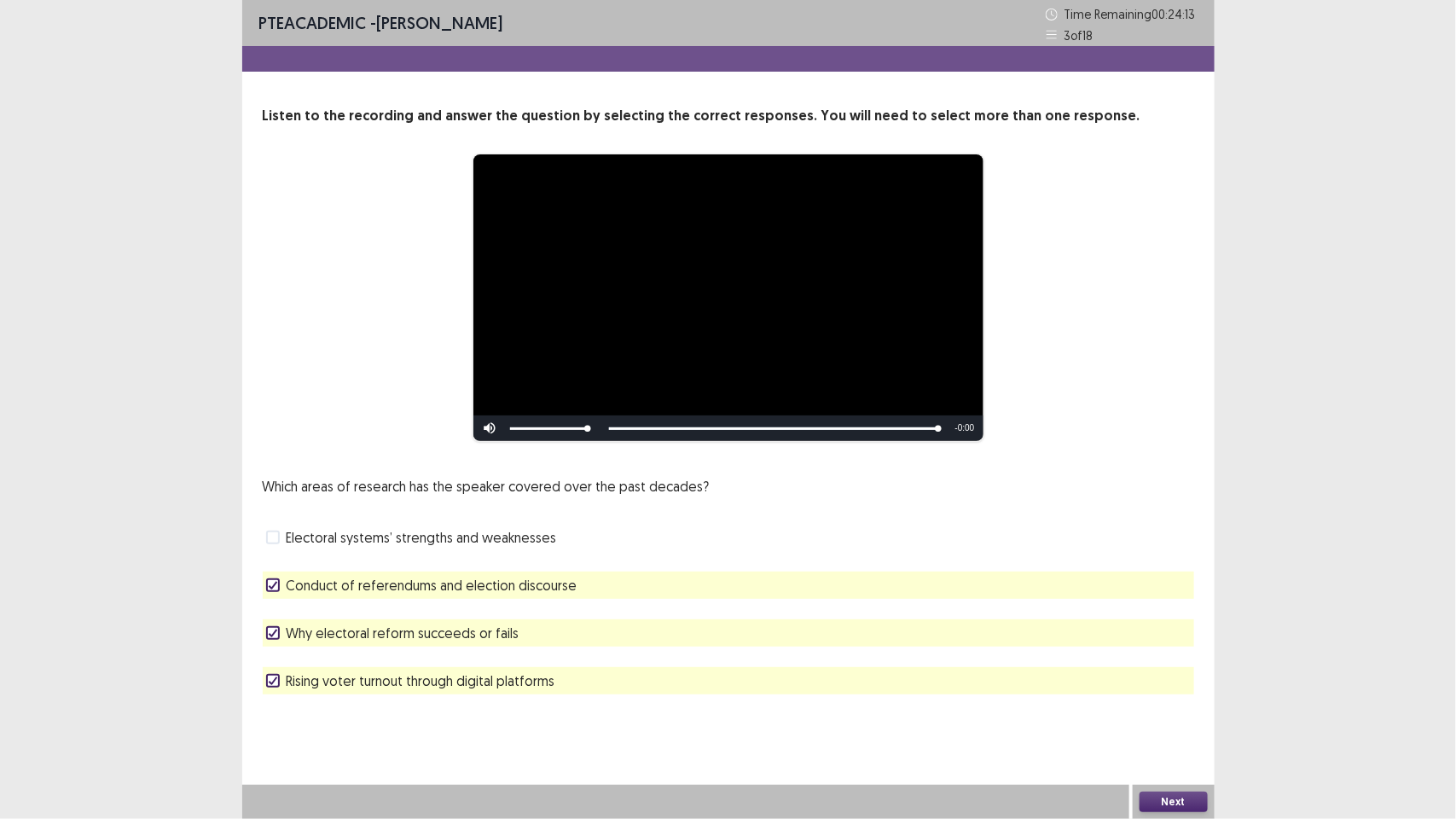
click at [274, 633] on polyline at bounding box center [272, 633] width 8 height 7
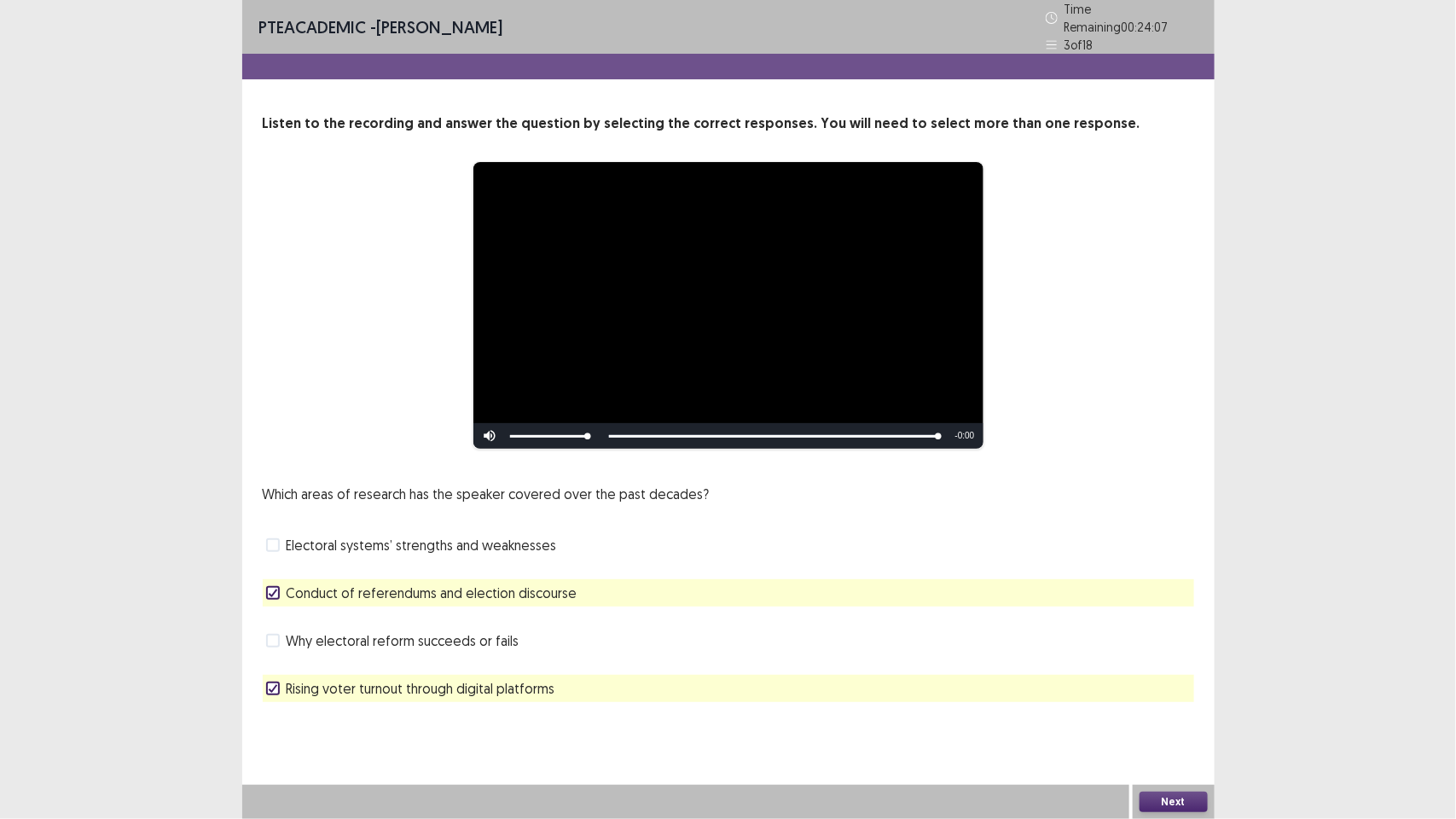
click at [270, 544] on label "Electoral systems’ strengths and weaknesses" at bounding box center [411, 545] width 291 height 20
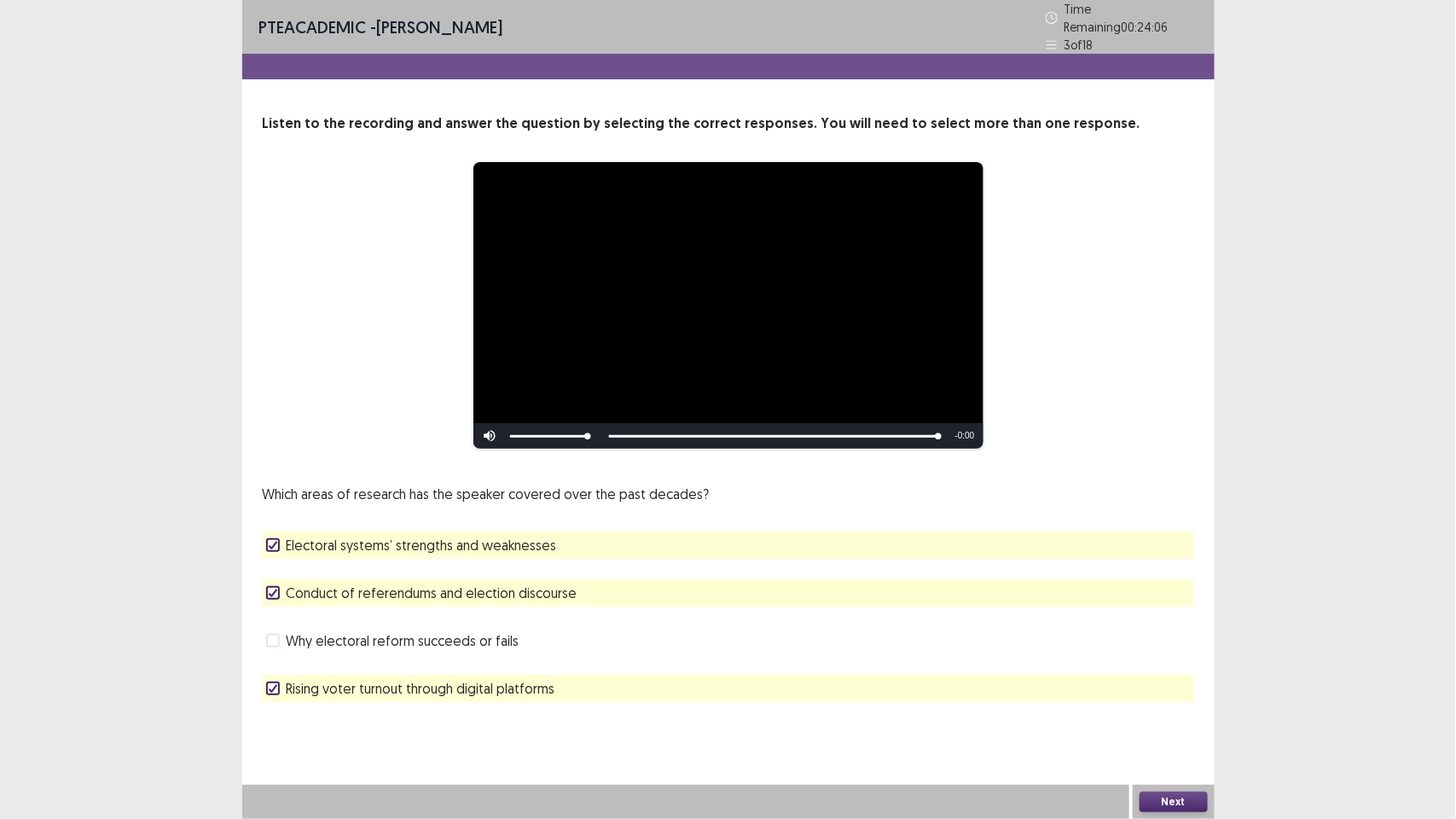
drag, startPoint x: 271, startPoint y: 581, endPoint x: 356, endPoint y: 607, distance: 88.9
click at [273, 588] on icon at bounding box center [273, 593] width 11 height 9
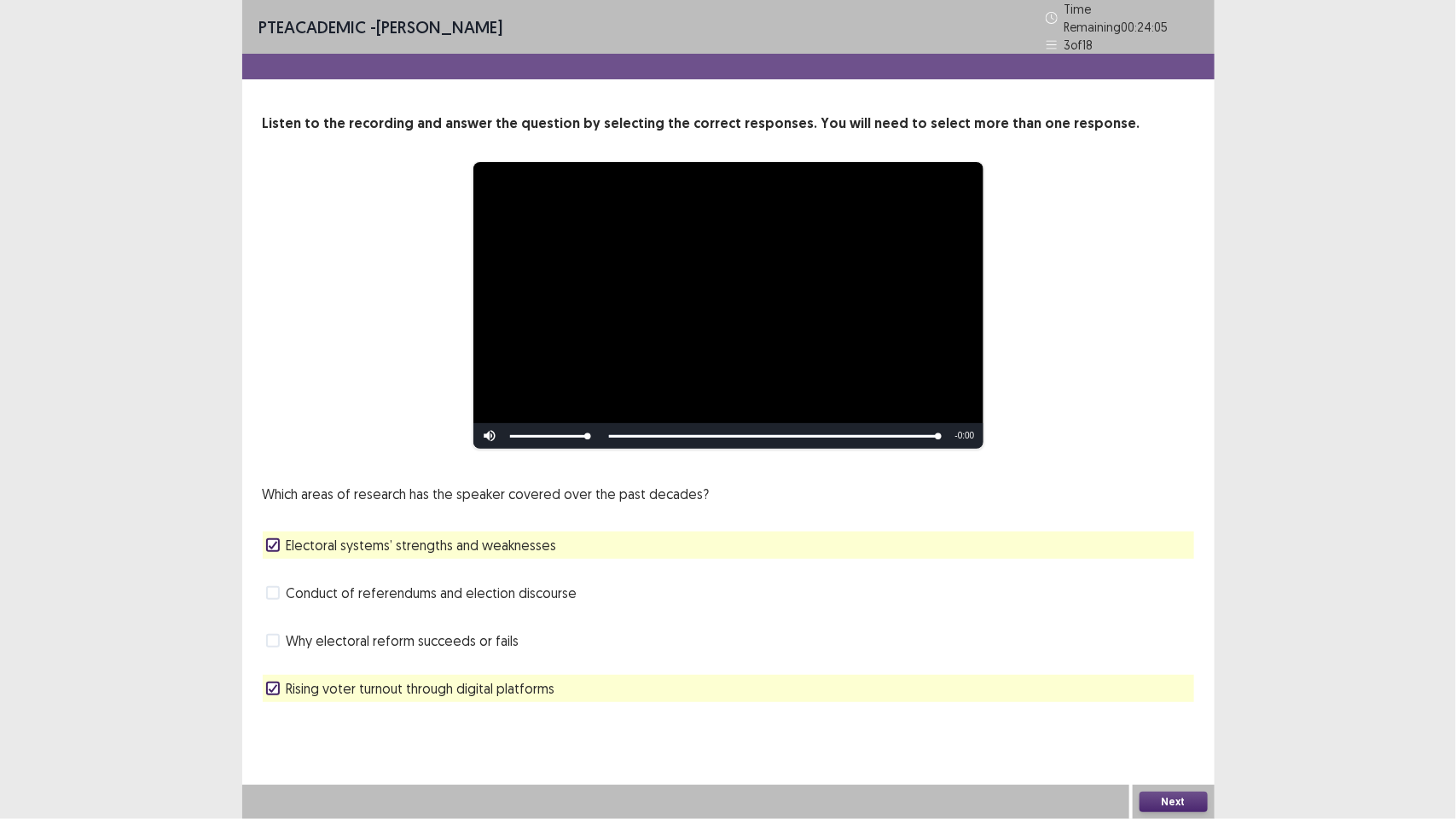
click at [1184, 798] on button "Next" at bounding box center [1173, 801] width 68 height 20
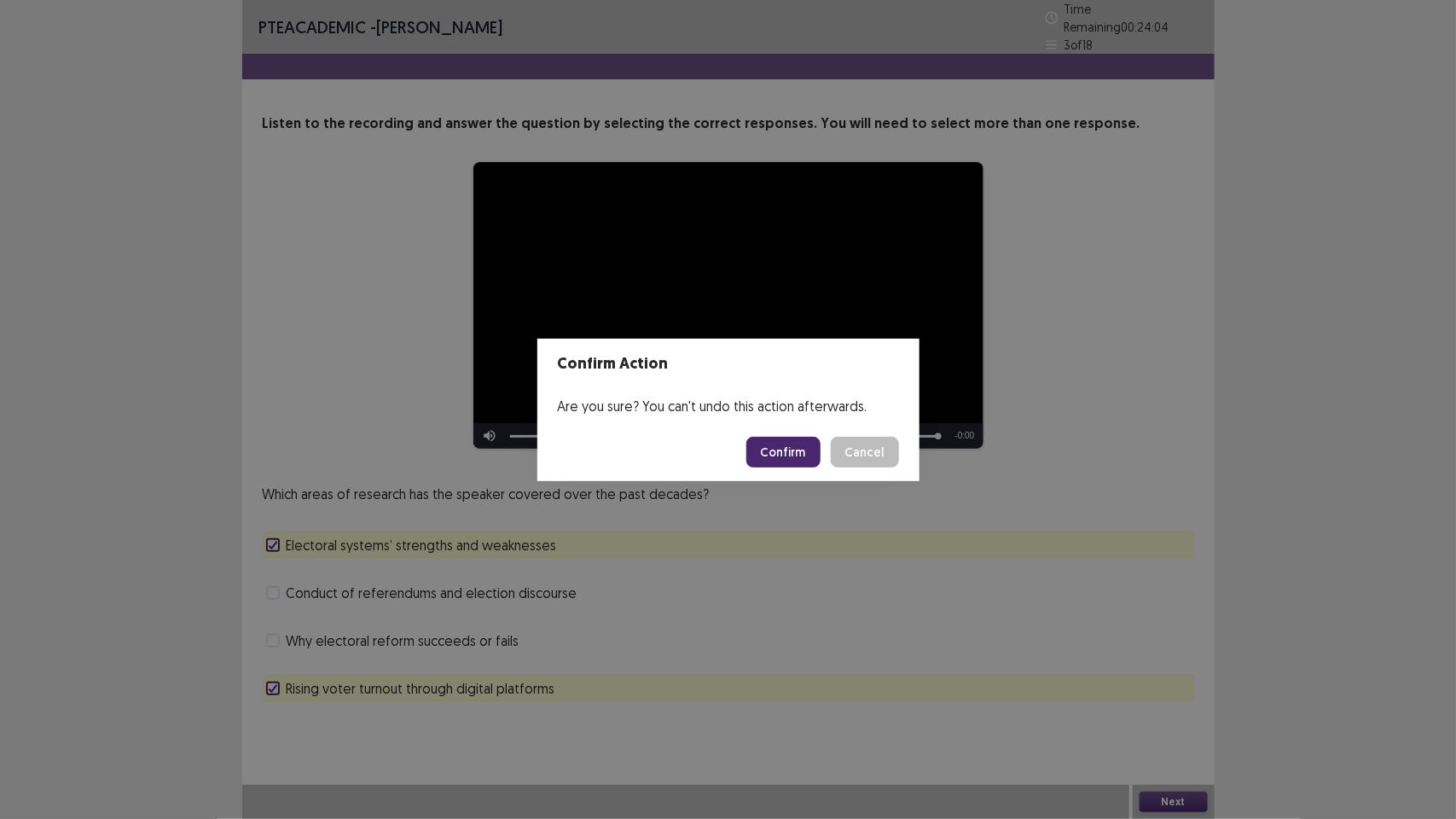
click at [790, 440] on button "Confirm" at bounding box center [784, 452] width 74 height 31
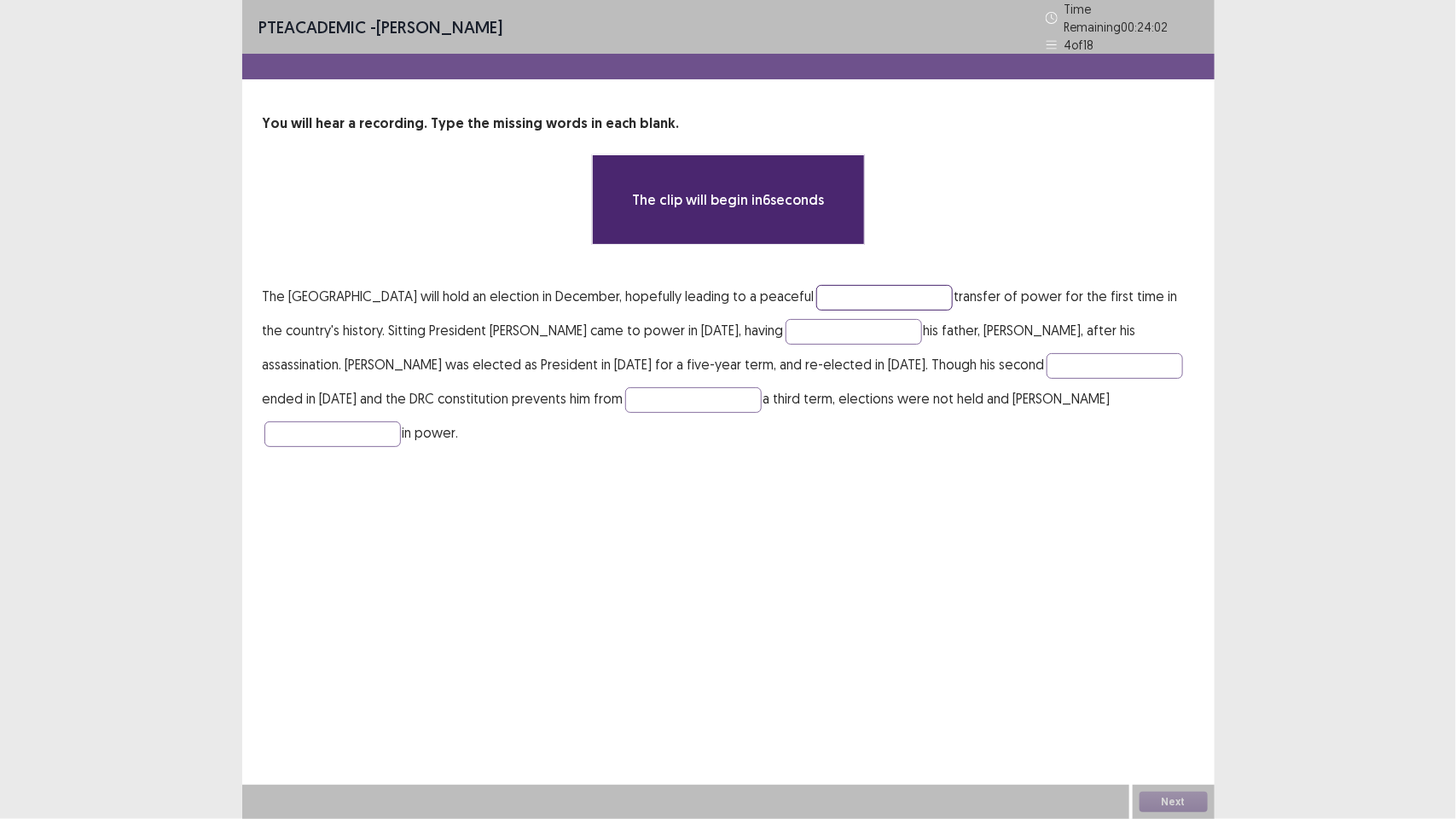
click at [916, 287] on input "text" at bounding box center [885, 297] width 136 height 26
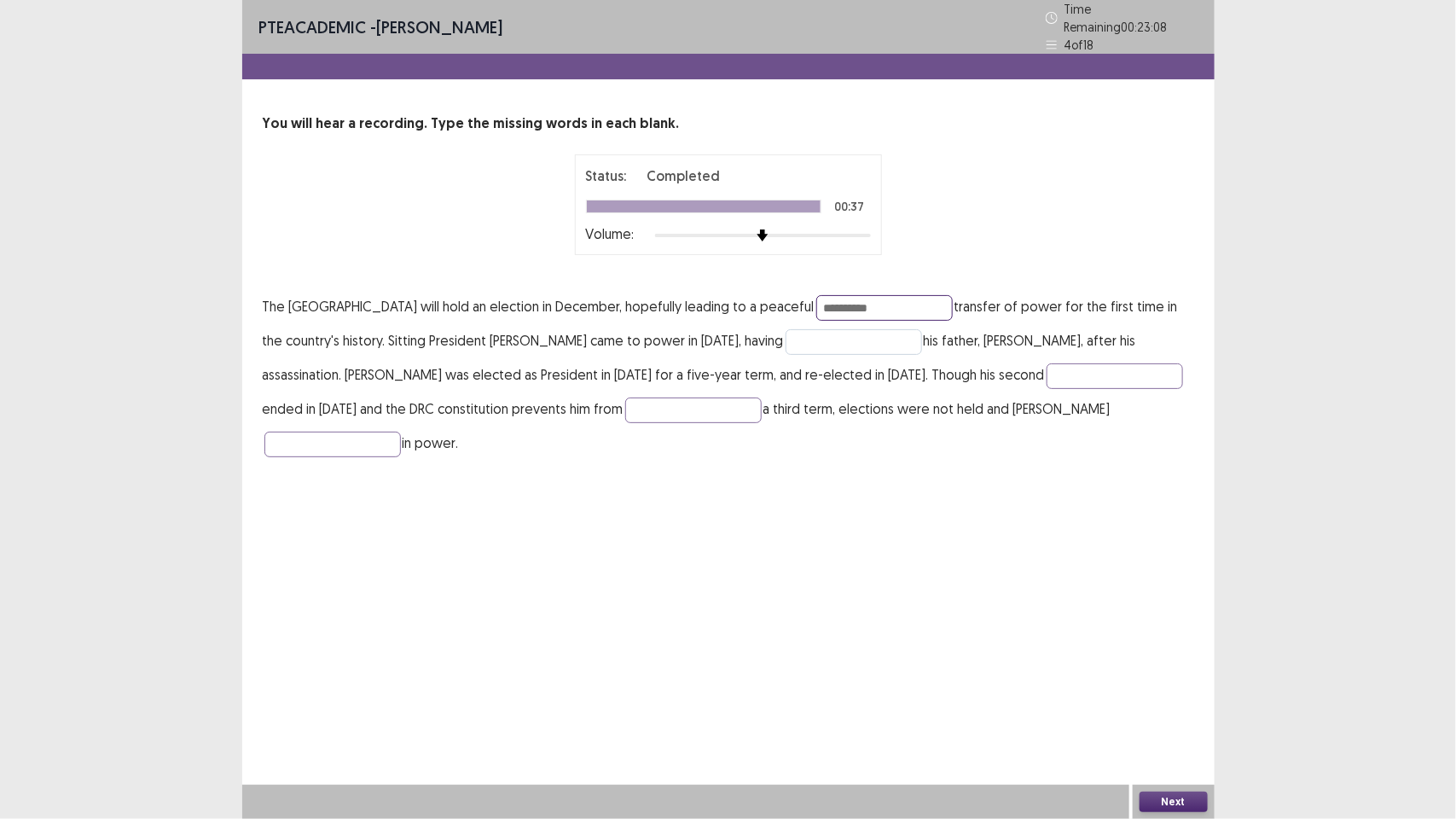
type input "**********"
click at [911, 343] on input "text" at bounding box center [854, 341] width 136 height 26
click at [868, 334] on input "******" at bounding box center [854, 341] width 136 height 26
type input "******"
click at [953, 296] on input "**********" at bounding box center [885, 308] width 136 height 26
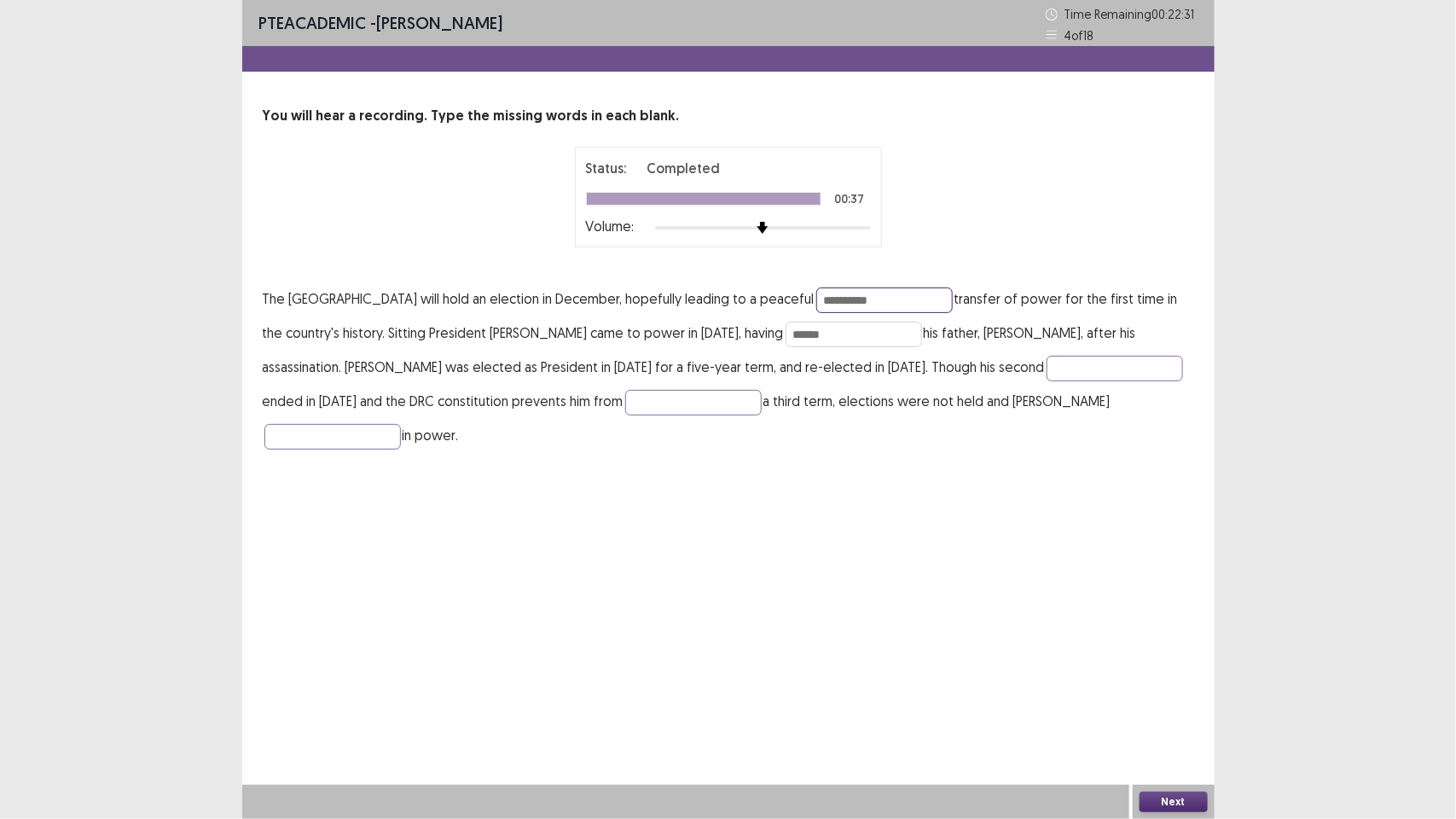
type input "**********"
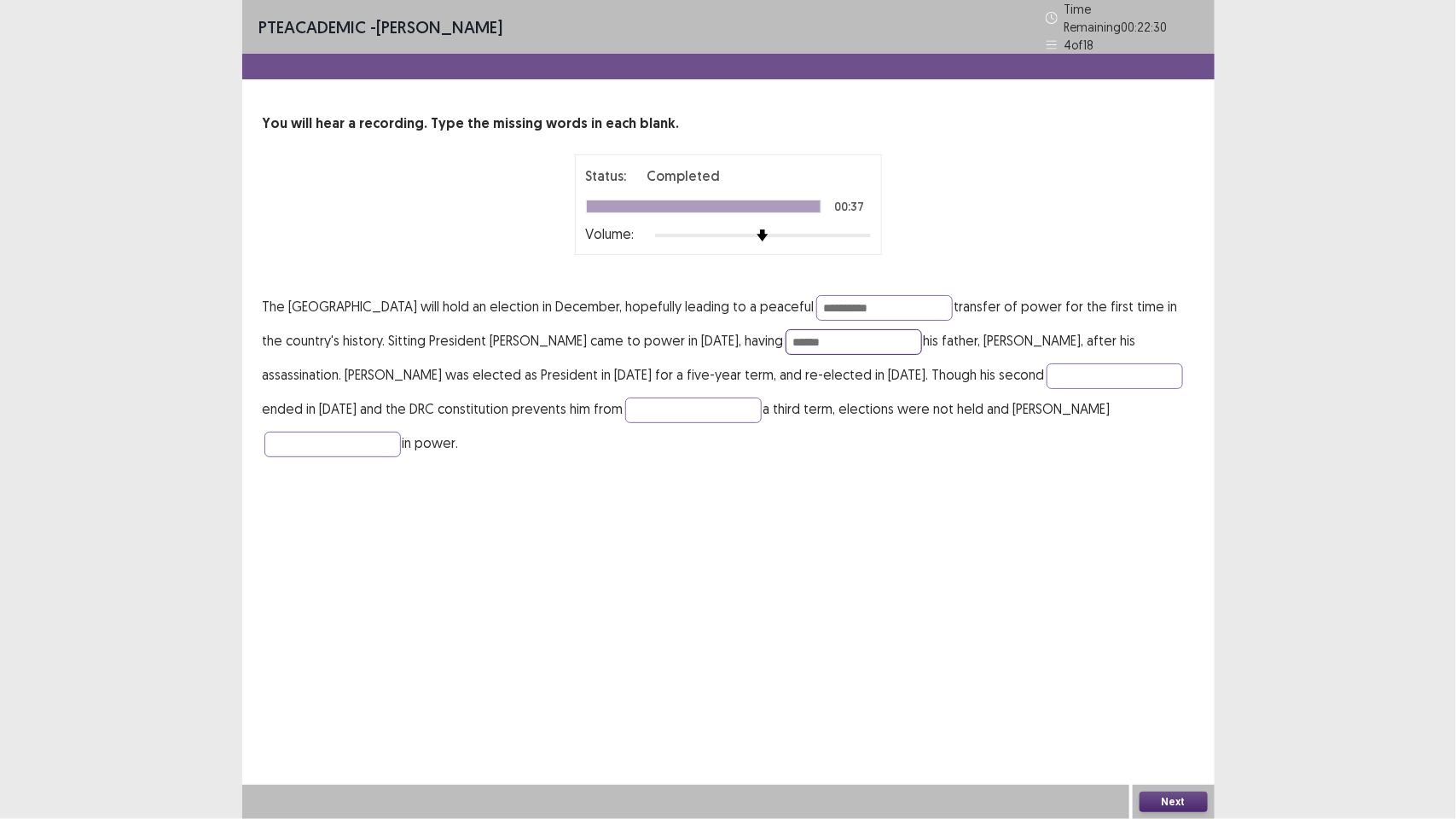
click at [923, 329] on input "******" at bounding box center [854, 341] width 136 height 26
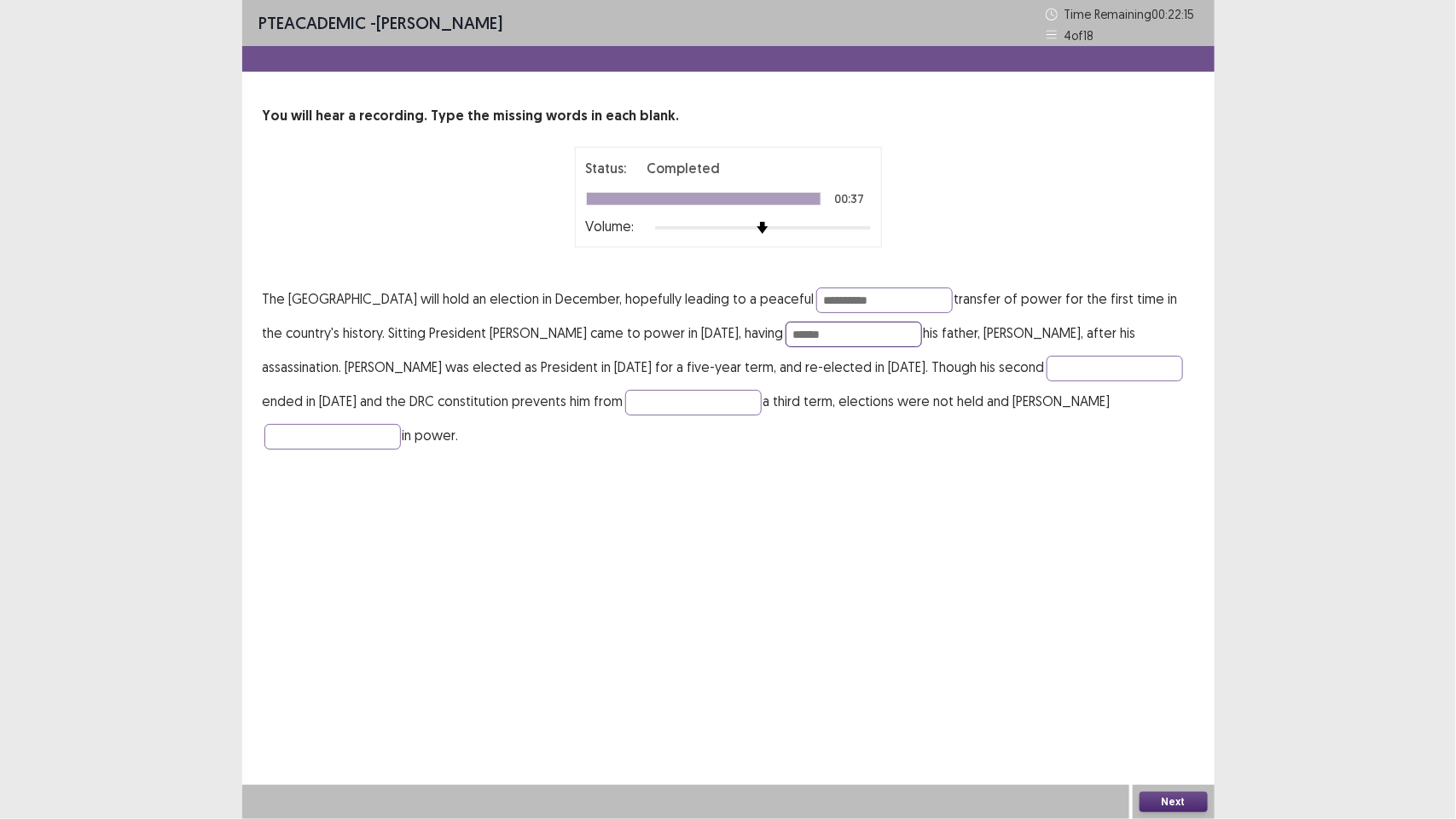
click at [869, 333] on input "******" at bounding box center [854, 334] width 136 height 26
type input "*******"
click at [1049, 371] on input "text" at bounding box center [1115, 368] width 136 height 26
type input "****"
click at [655, 398] on input "text" at bounding box center [694, 402] width 136 height 26
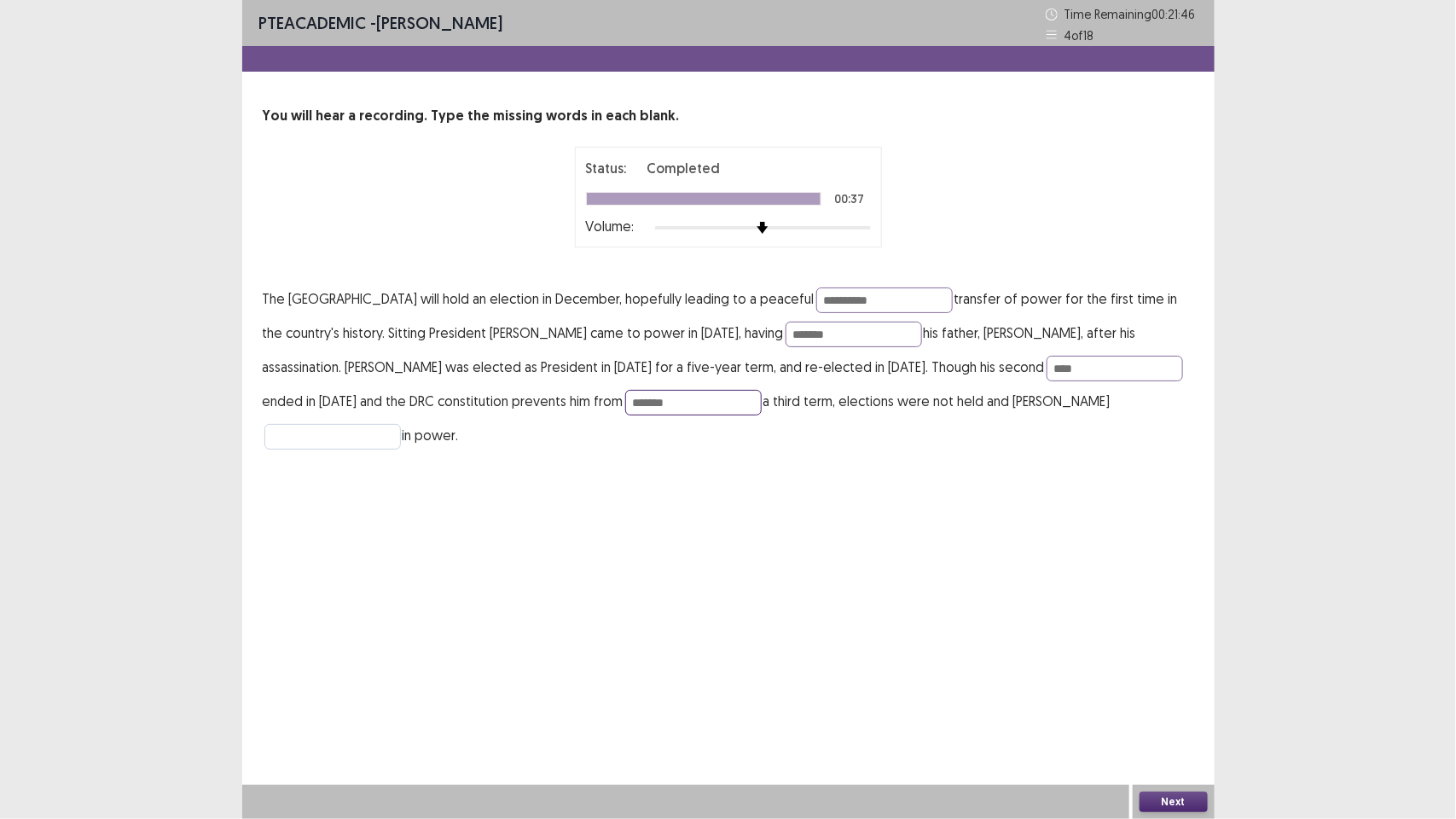
type input "*******"
click at [401, 424] on input "text" at bounding box center [333, 436] width 136 height 26
type input "********"
click at [1177, 804] on button "Next" at bounding box center [1173, 801] width 68 height 20
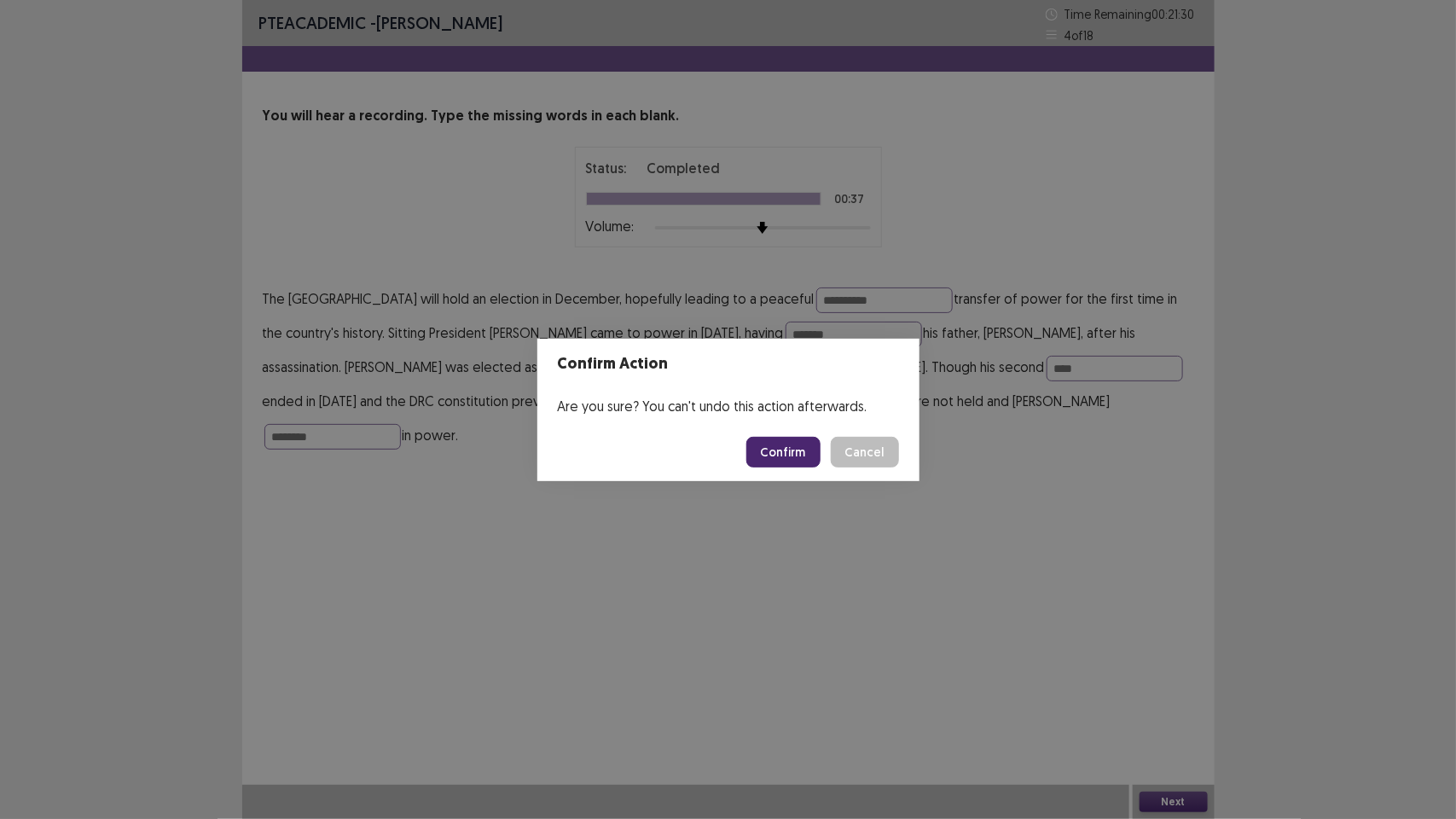
click at [800, 449] on button "Confirm" at bounding box center [784, 452] width 74 height 31
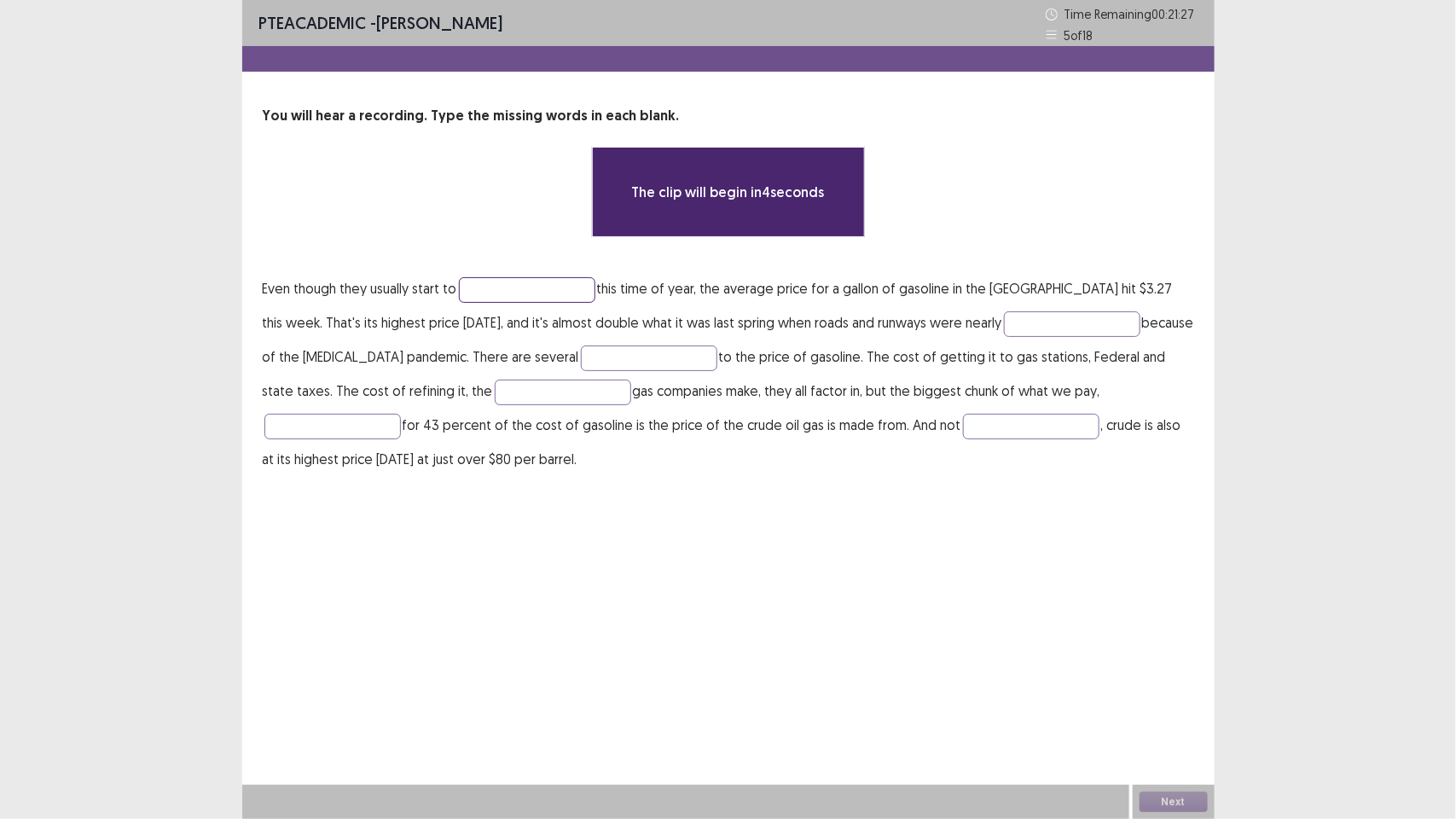
click at [517, 295] on input "text" at bounding box center [527, 289] width 136 height 26
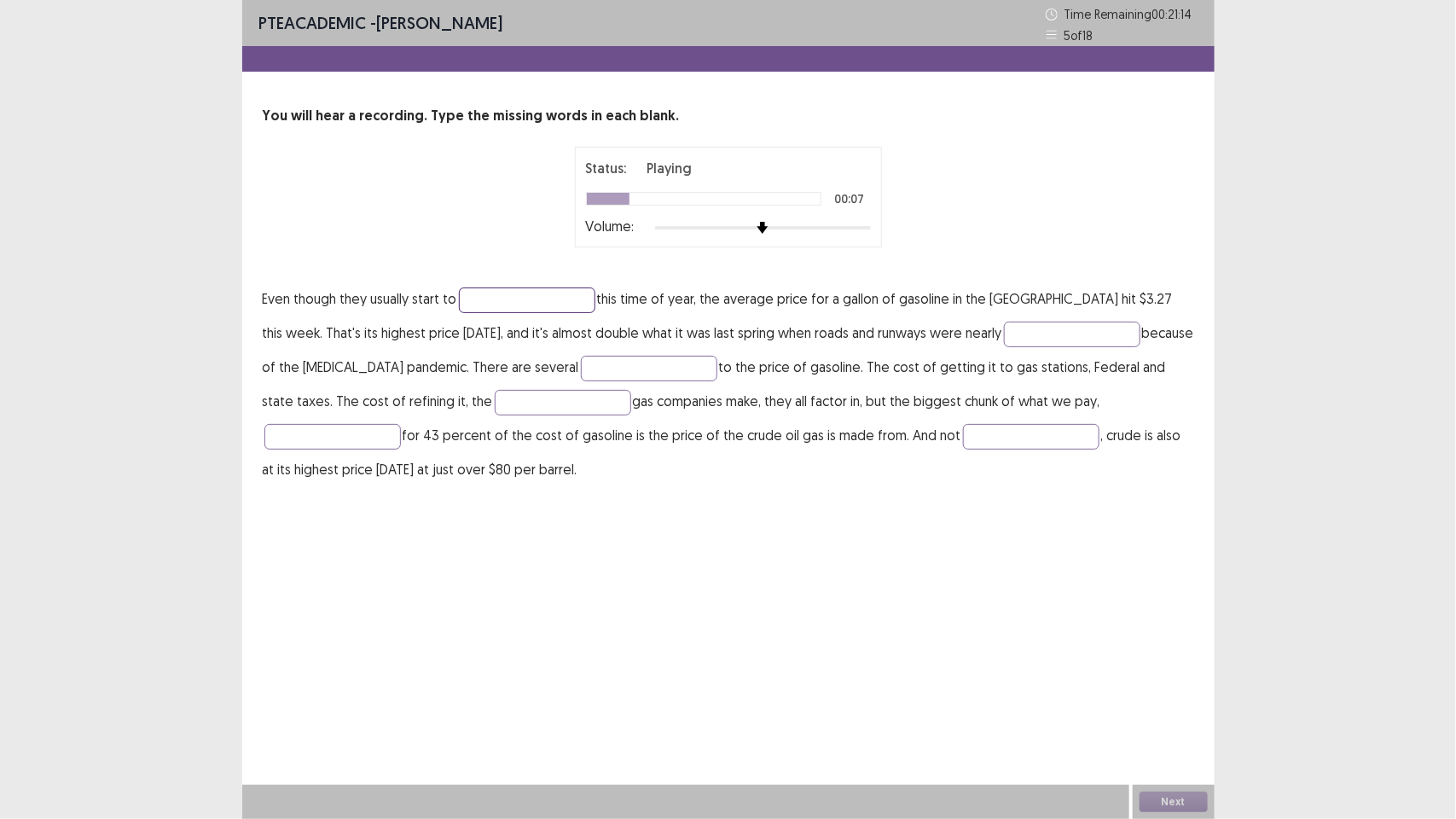
click at [521, 297] on input "text" at bounding box center [527, 300] width 136 height 26
type input "*******"
click at [1020, 334] on input "text" at bounding box center [1072, 334] width 136 height 26
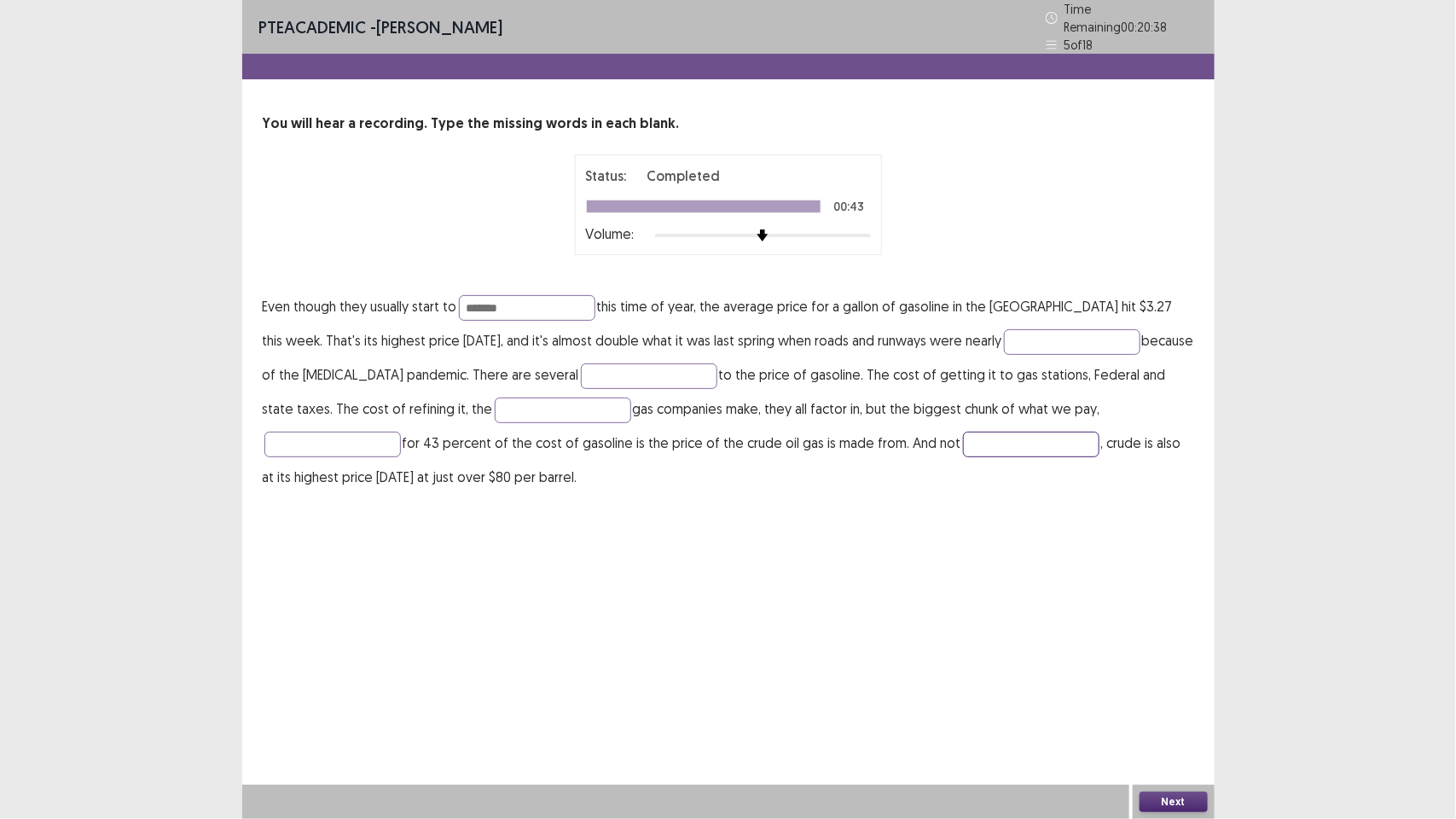
click at [963, 438] on input "text" at bounding box center [1031, 444] width 136 height 26
type input "**********"
click at [506, 402] on input "text" at bounding box center [563, 410] width 136 height 26
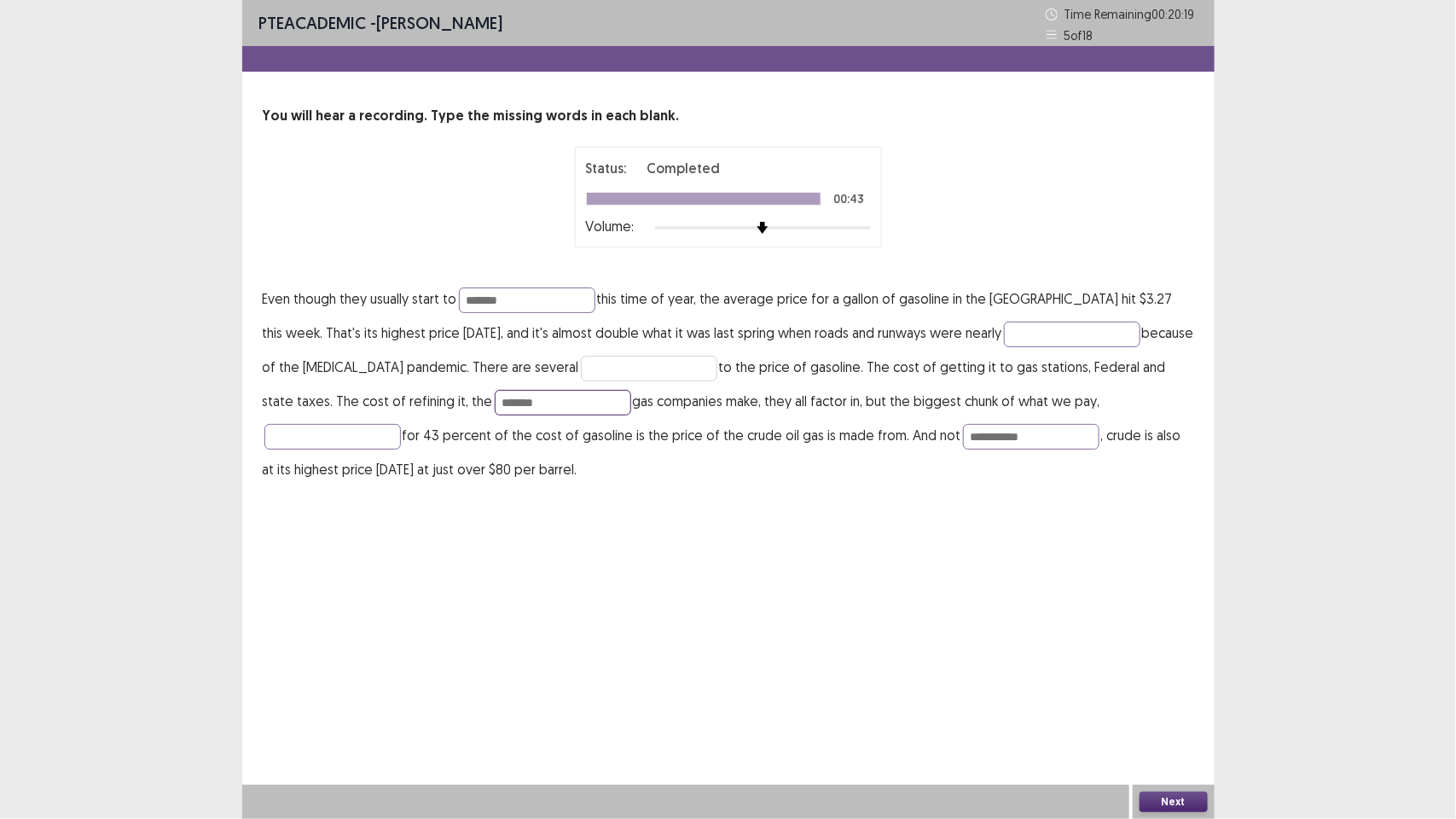
type input "*******"
click at [581, 364] on input "text" at bounding box center [649, 368] width 136 height 26
type input "**********"
click at [1064, 335] on input "text" at bounding box center [1072, 334] width 136 height 26
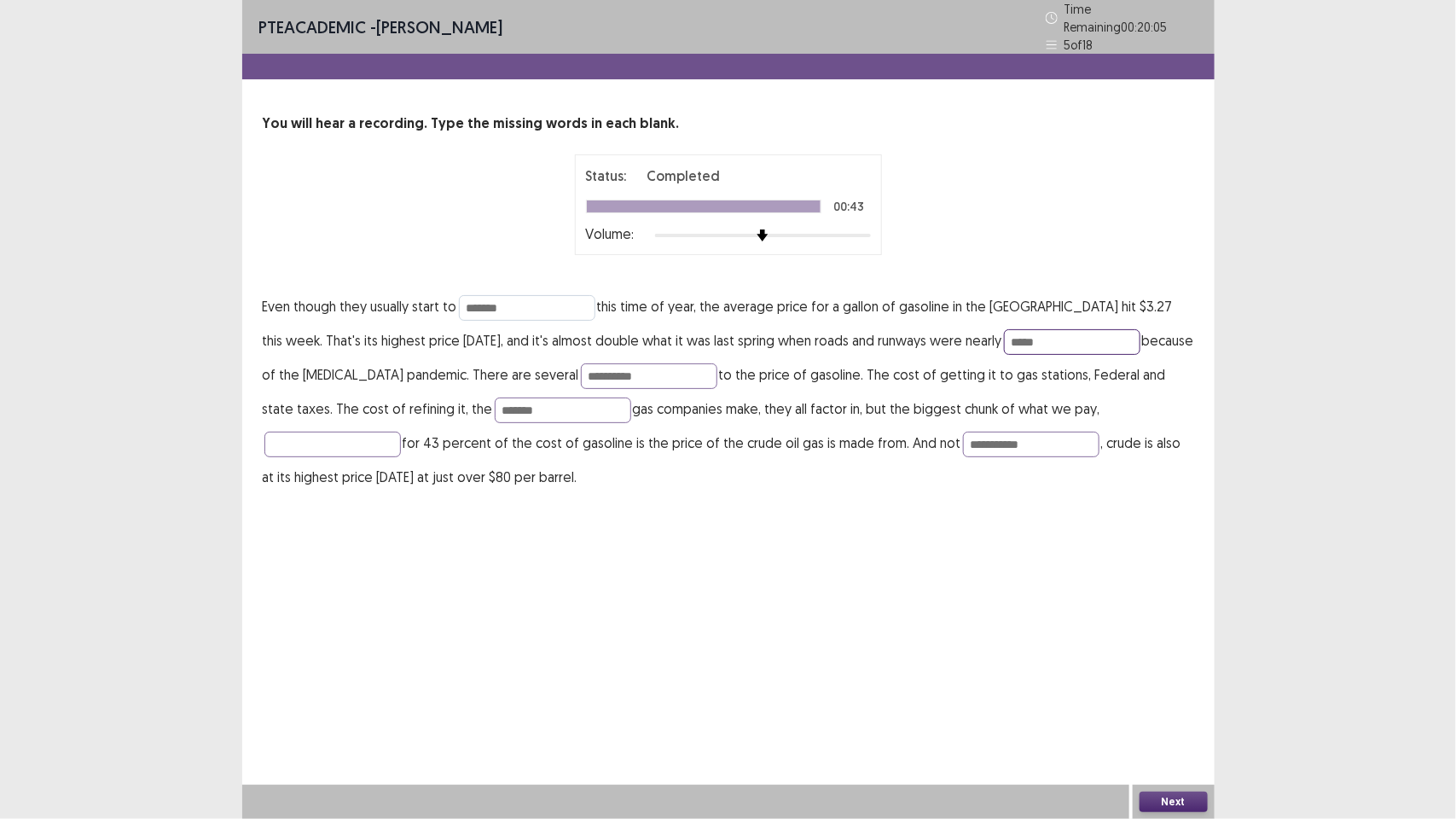
type input "*****"
click at [527, 300] on input "*******" at bounding box center [527, 308] width 136 height 26
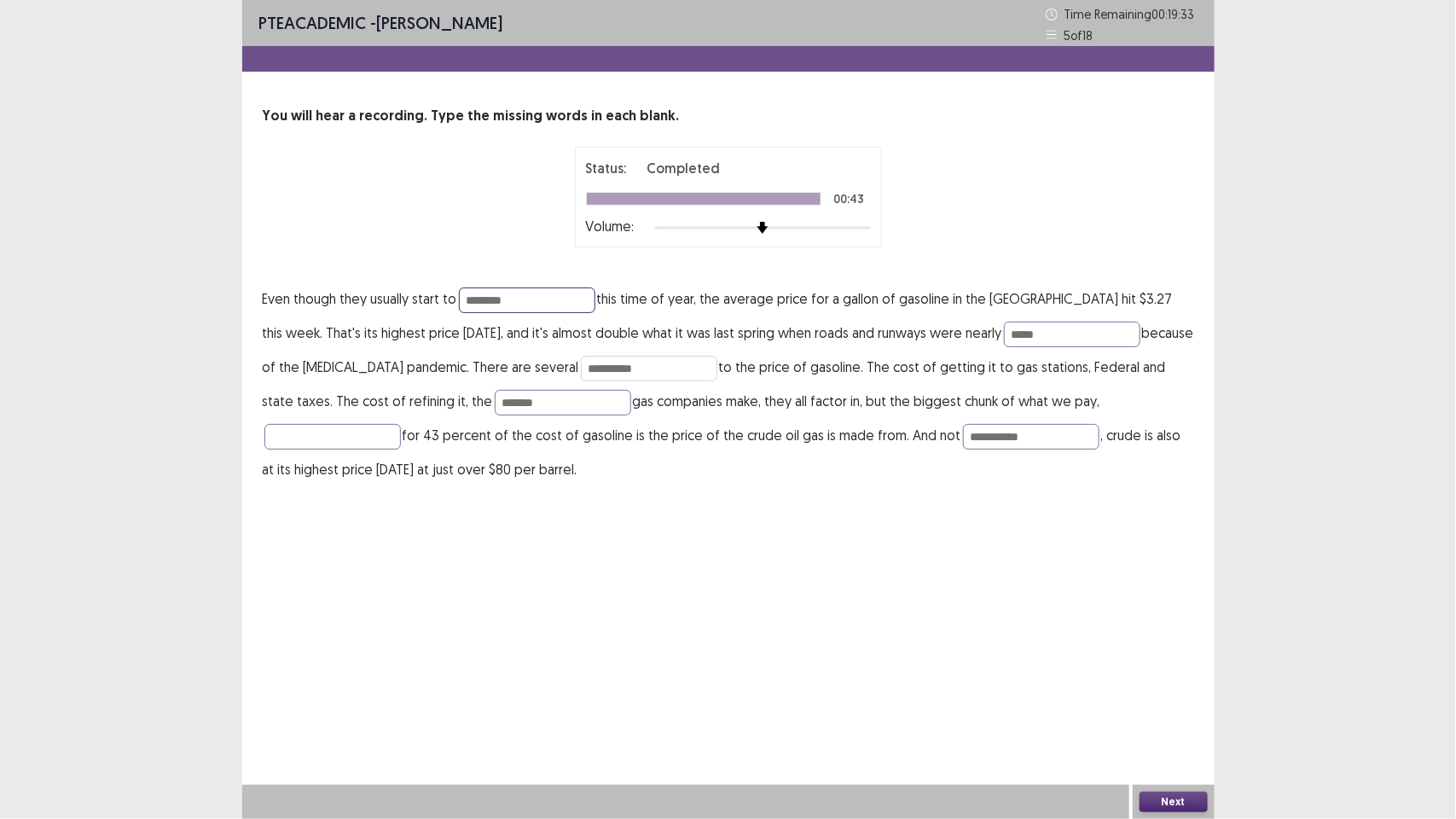
type input "********"
click at [581, 369] on input "**********" at bounding box center [649, 368] width 136 height 26
click at [608, 370] on input "**********" at bounding box center [649, 368] width 136 height 26
type input "**********"
click at [963, 436] on input "**********" at bounding box center [1031, 436] width 136 height 26
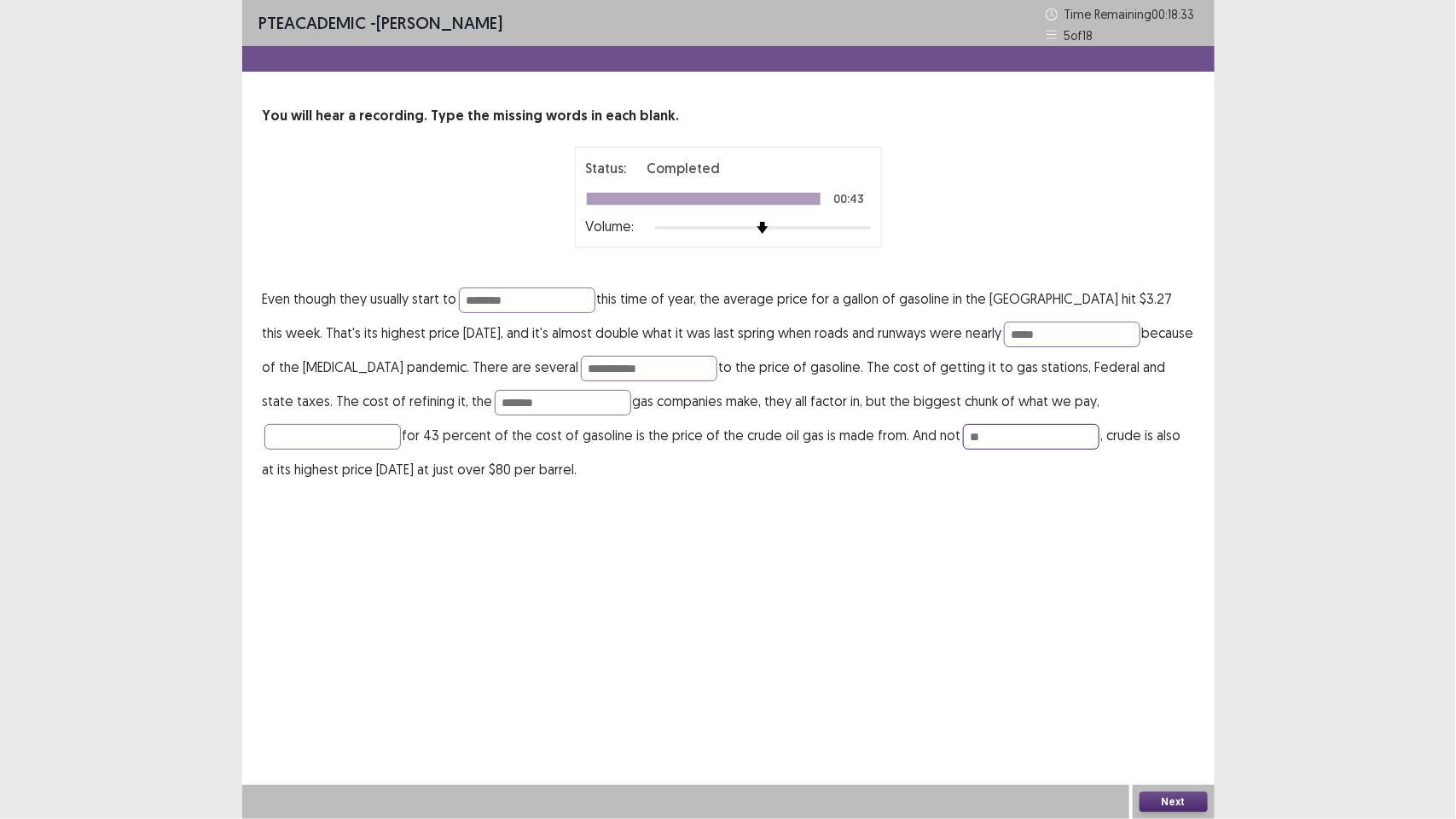
type input "*"
type input "**********"
click at [1167, 804] on button "Next" at bounding box center [1173, 801] width 68 height 20
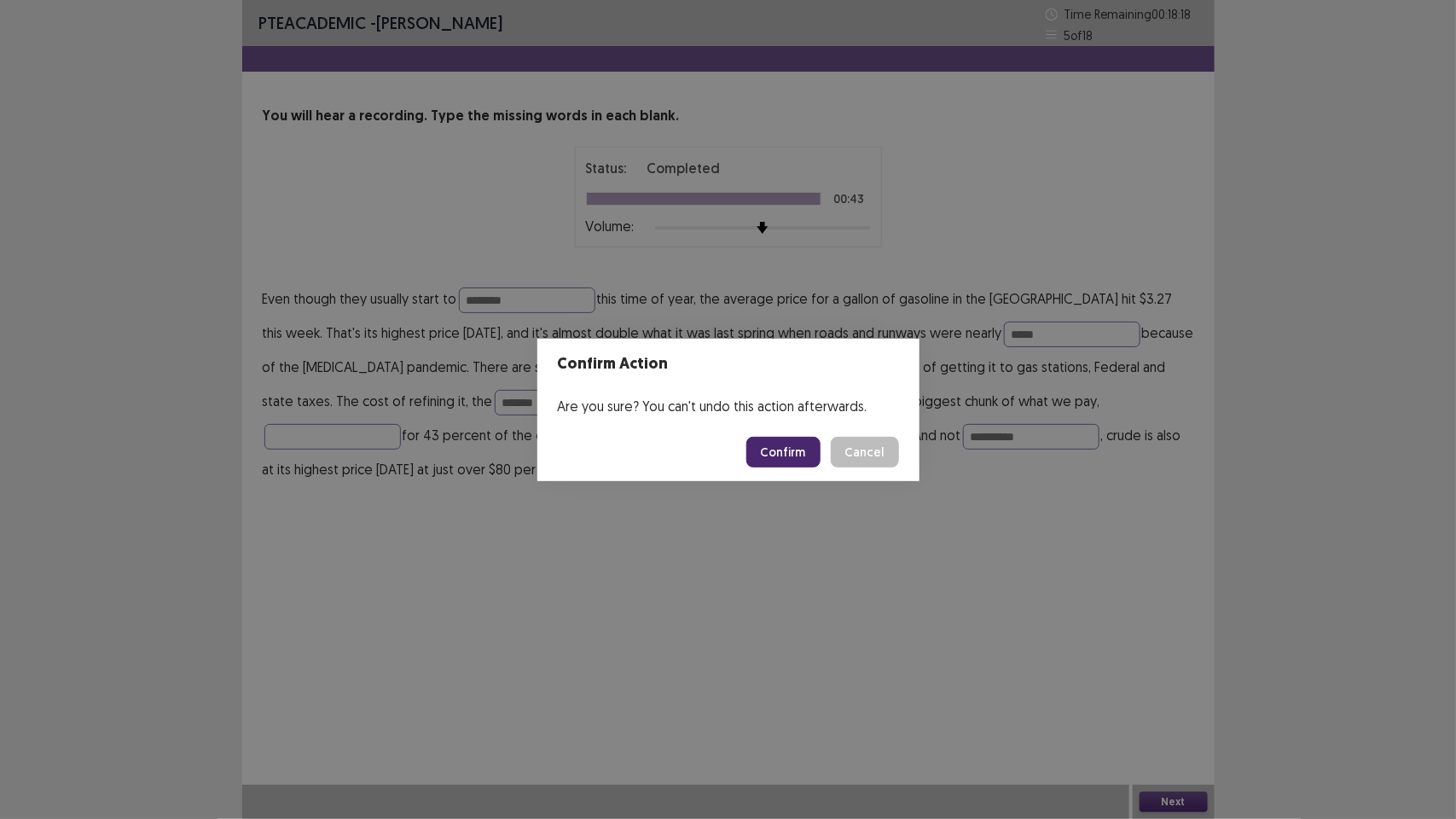
click at [781, 446] on button "Confirm" at bounding box center [784, 452] width 74 height 31
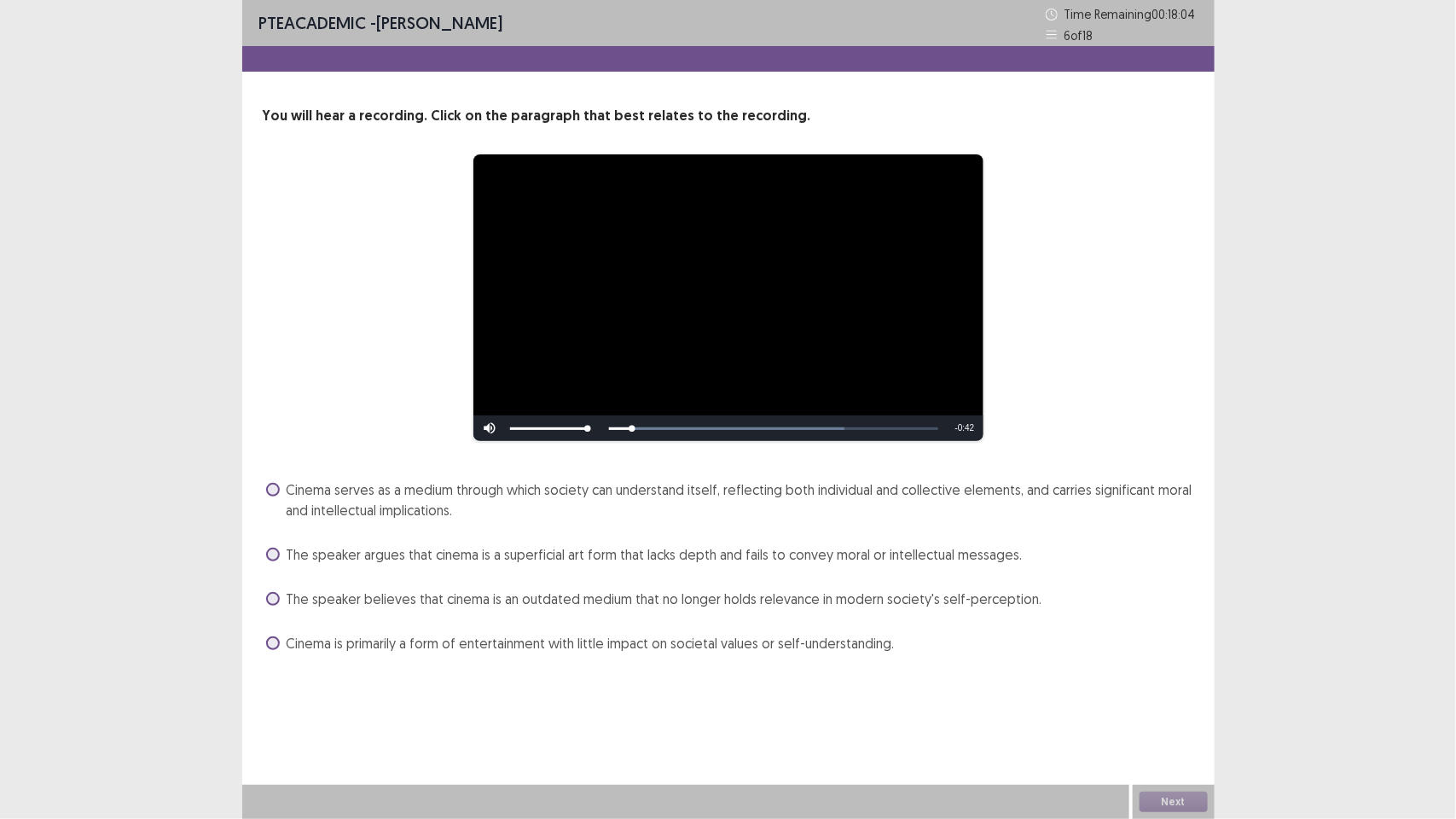
click at [272, 487] on span at bounding box center [272, 489] width 13 height 13
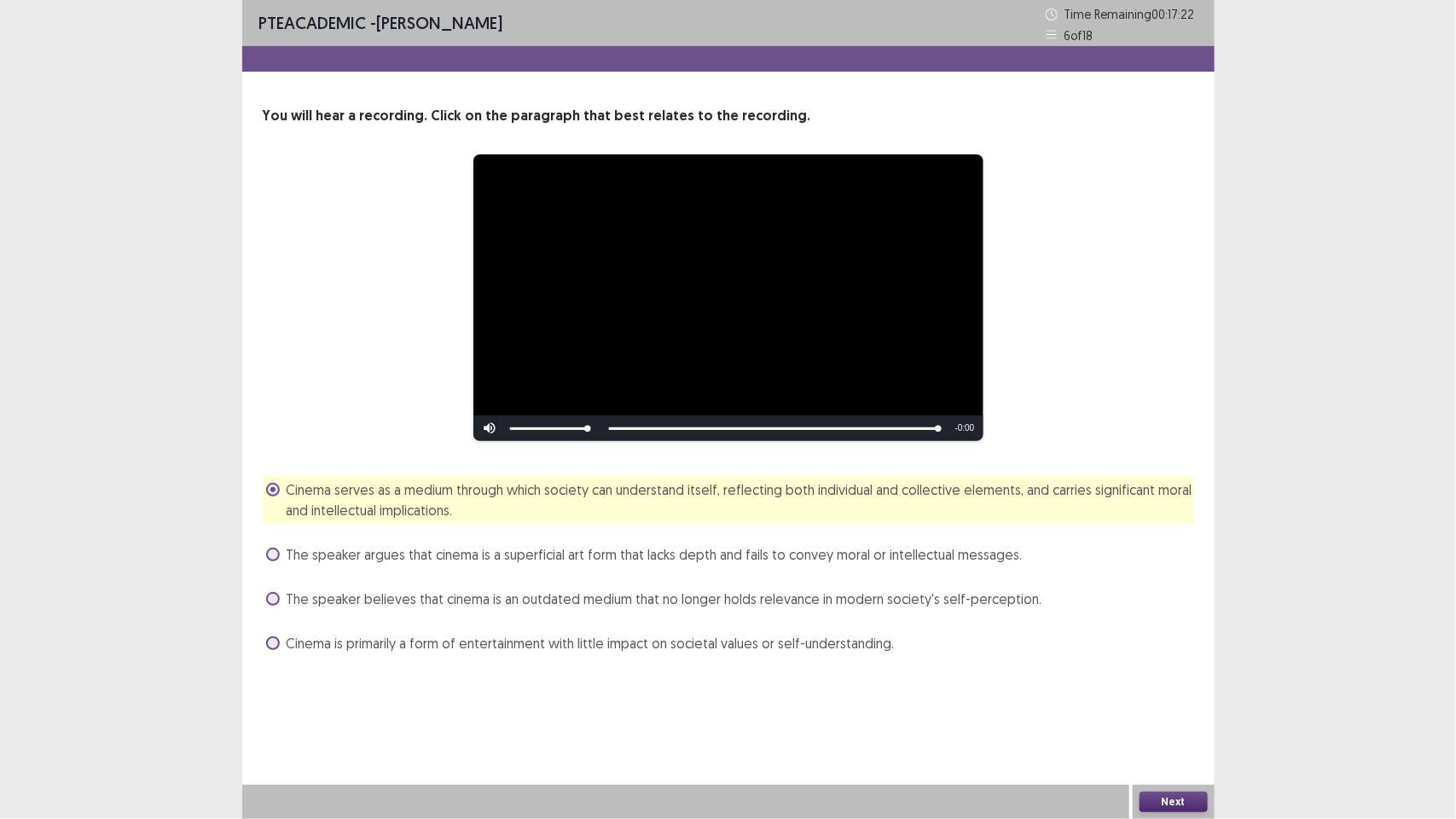
click at [1179, 795] on button "Next" at bounding box center [1173, 801] width 68 height 20
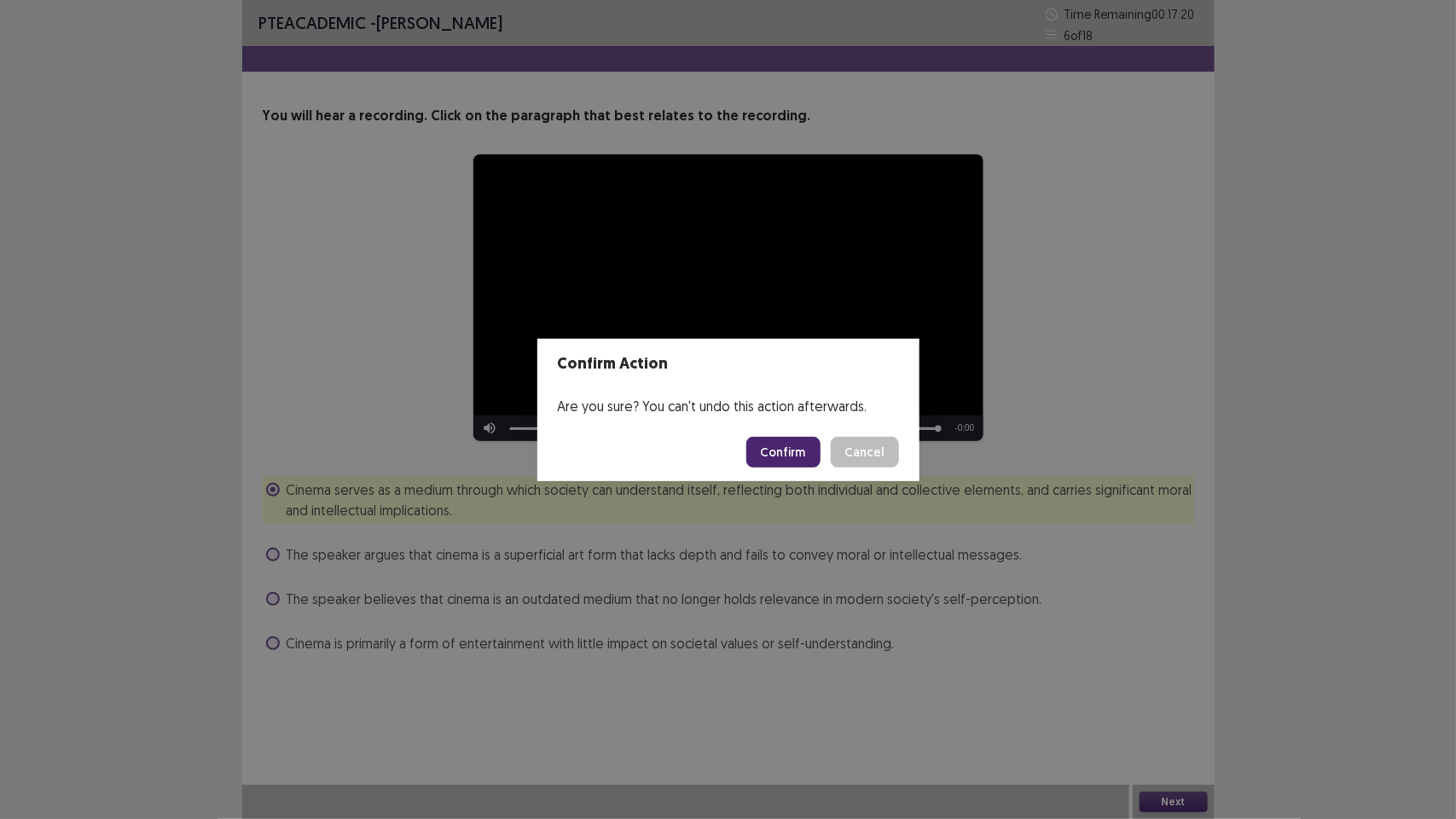
click at [786, 442] on button "Confirm" at bounding box center [784, 452] width 74 height 31
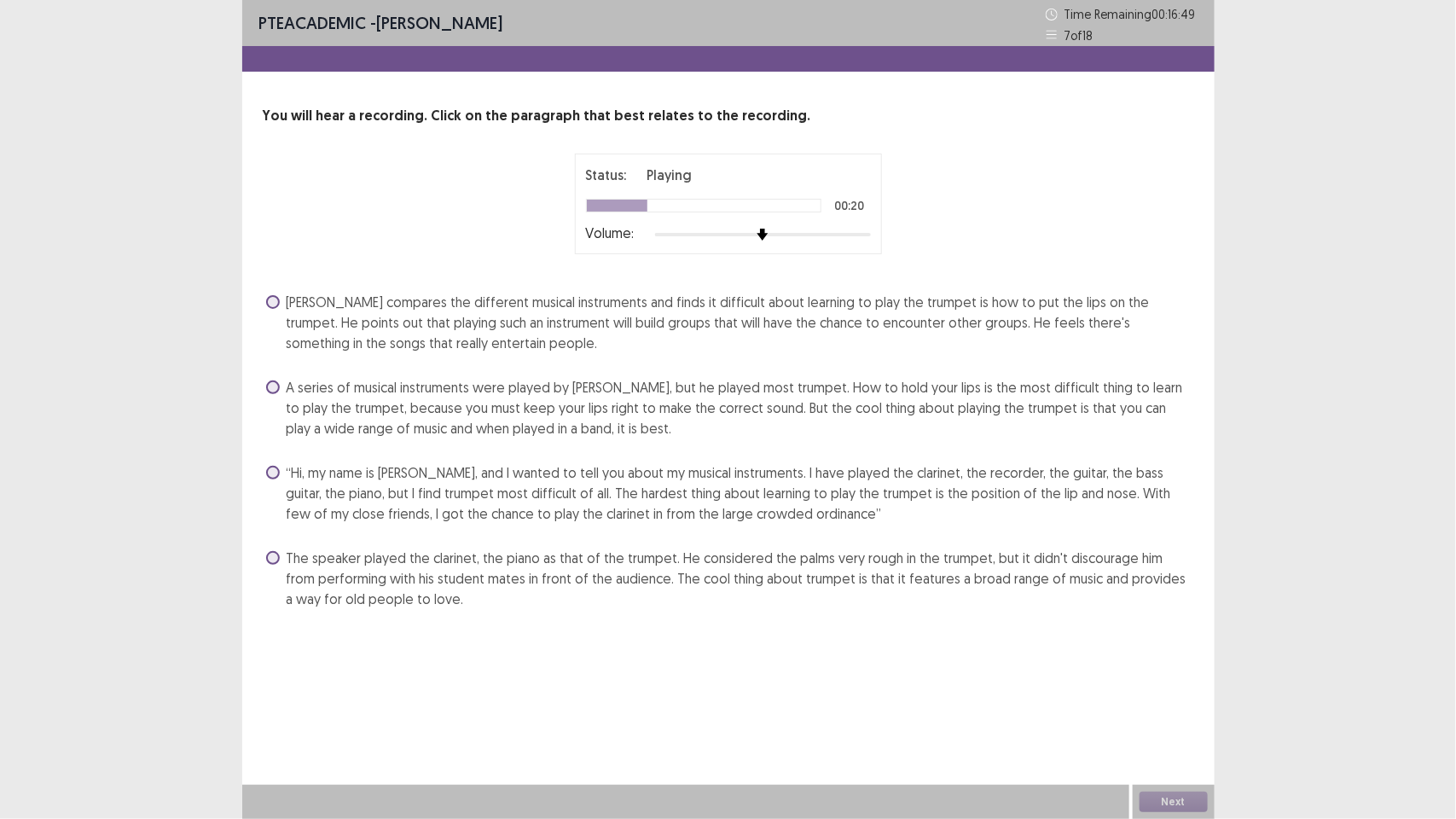
click at [280, 475] on label "“Hi, my name is [PERSON_NAME], and I wanted to tell you about my musical instru…" at bounding box center [730, 493] width 928 height 61
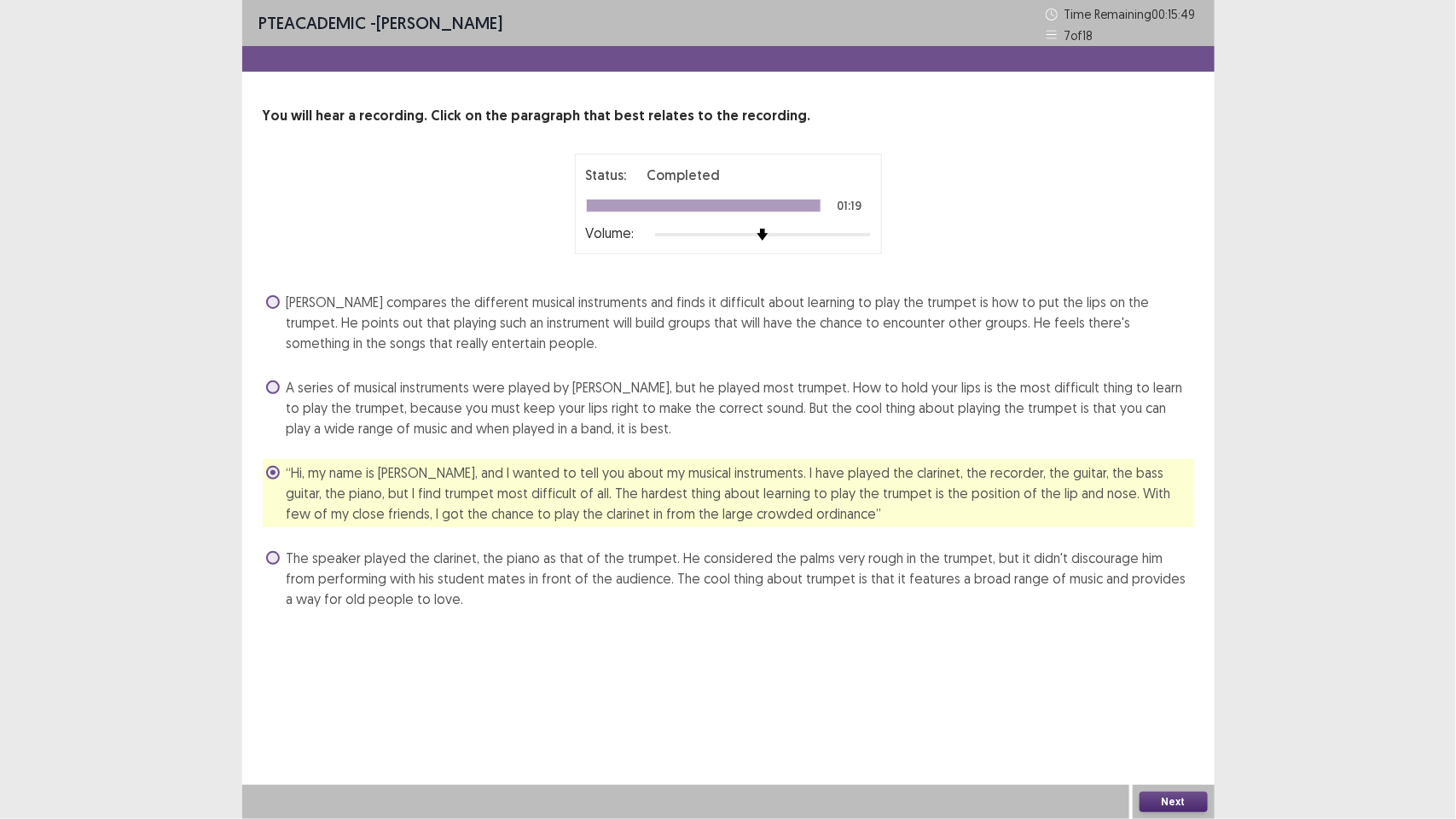
click at [1180, 800] on button "Next" at bounding box center [1173, 801] width 68 height 20
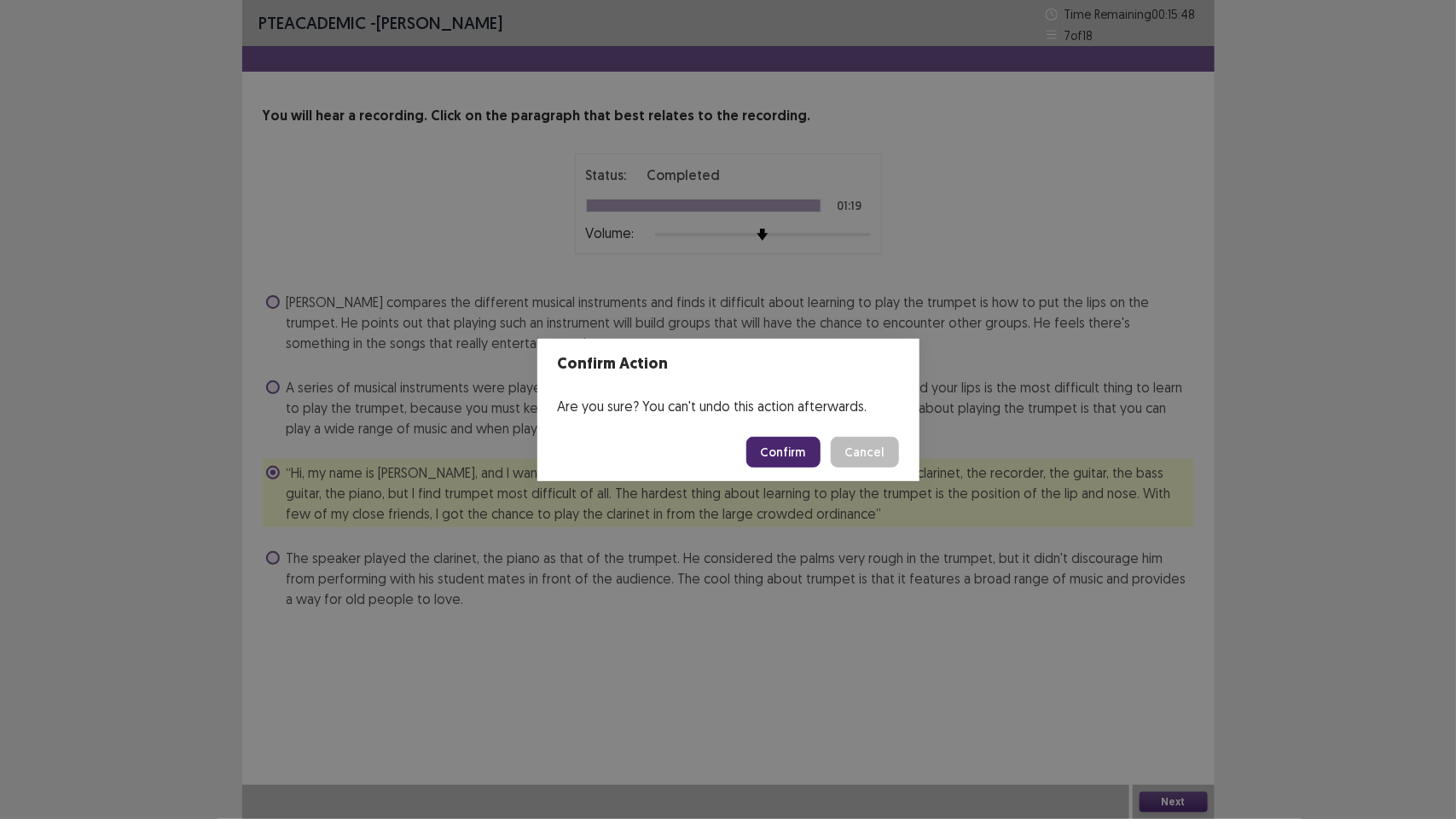
click at [794, 446] on button "Confirm" at bounding box center [784, 452] width 74 height 31
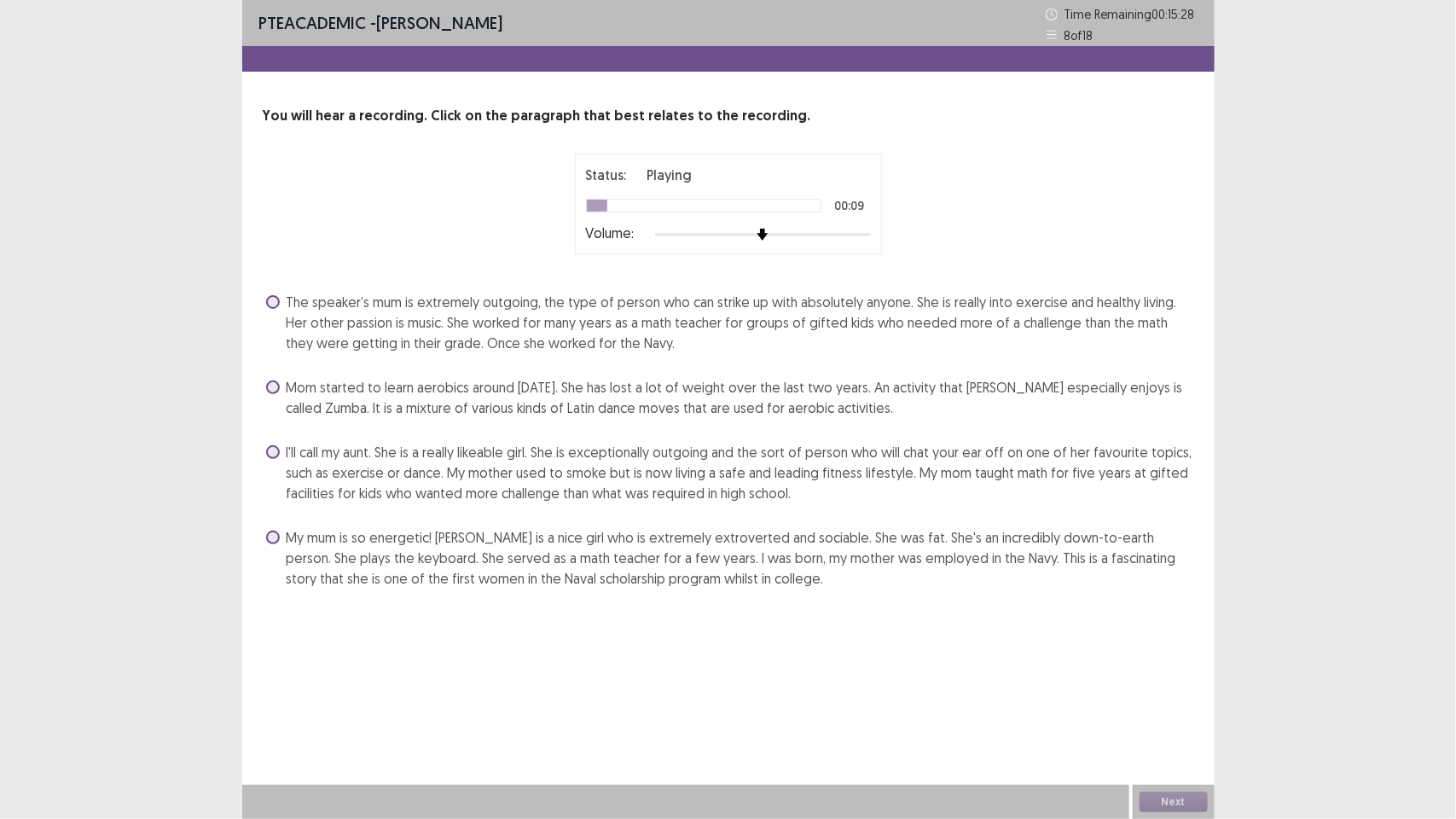
click at [274, 540] on span at bounding box center [272, 537] width 13 height 13
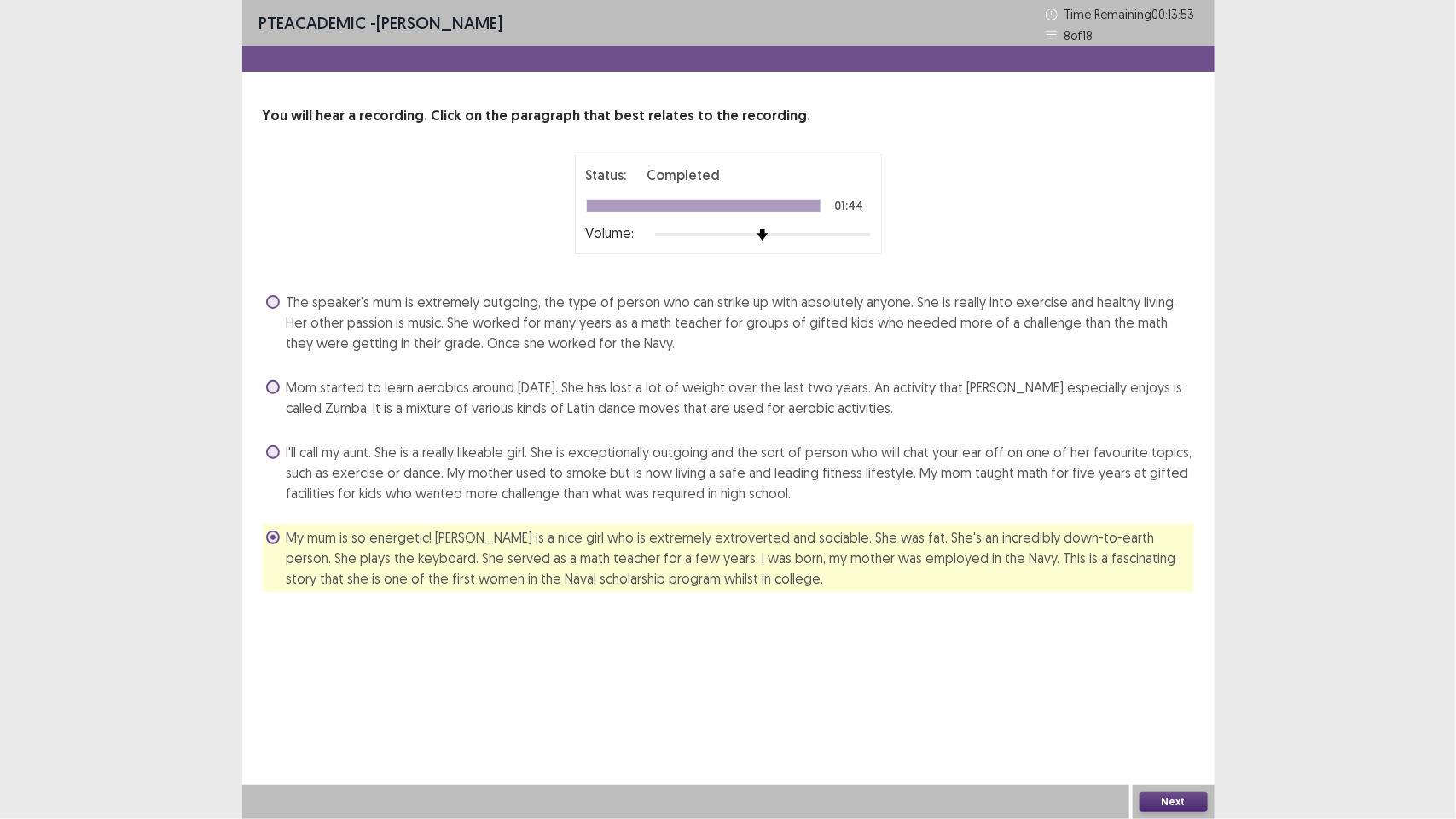
click at [1171, 796] on button "Next" at bounding box center [1173, 801] width 68 height 20
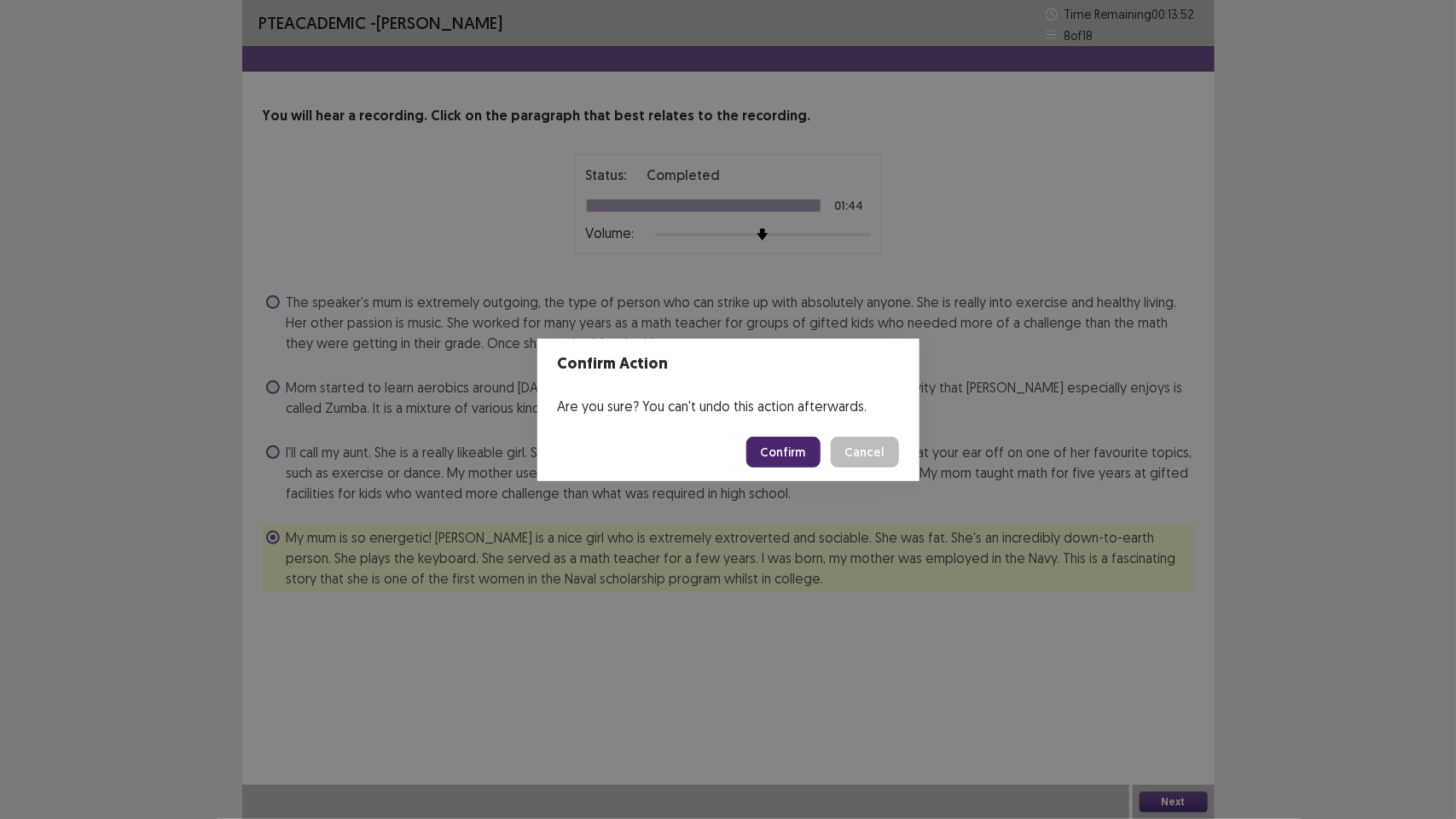
click at [778, 445] on button "Confirm" at bounding box center [784, 452] width 74 height 31
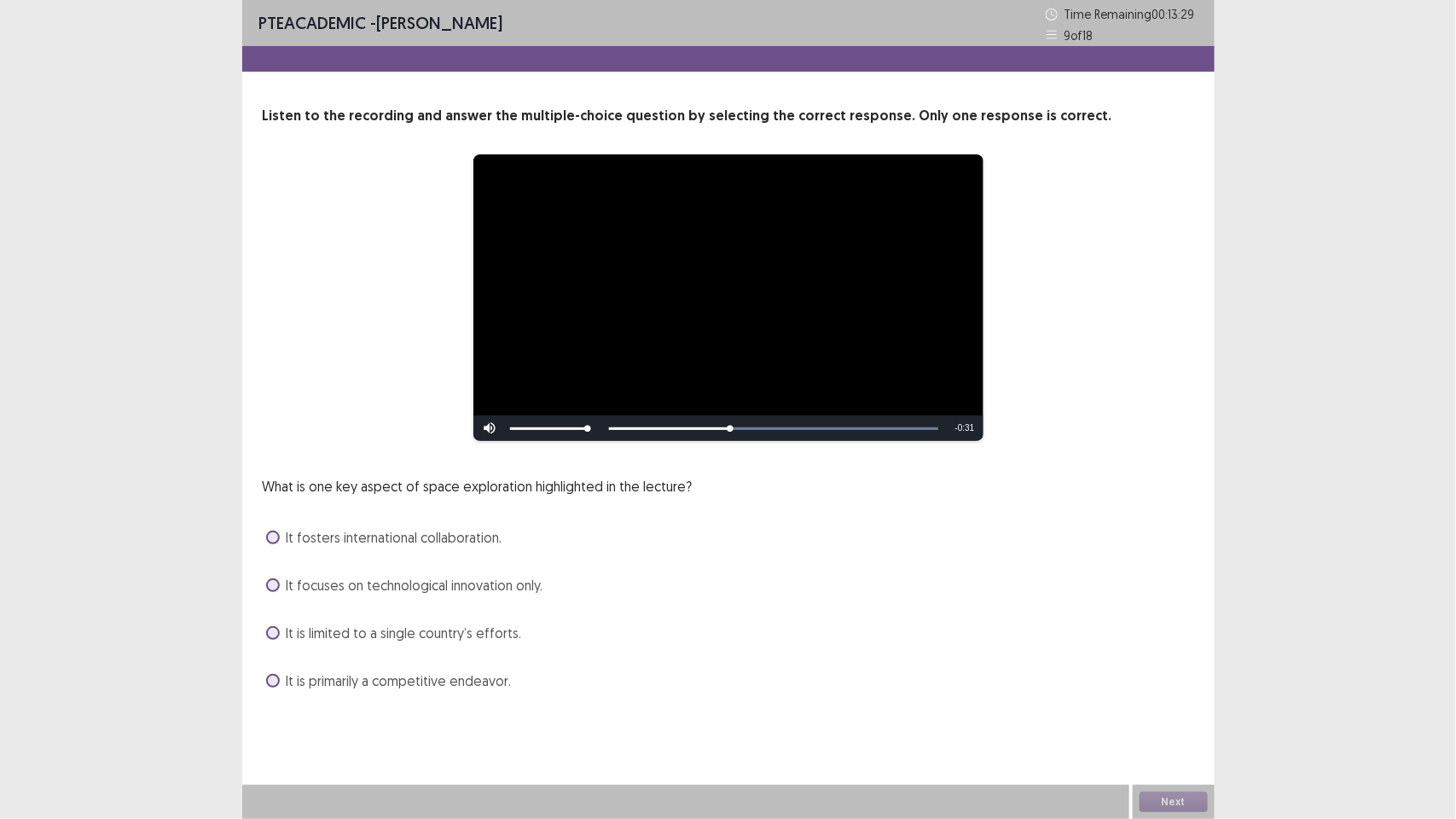
click at [273, 536] on span at bounding box center [272, 537] width 13 height 13
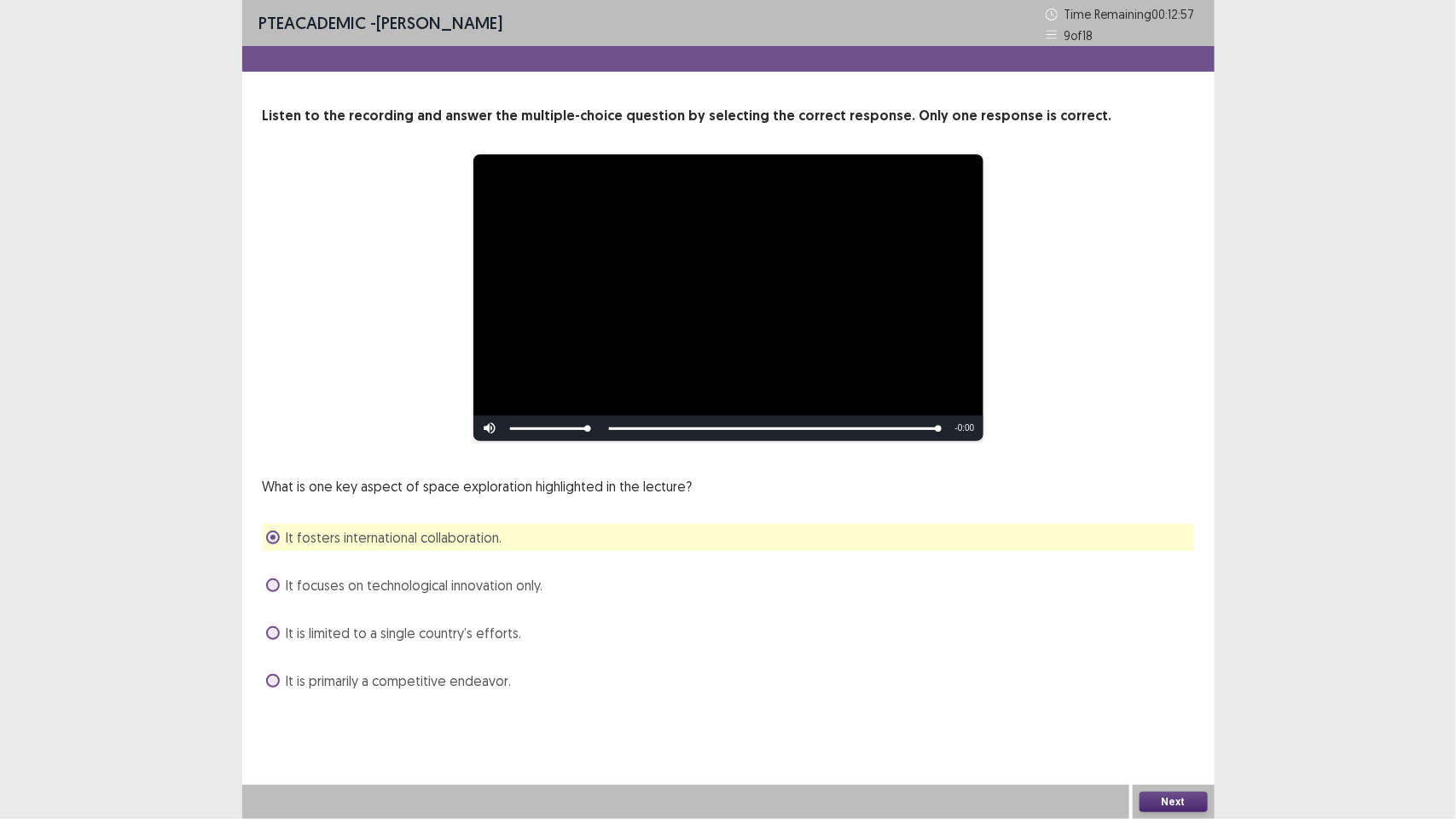
click at [1174, 803] on button "Next" at bounding box center [1173, 801] width 68 height 20
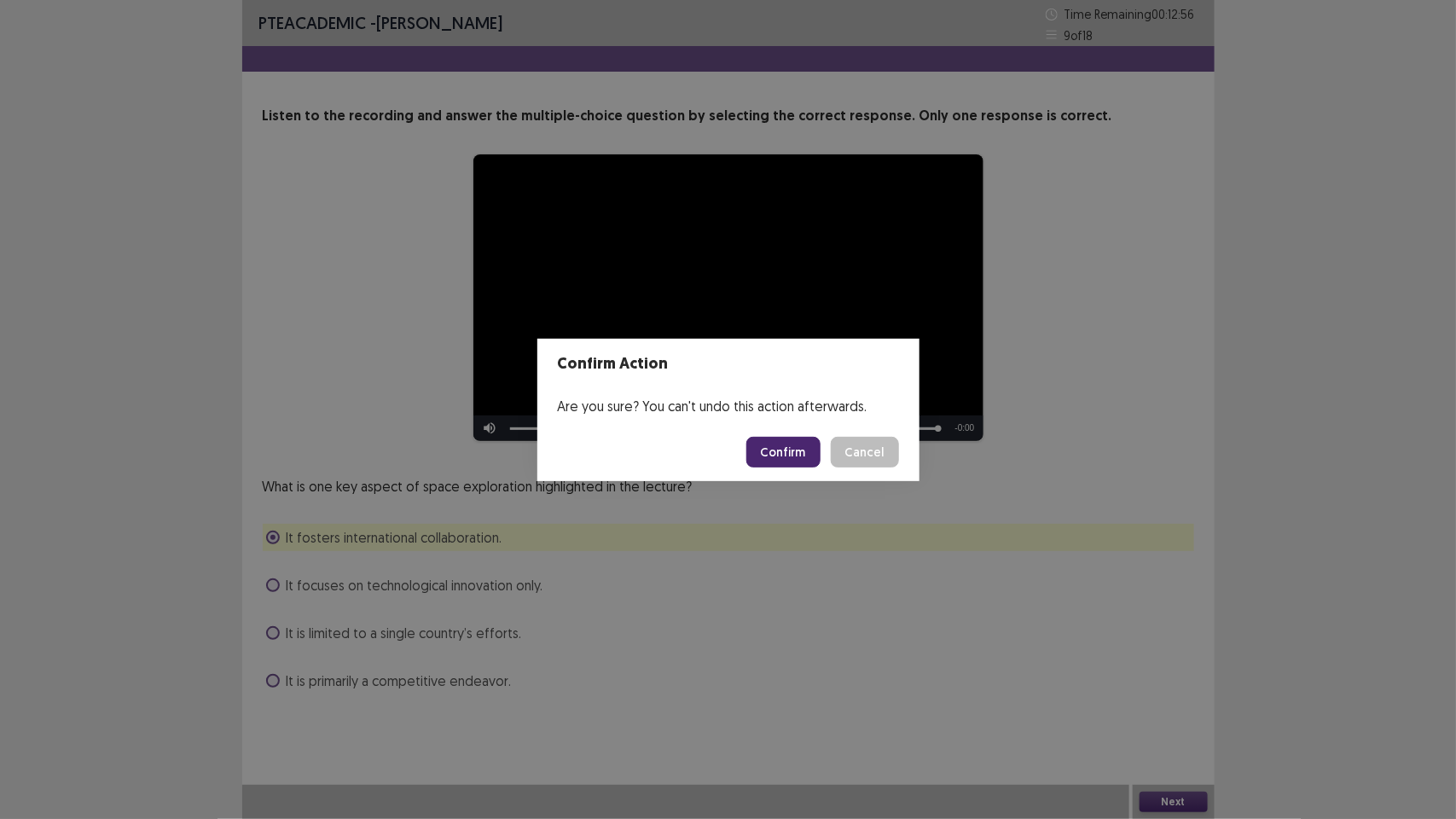
click at [790, 446] on button "Confirm" at bounding box center [784, 452] width 74 height 31
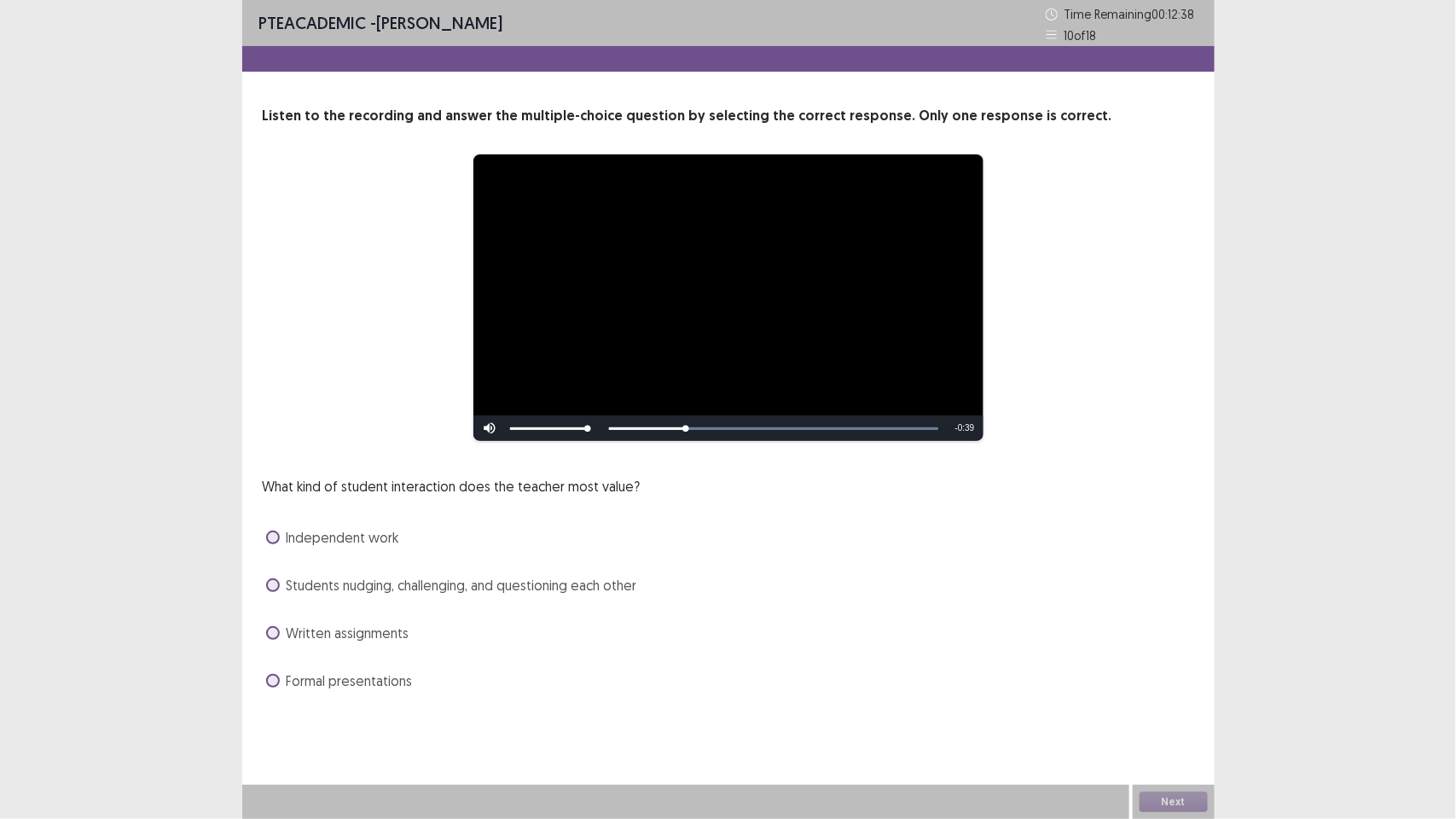
click at [271, 587] on span at bounding box center [272, 585] width 13 height 13
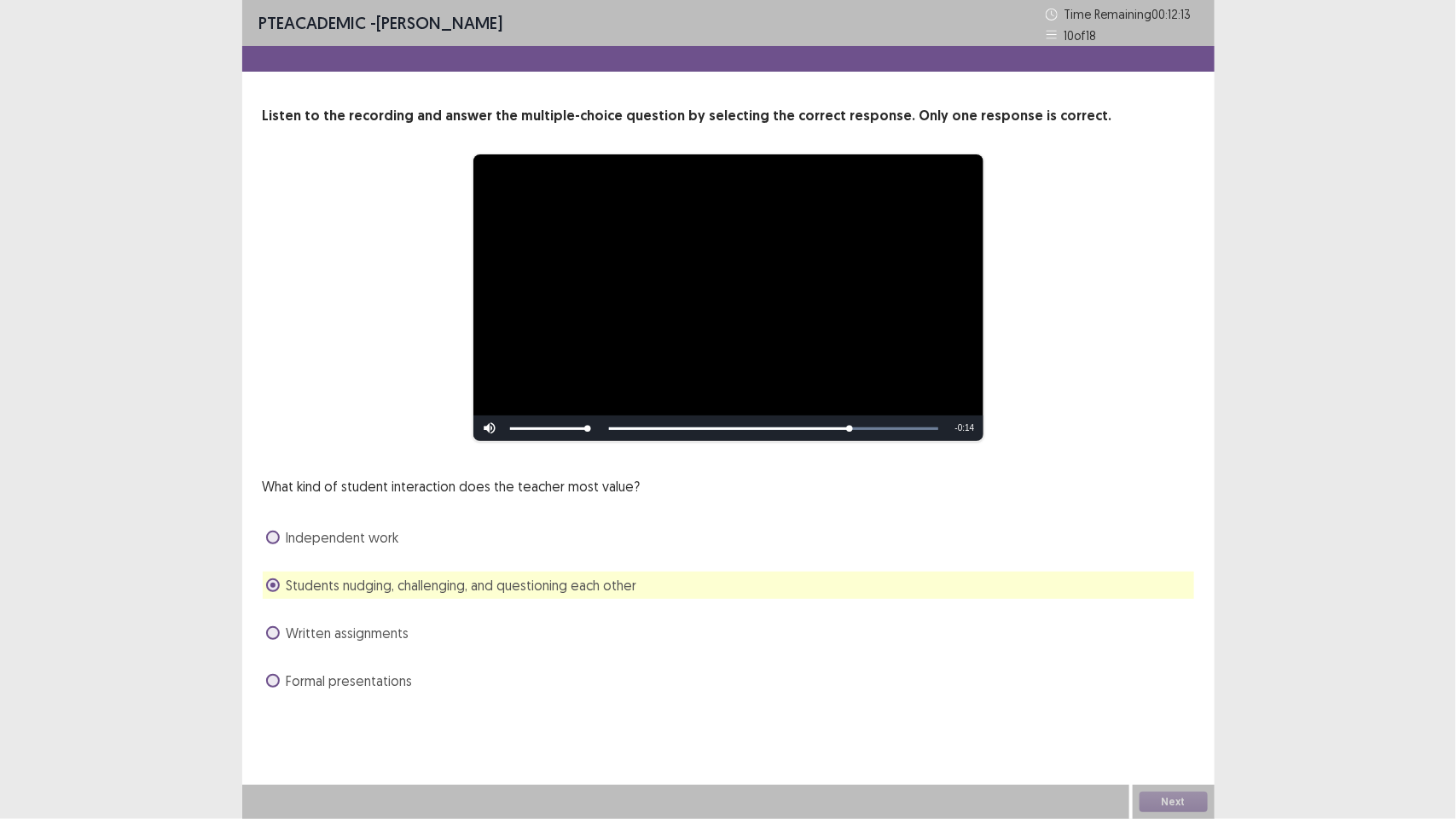
click at [270, 683] on span at bounding box center [272, 680] width 13 height 13
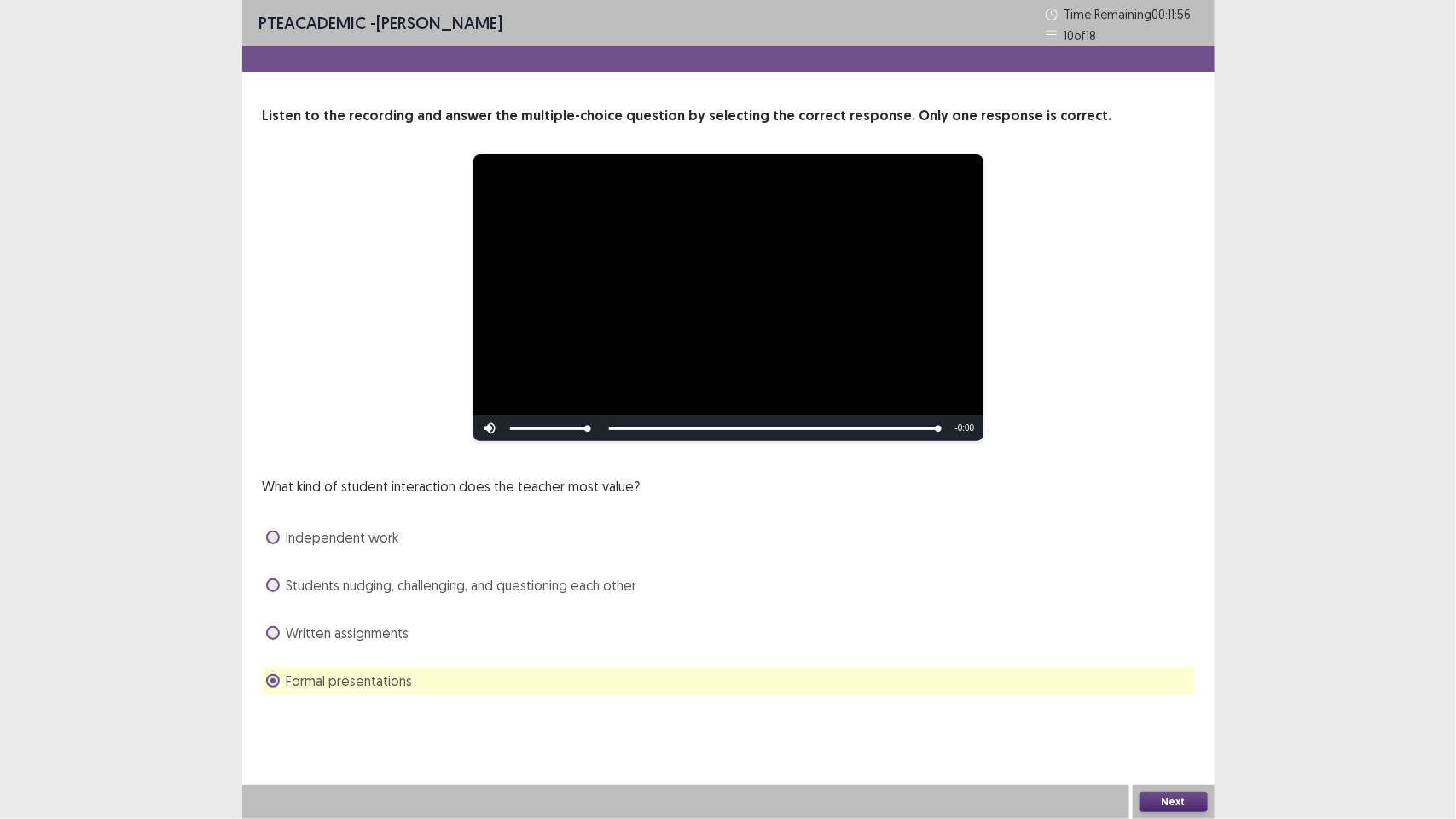
click at [270, 588] on span at bounding box center [272, 585] width 13 height 13
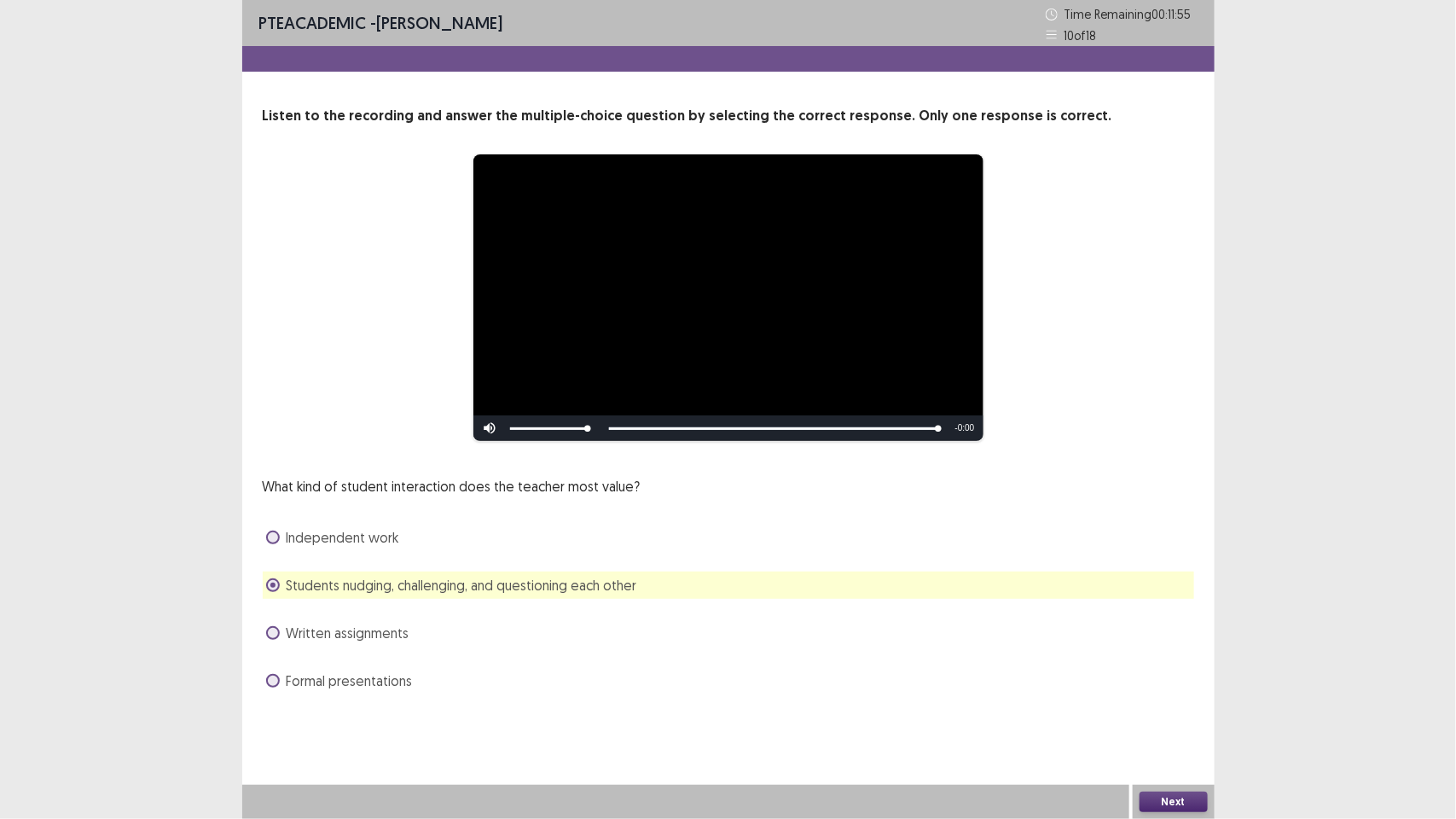
click at [1145, 795] on button "Next" at bounding box center [1173, 801] width 68 height 20
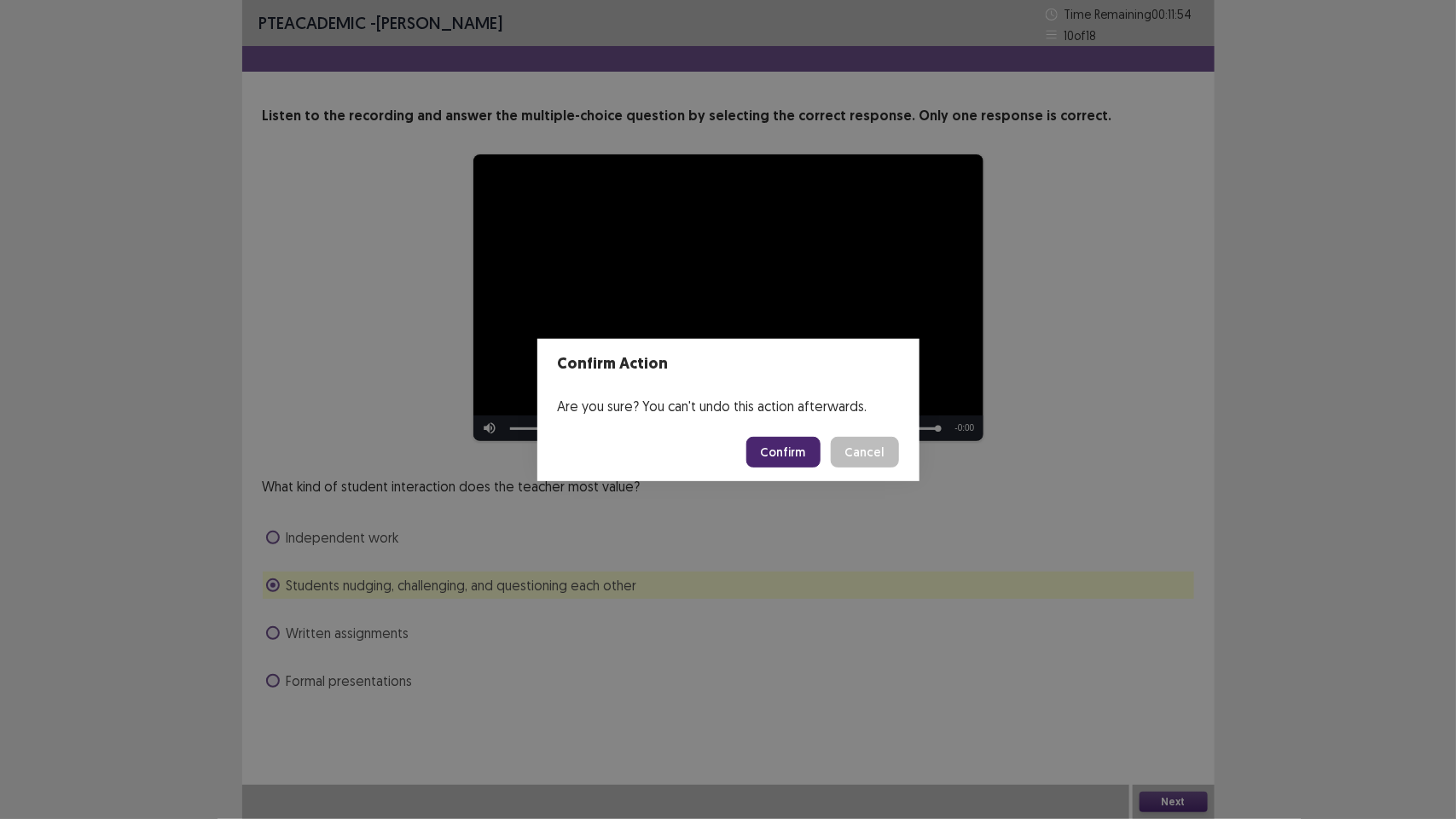
click at [779, 445] on button "Confirm" at bounding box center [784, 452] width 74 height 31
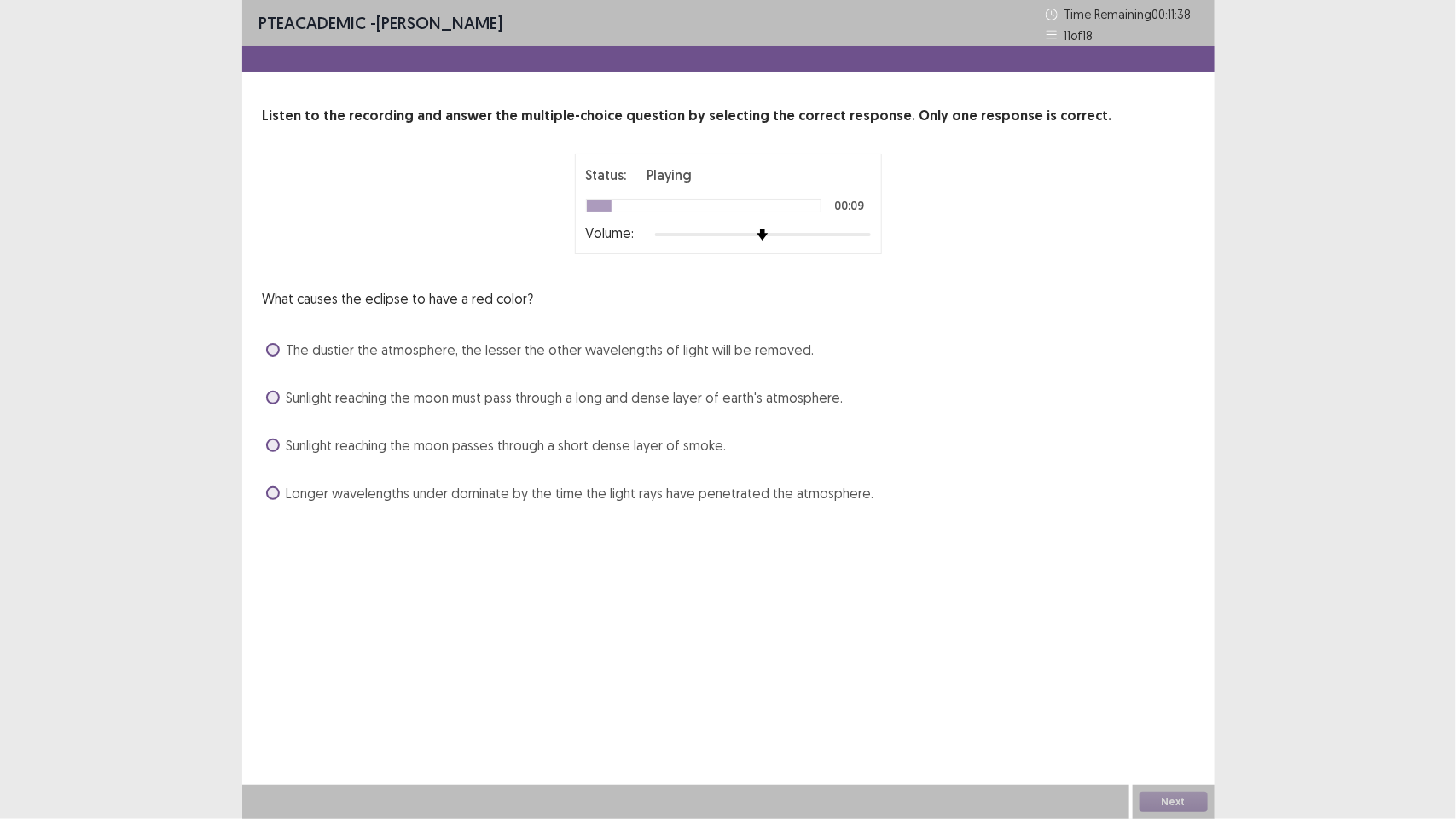
click at [269, 394] on span at bounding box center [272, 397] width 13 height 13
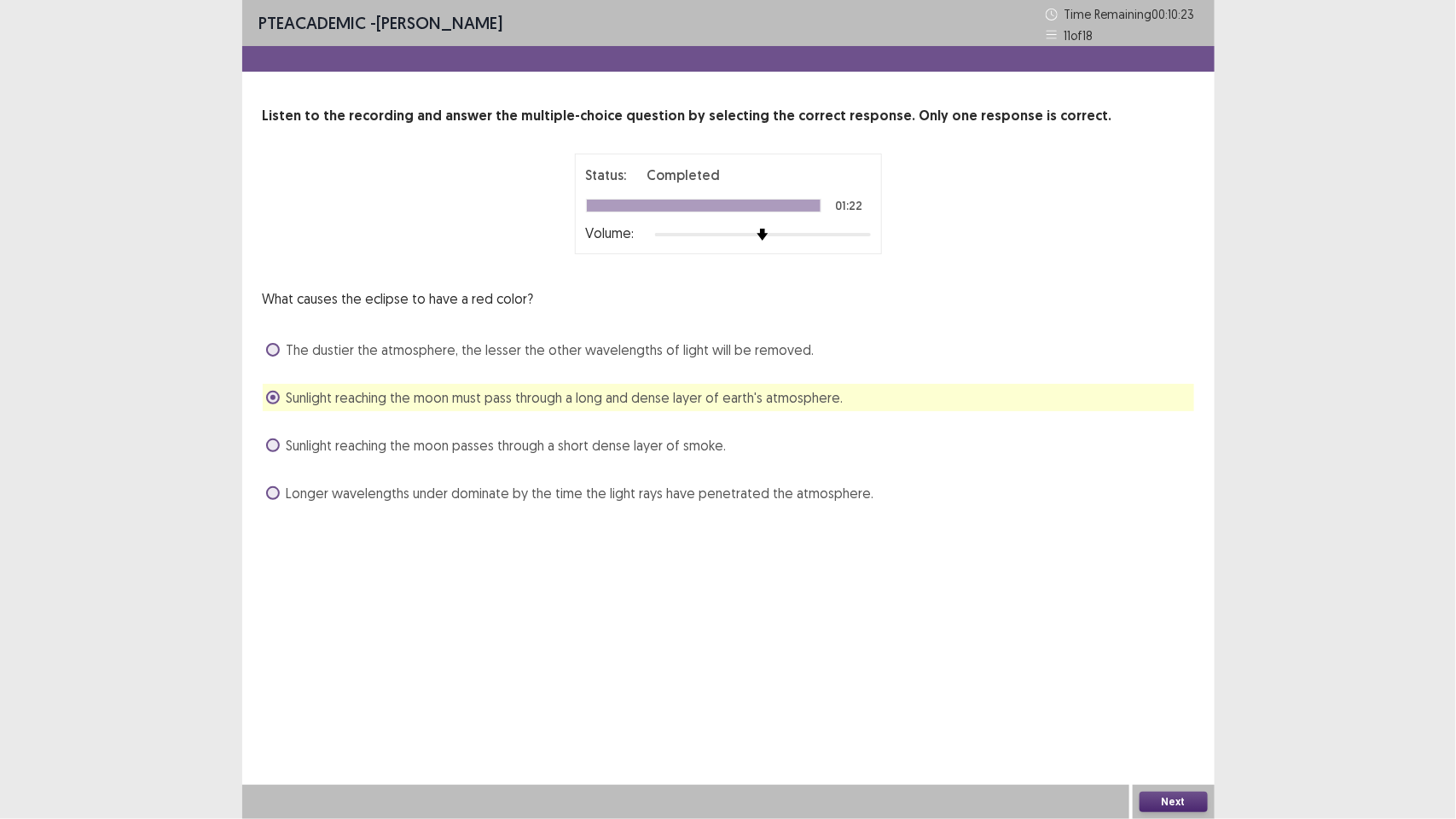
click at [1205, 798] on button "Next" at bounding box center [1173, 801] width 68 height 20
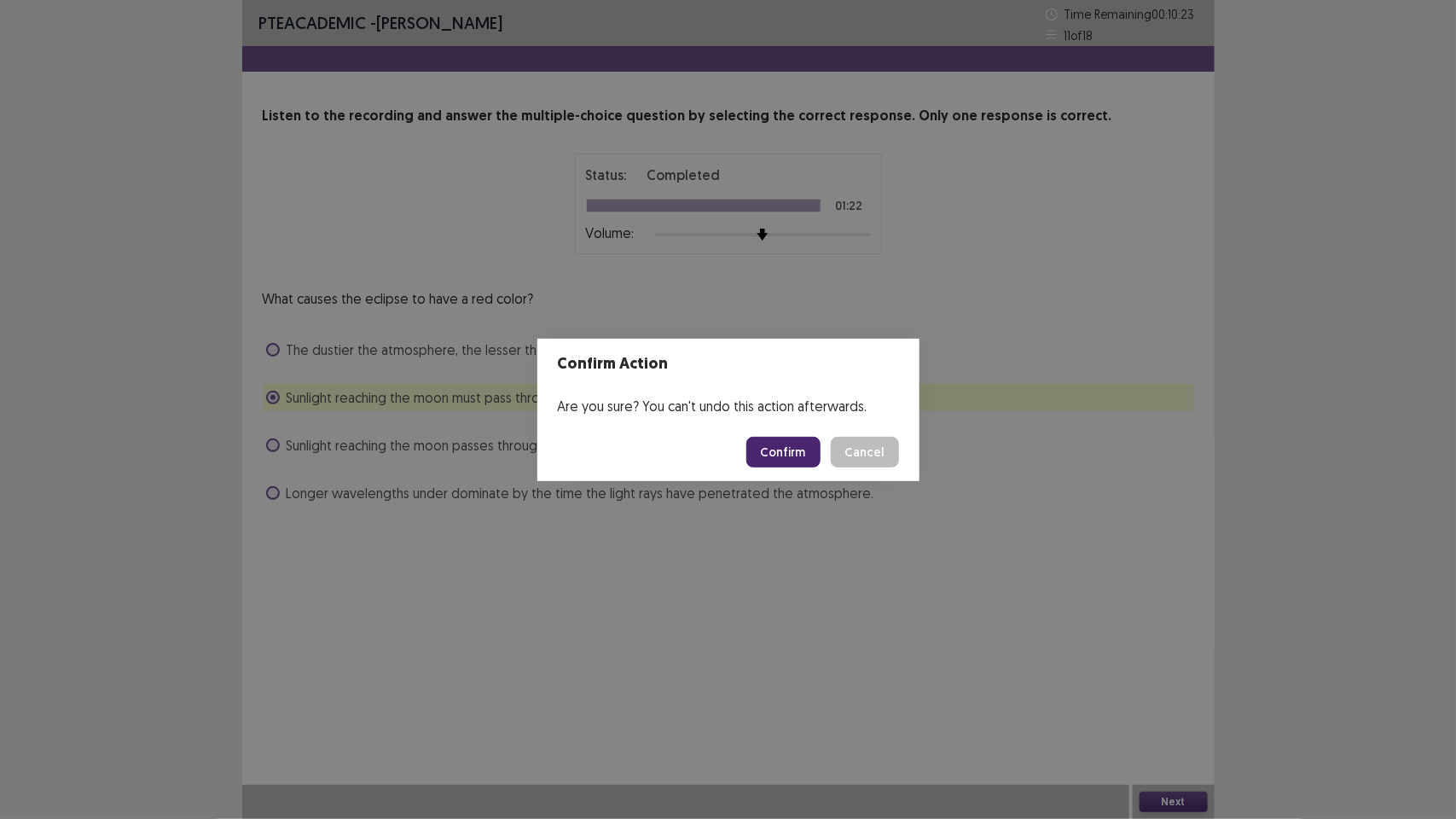
click at [795, 456] on button "Confirm" at bounding box center [784, 452] width 74 height 31
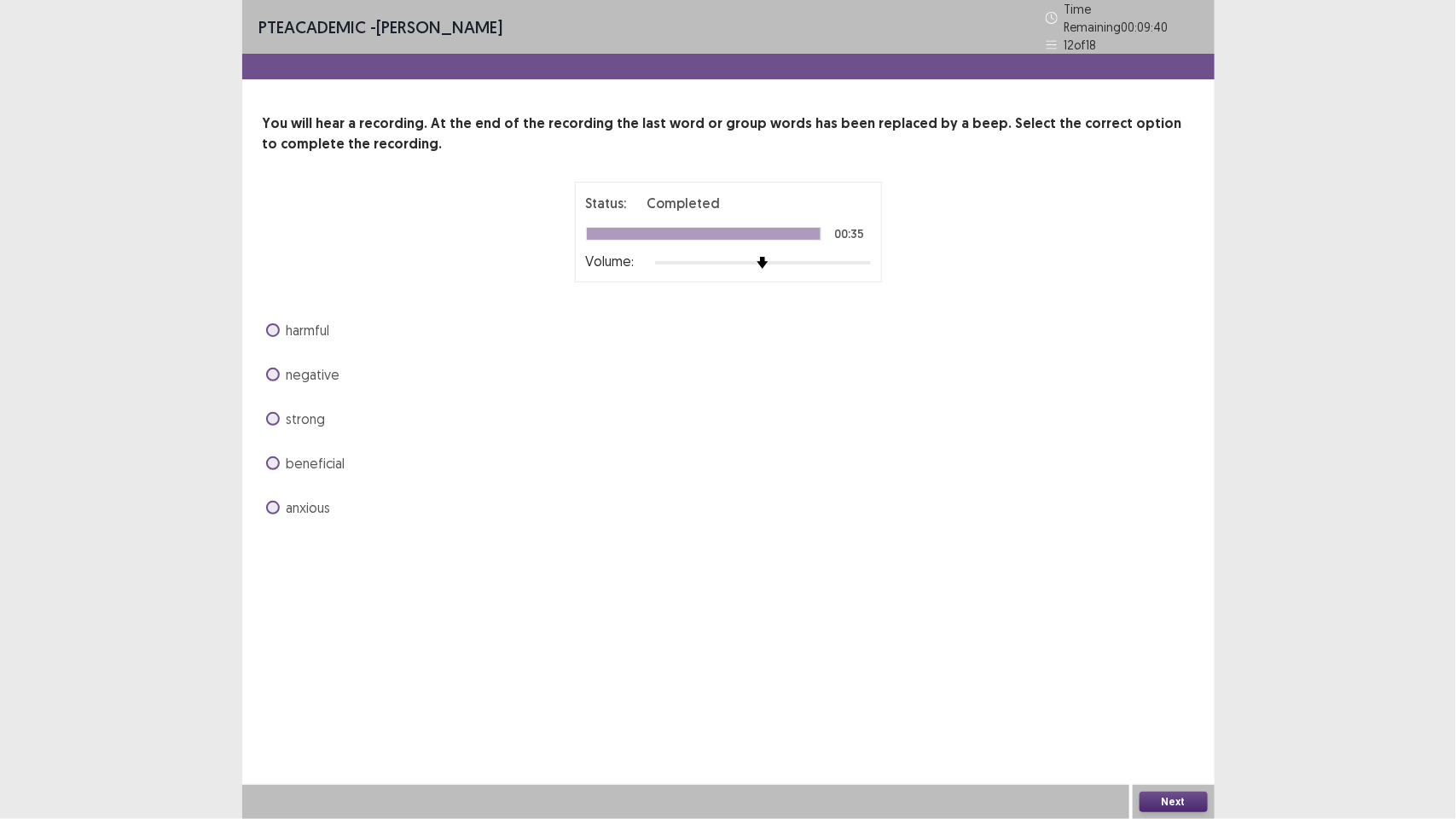
click at [267, 369] on span at bounding box center [272, 374] width 13 height 13
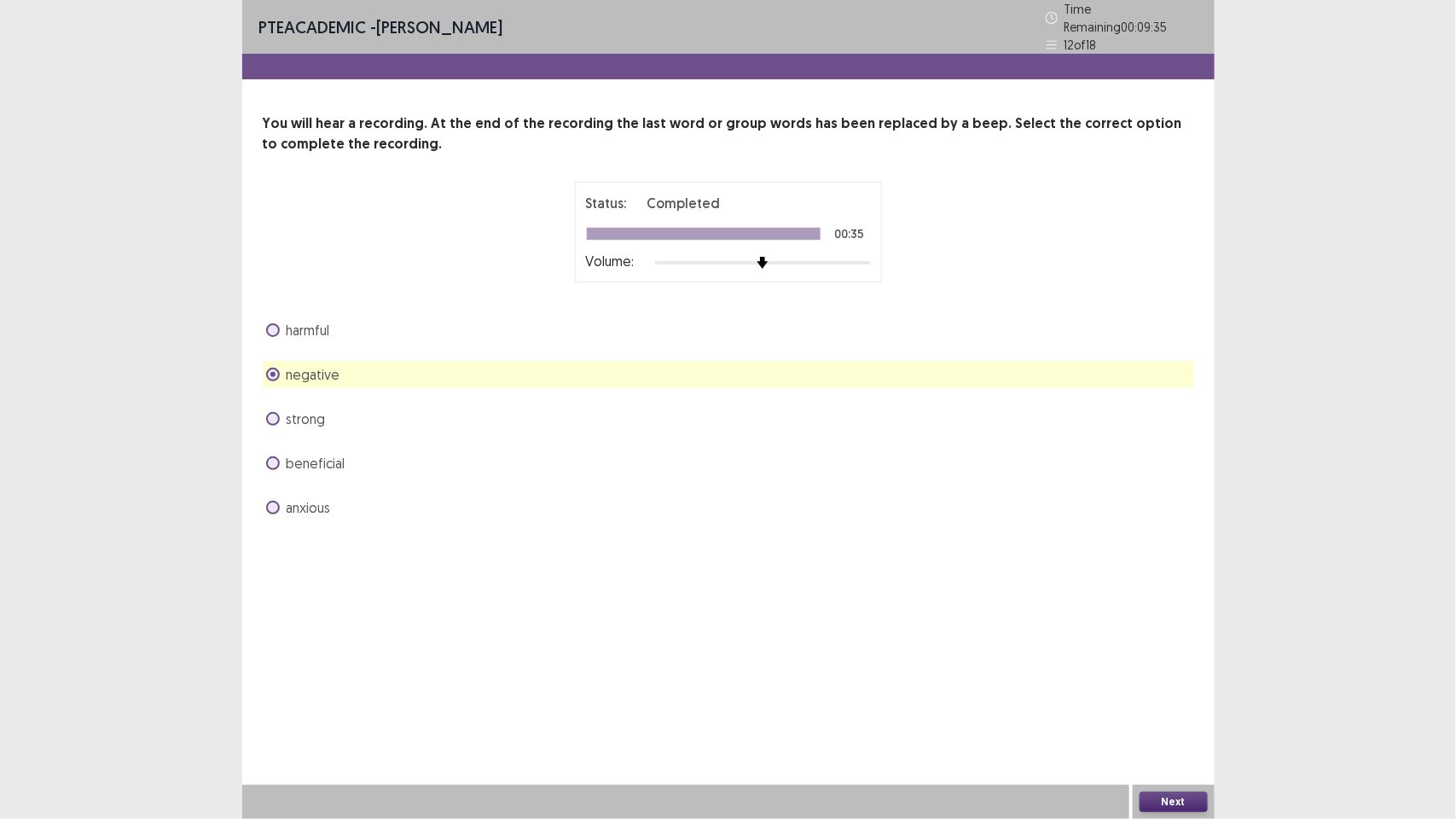
click at [269, 456] on span at bounding box center [272, 463] width 13 height 13
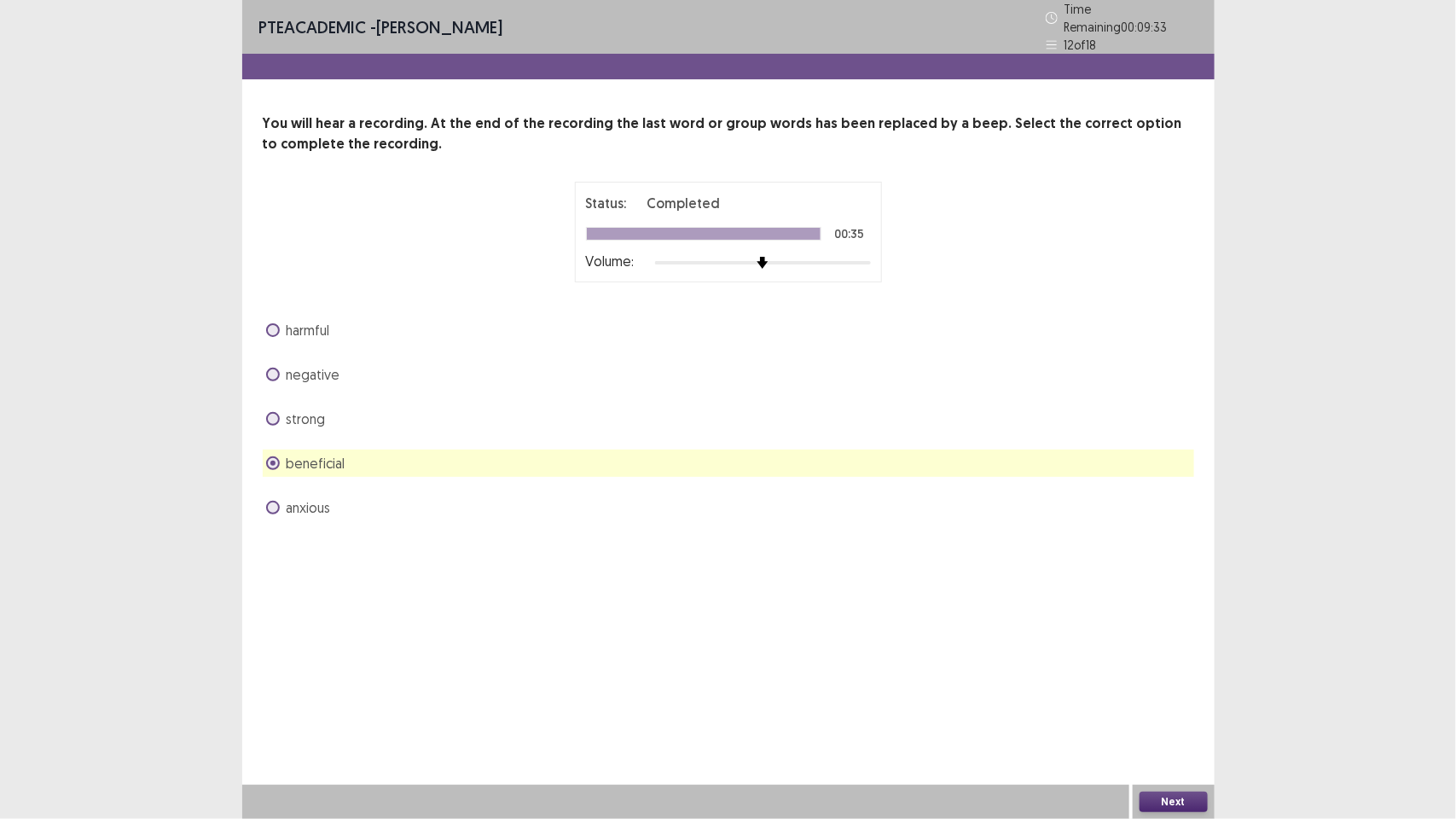
click at [1184, 795] on button "Next" at bounding box center [1173, 801] width 68 height 20
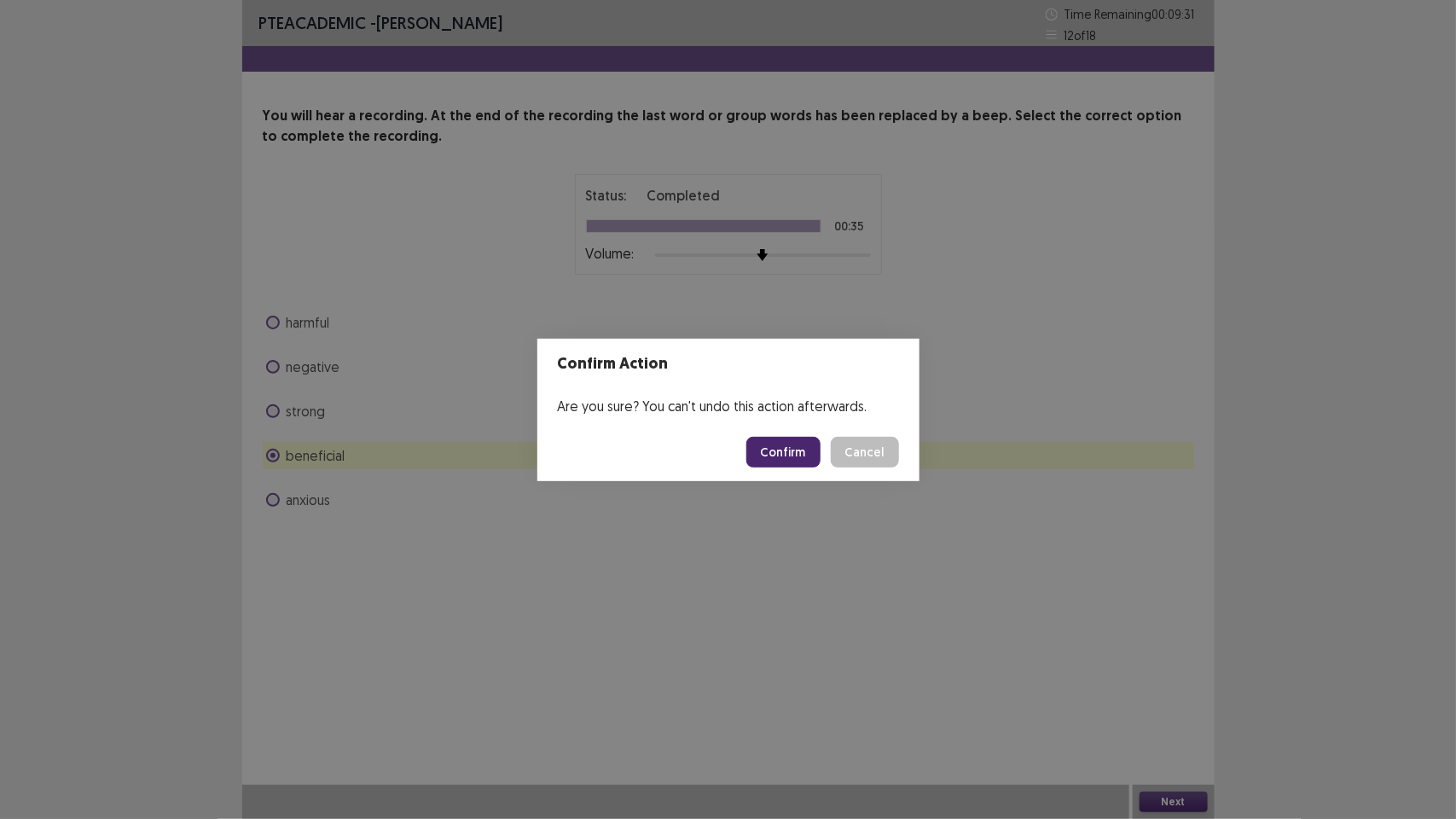
click at [783, 450] on button "Confirm" at bounding box center [784, 452] width 74 height 31
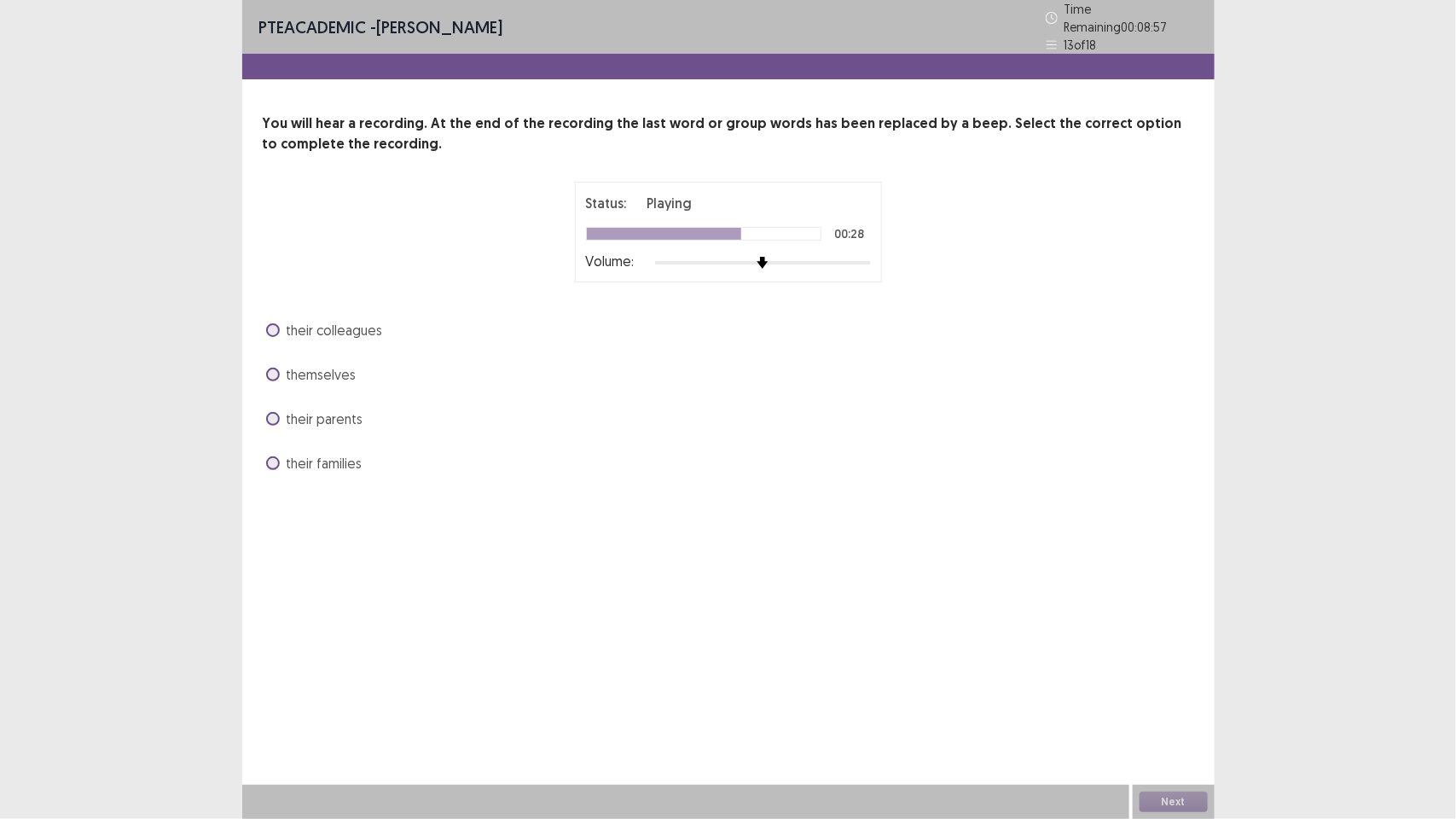
click at [273, 324] on span at bounding box center [272, 330] width 13 height 13
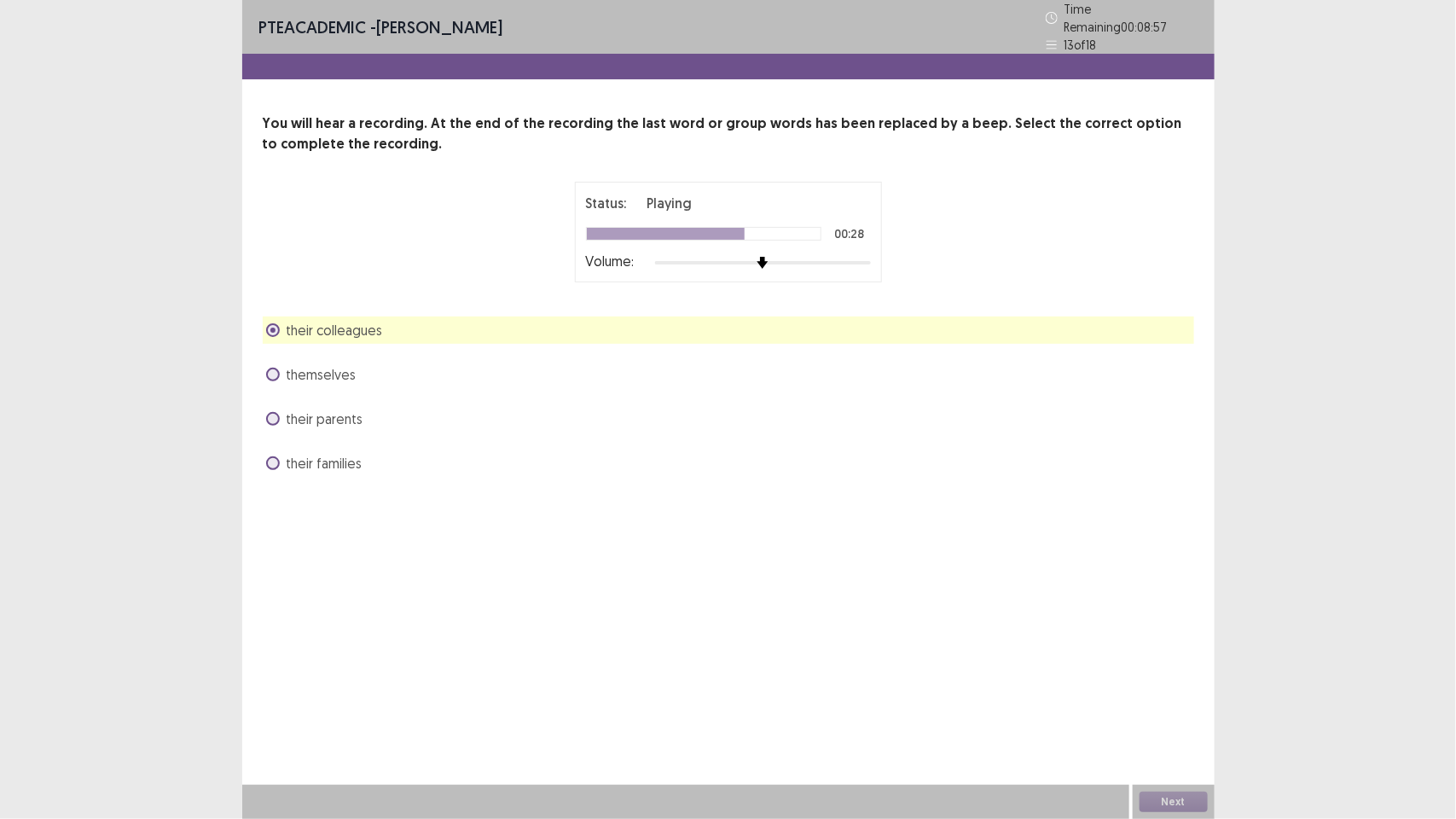
click at [273, 324] on span at bounding box center [272, 330] width 13 height 13
click at [1187, 800] on button "Next" at bounding box center [1173, 801] width 68 height 20
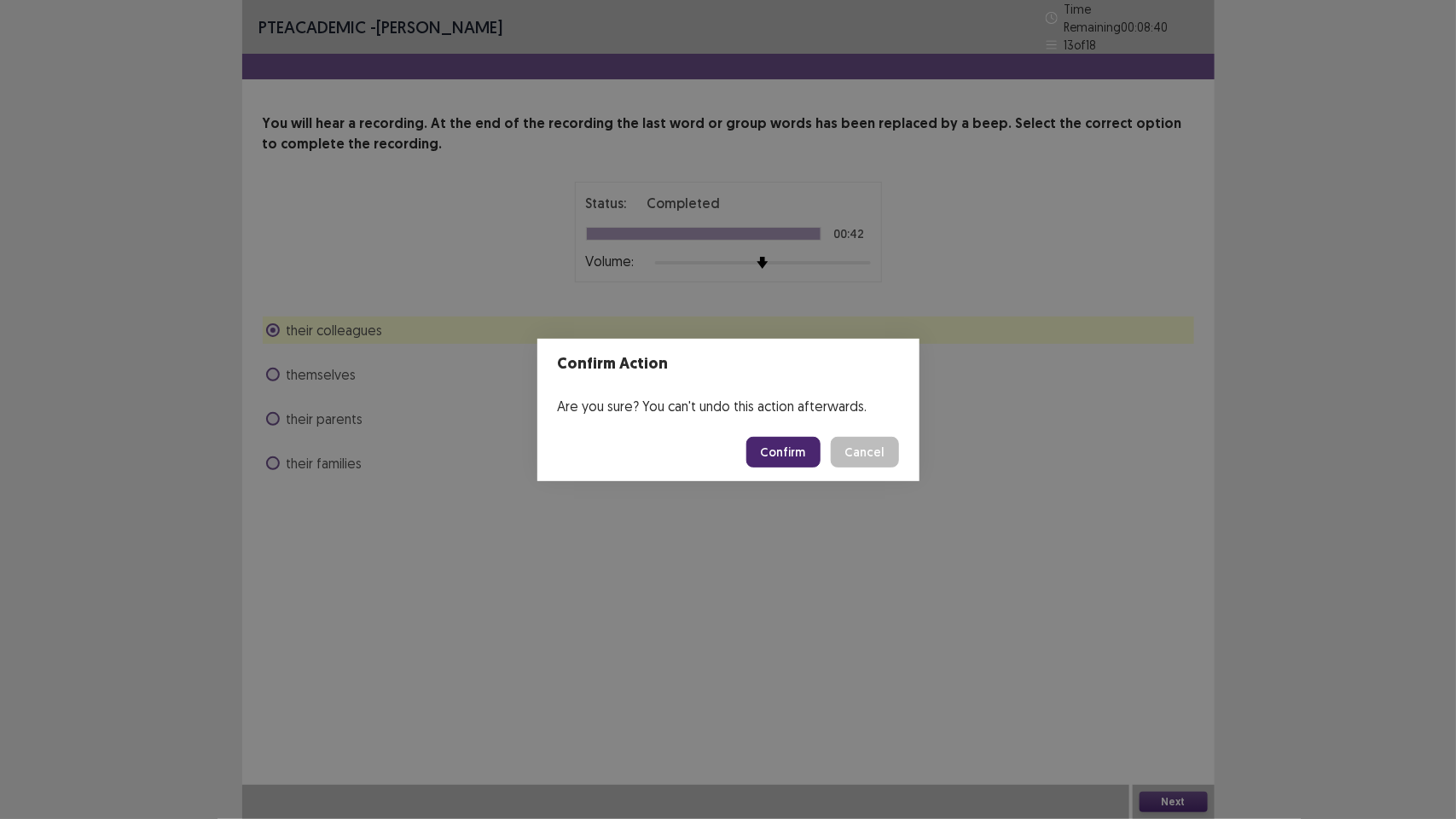
click at [793, 446] on button "Confirm" at bounding box center [784, 452] width 74 height 31
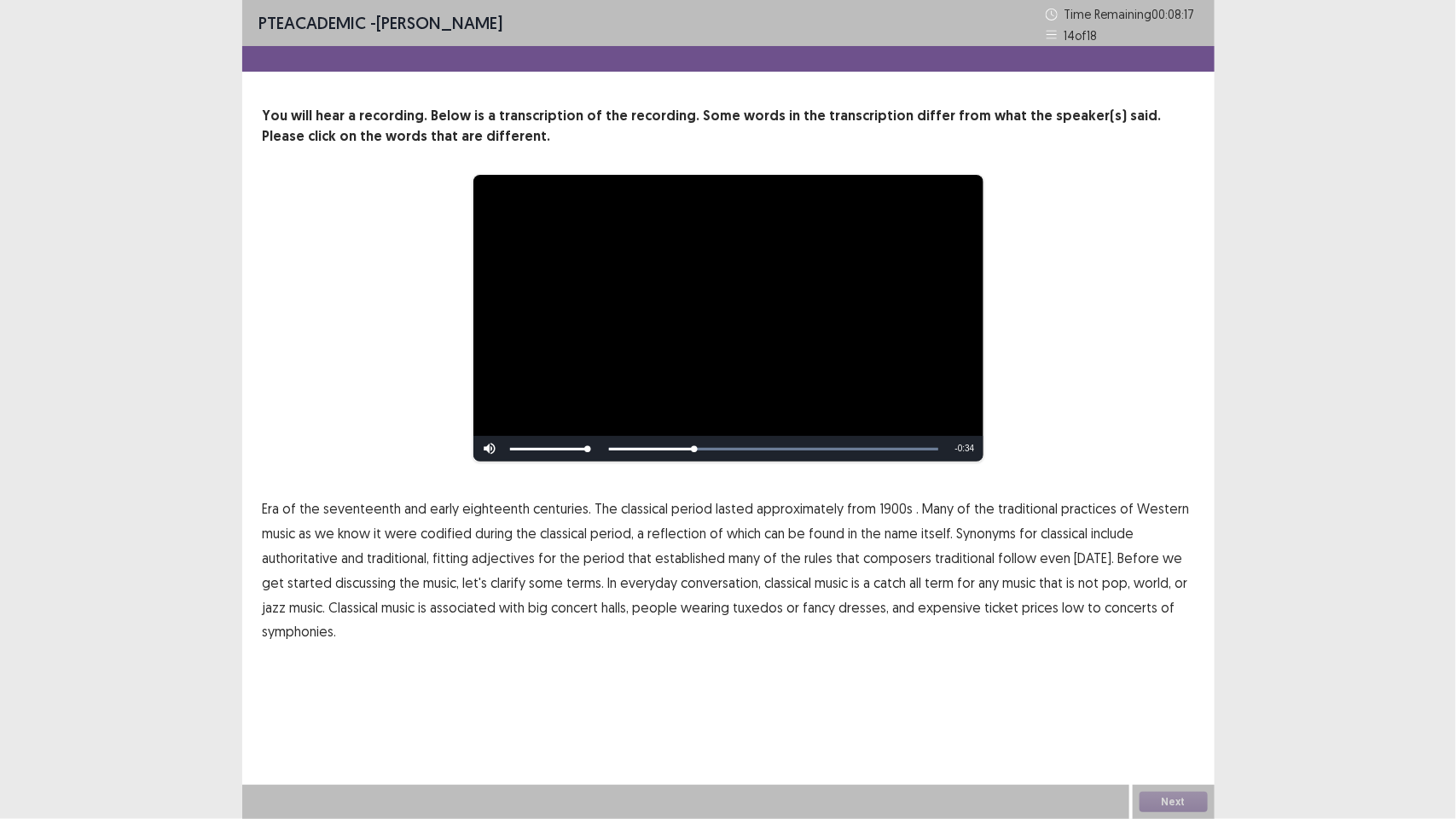
click at [884, 508] on span "1900s" at bounding box center [897, 508] width 34 height 20
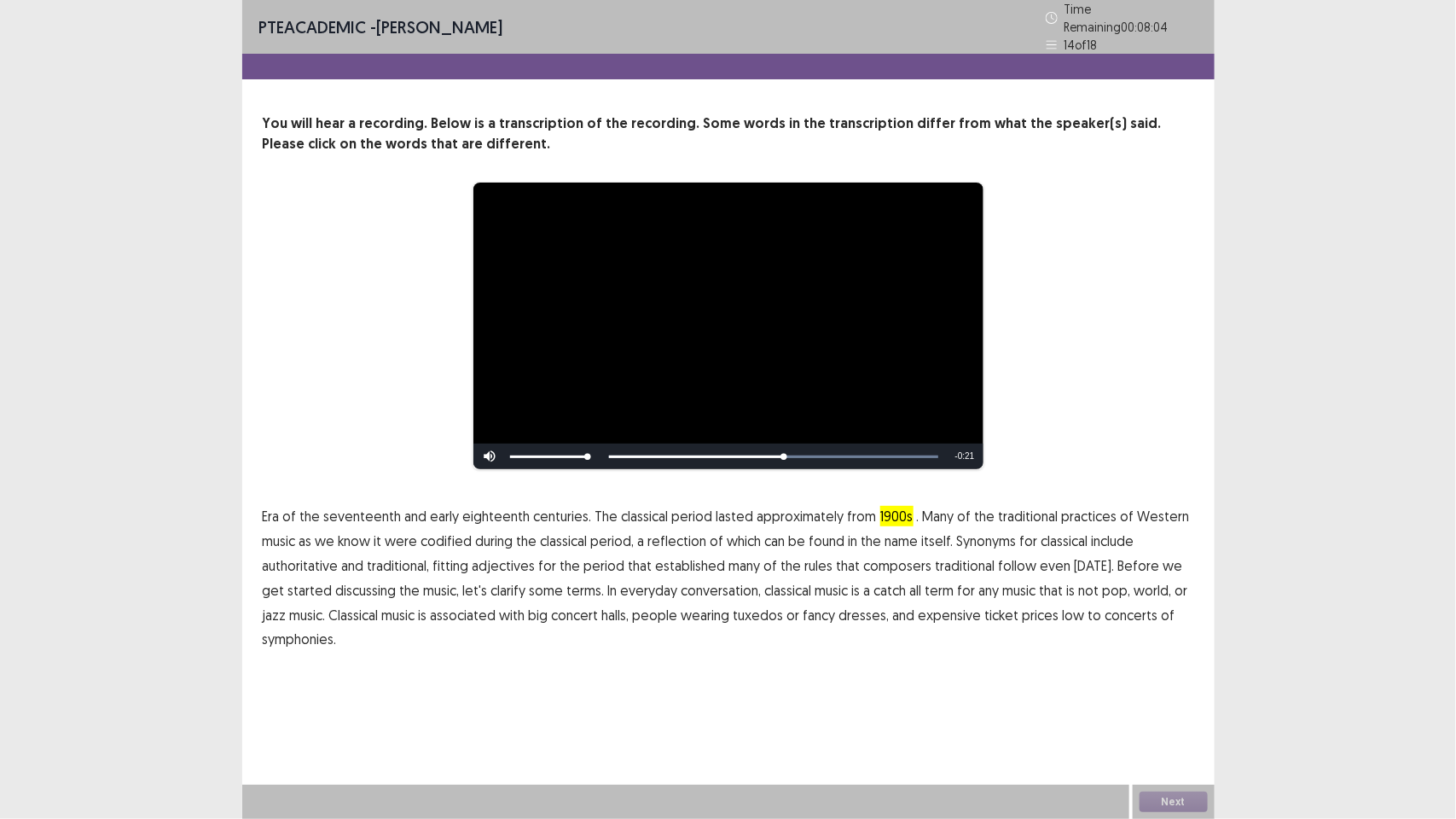
click at [957, 559] on span "traditional" at bounding box center [966, 565] width 60 height 20
click at [561, 607] on span "concert" at bounding box center [575, 615] width 47 height 20
drag, startPoint x: 561, startPoint y: 607, endPoint x: 641, endPoint y: 611, distance: 80.1
click at [563, 607] on span "concert" at bounding box center [575, 615] width 47 height 20
click at [318, 630] on span "symphonies." at bounding box center [300, 639] width 74 height 20
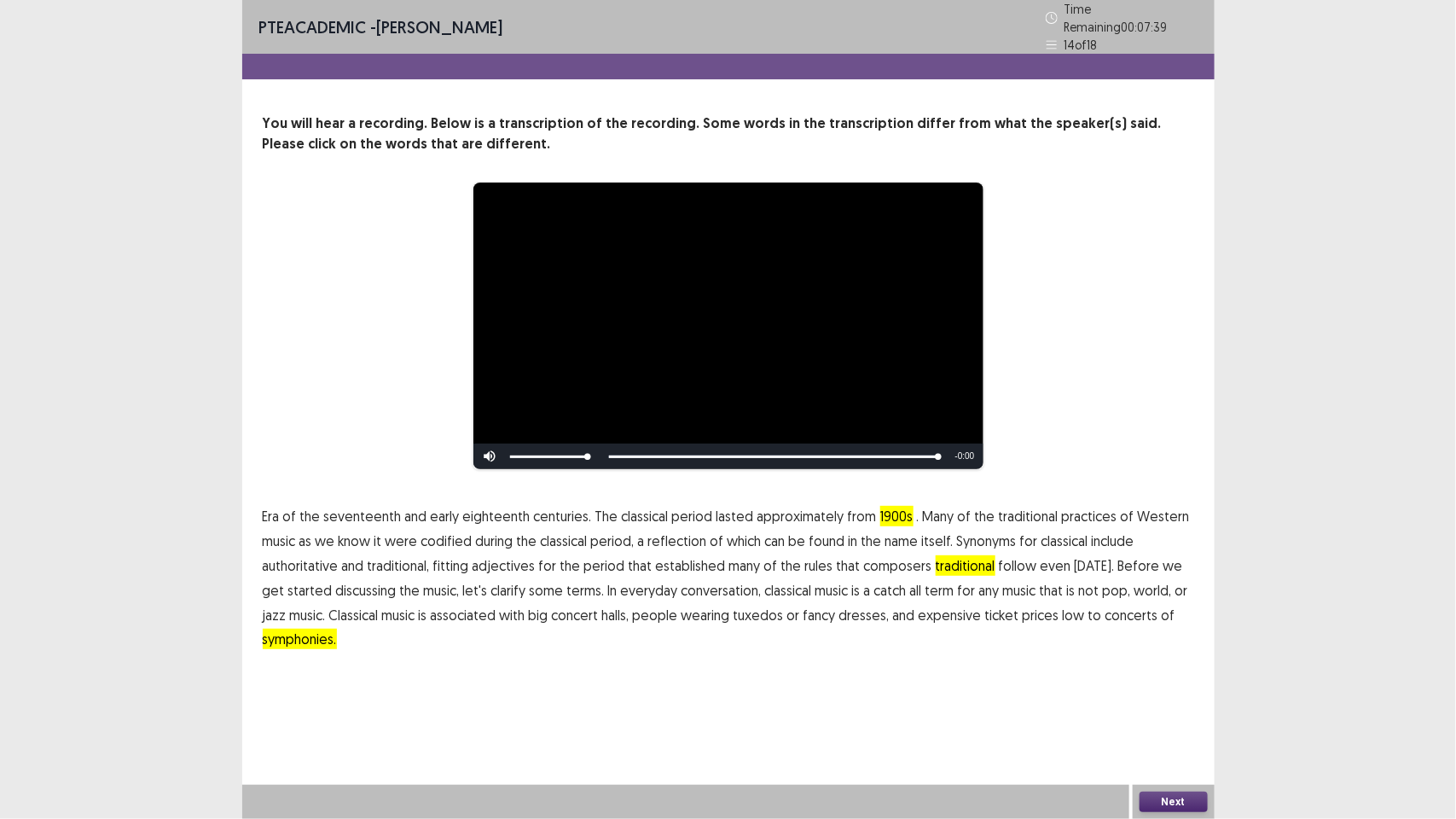
click at [1196, 803] on button "Next" at bounding box center [1173, 801] width 68 height 20
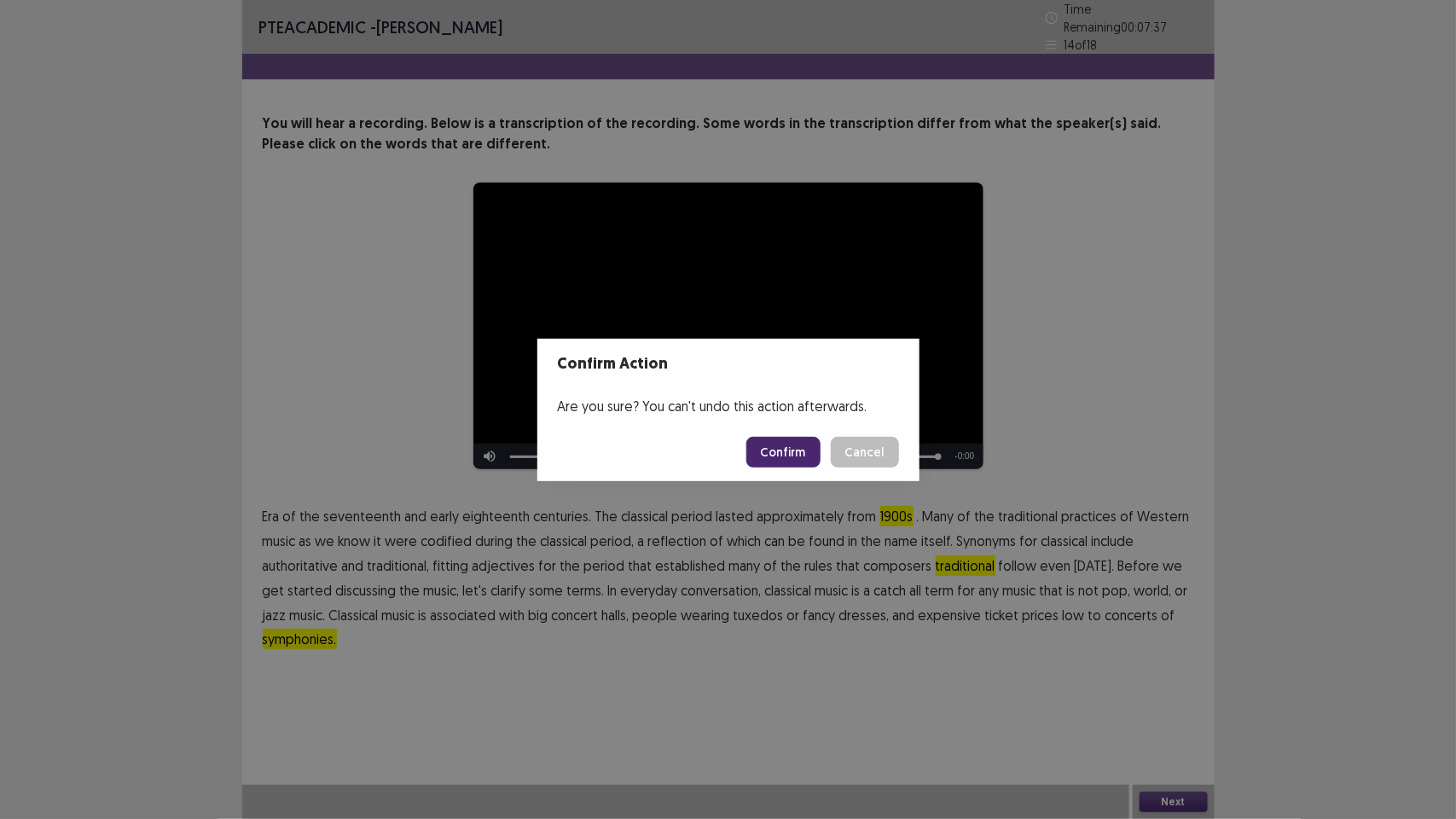
click at [798, 449] on button "Confirm" at bounding box center [784, 452] width 74 height 31
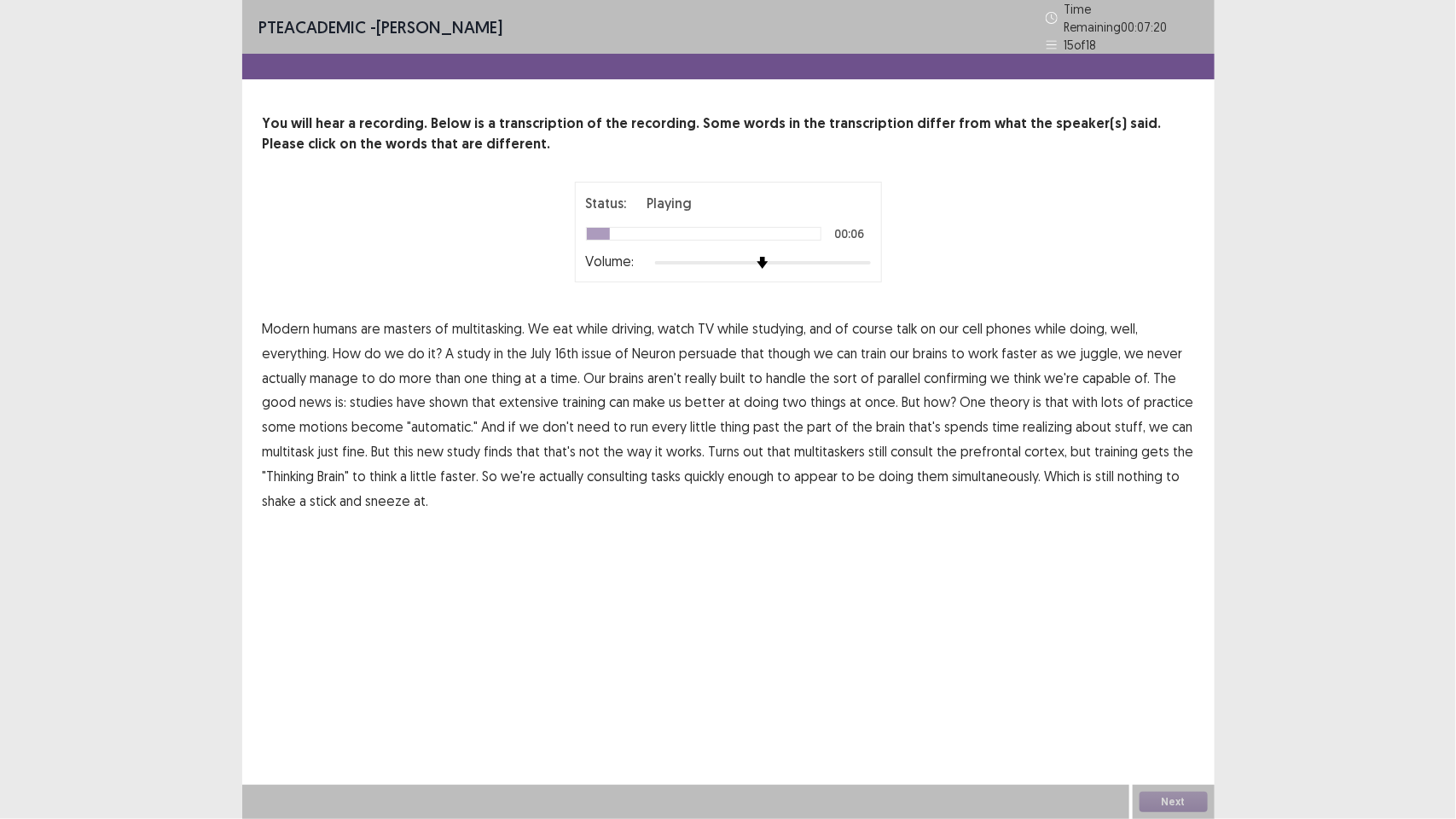
click at [873, 320] on span "course" at bounding box center [873, 328] width 41 height 20
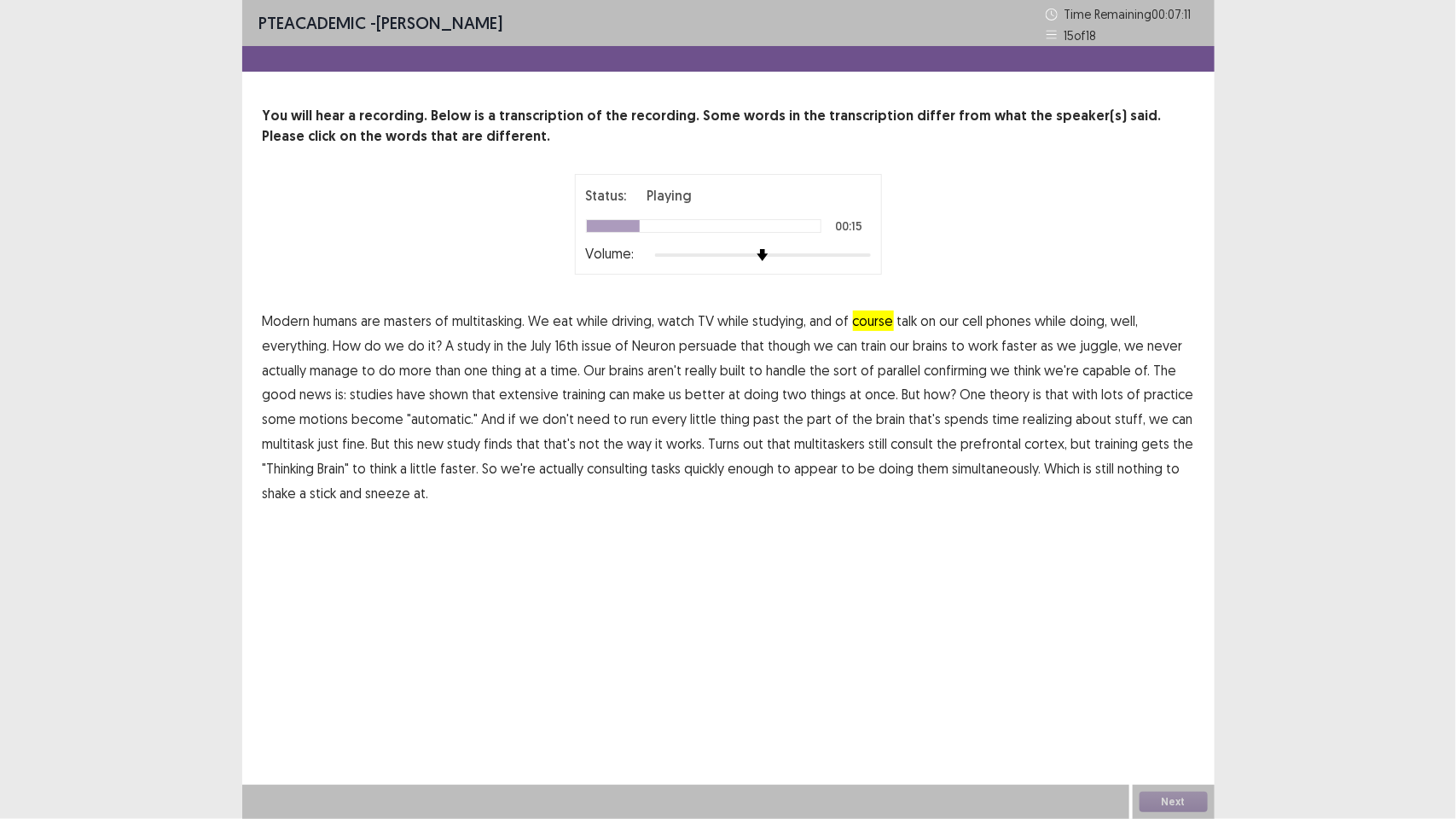
click at [710, 347] on span "persuade" at bounding box center [709, 345] width 58 height 20
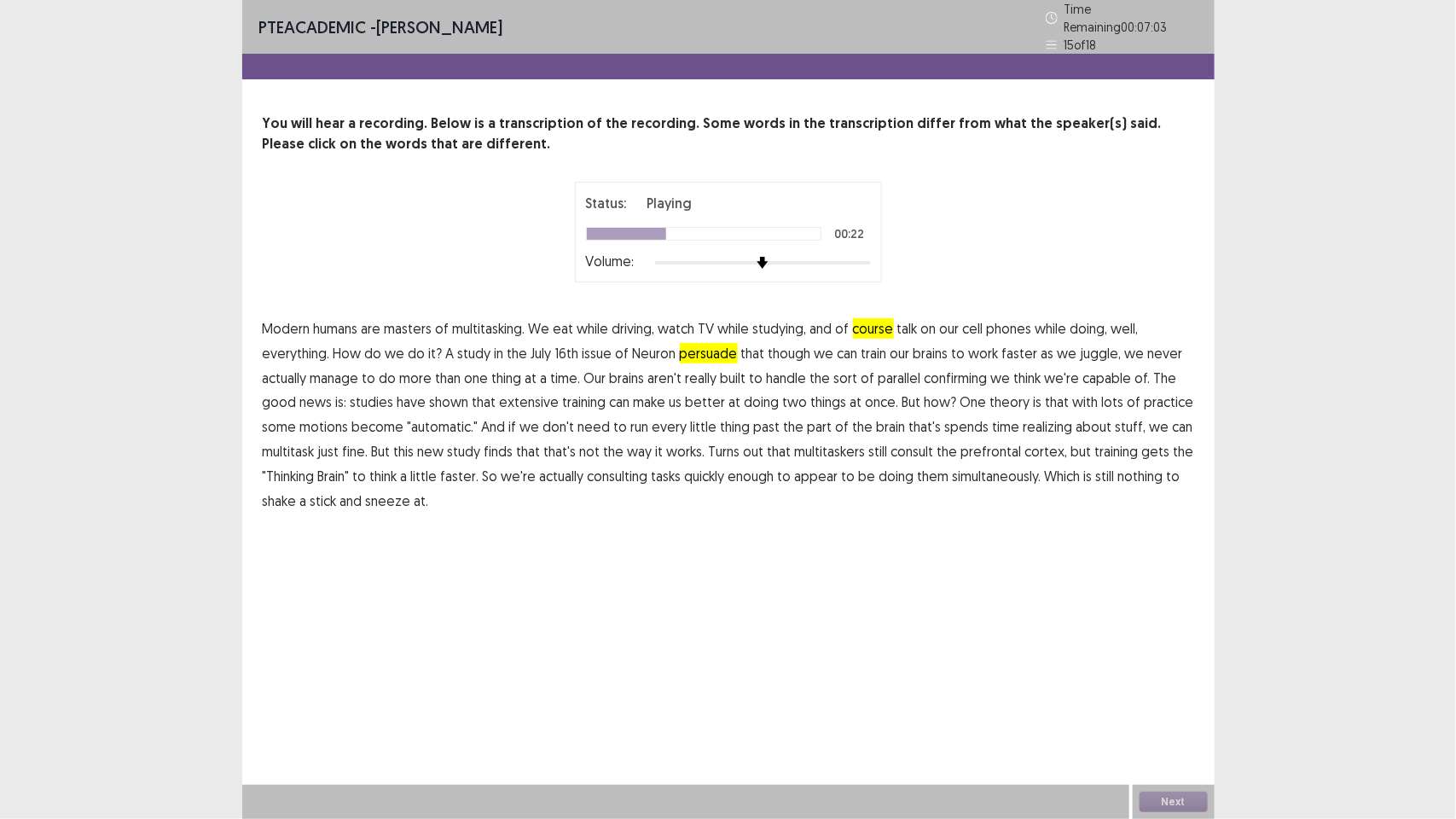
click at [781, 343] on span "though" at bounding box center [790, 353] width 42 height 20
click at [701, 343] on span "persuade" at bounding box center [709, 353] width 58 height 20
click at [339, 420] on span "motions" at bounding box center [324, 426] width 49 height 20
click at [1032, 418] on span "realizing" at bounding box center [1048, 426] width 50 height 20
click at [623, 468] on span "consulting" at bounding box center [617, 476] width 60 height 20
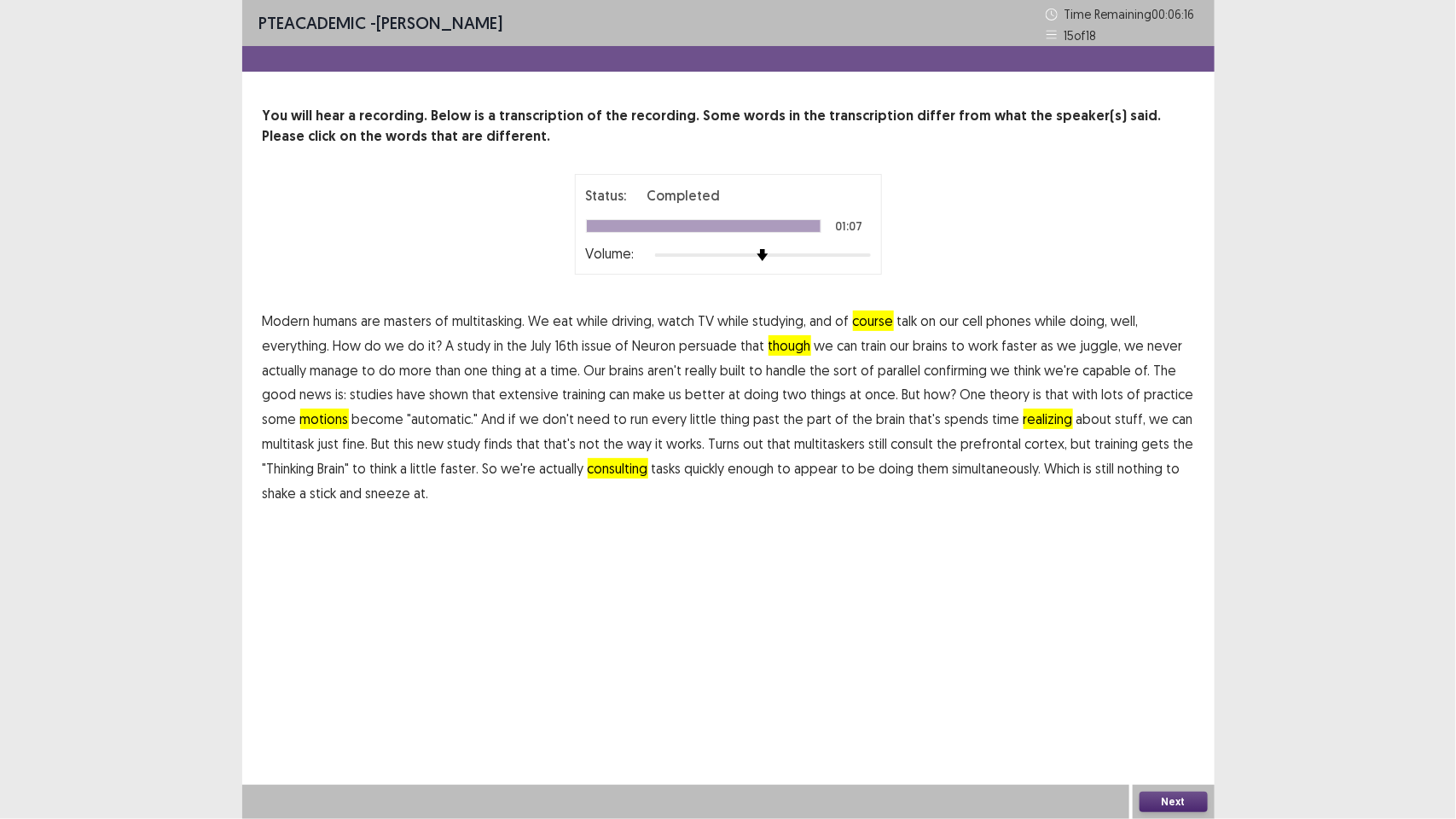
click at [1179, 795] on button "Next" at bounding box center [1173, 801] width 68 height 20
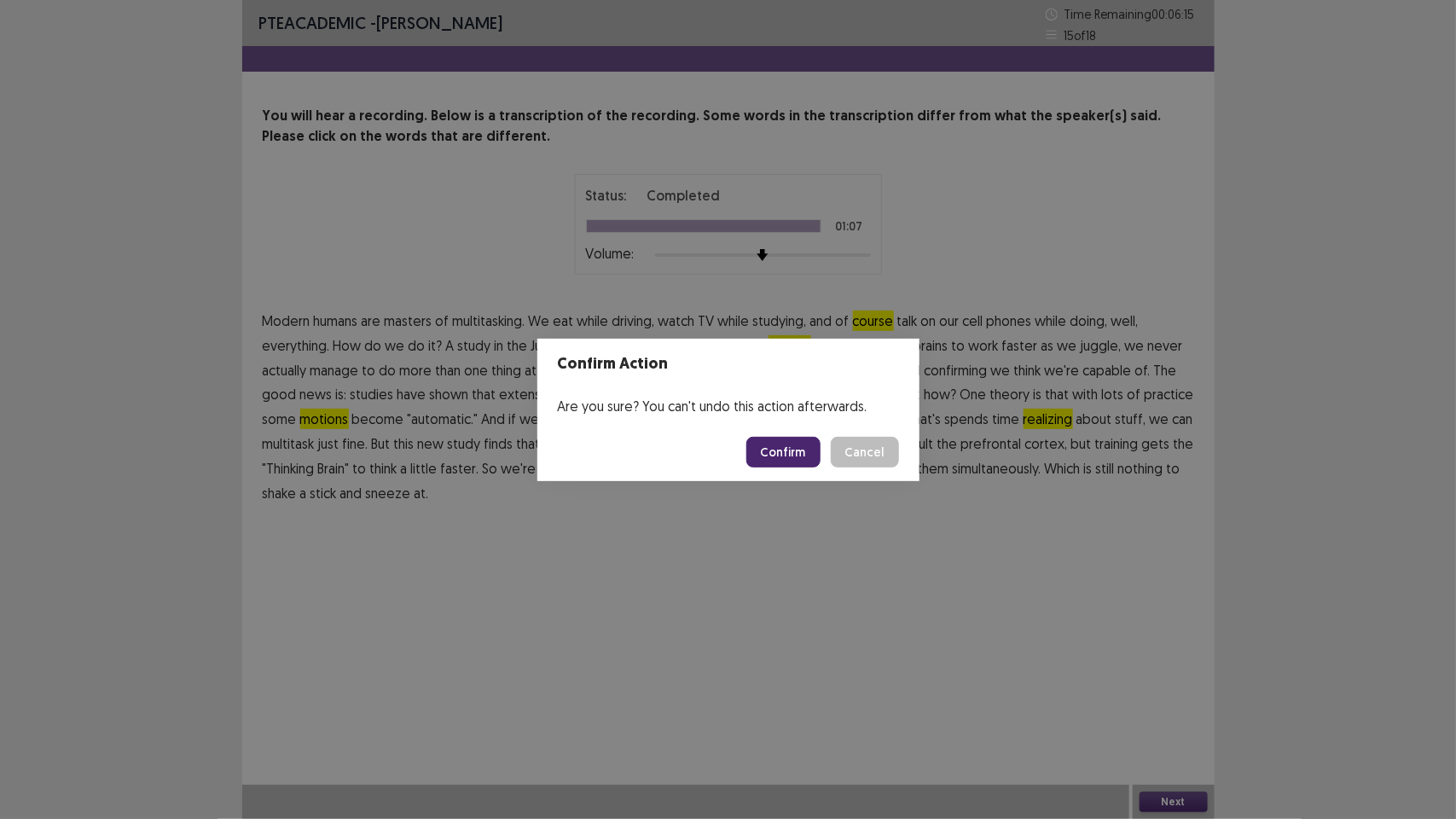
click at [808, 454] on button "Confirm" at bounding box center [784, 452] width 74 height 31
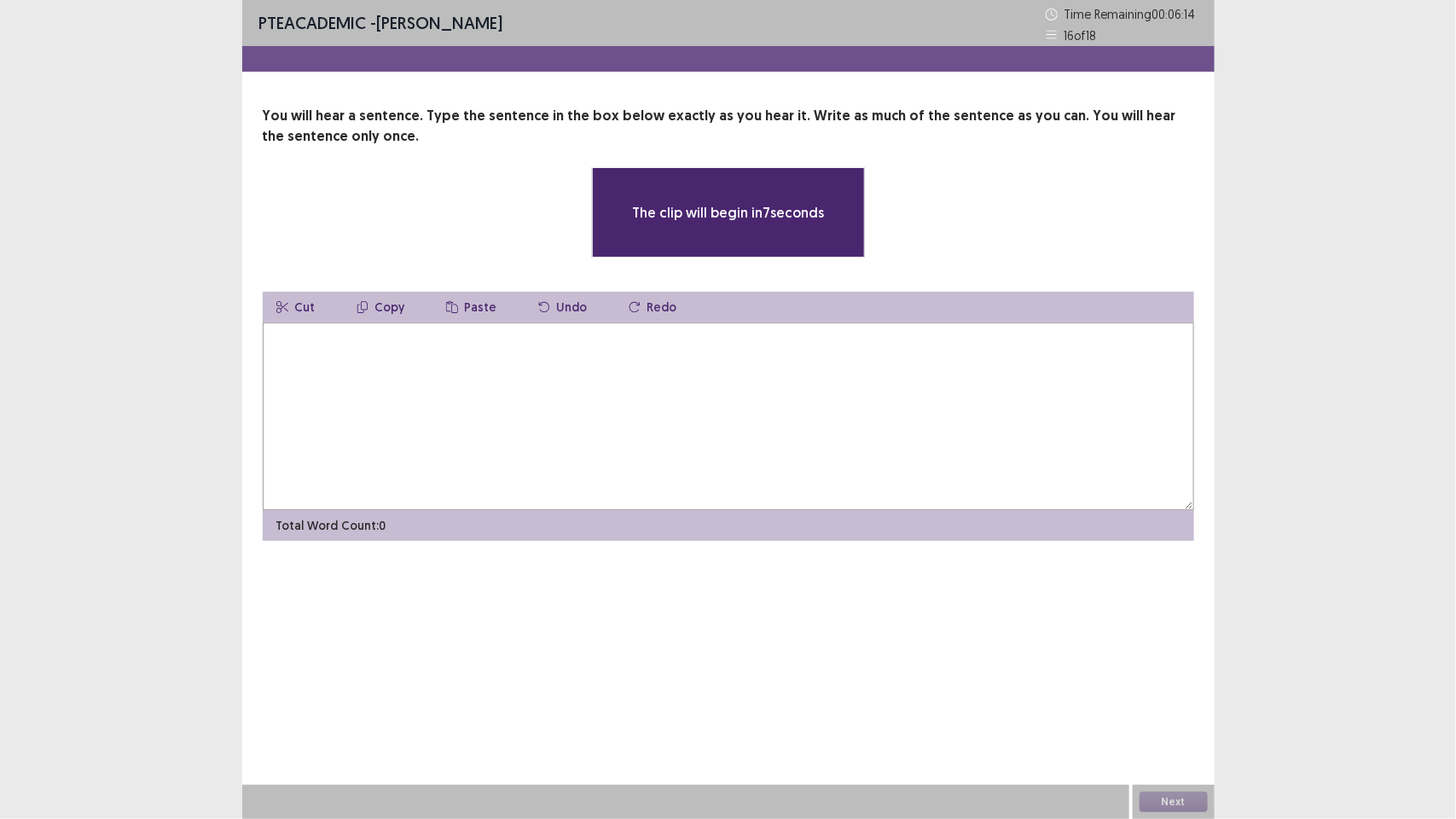
click at [600, 414] on textarea at bounding box center [728, 417] width 931 height 188
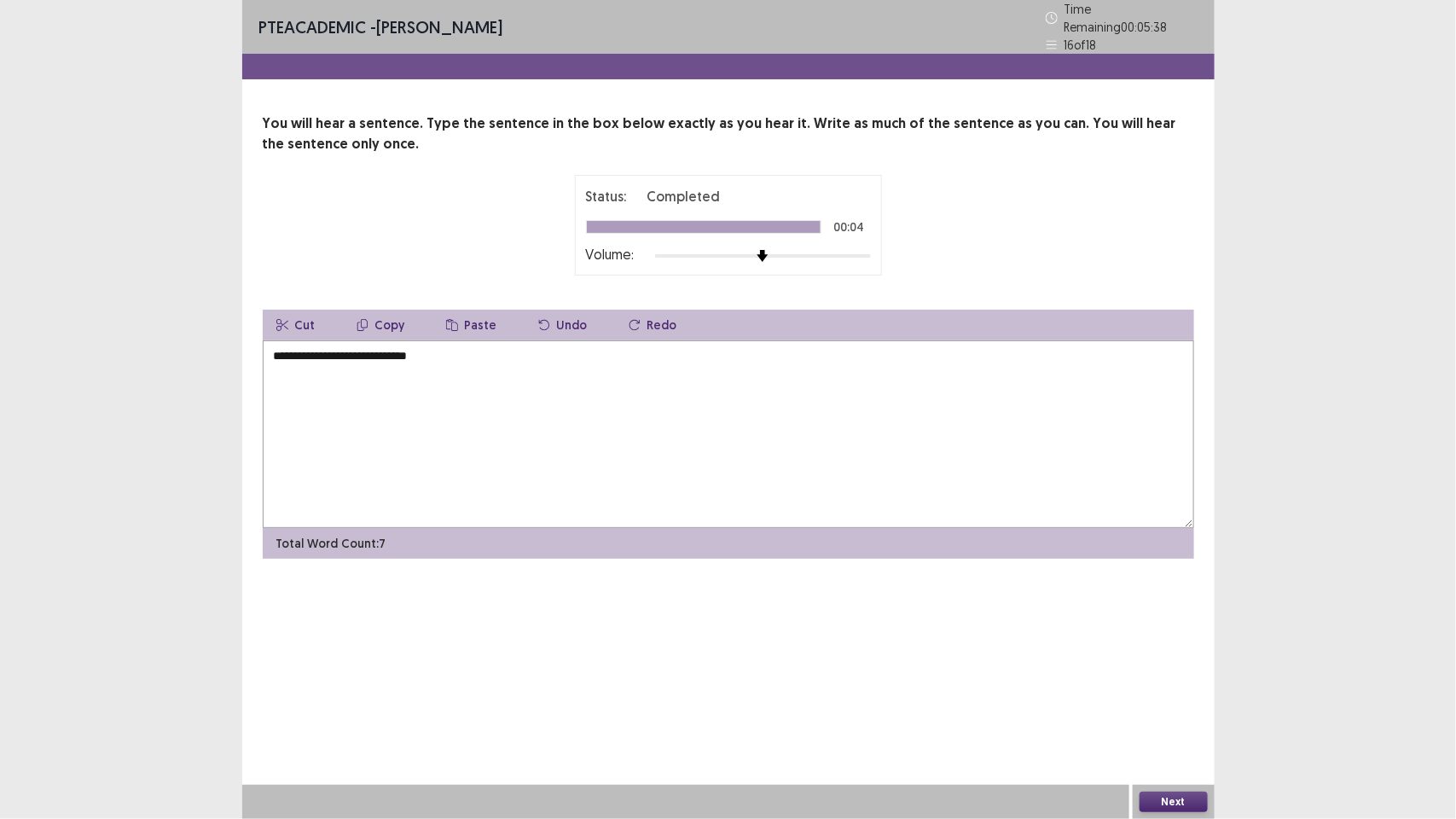
click at [313, 351] on textarea "**********" at bounding box center [728, 434] width 931 height 188
click at [384, 351] on textarea "**********" at bounding box center [728, 434] width 931 height 188
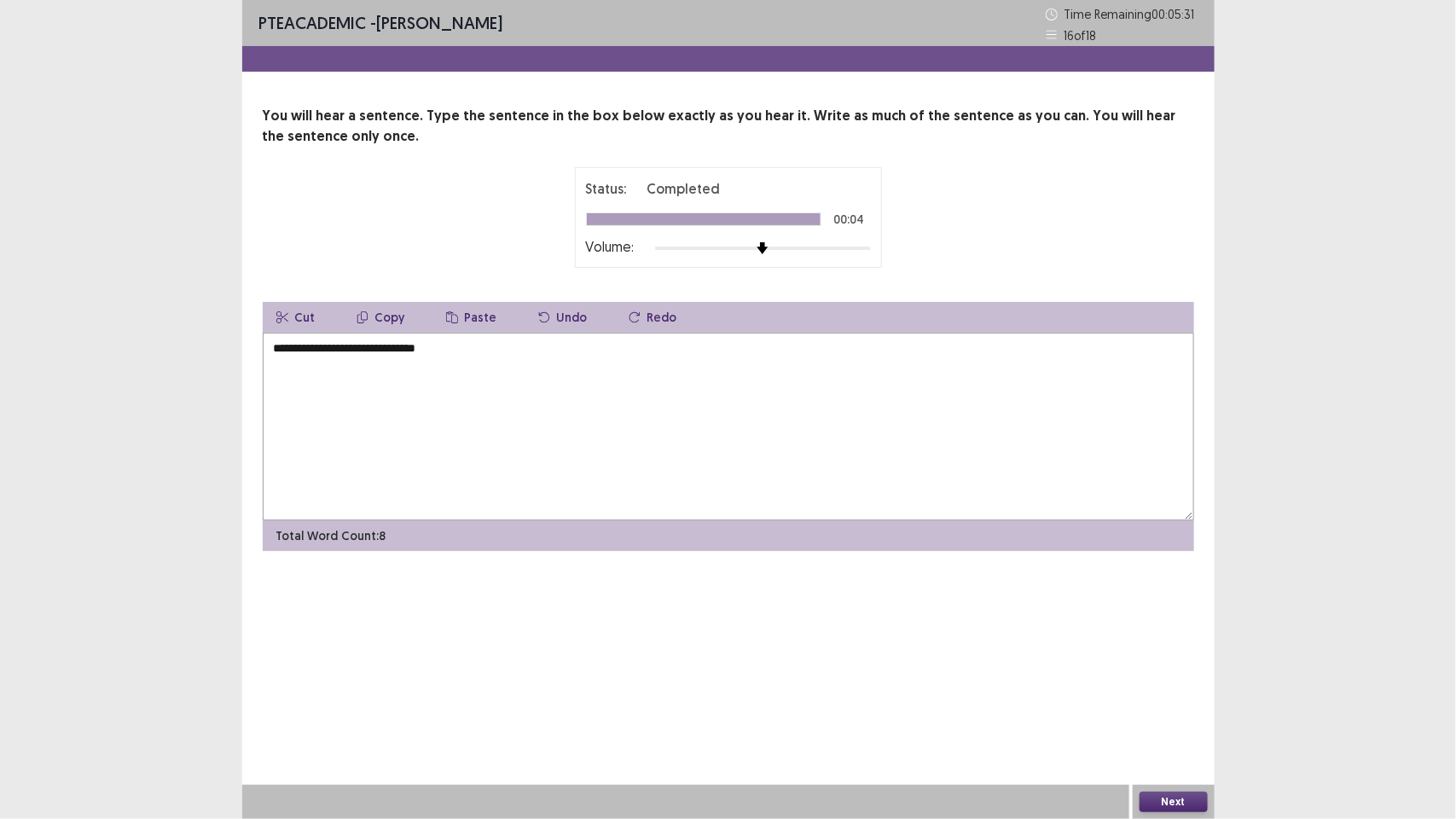
click at [340, 402] on textarea "**********" at bounding box center [728, 426] width 931 height 188
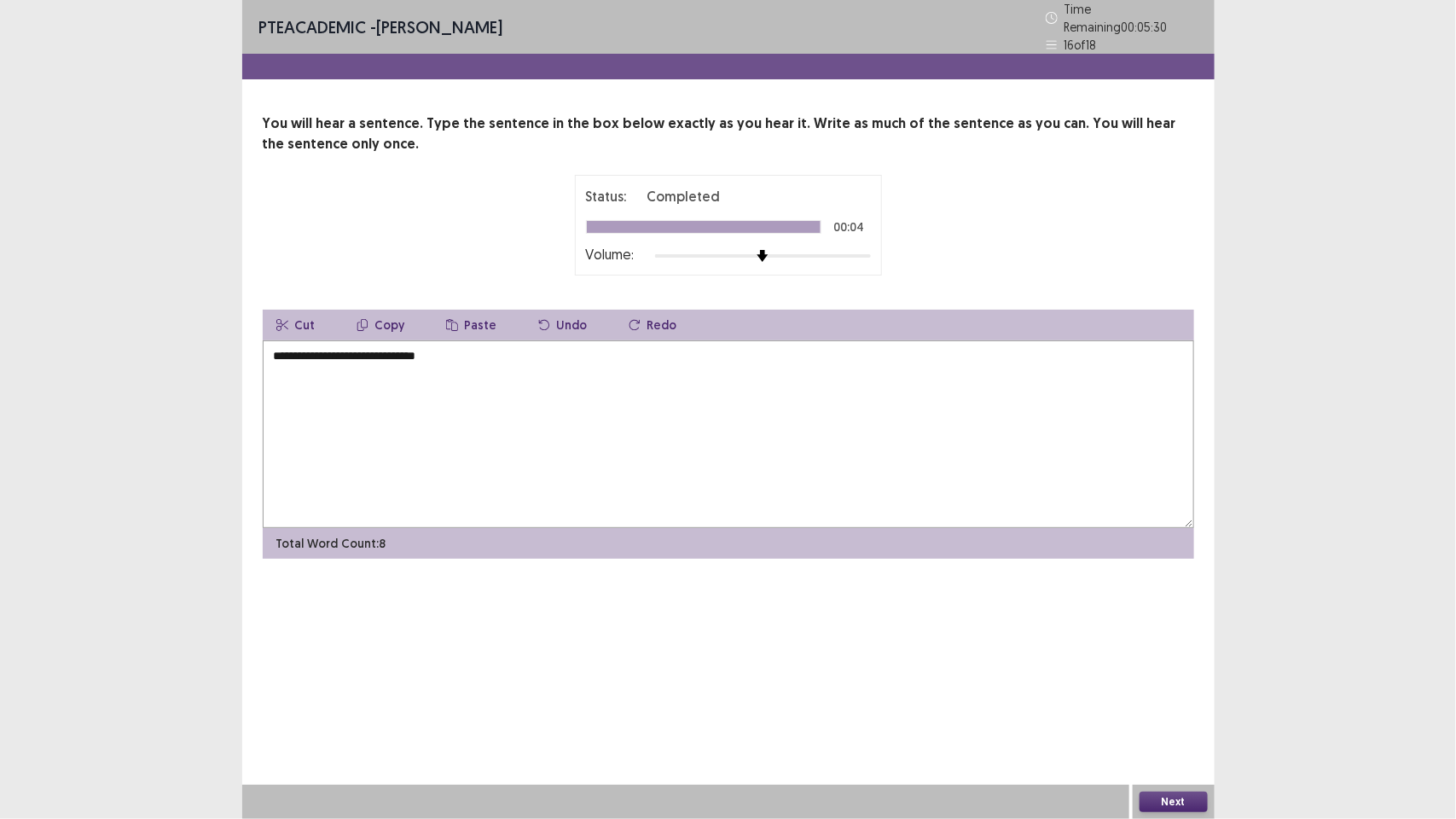
click at [276, 347] on textarea "**********" at bounding box center [728, 434] width 931 height 188
click at [305, 344] on textarea "**********" at bounding box center [728, 434] width 931 height 188
click at [376, 363] on textarea "**********" at bounding box center [728, 434] width 931 height 188
click at [410, 351] on textarea "**********" at bounding box center [728, 434] width 931 height 188
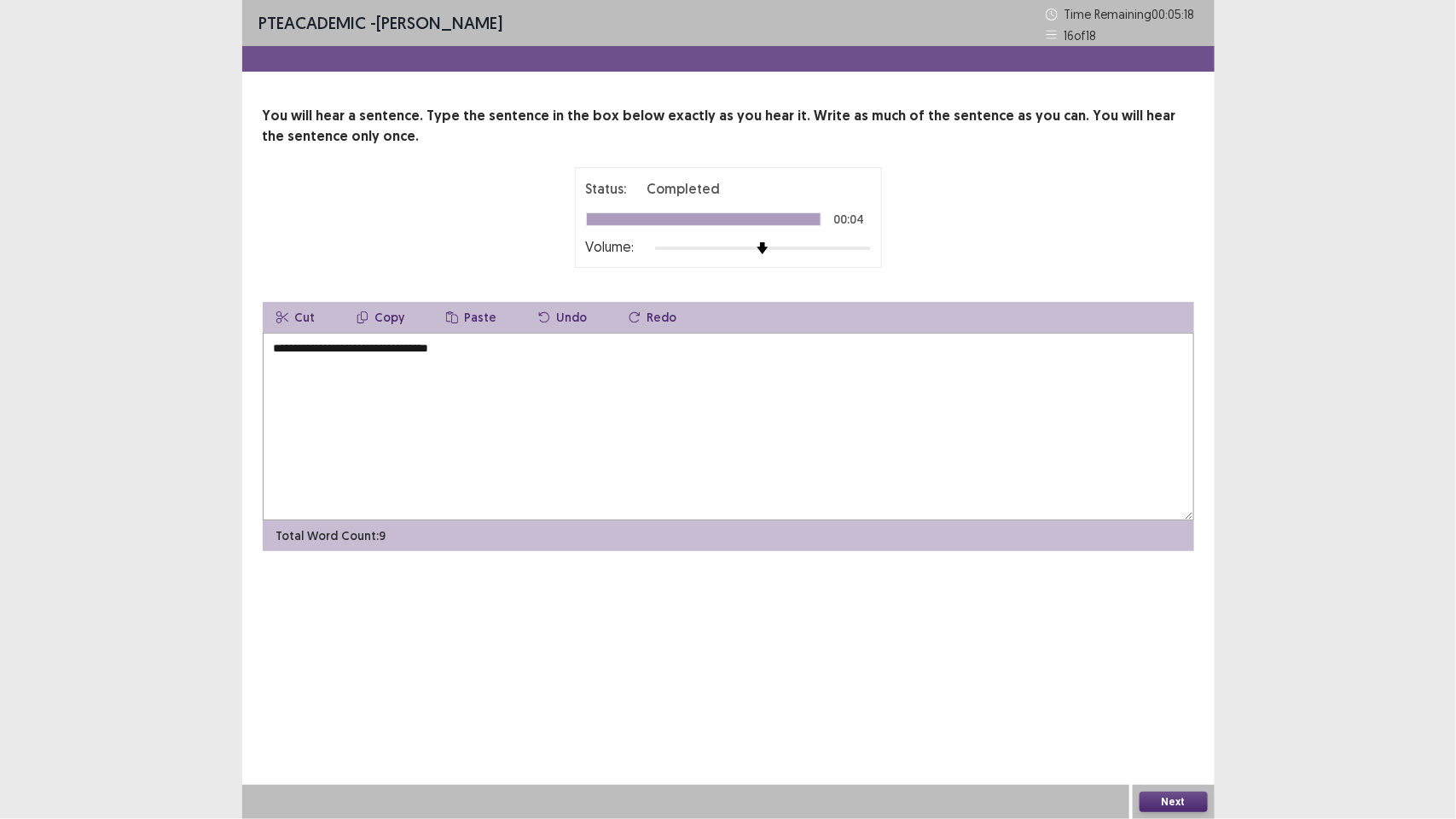
click at [495, 343] on textarea "**********" at bounding box center [728, 426] width 931 height 188
type textarea "**********"
click at [1167, 800] on button "Next" at bounding box center [1173, 801] width 68 height 20
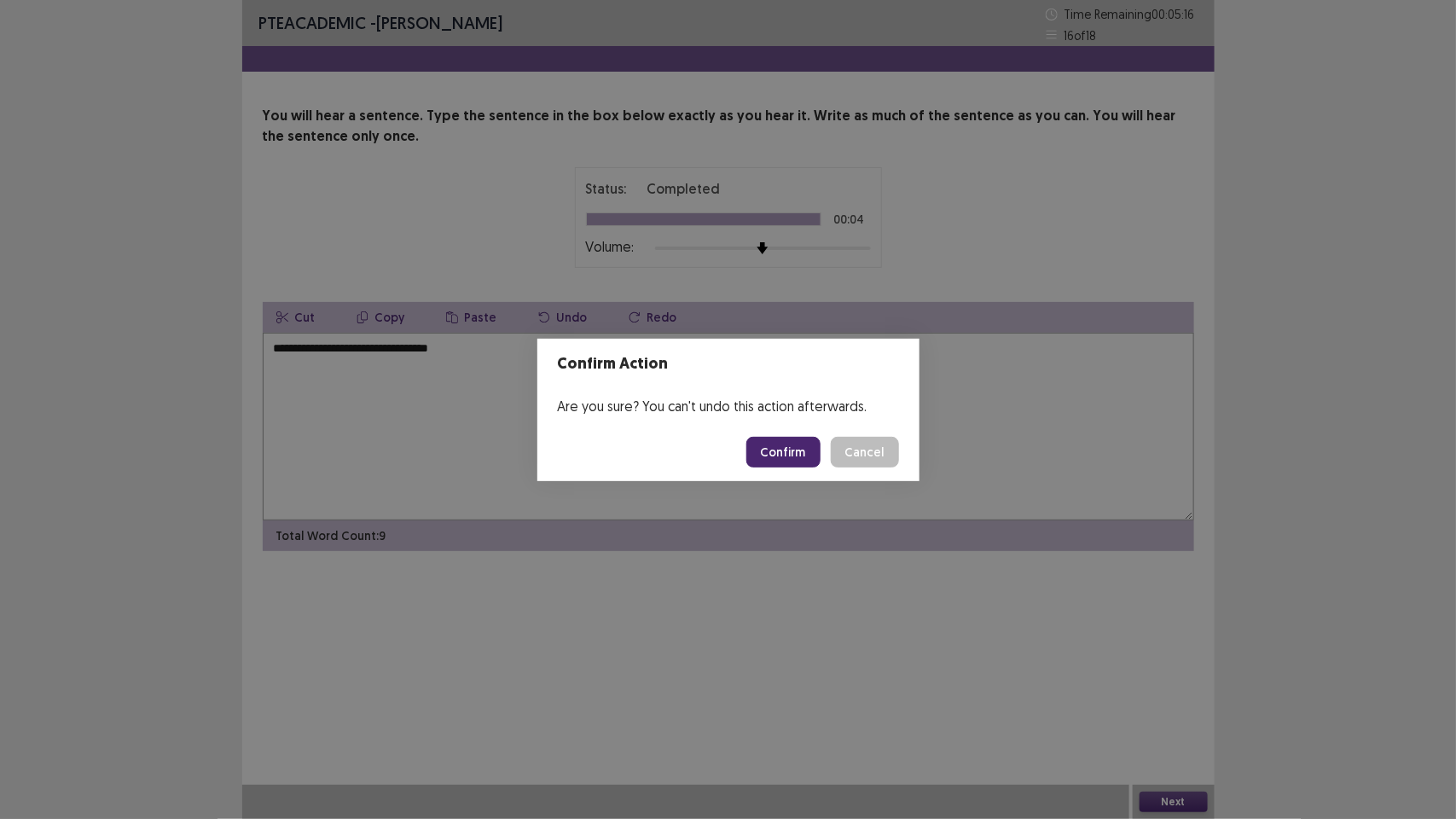
click at [804, 455] on button "Confirm" at bounding box center [784, 452] width 74 height 31
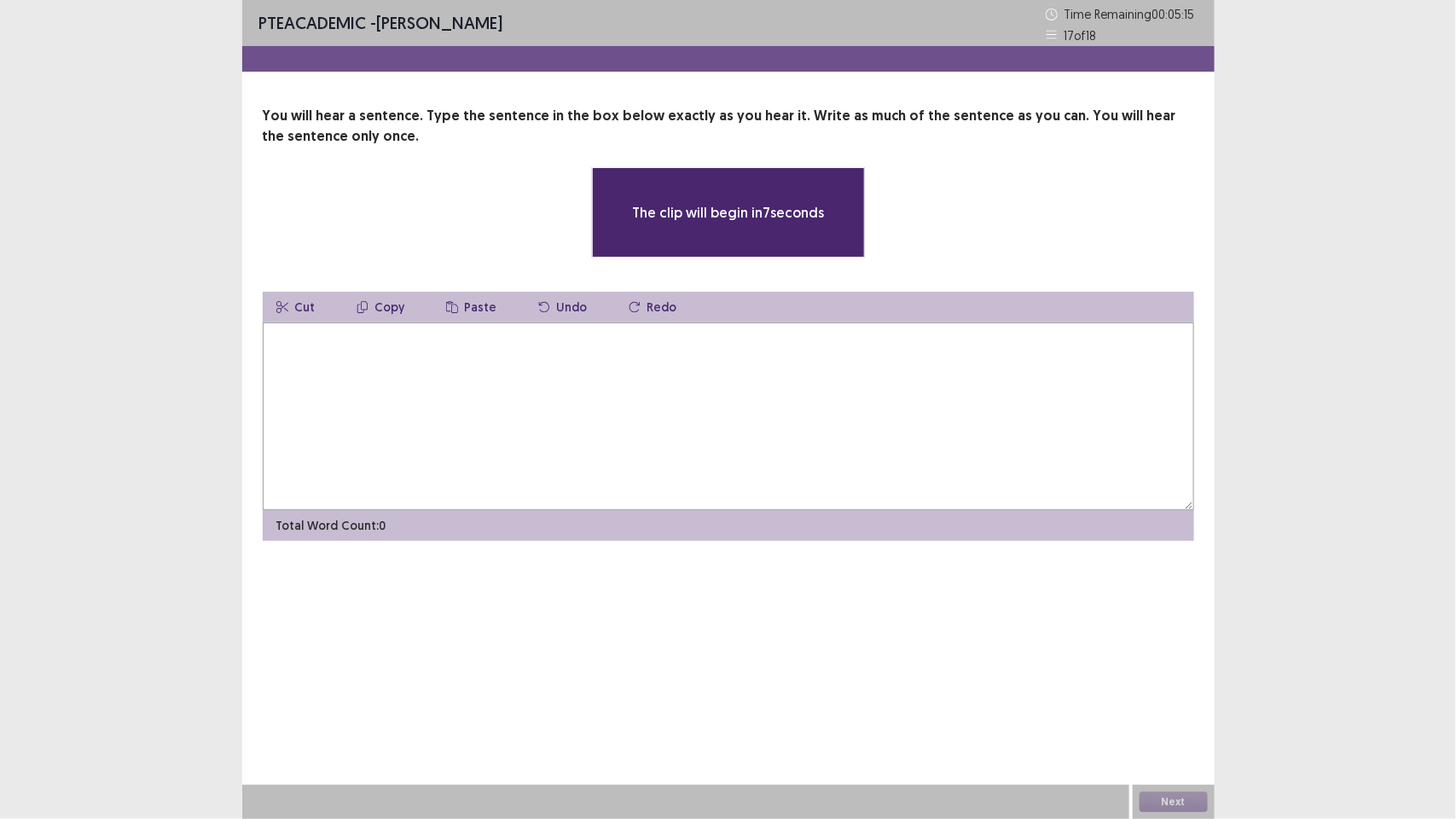
click at [502, 469] on textarea at bounding box center [728, 417] width 931 height 188
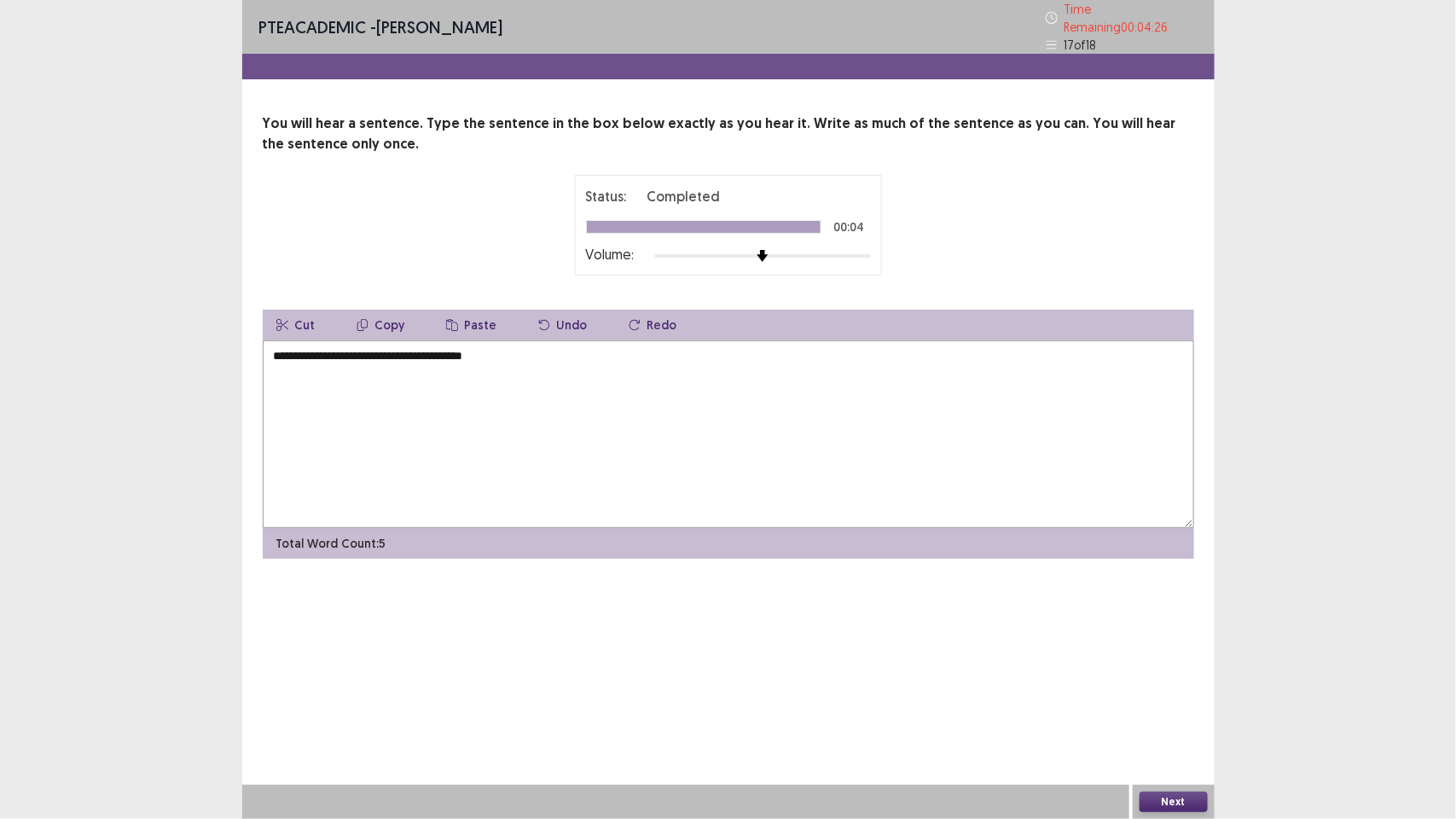
click at [278, 348] on textarea "**********" at bounding box center [728, 434] width 931 height 188
click at [369, 351] on textarea "**********" at bounding box center [728, 434] width 931 height 188
type textarea "**********"
click at [1166, 794] on button "Next" at bounding box center [1173, 801] width 68 height 20
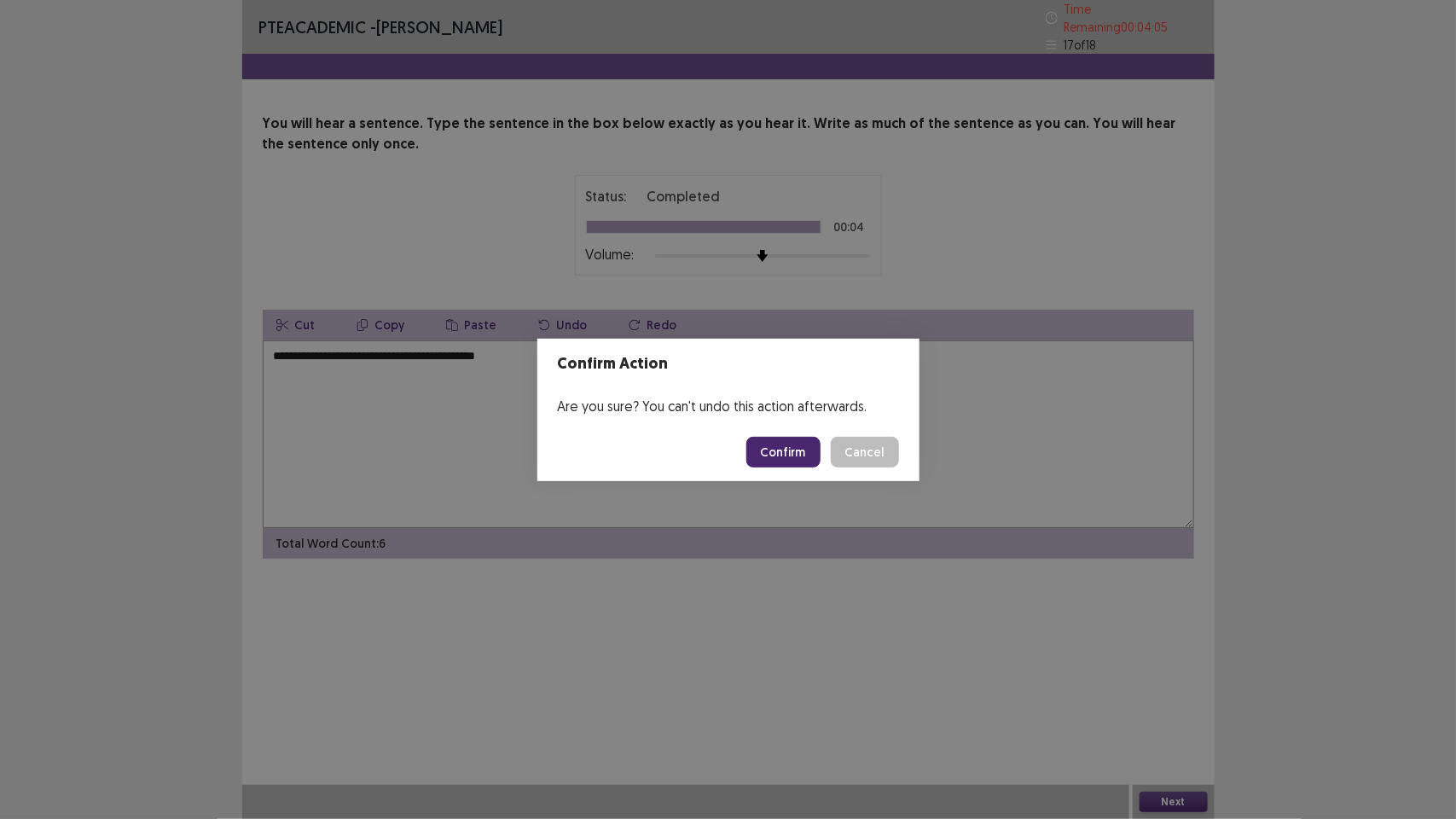
click at [781, 448] on button "Confirm" at bounding box center [784, 452] width 74 height 31
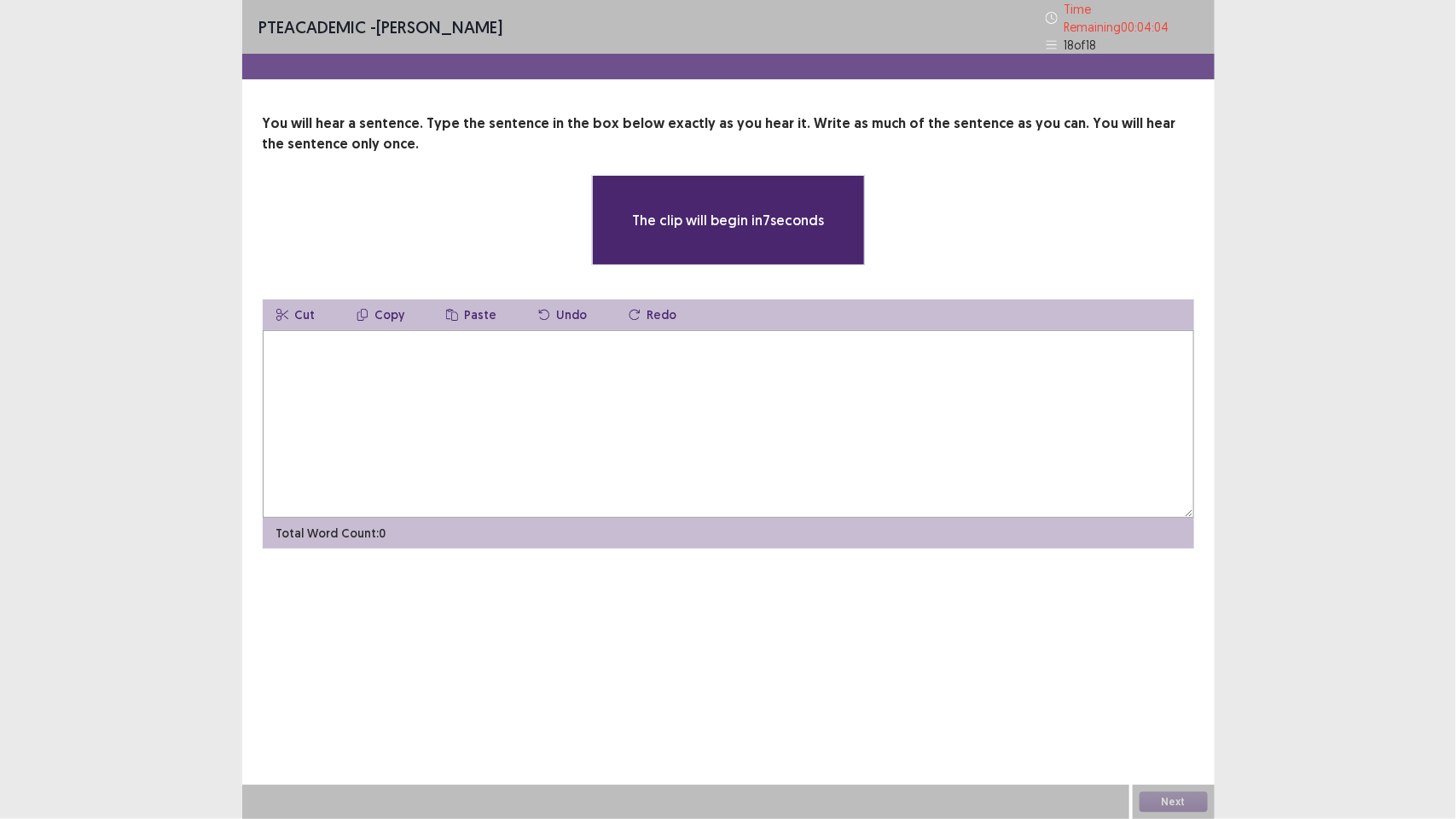
click at [520, 426] on textarea at bounding box center [728, 424] width 931 height 188
click at [448, 401] on textarea at bounding box center [728, 424] width 931 height 188
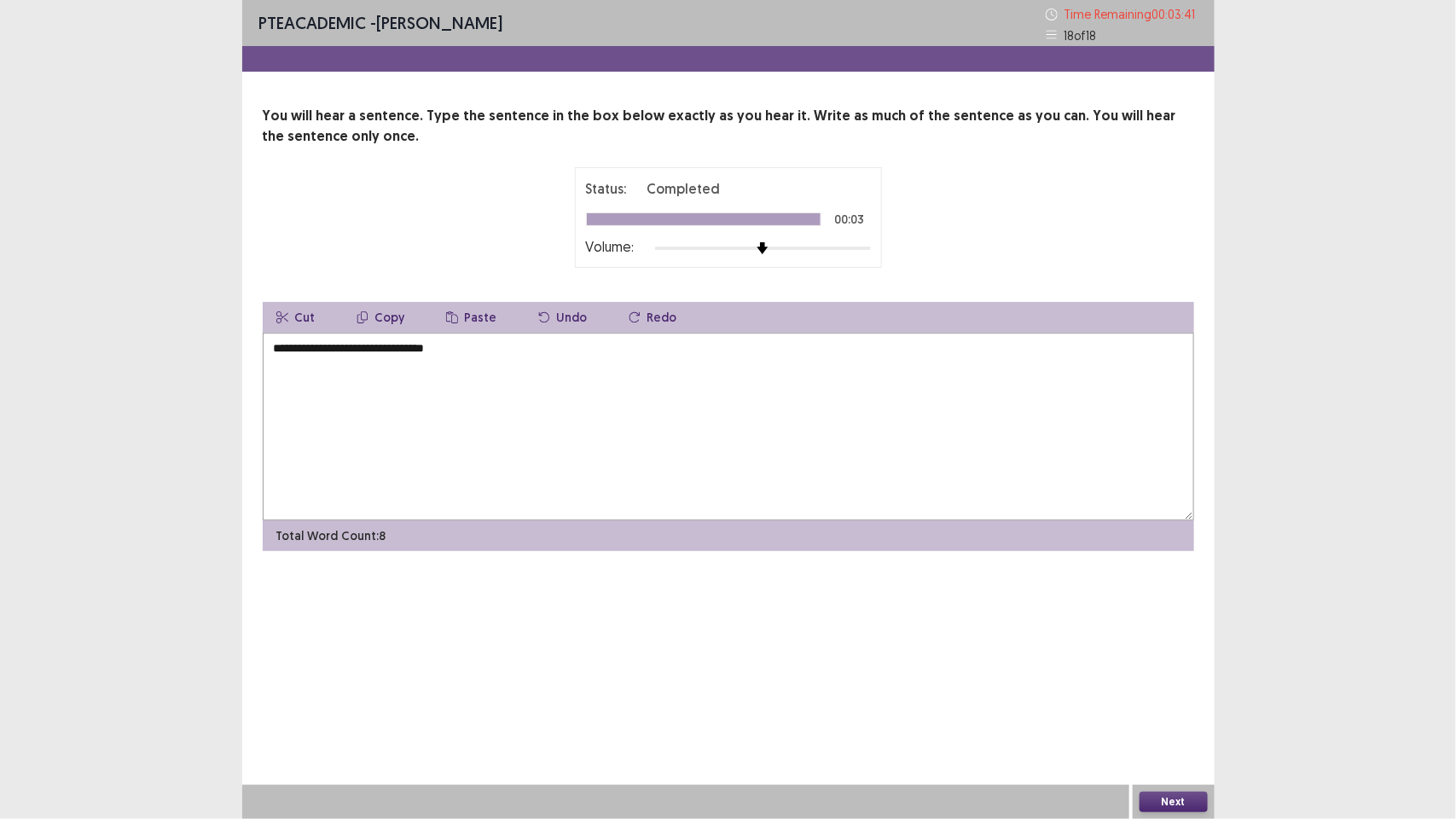
click at [274, 349] on textarea "**********" at bounding box center [728, 426] width 931 height 188
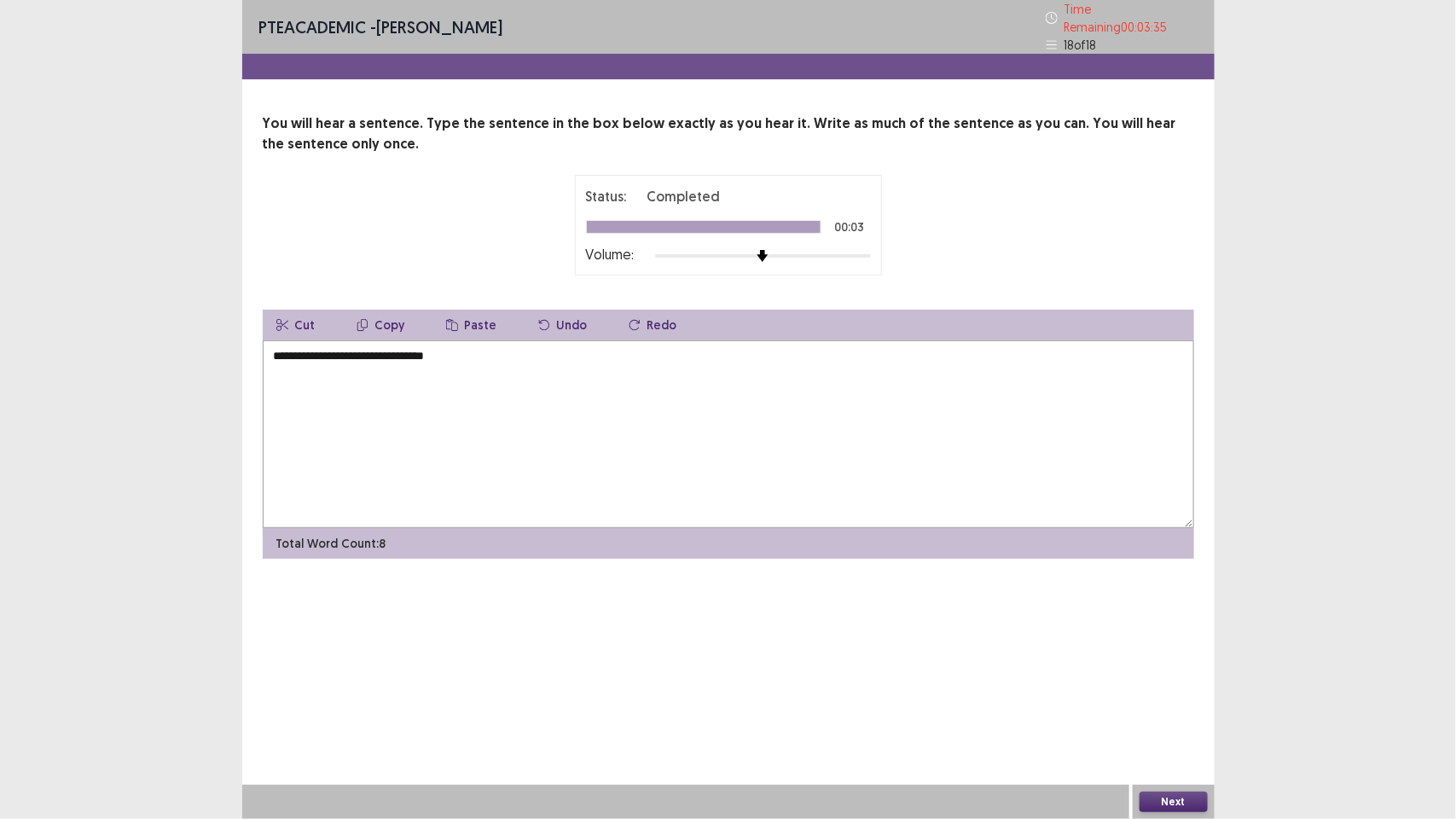
click at [425, 349] on textarea "**********" at bounding box center [728, 434] width 931 height 188
click at [487, 341] on textarea "**********" at bounding box center [728, 434] width 931 height 188
type textarea "**********"
click at [1174, 800] on button "Next" at bounding box center [1173, 801] width 68 height 20
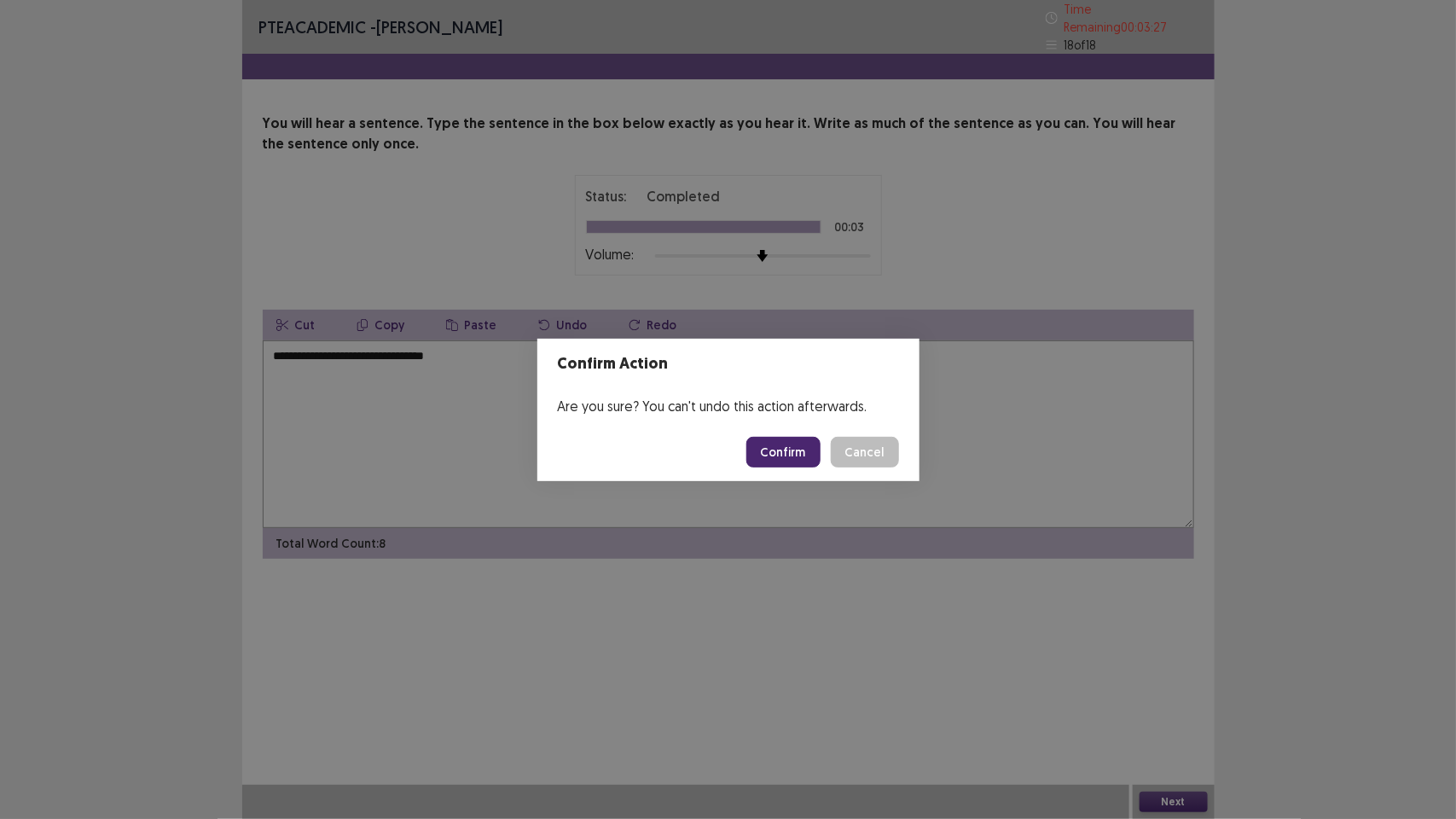
click at [803, 441] on button "Confirm" at bounding box center [784, 452] width 74 height 31
